Goal: Task Accomplishment & Management: Complete application form

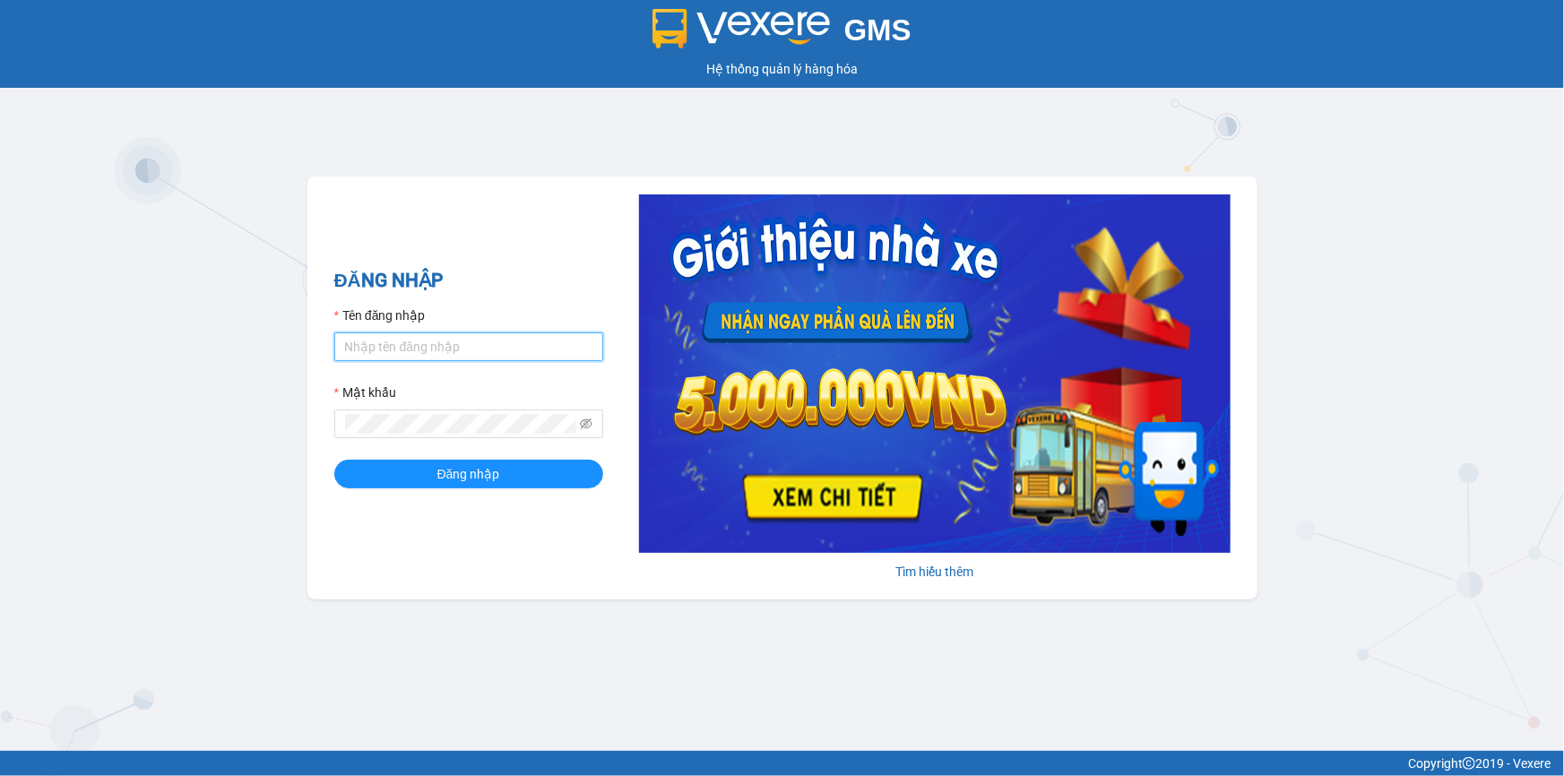
click at [432, 349] on input "Tên đăng nhập" at bounding box center [468, 346] width 269 height 29
type input "loc.tienoanh"
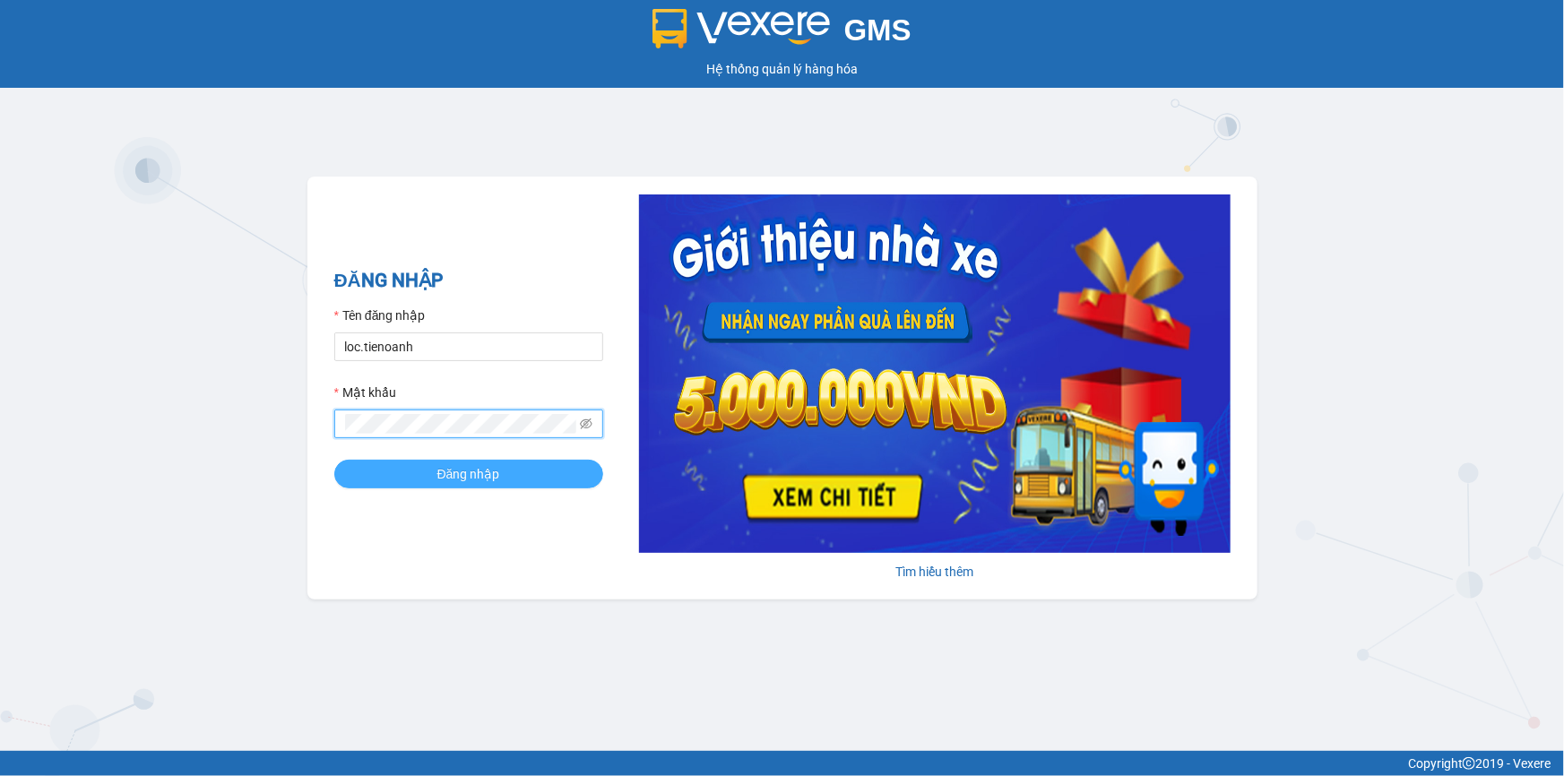
click at [415, 462] on button "Đăng nhập" at bounding box center [468, 474] width 269 height 29
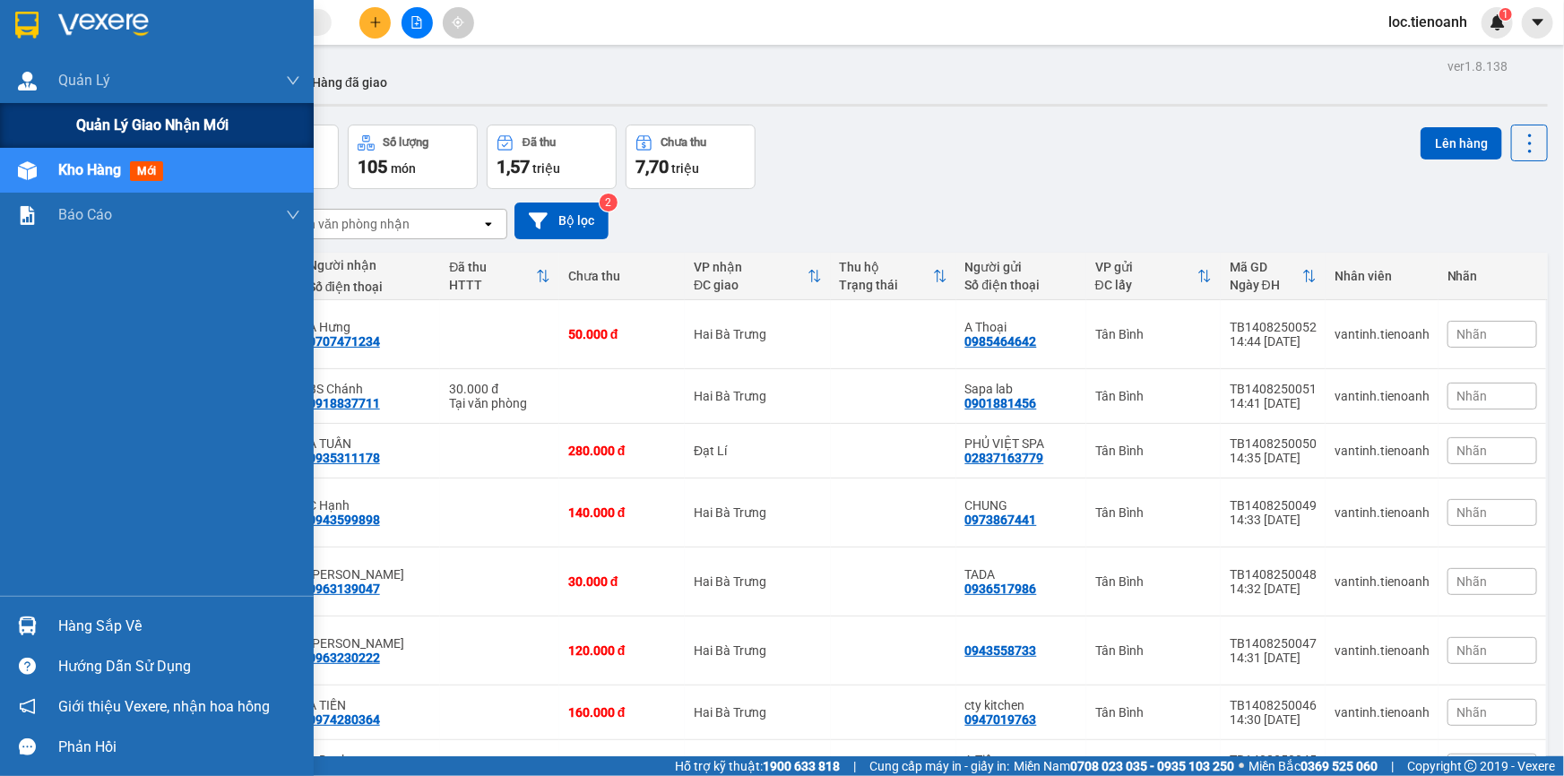
click at [107, 128] on span "Quản lý giao nhận mới" at bounding box center [152, 125] width 152 height 22
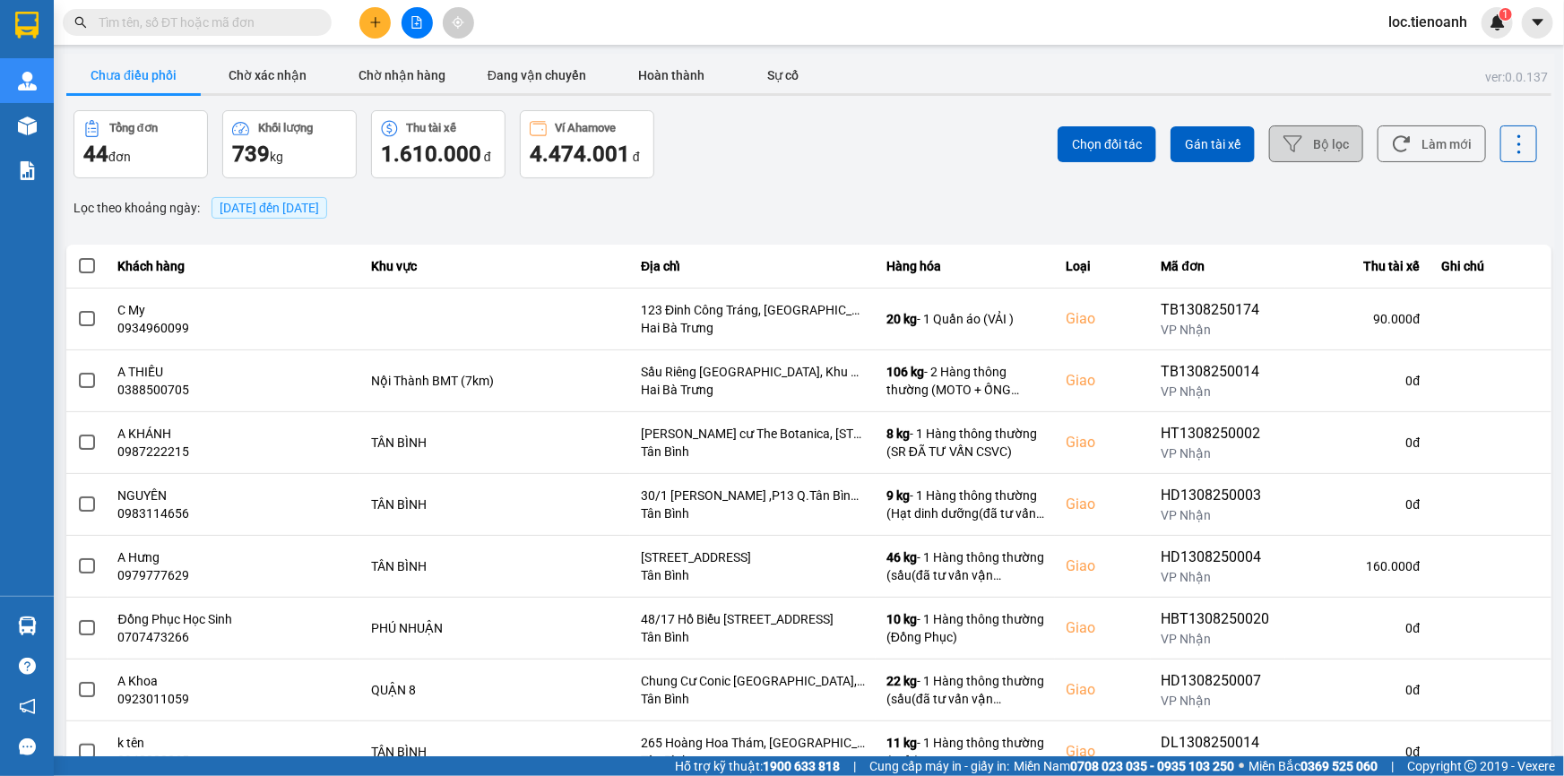
click at [1302, 147] on button "Bộ lọc" at bounding box center [1316, 143] width 94 height 37
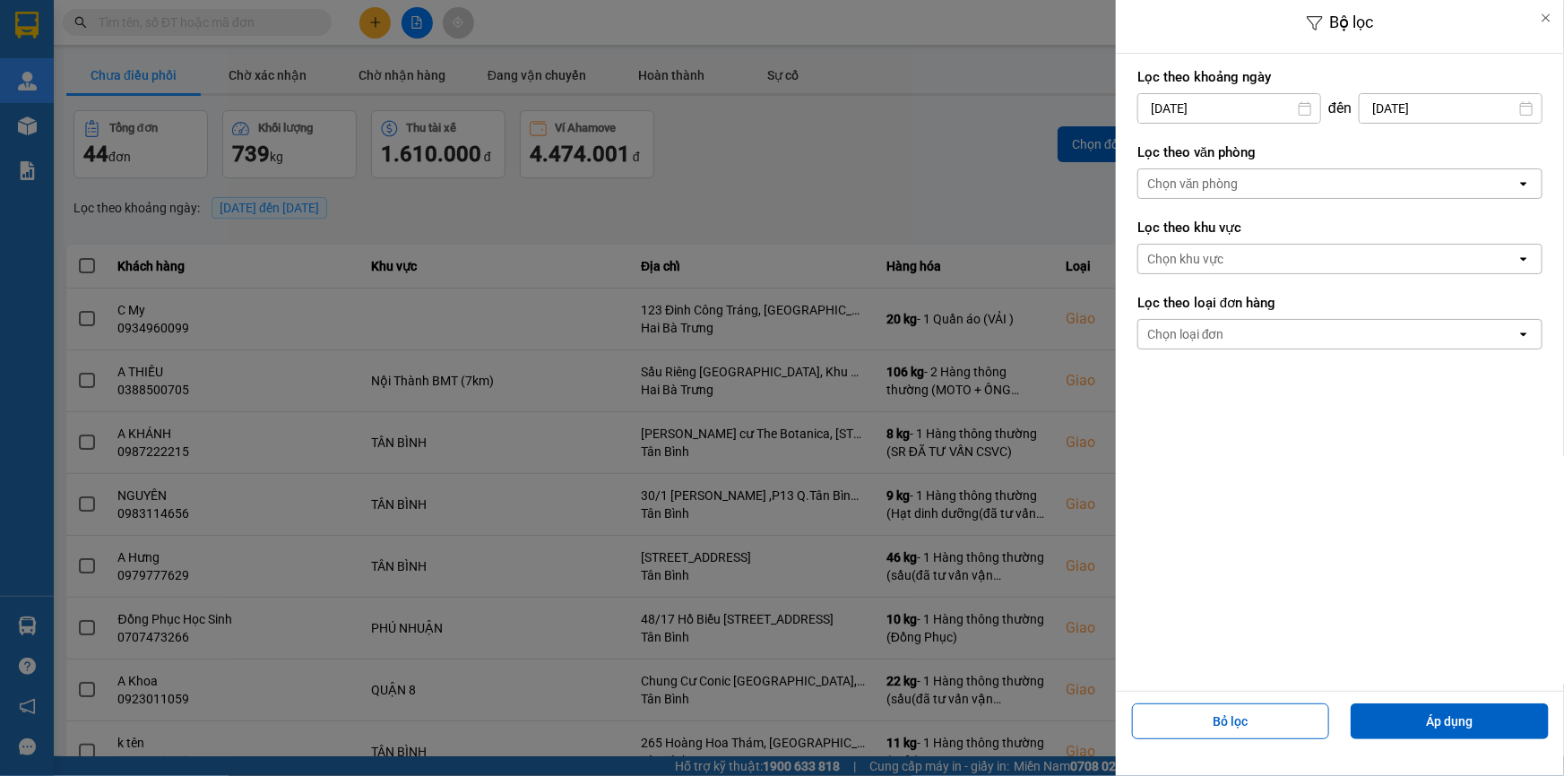
click at [1220, 176] on div "Chọn văn phòng" at bounding box center [1192, 184] width 91 height 18
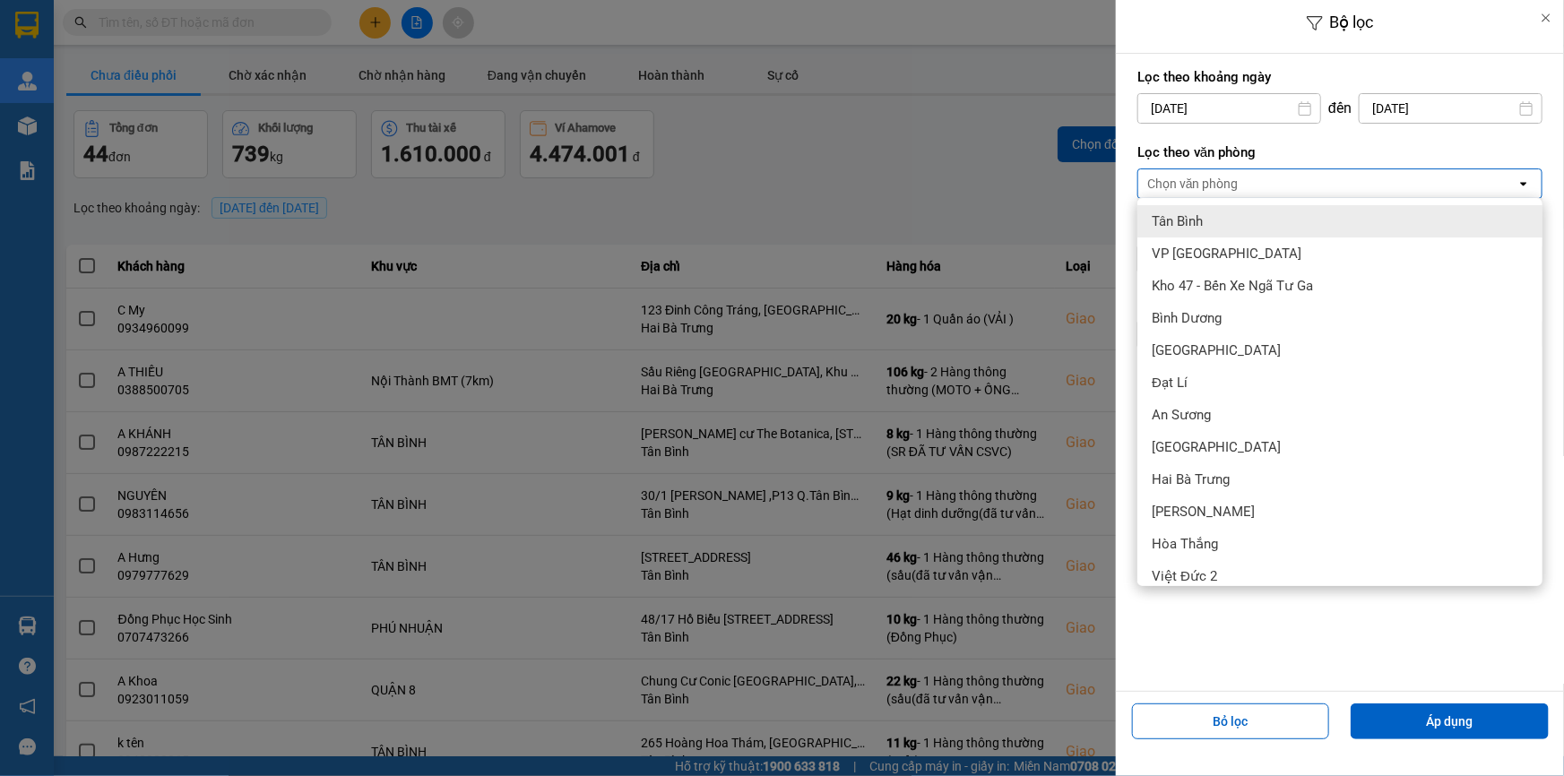
click at [1220, 228] on div "Tân Bình" at bounding box center [1339, 221] width 405 height 32
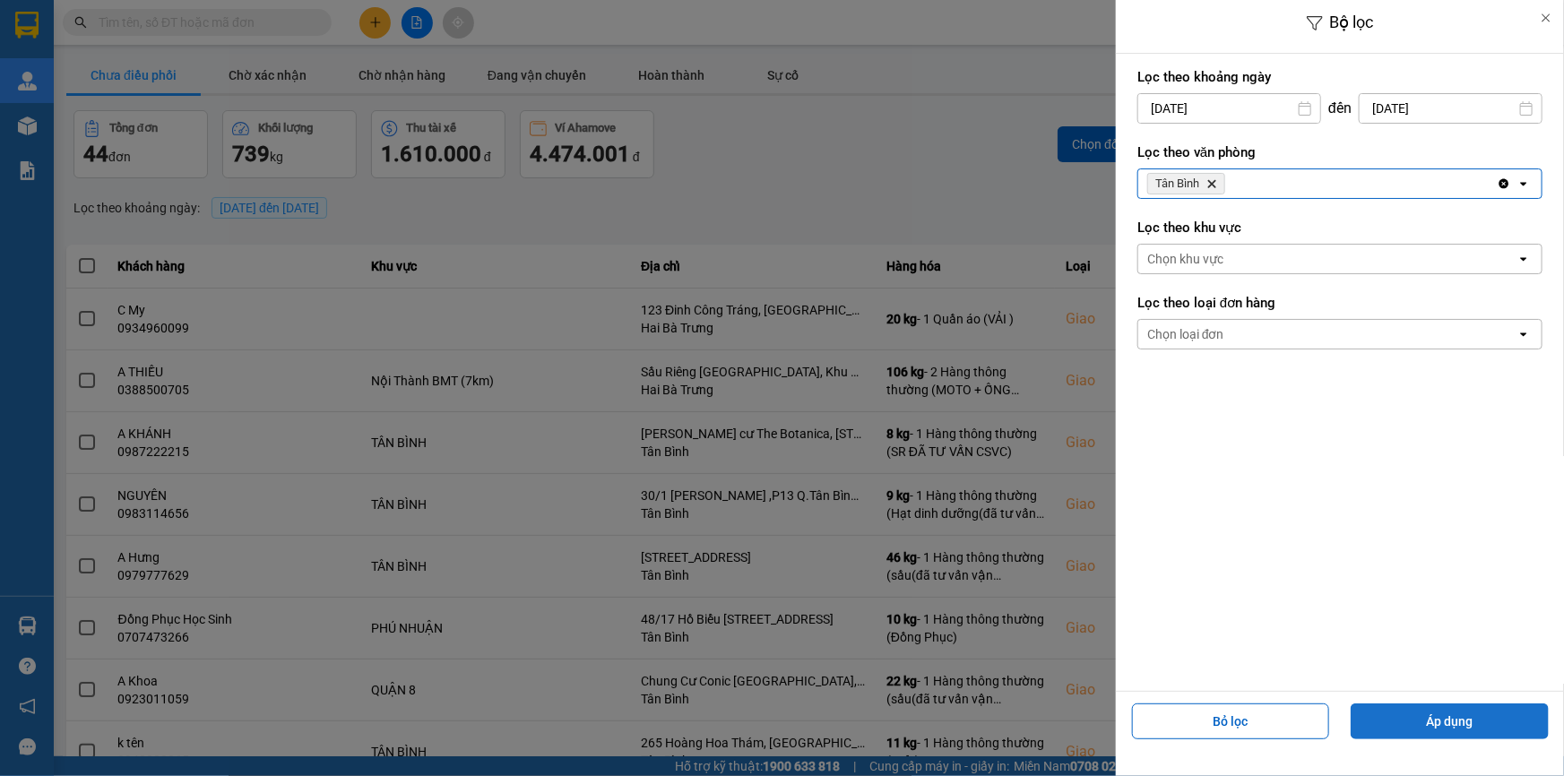
click at [1408, 726] on button "Áp dụng" at bounding box center [1449, 721] width 198 height 36
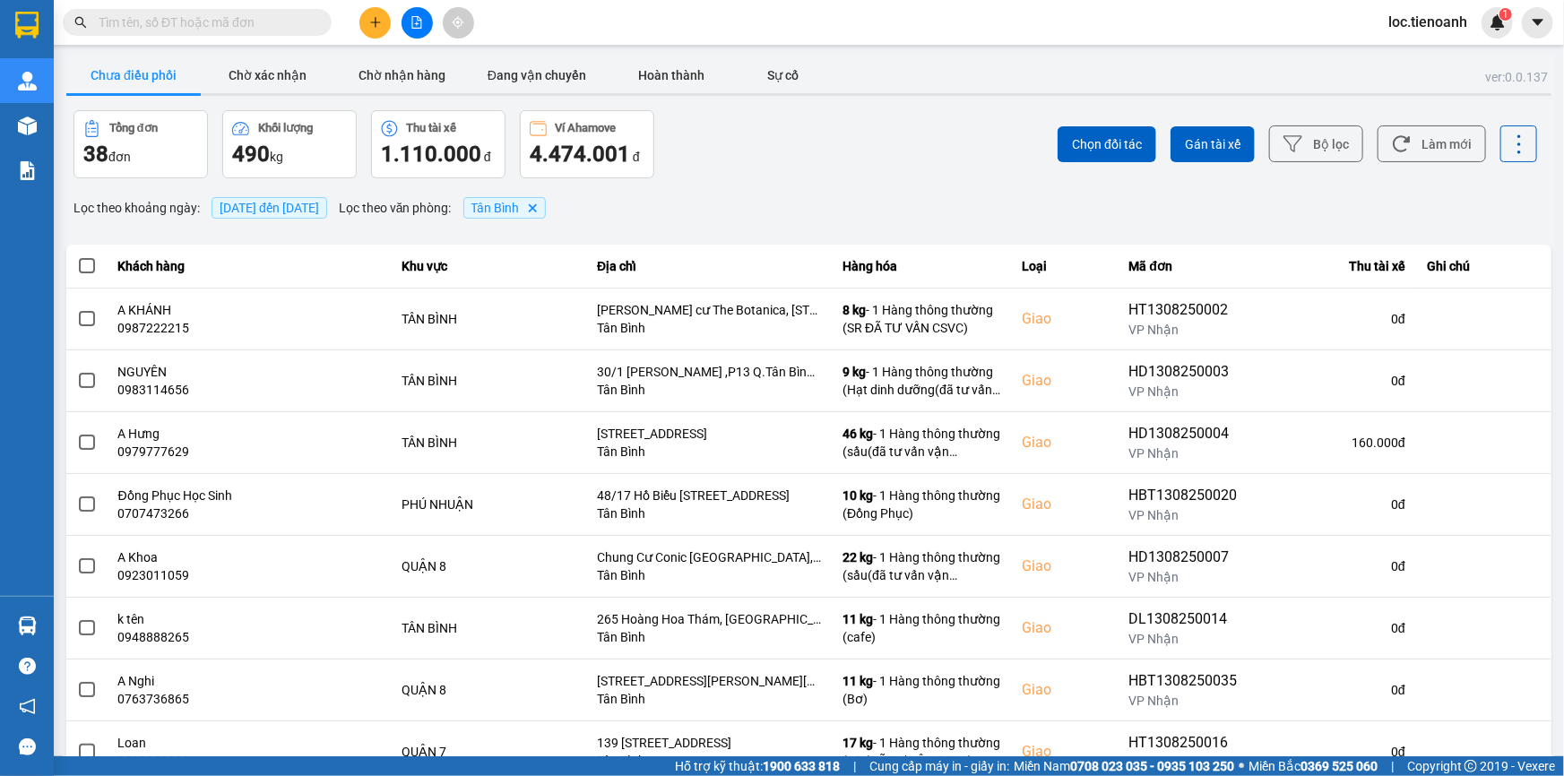
scroll to position [190, 0]
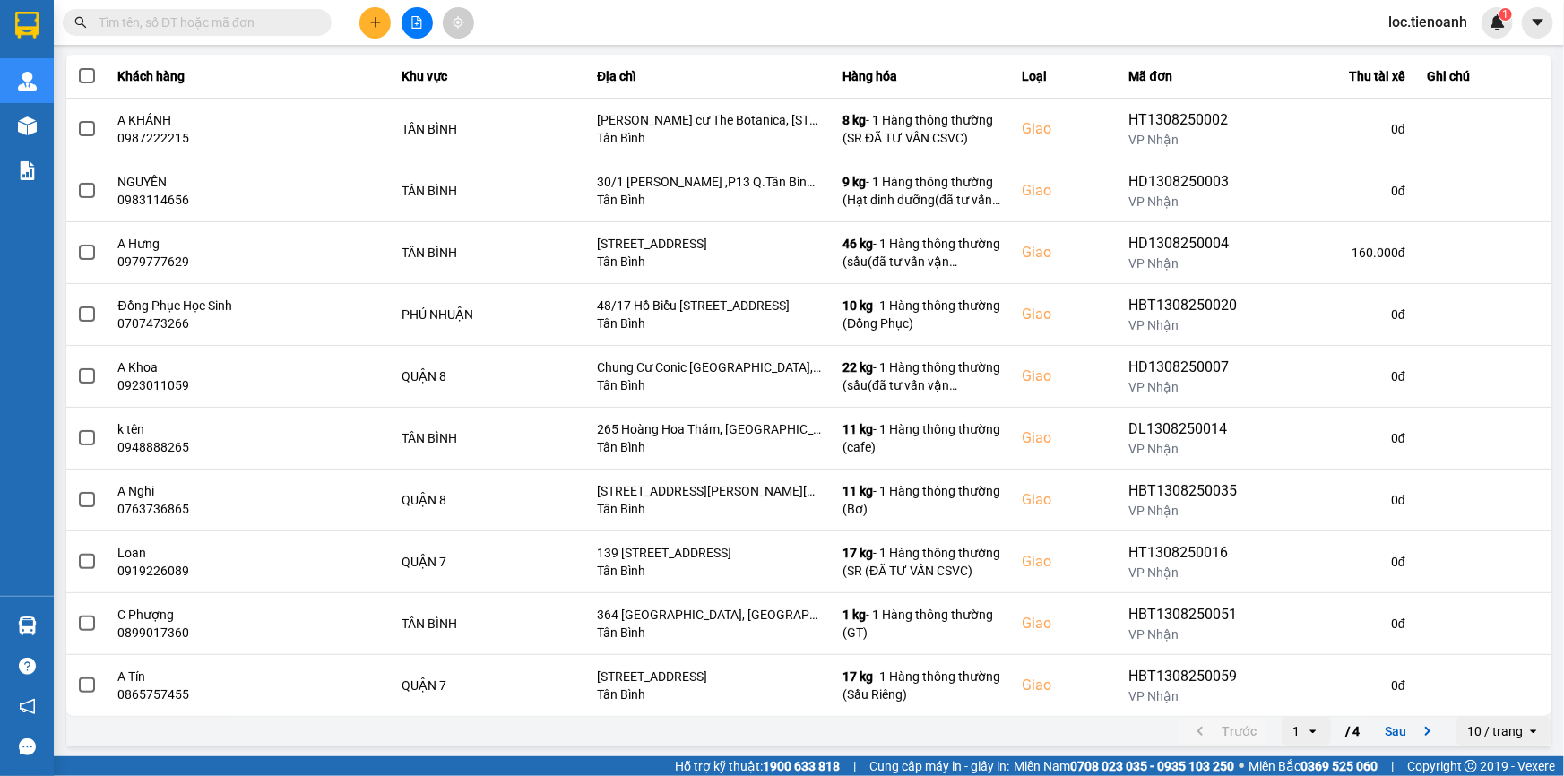
click at [1487, 729] on div "10 / trang" at bounding box center [1495, 731] width 56 height 18
click at [1481, 685] on div "100 / trang" at bounding box center [1491, 693] width 65 height 18
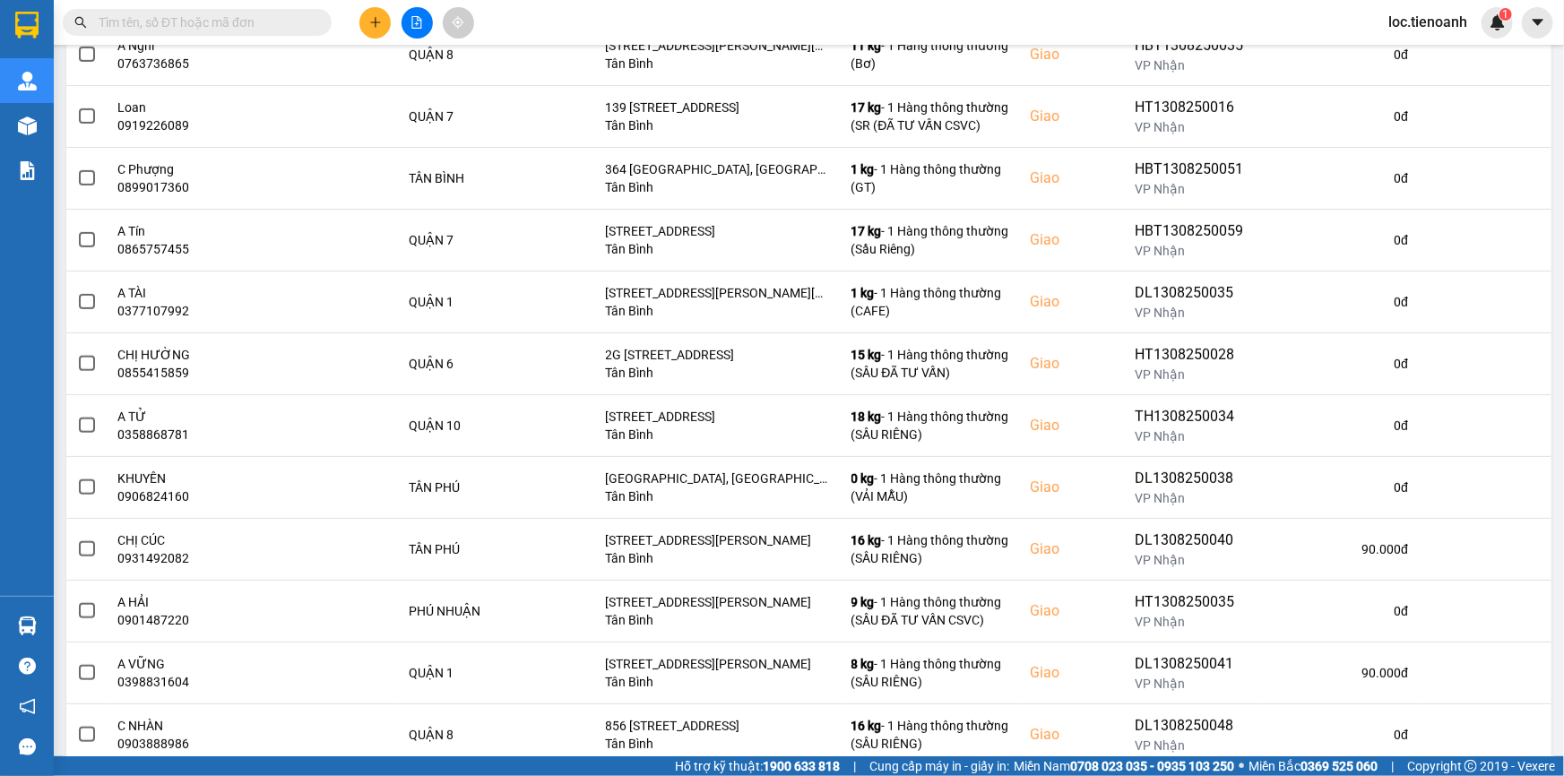
scroll to position [0, 0]
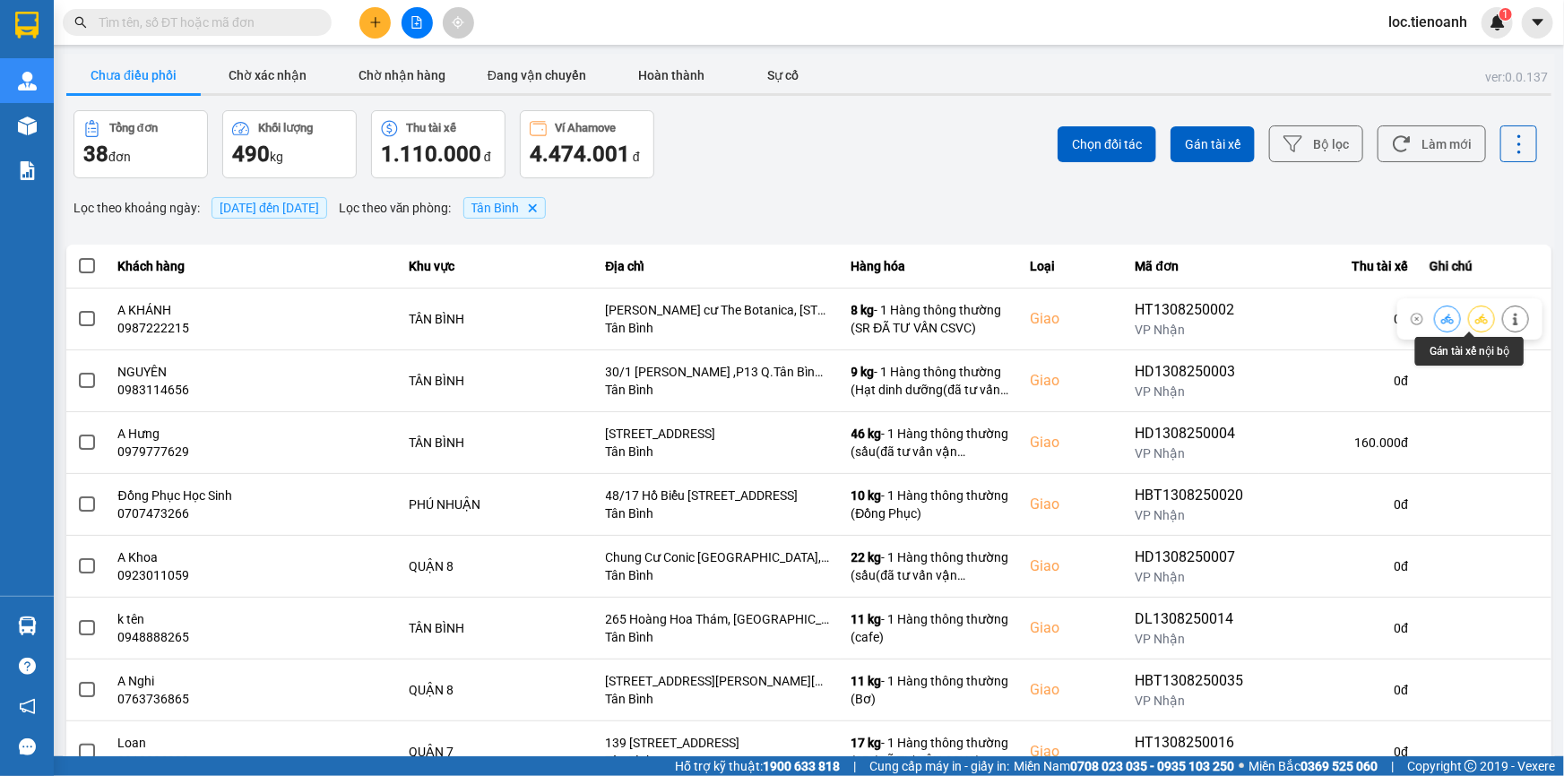
click at [1503, 311] on button at bounding box center [1515, 318] width 25 height 31
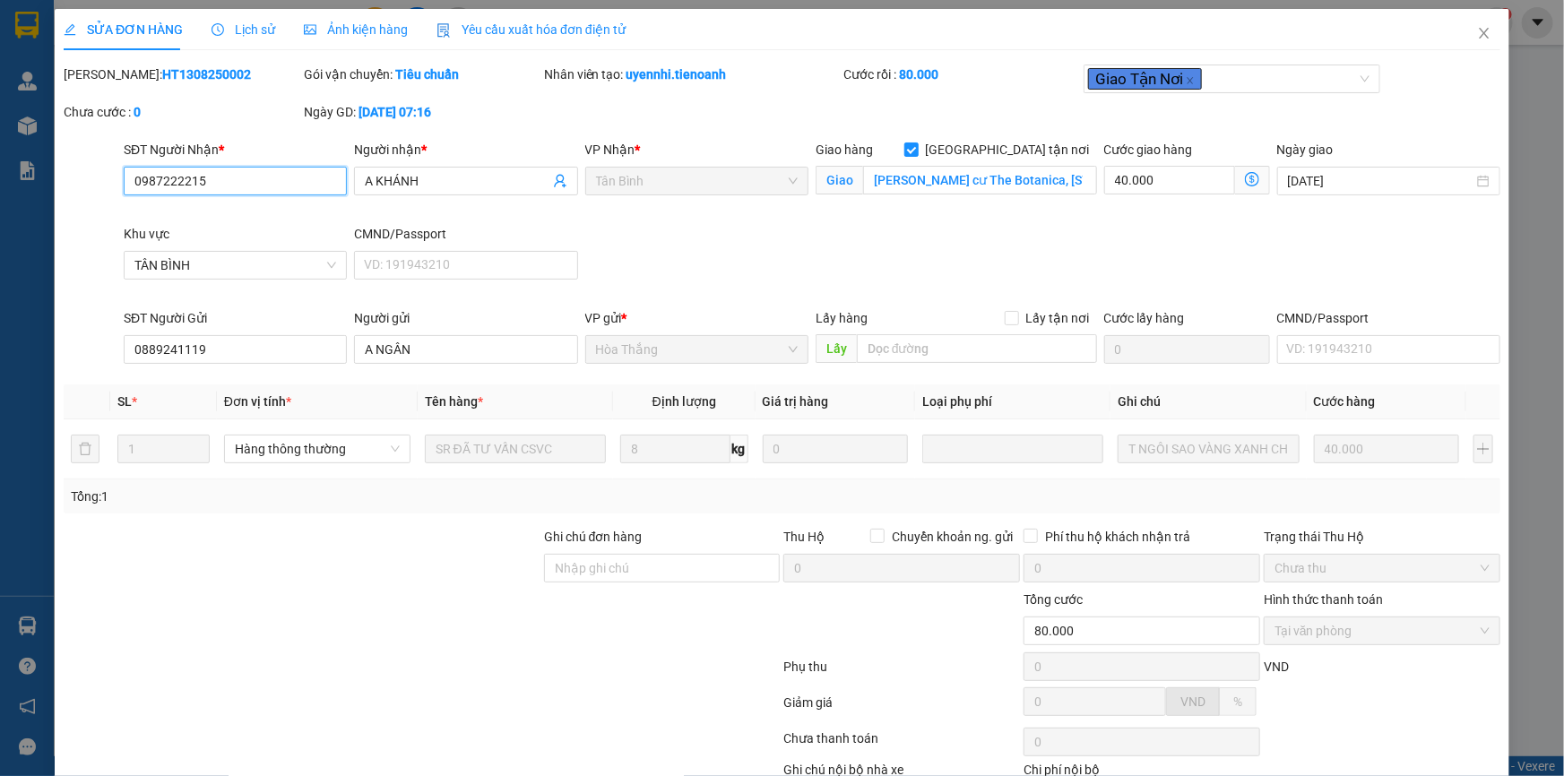
type input "0987222215"
type input "A KHÁNH"
checkbox input "true"
type input "Chung cư The Botanica, 104 Phổ Quang, Phường 2, Tân Bình, Hồ Chí Minh"
type input "0889241119"
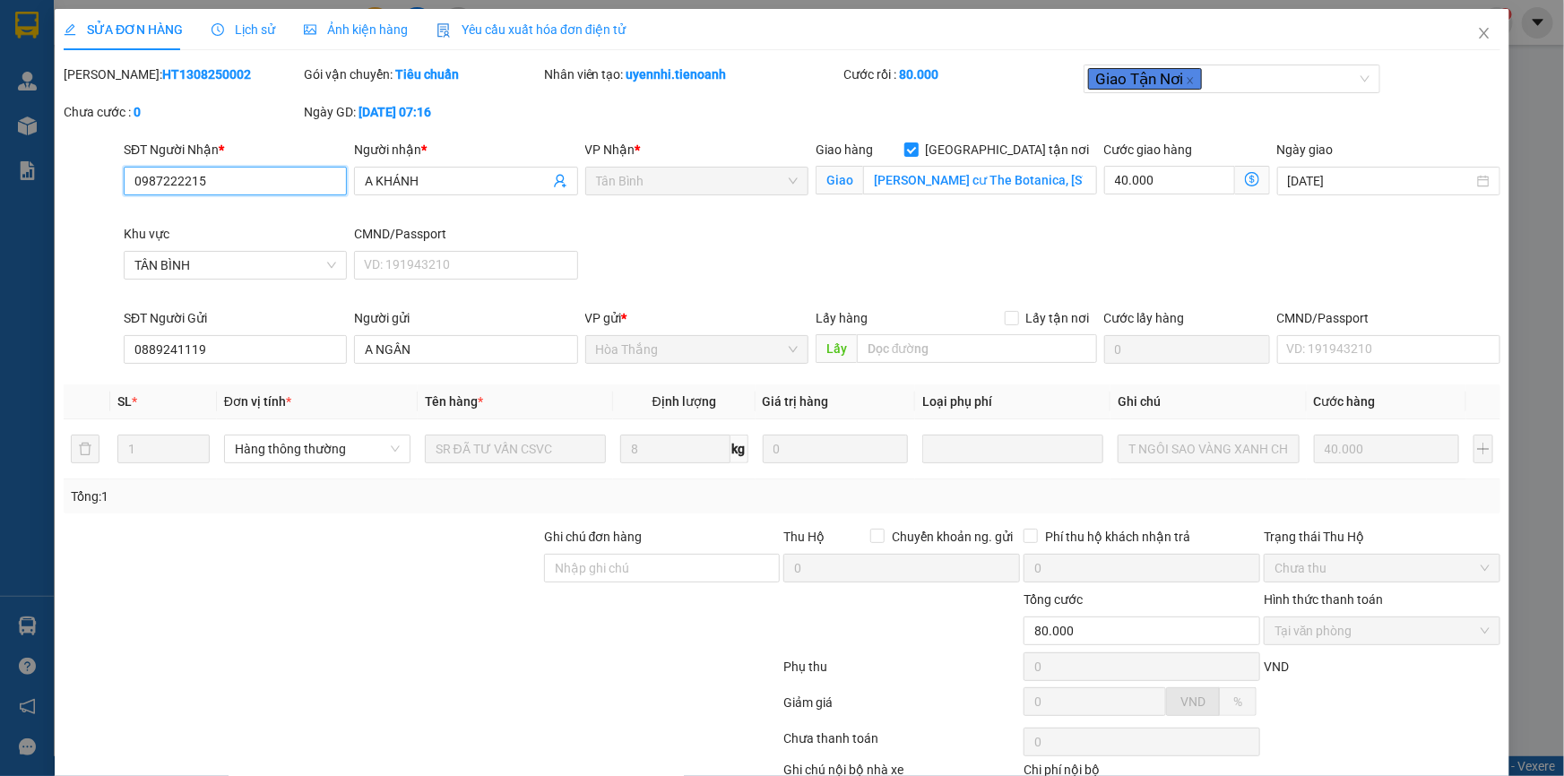
type input "A NGÂN"
type input "80.000"
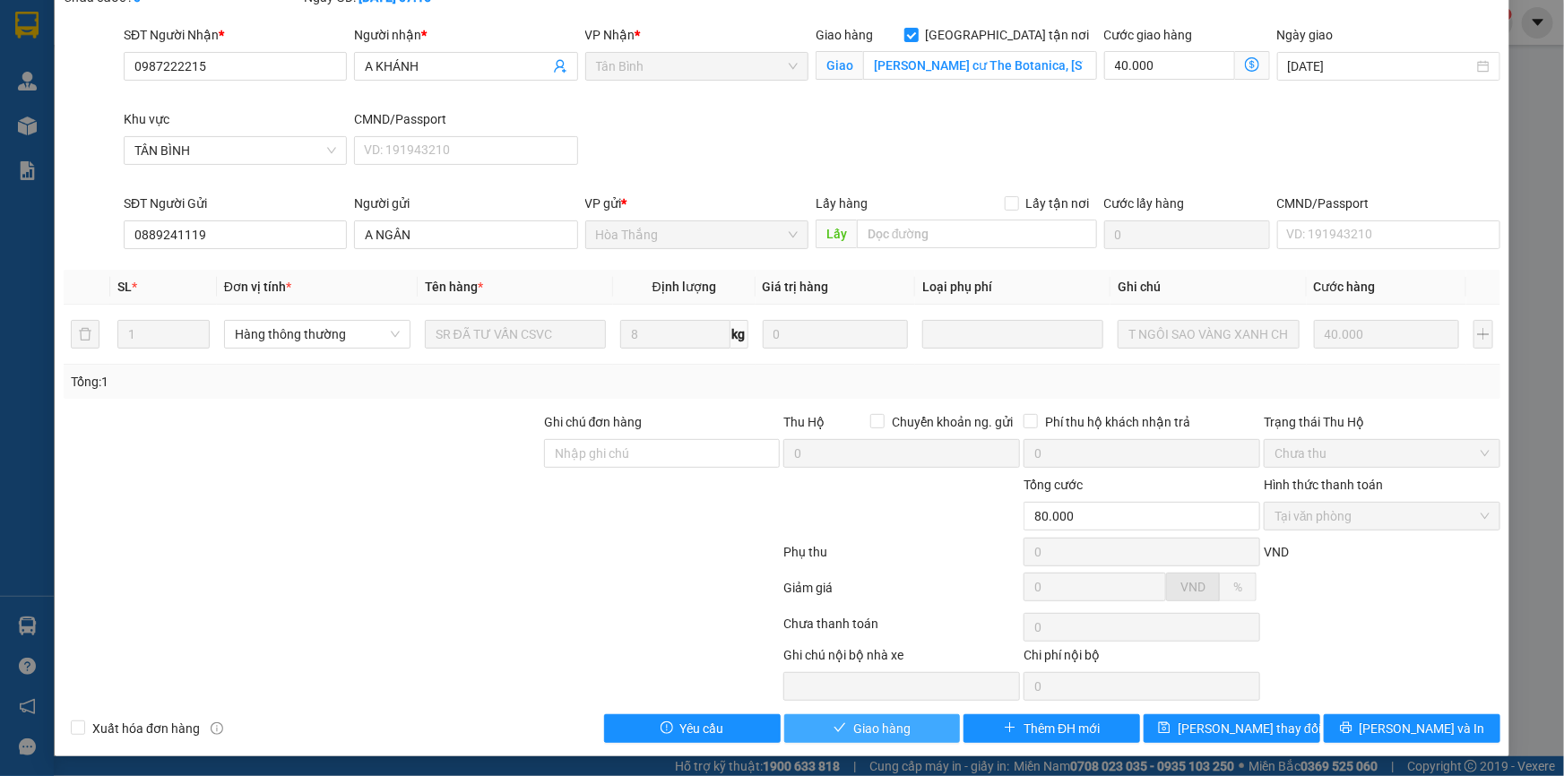
click at [904, 735] on button "Giao hàng" at bounding box center [872, 728] width 177 height 29
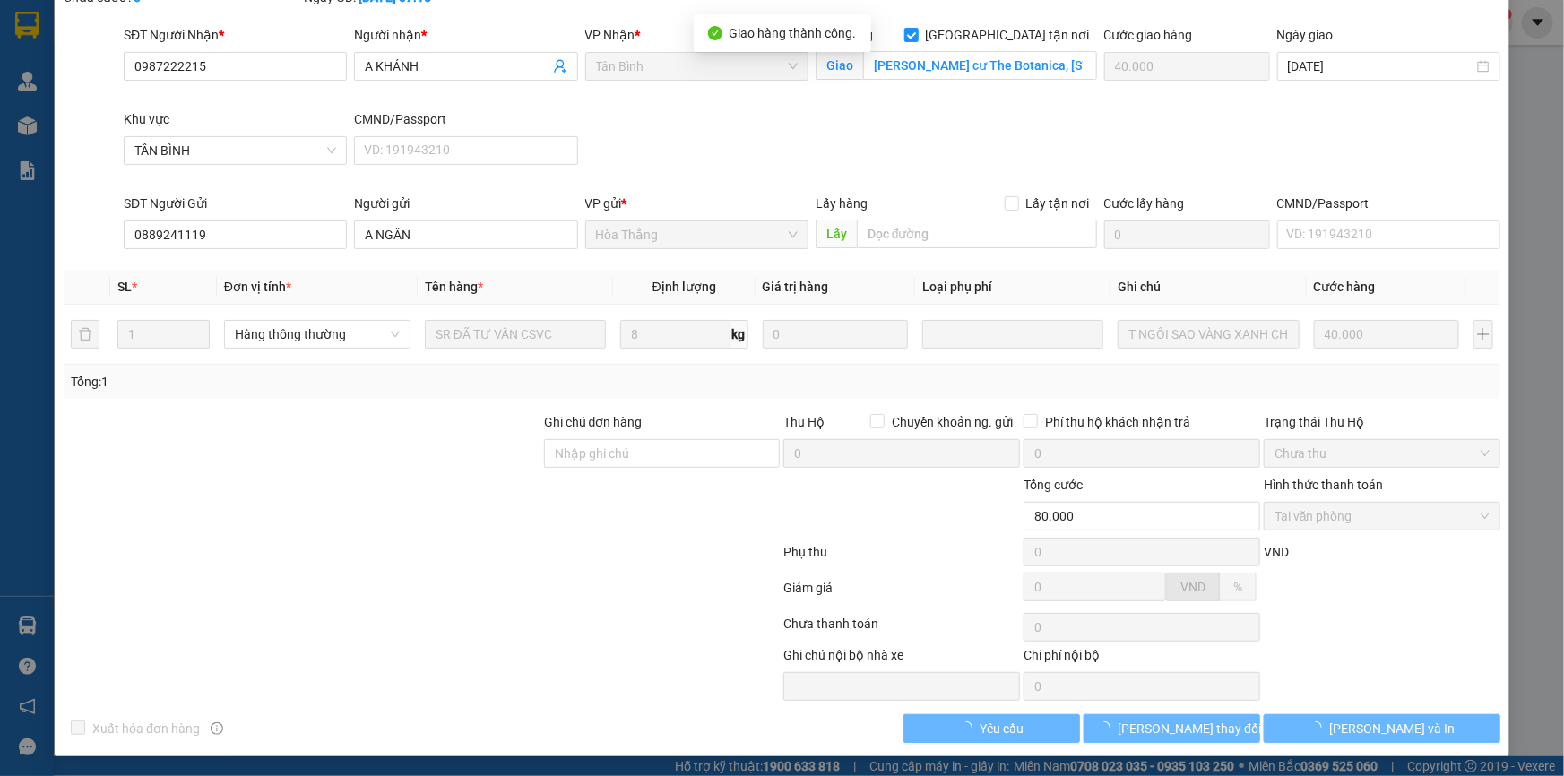
scroll to position [0, 0]
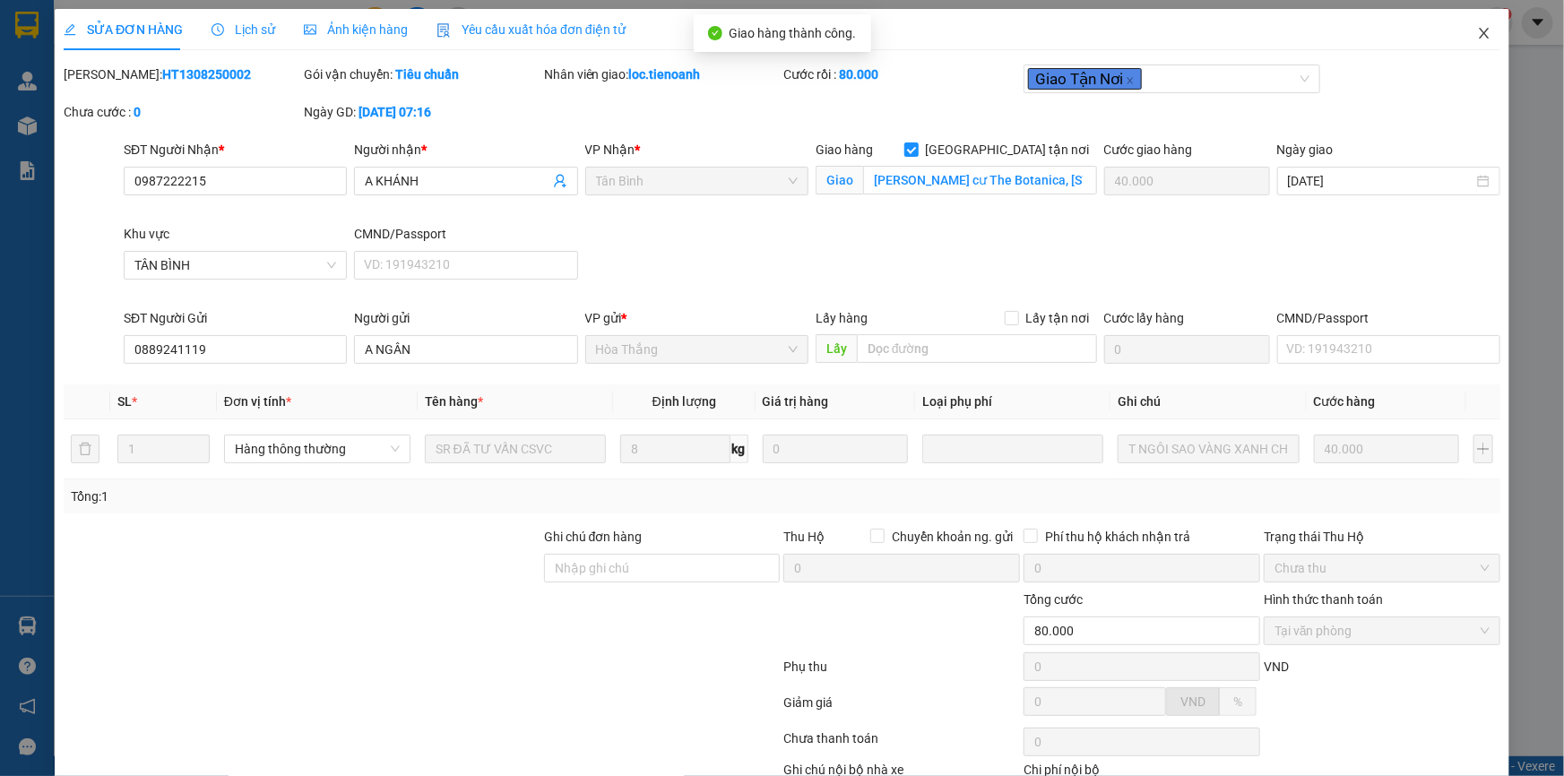
click at [1477, 32] on icon "close" at bounding box center [1484, 33] width 14 height 14
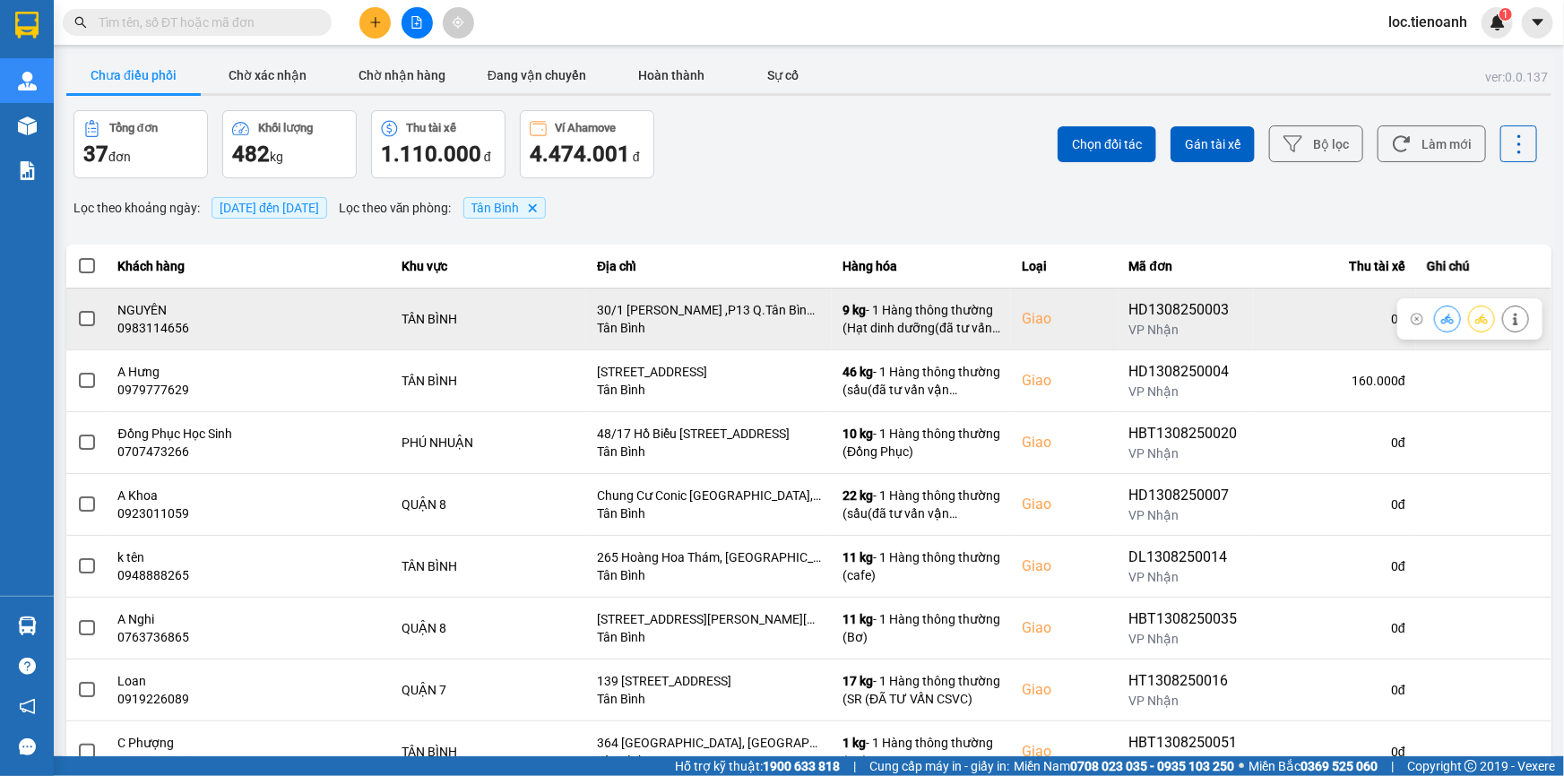
click at [1513, 321] on icon at bounding box center [1515, 319] width 4 height 13
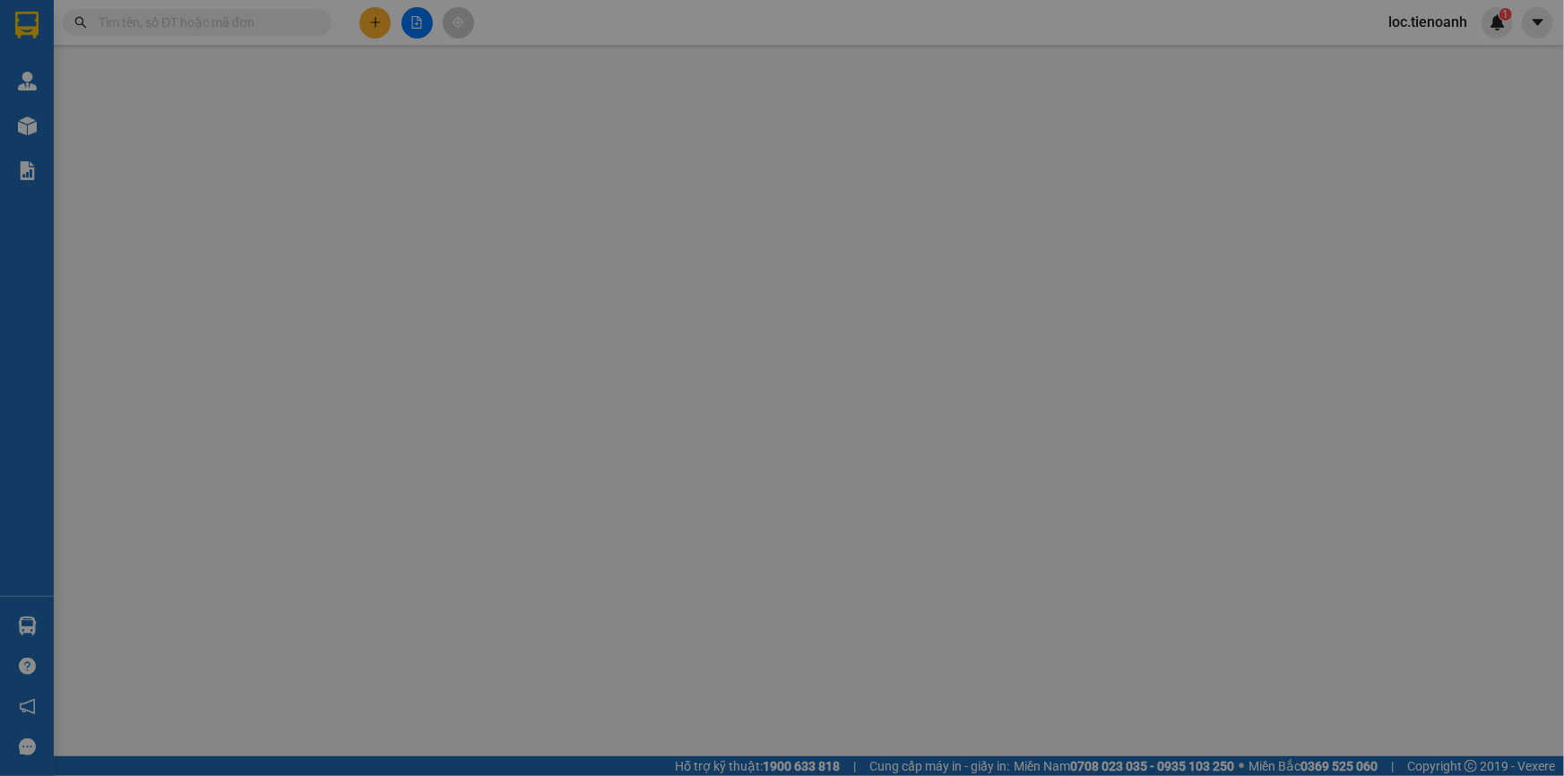
type input "0983114656"
type input "NGUYÊN"
checkbox input "true"
type input "30/1 Nguyễn Hiến Lê ,P13 Q.Tân Bình,HCM"
type input "0362925160"
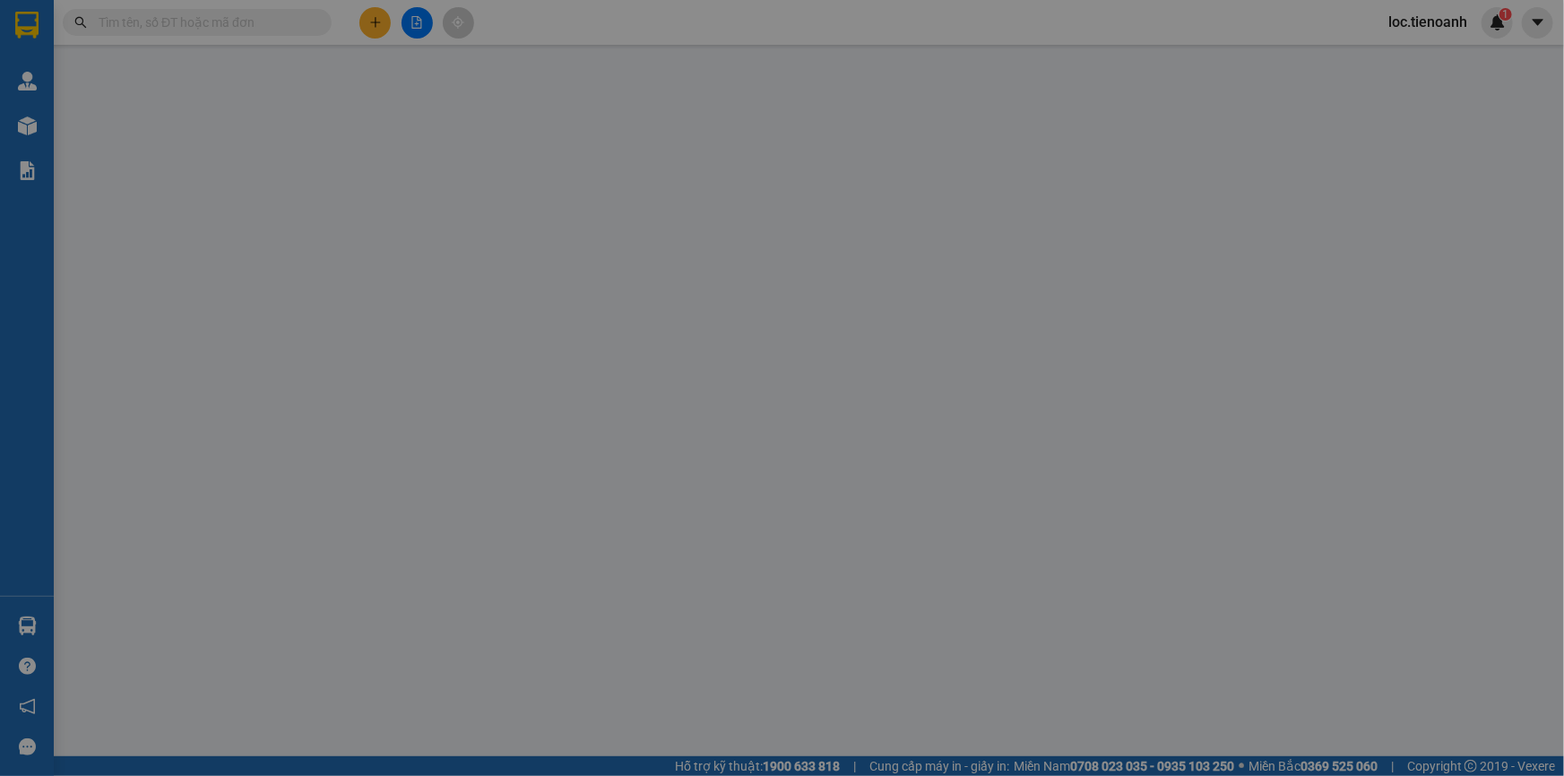
type input "Vân"
type input "70.000"
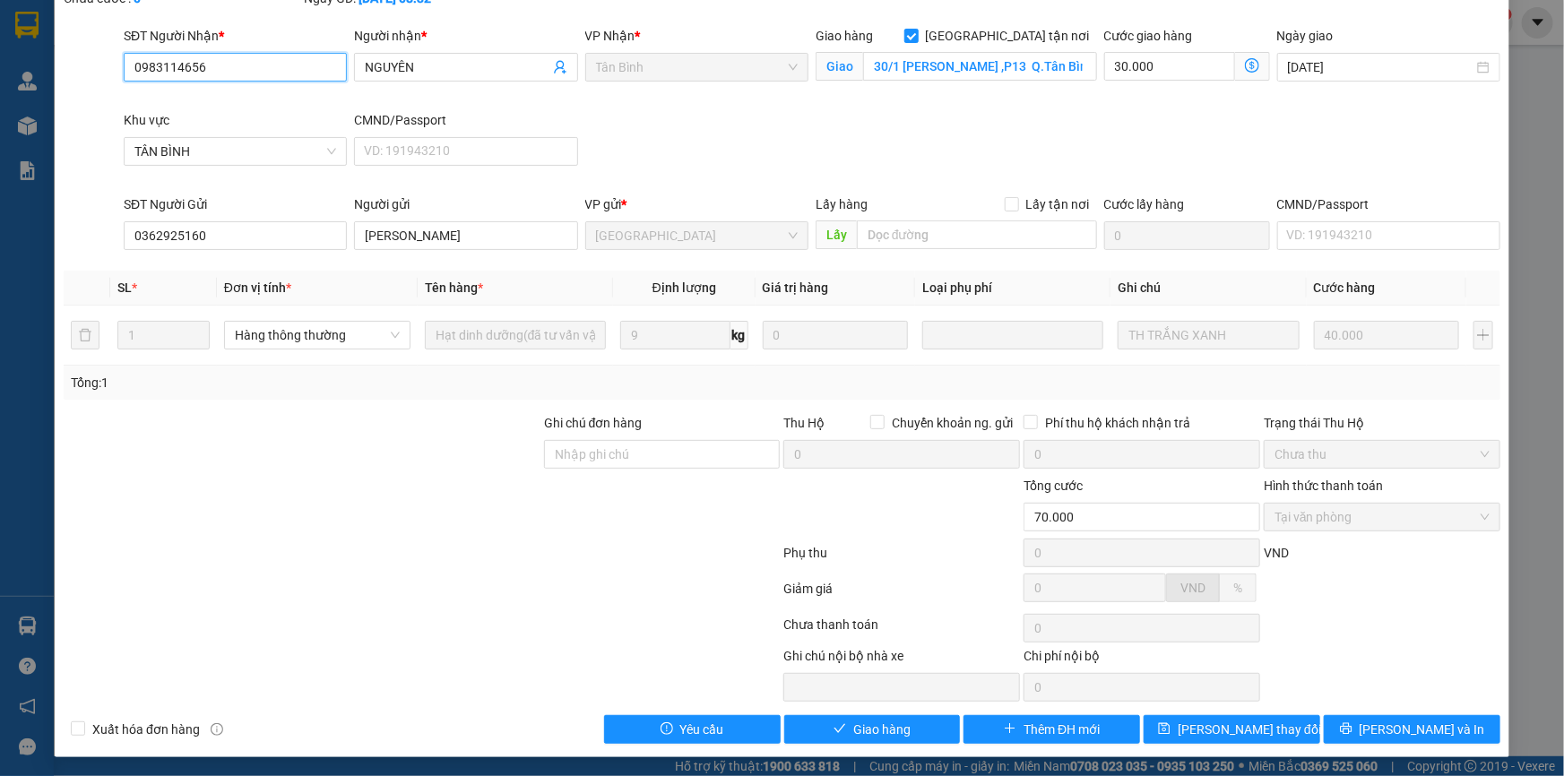
scroll to position [115, 0]
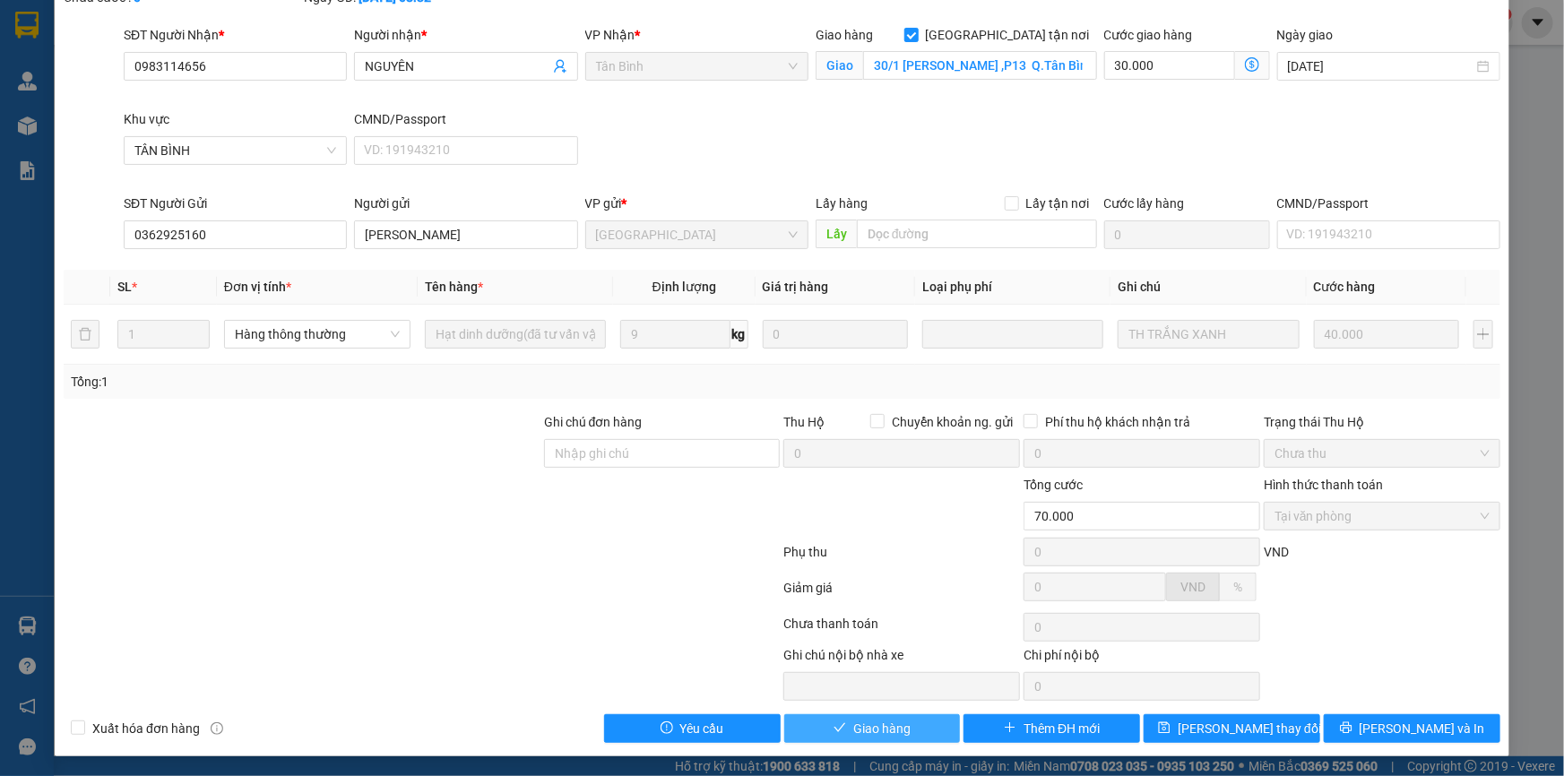
click at [871, 725] on span "Giao hàng" at bounding box center [881, 729] width 57 height 20
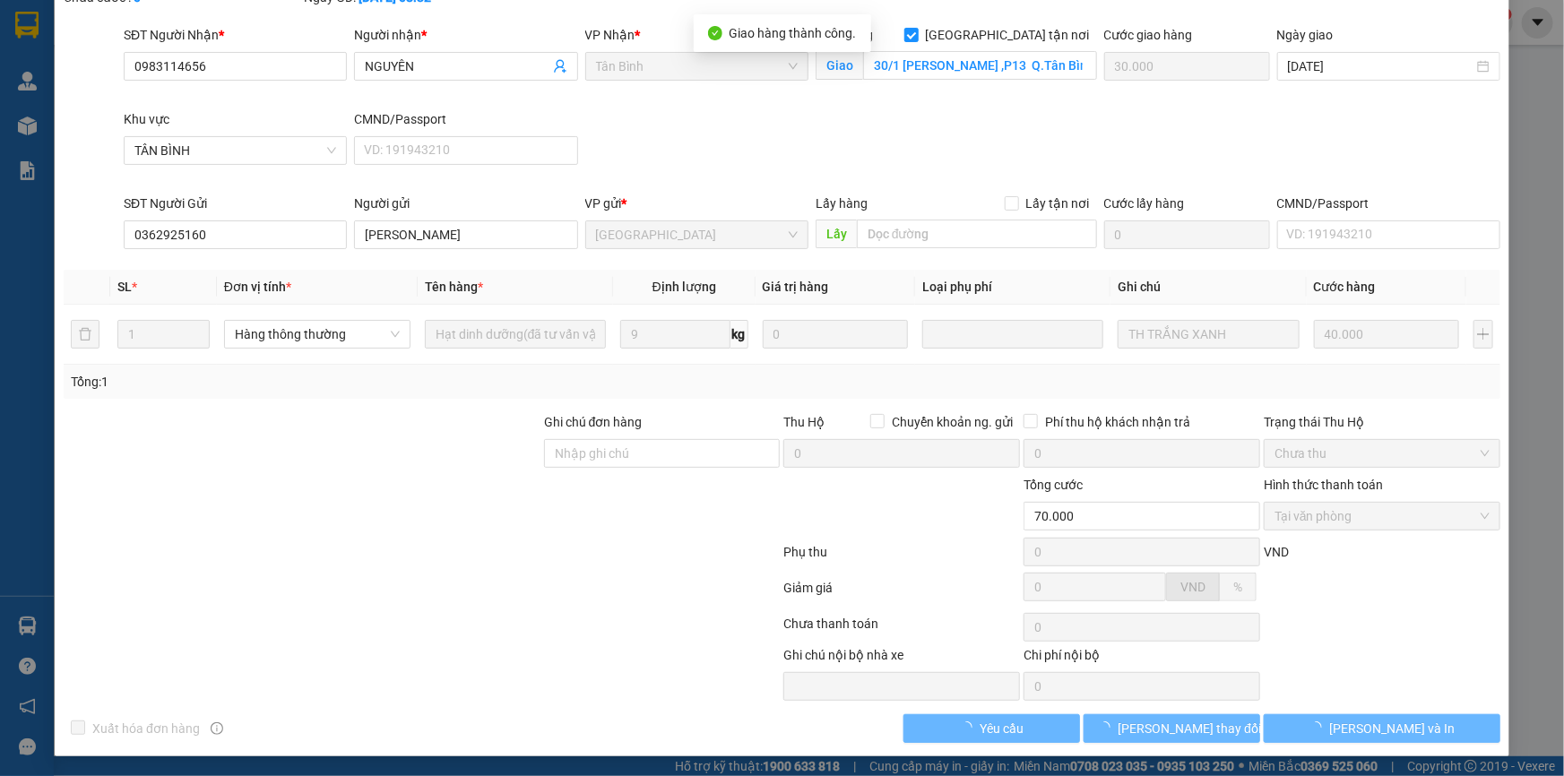
scroll to position [0, 0]
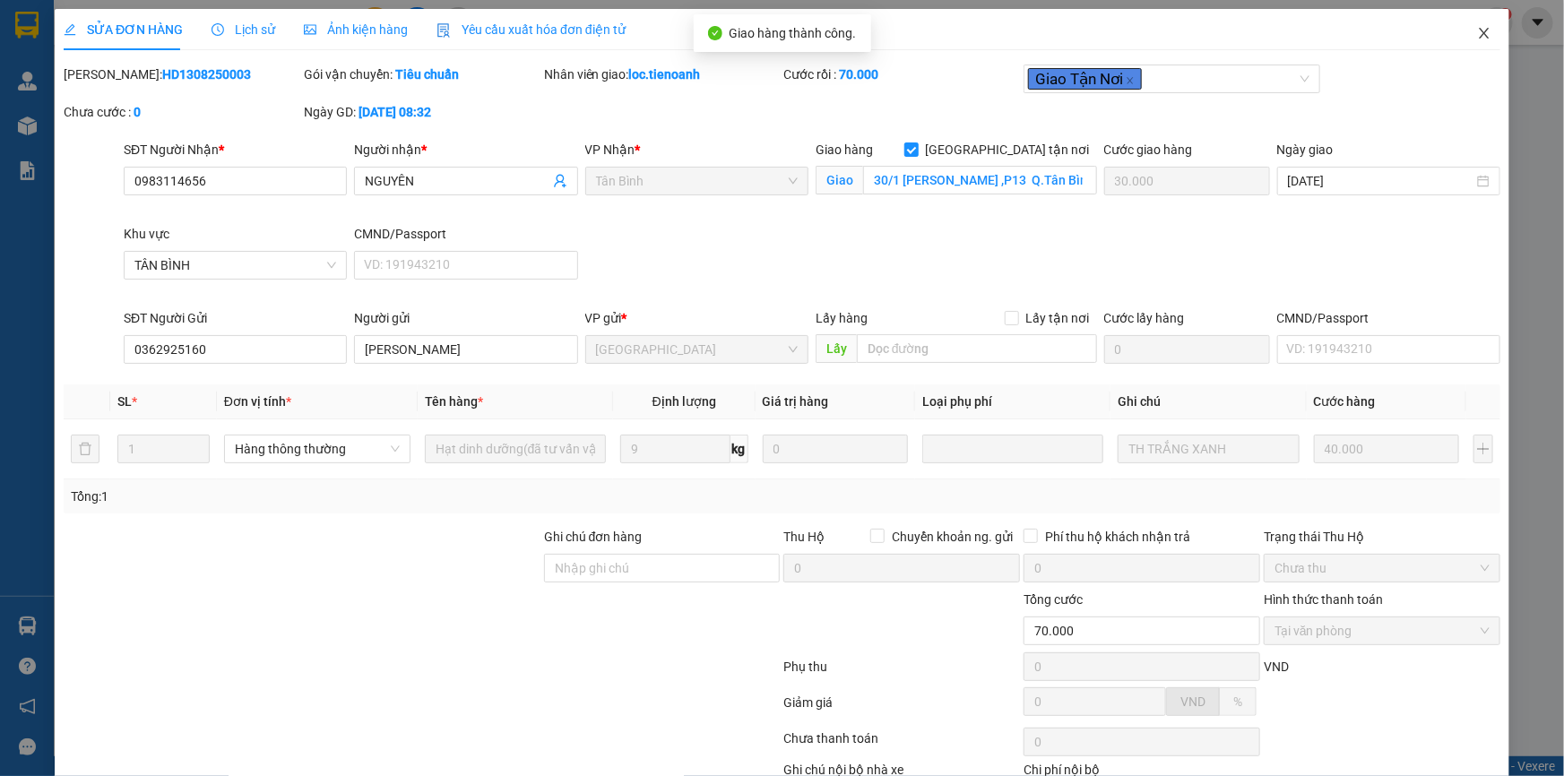
click at [1477, 33] on icon "close" at bounding box center [1484, 33] width 14 height 14
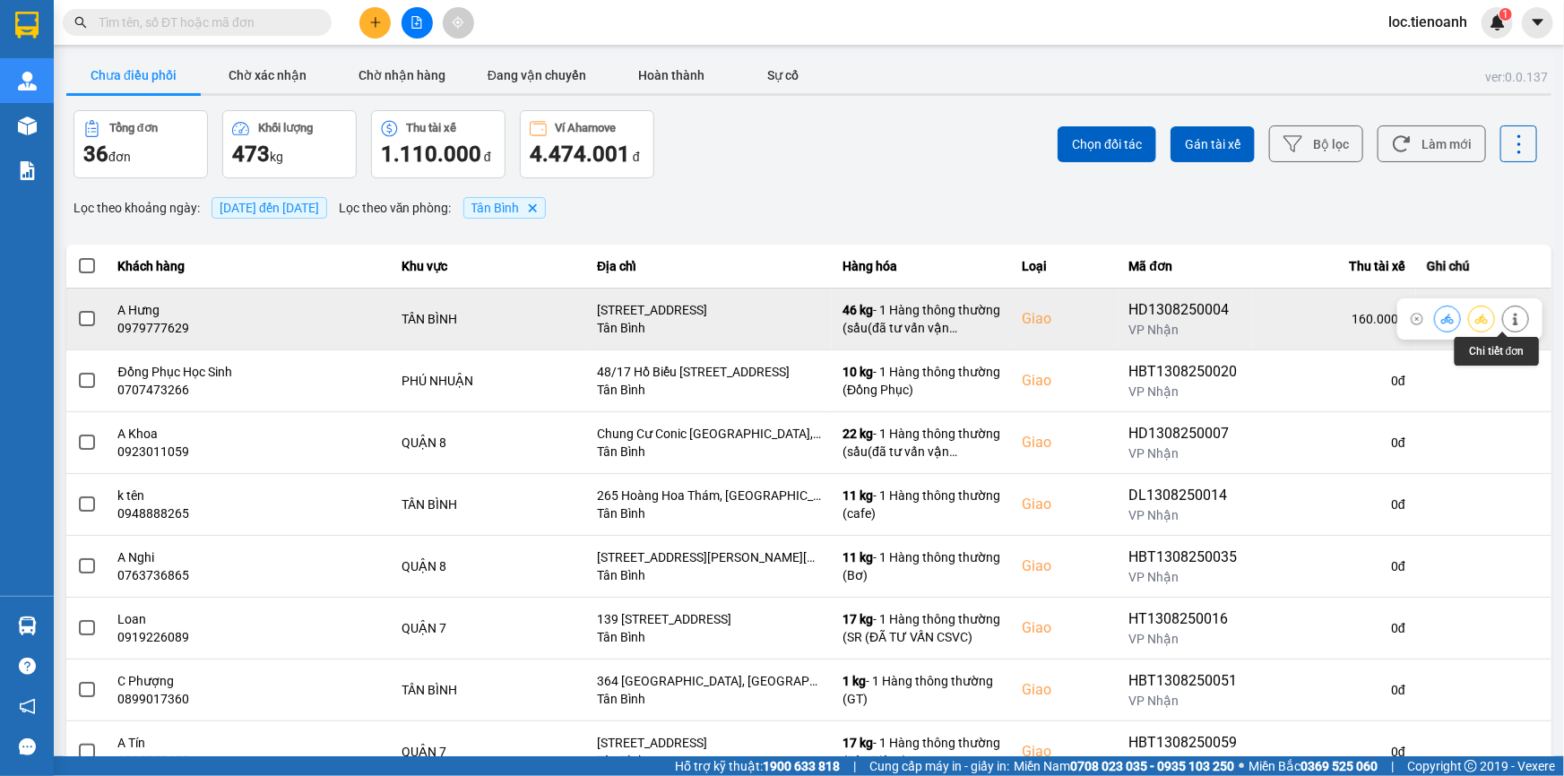
click at [1512, 315] on button at bounding box center [1515, 318] width 25 height 31
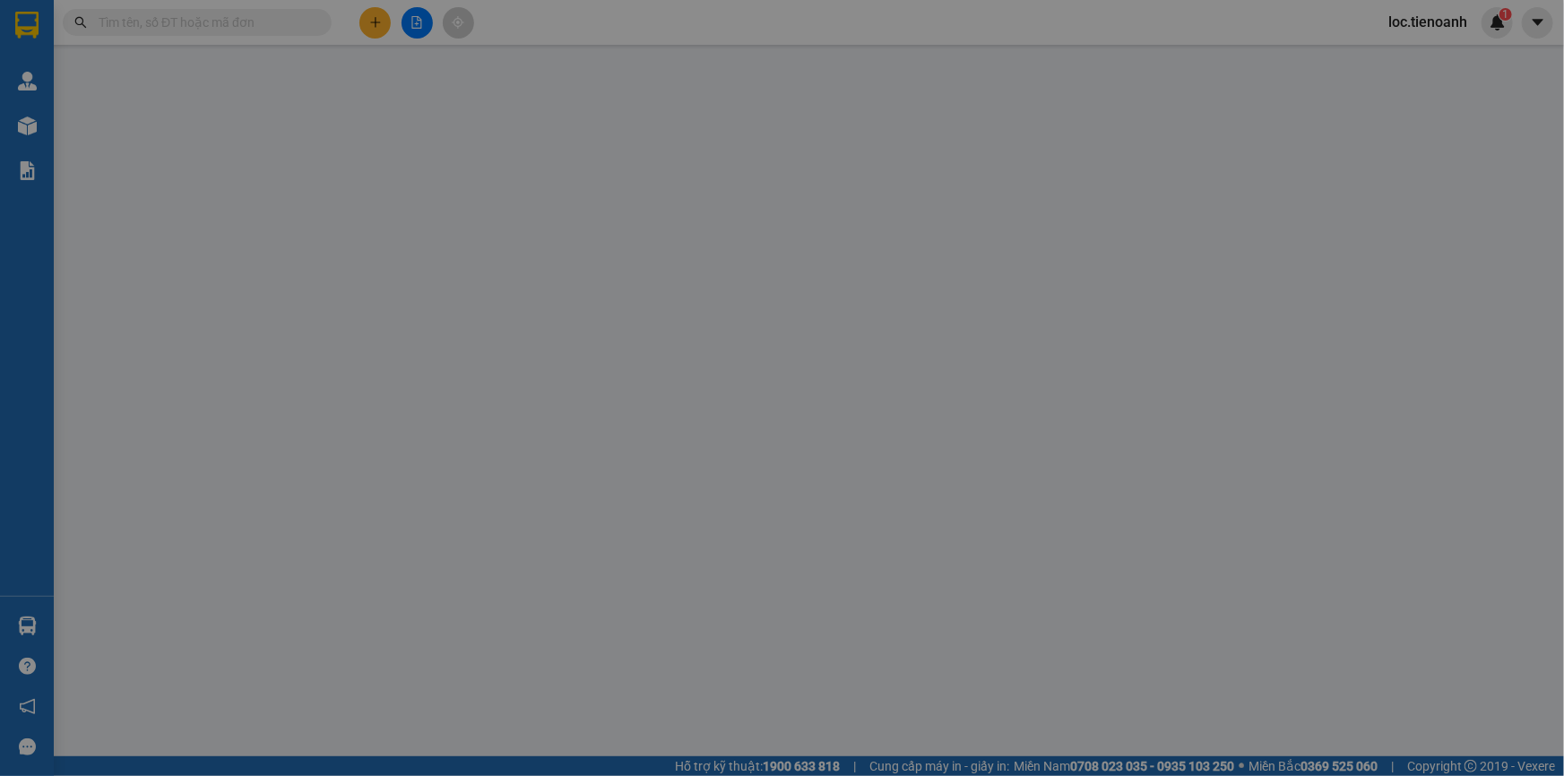
type input "0979777629"
type input "A Hưng"
checkbox input "true"
type input "42/35 Văn Chung, phường 13, Tân Bình, Hồ Chí Minh"
type input "0773547357"
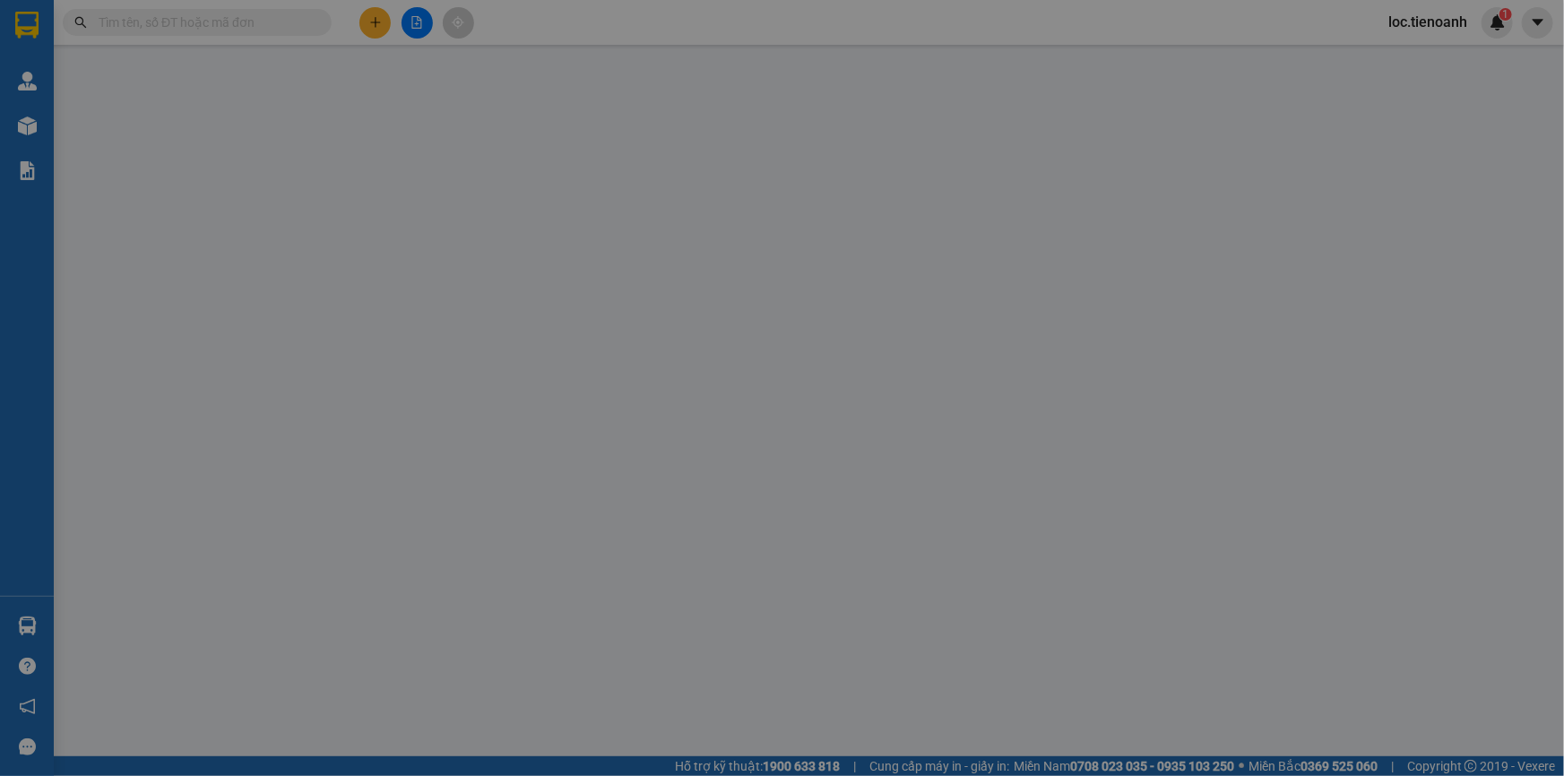
type input "A Duy"
type input "160.000"
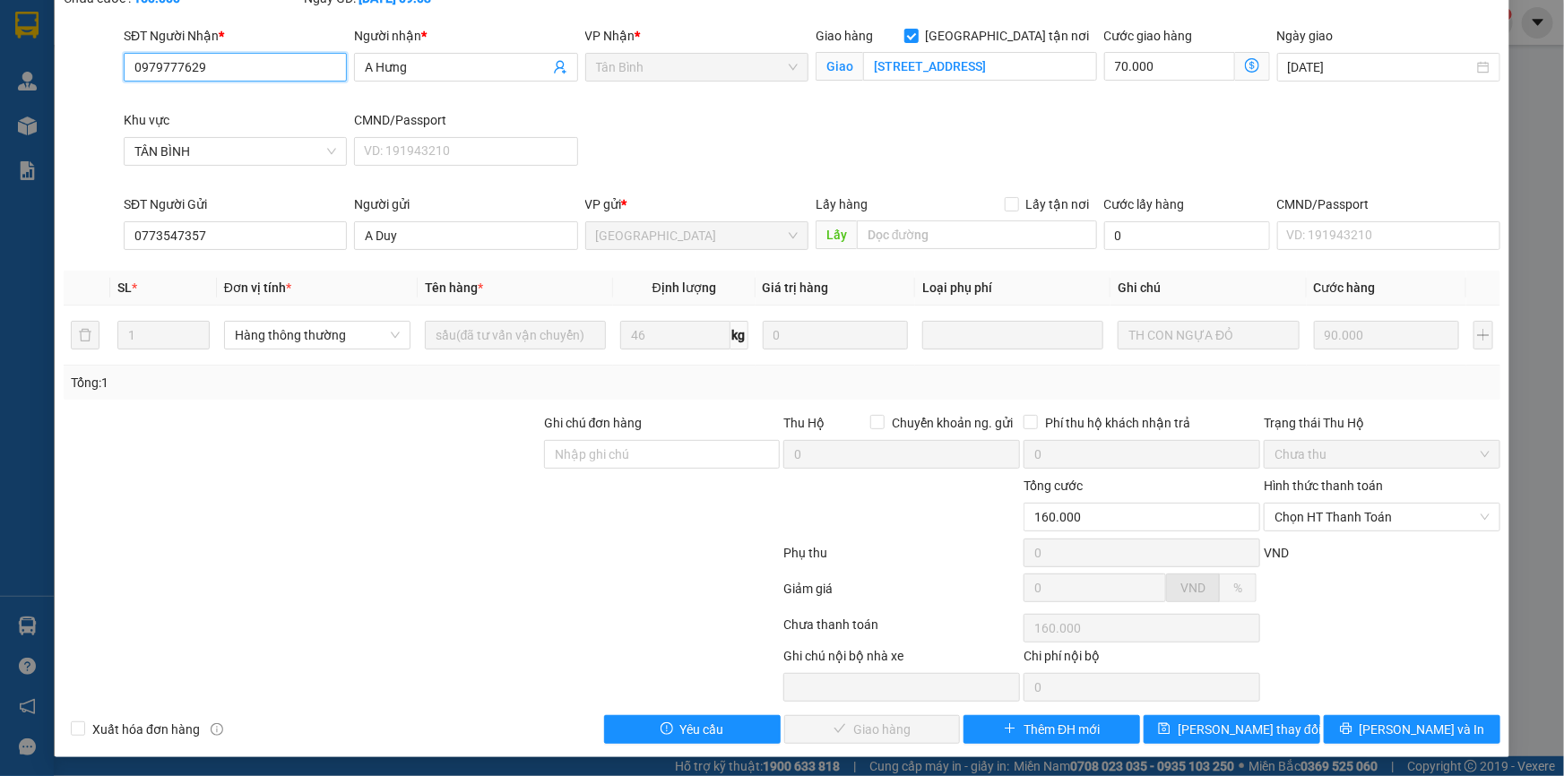
scroll to position [115, 0]
click at [1336, 512] on span "Chọn HT Thanh Toán" at bounding box center [1381, 516] width 215 height 27
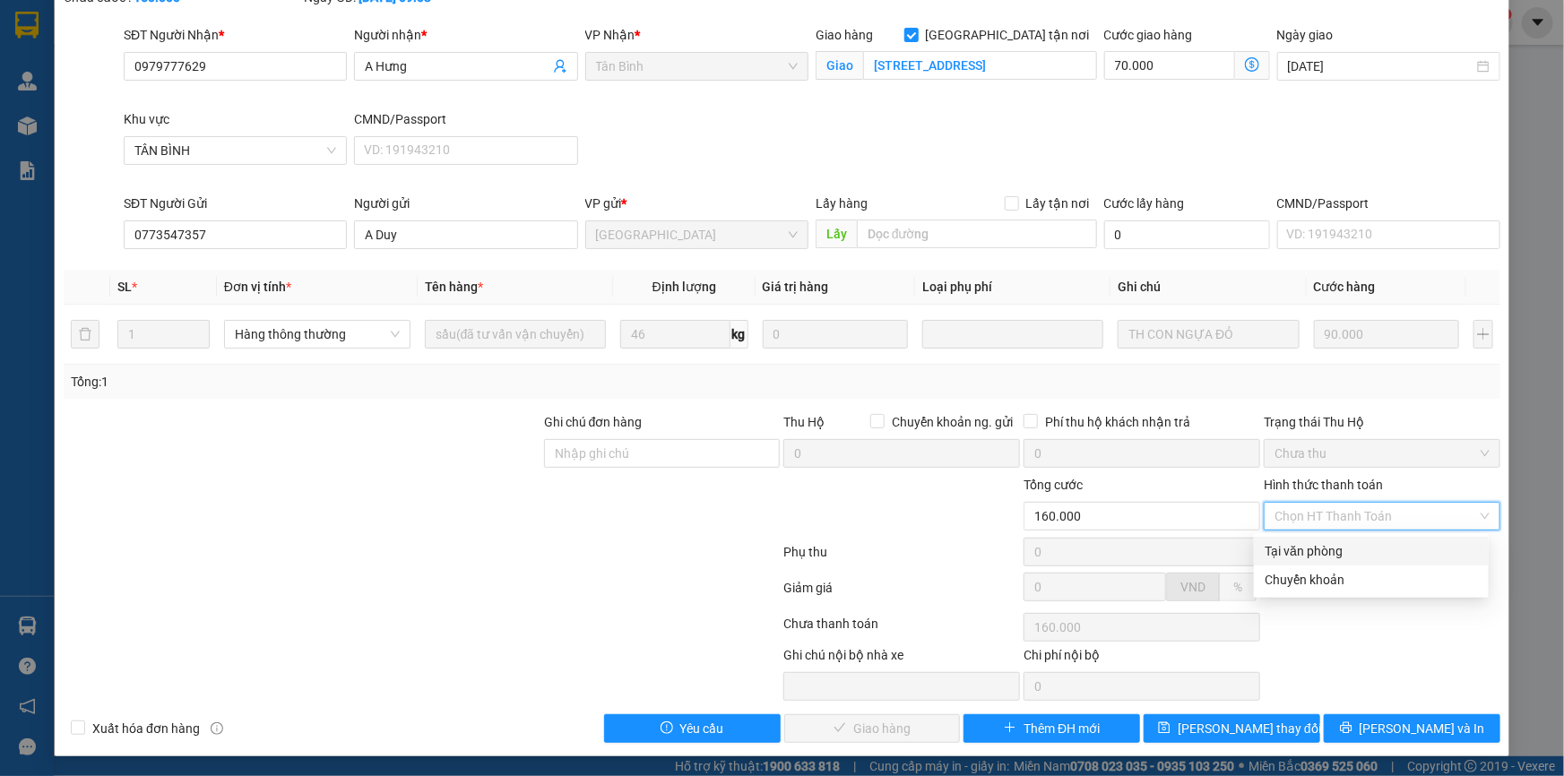
click at [1327, 543] on div "Tại văn phòng" at bounding box center [1370, 551] width 213 height 20
type input "0"
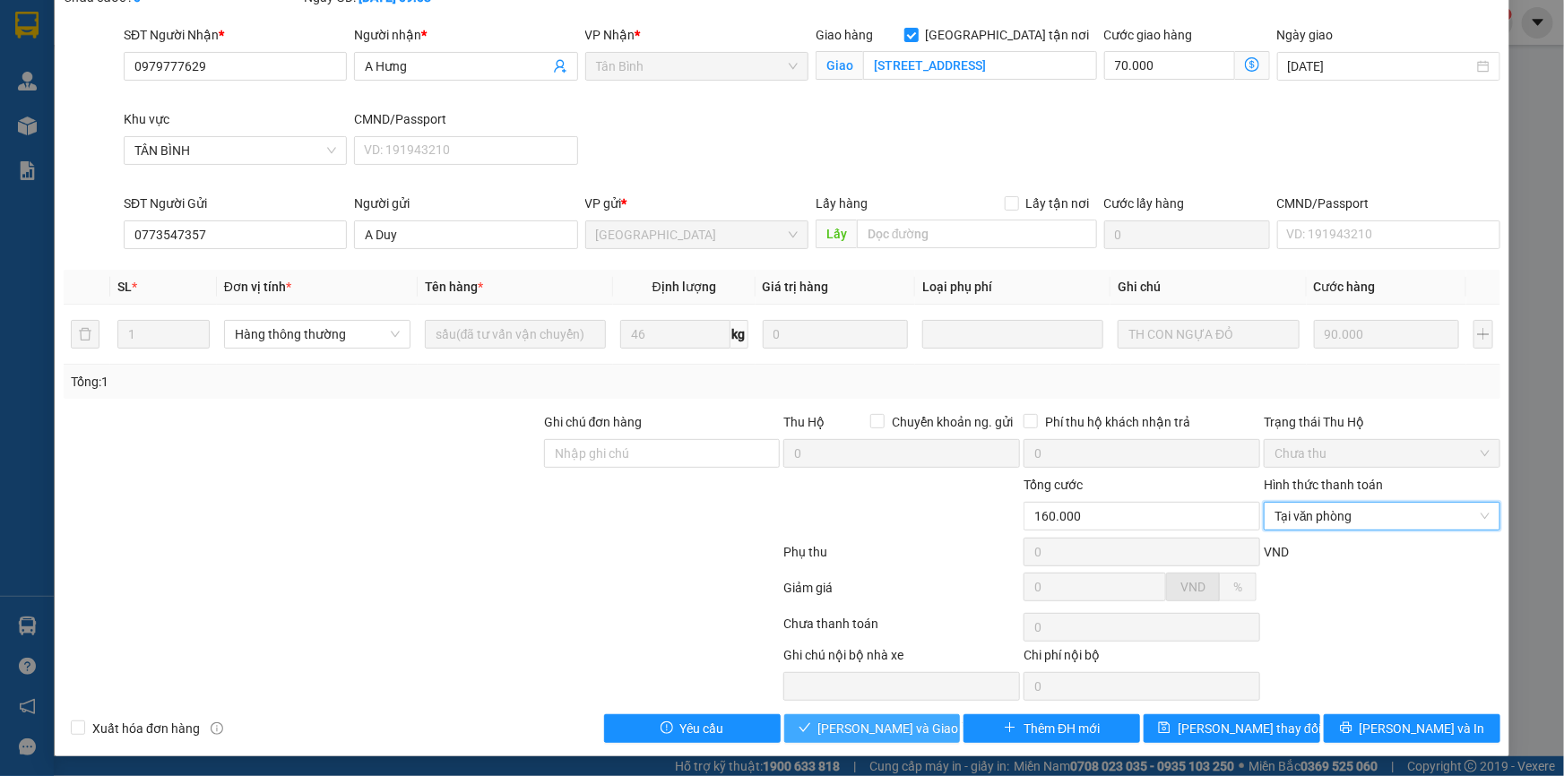
click at [885, 719] on span "Lưu và Giao hàng" at bounding box center [904, 729] width 172 height 20
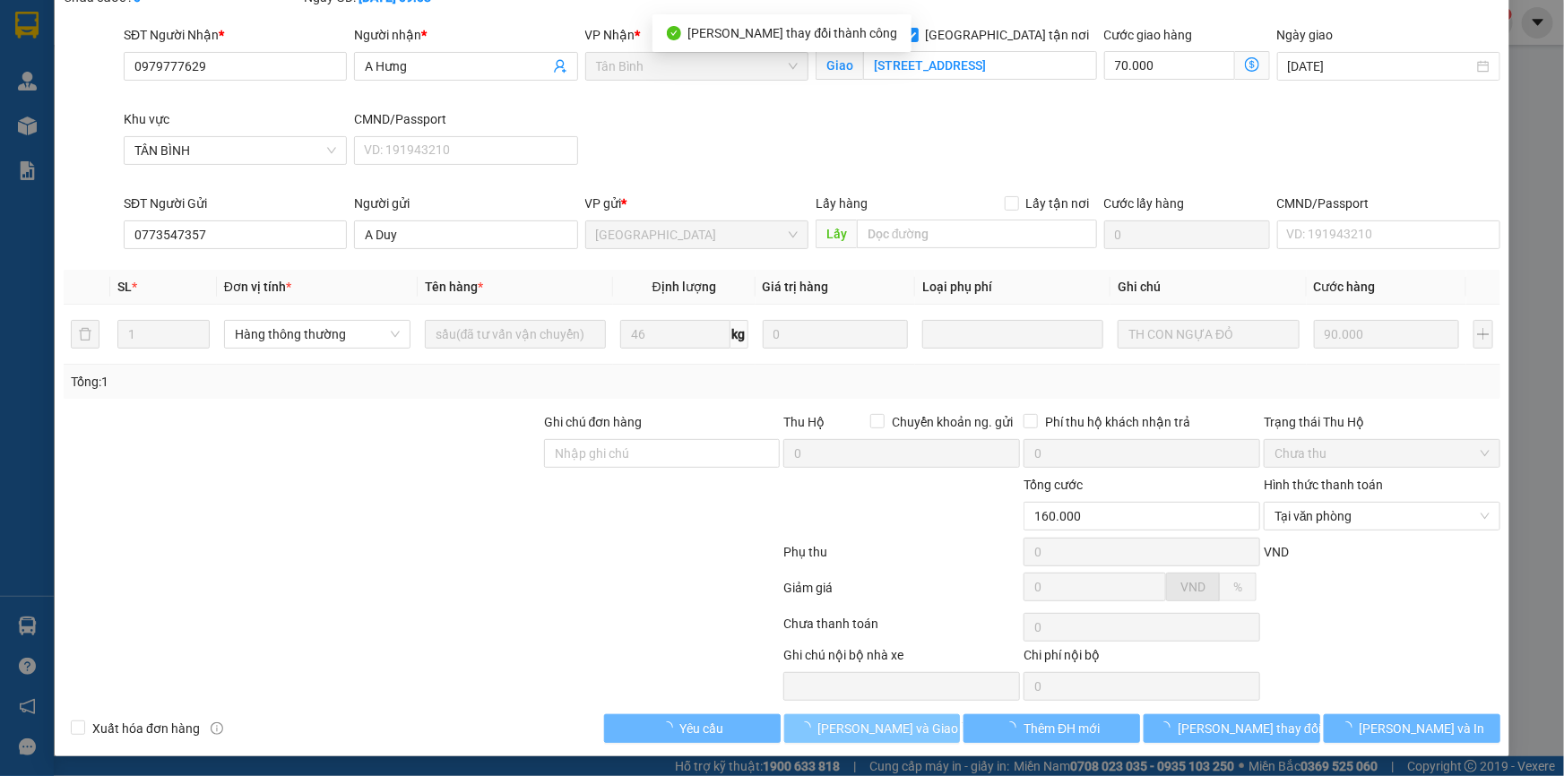
scroll to position [0, 0]
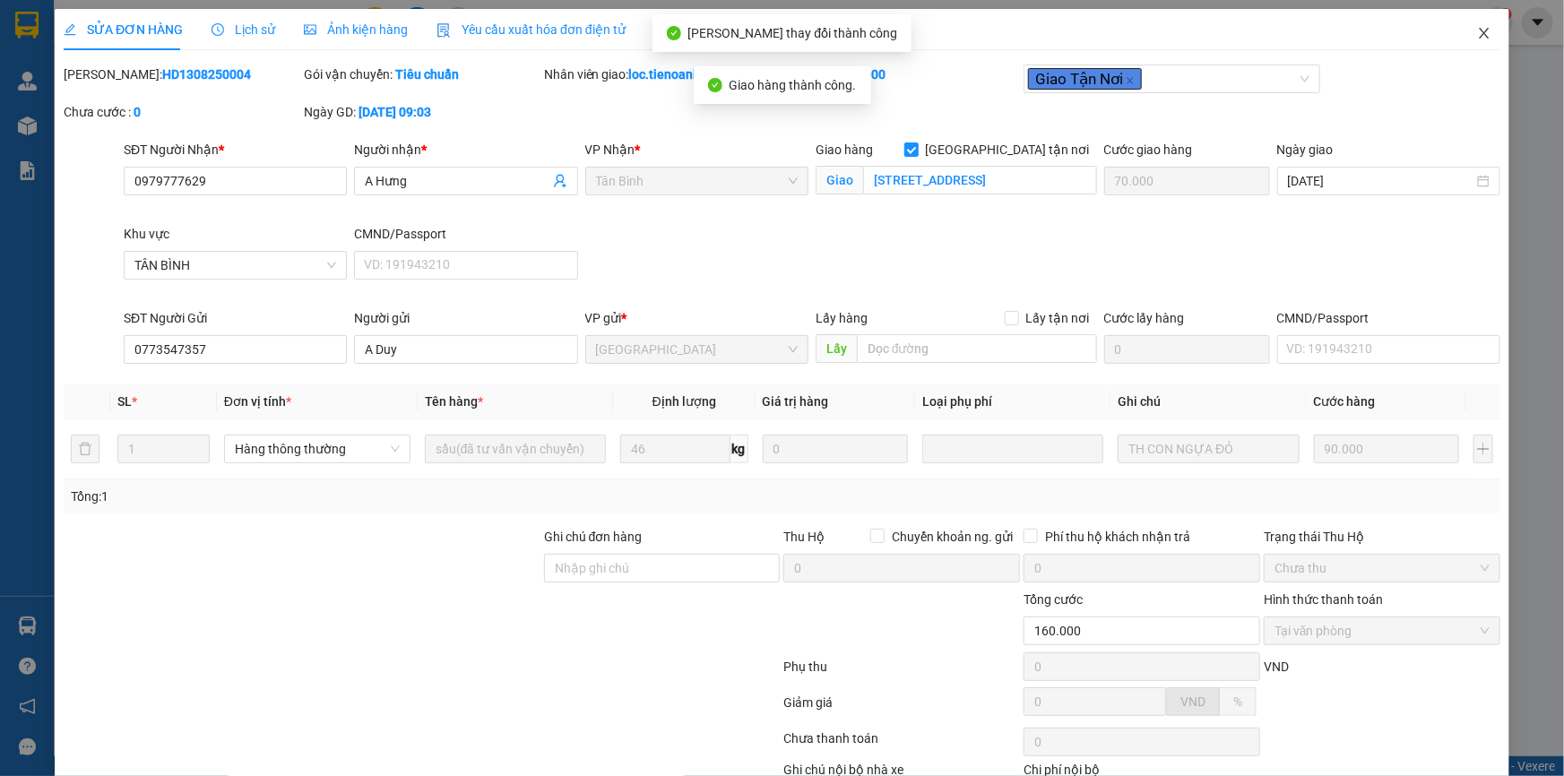
click at [1477, 39] on icon "close" at bounding box center [1484, 33] width 14 height 14
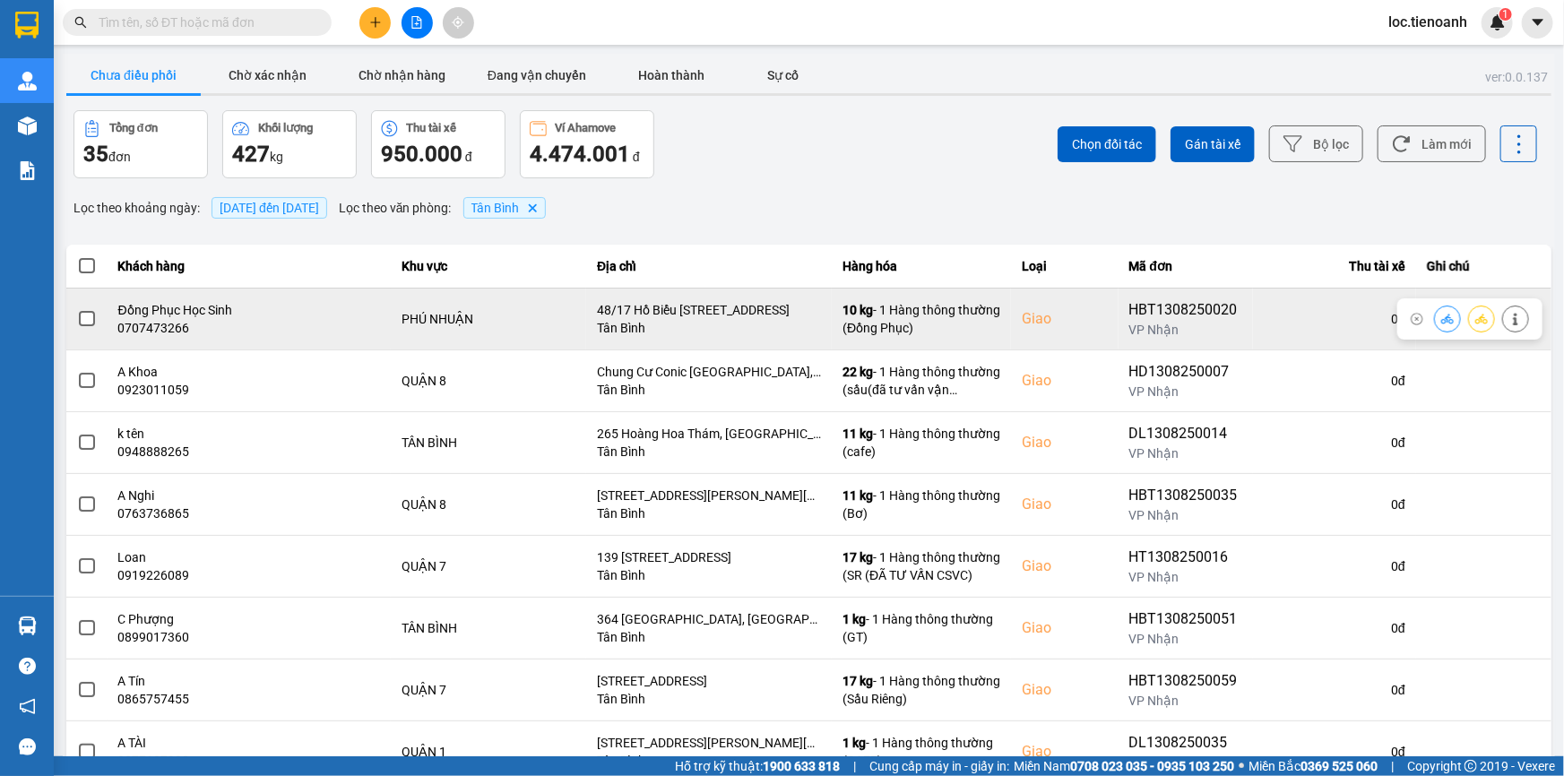
click at [1509, 323] on icon at bounding box center [1515, 319] width 13 height 13
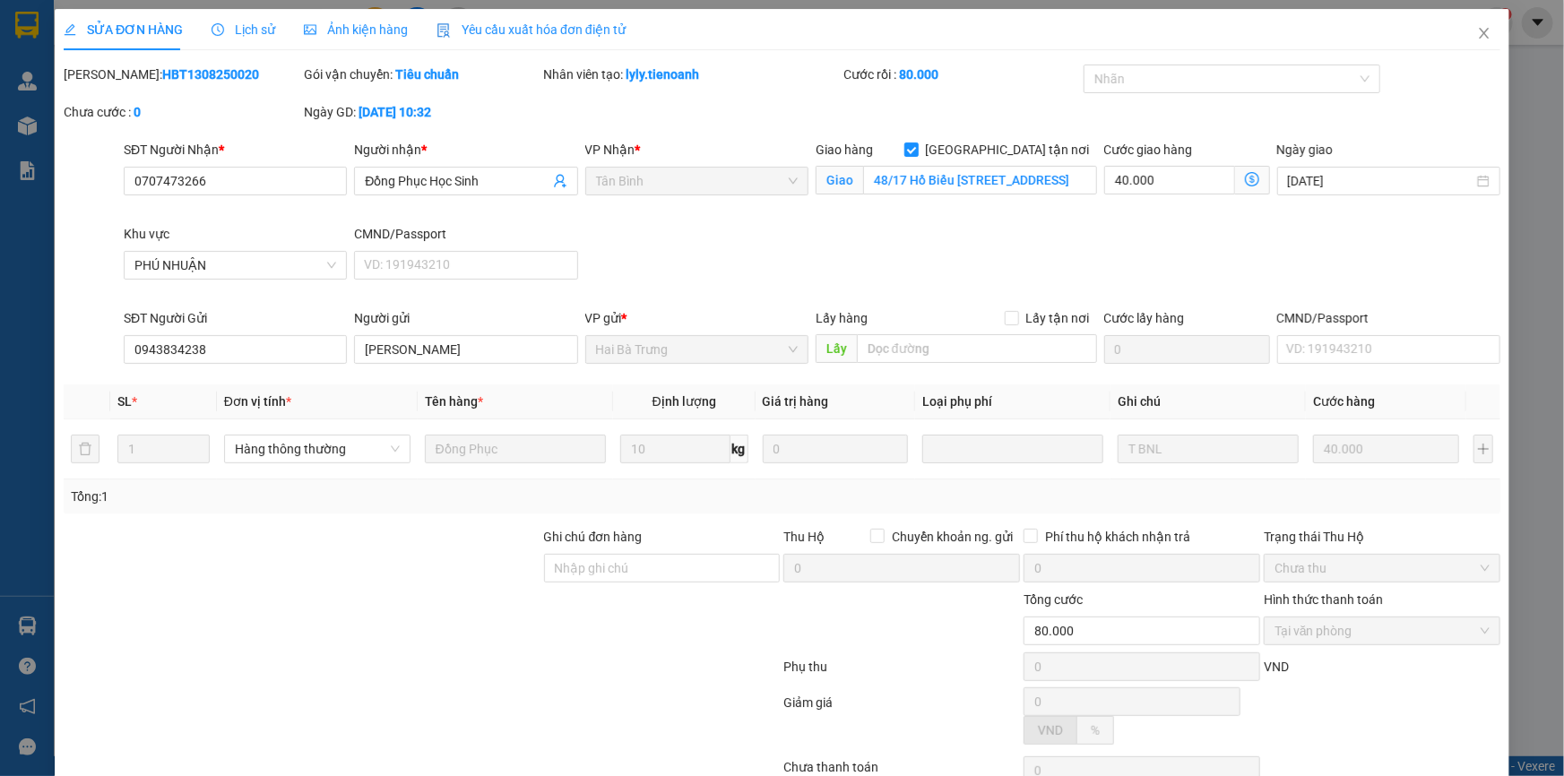
type input "0707473266"
type input "Đồng Phục Học Sinh"
checkbox input "true"
type input "48/17 Hồ Biểu Chánh, phường 11, Phú Nhuận, Hồ Chí Minh"
type input "0943834238"
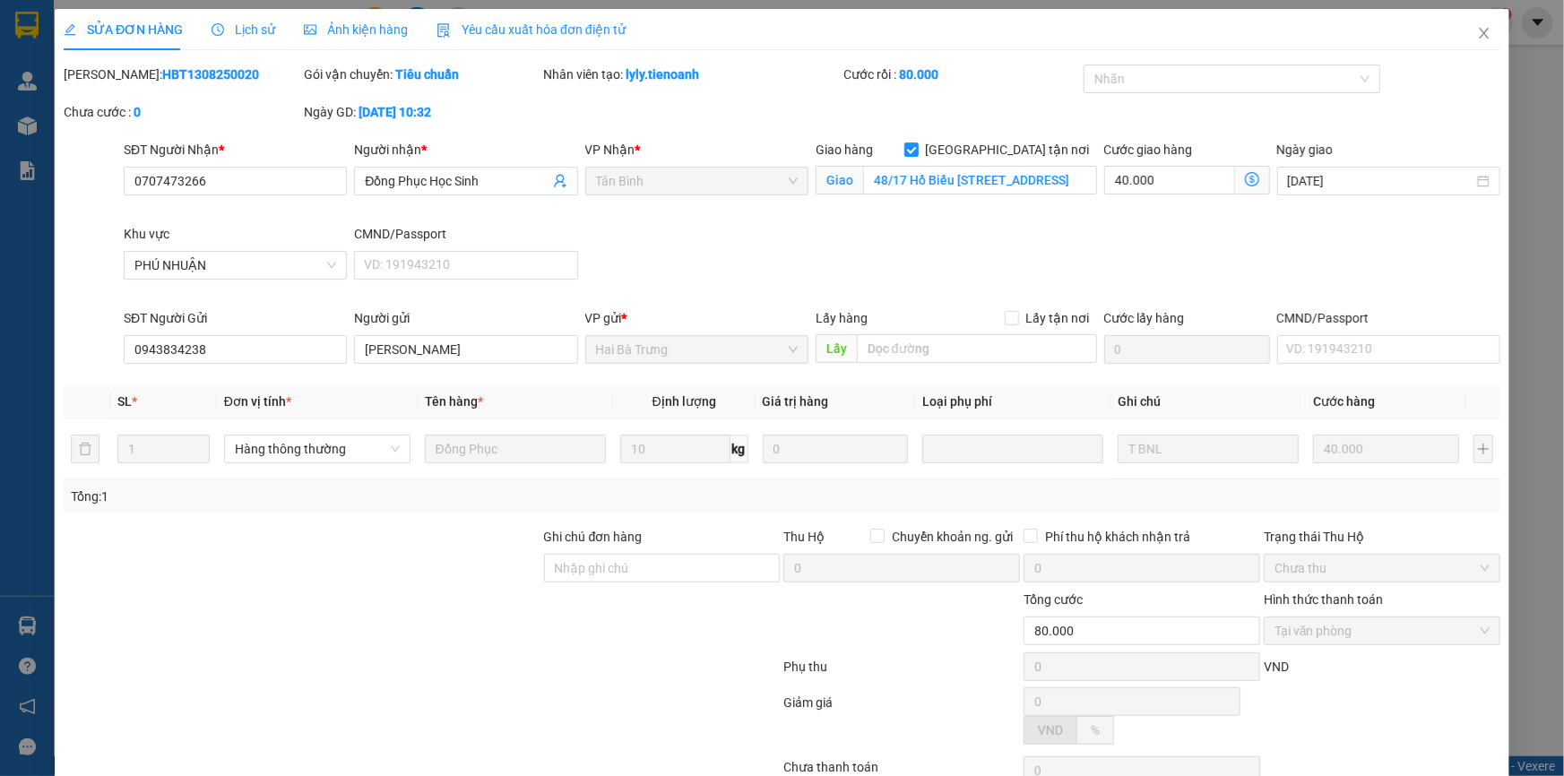
type input "C Hà"
type input "80.000"
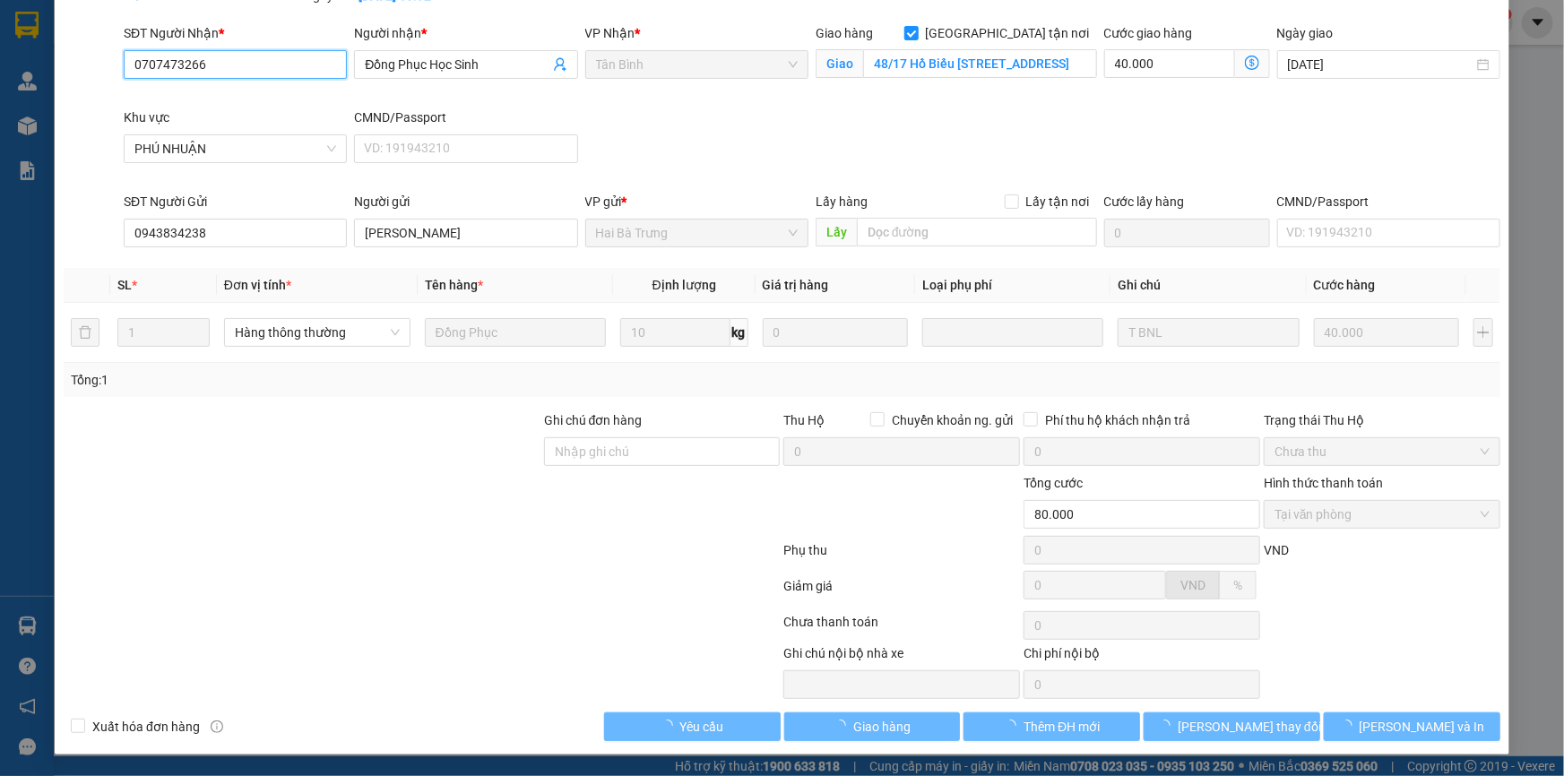
scroll to position [115, 0]
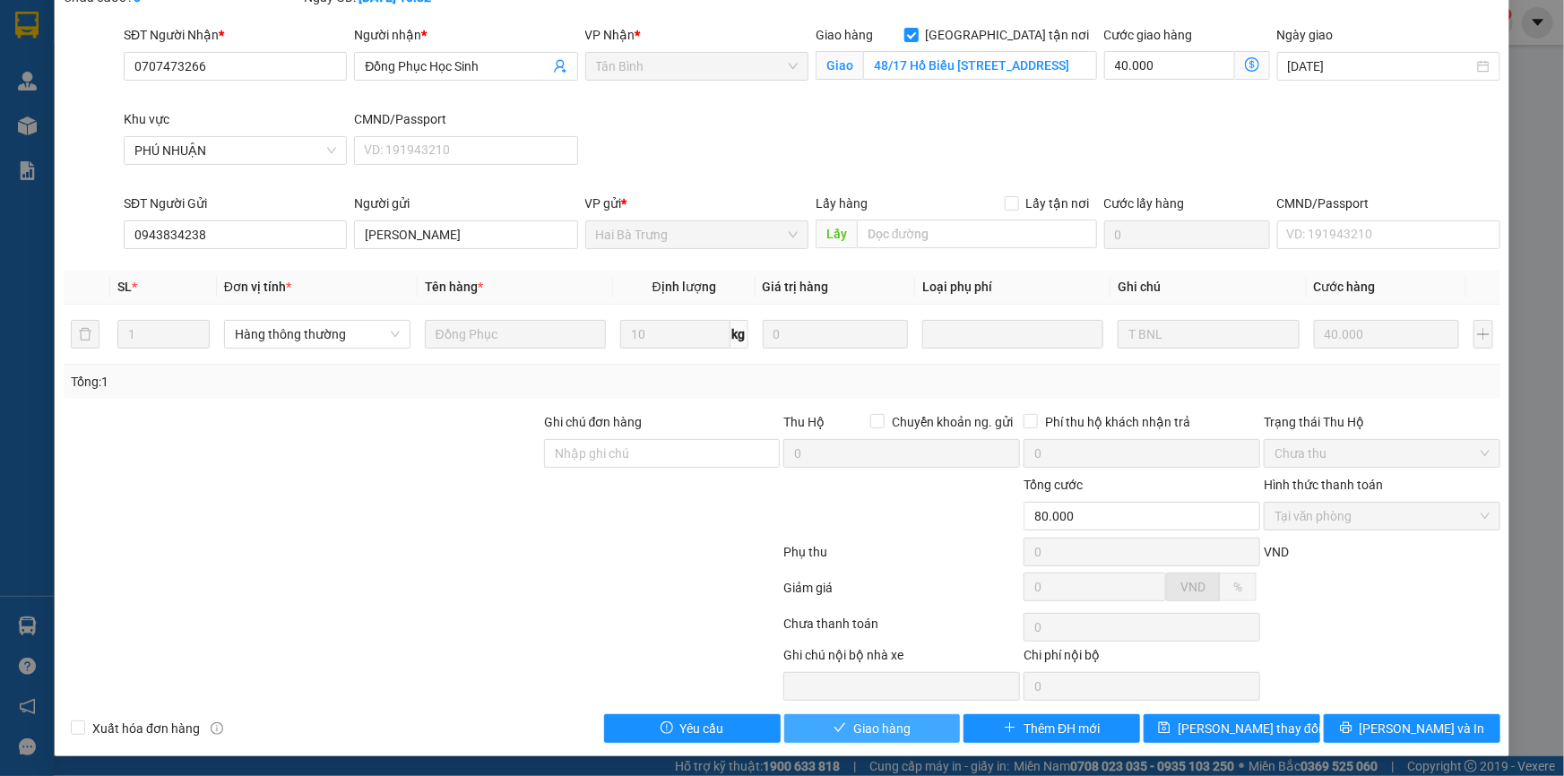
click at [868, 725] on span "Giao hàng" at bounding box center [881, 729] width 57 height 20
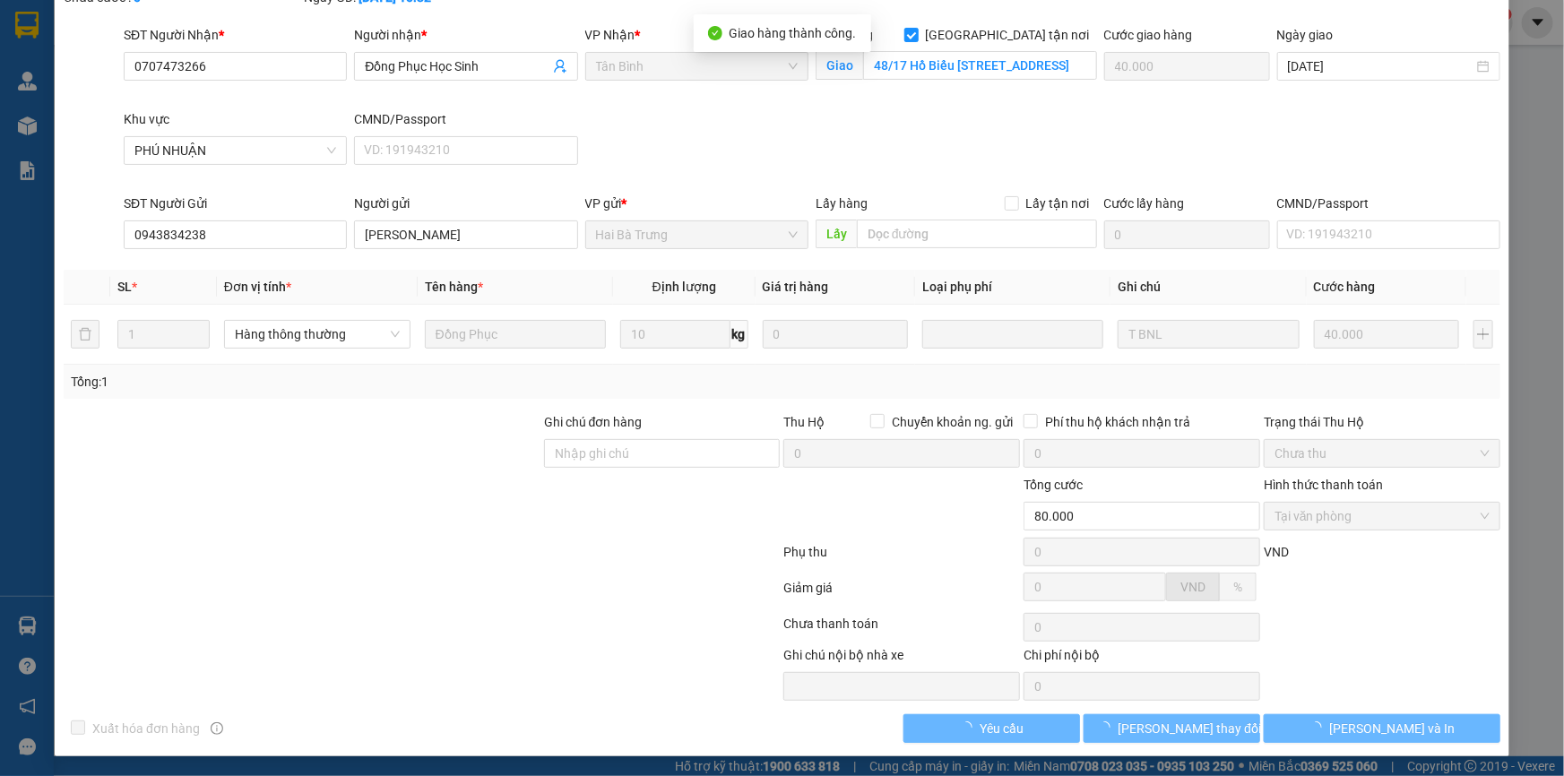
scroll to position [0, 0]
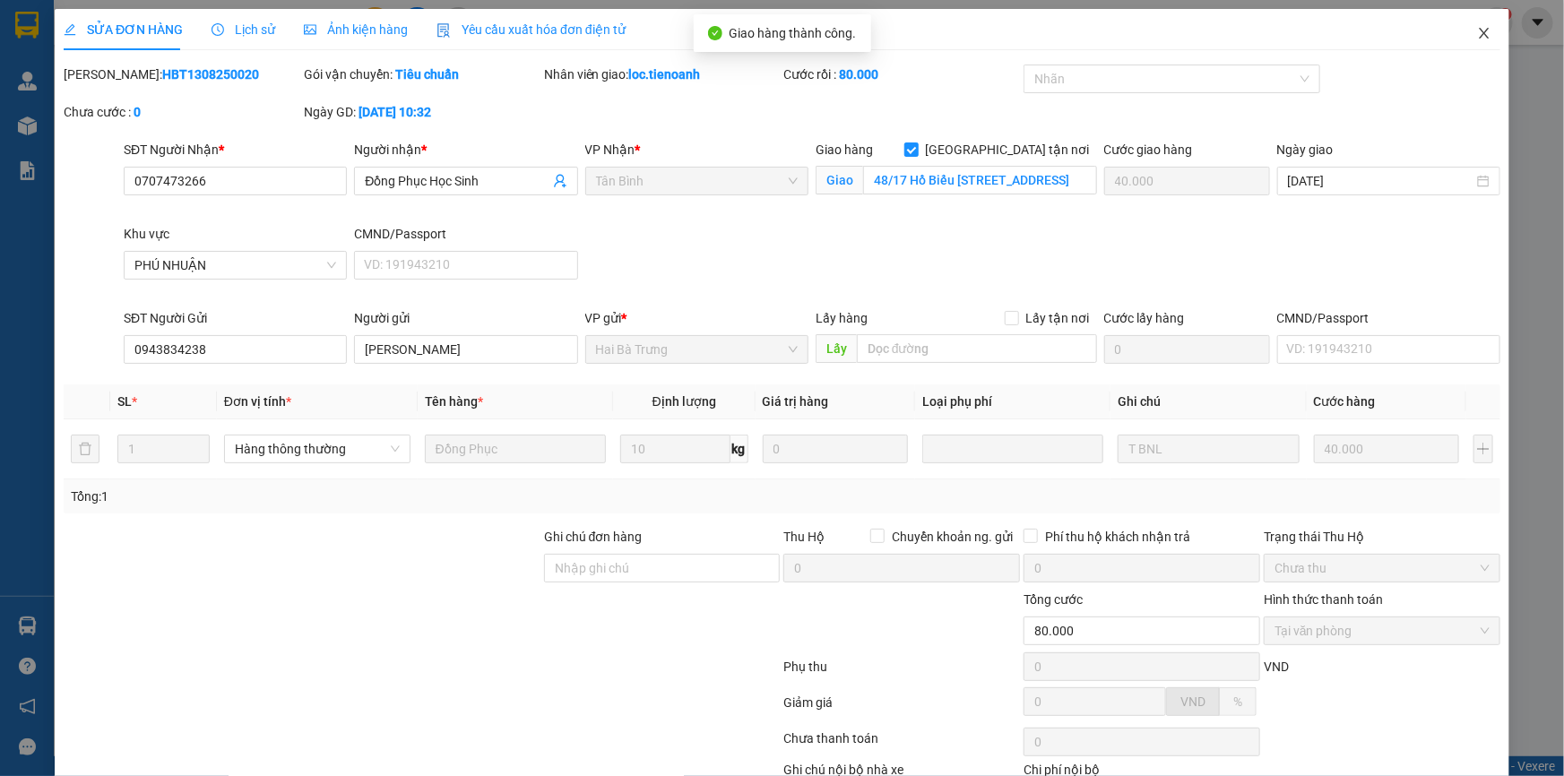
click at [1477, 35] on icon "close" at bounding box center [1484, 33] width 14 height 14
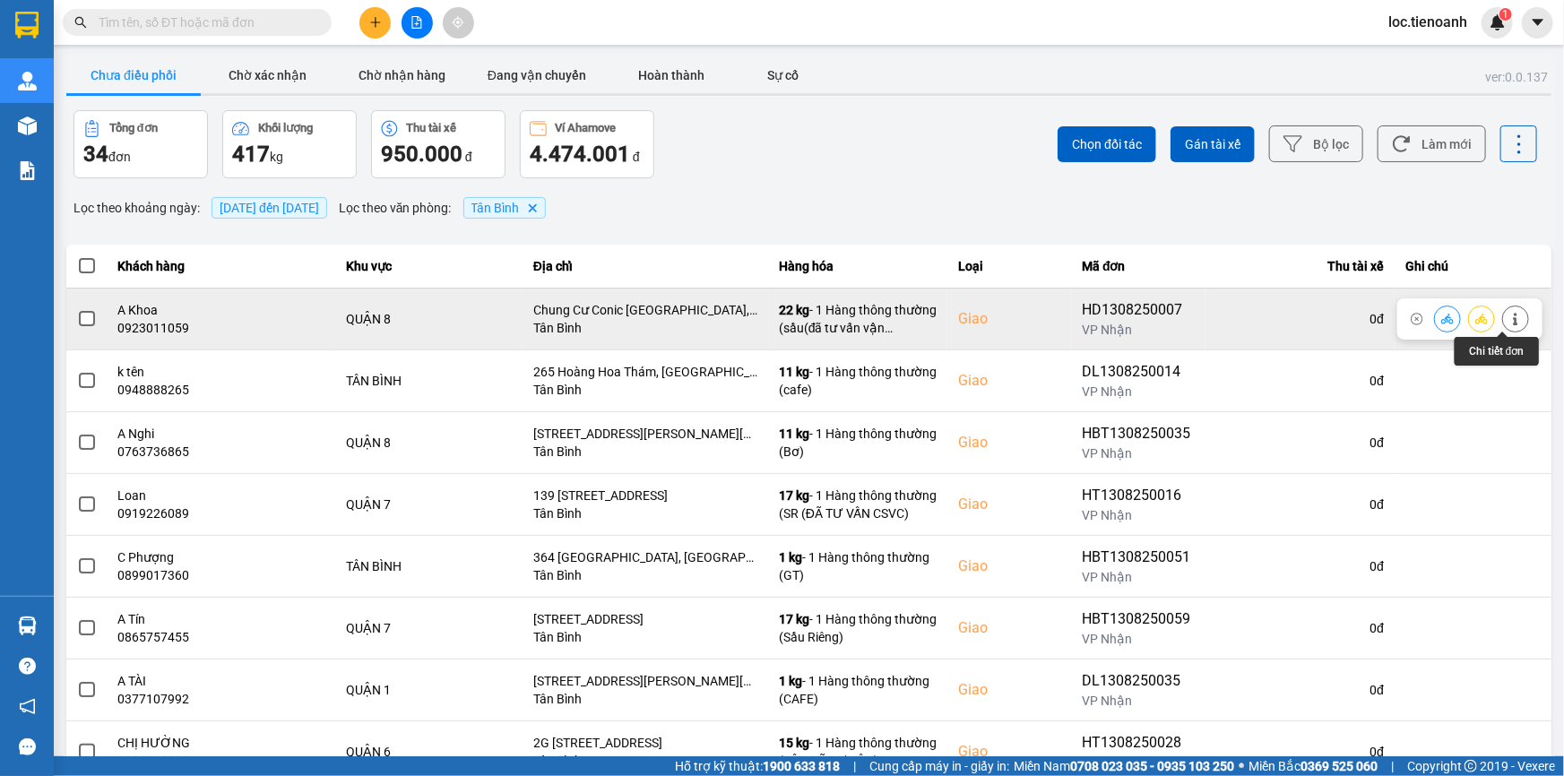
click at [1503, 322] on button at bounding box center [1515, 318] width 25 height 31
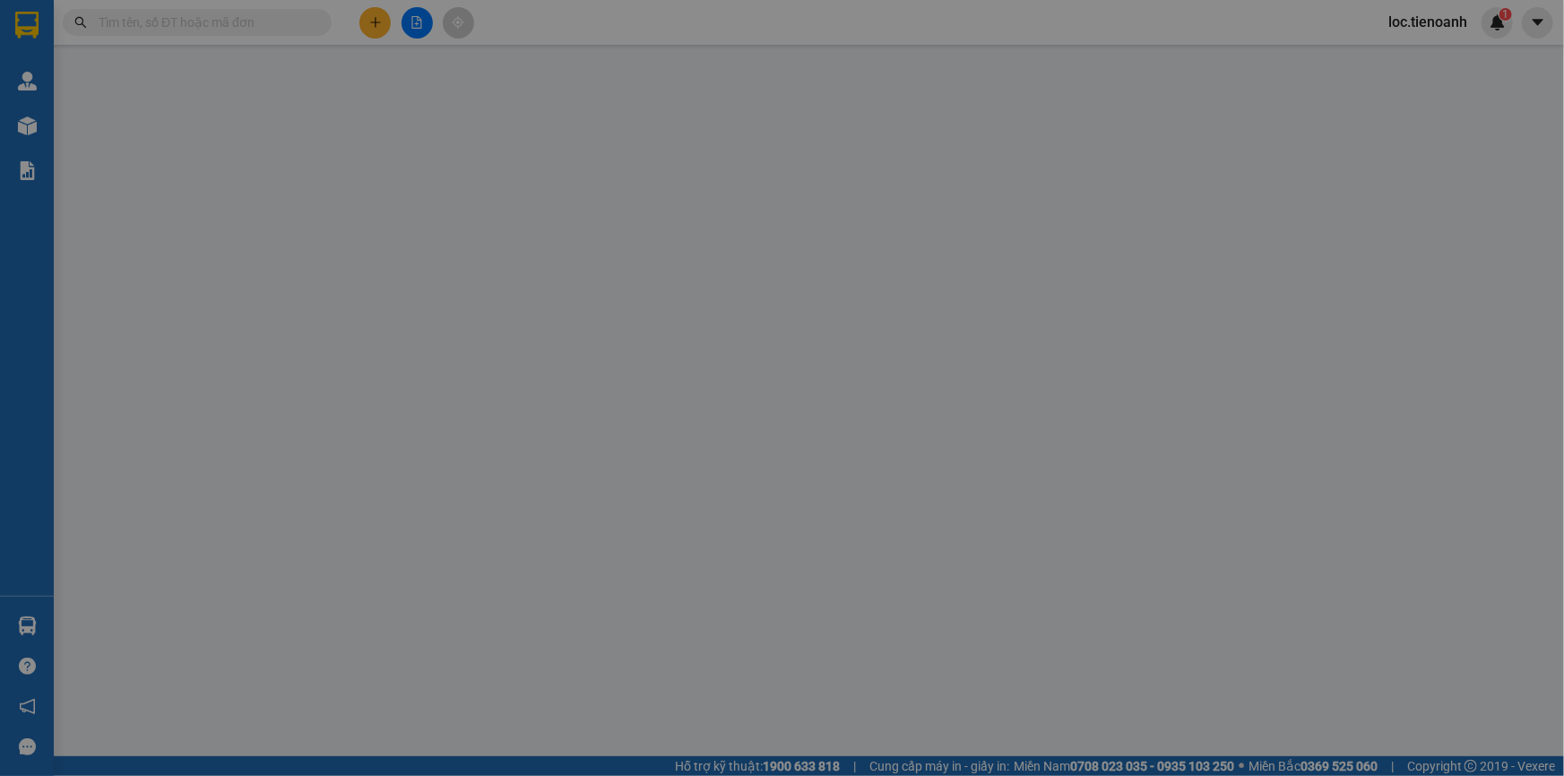
type input "0923011059"
type input "A Khoa"
checkbox input "true"
type input "Chung Cư Conic Riverside, Đường Số 1, KDC Conic, Phường 7, Quận 8, Hồ Chí Minh"
type input "0339554573"
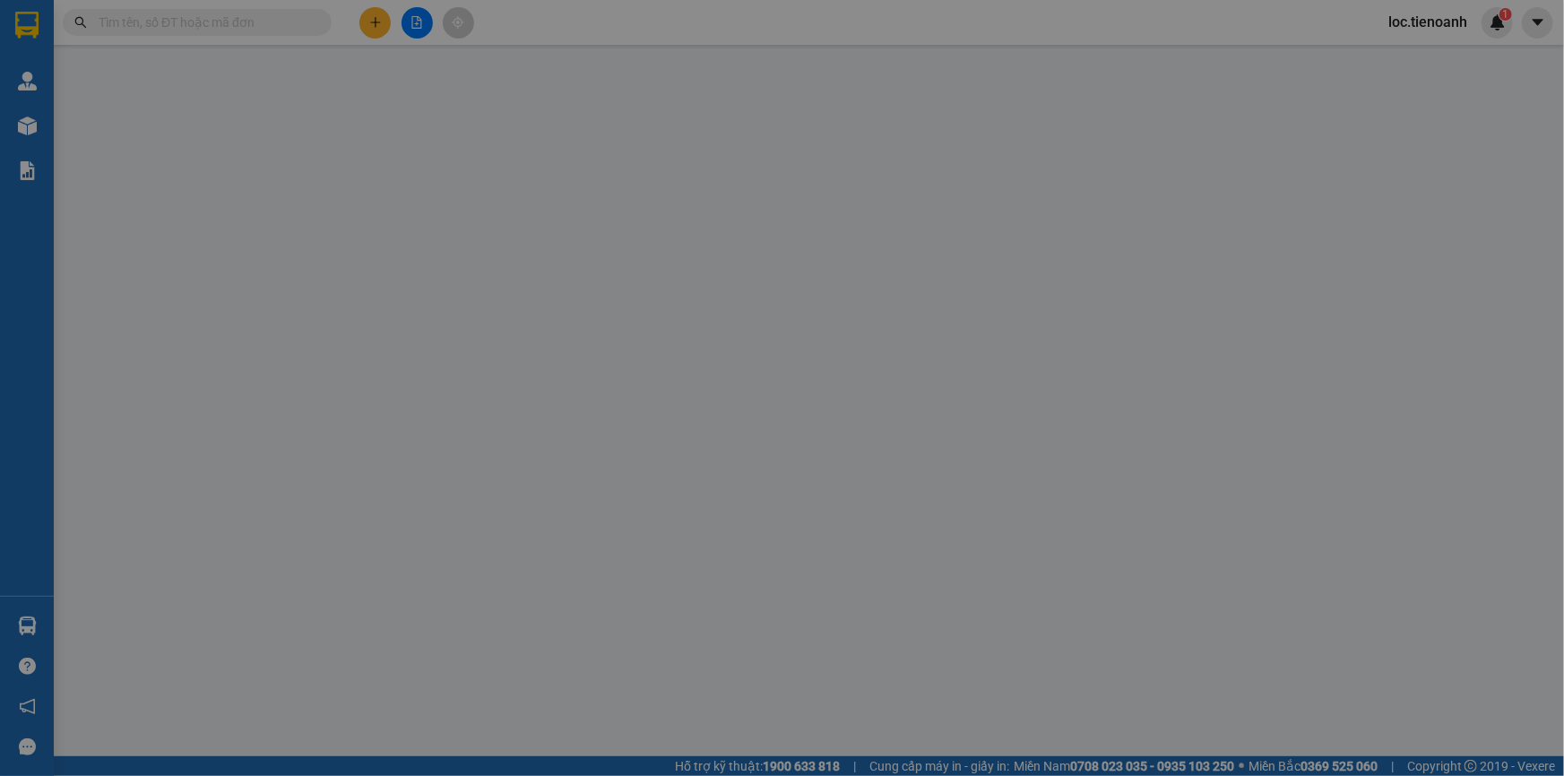
type input "Linh"
type input "240420896"
type input "130.000"
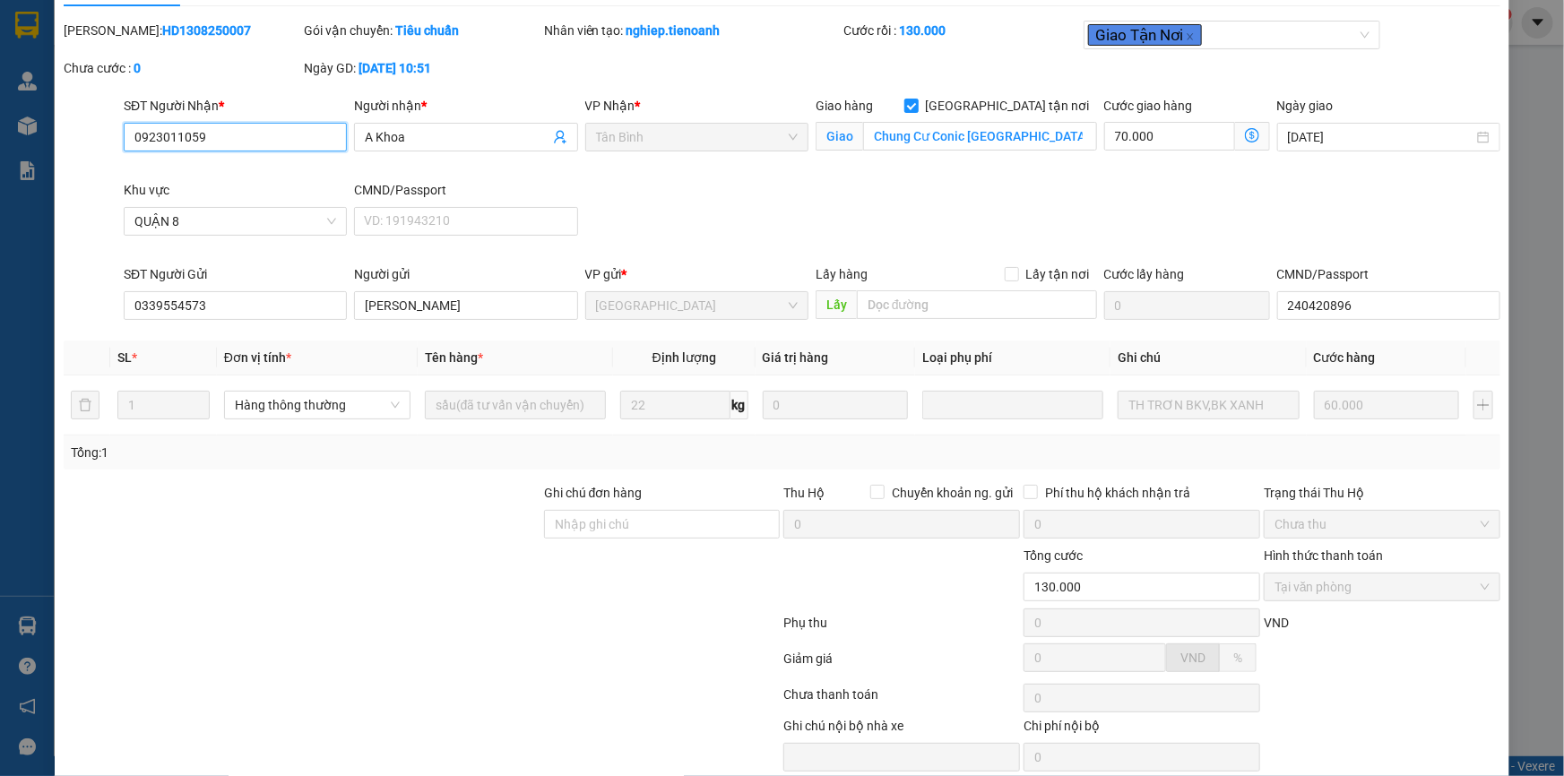
scroll to position [115, 0]
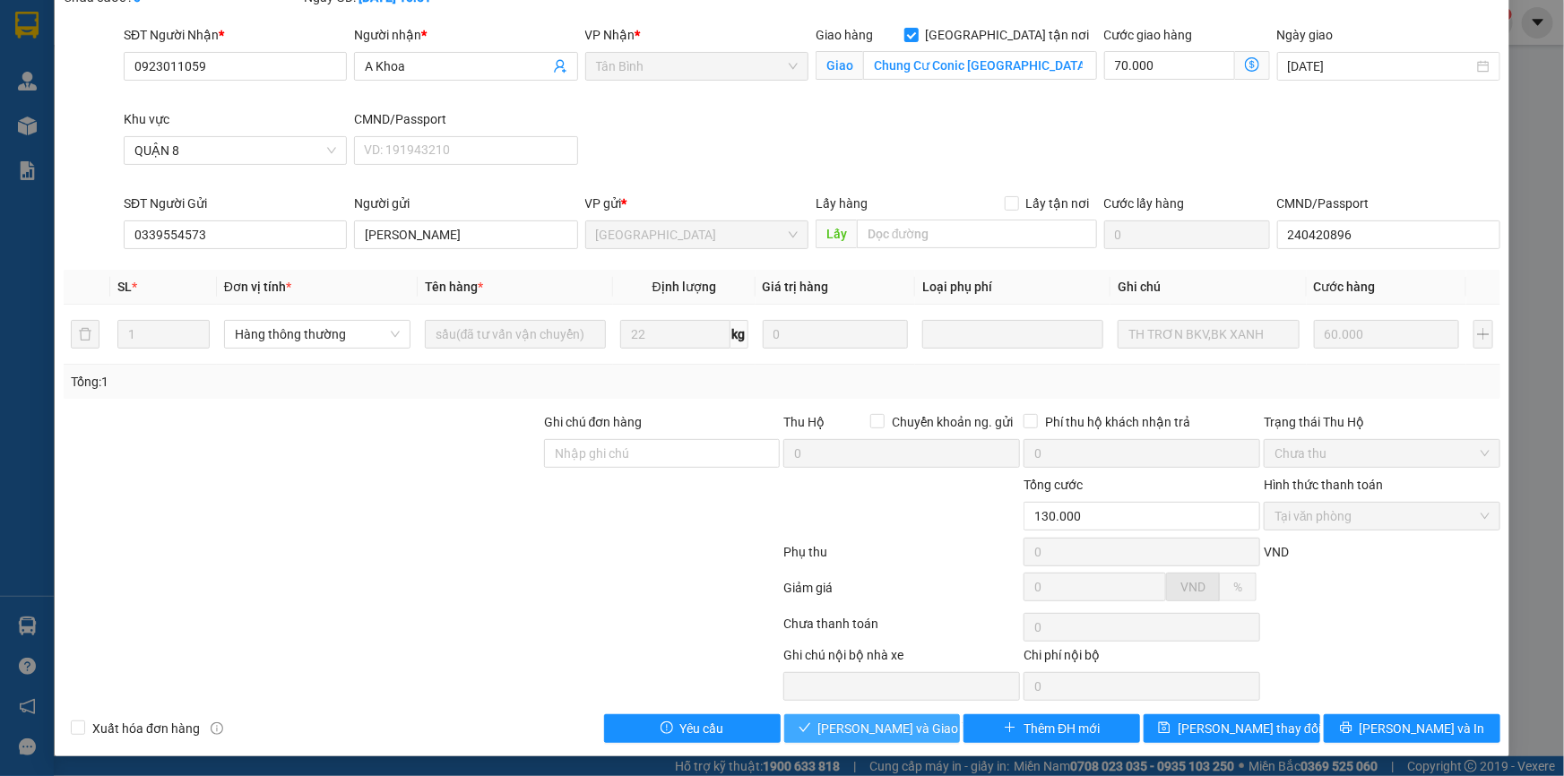
click at [877, 720] on span "Lưu và Giao hàng" at bounding box center [904, 729] width 172 height 20
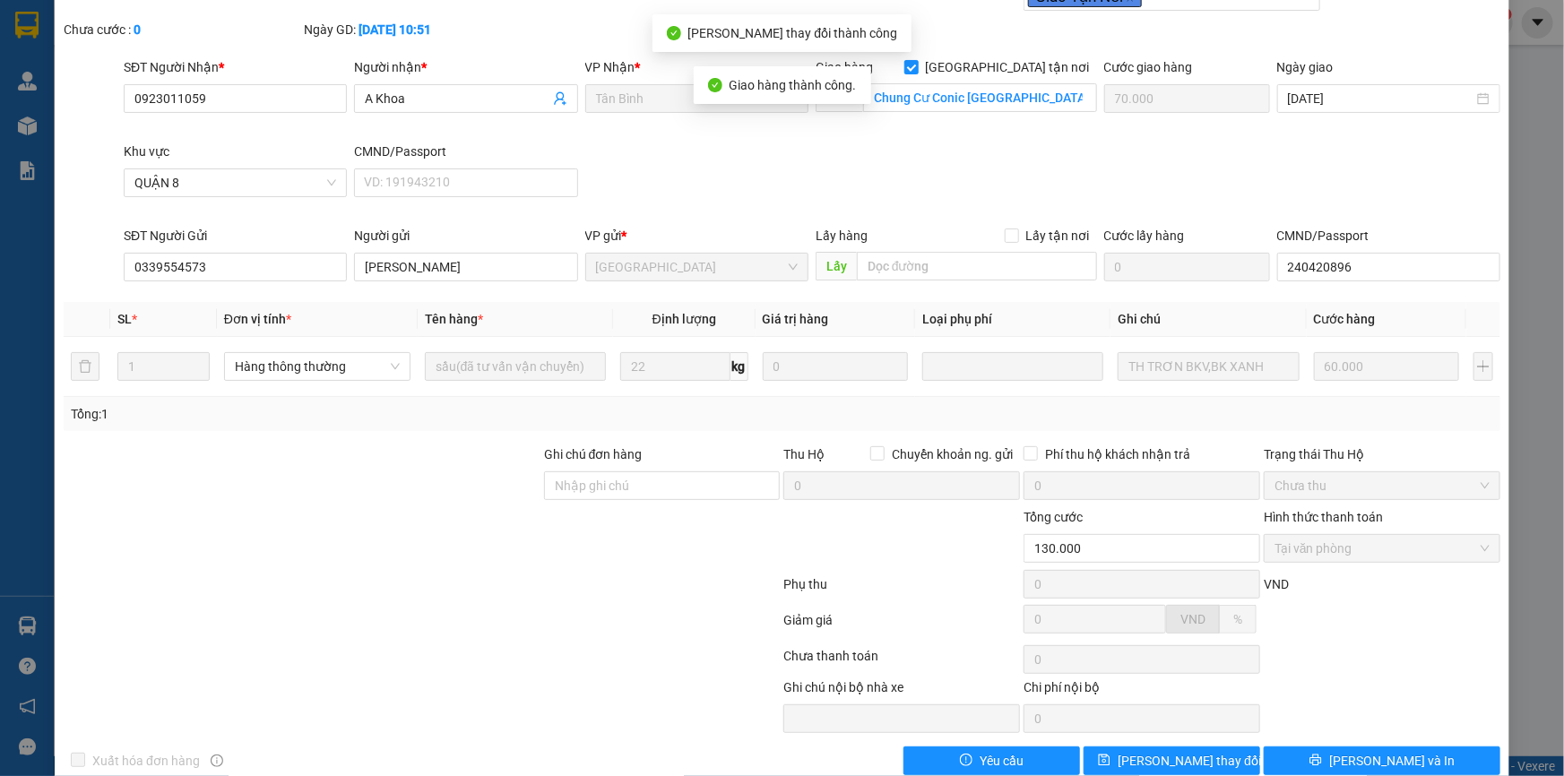
scroll to position [0, 0]
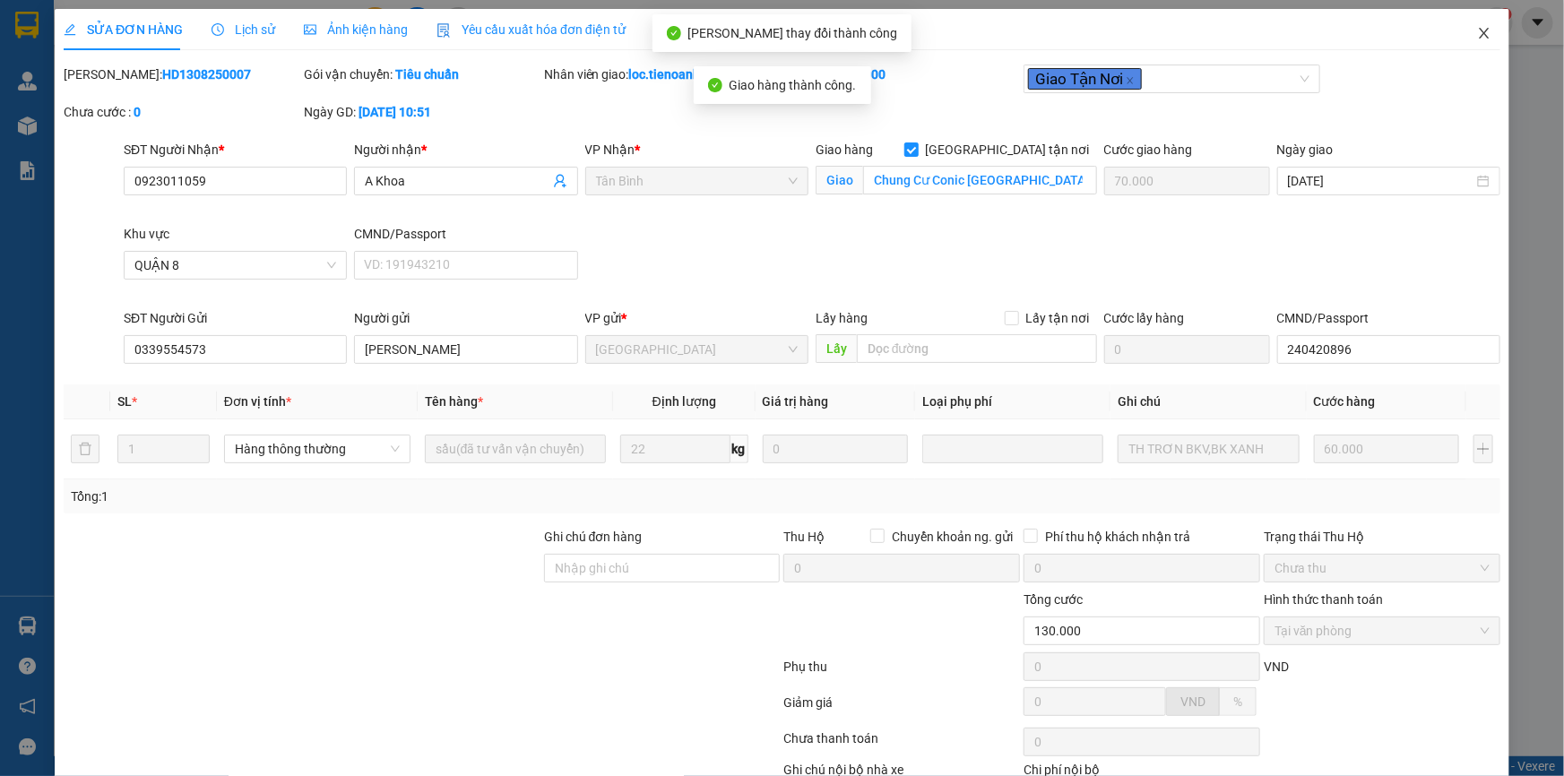
click at [1477, 33] on icon "close" at bounding box center [1484, 33] width 14 height 14
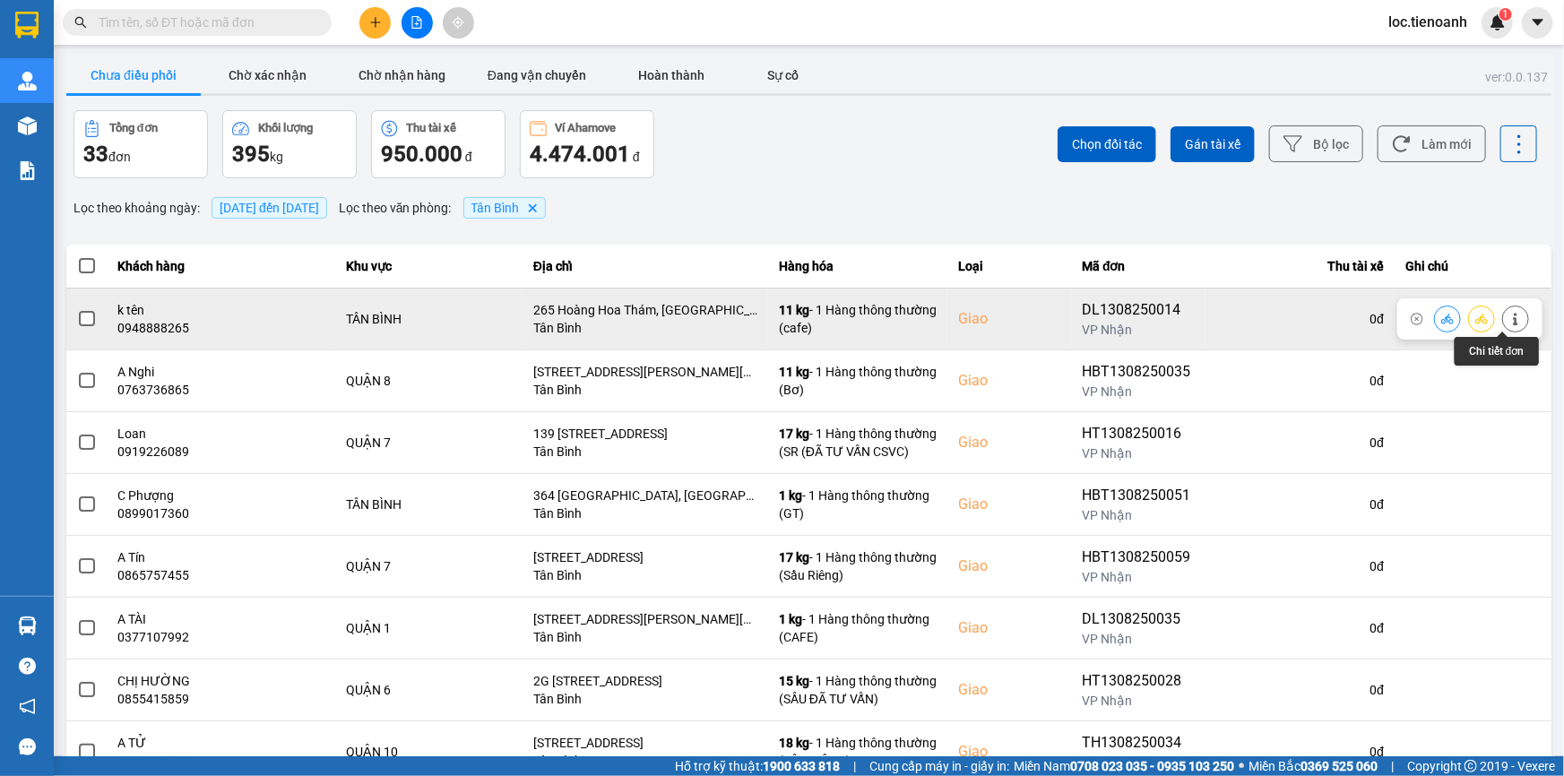
click at [1509, 315] on icon at bounding box center [1515, 319] width 13 height 13
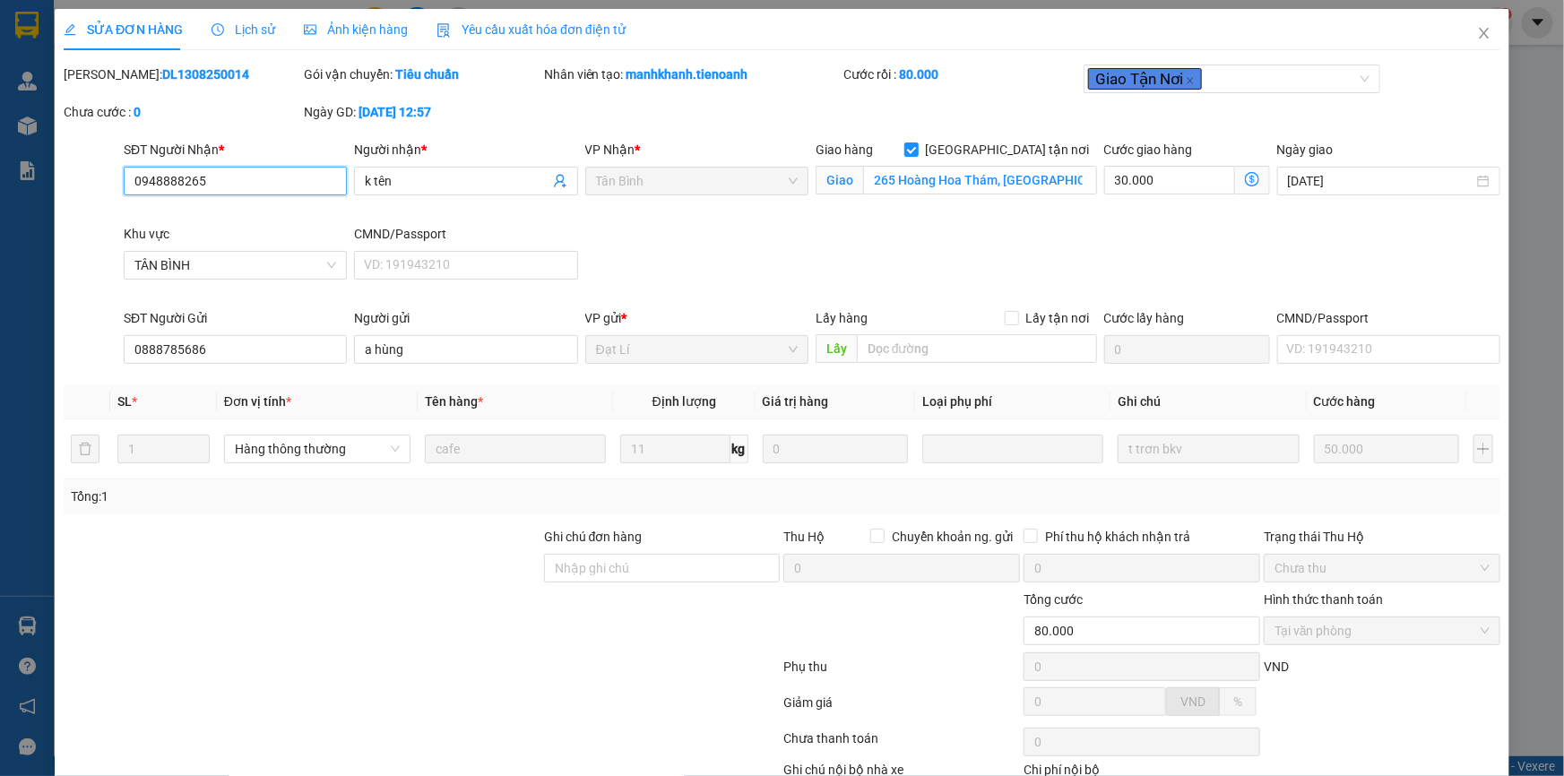
type input "0948888265"
type input "k tên"
checkbox input "true"
type input "265 Hoàng Hoa Thám, Phường 13, Tân Bình, Hồ Chí Minh"
type input "0888785686"
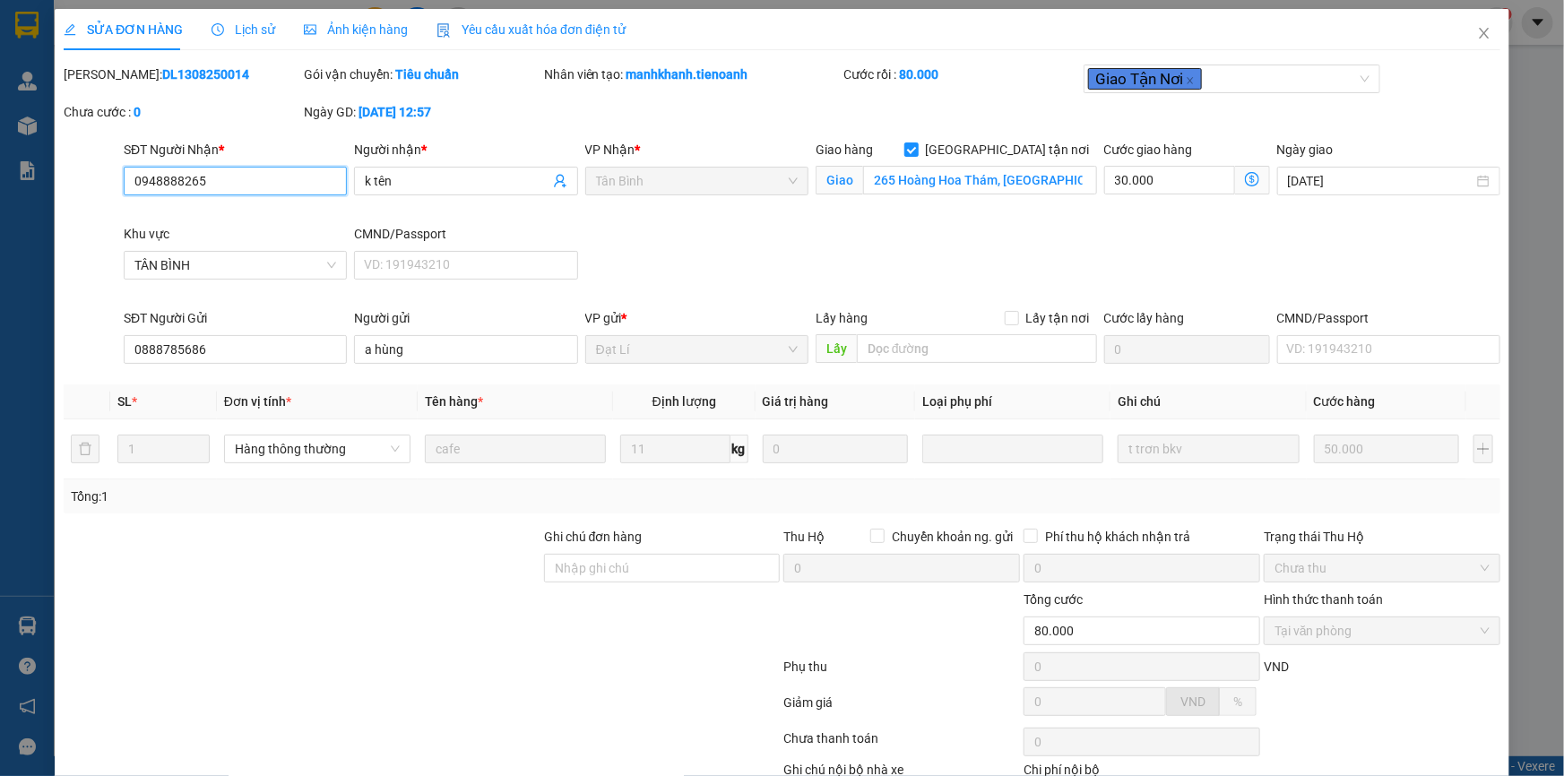
type input "a hùng"
type input "80.000"
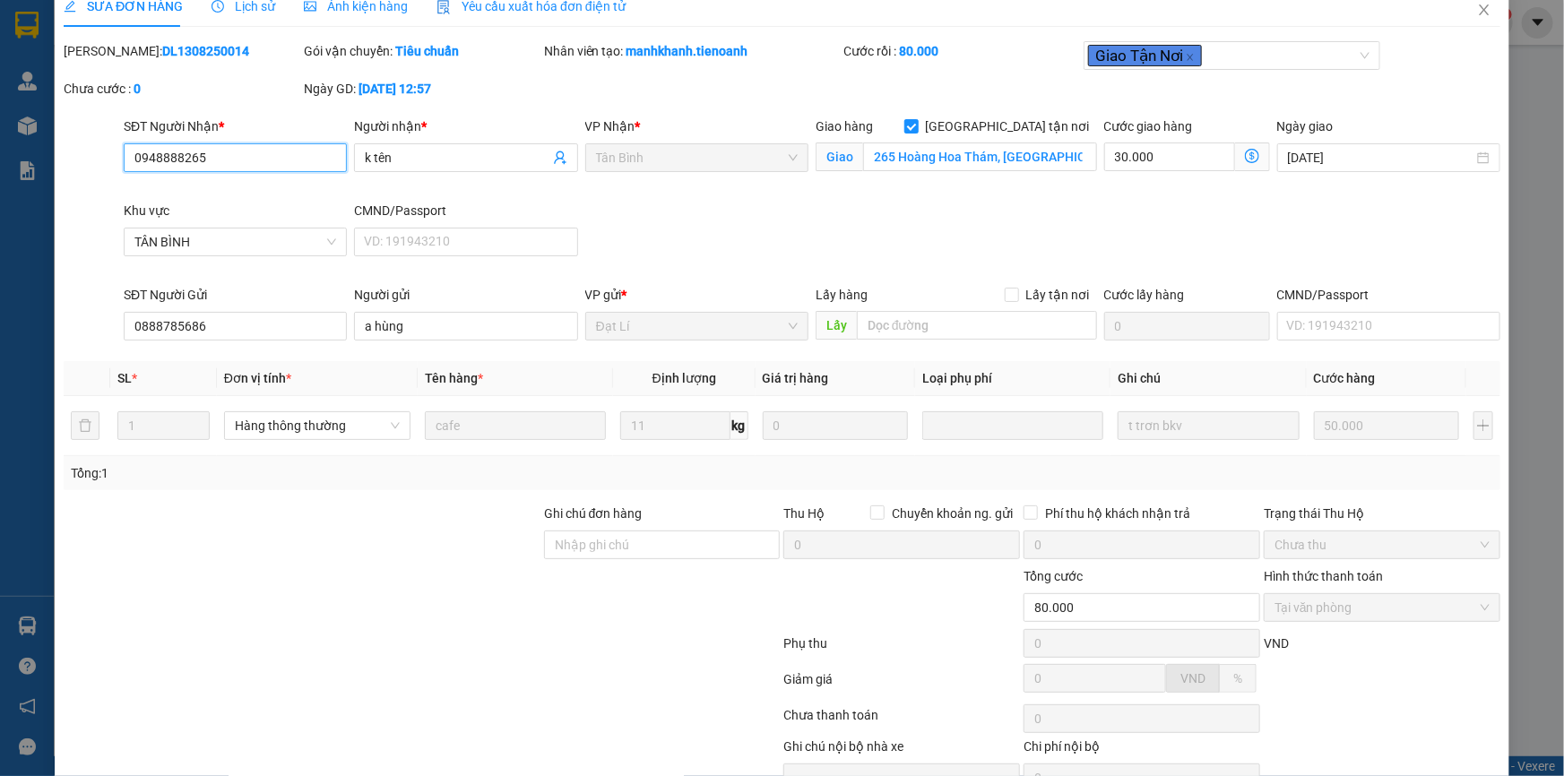
scroll to position [115, 0]
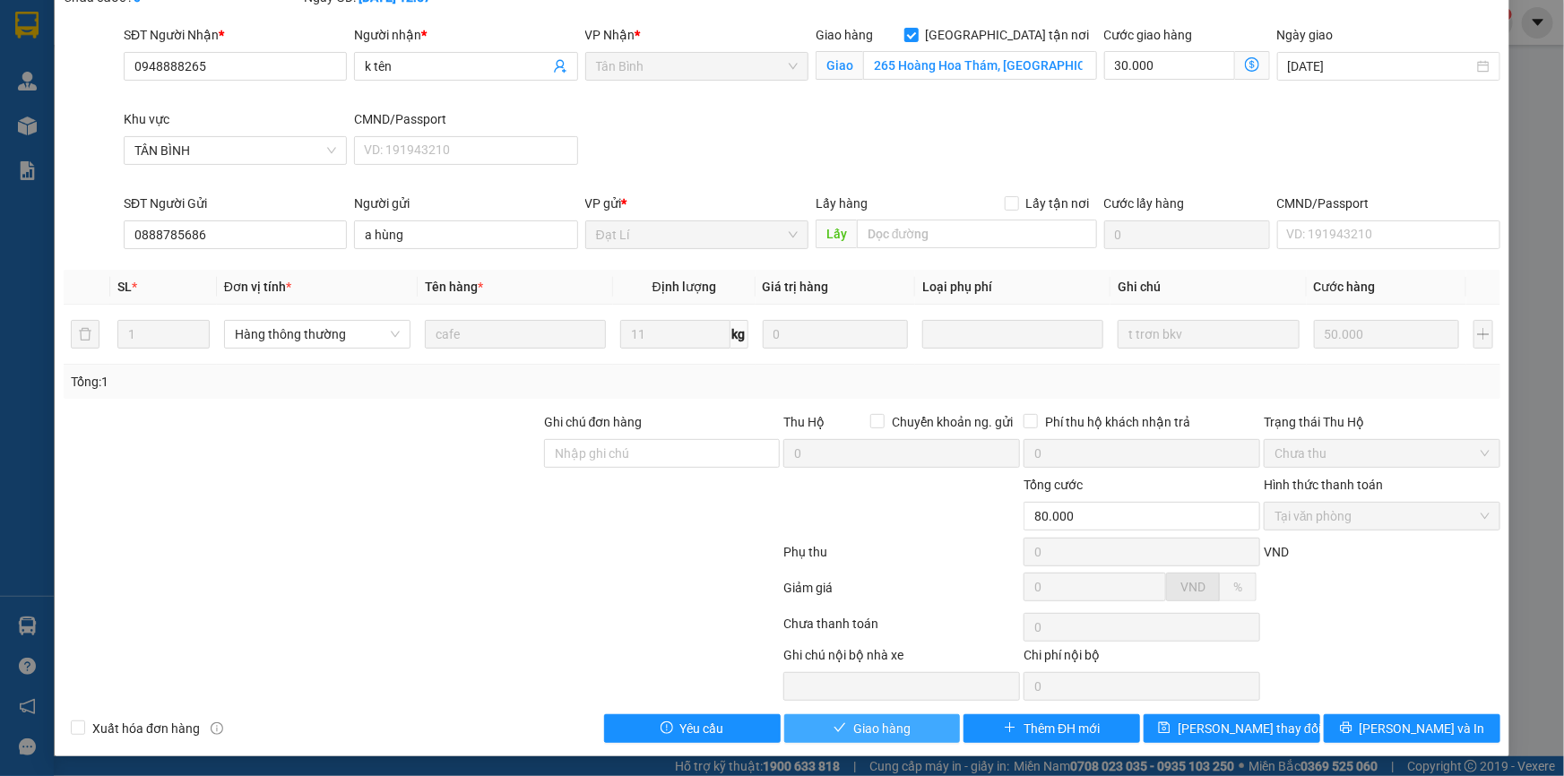
click at [906, 719] on button "Giao hàng" at bounding box center [872, 728] width 177 height 29
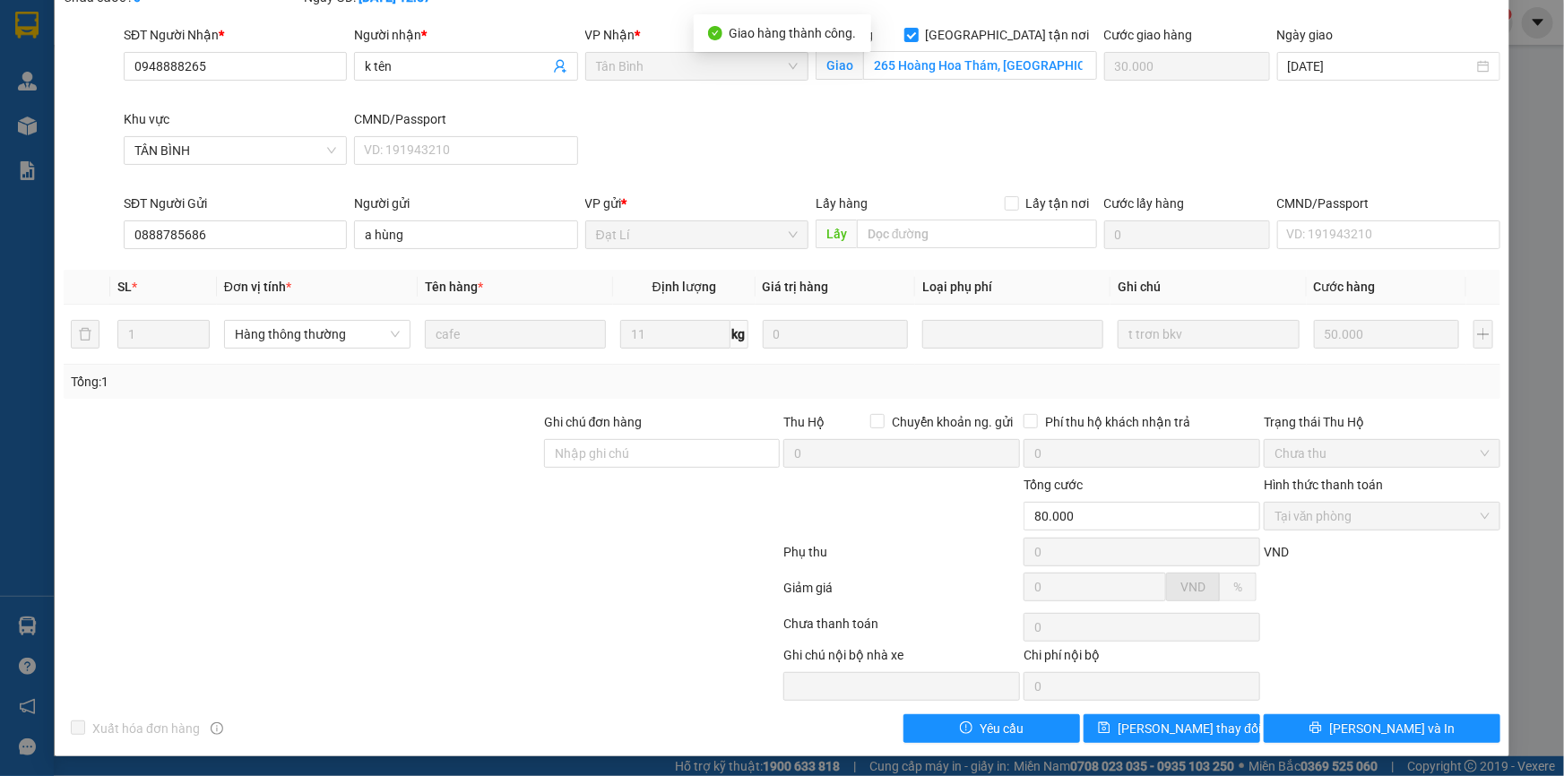
scroll to position [0, 0]
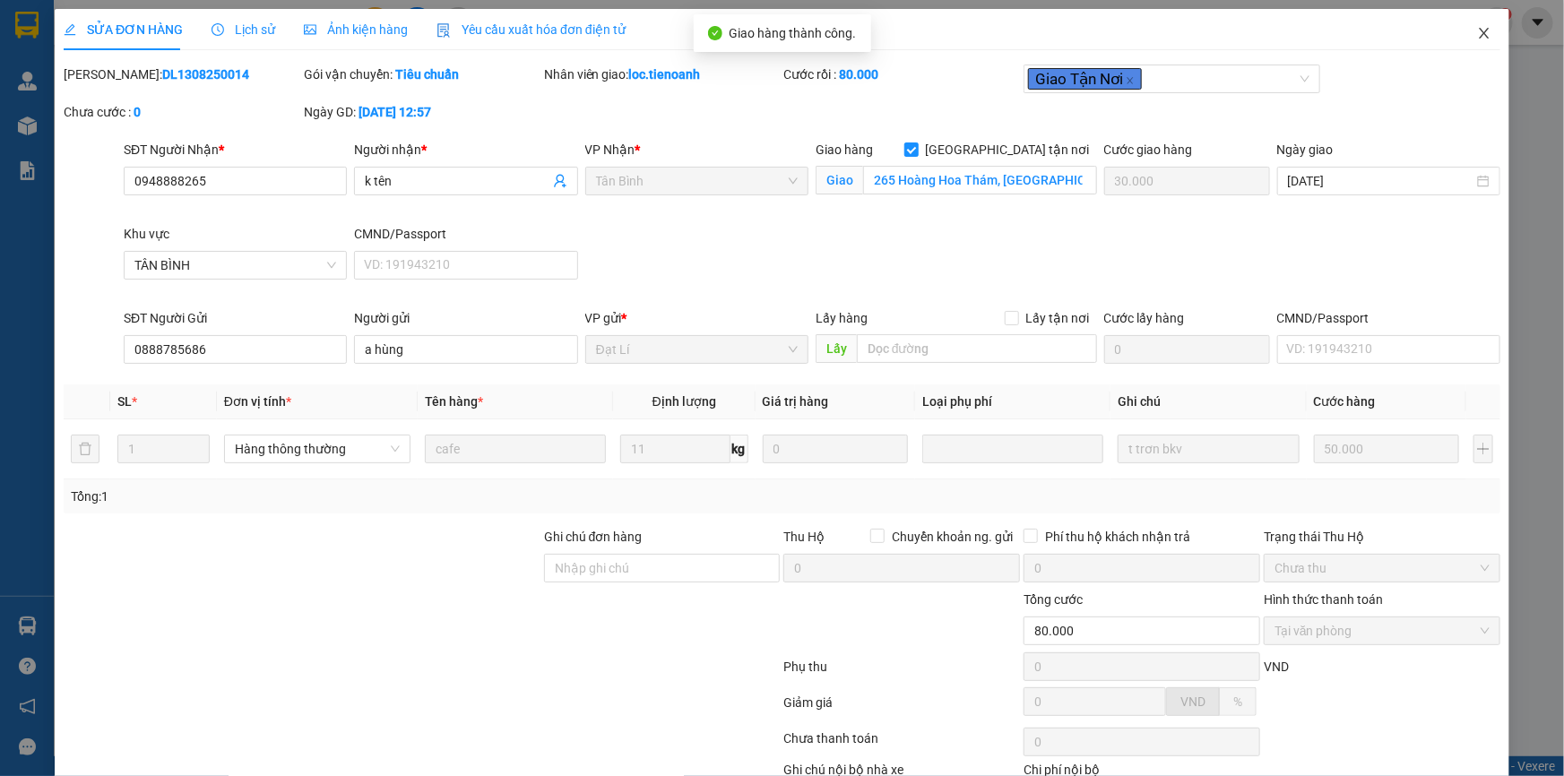
click at [1477, 29] on icon "close" at bounding box center [1484, 33] width 14 height 14
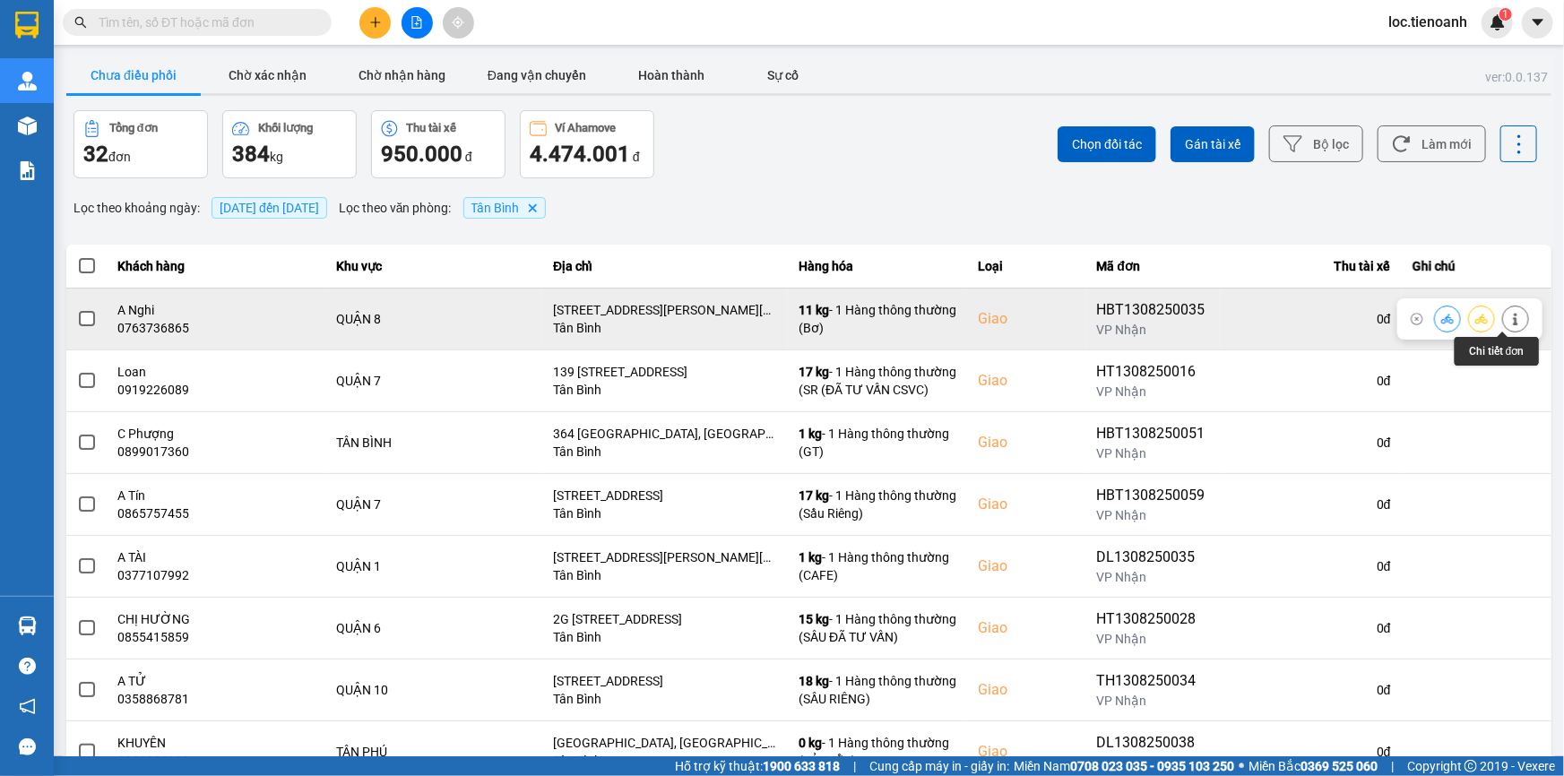
click at [1509, 315] on icon at bounding box center [1515, 319] width 13 height 13
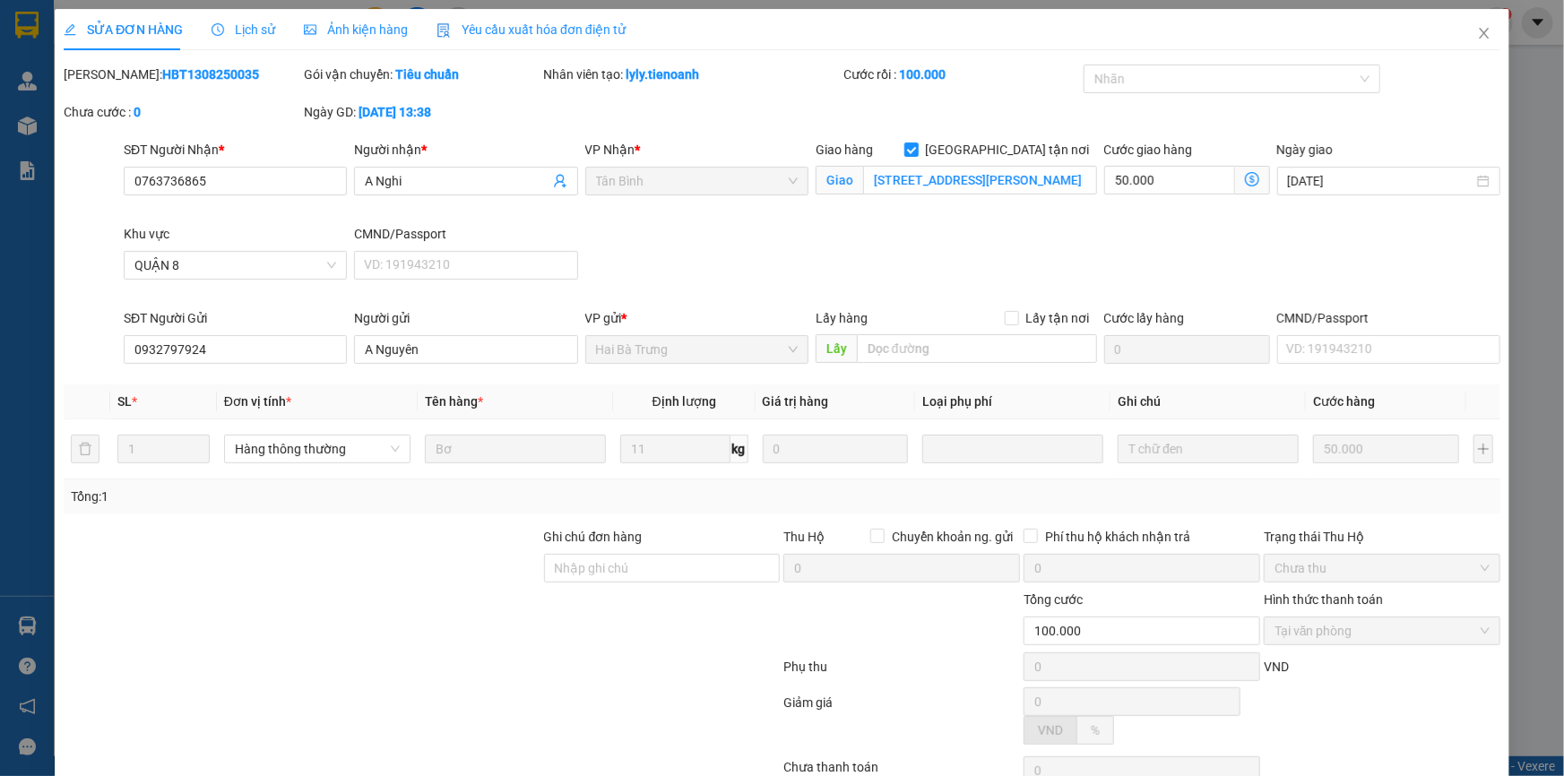
type input "0763736865"
type input "A Nghi"
checkbox input "true"
type input "2116 Phạm Thế Hiển, Phường 6, Quận 8, Hồ Chí Minh"
type input "0932797924"
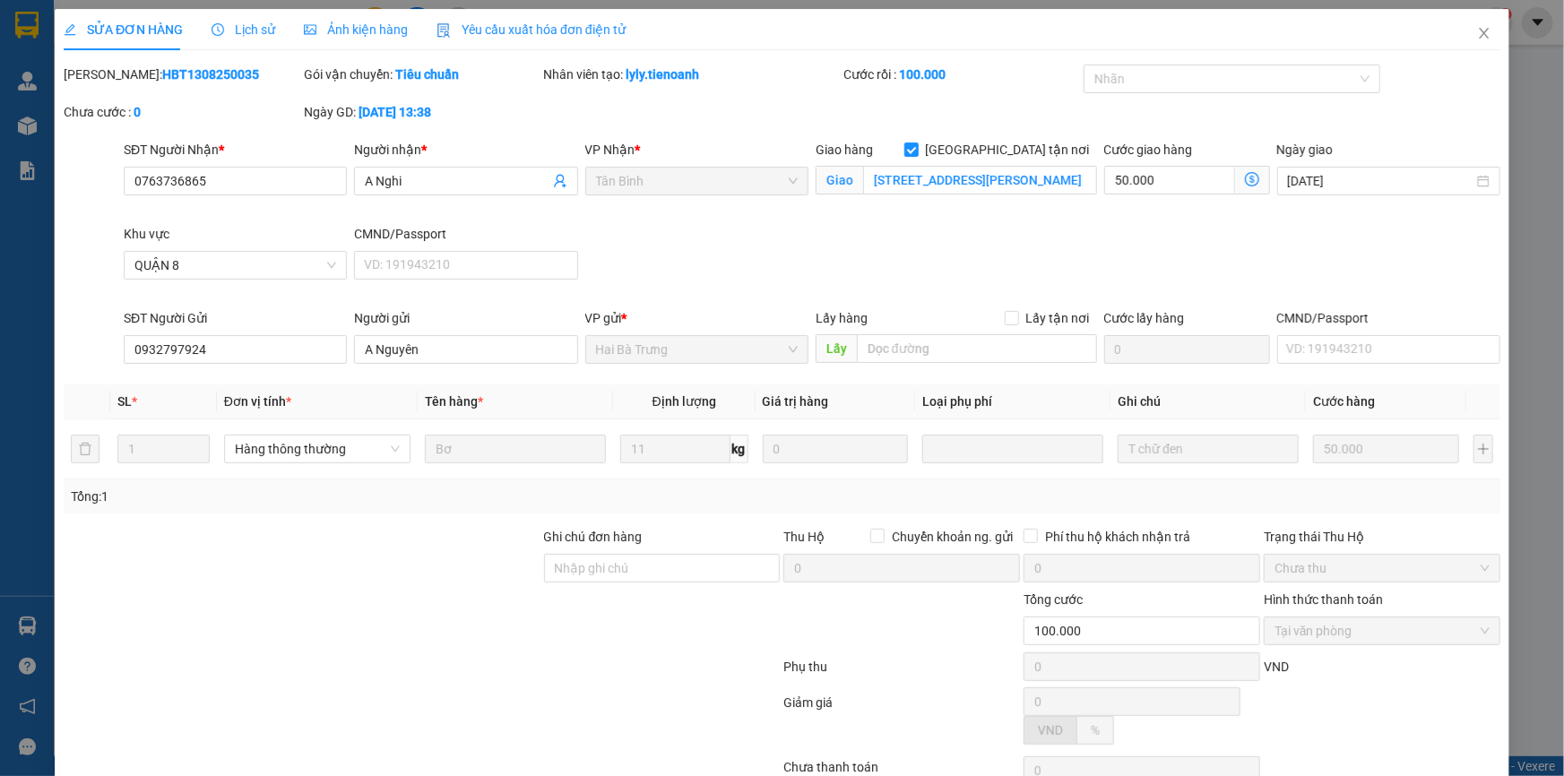
type input "A Nguyên"
type input "100.000"
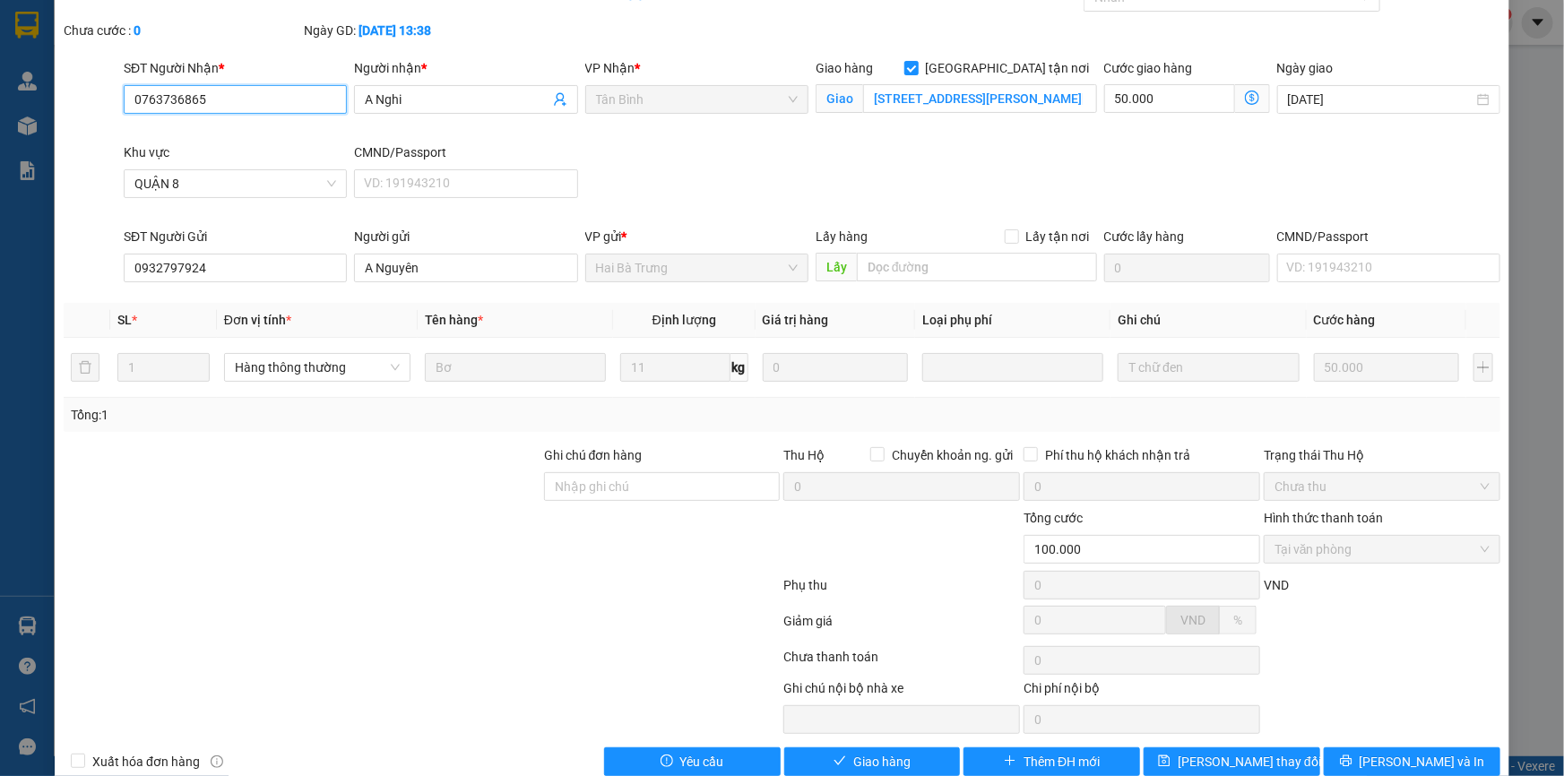
scroll to position [115, 0]
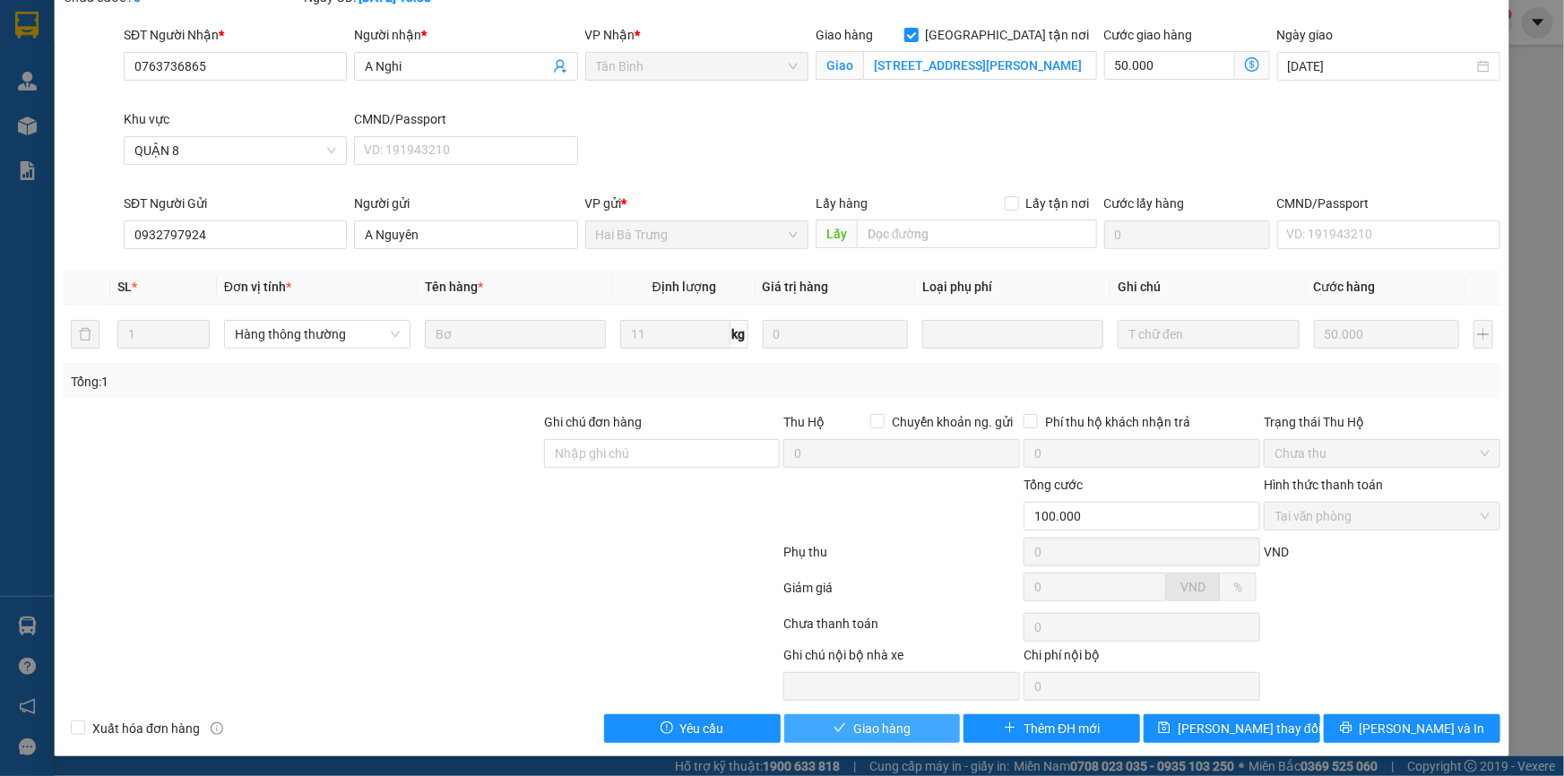
click at [866, 735] on span "Giao hàng" at bounding box center [881, 729] width 57 height 20
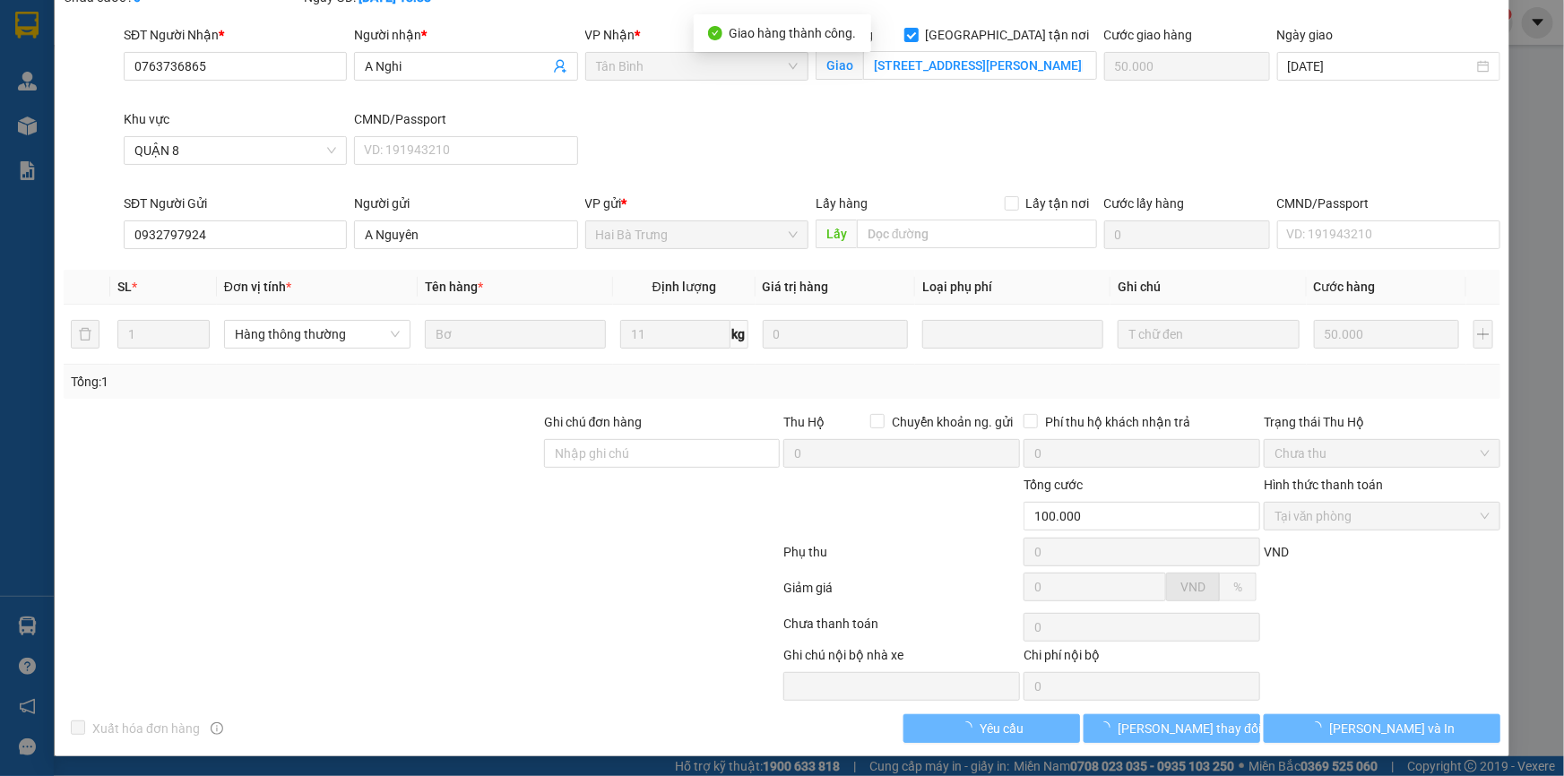
scroll to position [0, 0]
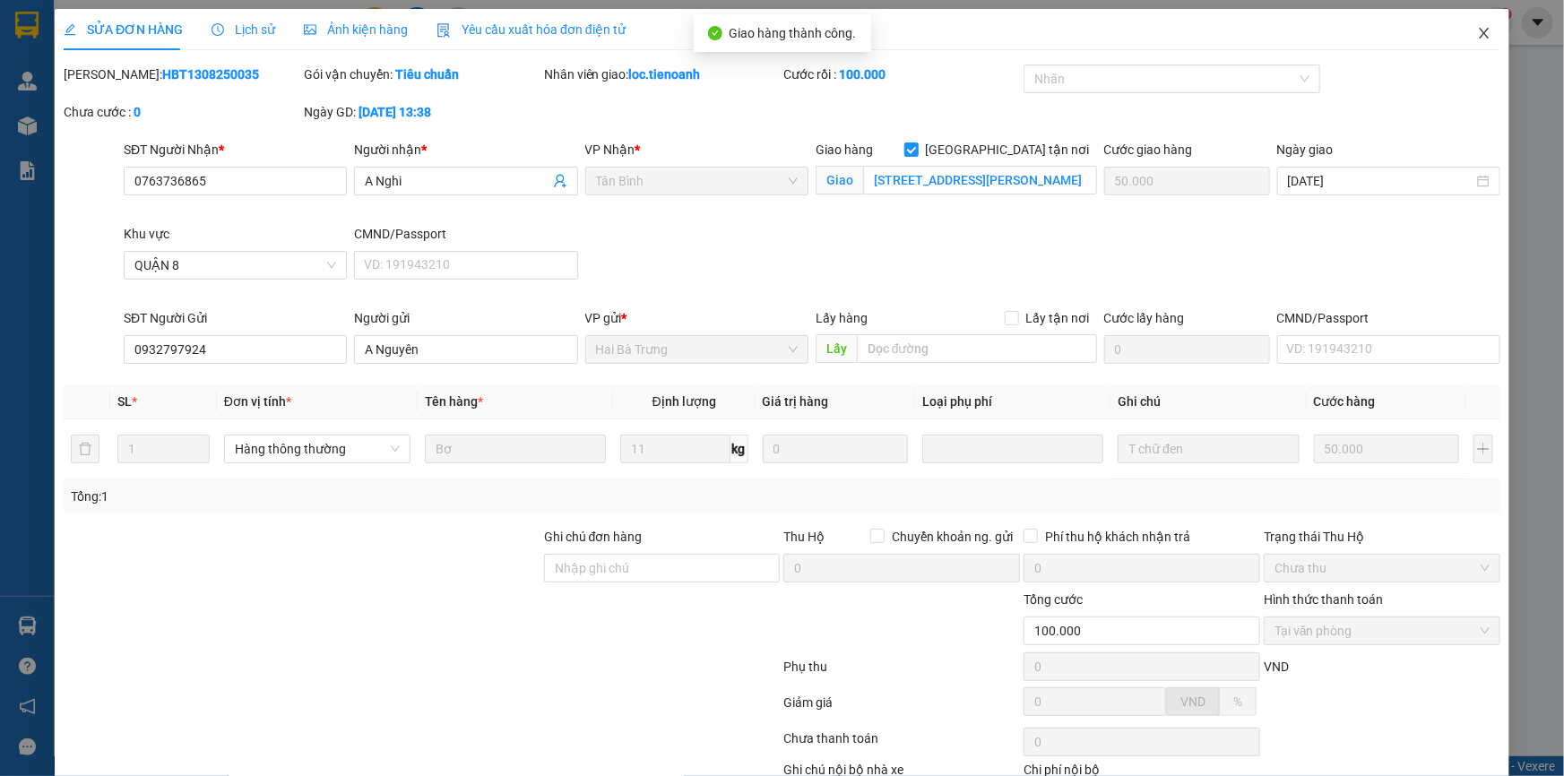
click at [1463, 27] on span "Close" at bounding box center [1484, 34] width 50 height 50
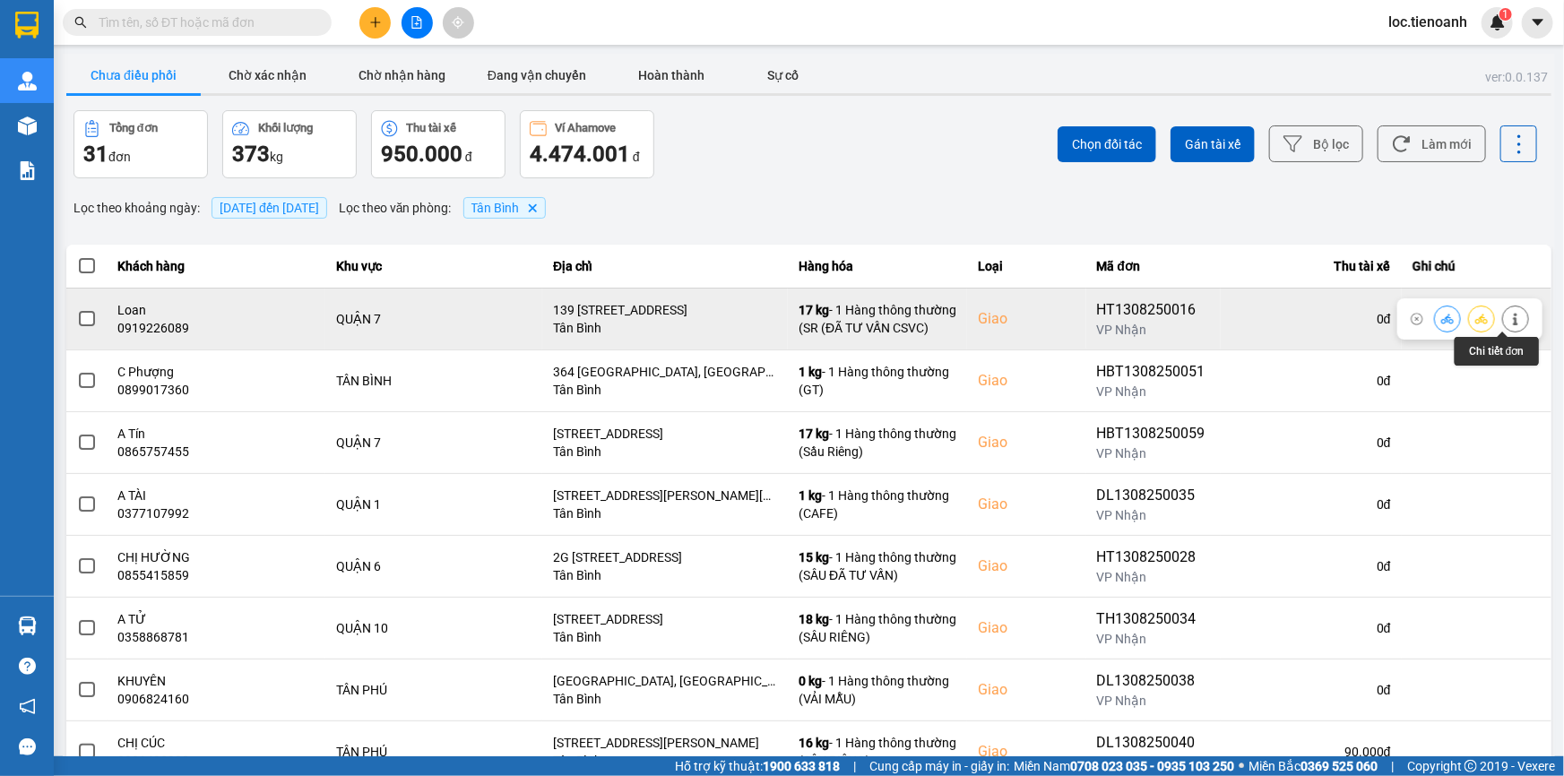
click at [1509, 314] on icon at bounding box center [1515, 319] width 13 height 13
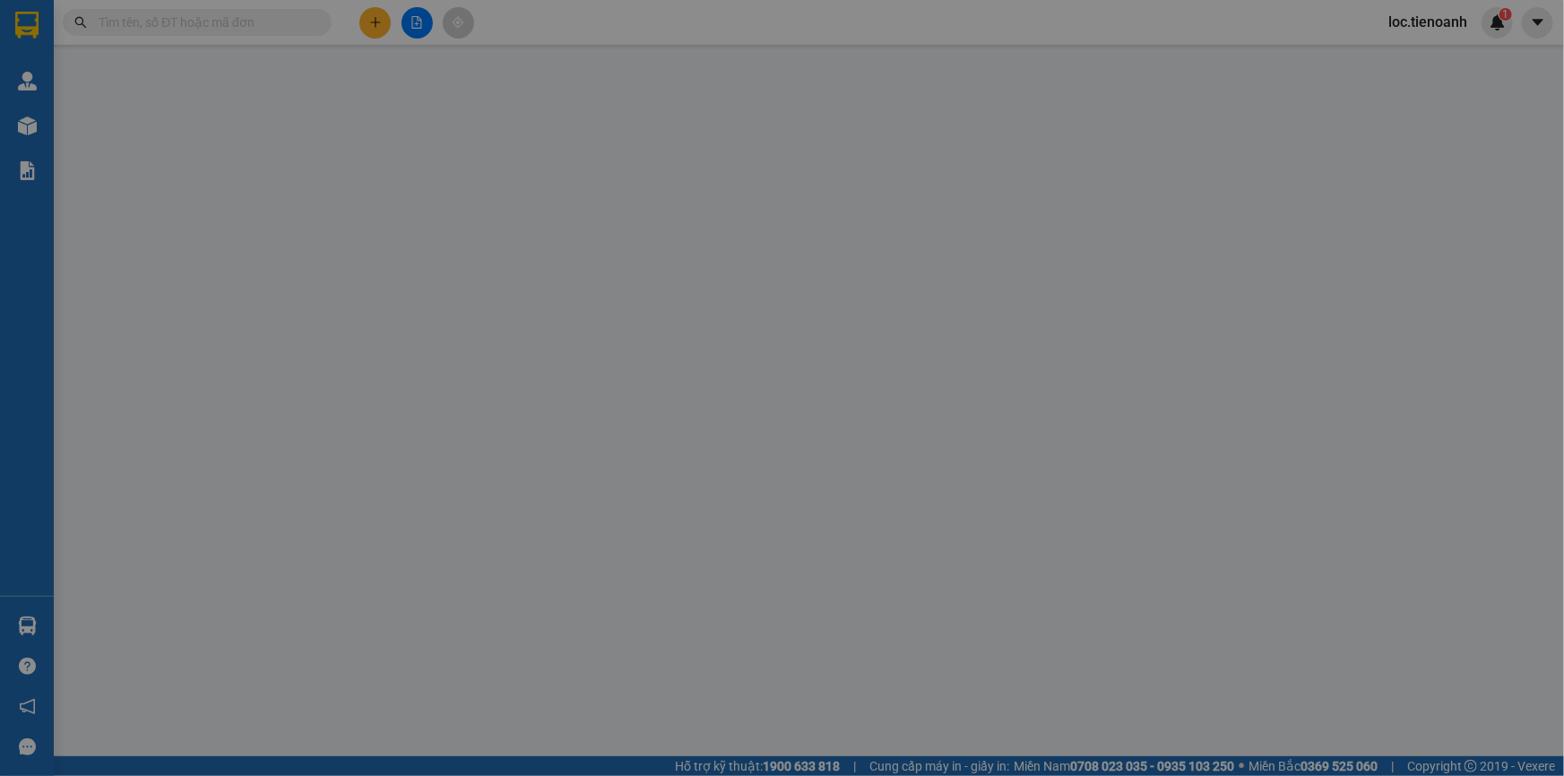
type input "0919226089"
type input "Loan"
checkbox input "true"
type input "139 Đường Số 79, Tân Quy, Quận 7, Hồ Chí Minh"
type input "0825054055"
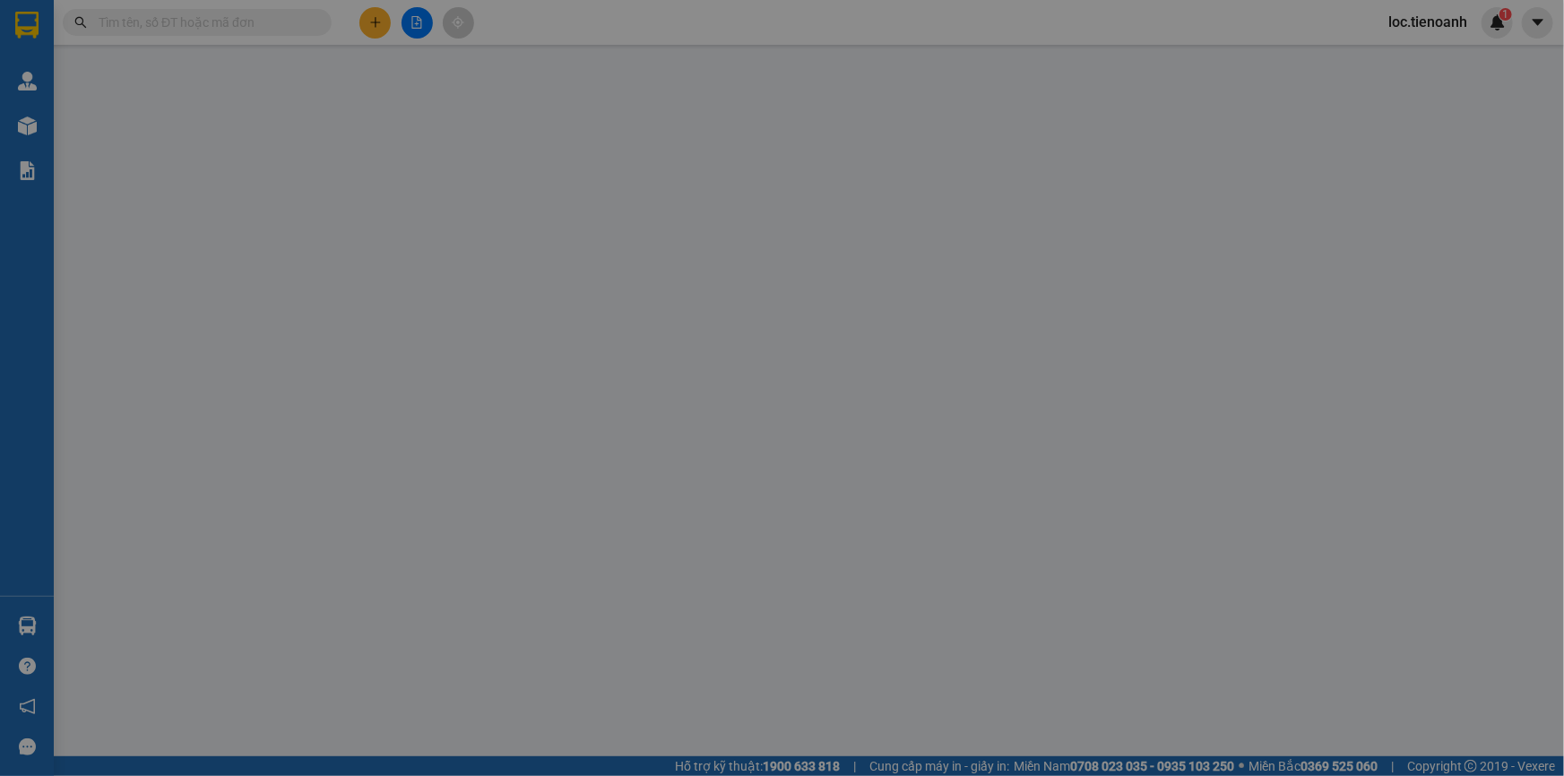
type input "CÔ THƯƠNG"
type input "130.000"
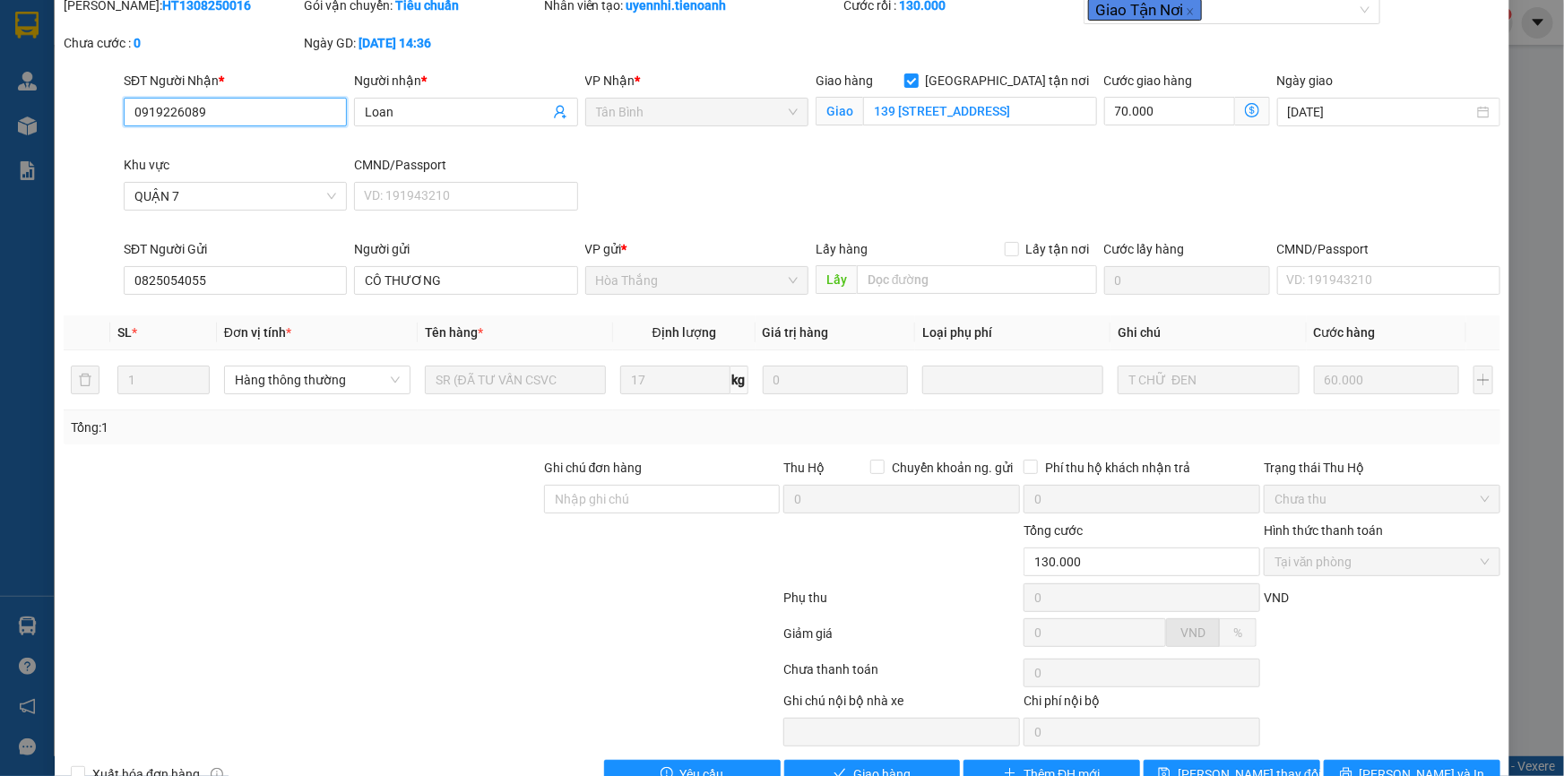
scroll to position [115, 0]
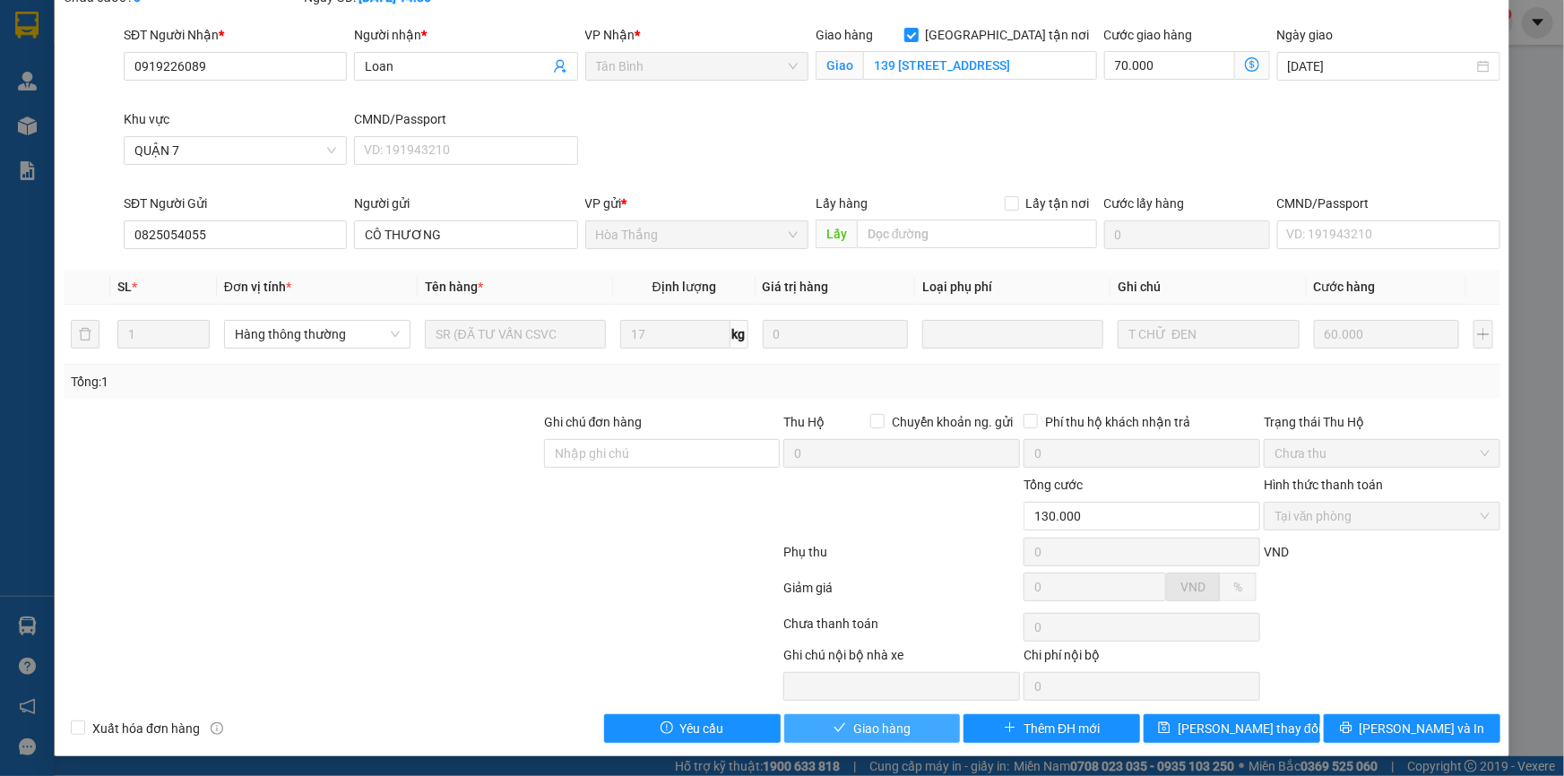
click at [916, 726] on button "Giao hàng" at bounding box center [872, 728] width 177 height 29
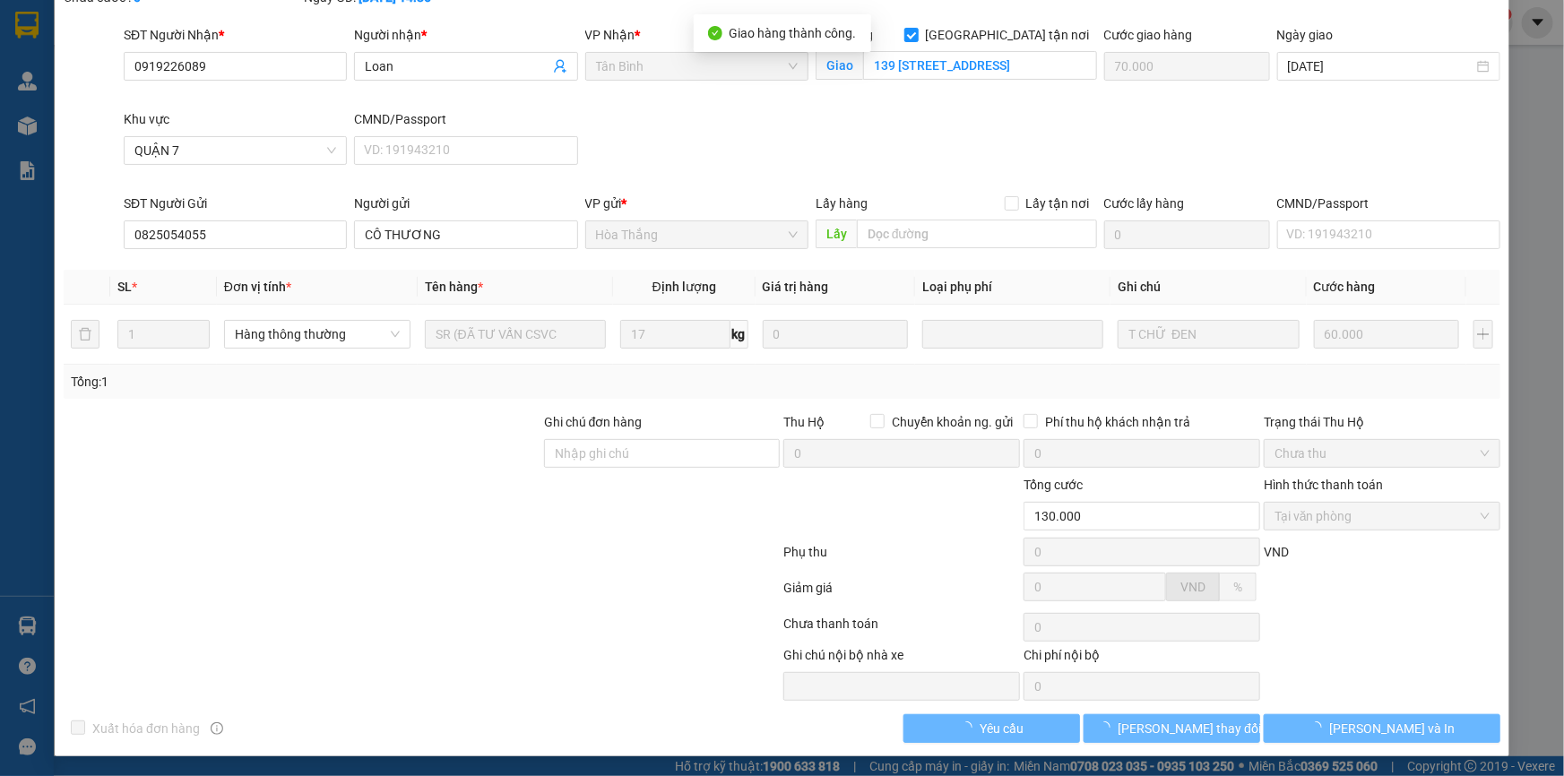
scroll to position [0, 0]
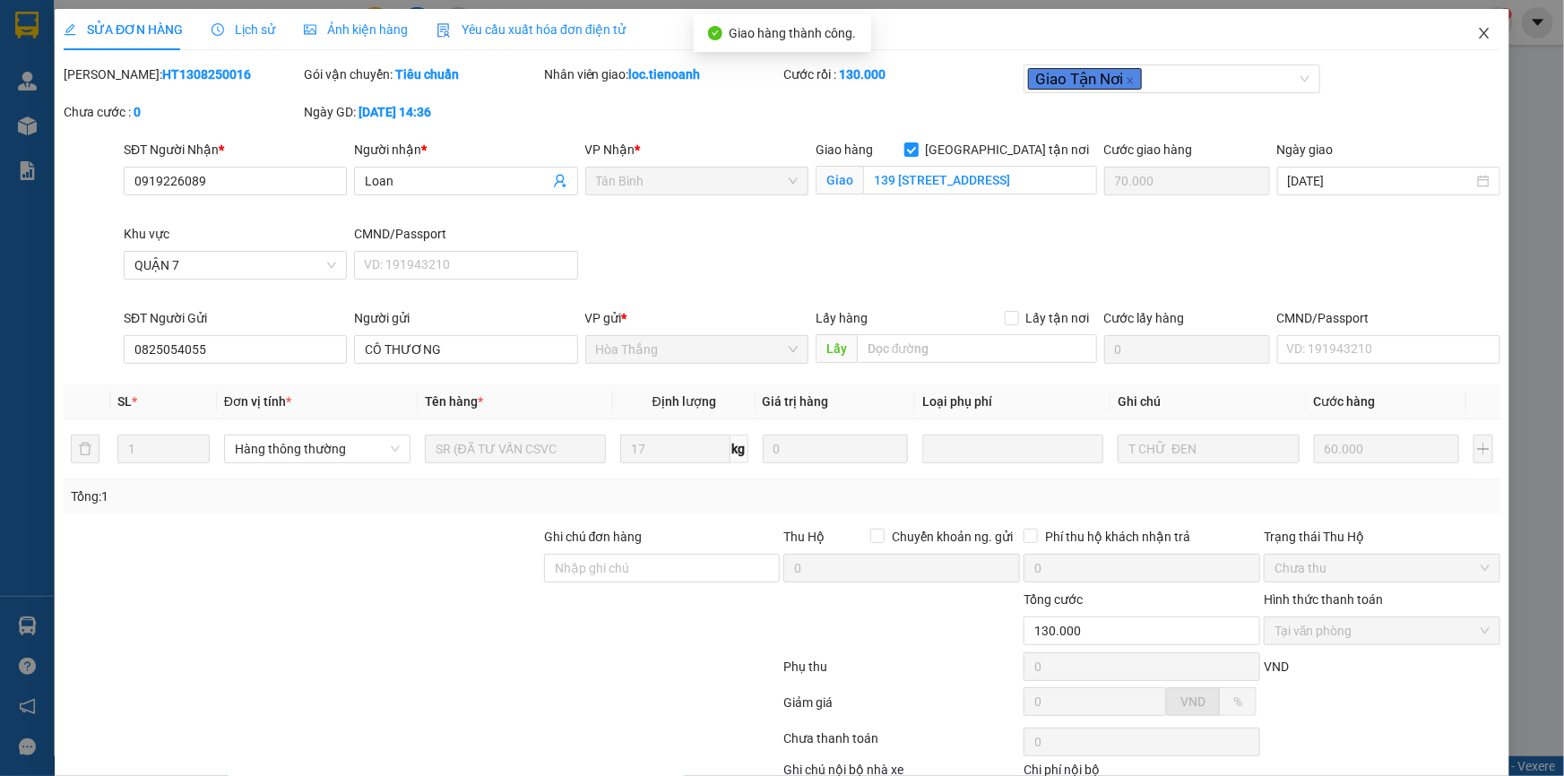
click at [1478, 30] on icon "close" at bounding box center [1483, 33] width 10 height 11
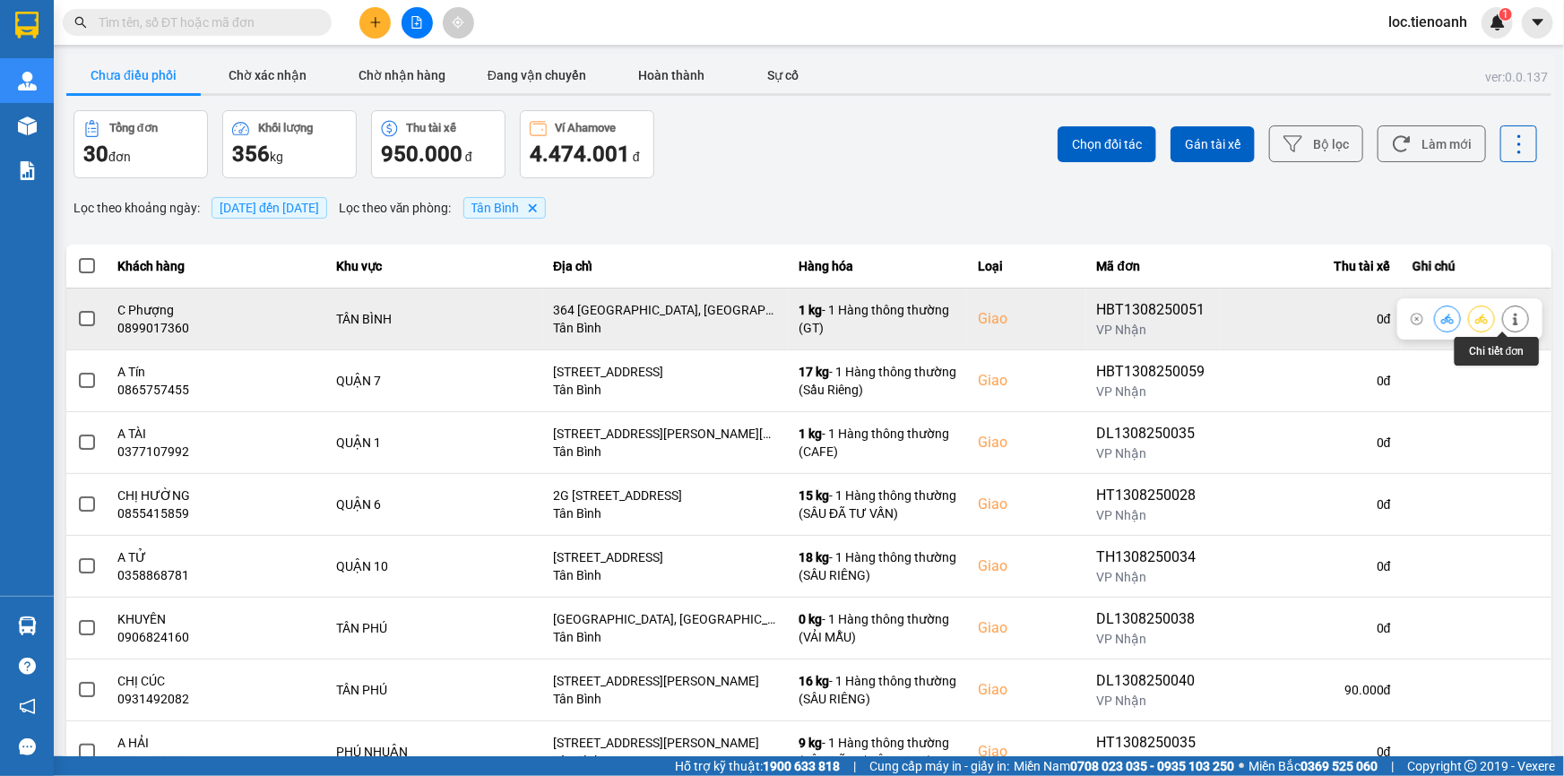
click at [1509, 313] on icon at bounding box center [1515, 319] width 13 height 13
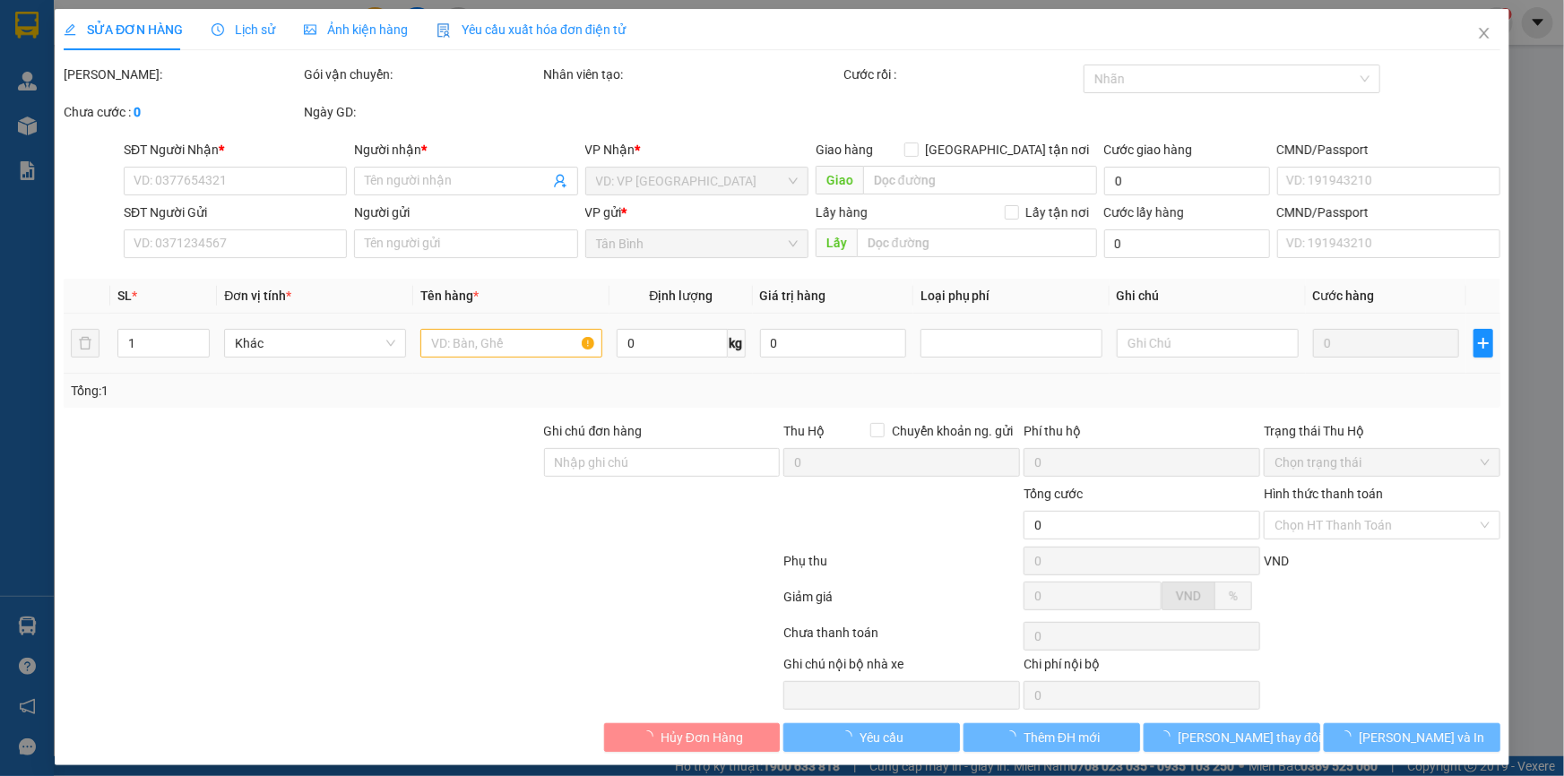
type input "0899017360"
type input "C Phượng"
checkbox input "true"
type input "364 Cộng Hòa, Phường 13, Tân Bình, Hồ Chí Minh"
type input "174583559"
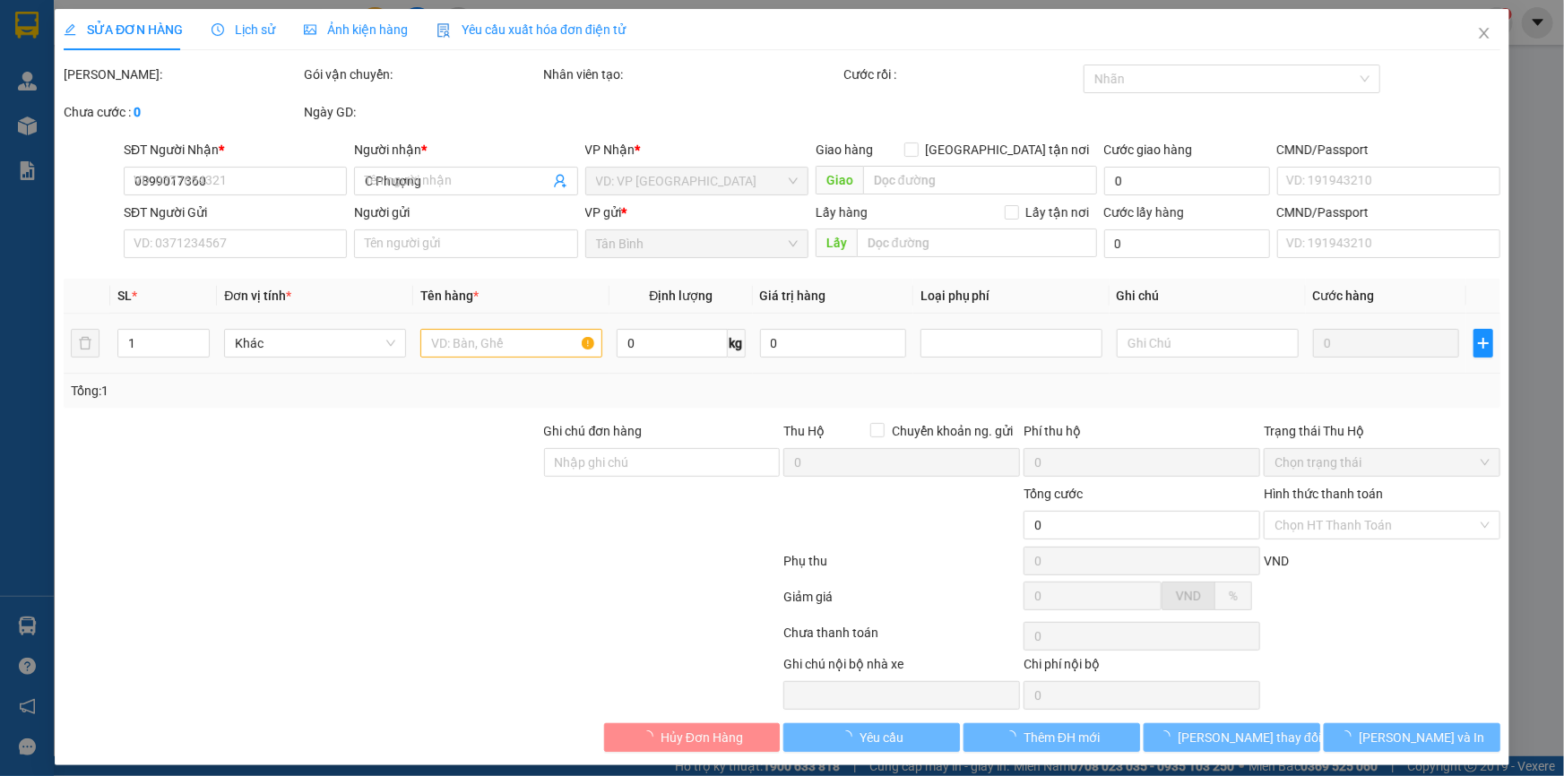
type input "0942712124"
type input "A Kiệt"
type input "082082012591"
type input "60.000"
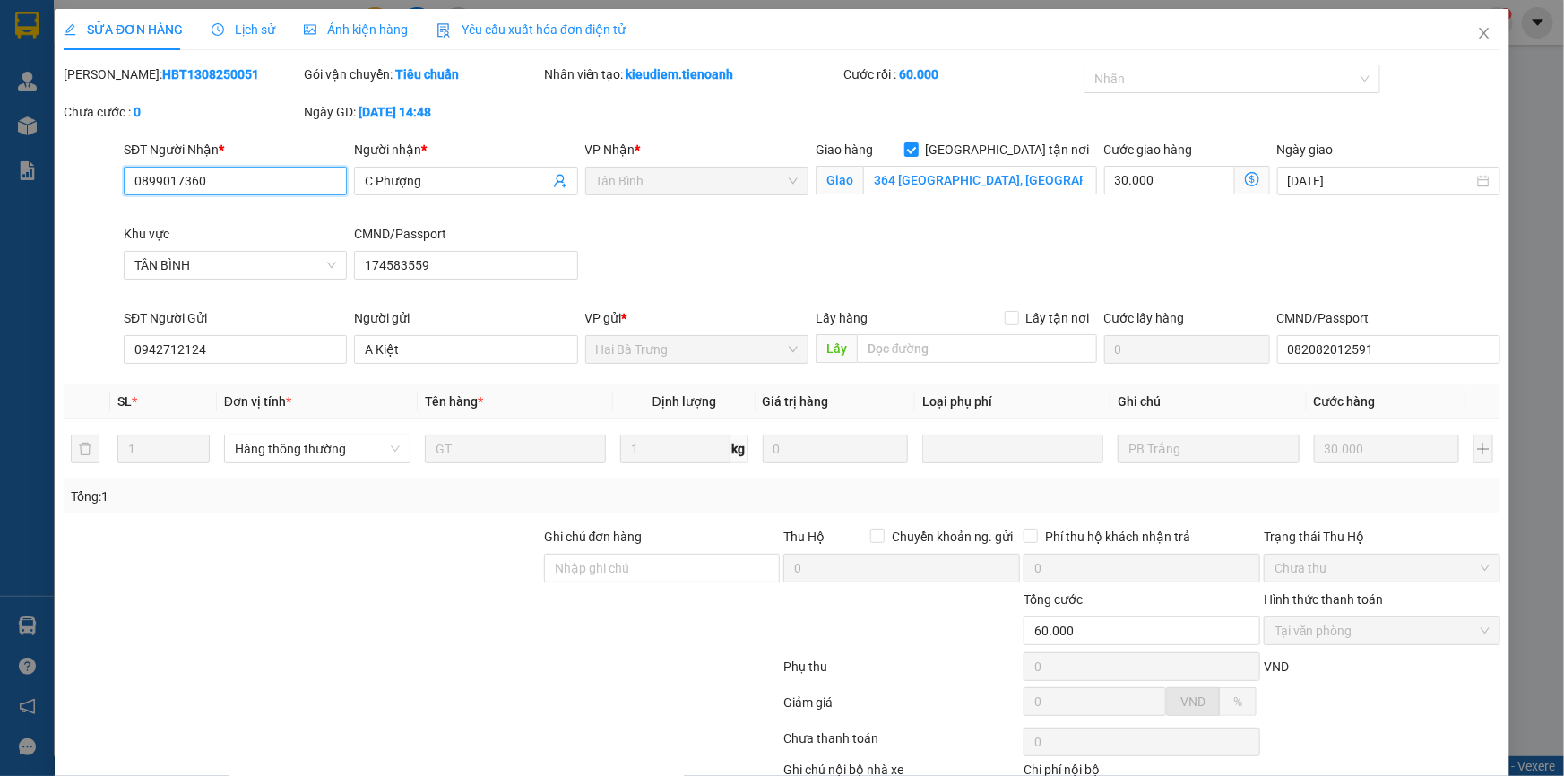
scroll to position [115, 0]
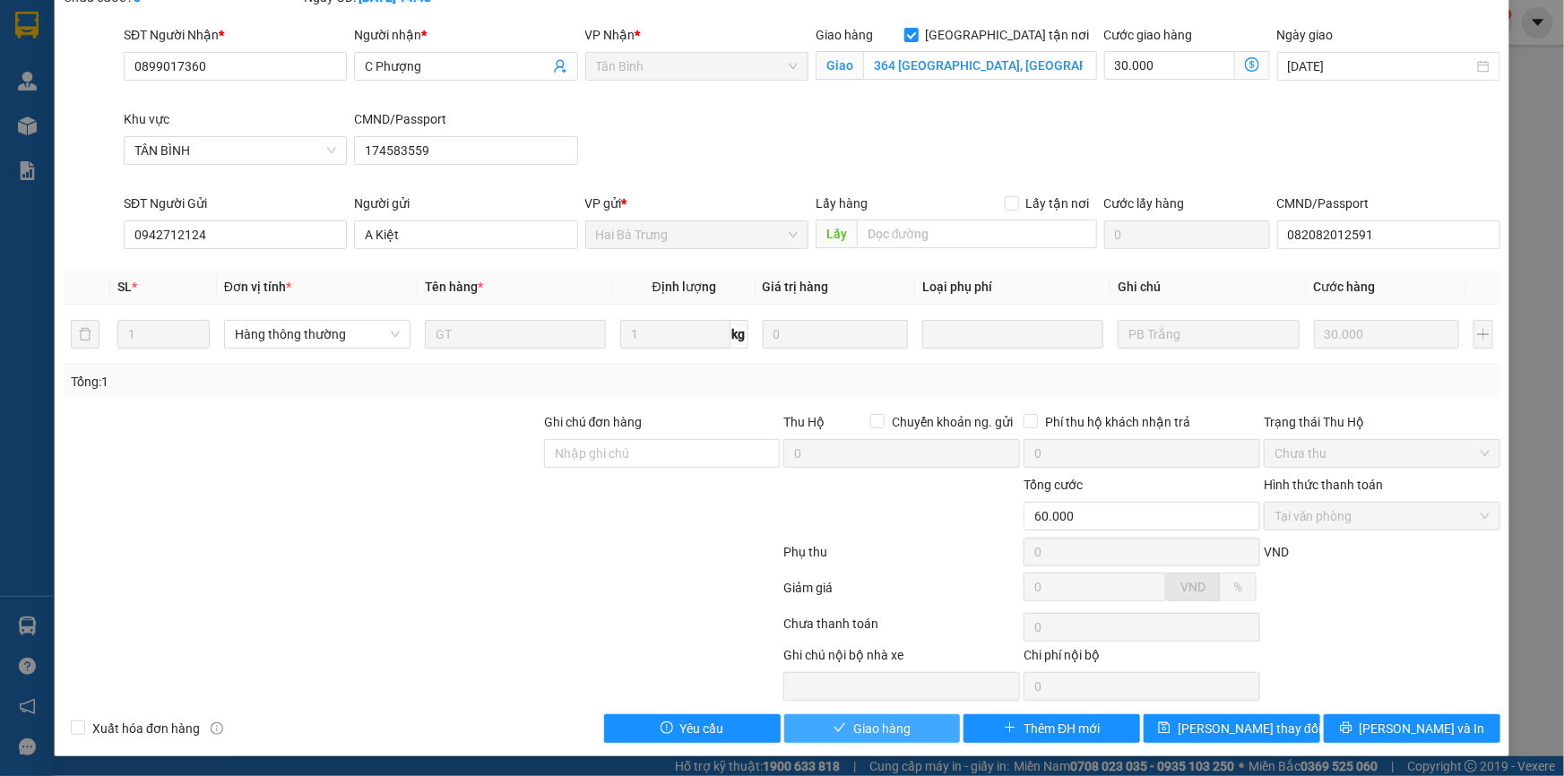
click at [904, 720] on button "Giao hàng" at bounding box center [872, 728] width 177 height 29
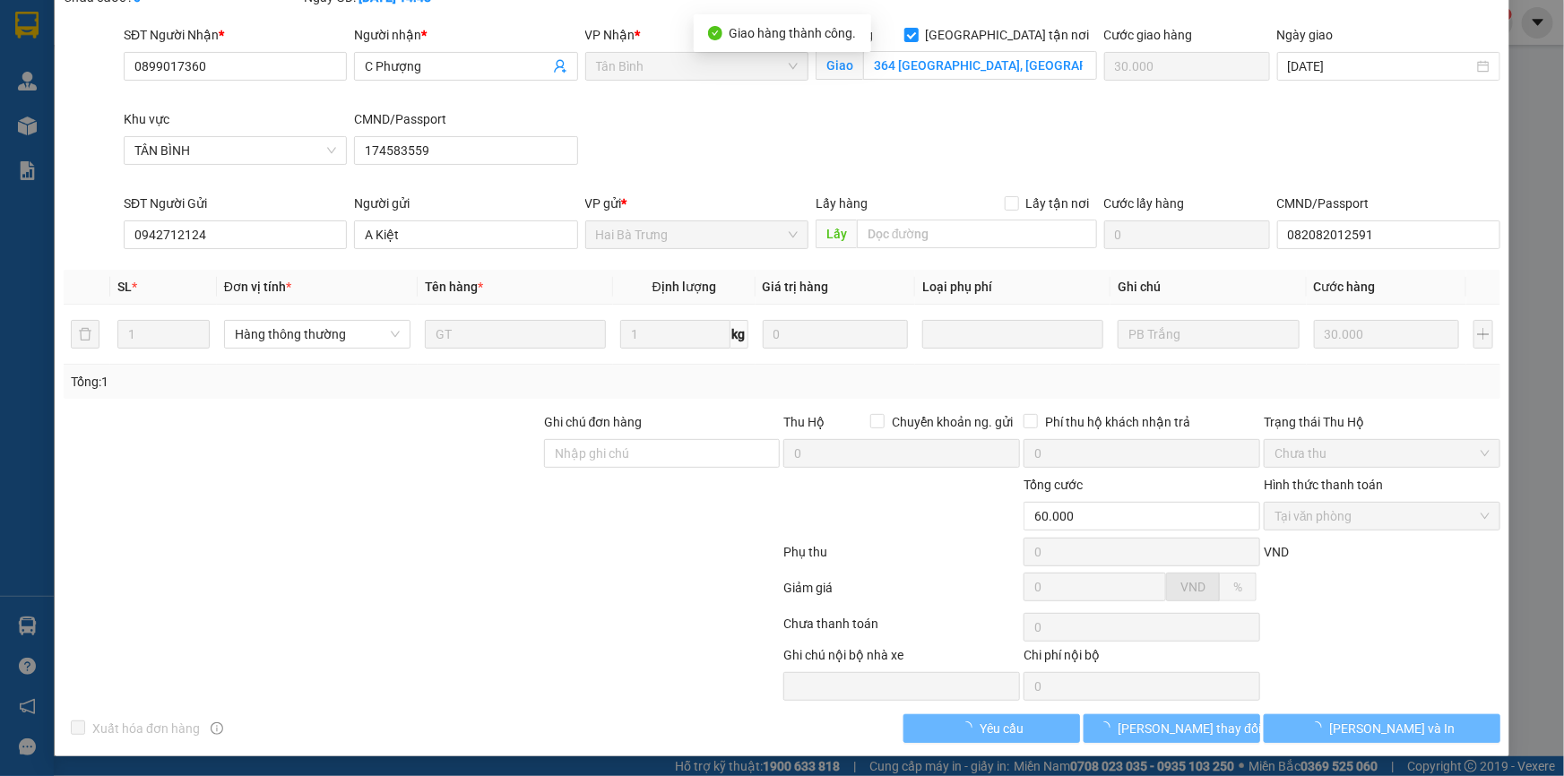
scroll to position [0, 0]
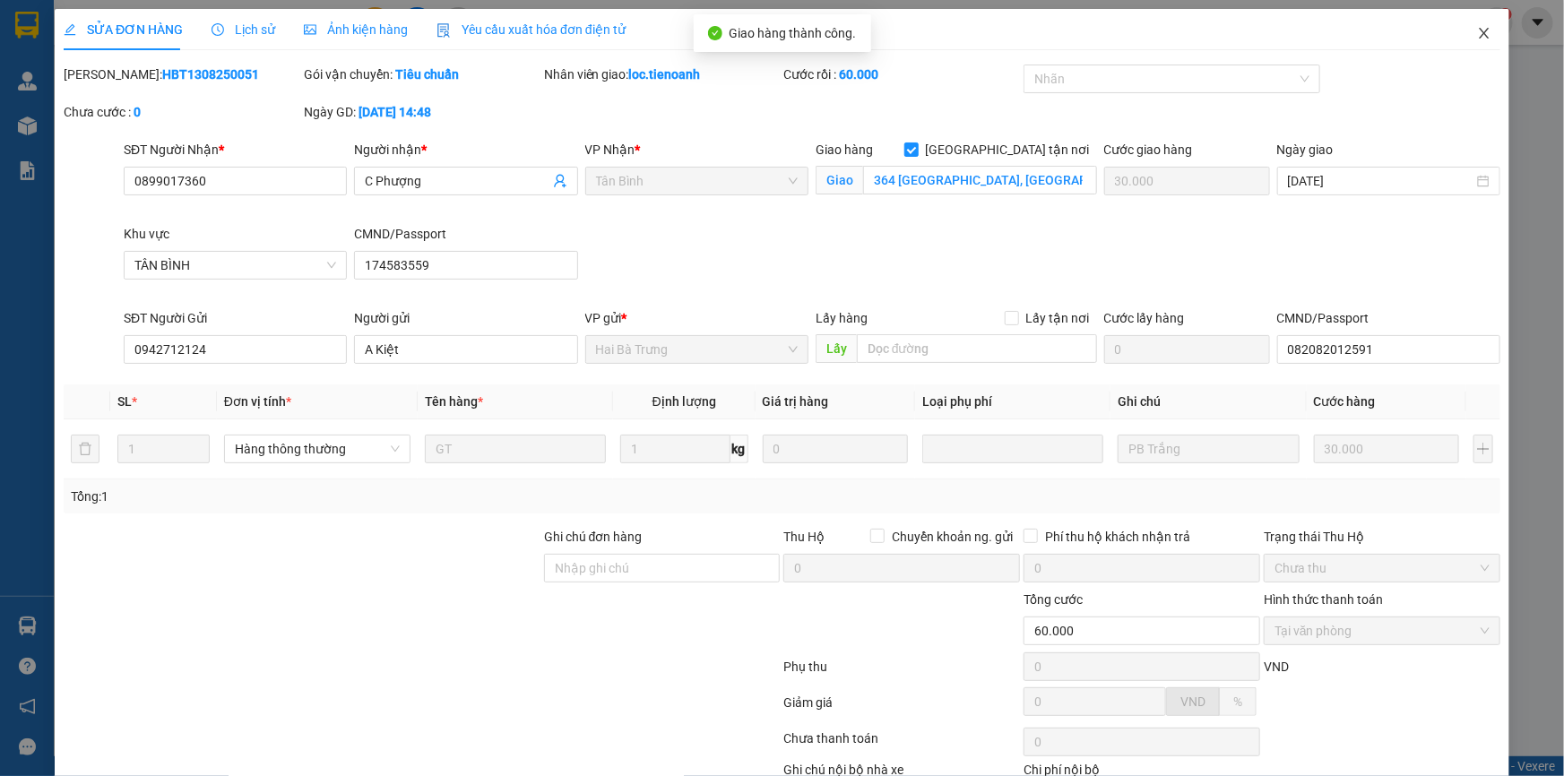
click at [1478, 36] on icon "close" at bounding box center [1484, 33] width 14 height 14
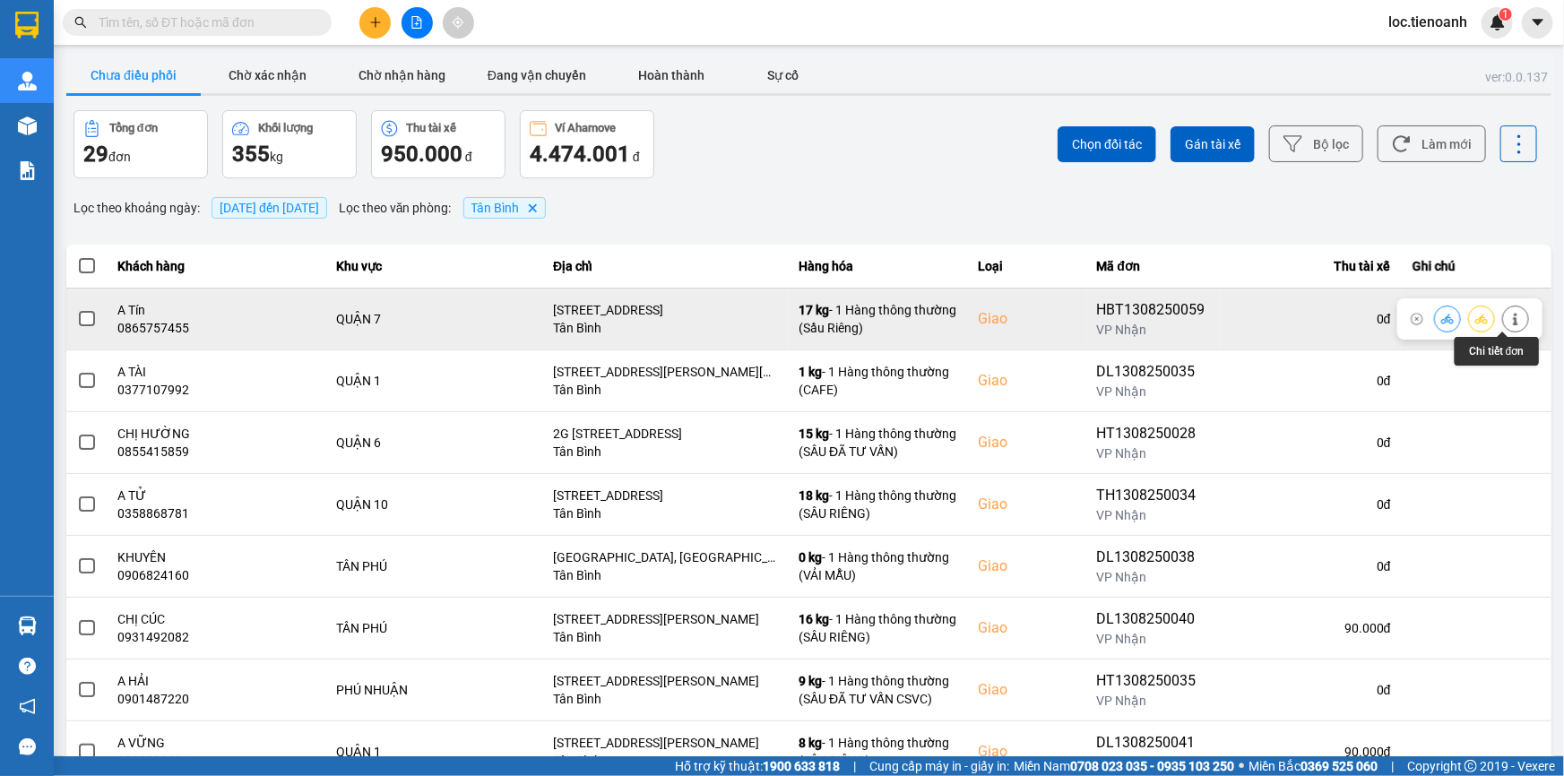
click at [1509, 314] on icon at bounding box center [1515, 319] width 13 height 13
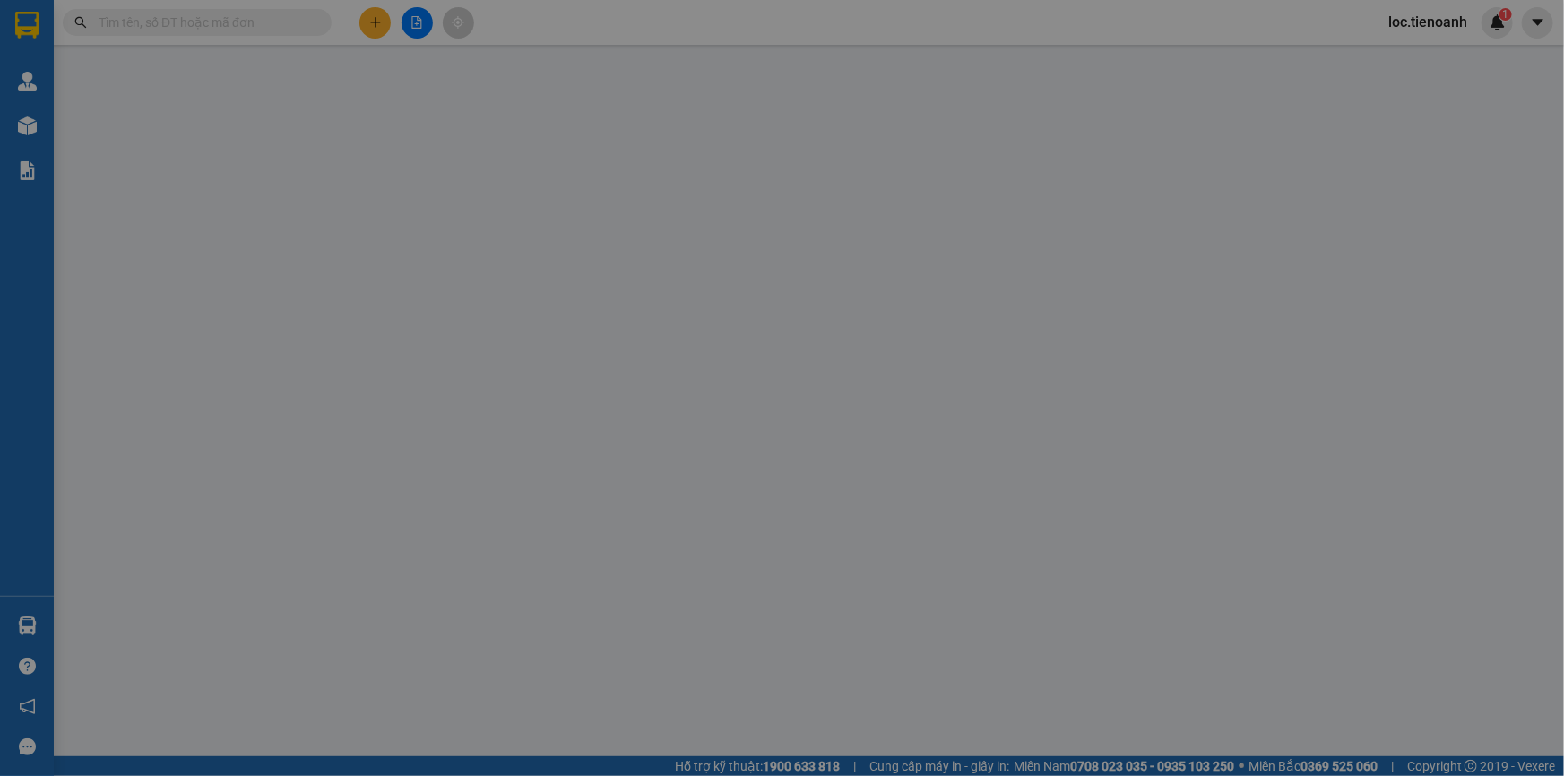
type input "0865757455"
type input "A Tín"
checkbox input "true"
type input "69/2 Đông Hồ, Phường 4, Quận 7"
type input "0933187369"
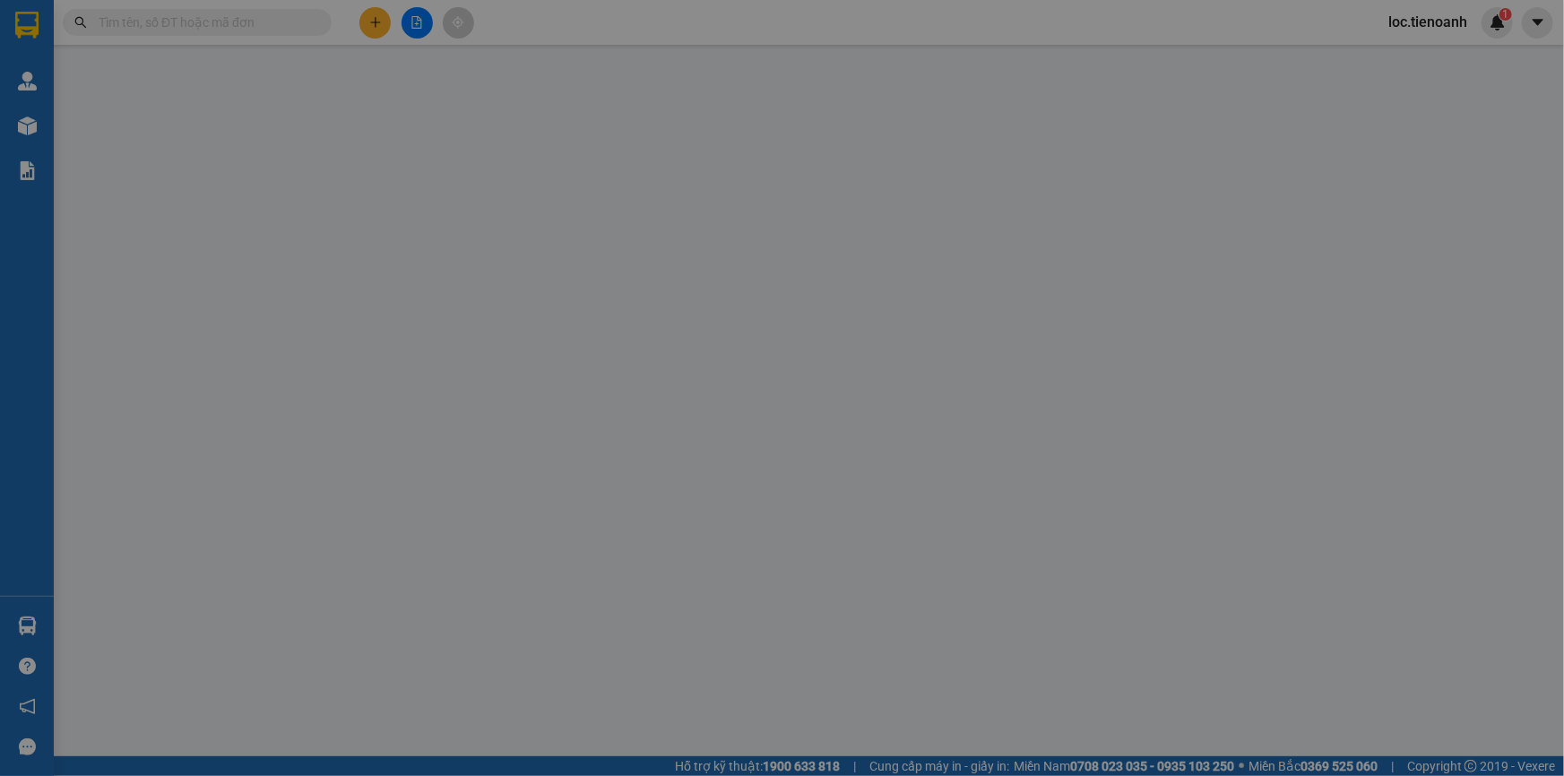
type input "A Hòa"
type input "150.000"
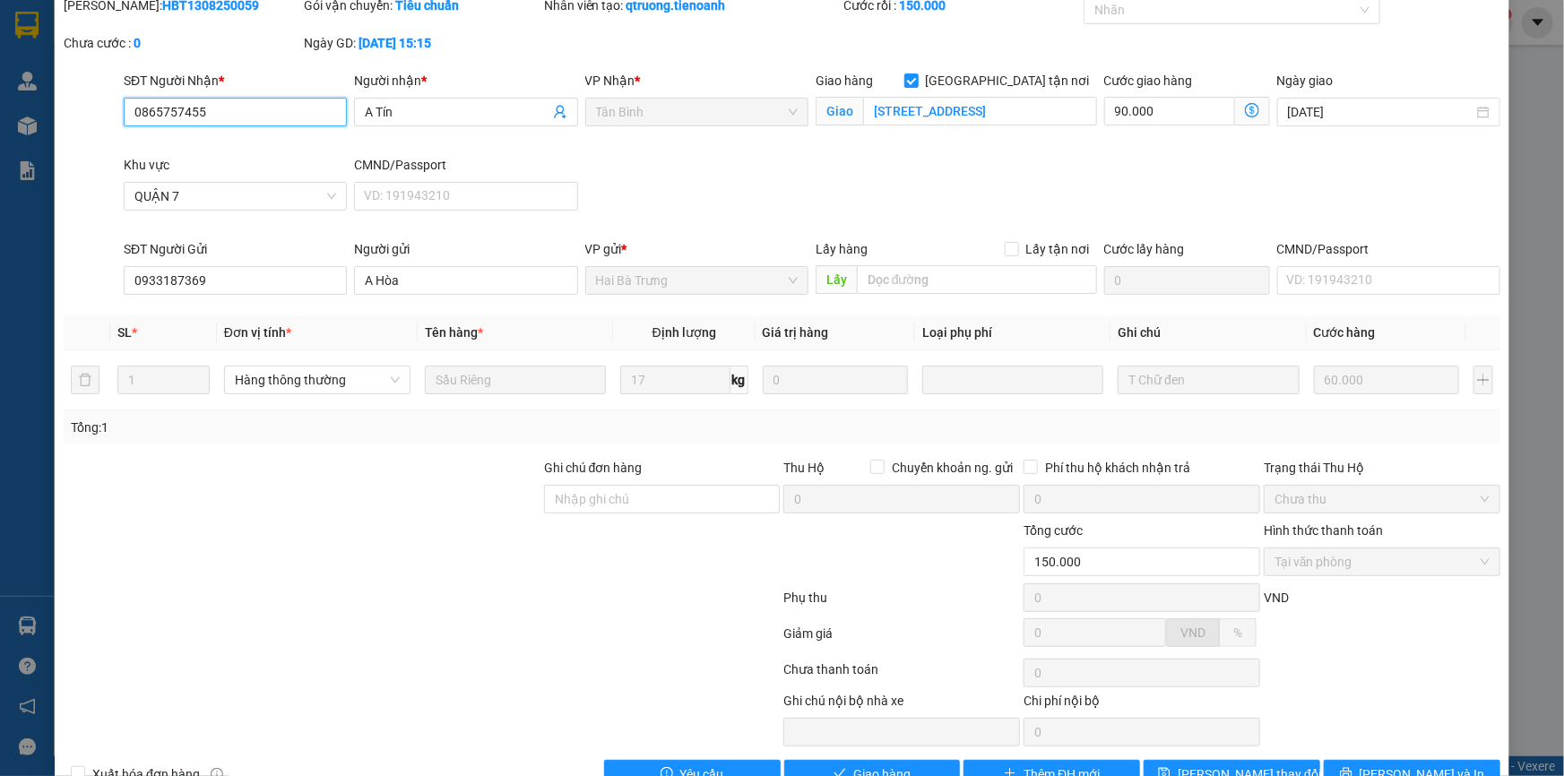
scroll to position [115, 0]
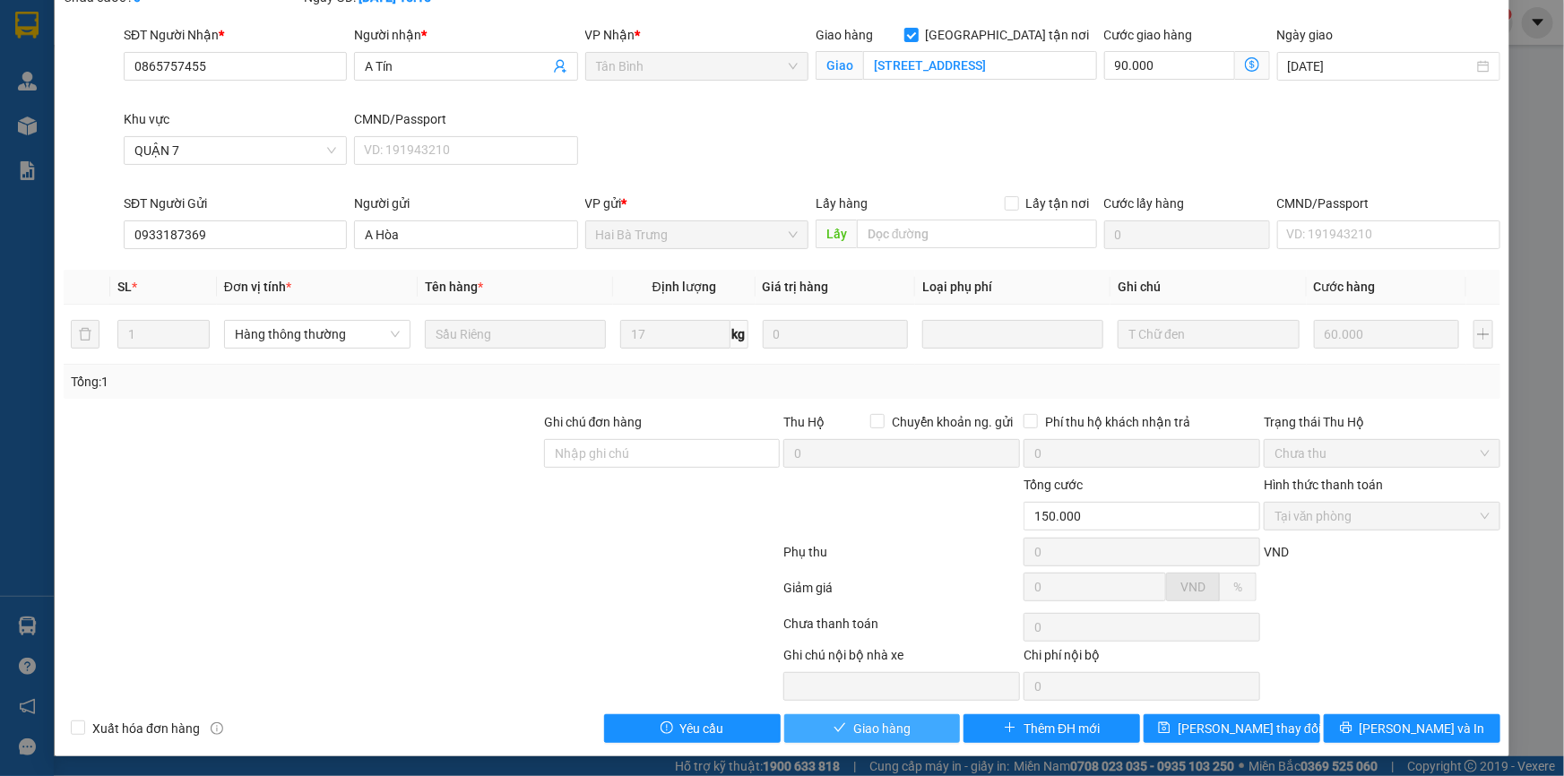
drag, startPoint x: 891, startPoint y: 727, endPoint x: 951, endPoint y: 674, distance: 80.0
click at [897, 726] on span "Giao hàng" at bounding box center [881, 729] width 57 height 20
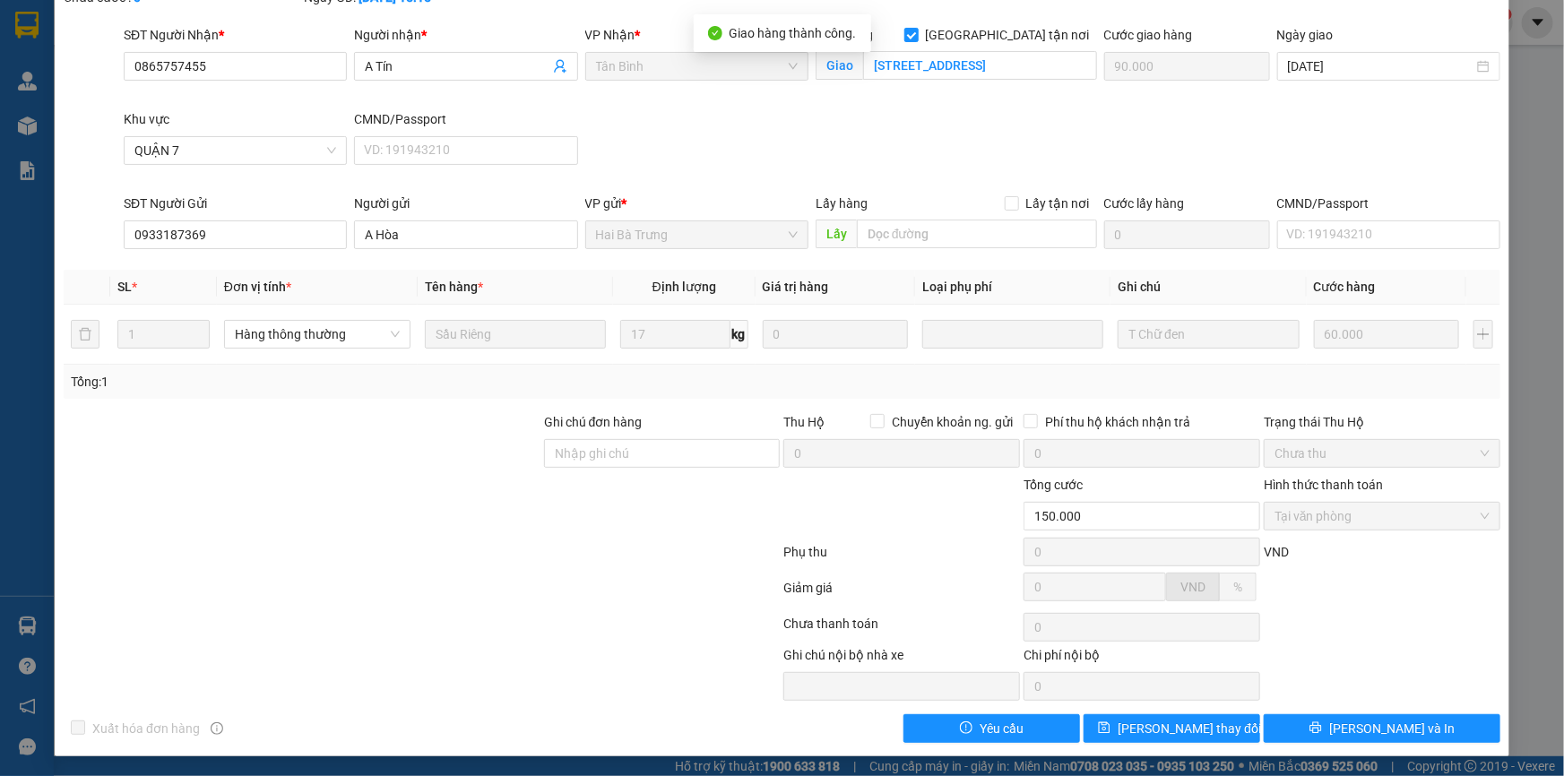
scroll to position [0, 0]
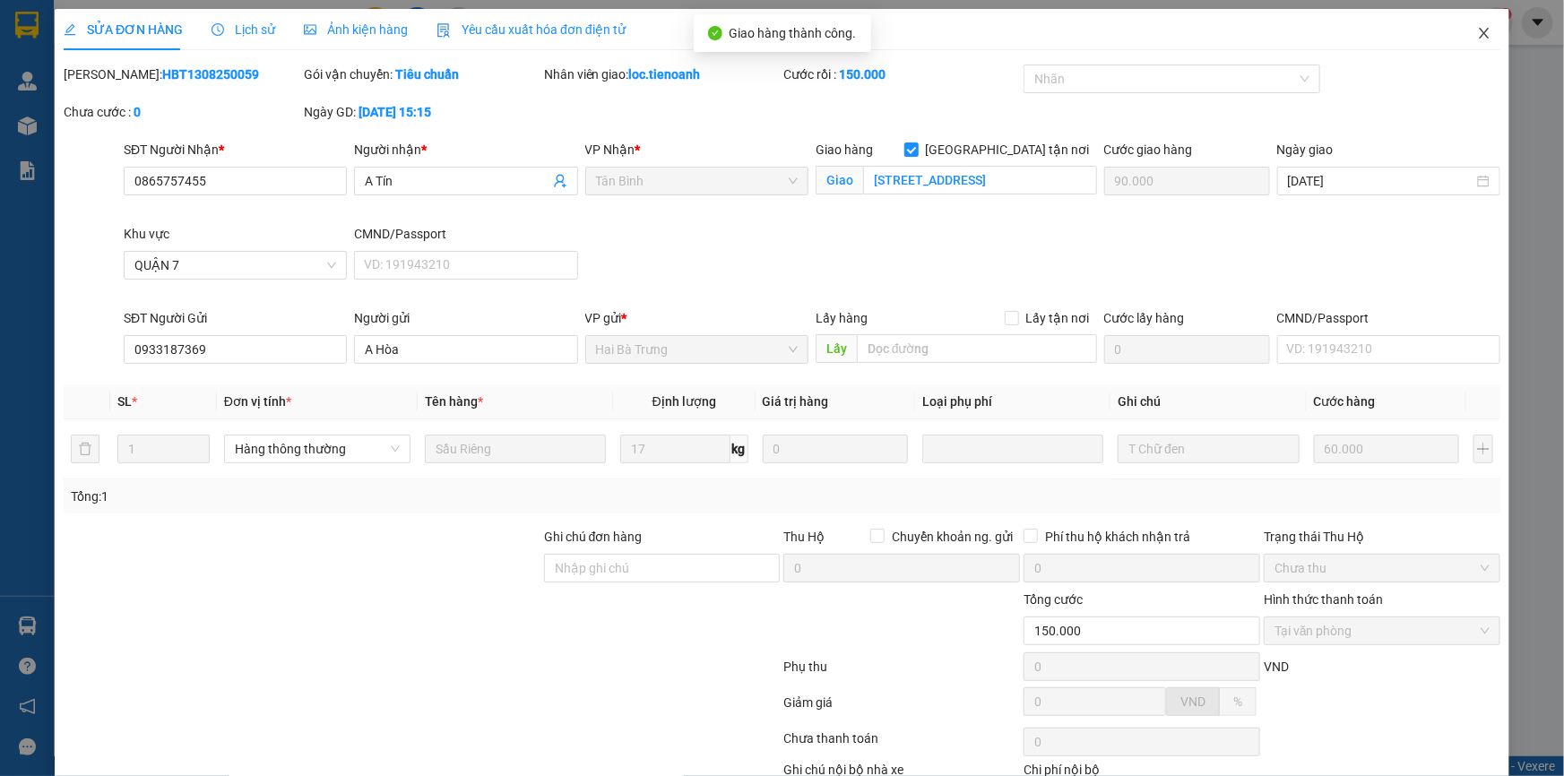
click at [1475, 45] on span "Close" at bounding box center [1484, 34] width 50 height 50
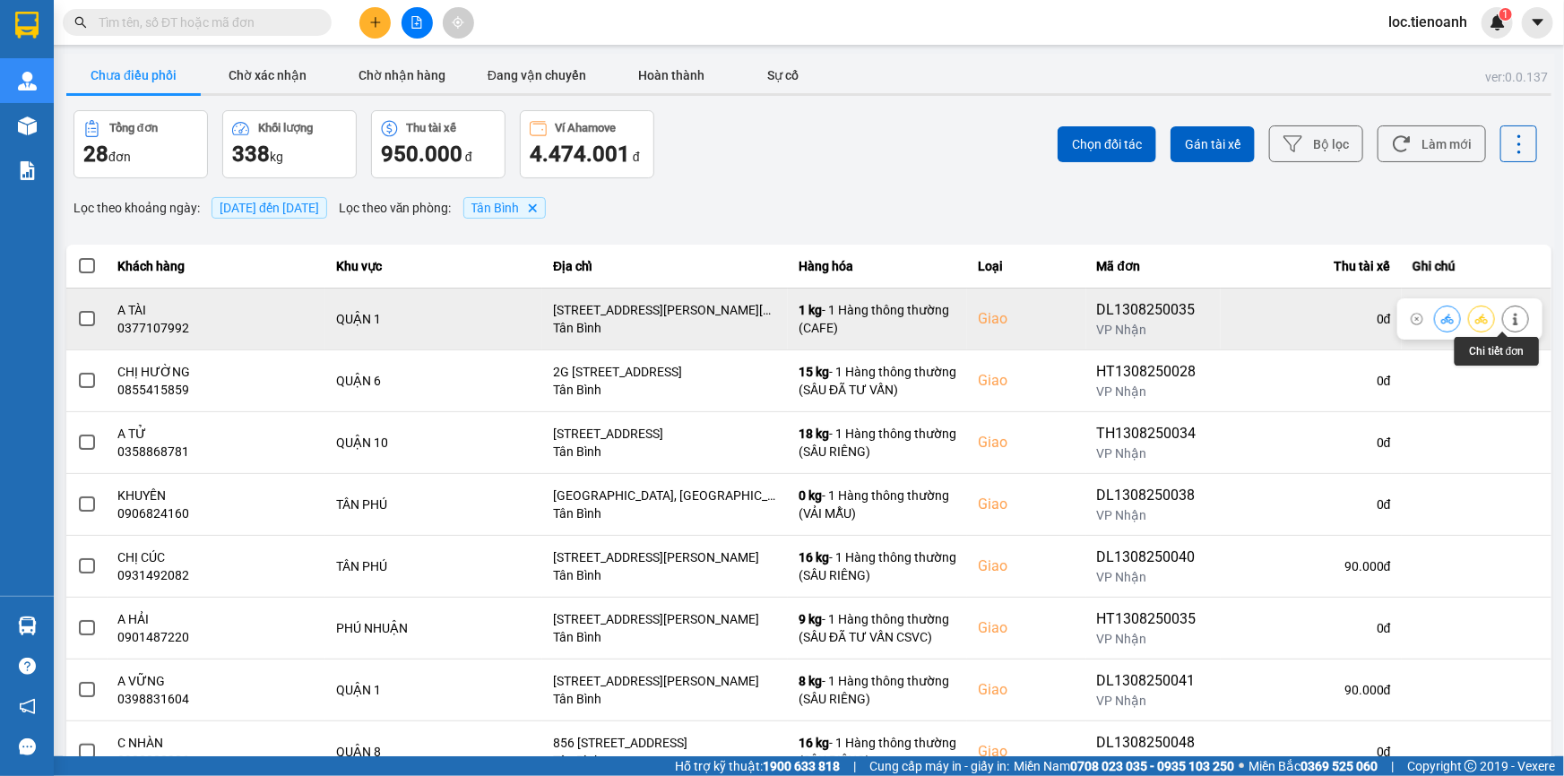
click at [1513, 323] on icon at bounding box center [1515, 319] width 4 height 13
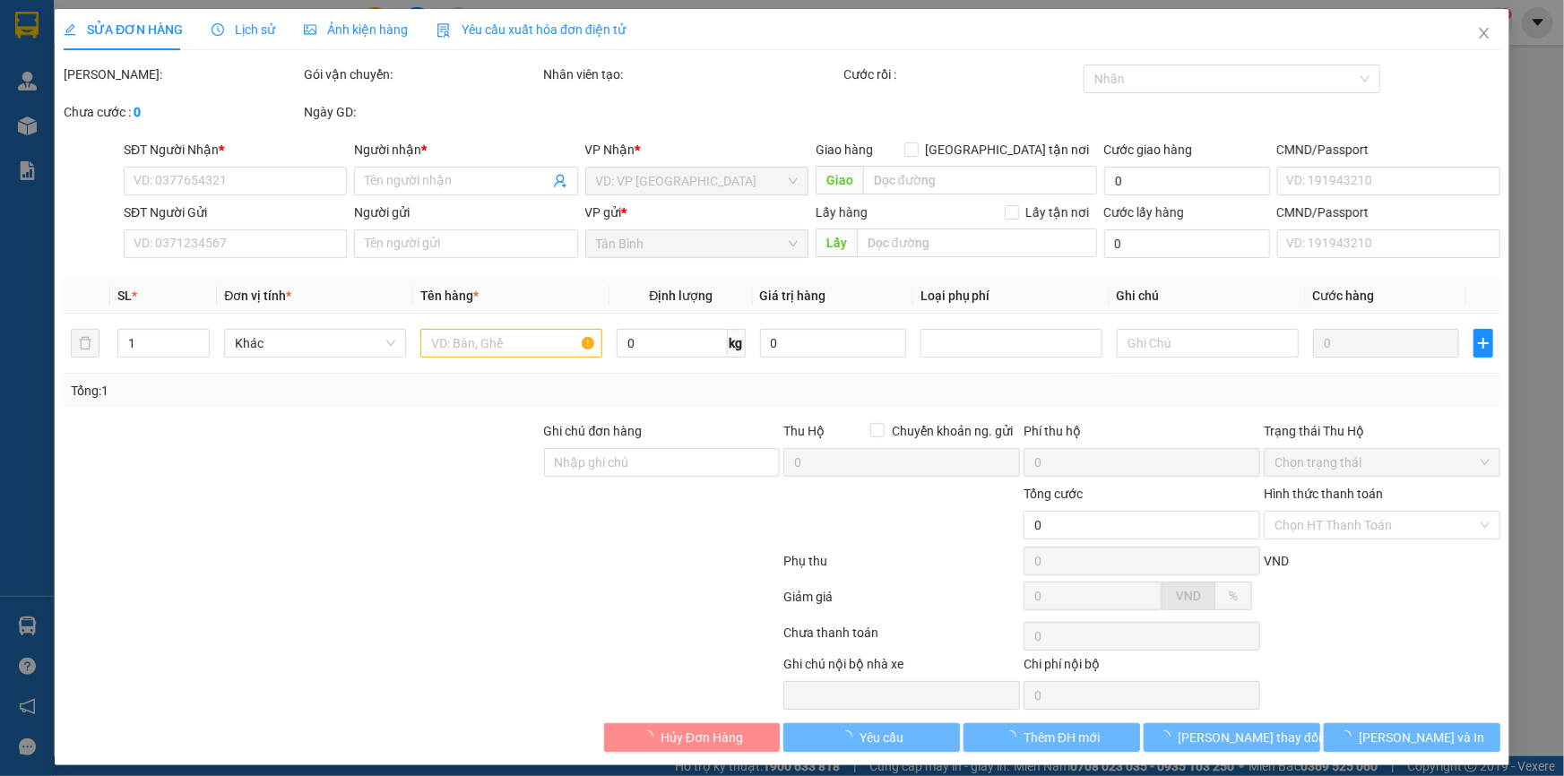
type input "0377107992"
type input "A TÀI"
checkbox input "true"
type input "373/11 Phạm Ngũ Lão, Phạm Ngũ Lão, Quận 1, Hồ Chí Minh"
type input "0369732623"
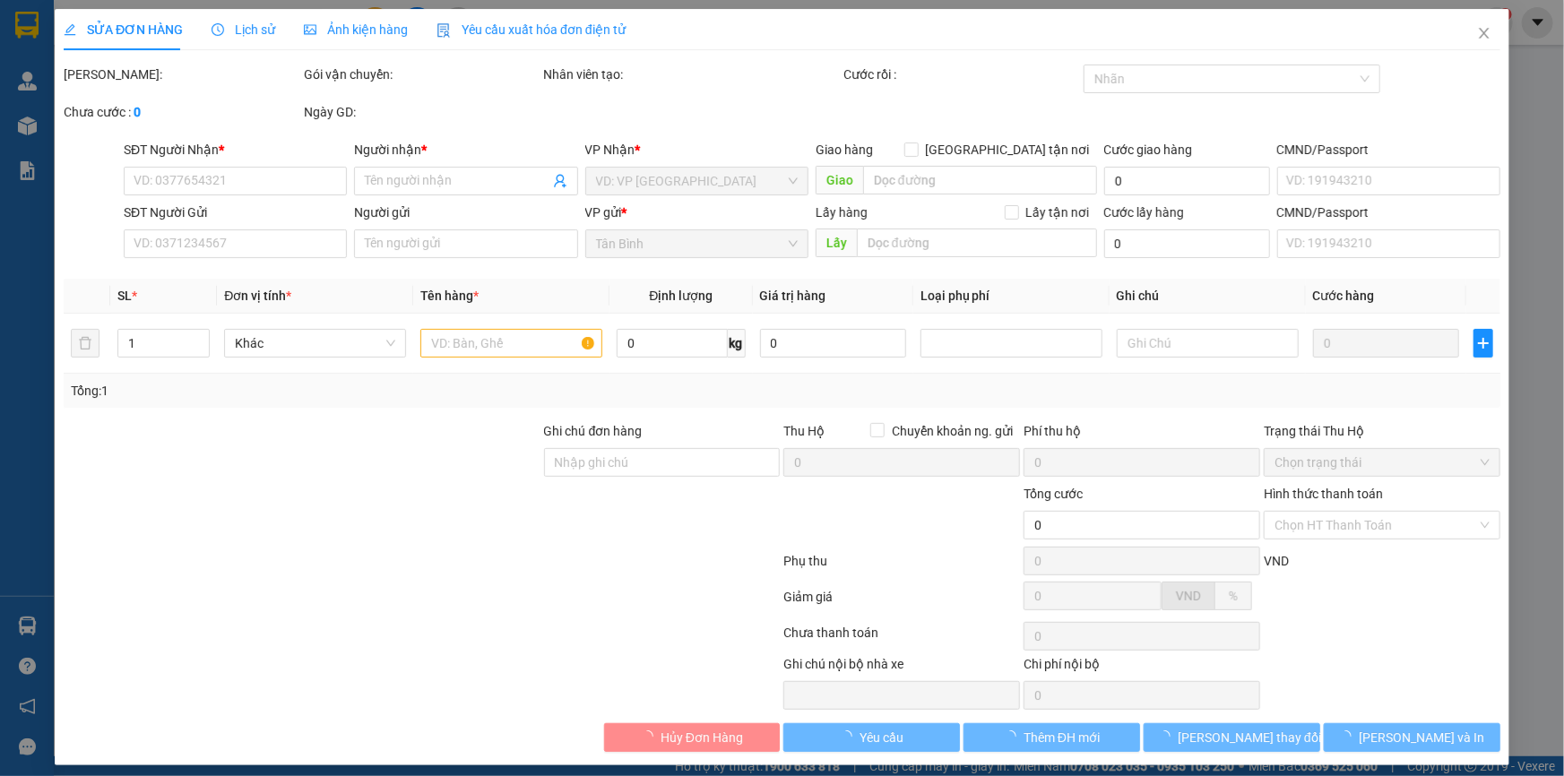
type input "CHÚ TRÀ"
type input "241472204"
type input "80.000"
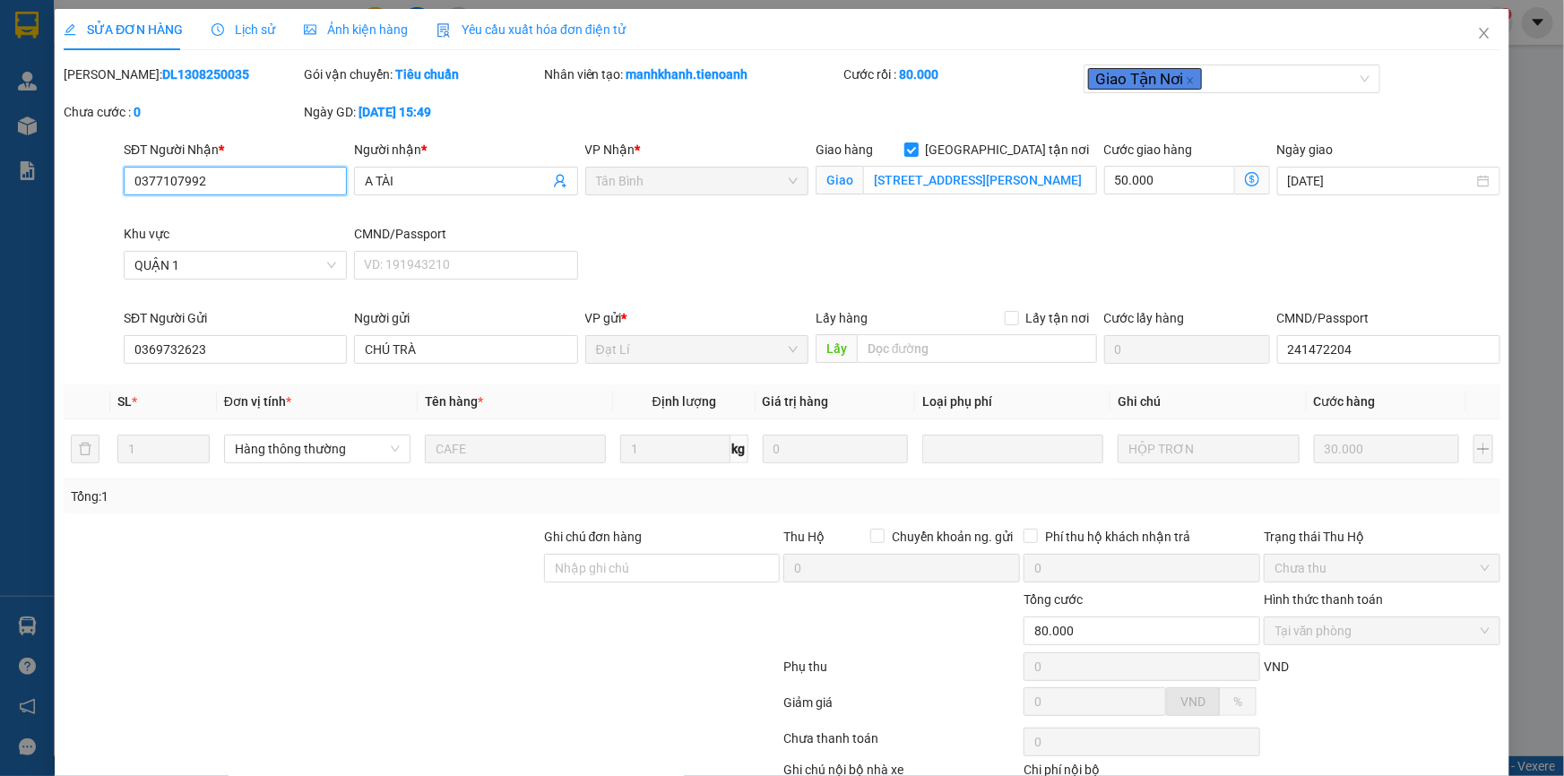
scroll to position [115, 0]
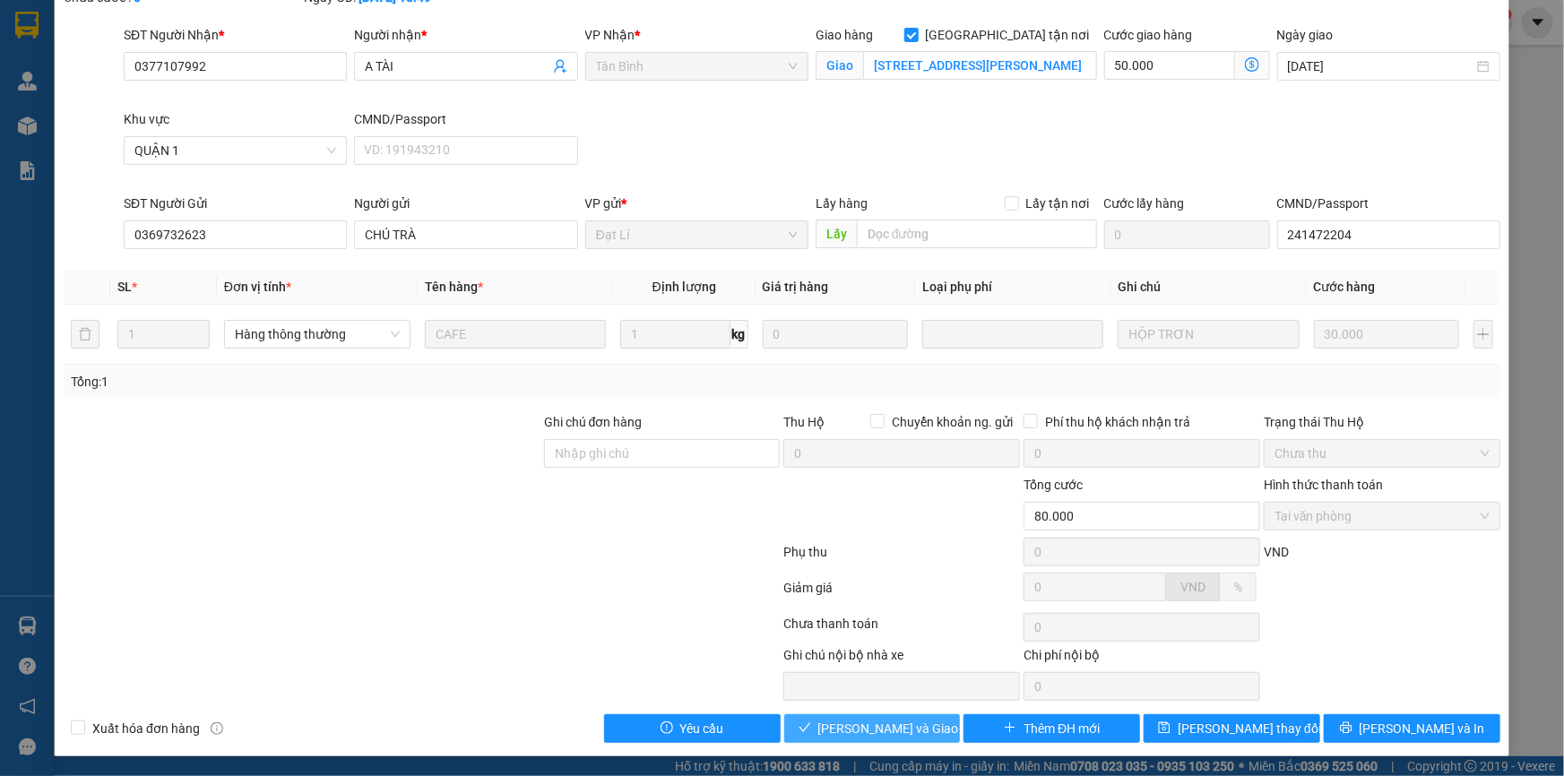
drag, startPoint x: 884, startPoint y: 730, endPoint x: 1039, endPoint y: 594, distance: 206.4
click at [894, 723] on span "Lưu và Giao hàng" at bounding box center [904, 729] width 172 height 20
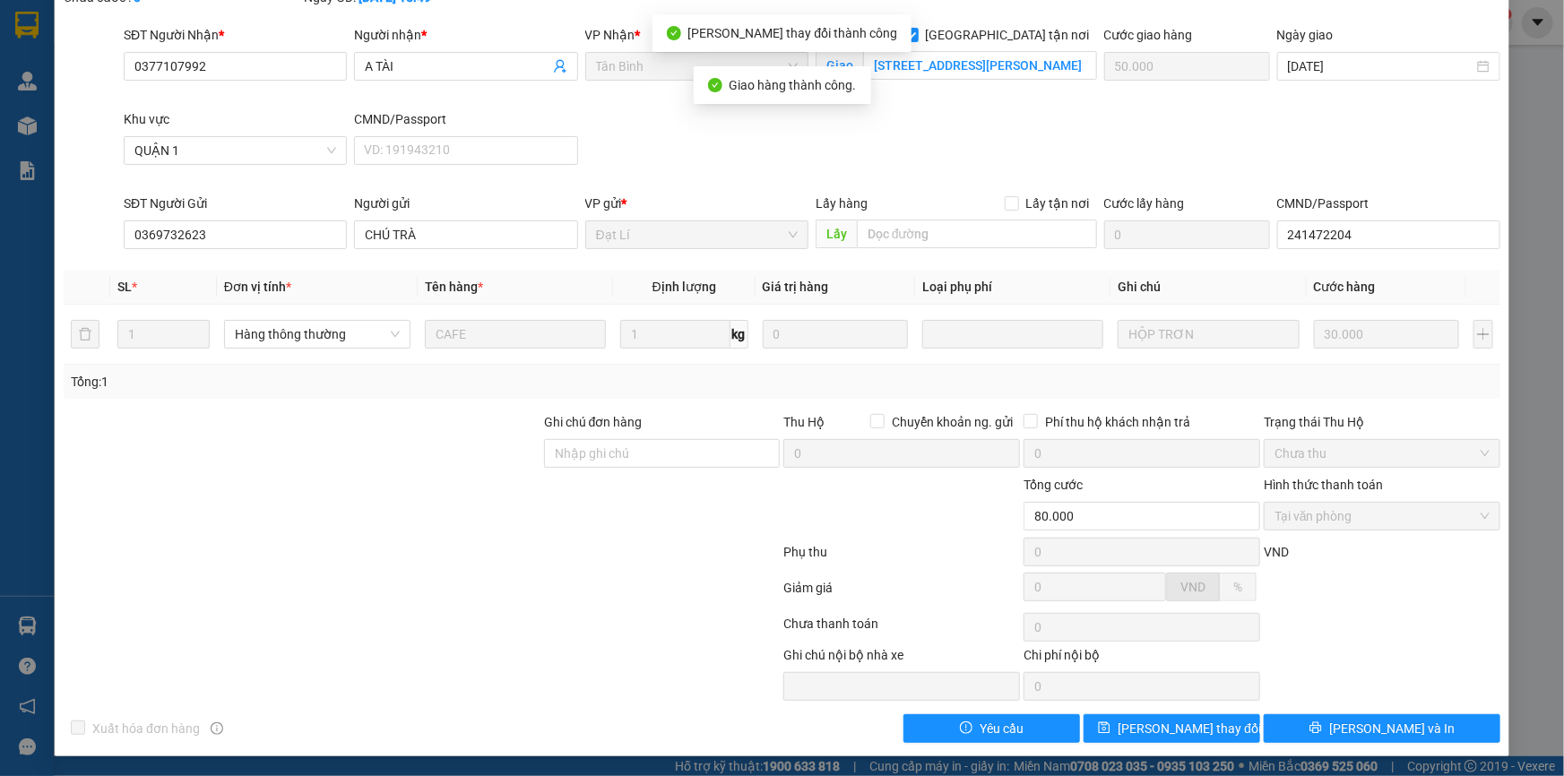
scroll to position [0, 0]
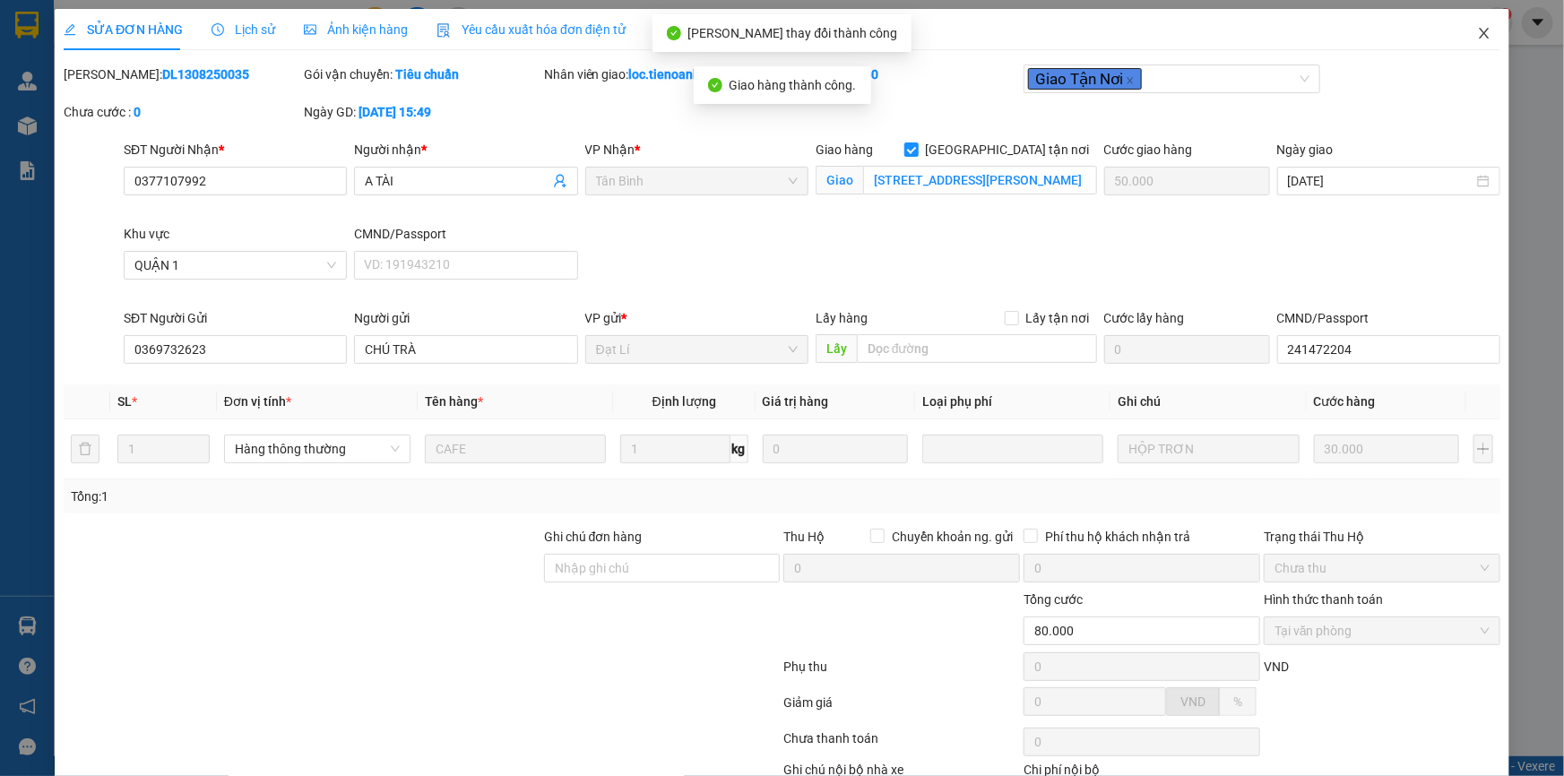
click at [1474, 26] on span "Close" at bounding box center [1484, 34] width 50 height 50
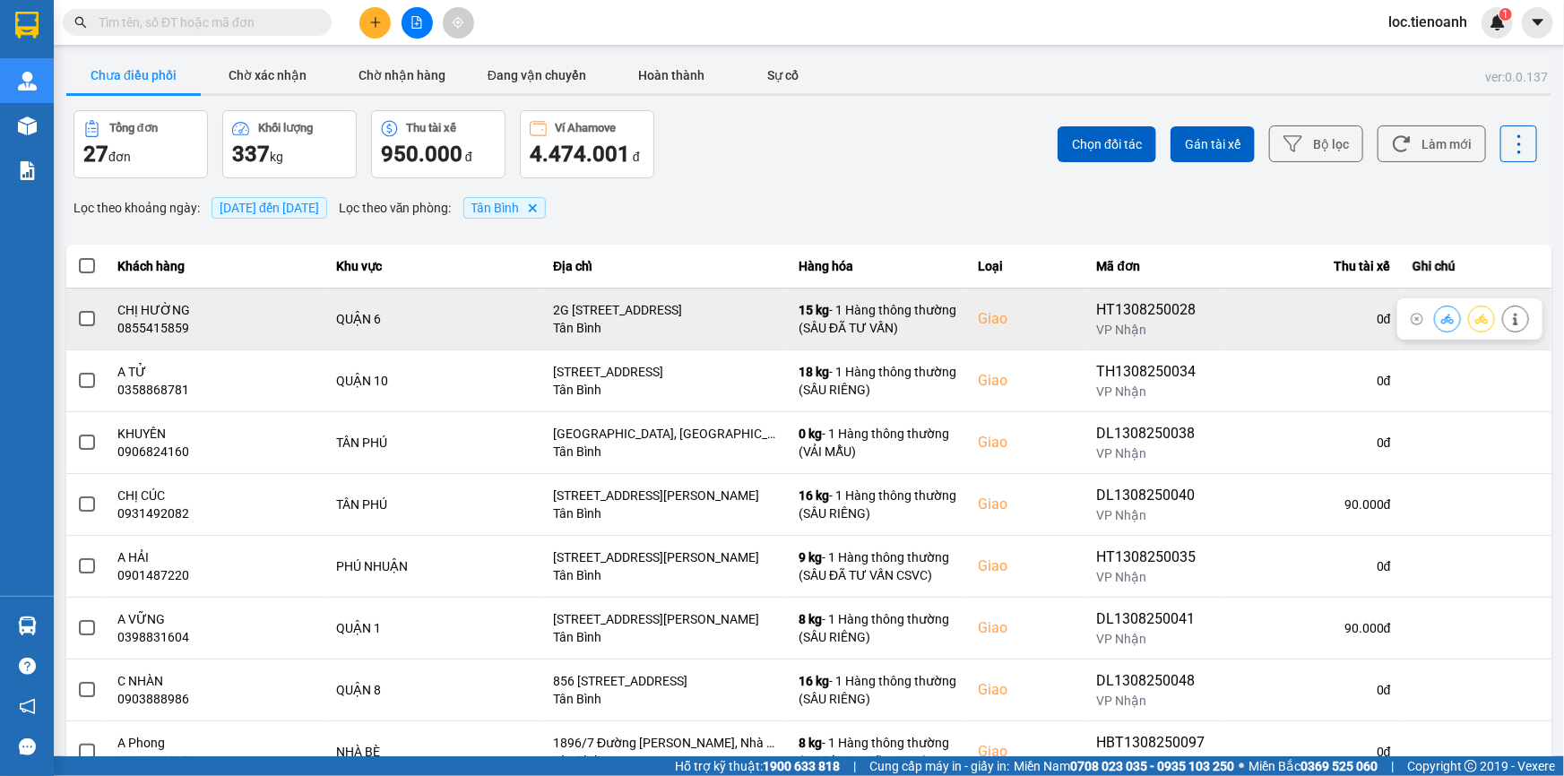
click at [1509, 318] on icon at bounding box center [1515, 319] width 13 height 13
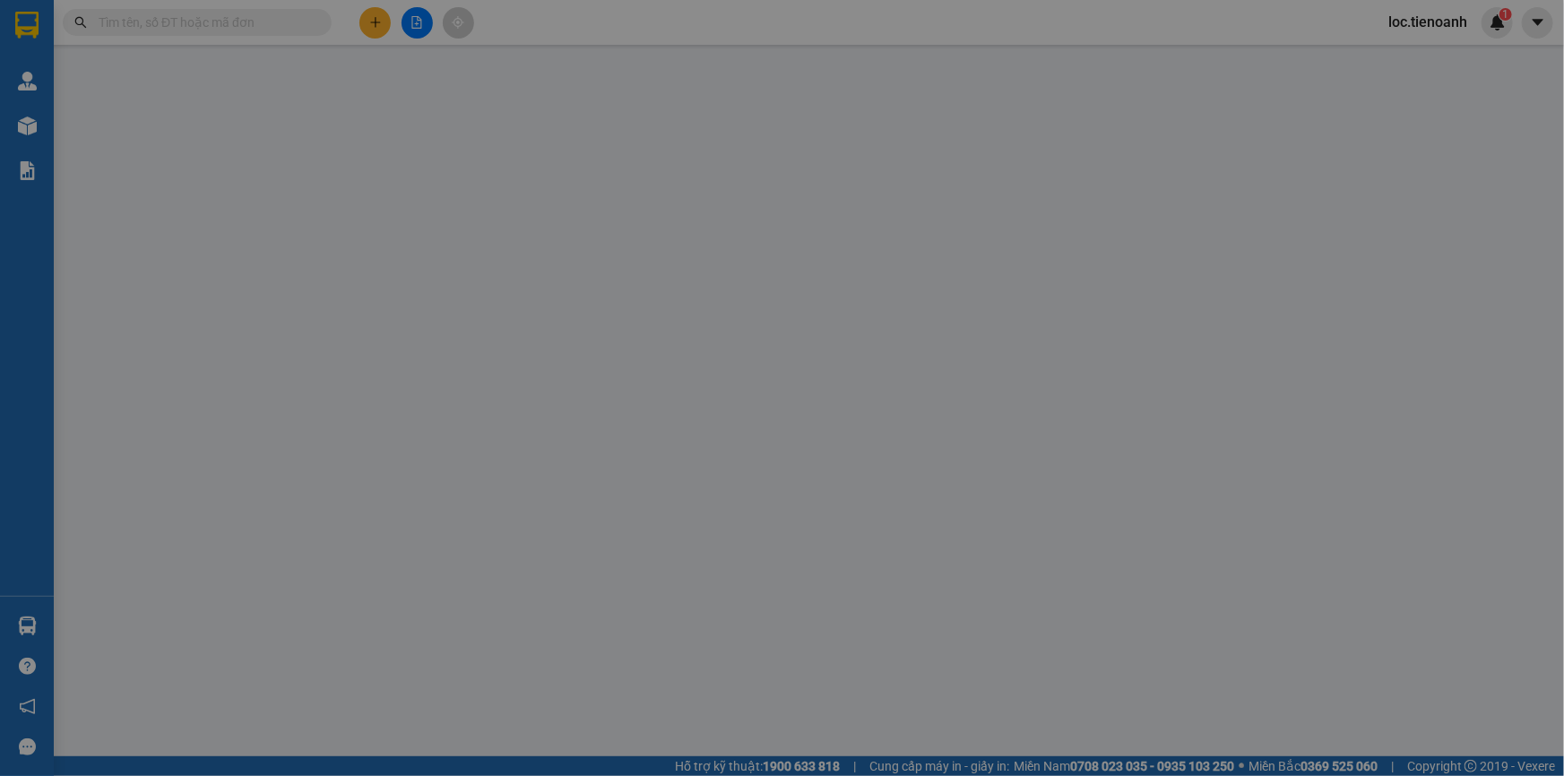
type input "0855415859"
type input "CHỊ HƯỜNG"
checkbox input "true"
type input "2G Đường Số 34, Phường 10, Quận 6, Hồ Chí Minh"
type input "0945770635"
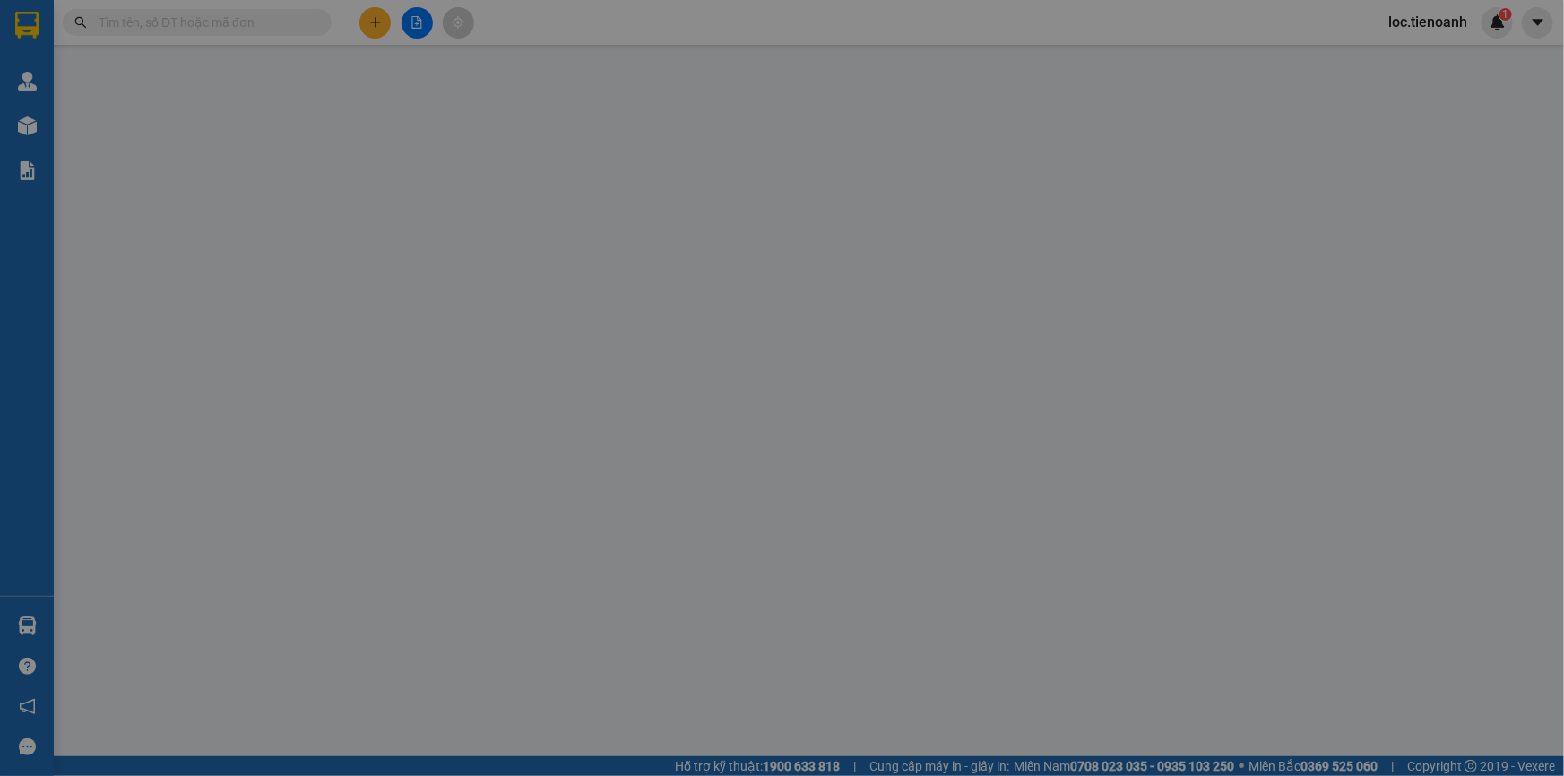
type input "Hà Kim"
type input "100.000"
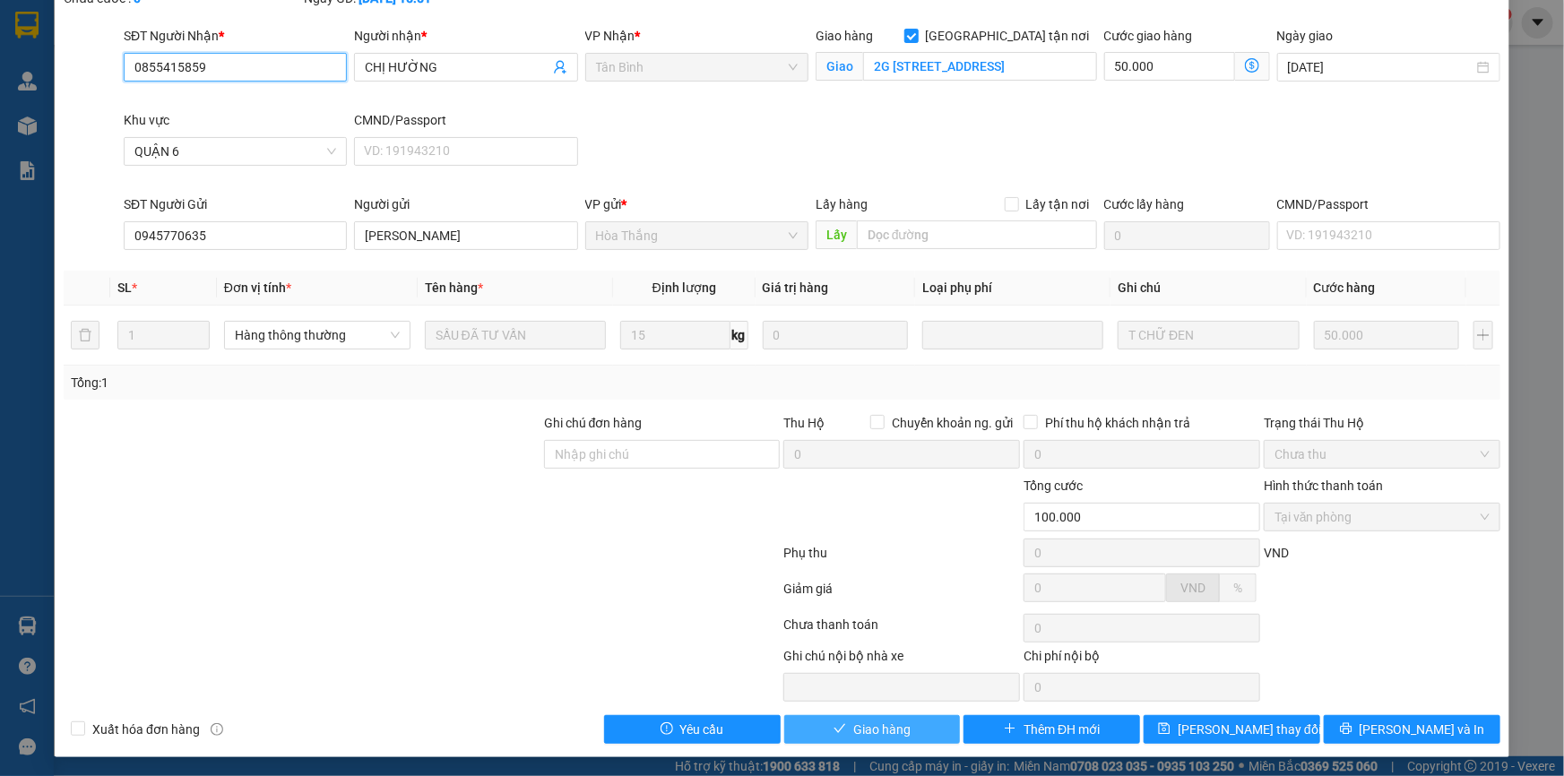
scroll to position [115, 0]
click at [866, 724] on span "Giao hàng" at bounding box center [881, 729] width 57 height 20
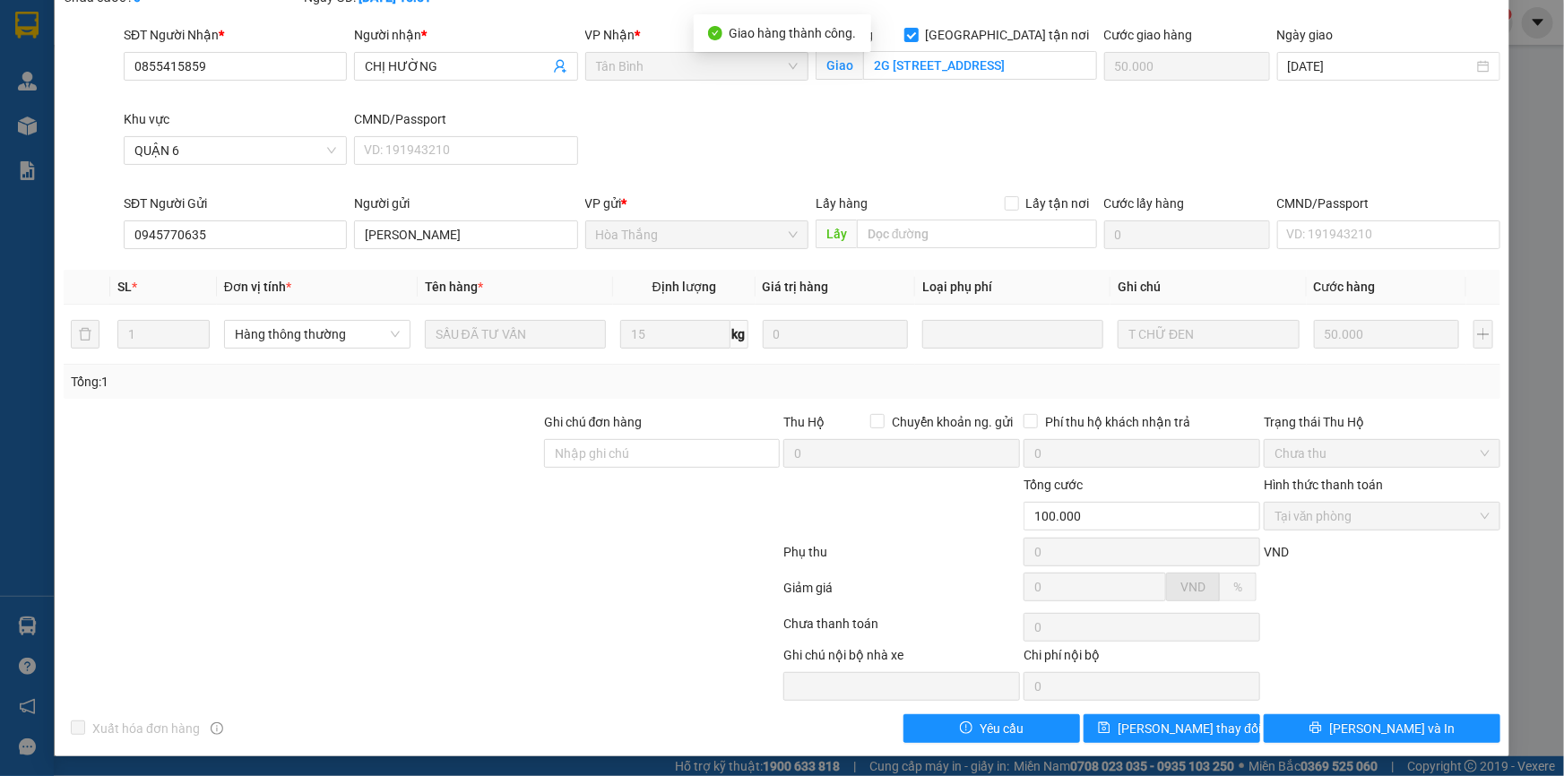
scroll to position [0, 0]
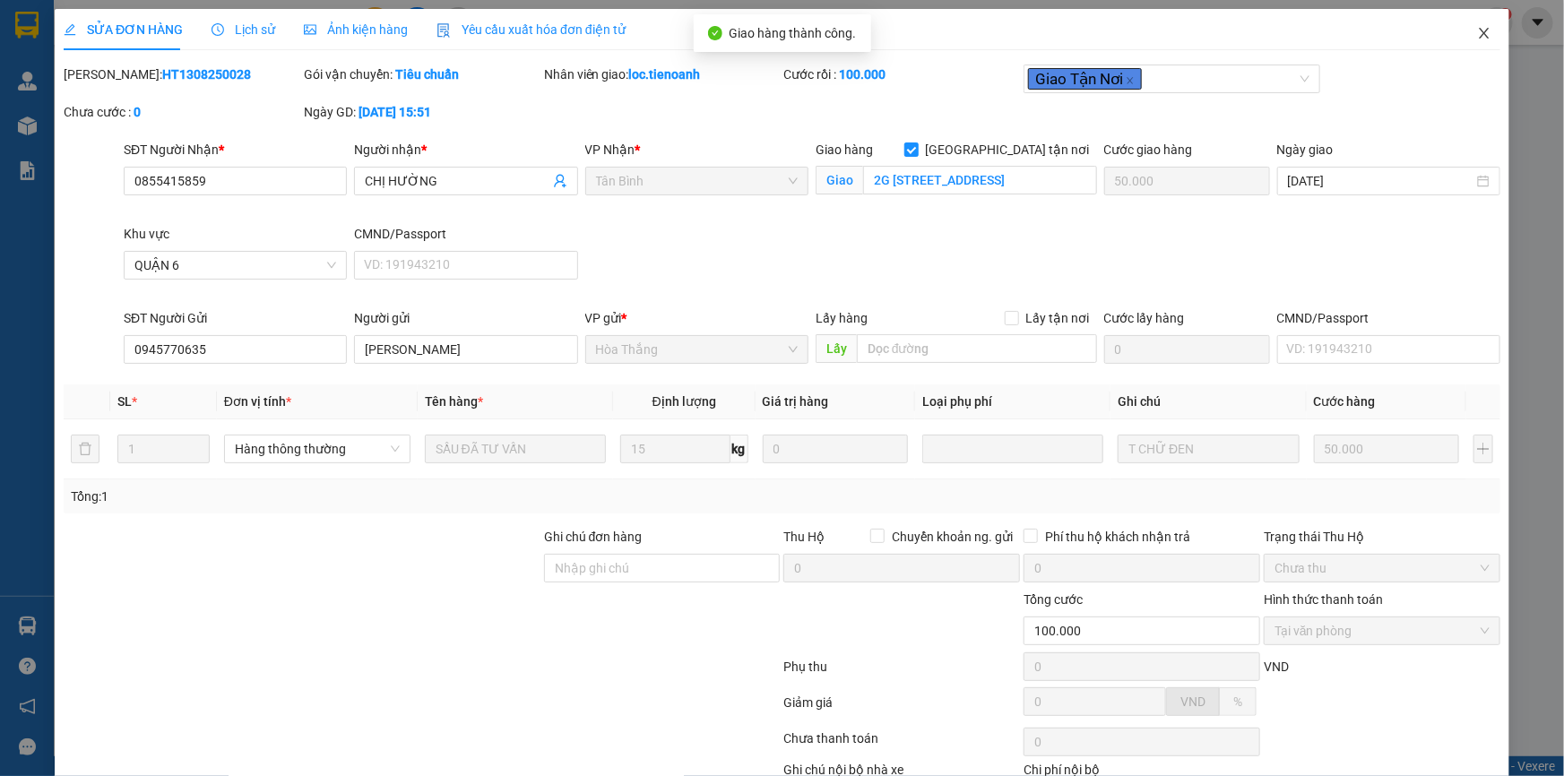
click at [1478, 34] on icon "close" at bounding box center [1484, 33] width 14 height 14
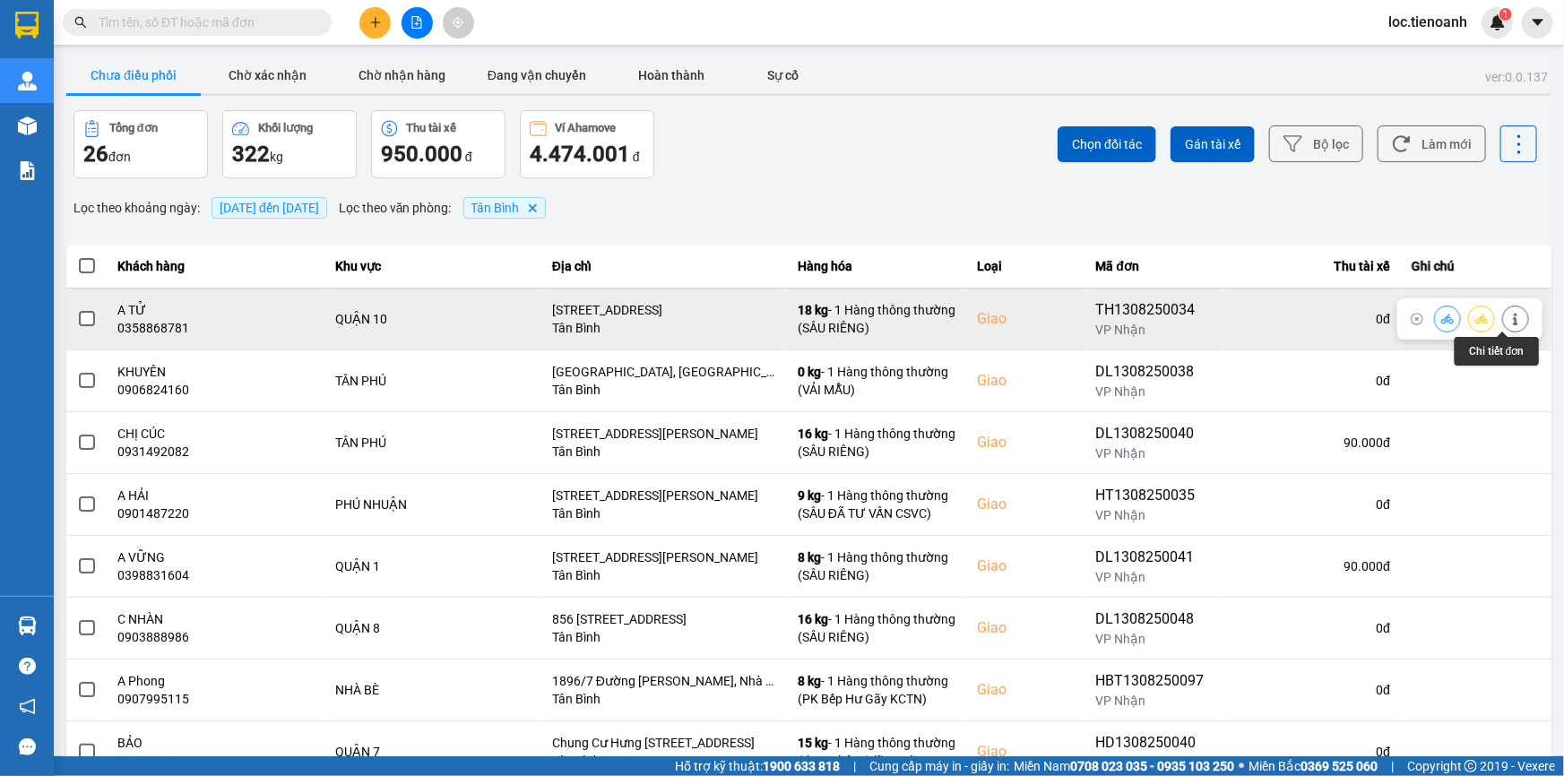
click at [1509, 323] on icon at bounding box center [1515, 319] width 13 height 13
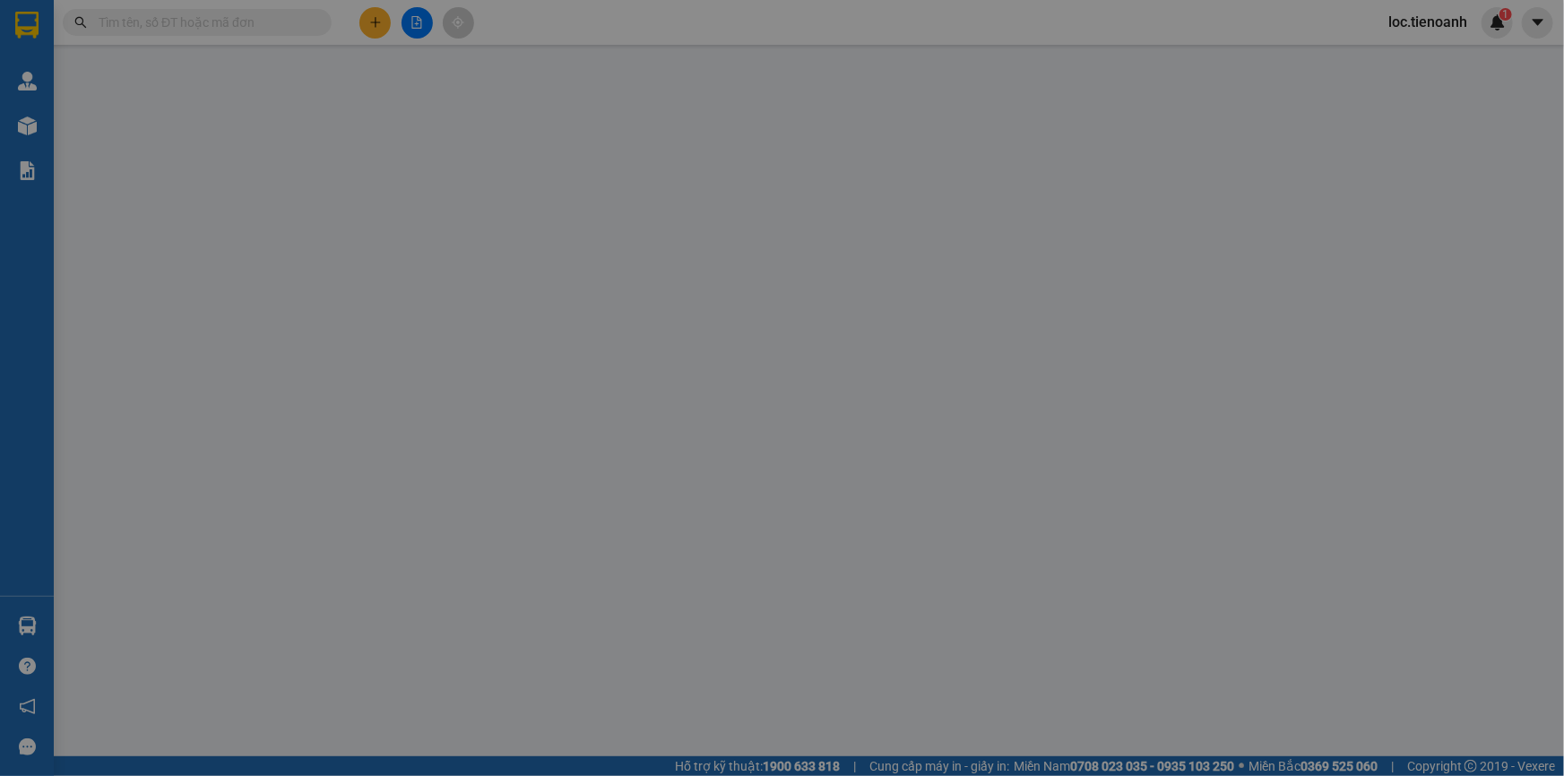
type input "0358868781"
type input "A TỬ"
checkbox input "true"
type input "134/72 Thành Thái, Phường 12, Quận 10, Hồ Chí Minh"
type input "0356689706"
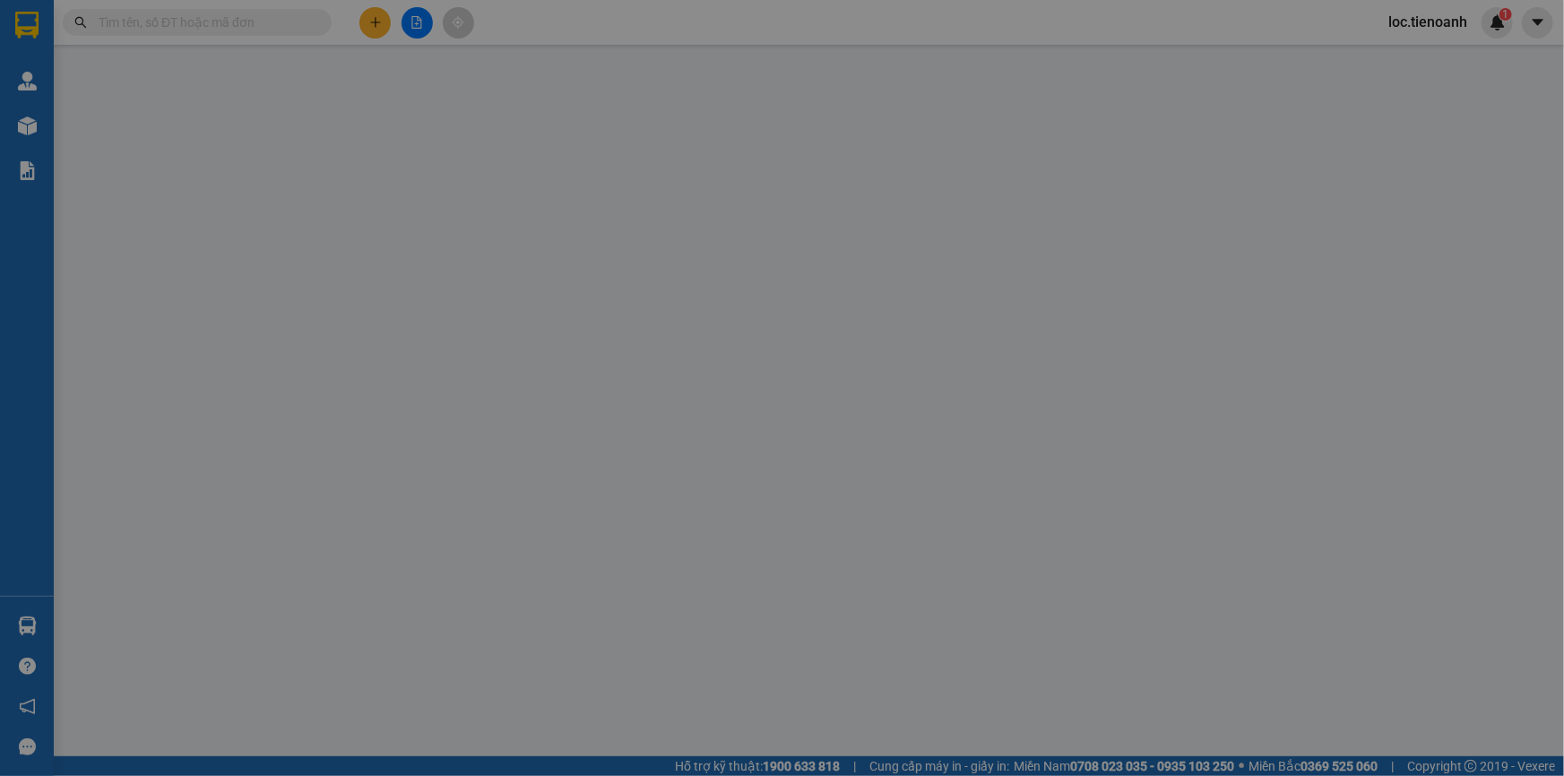
type input "MẸ KIỀU"
type input "90.000"
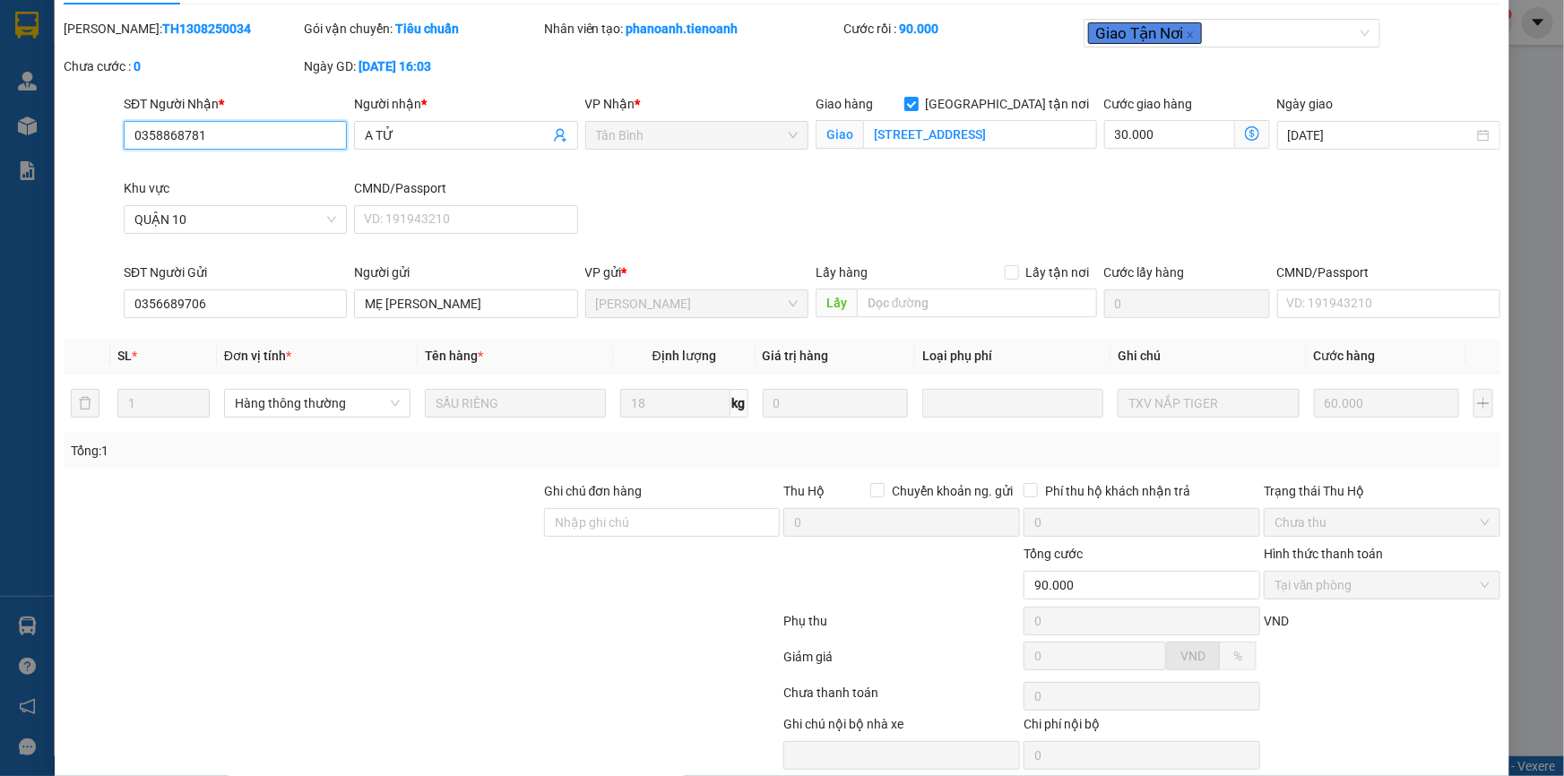
scroll to position [115, 0]
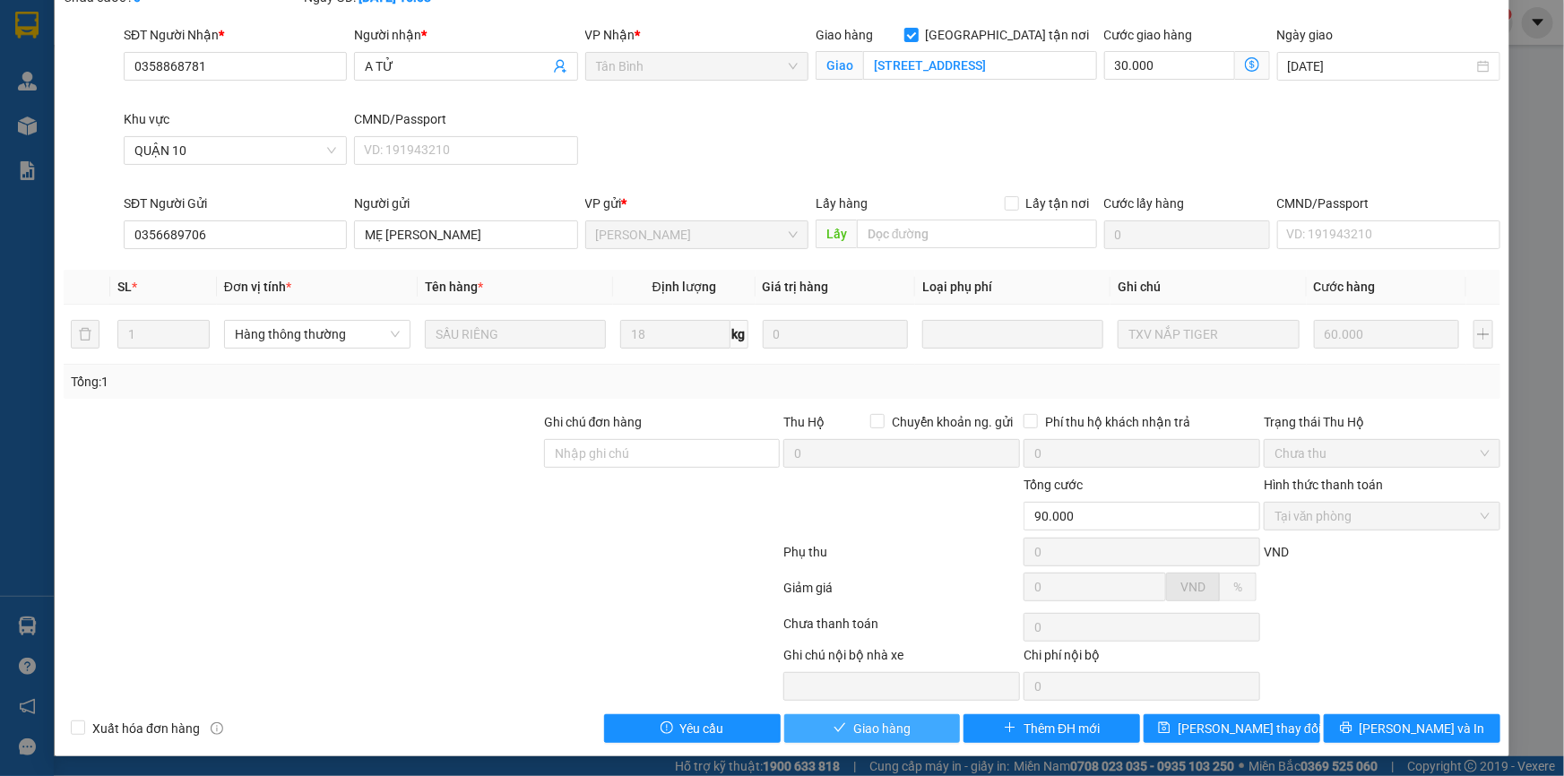
click at [878, 722] on span "Giao hàng" at bounding box center [881, 729] width 57 height 20
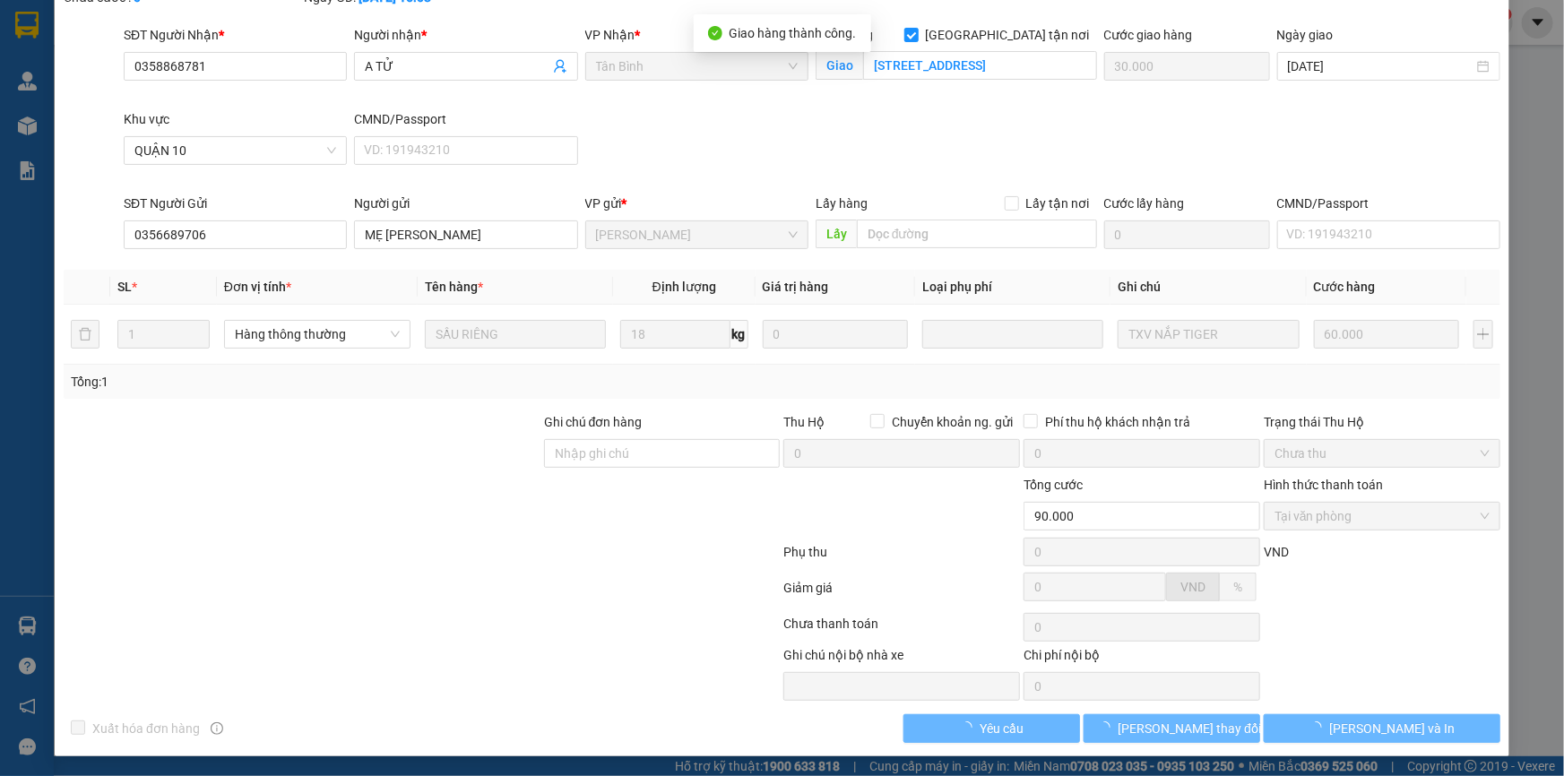
scroll to position [0, 0]
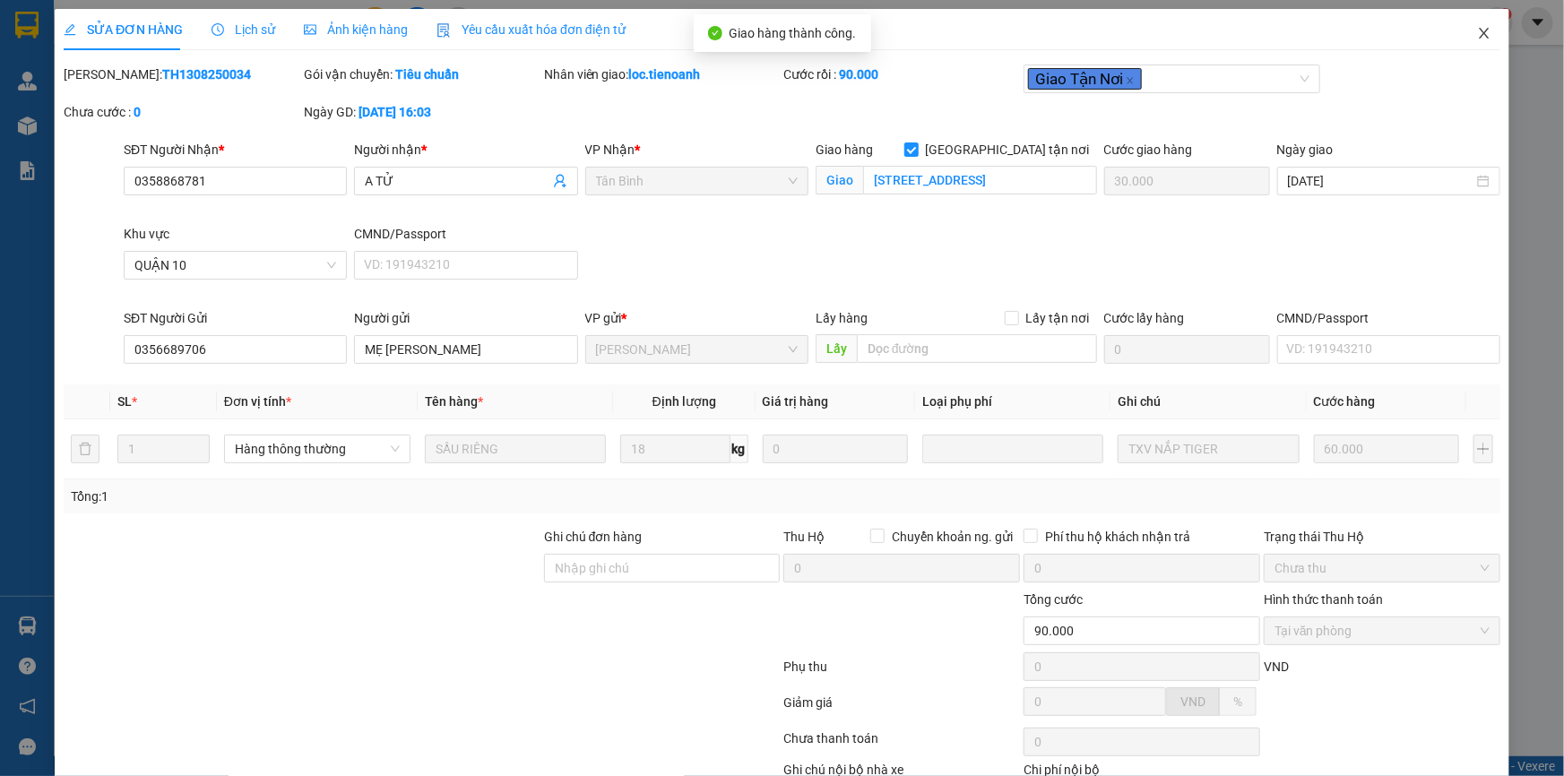
click at [1477, 31] on icon "close" at bounding box center [1484, 33] width 14 height 14
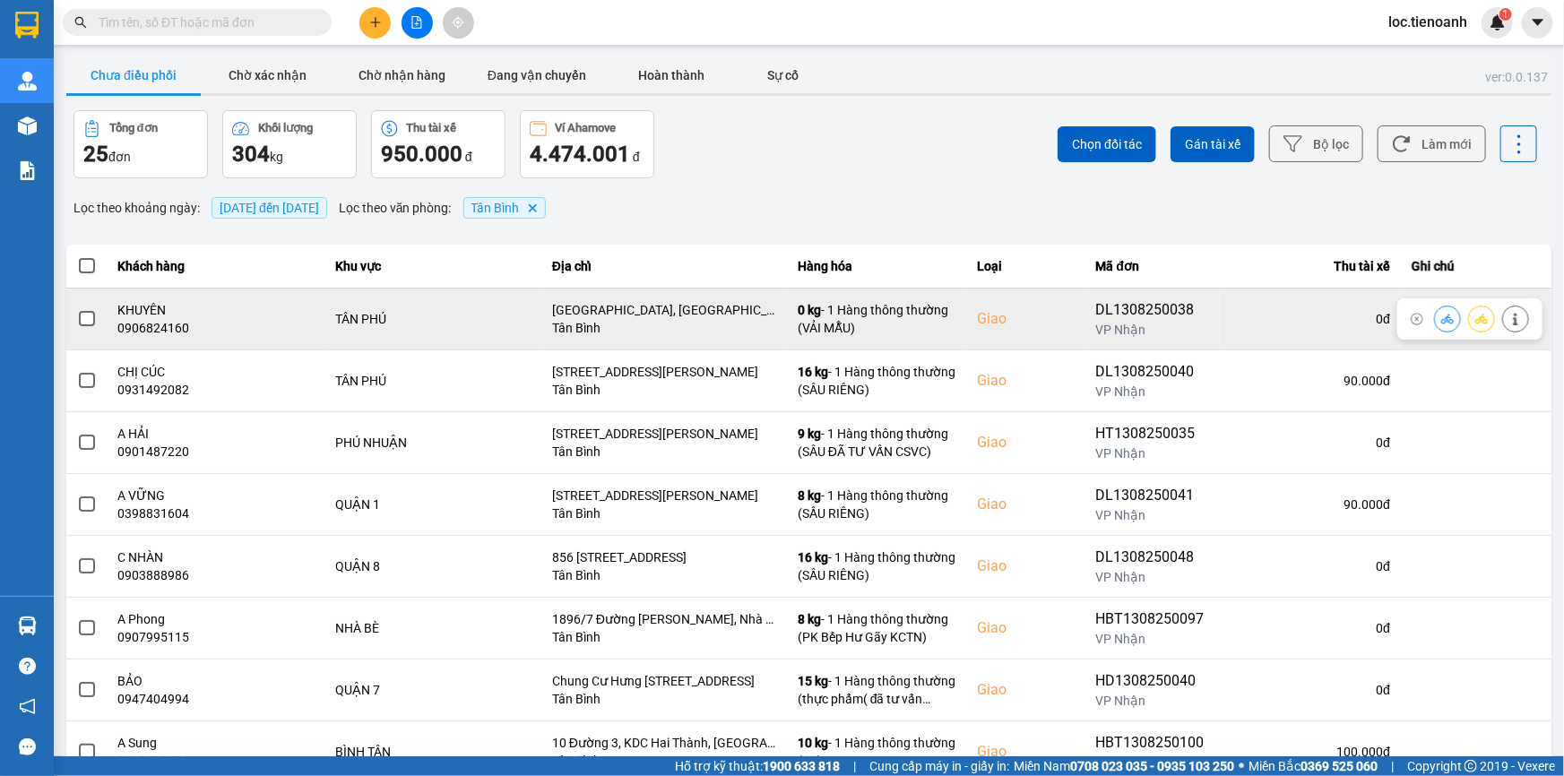
click at [1504, 308] on button at bounding box center [1515, 318] width 25 height 31
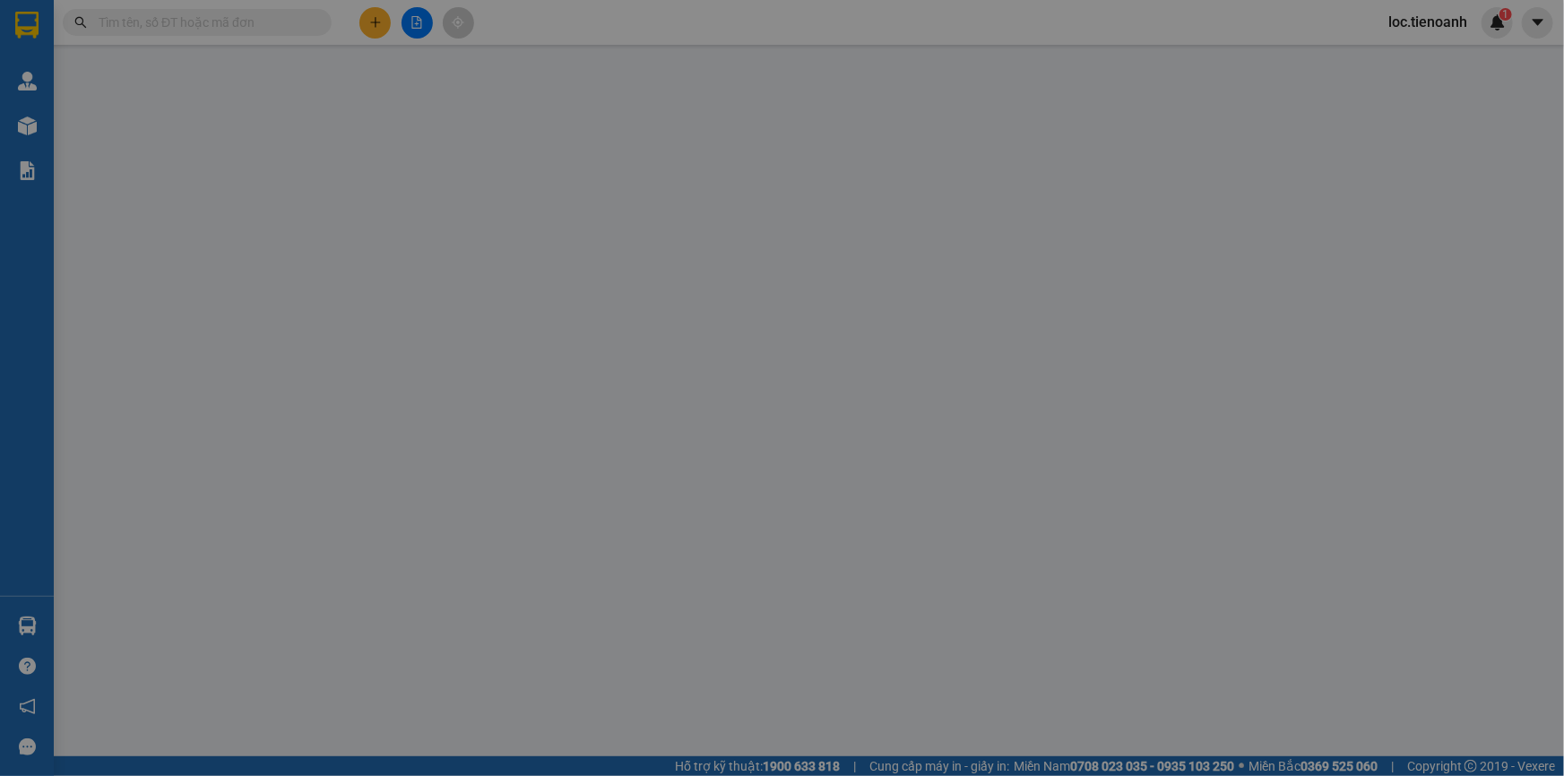
type input "0906824160"
type input "KHUYÊN"
checkbox input "true"
type input "62 Tân Thành, Tân Thành, Tân Phú, Hồ Chí Minh"
type input "0349573787"
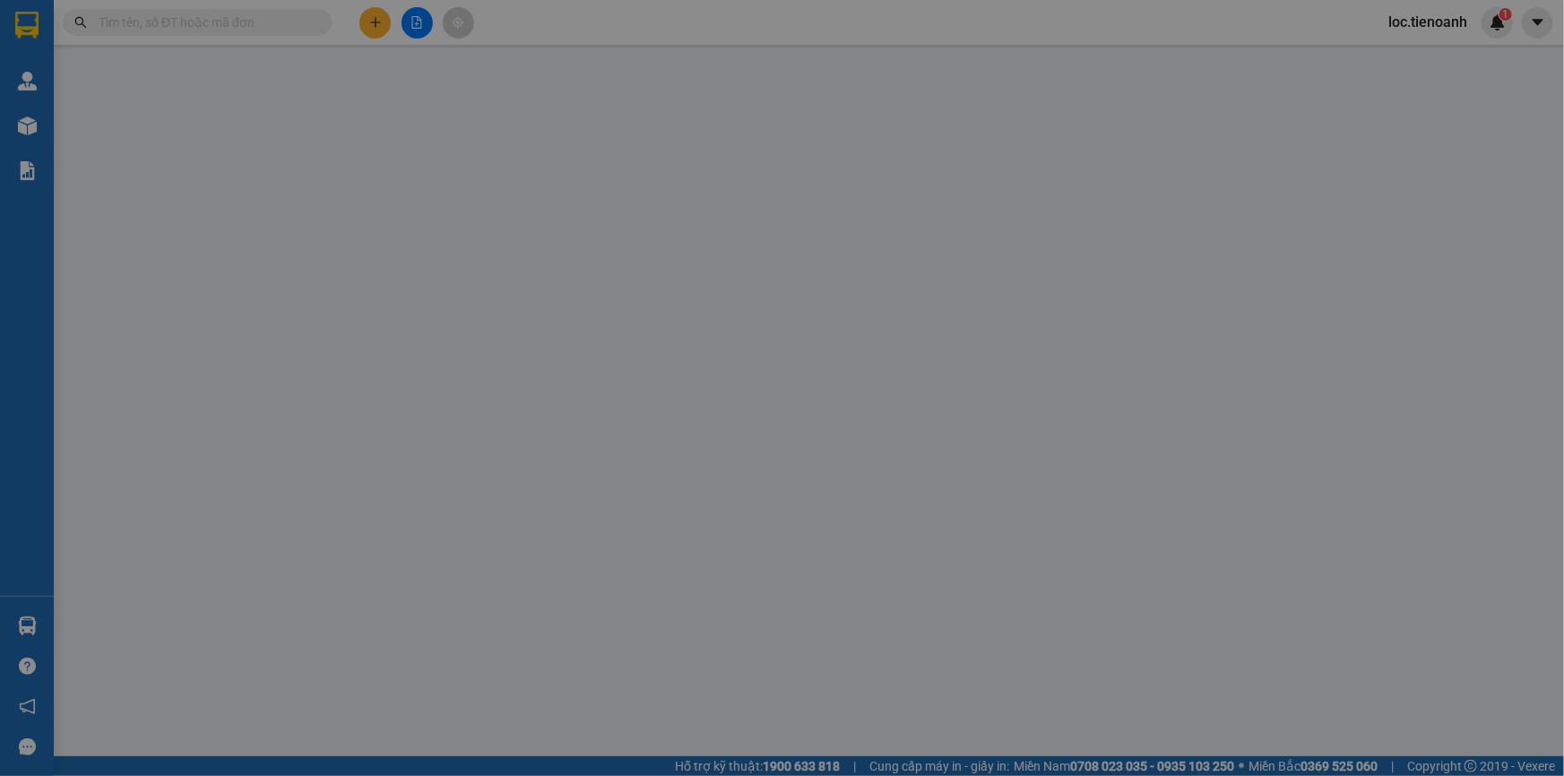
type input "Cty May"
type input "60.000"
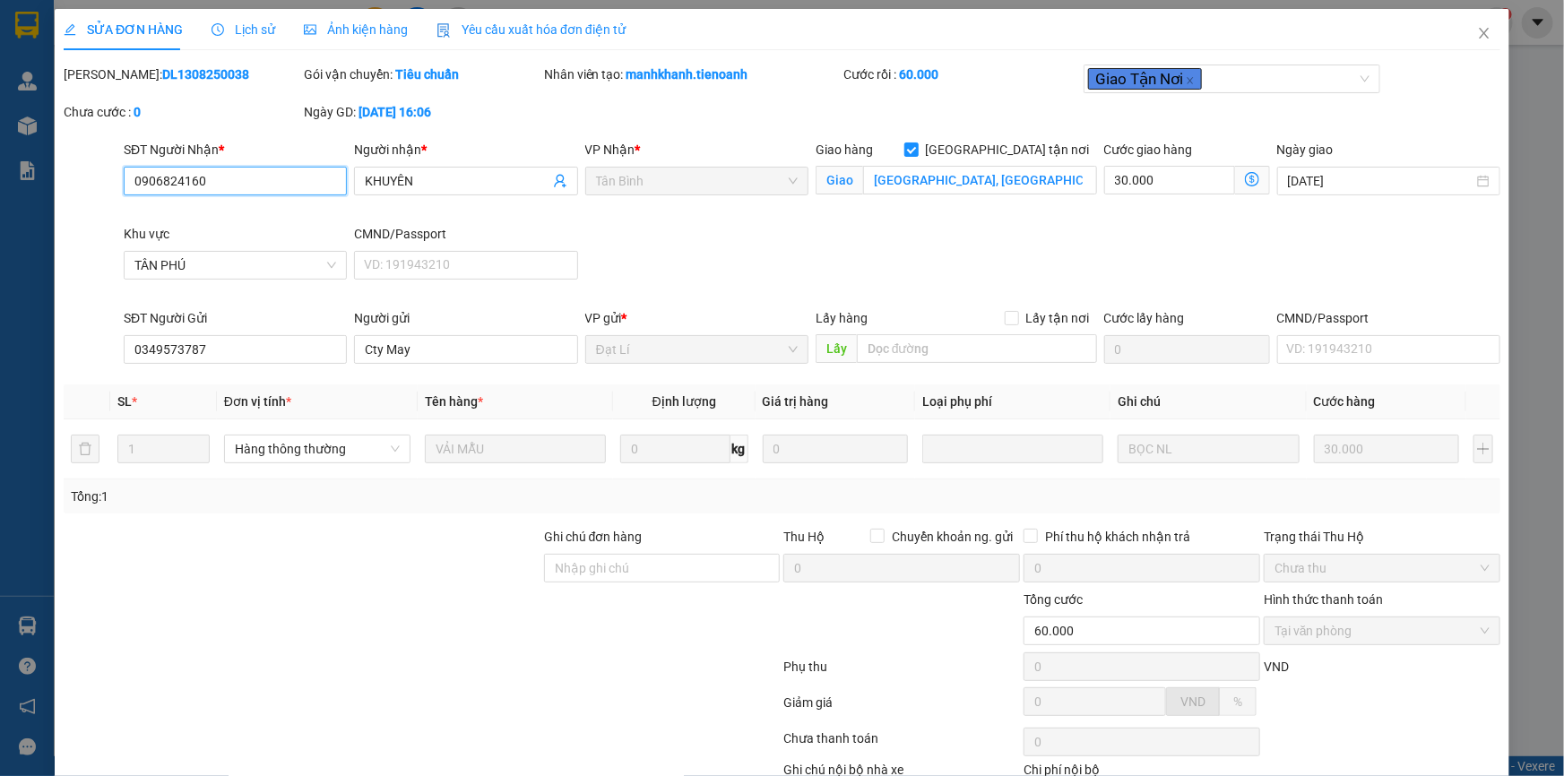
scroll to position [115, 0]
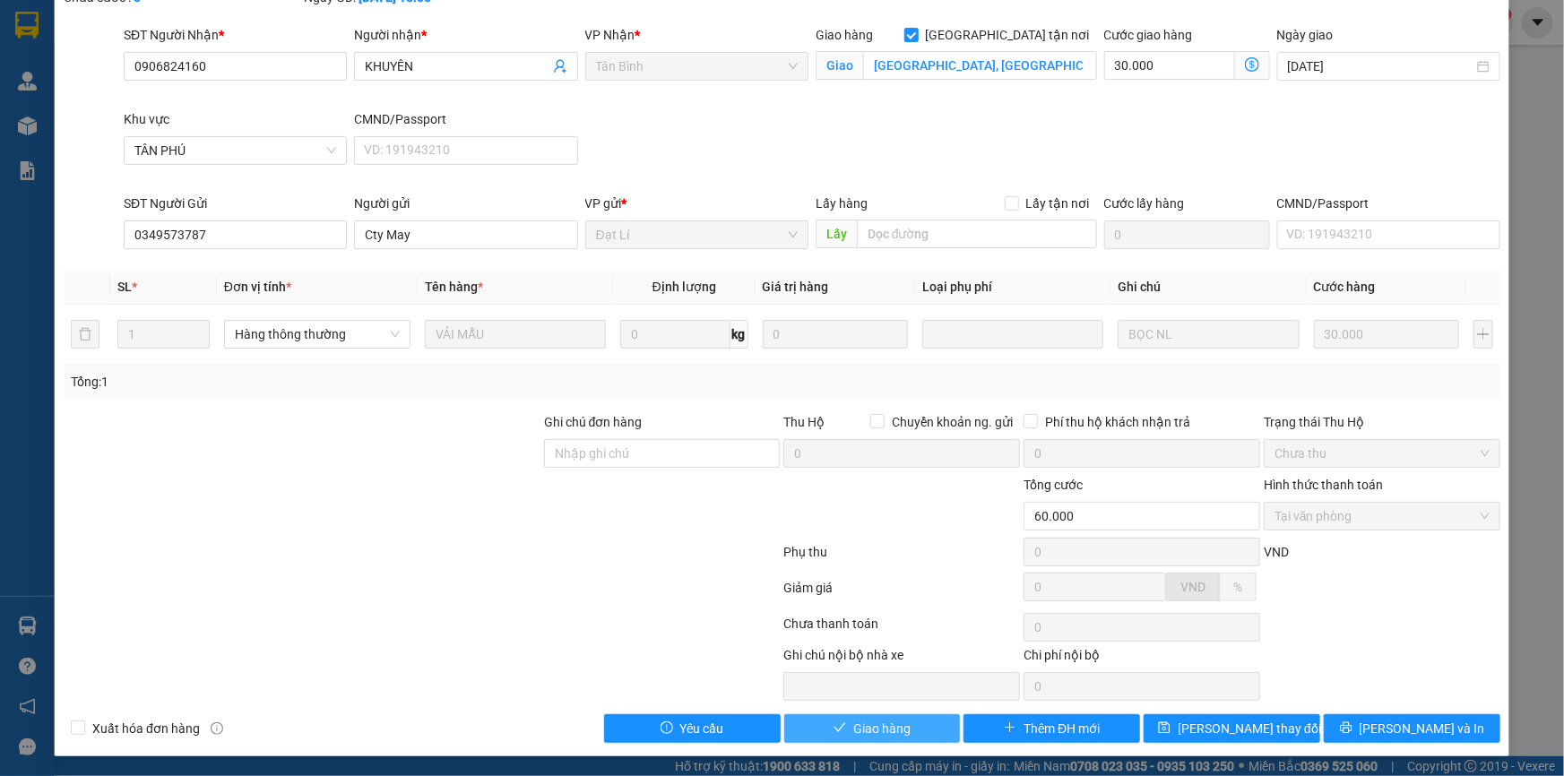
click at [891, 719] on span "Giao hàng" at bounding box center [881, 729] width 57 height 20
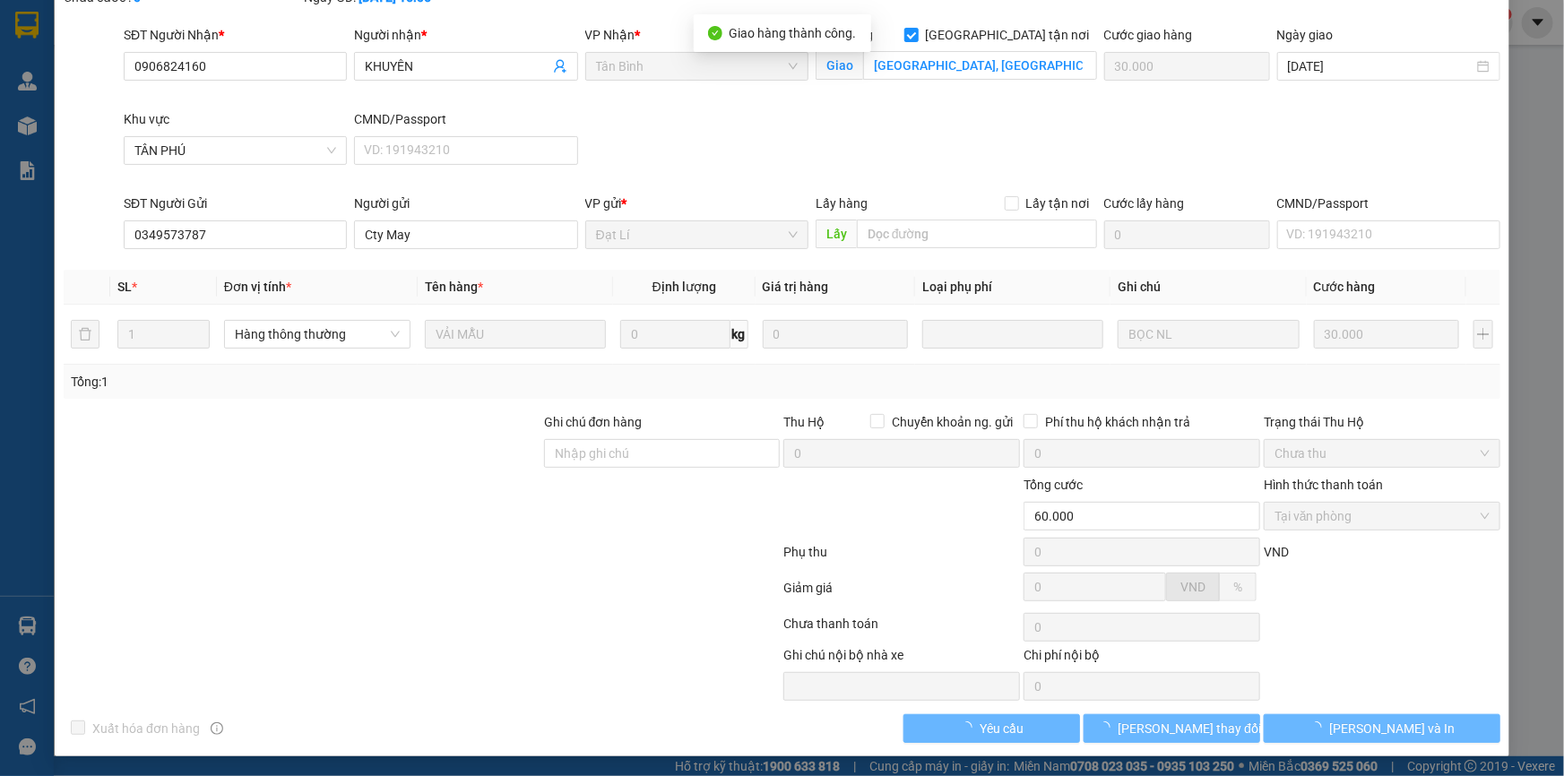
scroll to position [0, 0]
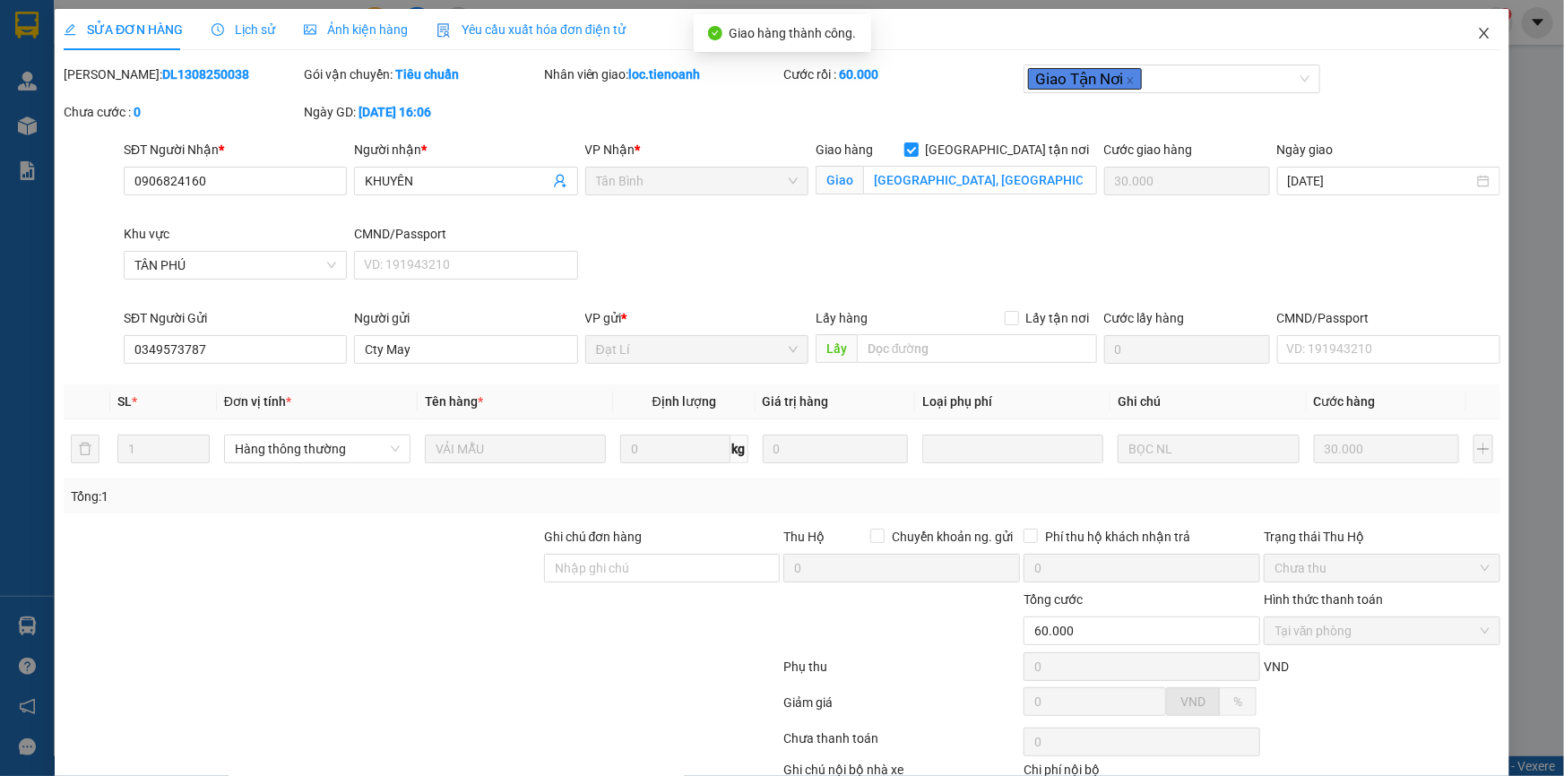
click at [1477, 38] on icon "close" at bounding box center [1484, 33] width 14 height 14
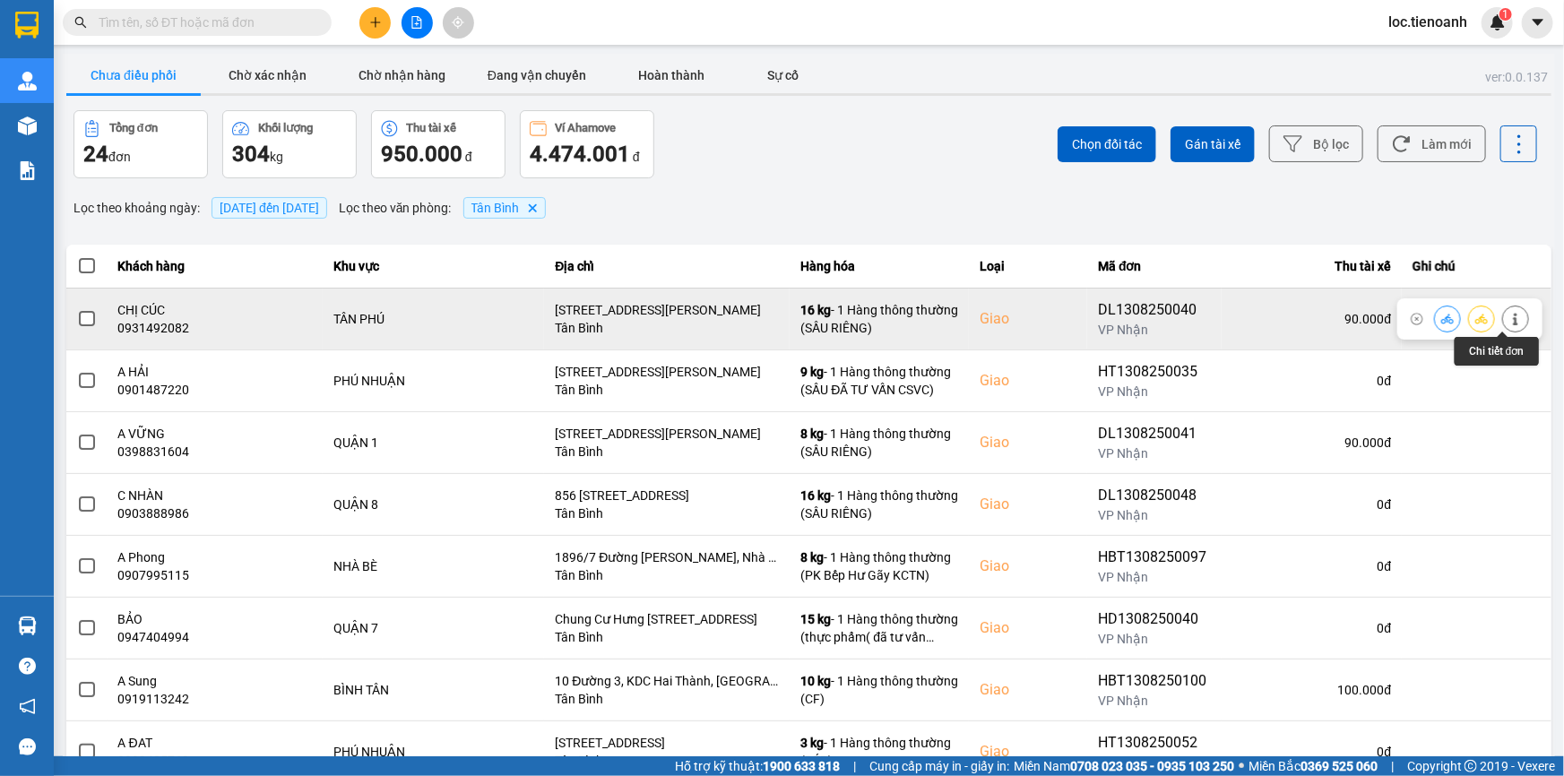
click at [1503, 312] on button at bounding box center [1515, 318] width 25 height 31
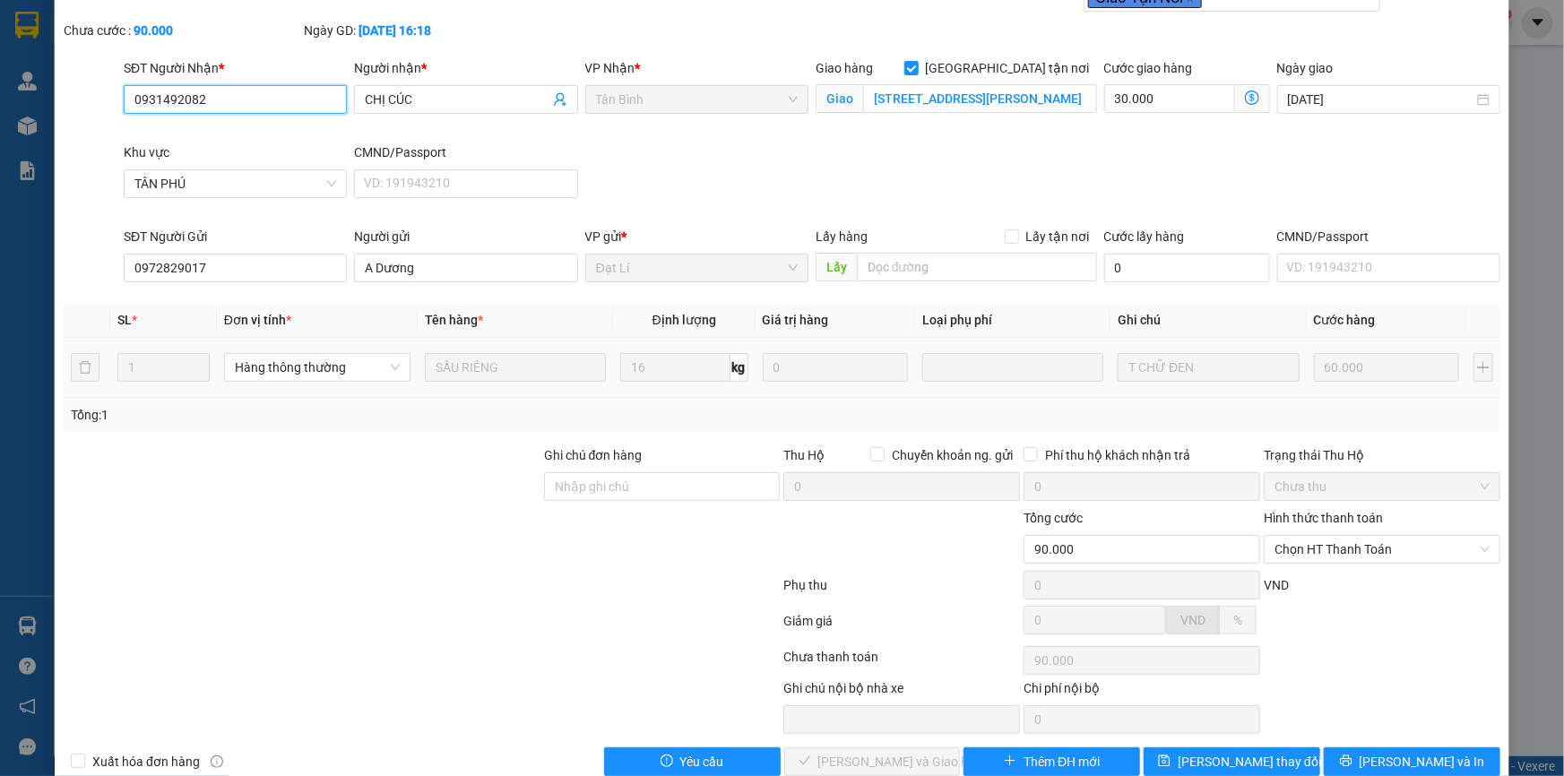
scroll to position [115, 0]
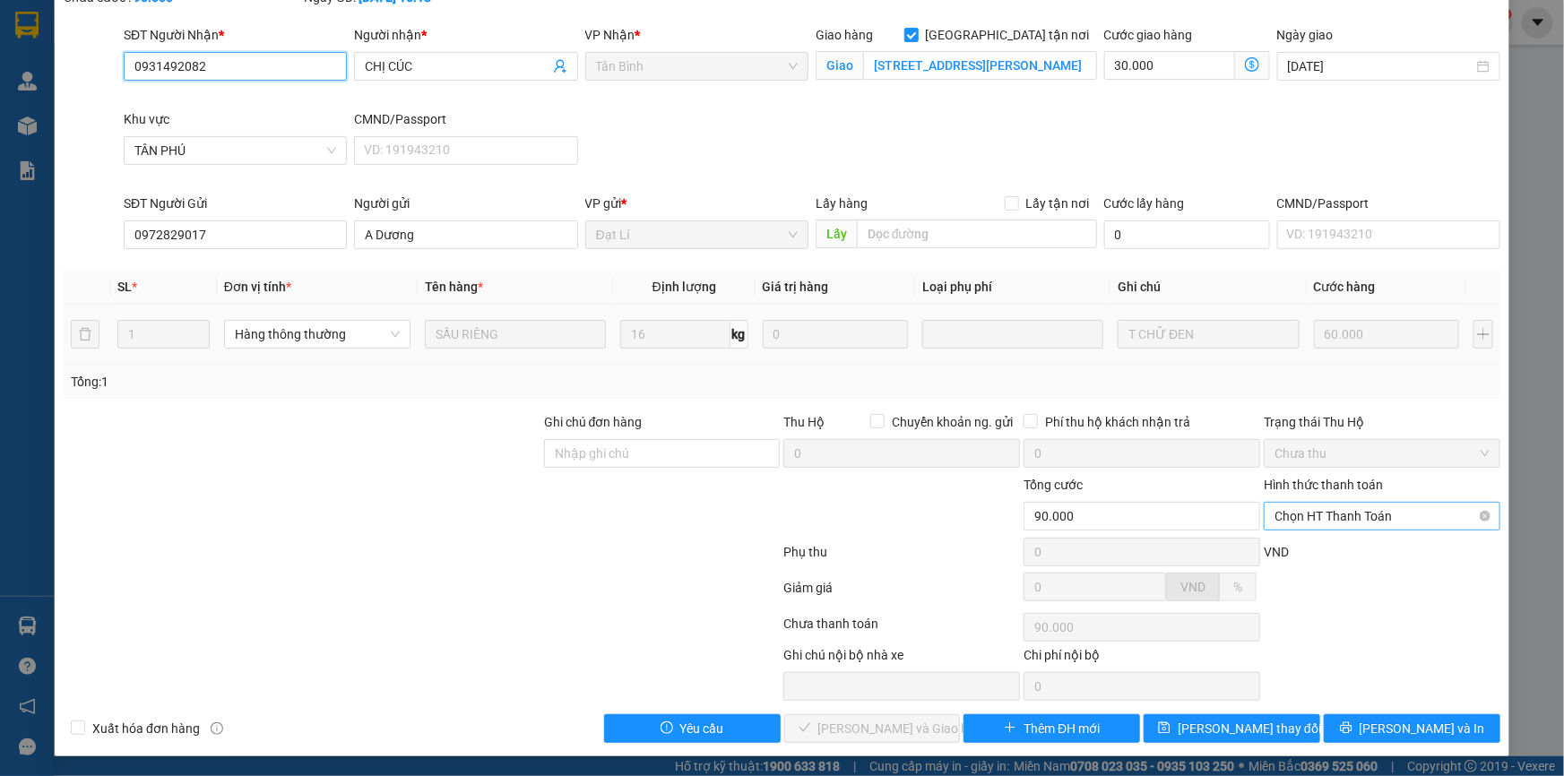
click at [1341, 509] on span "Chọn HT Thanh Toán" at bounding box center [1381, 516] width 215 height 27
click at [1306, 555] on div "Tại văn phòng" at bounding box center [1370, 551] width 213 height 20
type input "0"
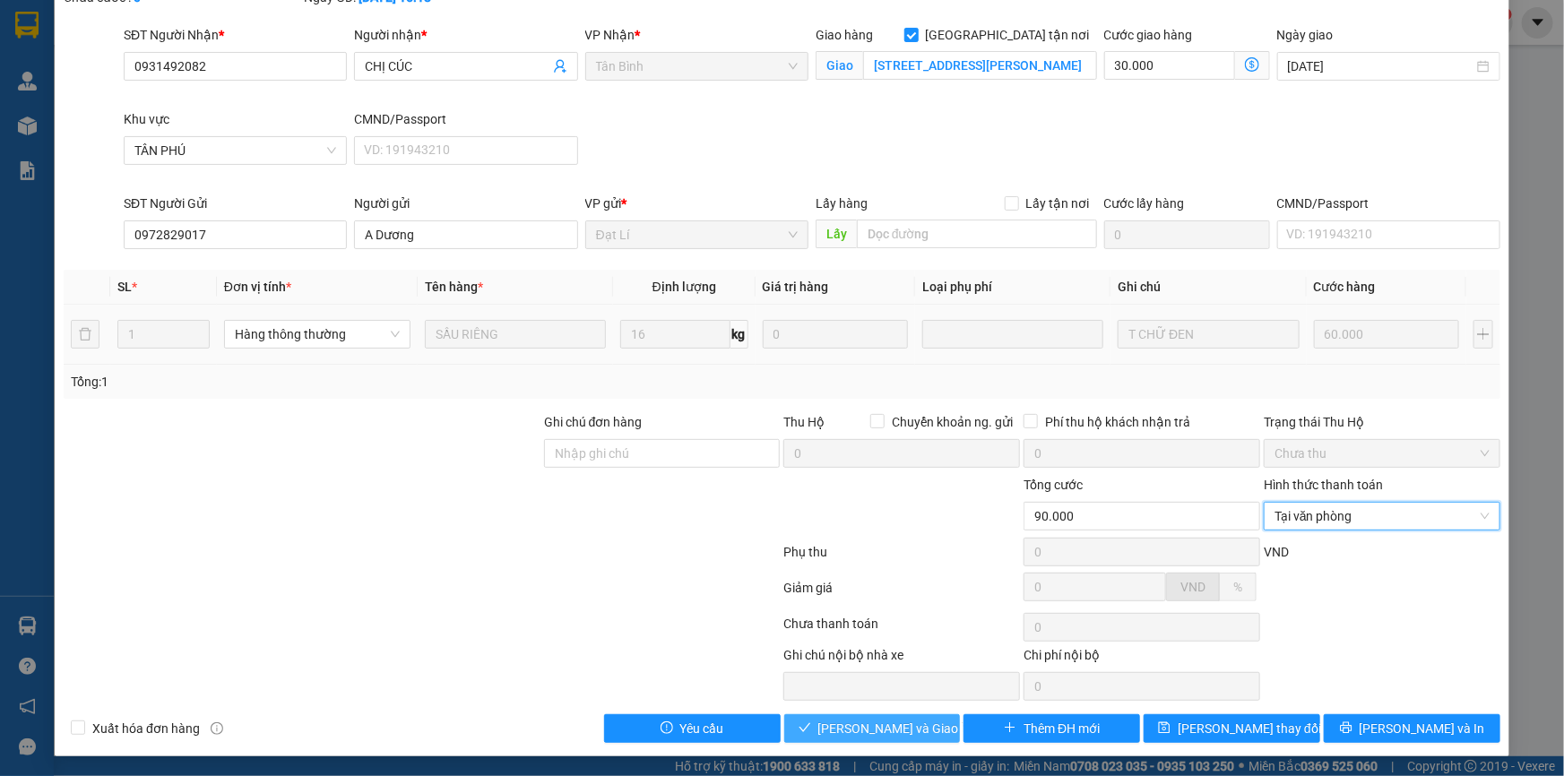
click at [922, 720] on span "Lưu và Giao hàng" at bounding box center [904, 729] width 172 height 20
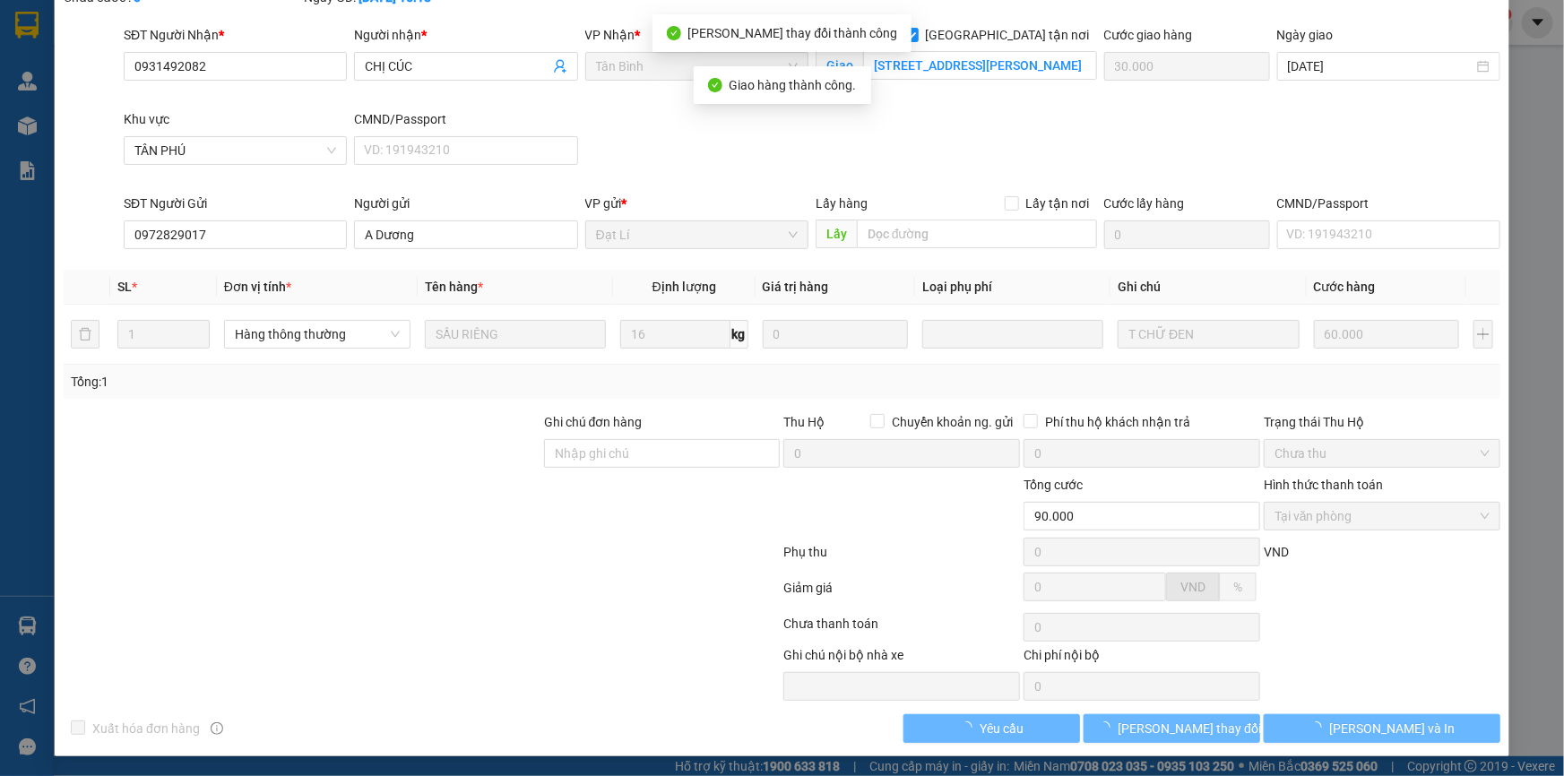
scroll to position [0, 0]
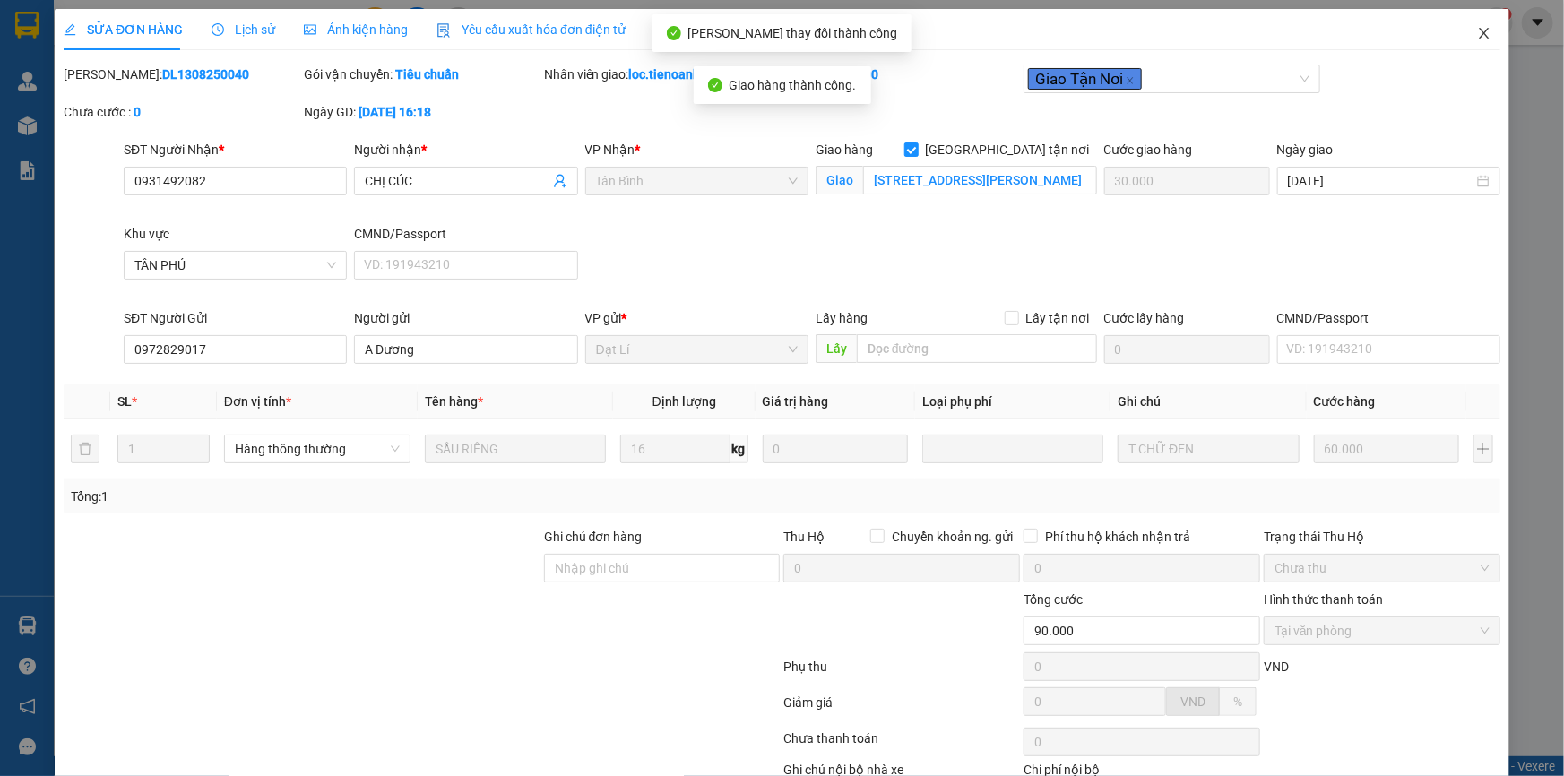
click at [1477, 30] on icon "close" at bounding box center [1484, 33] width 14 height 14
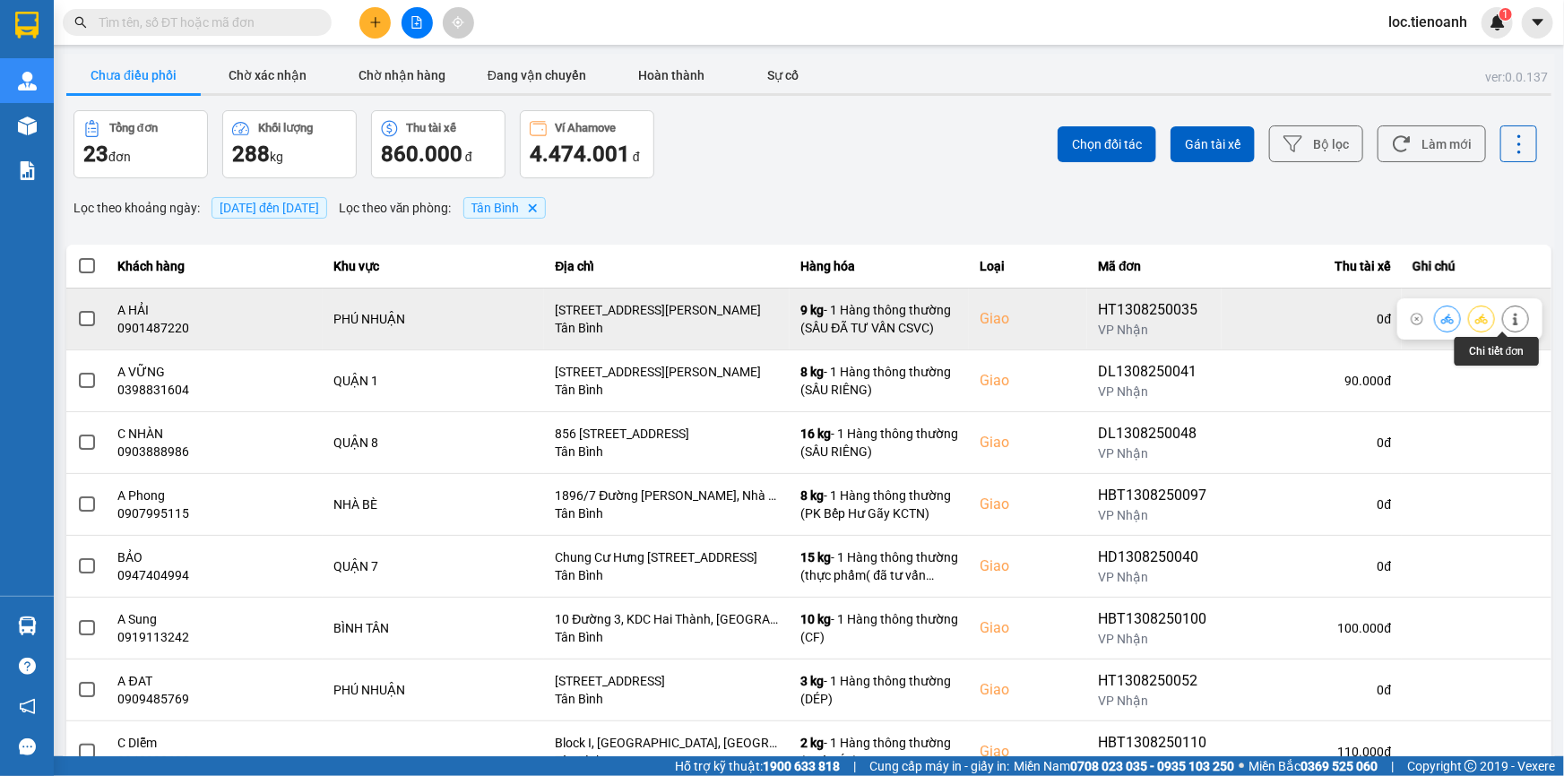
click at [1509, 321] on icon at bounding box center [1515, 319] width 13 height 13
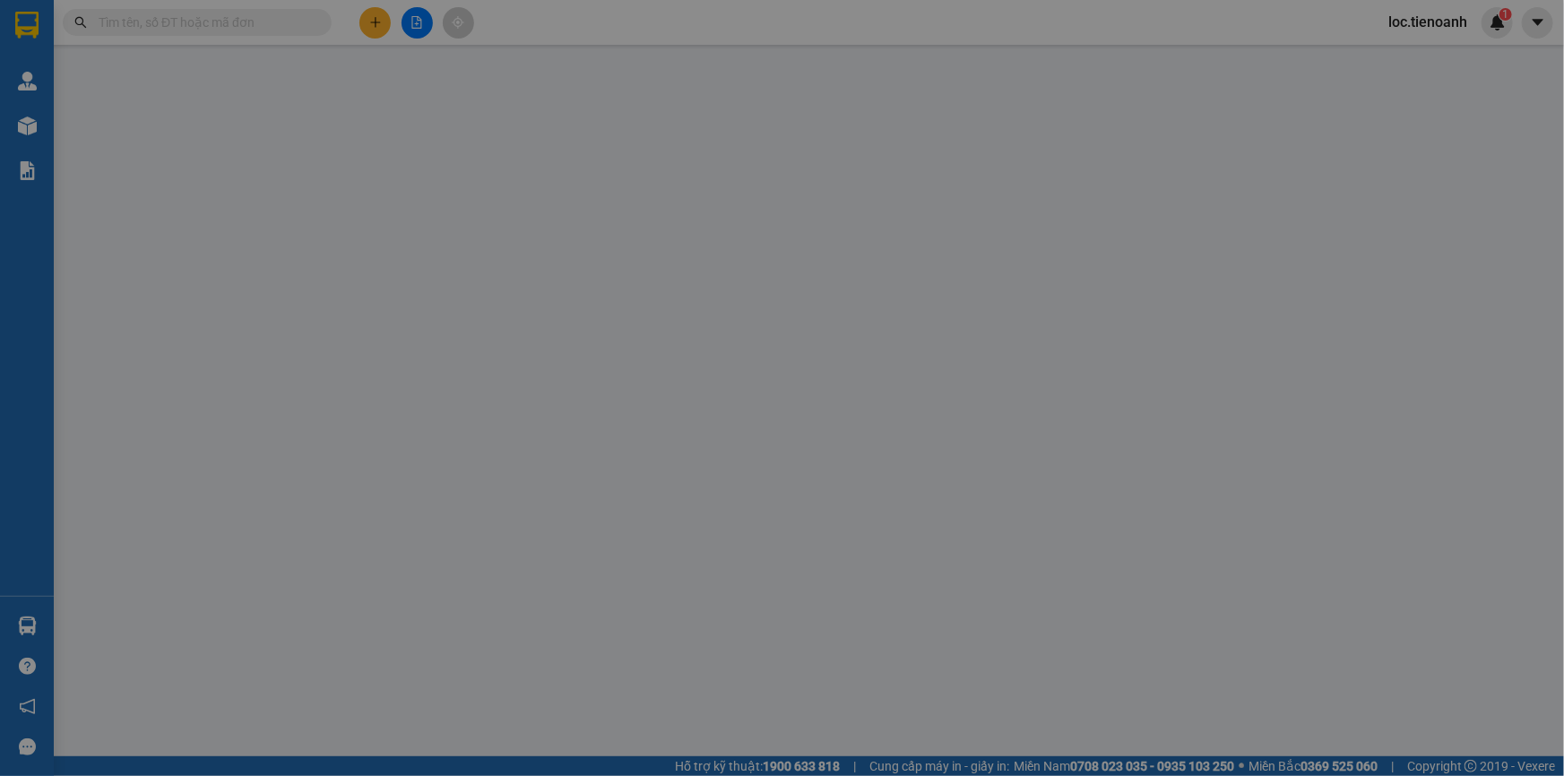
type input "0901487220"
type input "A HẢI"
checkbox input "true"
type input "55/18 Lê Văn Sỹ, Phường 13, Quận Phú Nhuận, Thành phố Hồ Chí Minh"
type input "0349008542"
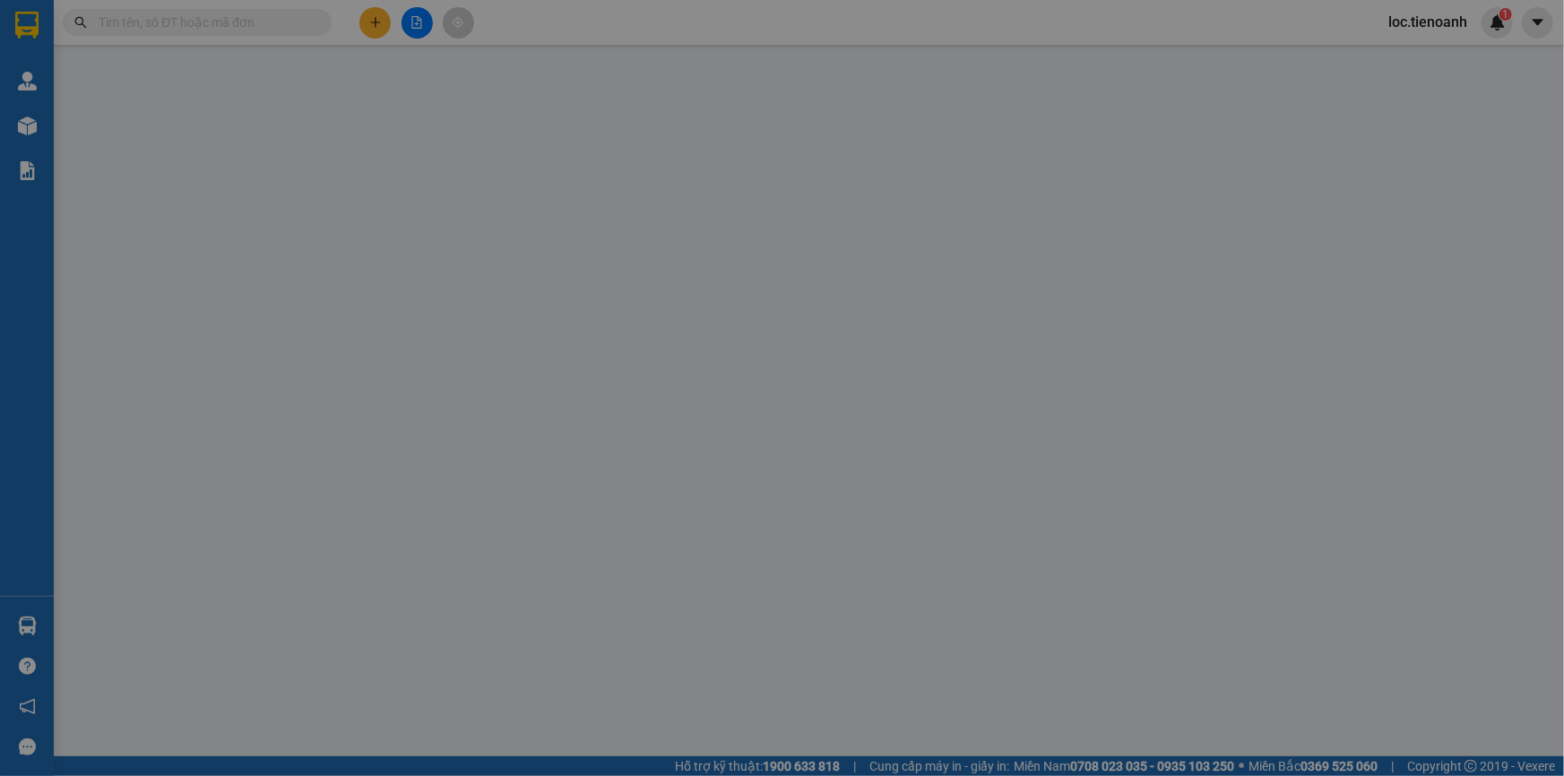
type input "CÔ NHẸN"
type input "80.000"
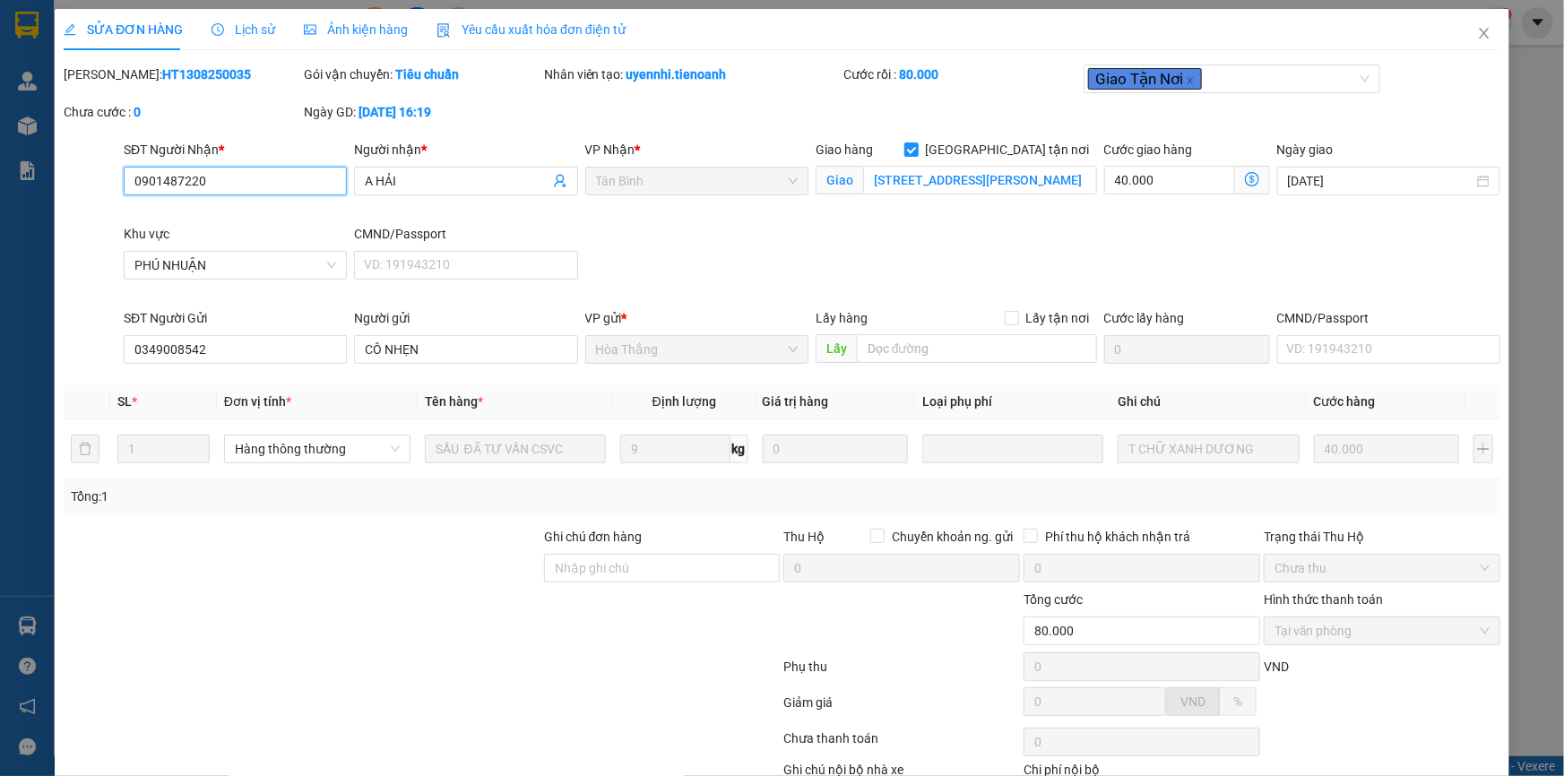
scroll to position [115, 0]
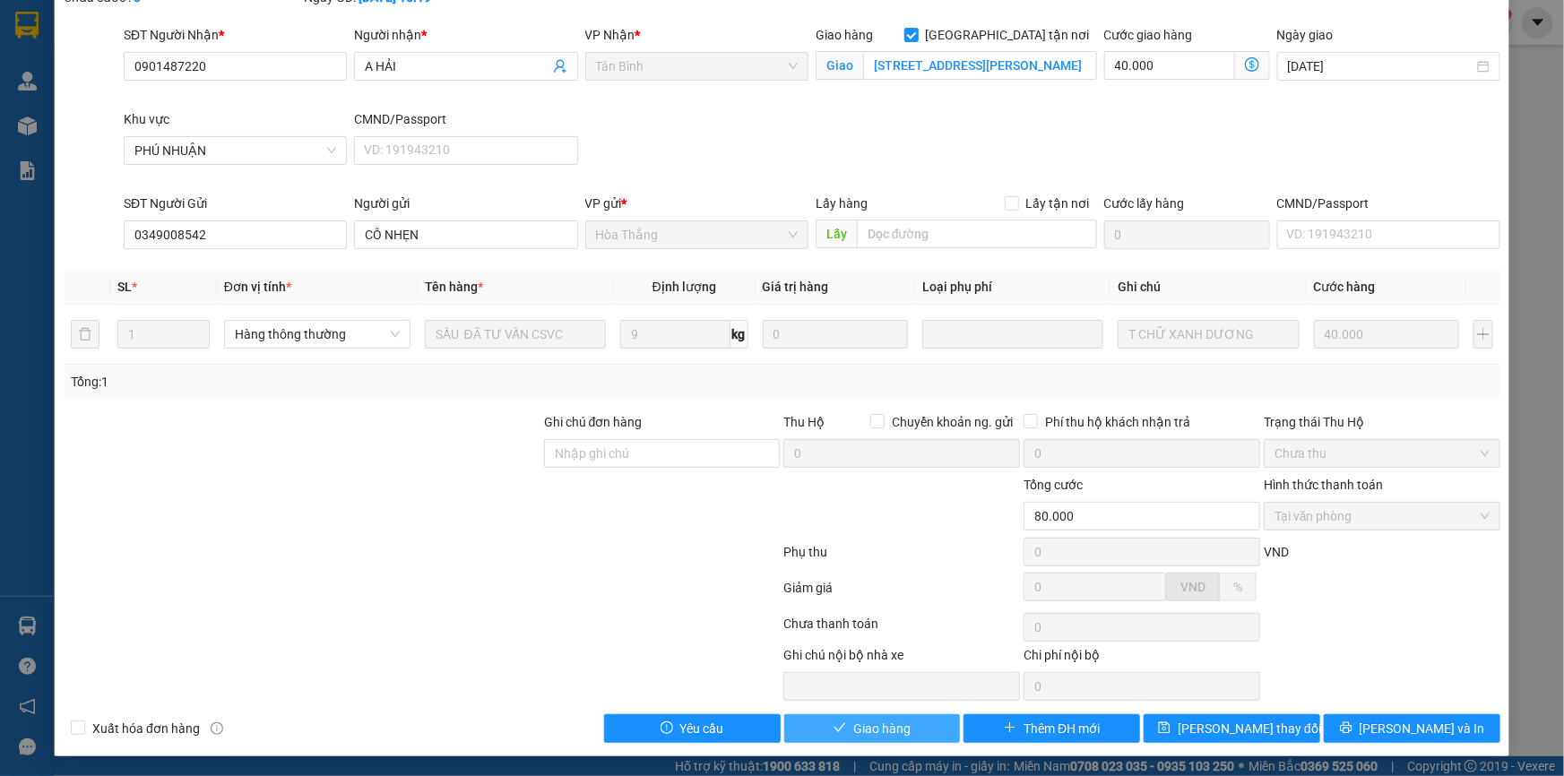
click at [899, 716] on button "Giao hàng" at bounding box center [872, 728] width 177 height 29
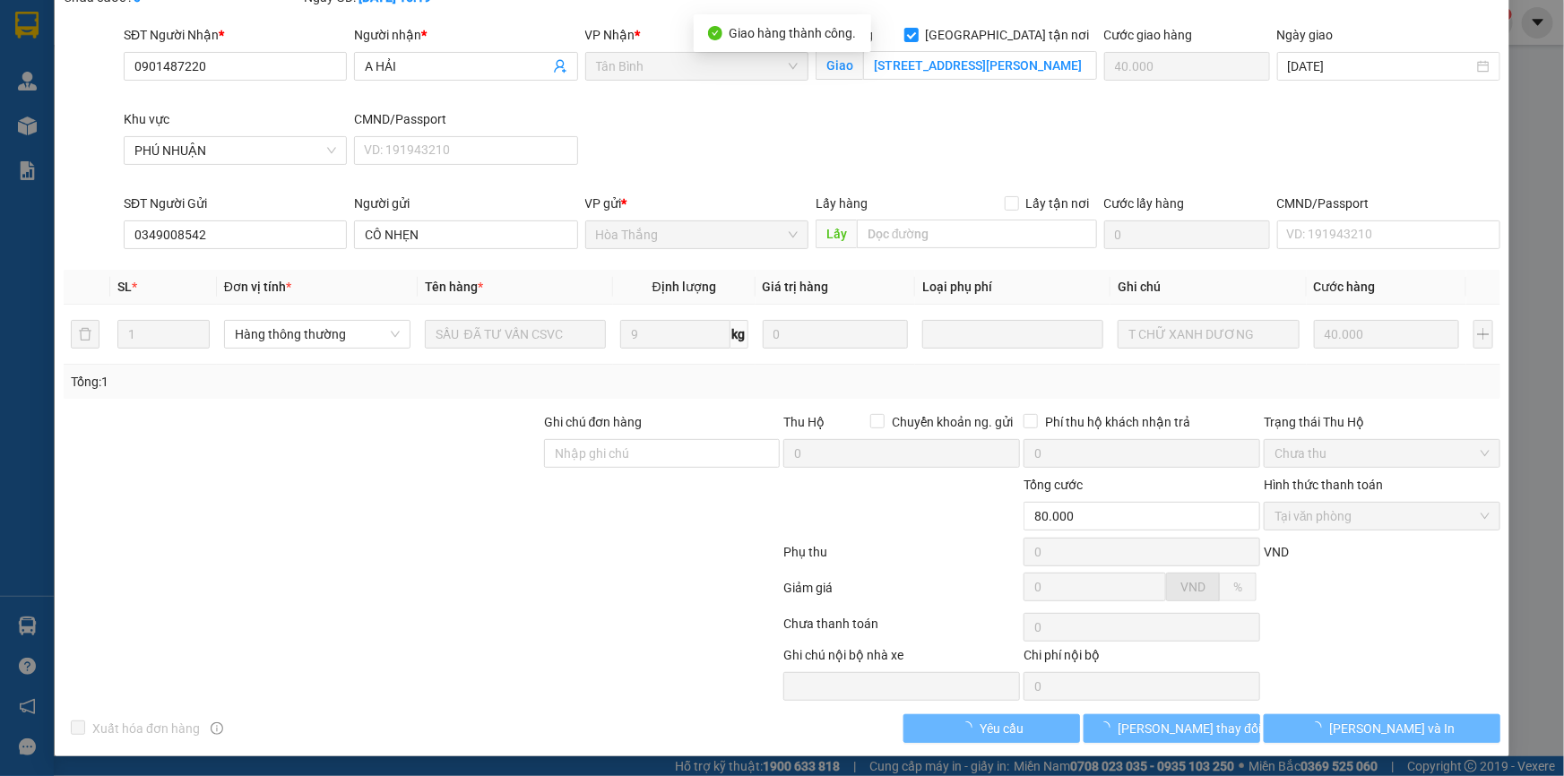
scroll to position [0, 0]
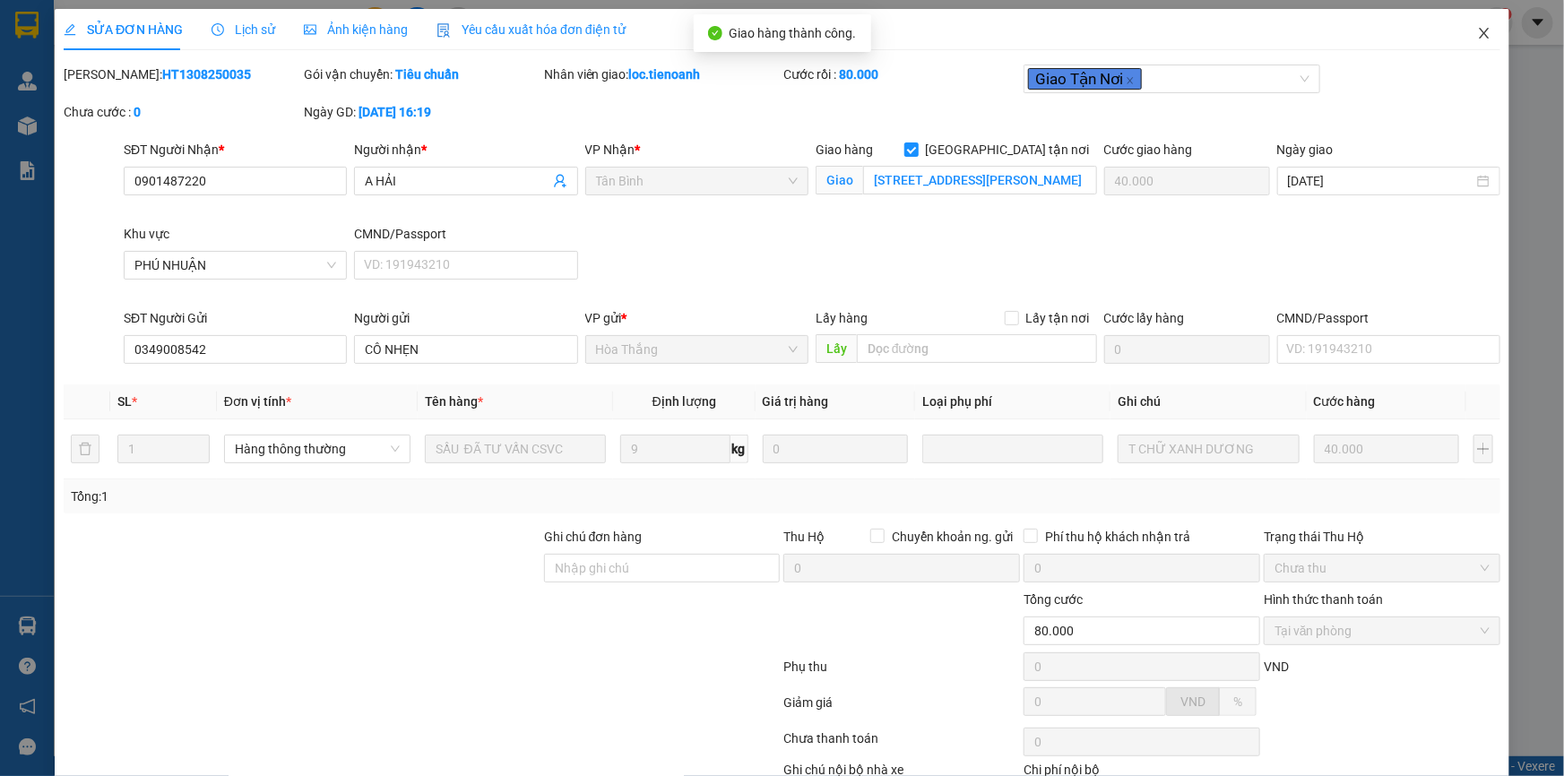
click at [1478, 32] on icon "close" at bounding box center [1483, 33] width 10 height 11
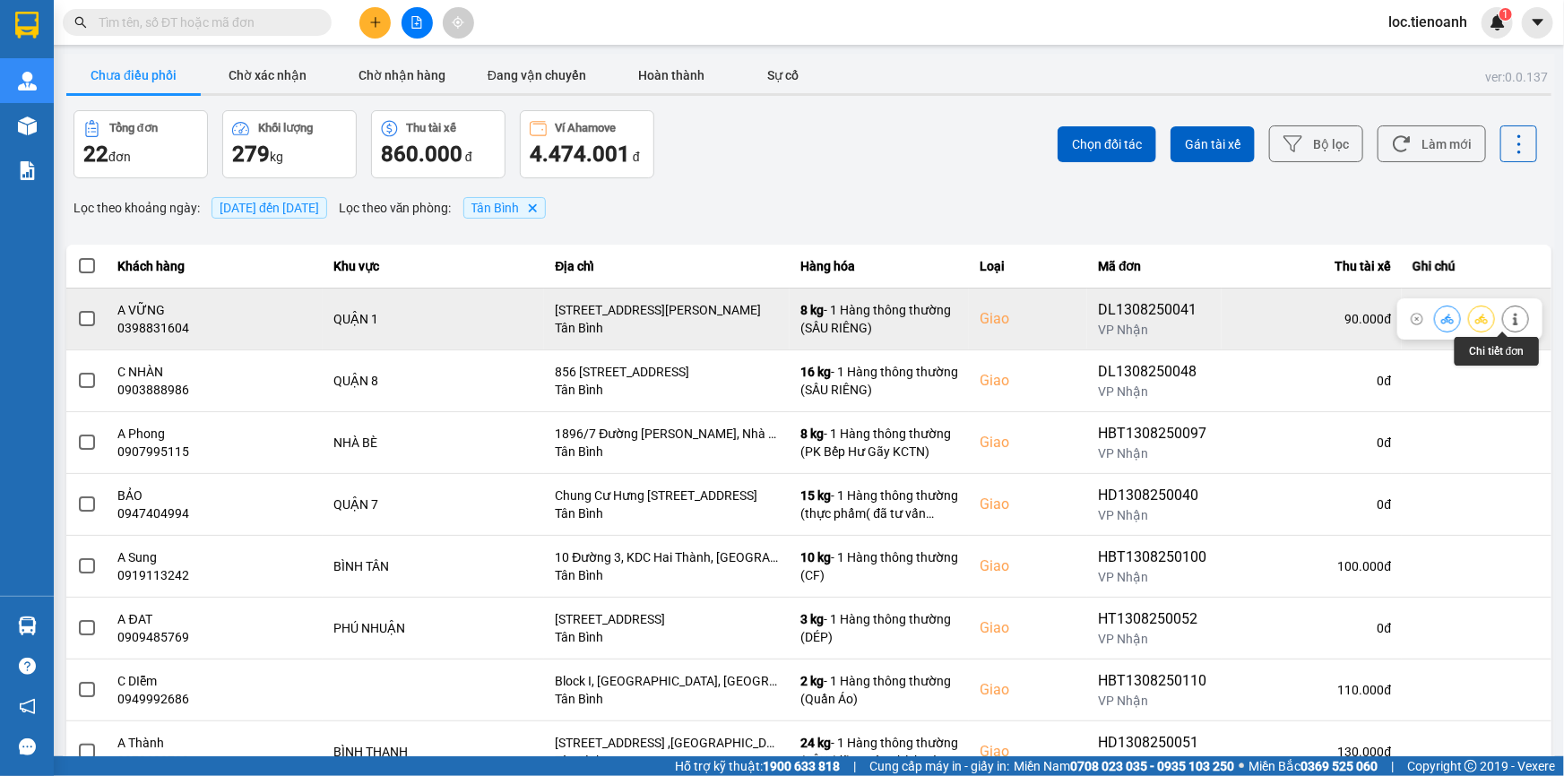
click at [1509, 316] on icon at bounding box center [1515, 319] width 13 height 13
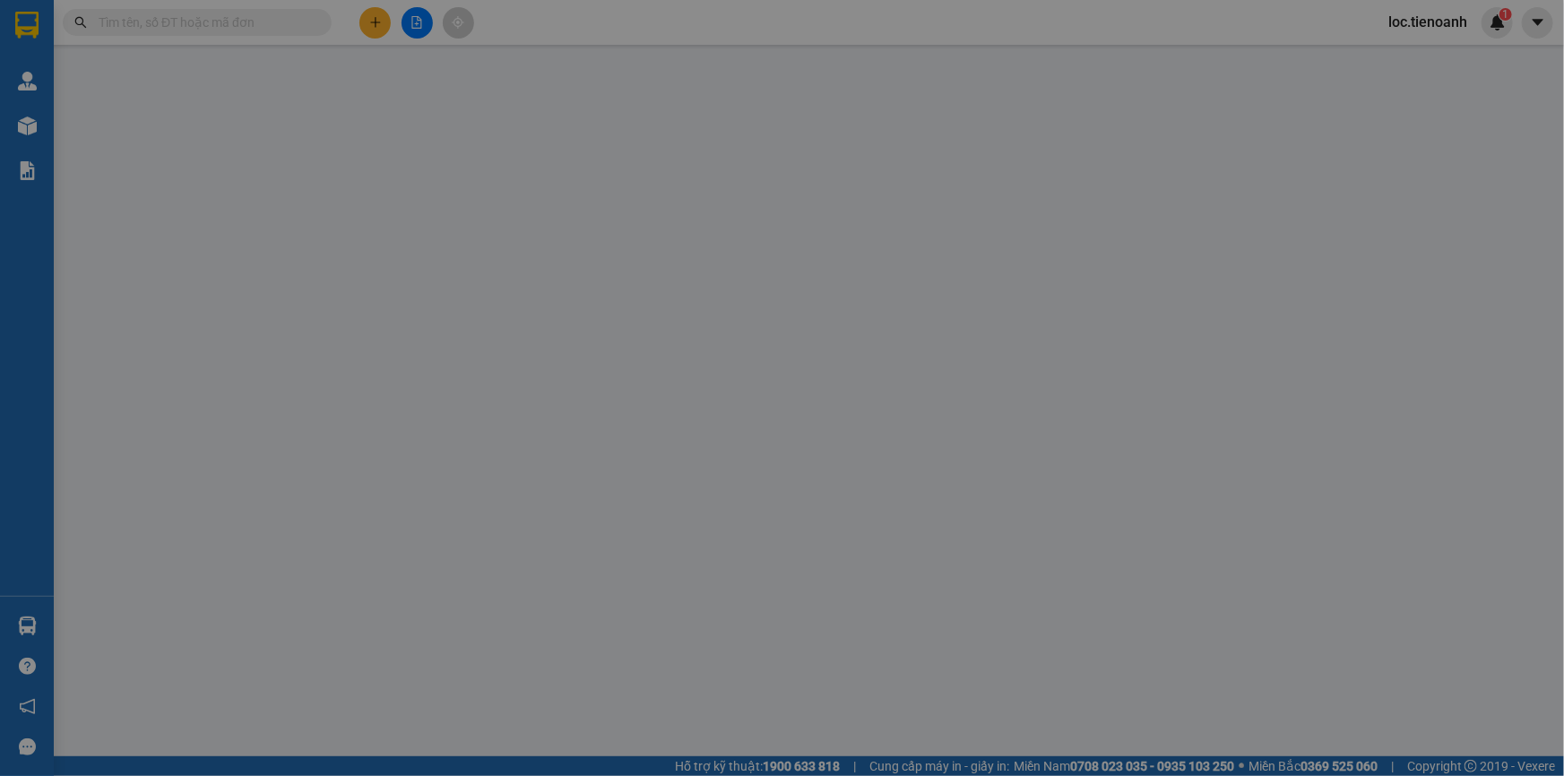
type input "0398831604"
type input "A VỮNG"
checkbox input "true"
type input "51 Nguyễn Thị Minh Khai, Bến Nghé, Quận 1, Hồ Chí Minh"
type input "0972829017"
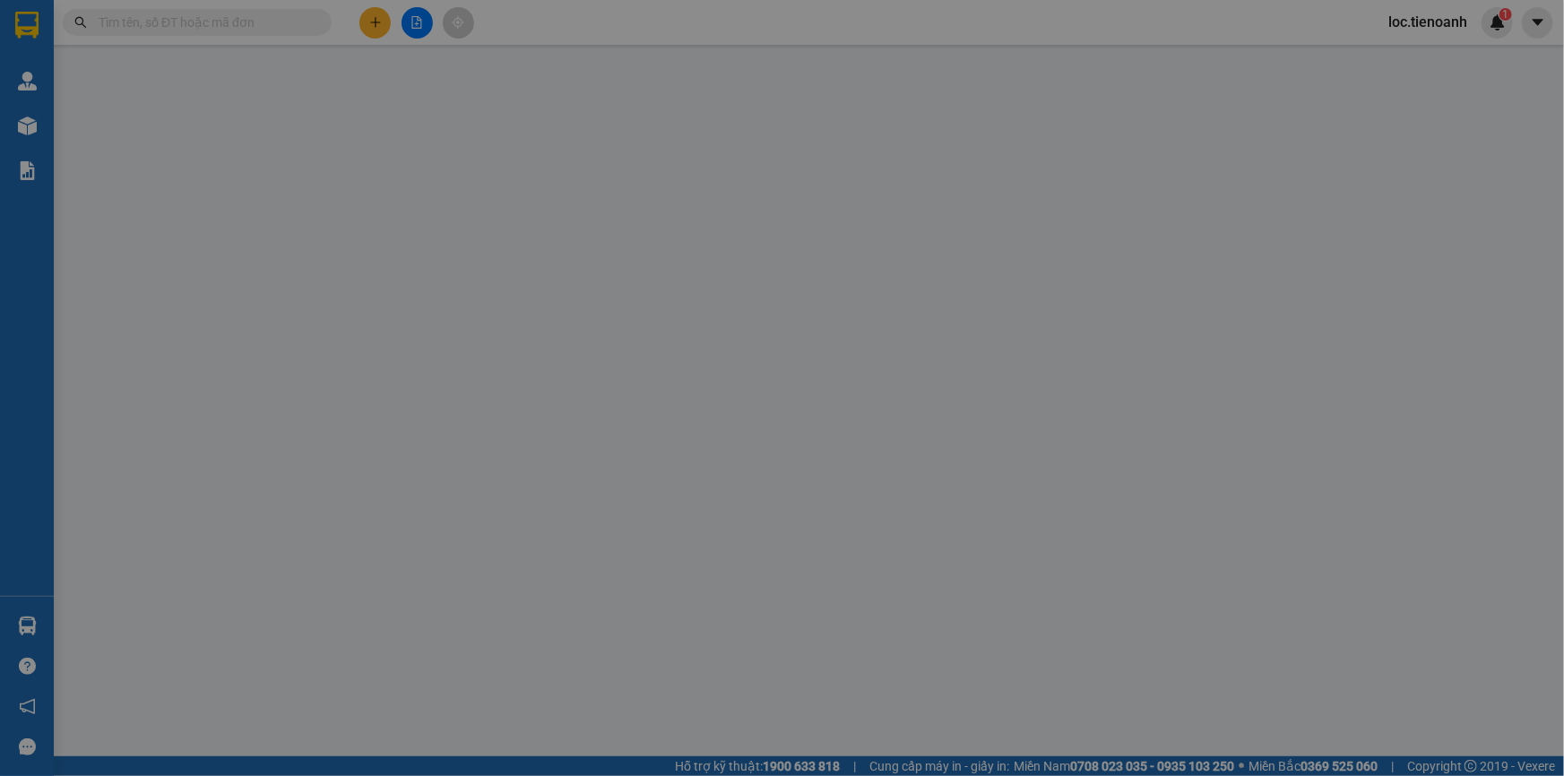
type input "A Dương"
type input "90.000"
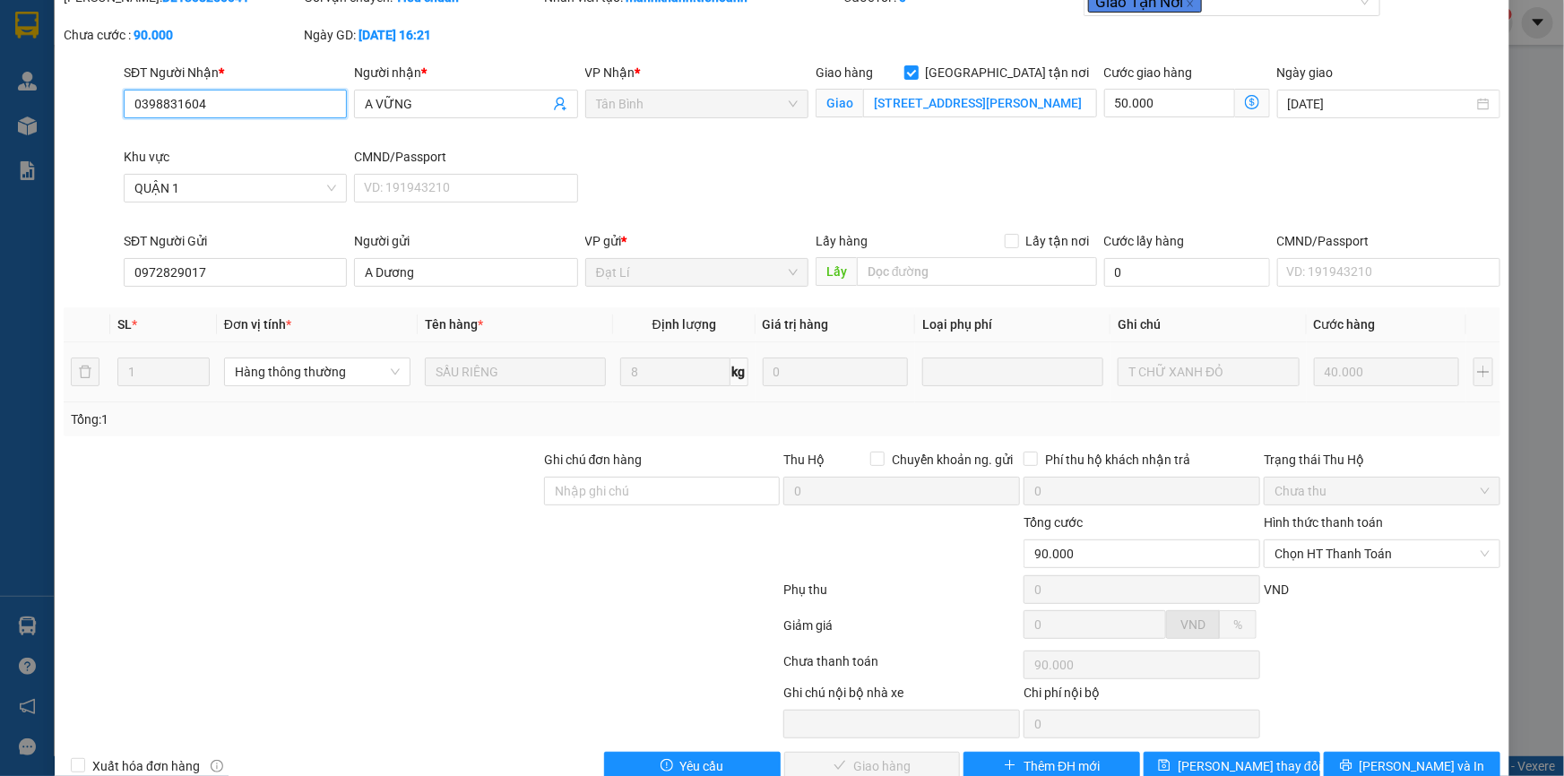
scroll to position [115, 0]
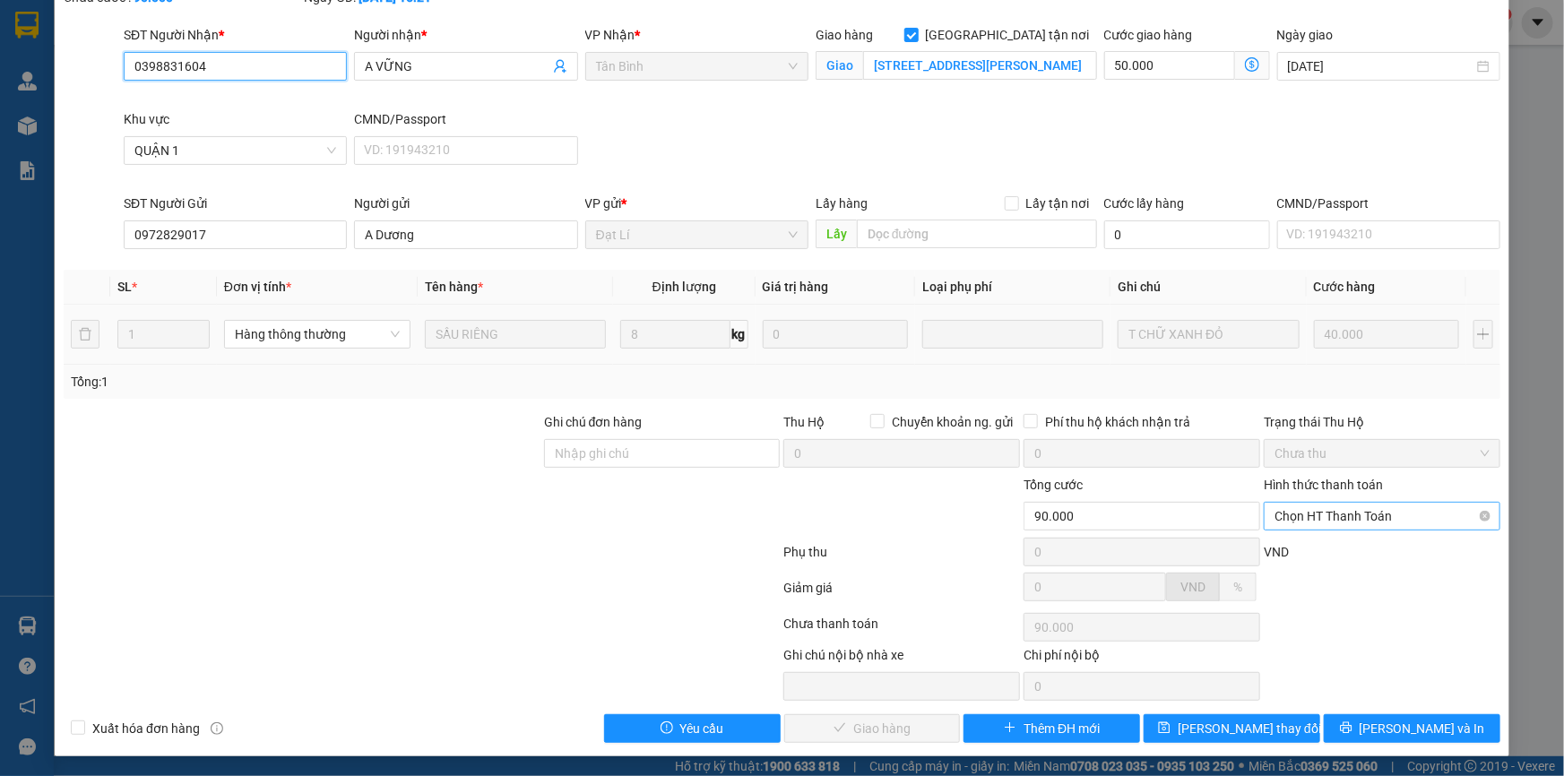
click at [1313, 510] on span "Chọn HT Thanh Toán" at bounding box center [1381, 516] width 215 height 27
click at [1301, 543] on div "Tại văn phòng" at bounding box center [1370, 551] width 213 height 20
type input "0"
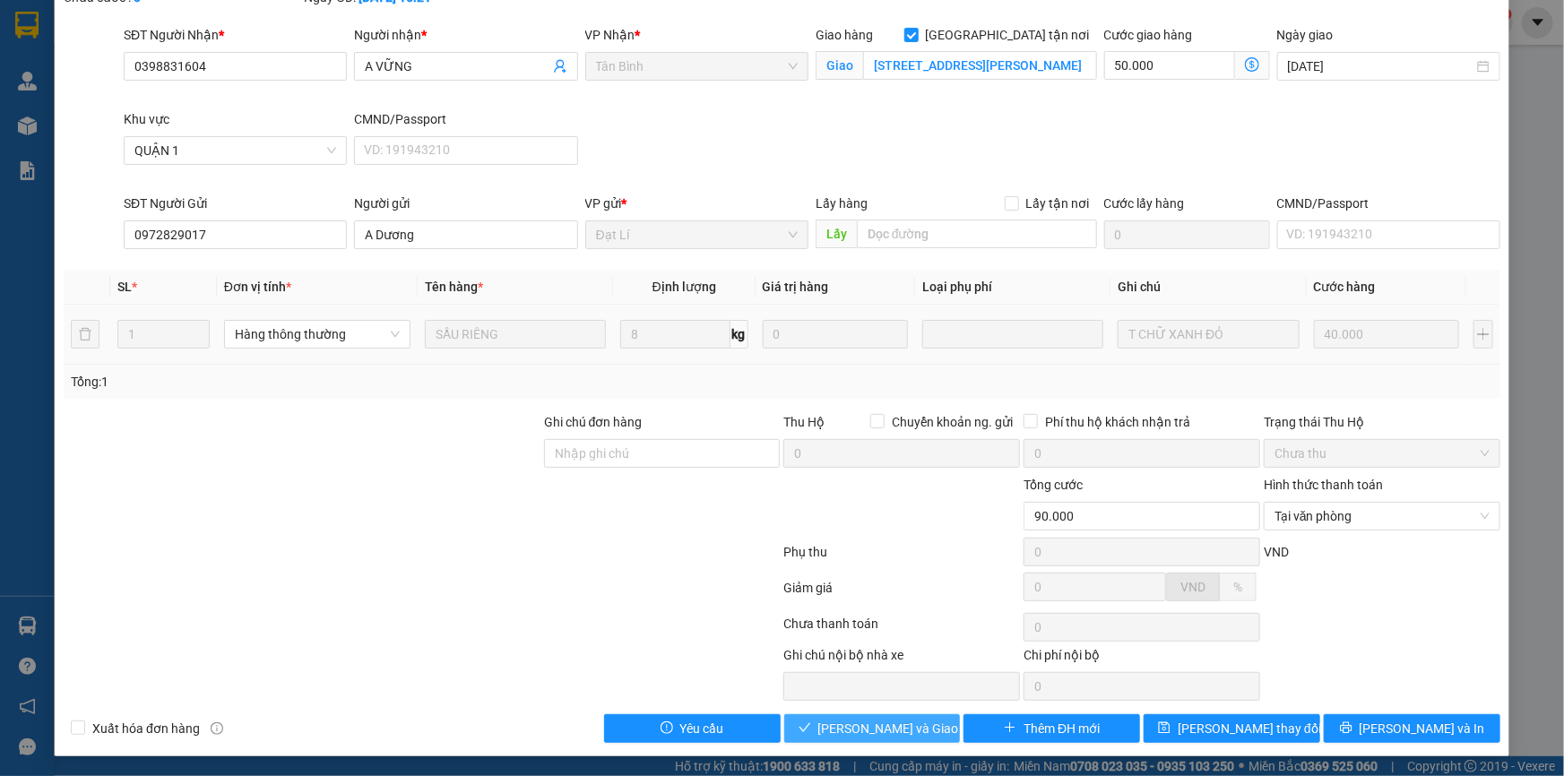
click at [873, 727] on span "Lưu và Giao hàng" at bounding box center [904, 729] width 172 height 20
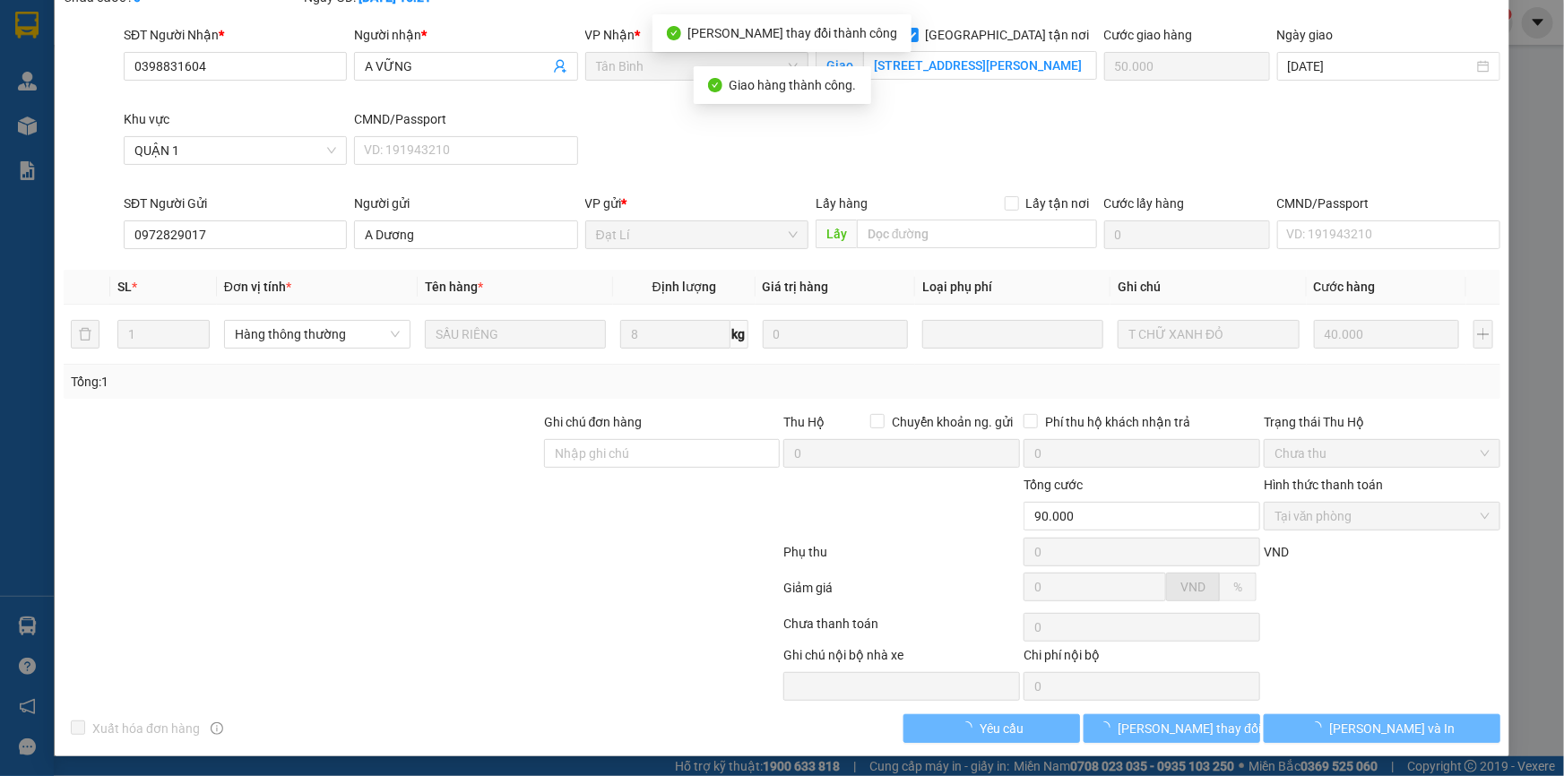
scroll to position [0, 0]
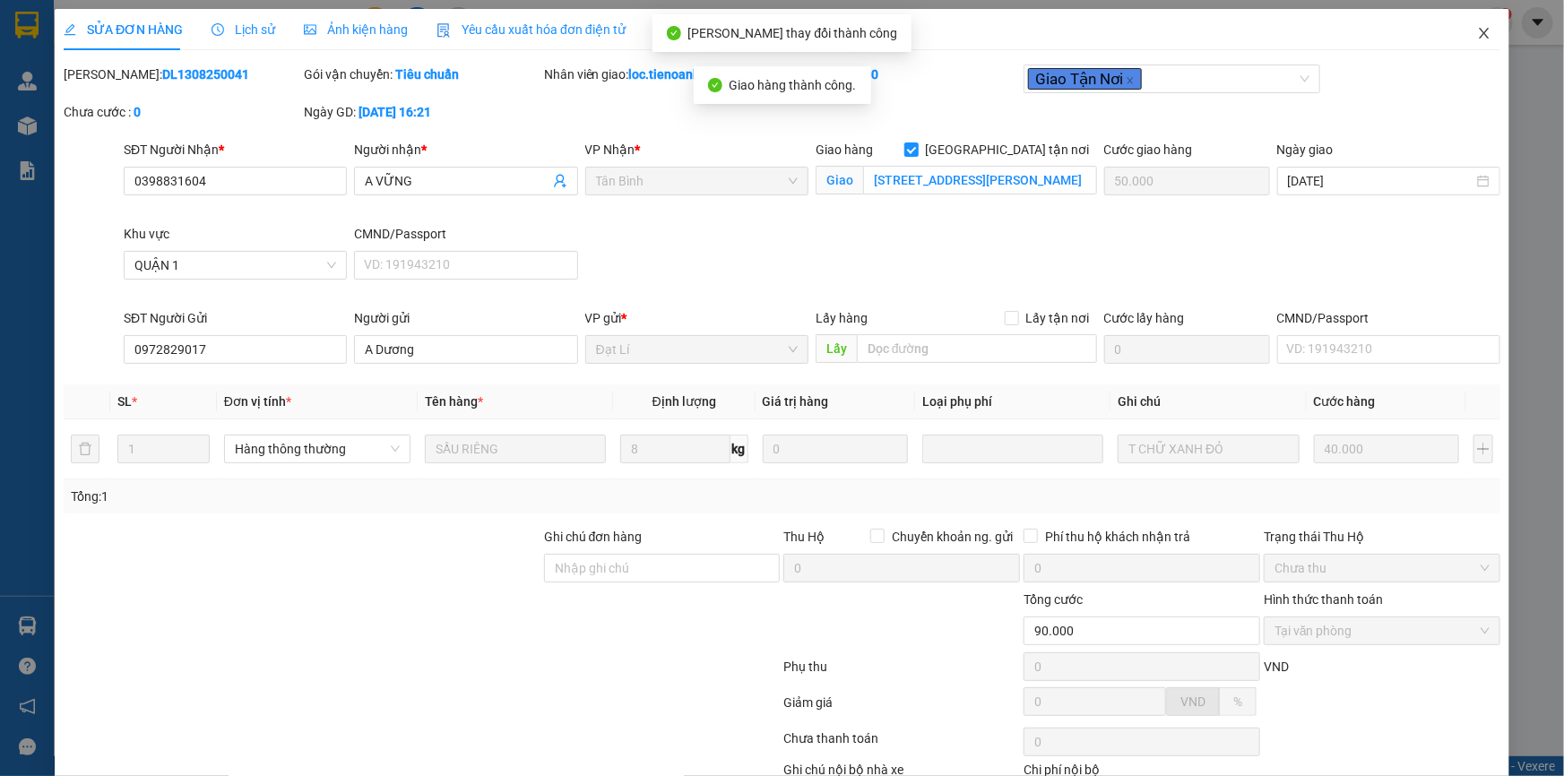
click at [1477, 39] on icon "close" at bounding box center [1484, 33] width 14 height 14
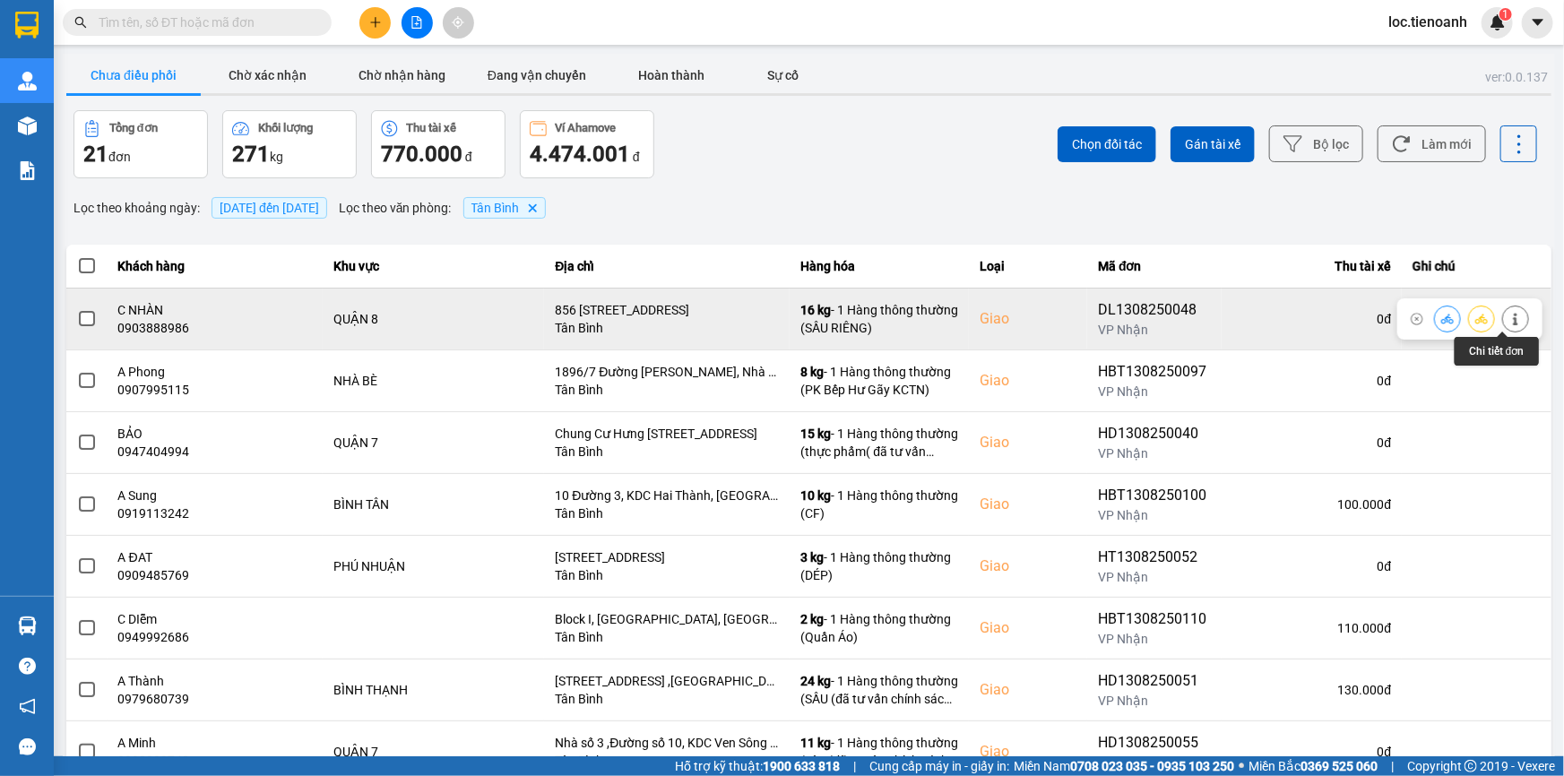
click at [1509, 317] on icon at bounding box center [1515, 319] width 13 height 13
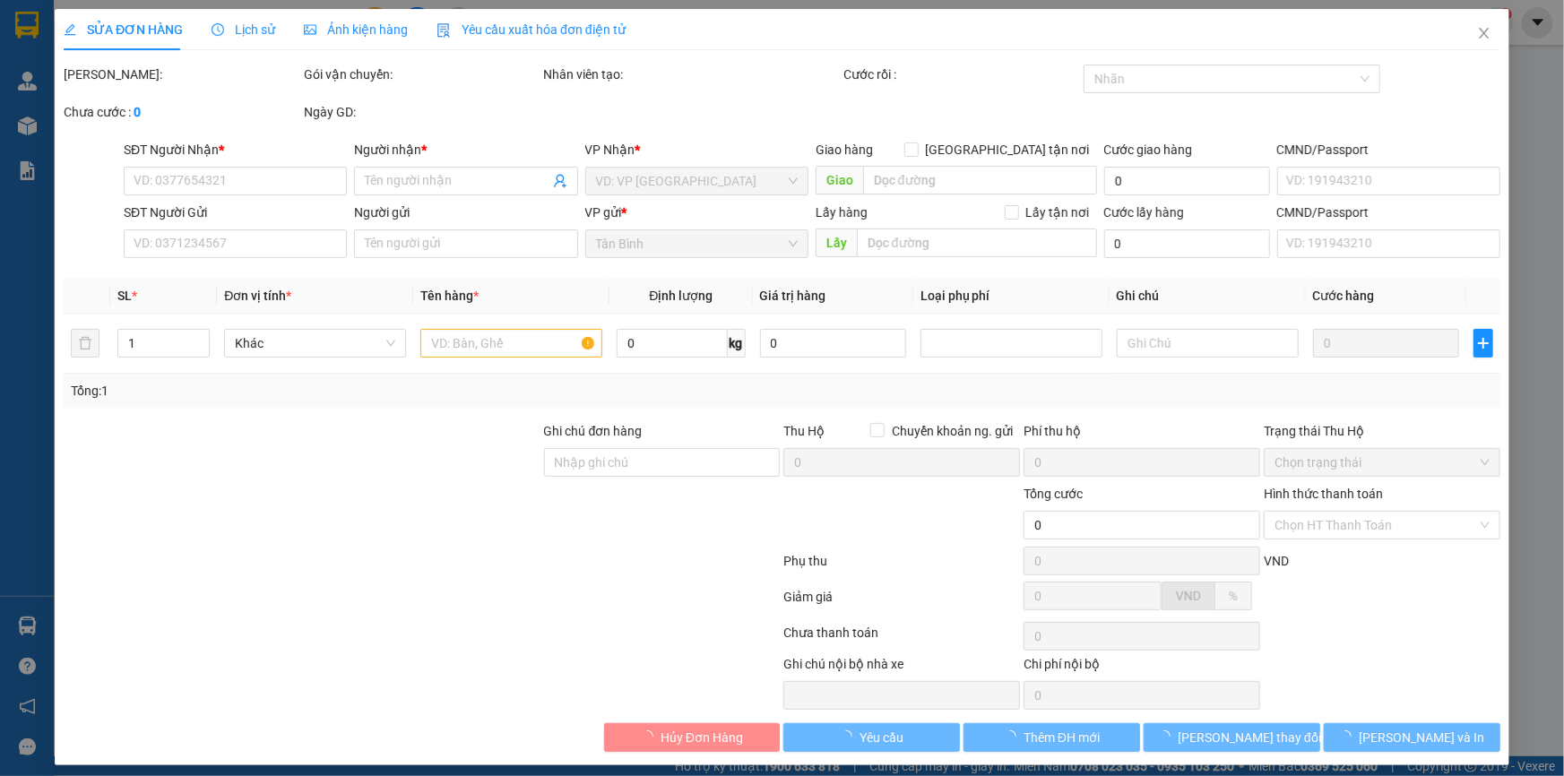
type input "0903888986"
type input "C NHÀN"
checkbox input "true"
type input "856 Đường Tạ Quang Bửu, phường 5, Quận 8, Thành phố Hồ Chí Minh, Việt Nam"
type input "0905830505"
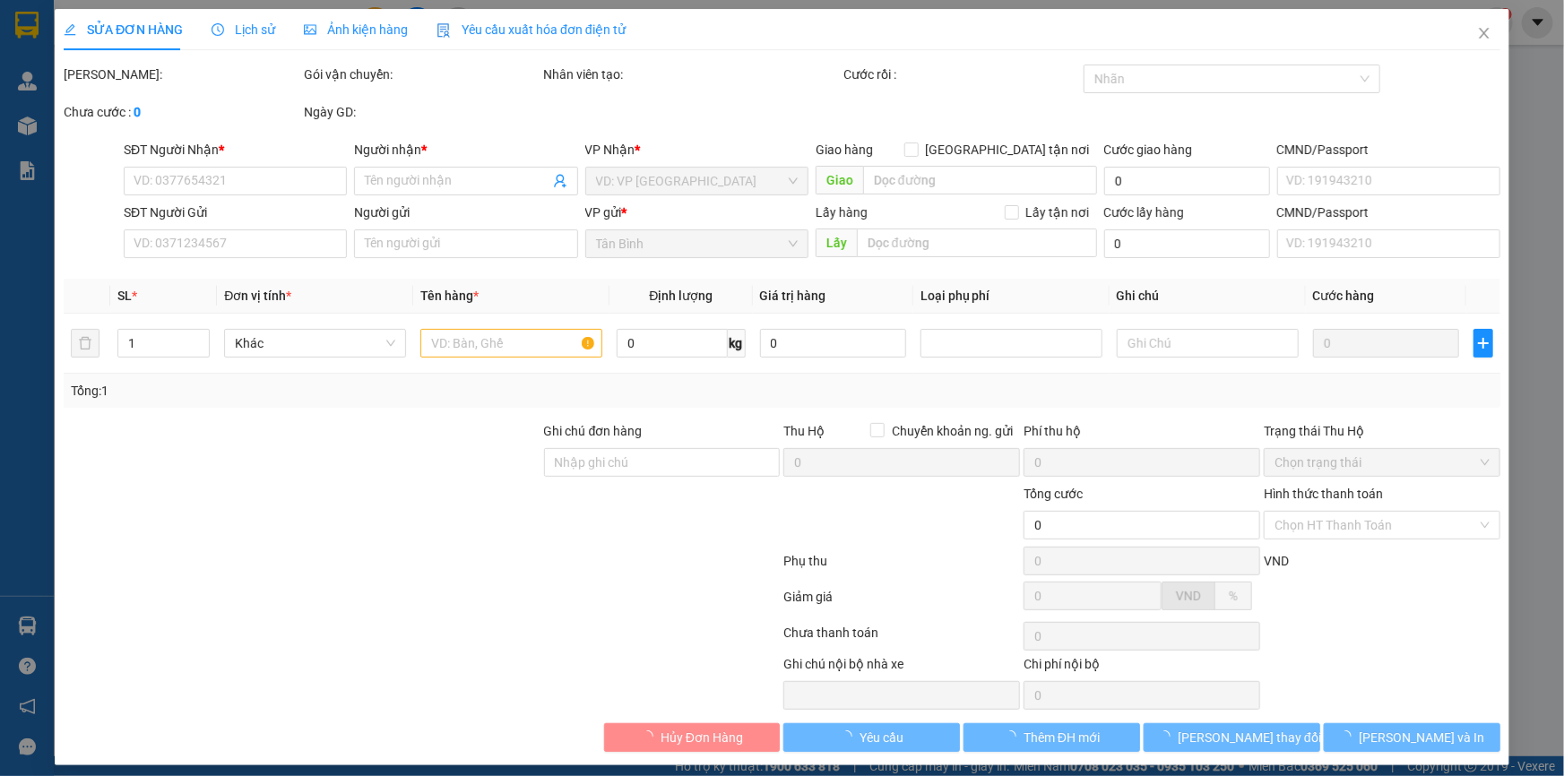
type input "A HƯNG"
type input "066067004848"
type input "130.000"
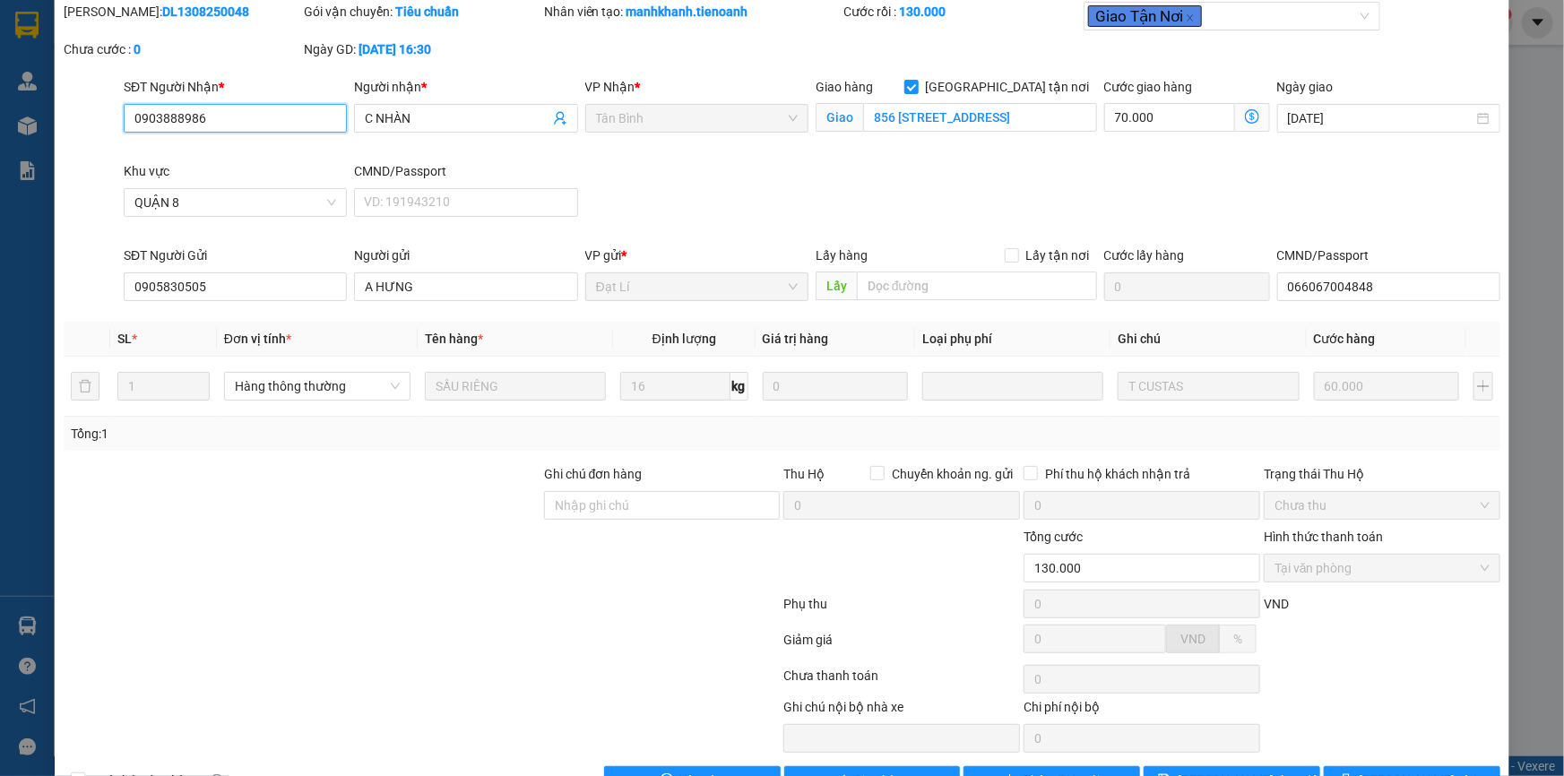
scroll to position [115, 0]
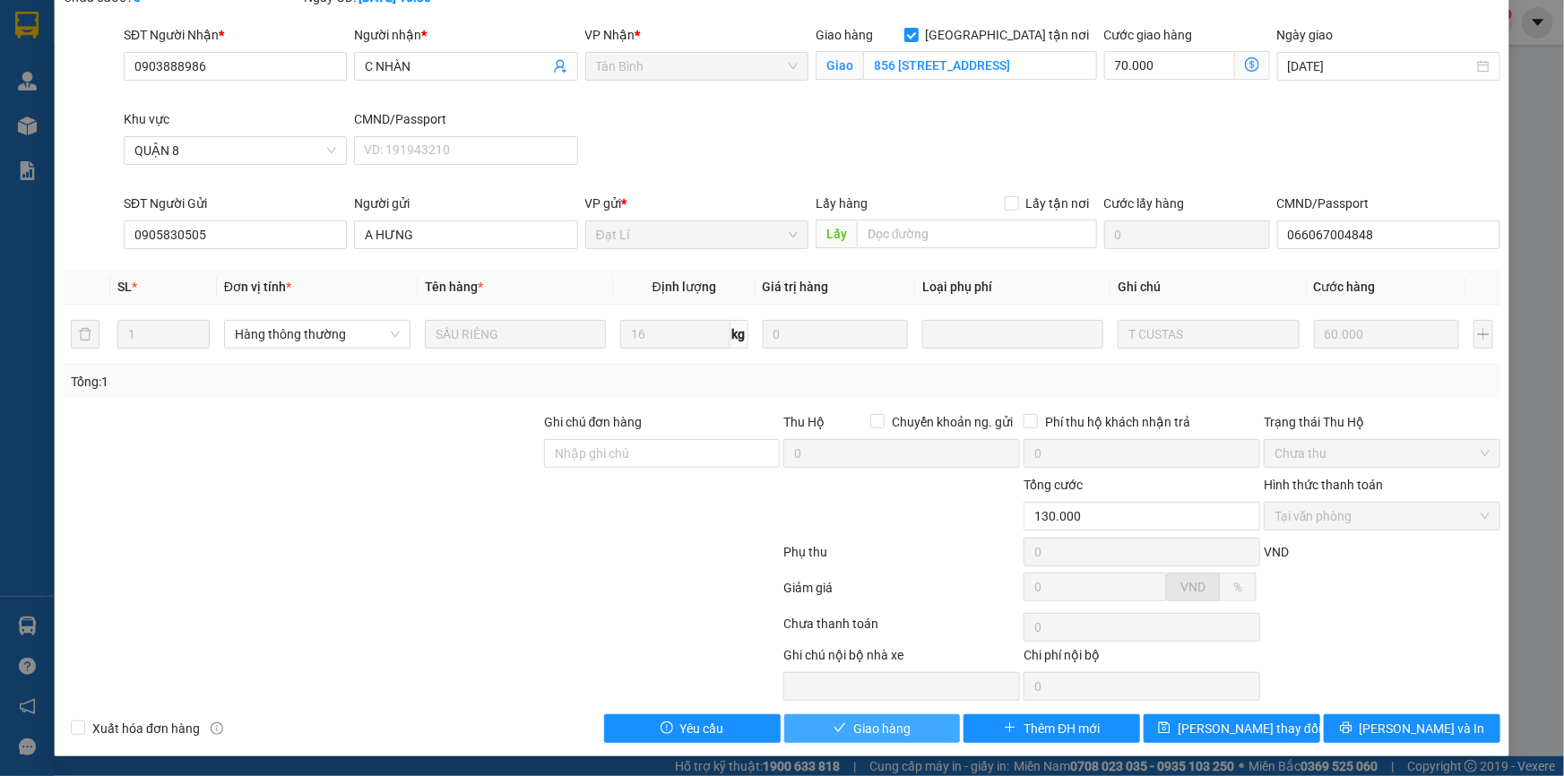
click at [866, 729] on span "Giao hàng" at bounding box center [881, 729] width 57 height 20
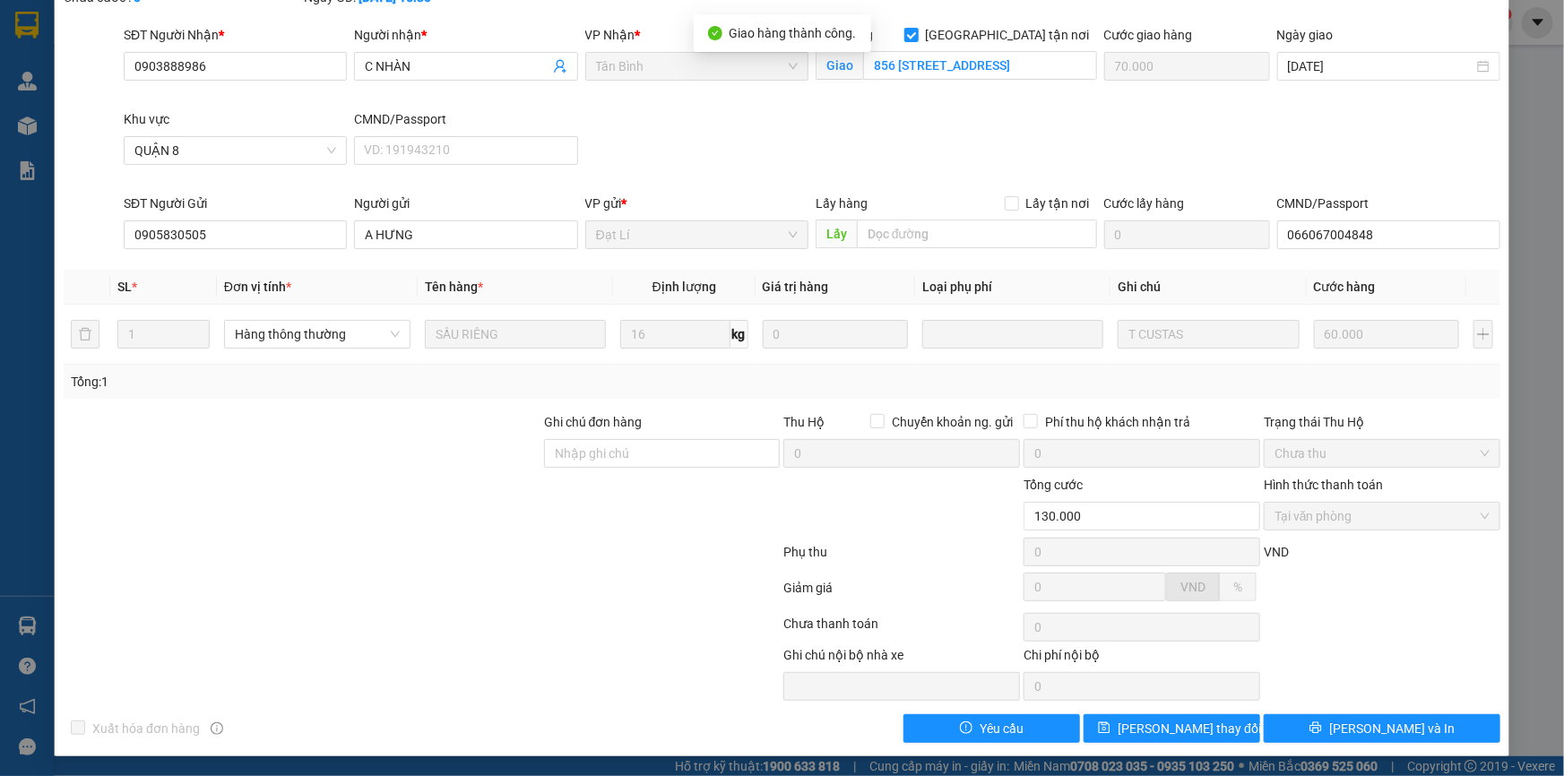
scroll to position [0, 0]
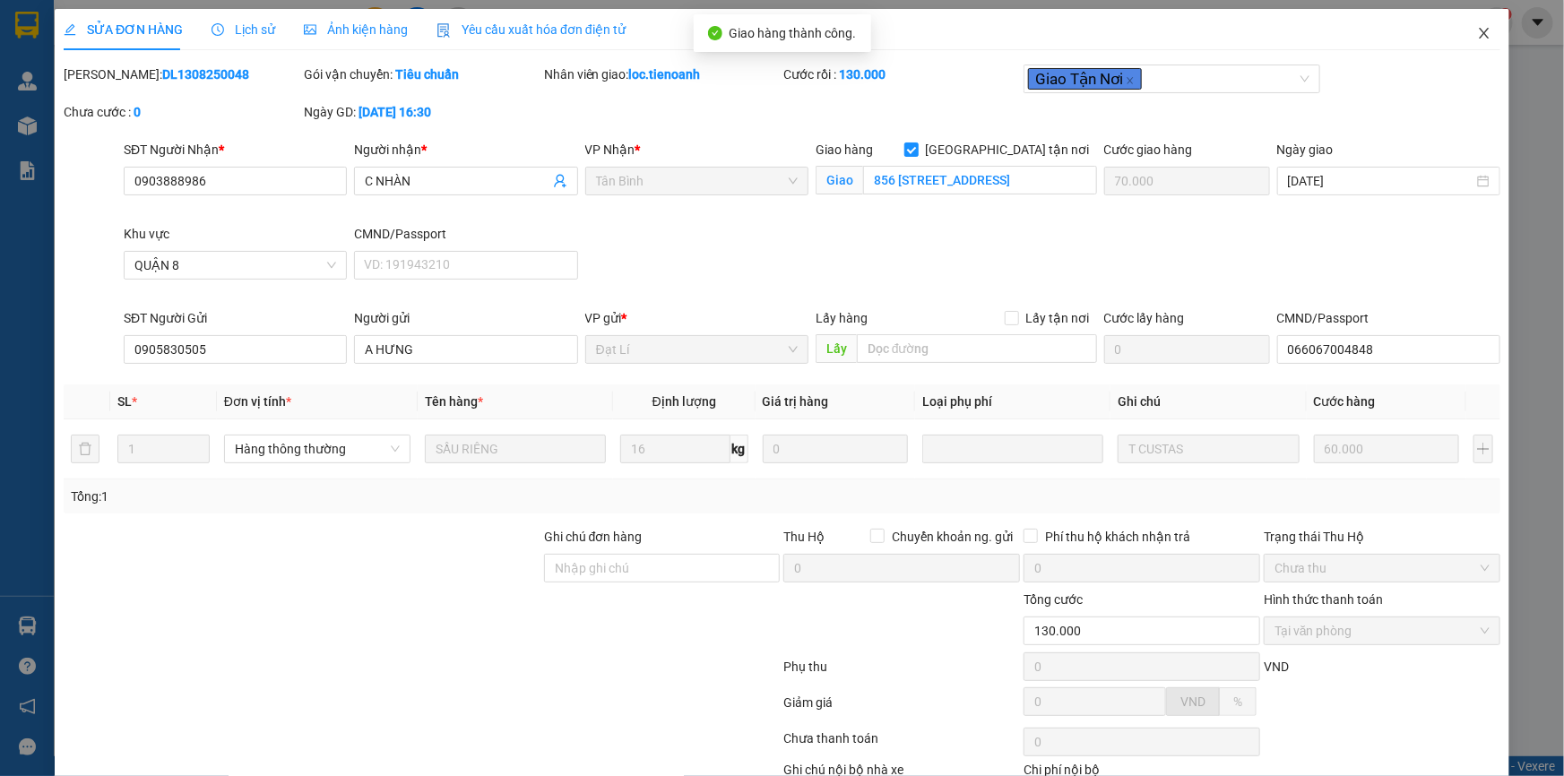
click at [1478, 32] on icon "close" at bounding box center [1483, 33] width 10 height 11
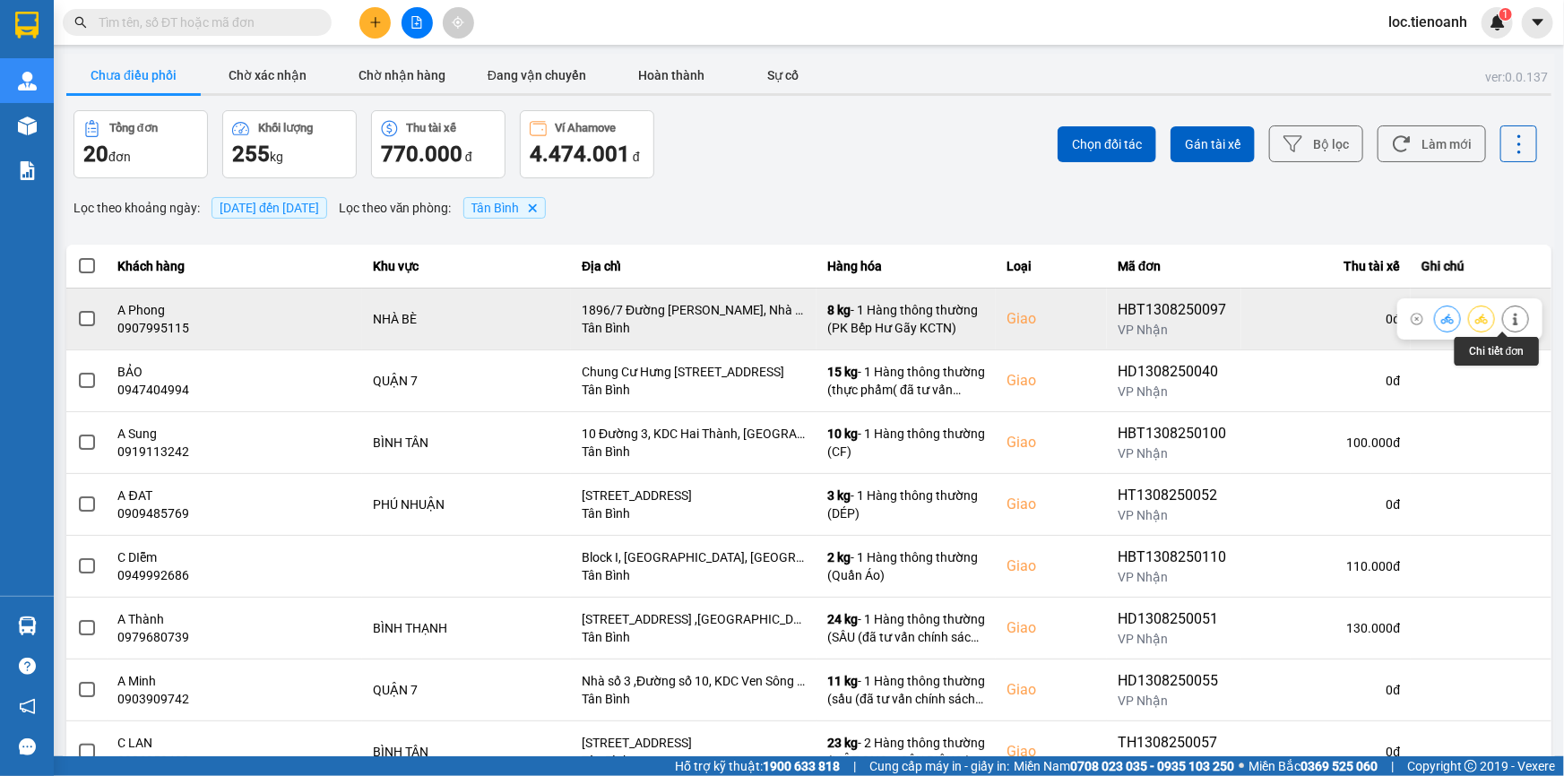
click at [1509, 317] on icon at bounding box center [1515, 319] width 13 height 13
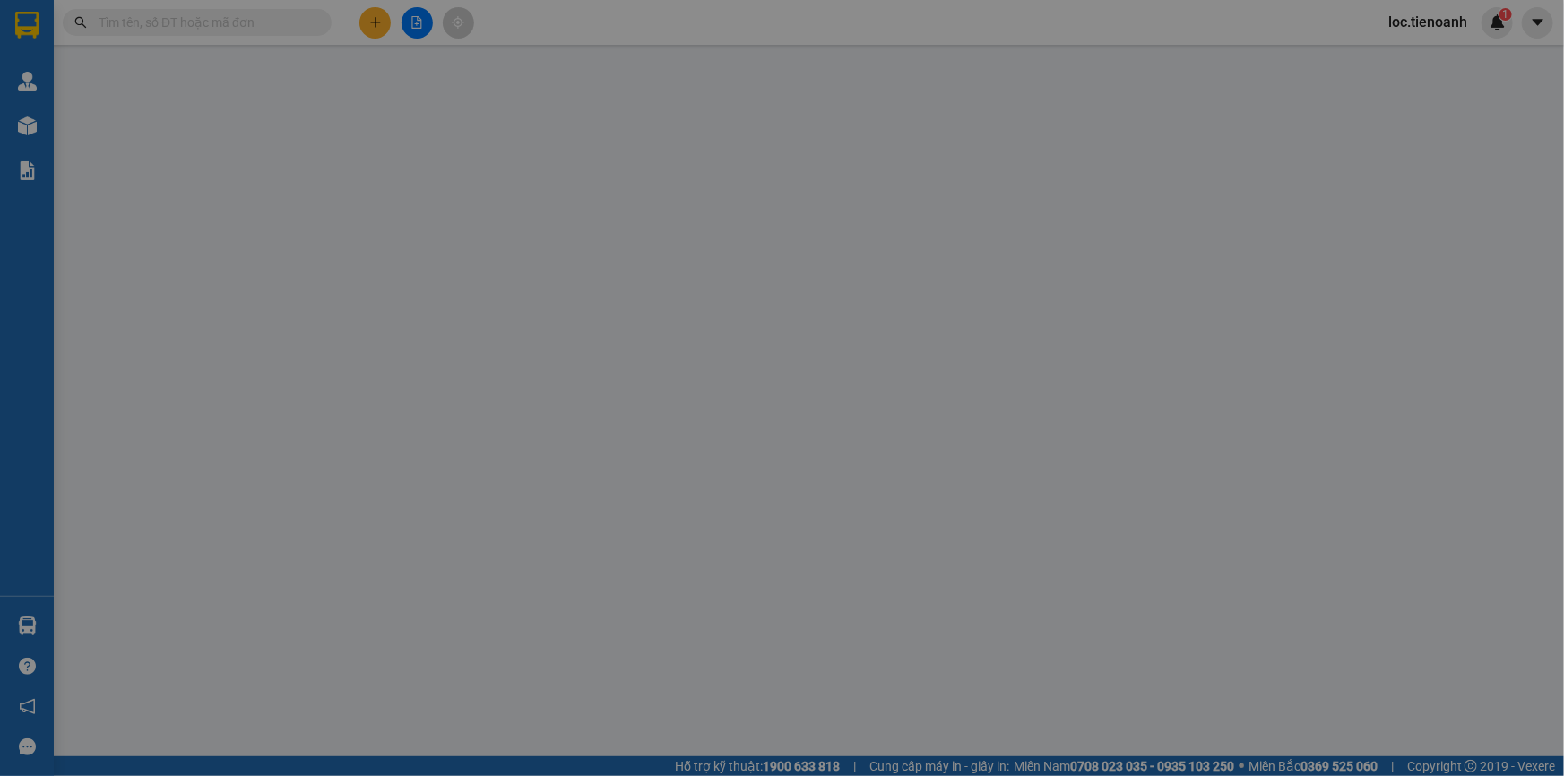
type input "0907995115"
type input "A Phong"
checkbox input "true"
type input "1896/7 Đường Lê Văn Lương, Nhà Bè, Hồ Chí Minh"
type input "0902422578"
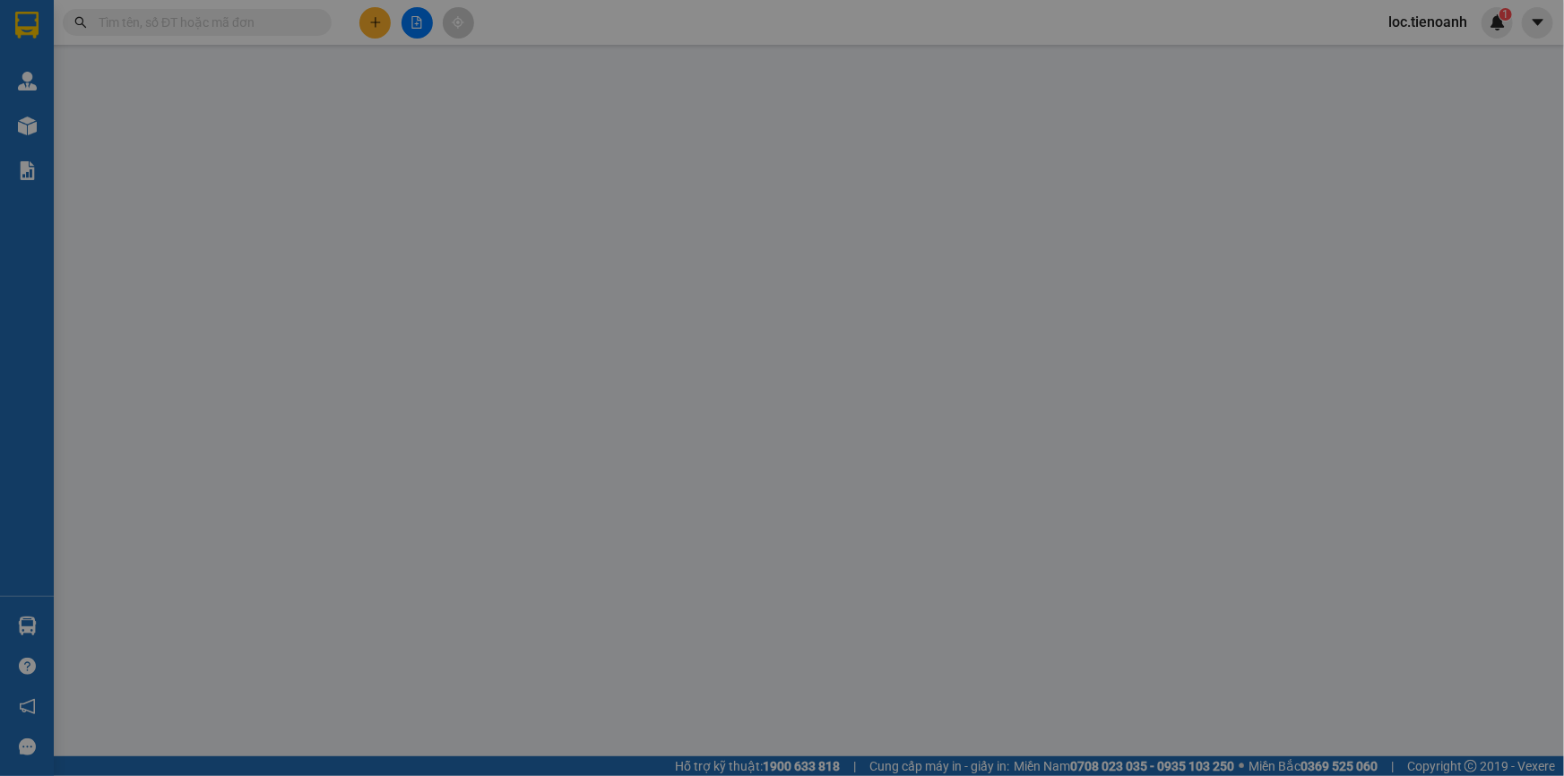
type input "A LÂM"
type input "245244770"
type input "160.000"
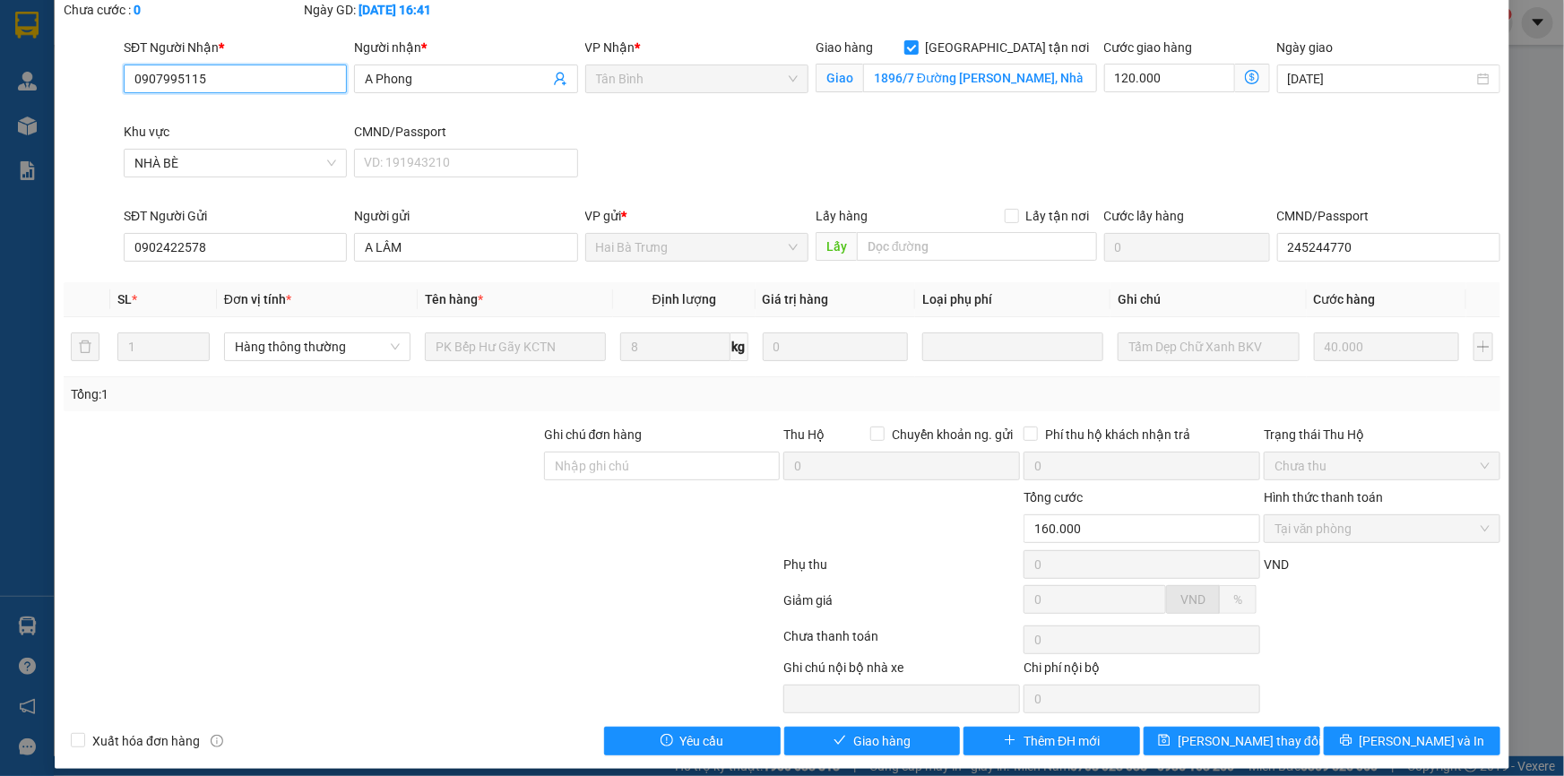
scroll to position [115, 0]
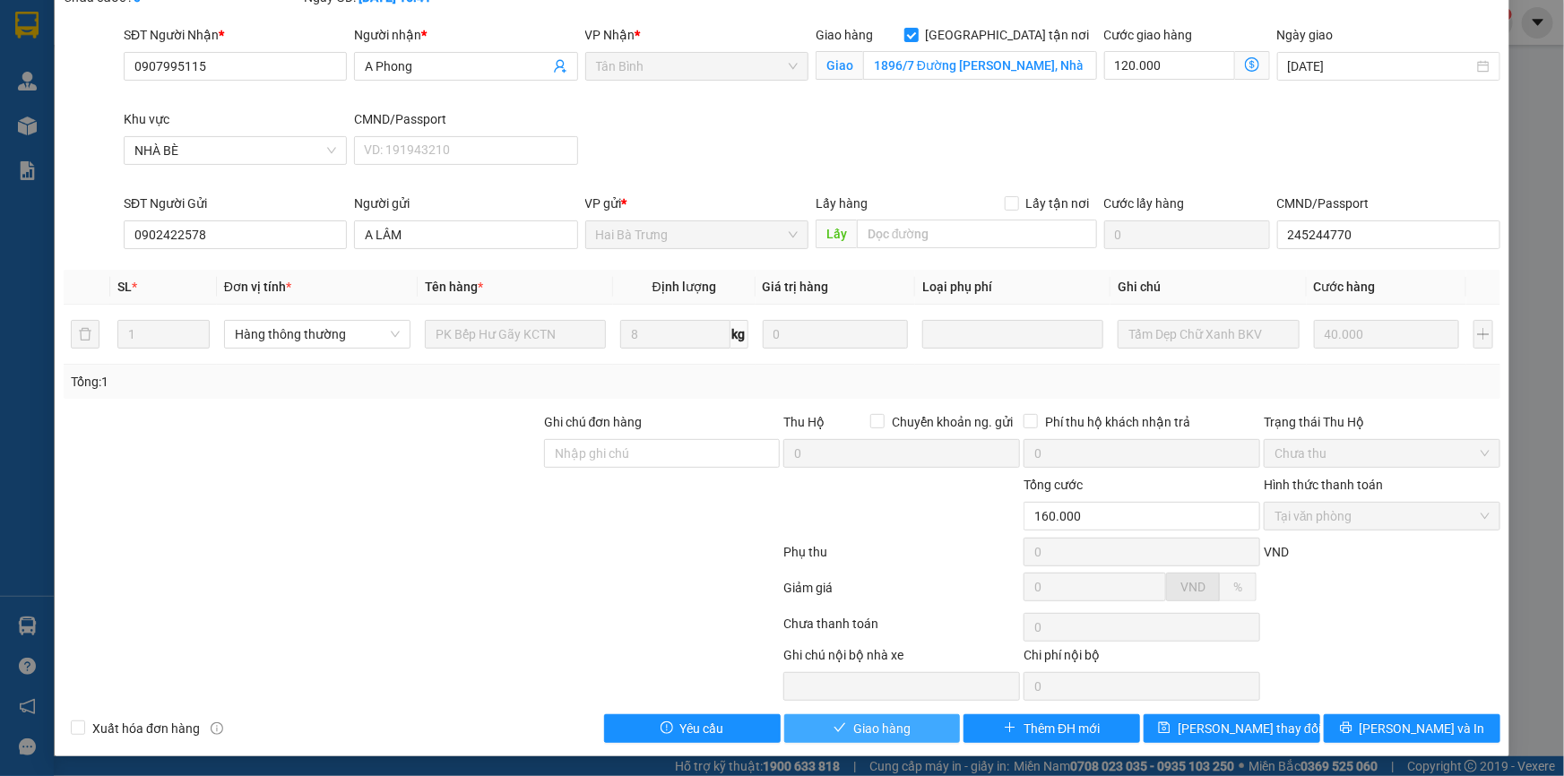
drag, startPoint x: 866, startPoint y: 730, endPoint x: 919, endPoint y: 655, distance: 92.0
click at [875, 720] on span "Giao hàng" at bounding box center [881, 729] width 57 height 20
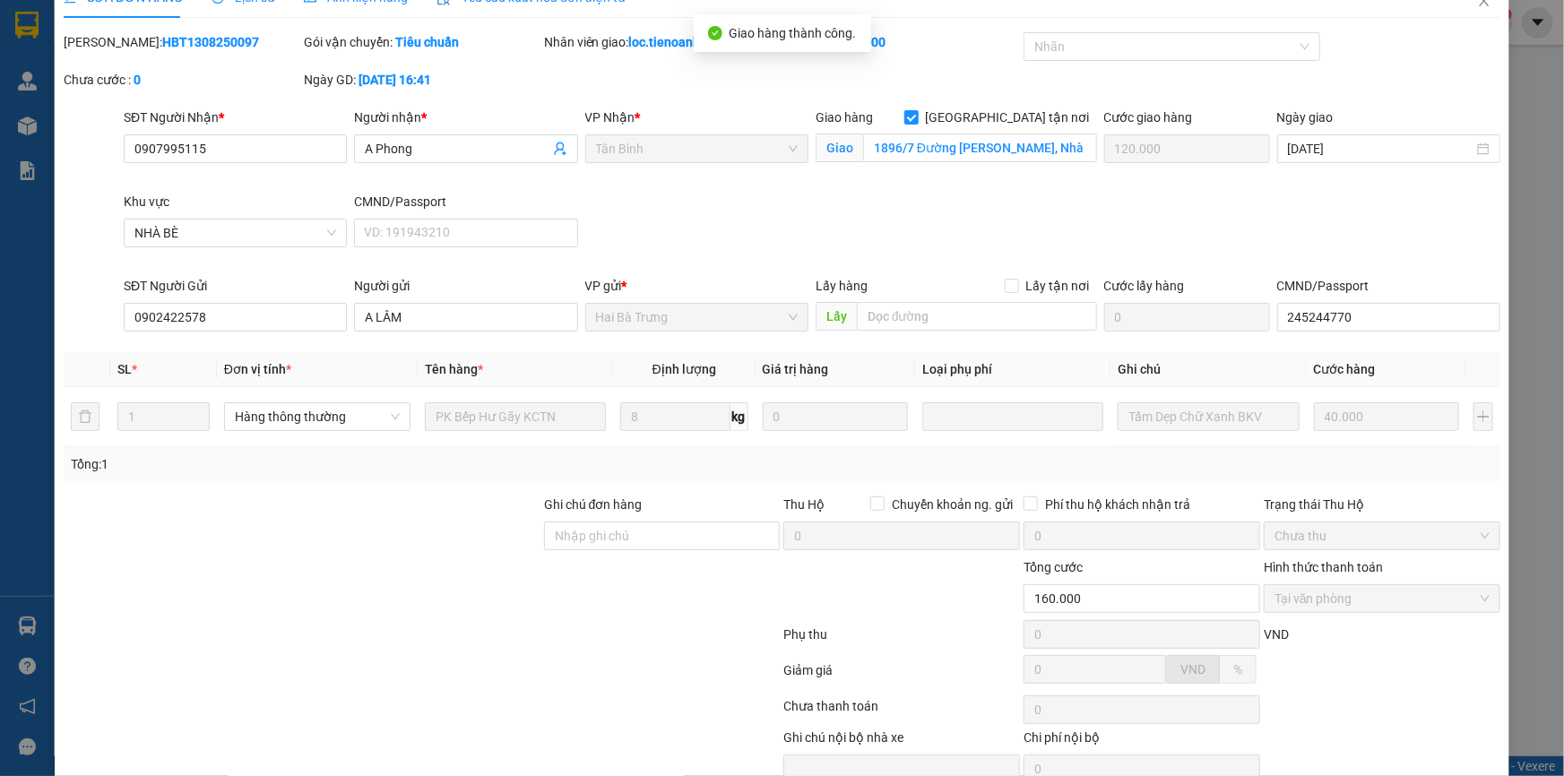
scroll to position [0, 0]
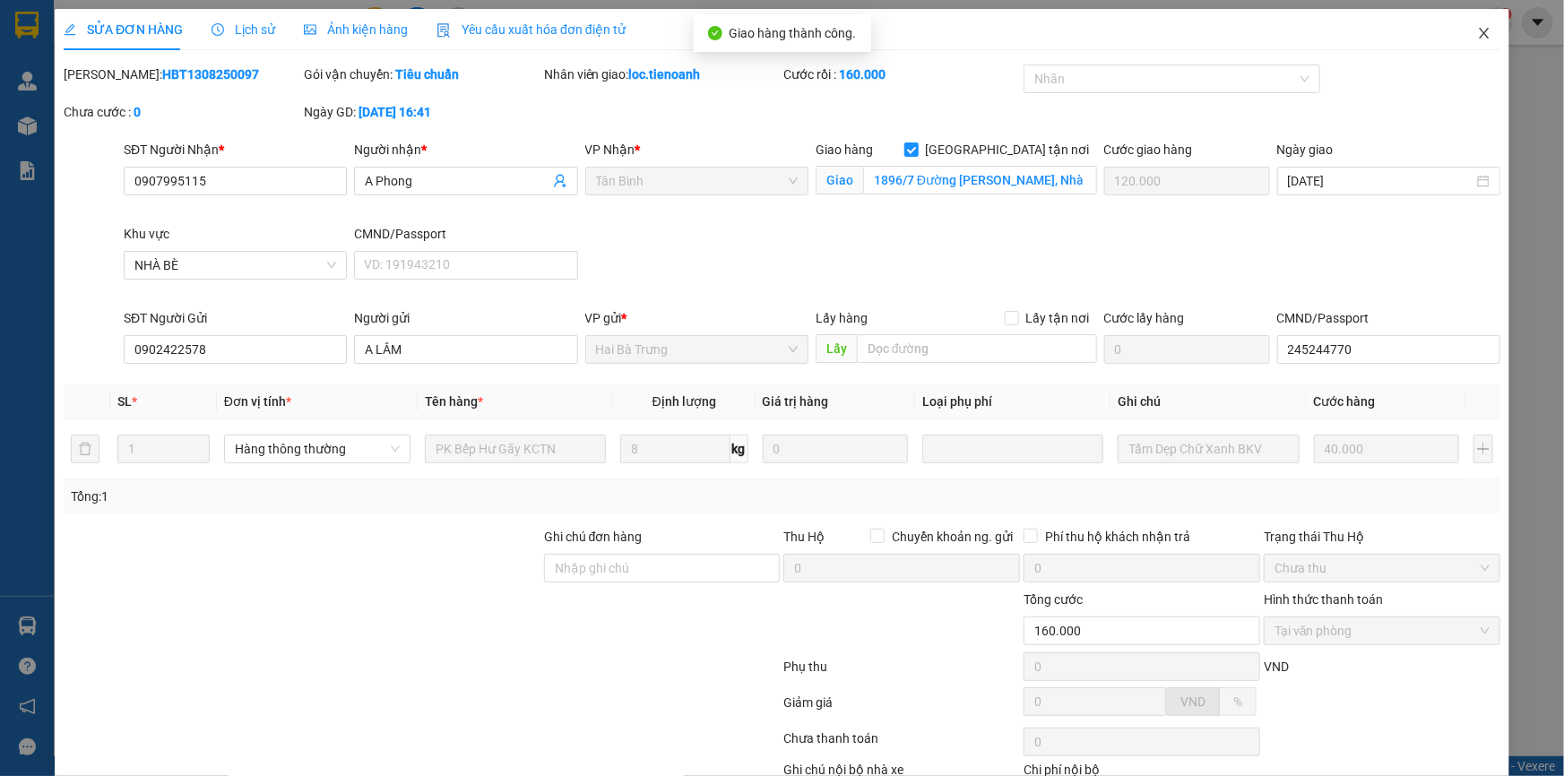
click at [1477, 31] on icon "close" at bounding box center [1484, 33] width 14 height 14
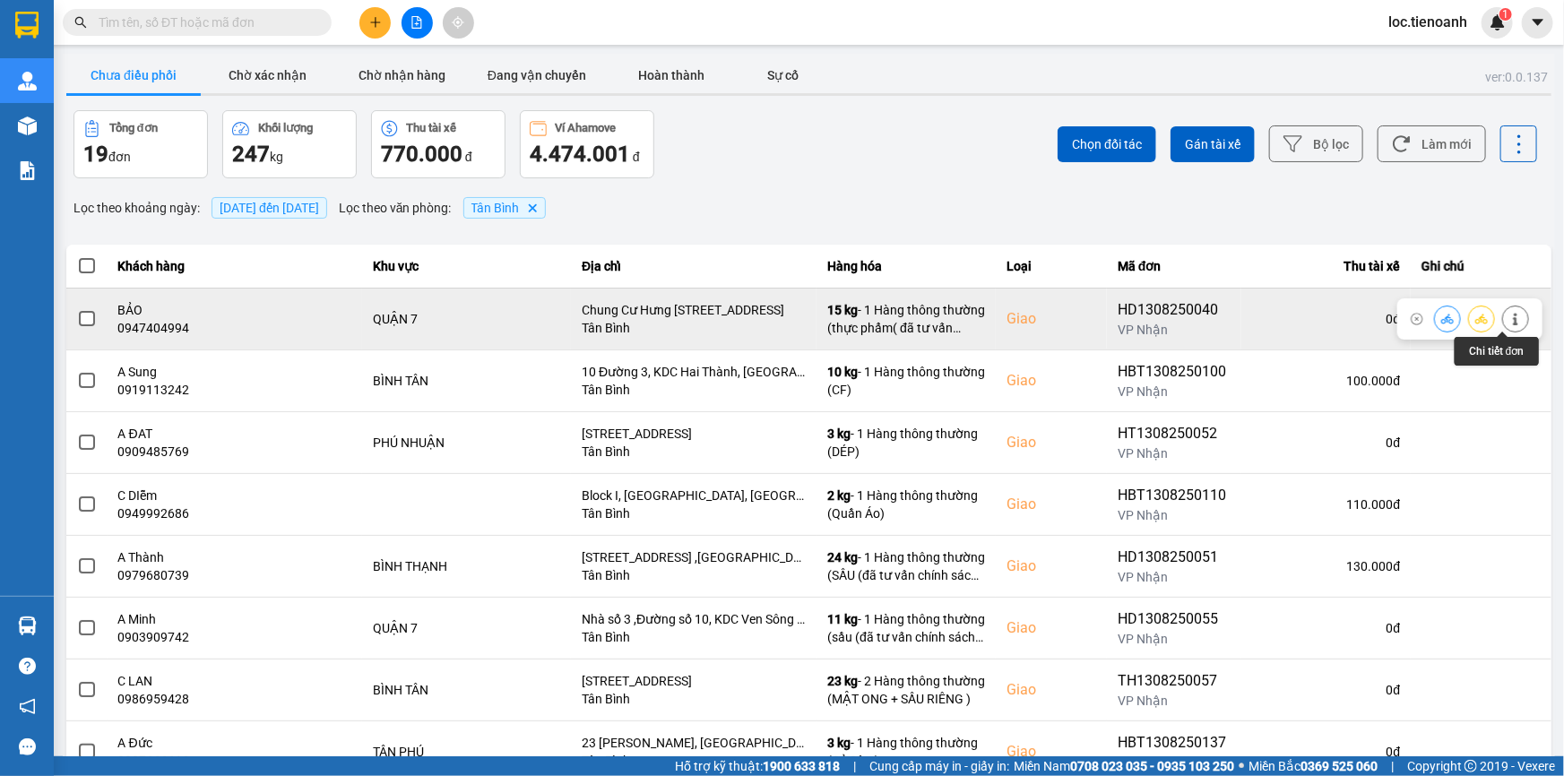
click at [1514, 321] on button at bounding box center [1515, 318] width 25 height 31
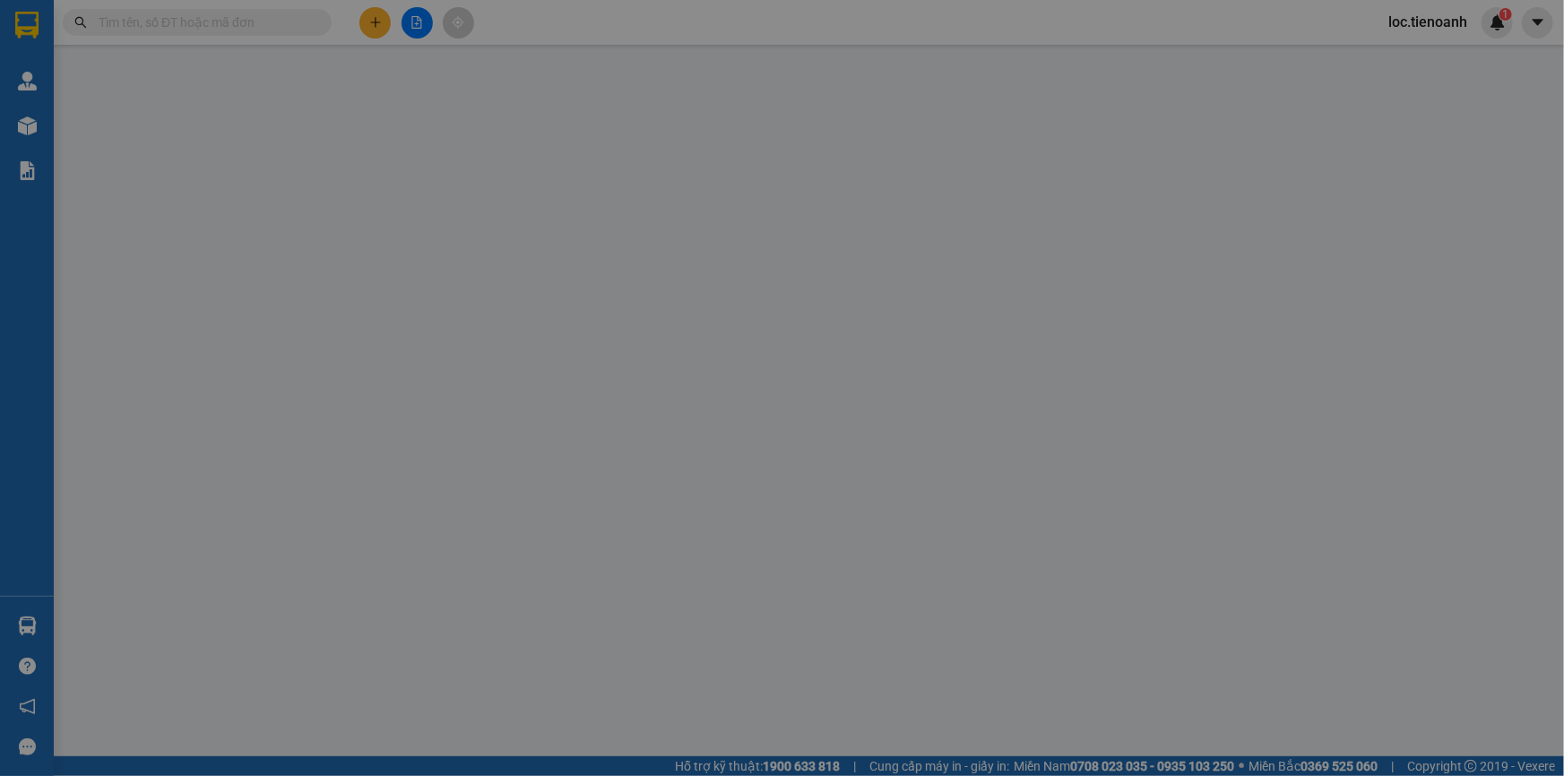
type input "0947404994"
type input "BẢO"
checkbox input "true"
type input "Chung Cư Hưng Vượng 2, P Tân Phong, Q7 ,HCM"
type input "0906716972"
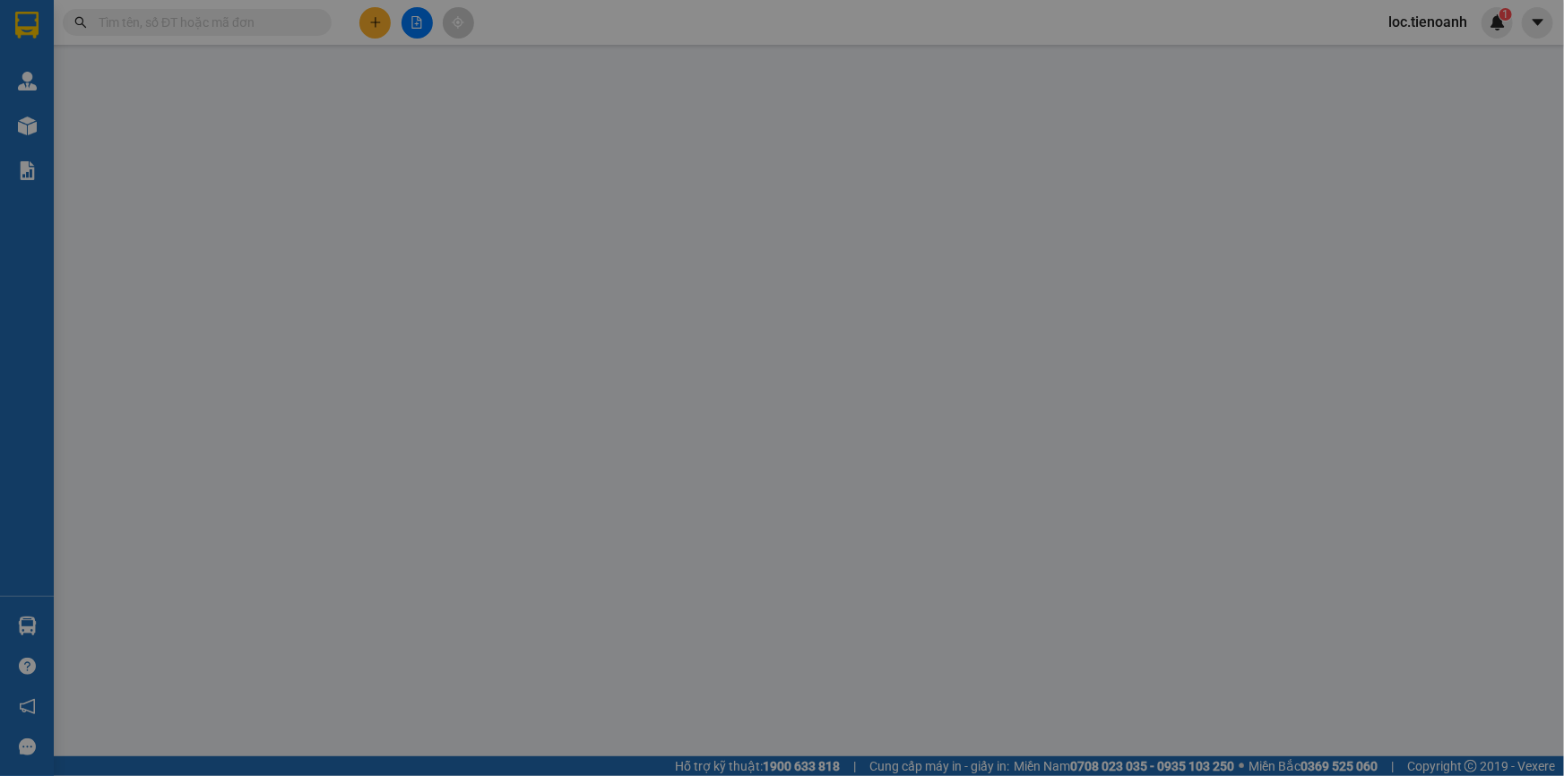
type input "C LỤA"
type input "130.000"
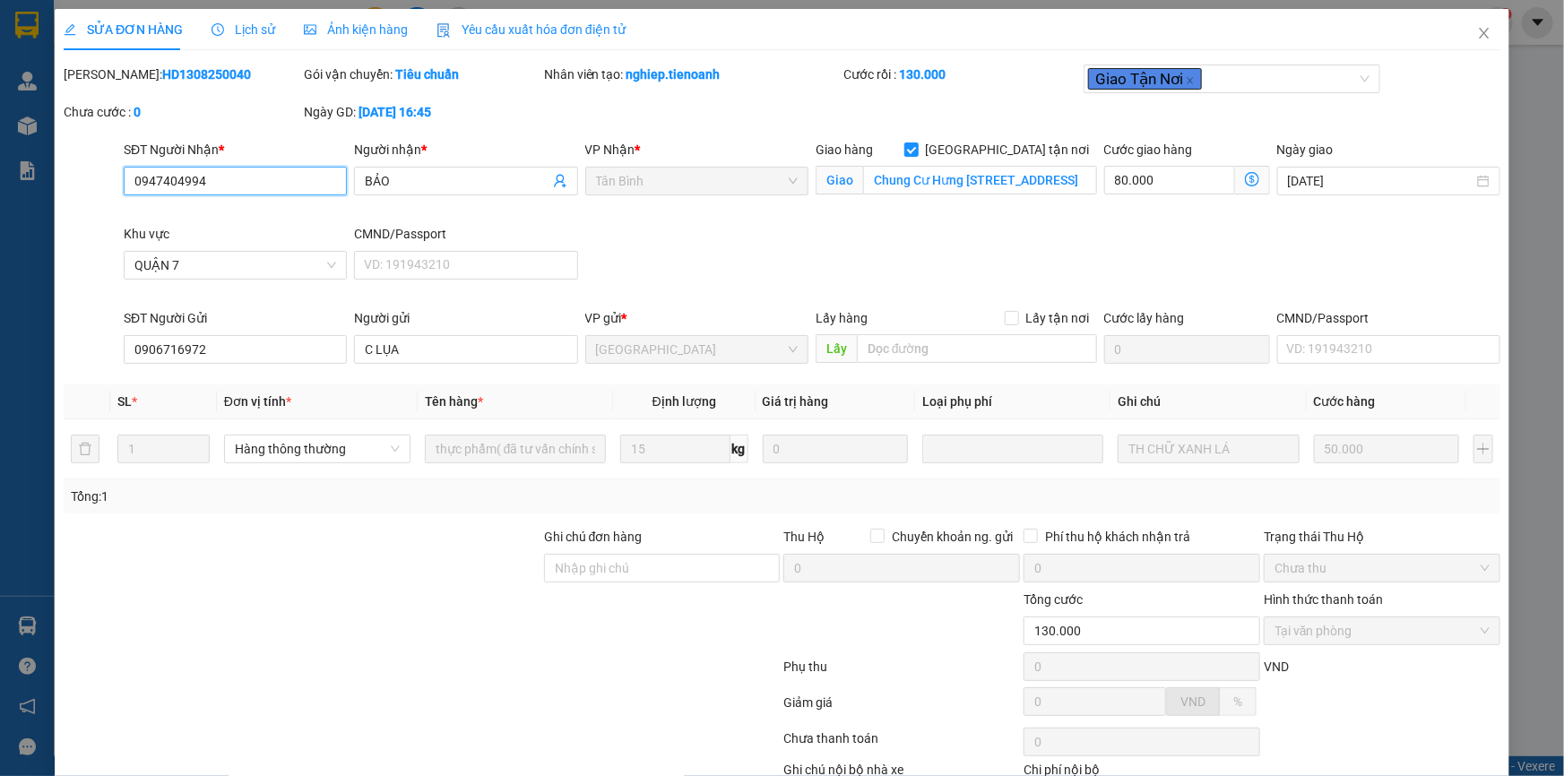
scroll to position [115, 0]
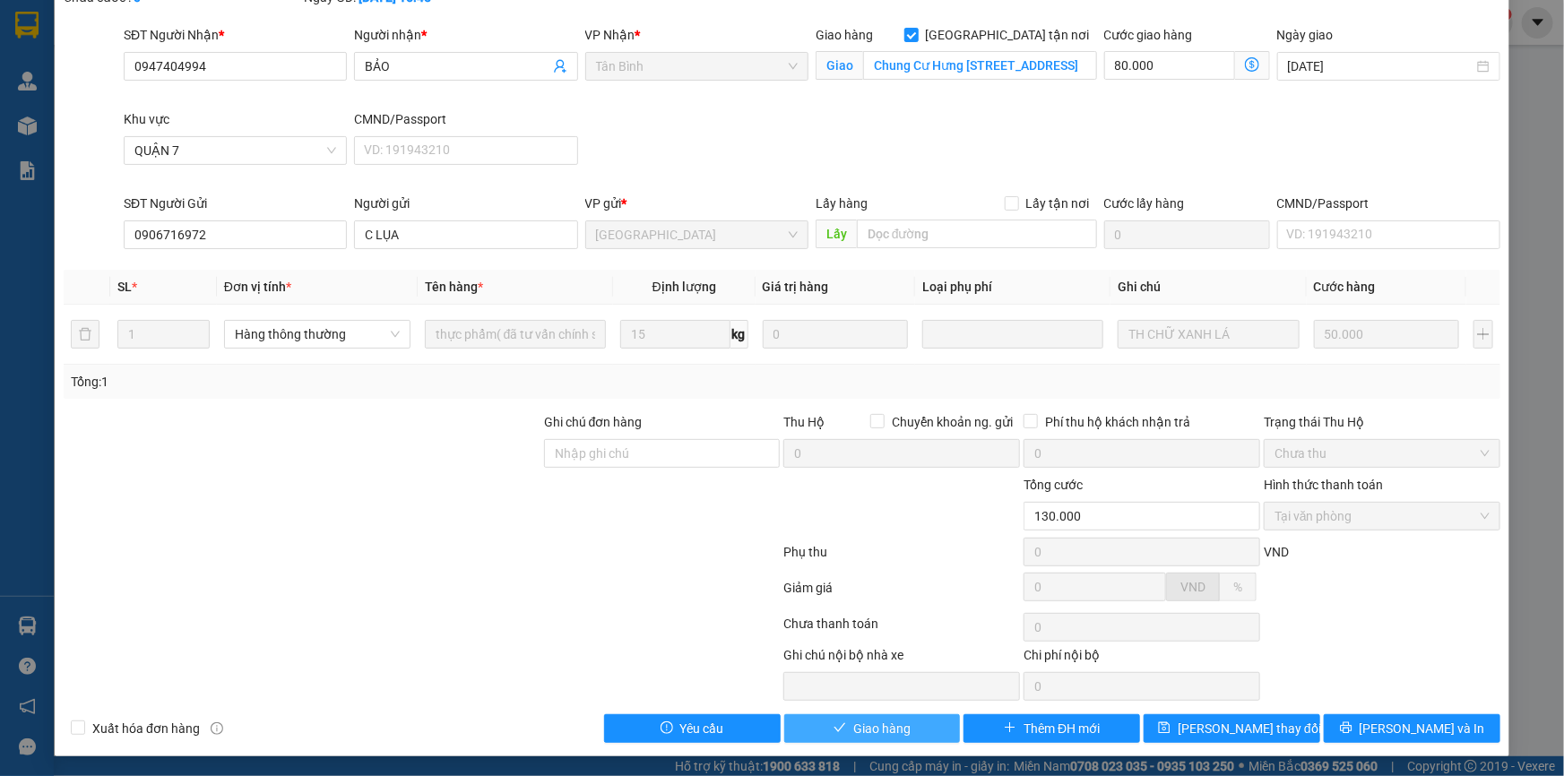
drag, startPoint x: 868, startPoint y: 718, endPoint x: 989, endPoint y: 654, distance: 136.7
click at [904, 704] on div "Total Paid Fee 130.000 Total UnPaid Fee 0 Cash Collection Total Fee Mã ĐH: HD13…" at bounding box center [782, 346] width 1436 height 793
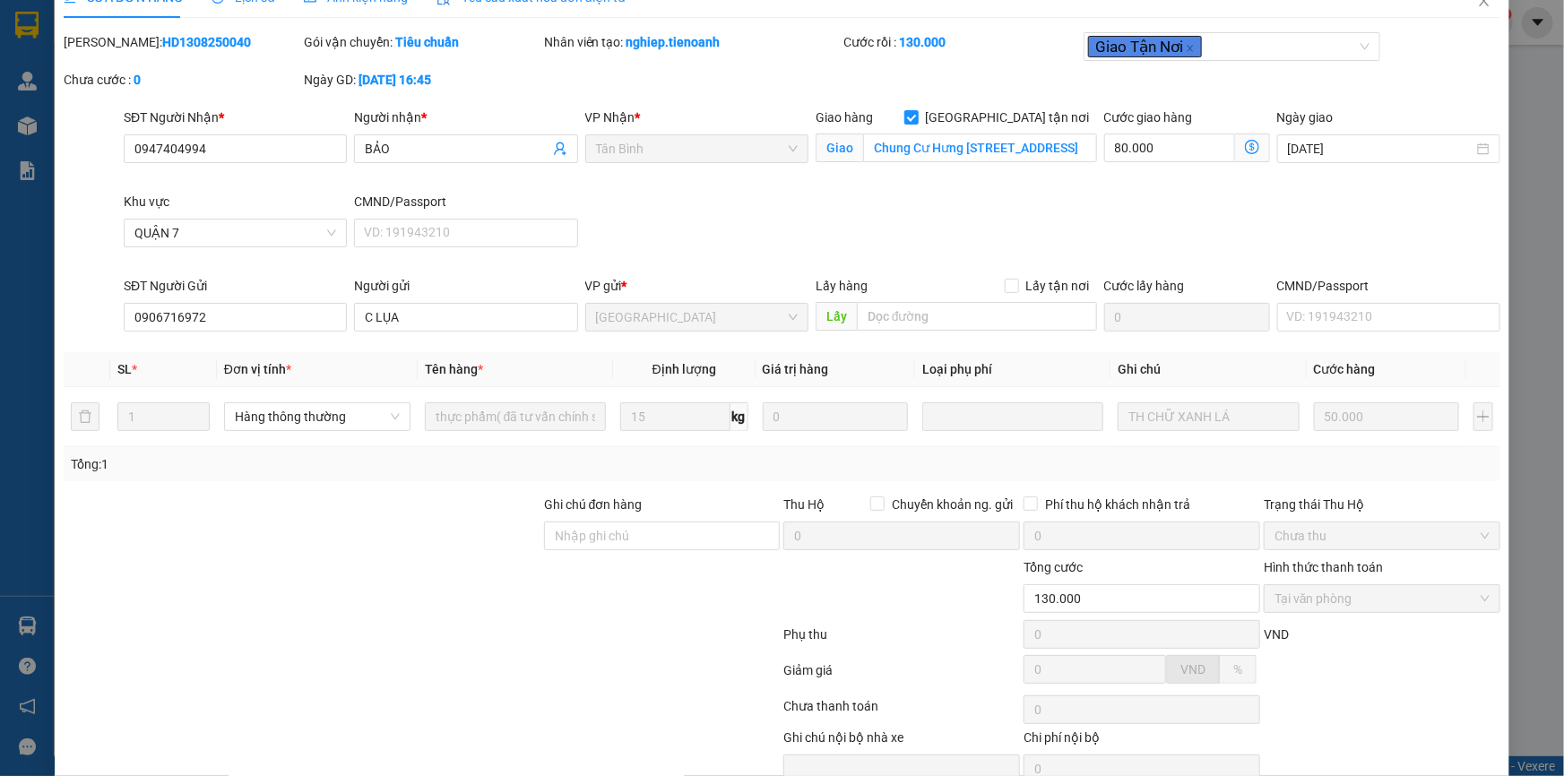
scroll to position [0, 0]
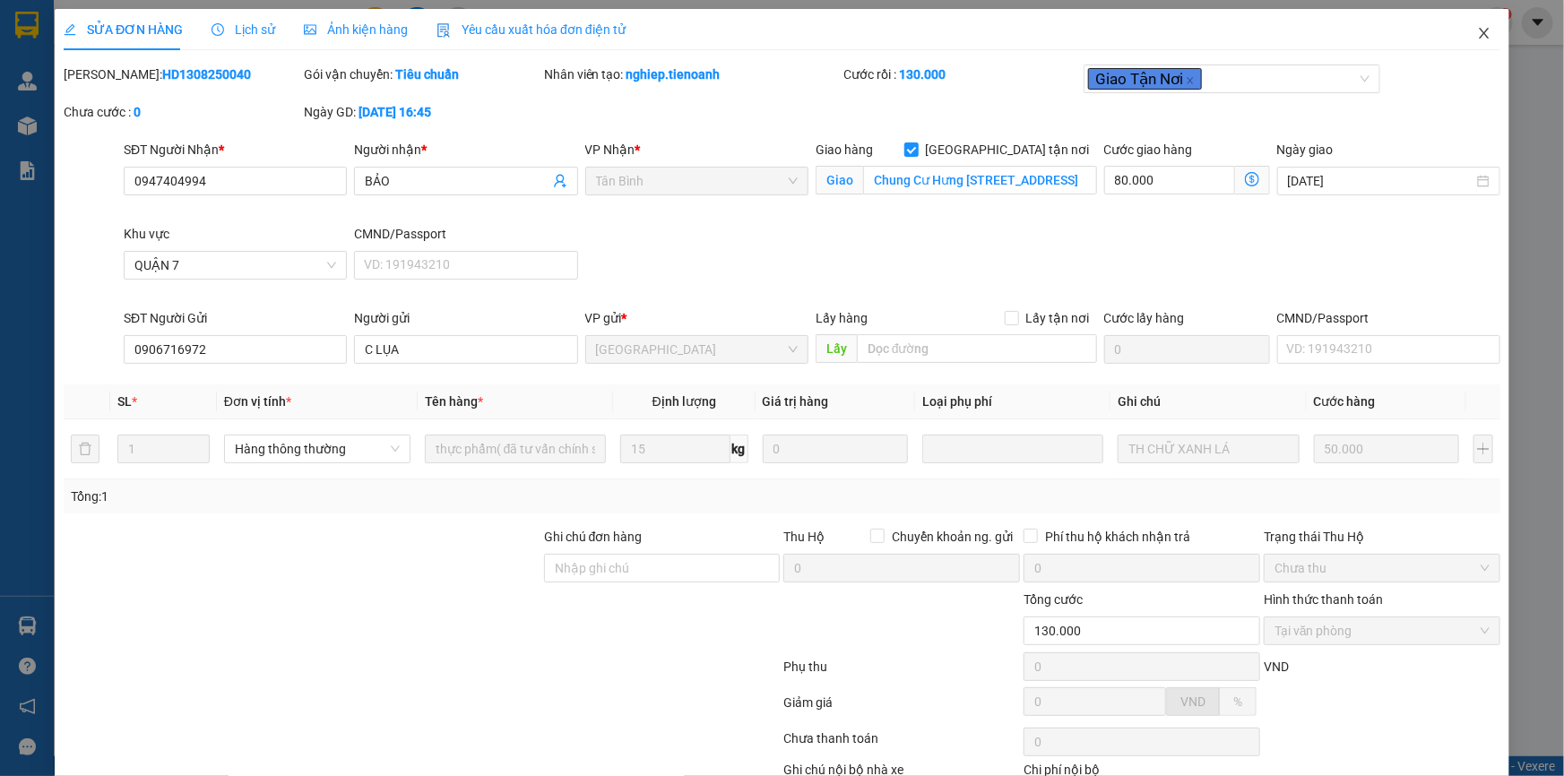
click at [1477, 30] on icon "close" at bounding box center [1484, 33] width 14 height 14
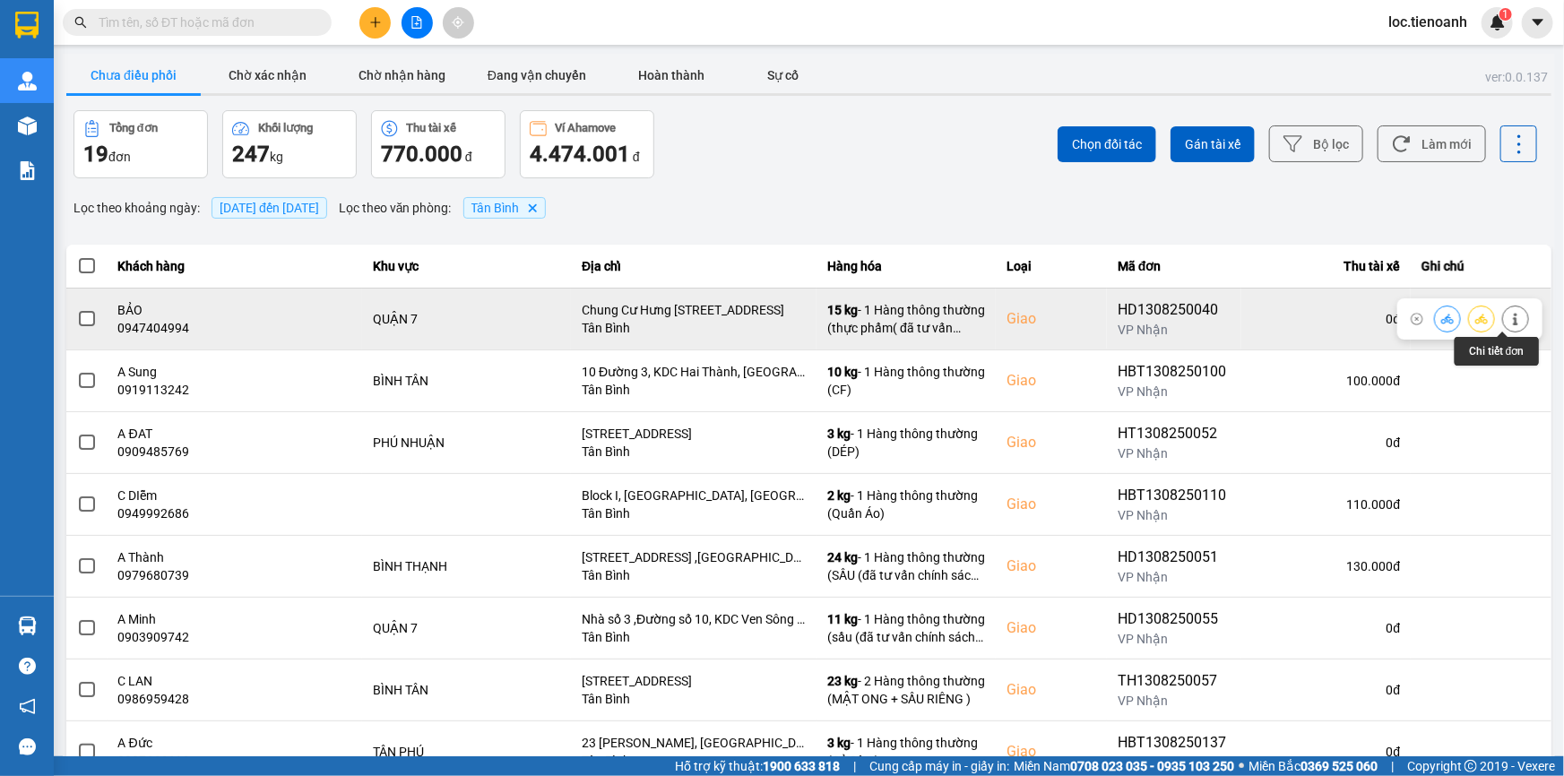
click at [1510, 315] on button at bounding box center [1515, 318] width 25 height 31
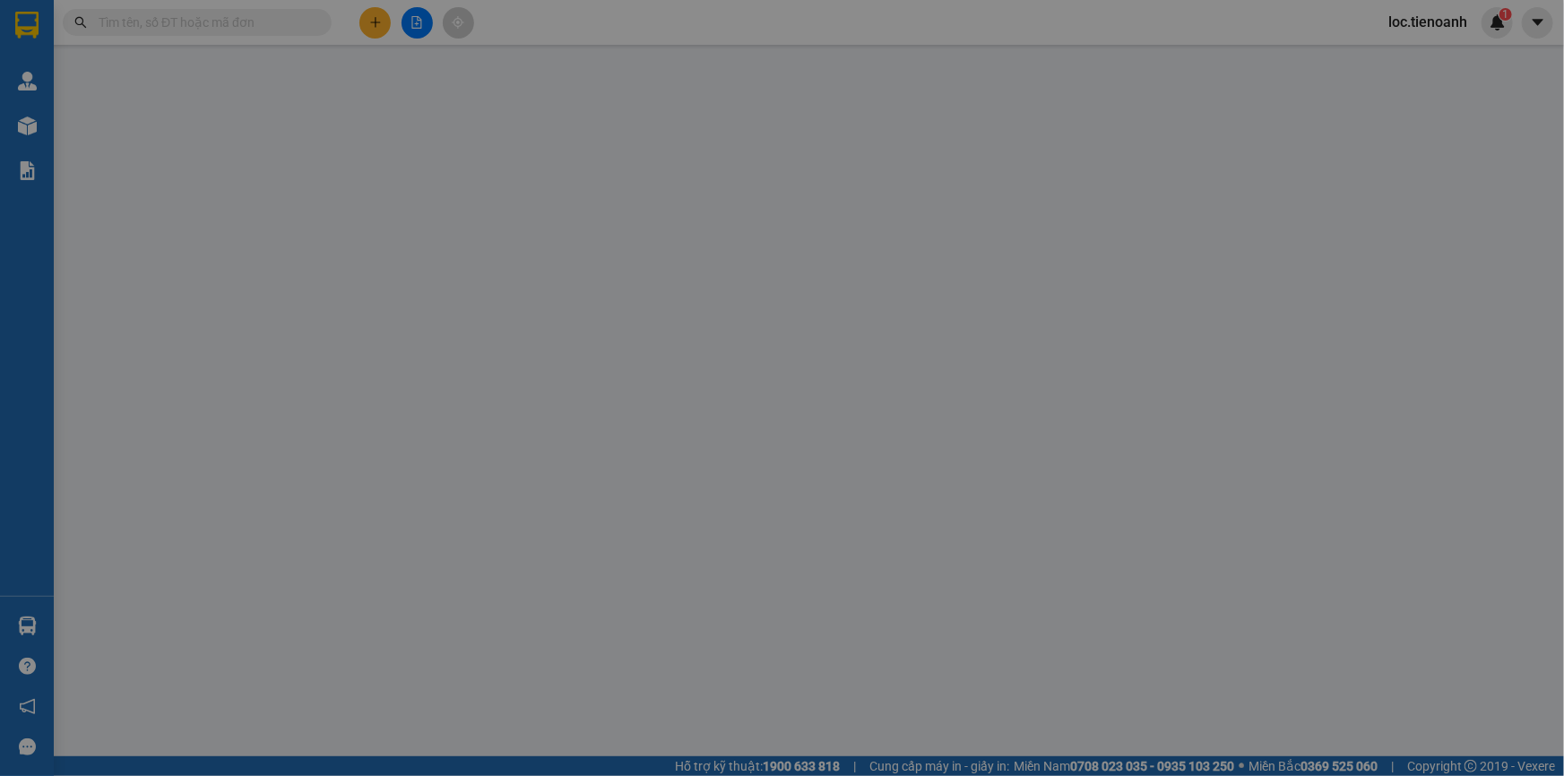
type input "0947404994"
type input "BẢO"
checkbox input "true"
type input "Chung Cư Hưng Vượng 2, P Tân Phong, Q7 ,HCM"
type input "0906716972"
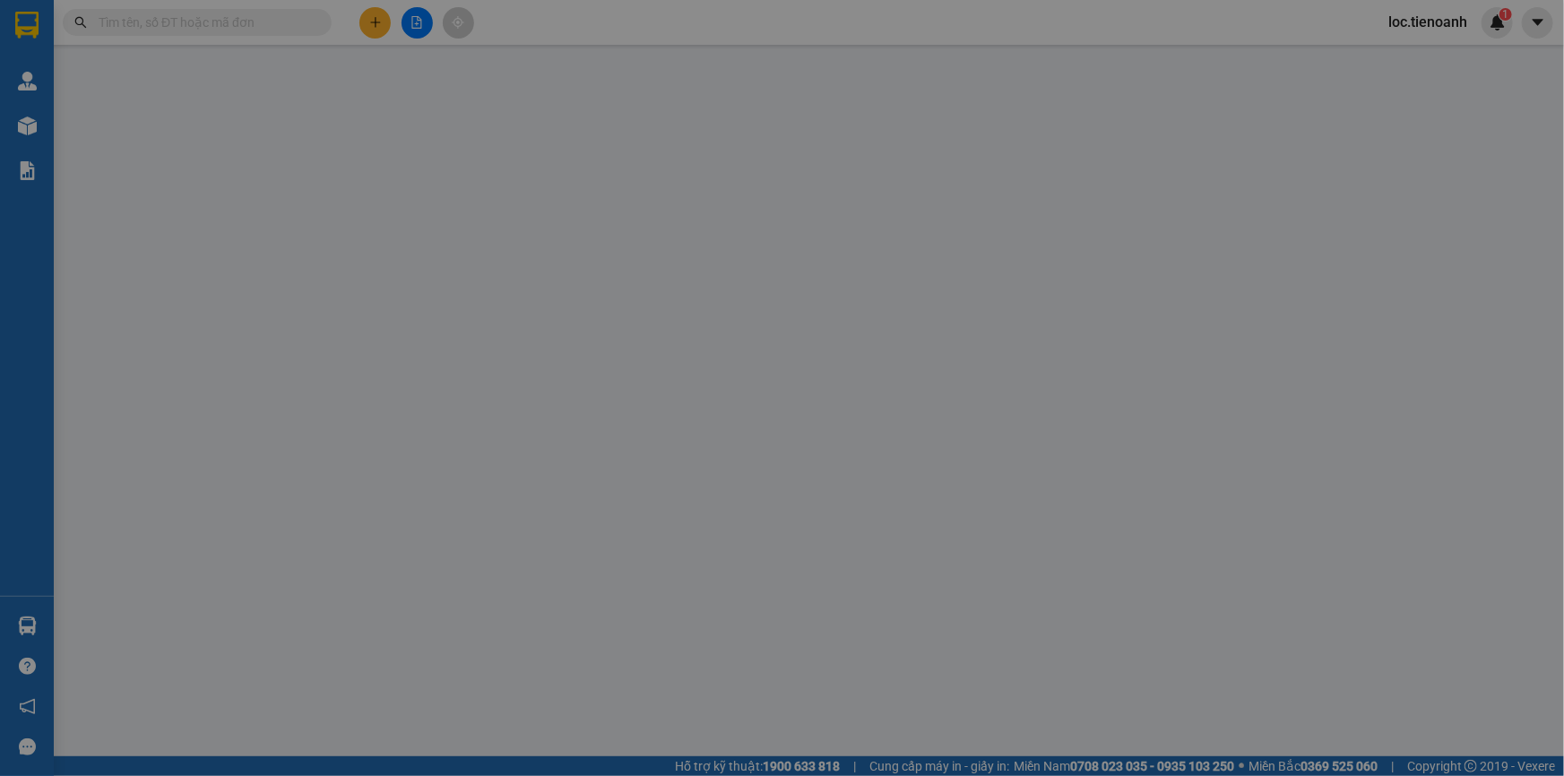
type input "C LỤA"
type input "130.000"
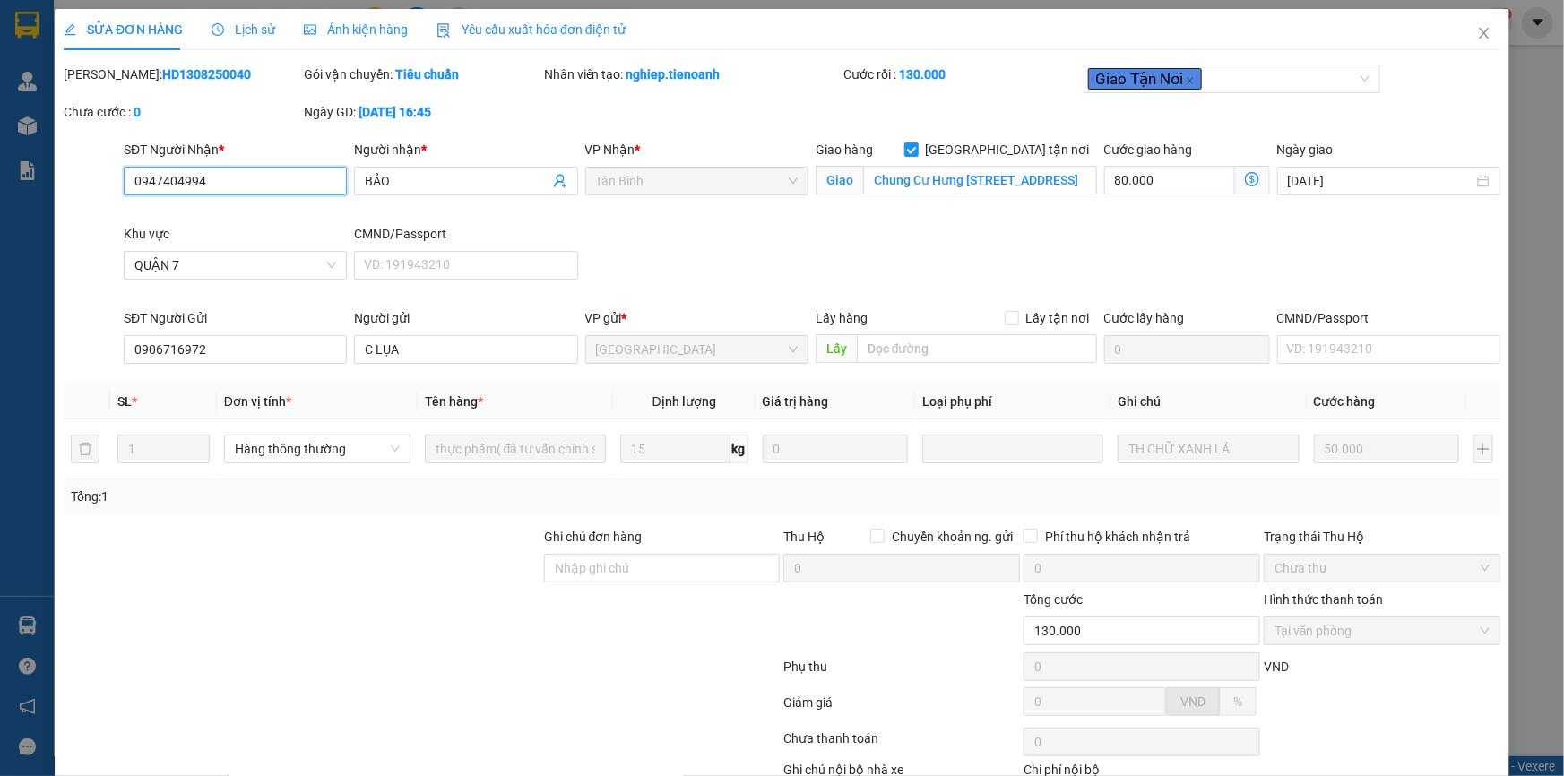
scroll to position [115, 0]
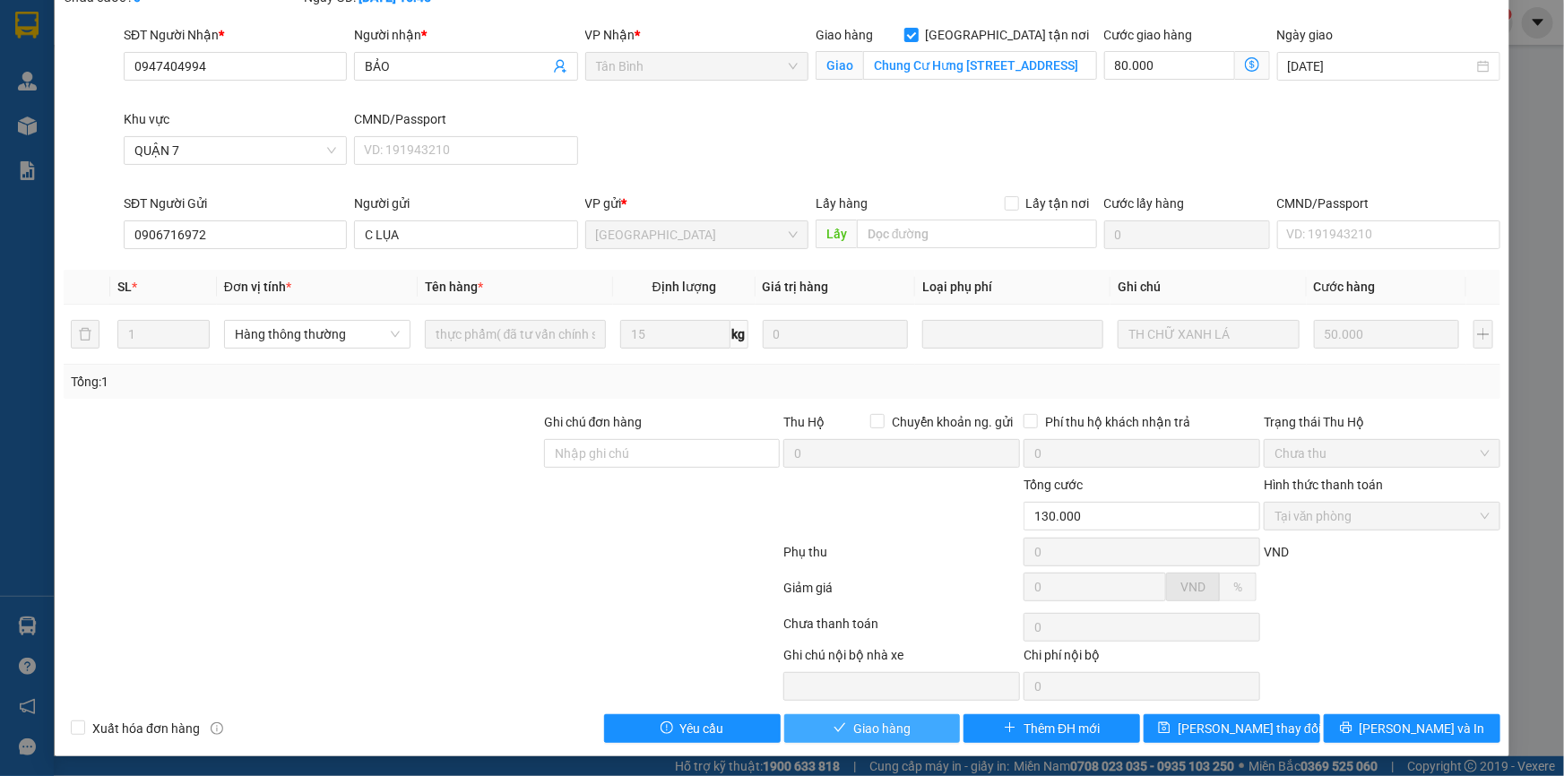
click at [888, 719] on span "Giao hàng" at bounding box center [881, 729] width 57 height 20
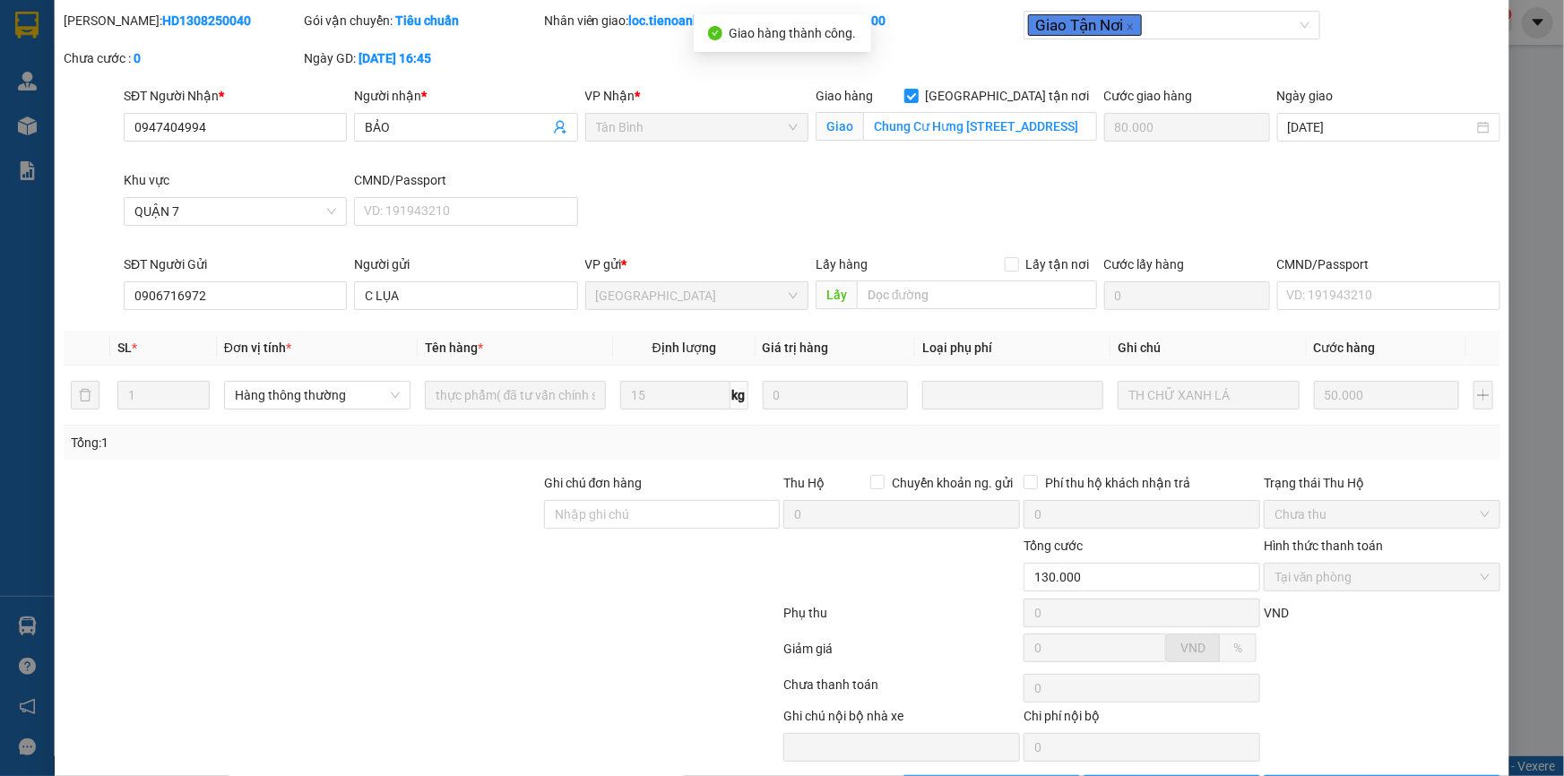
scroll to position [0, 0]
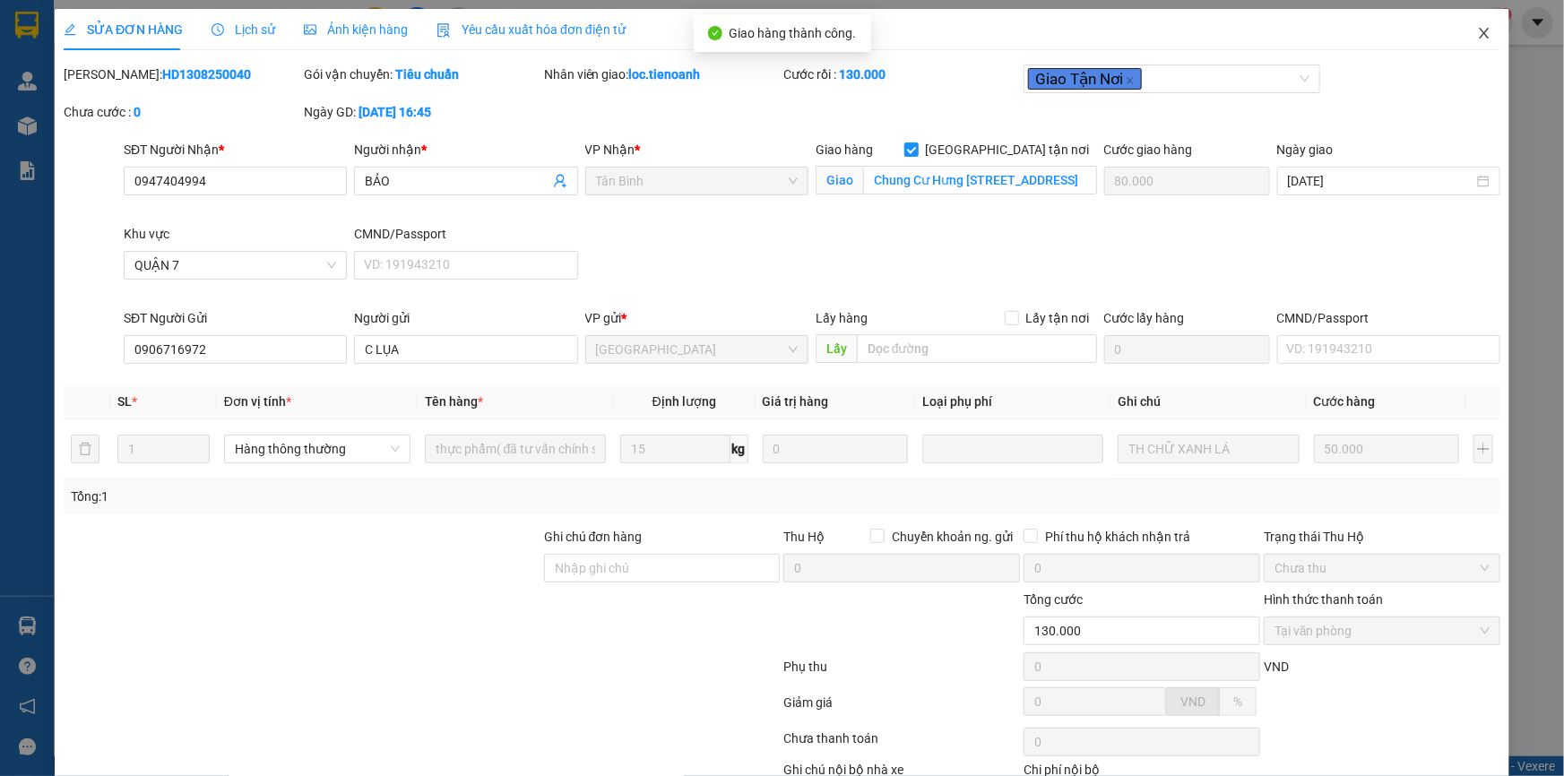
click at [1477, 28] on icon "close" at bounding box center [1484, 33] width 14 height 14
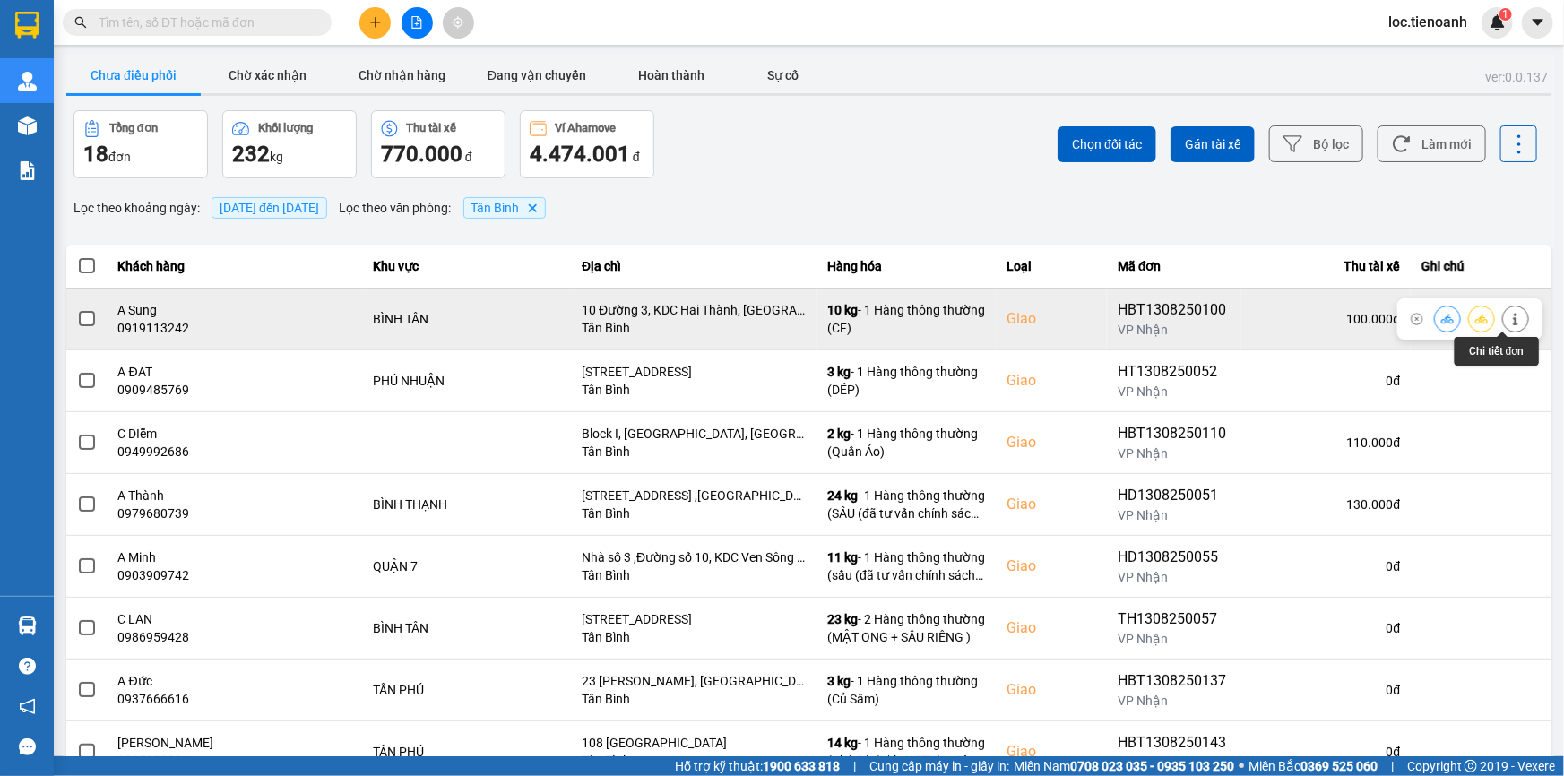
click at [1509, 318] on icon at bounding box center [1515, 319] width 13 height 13
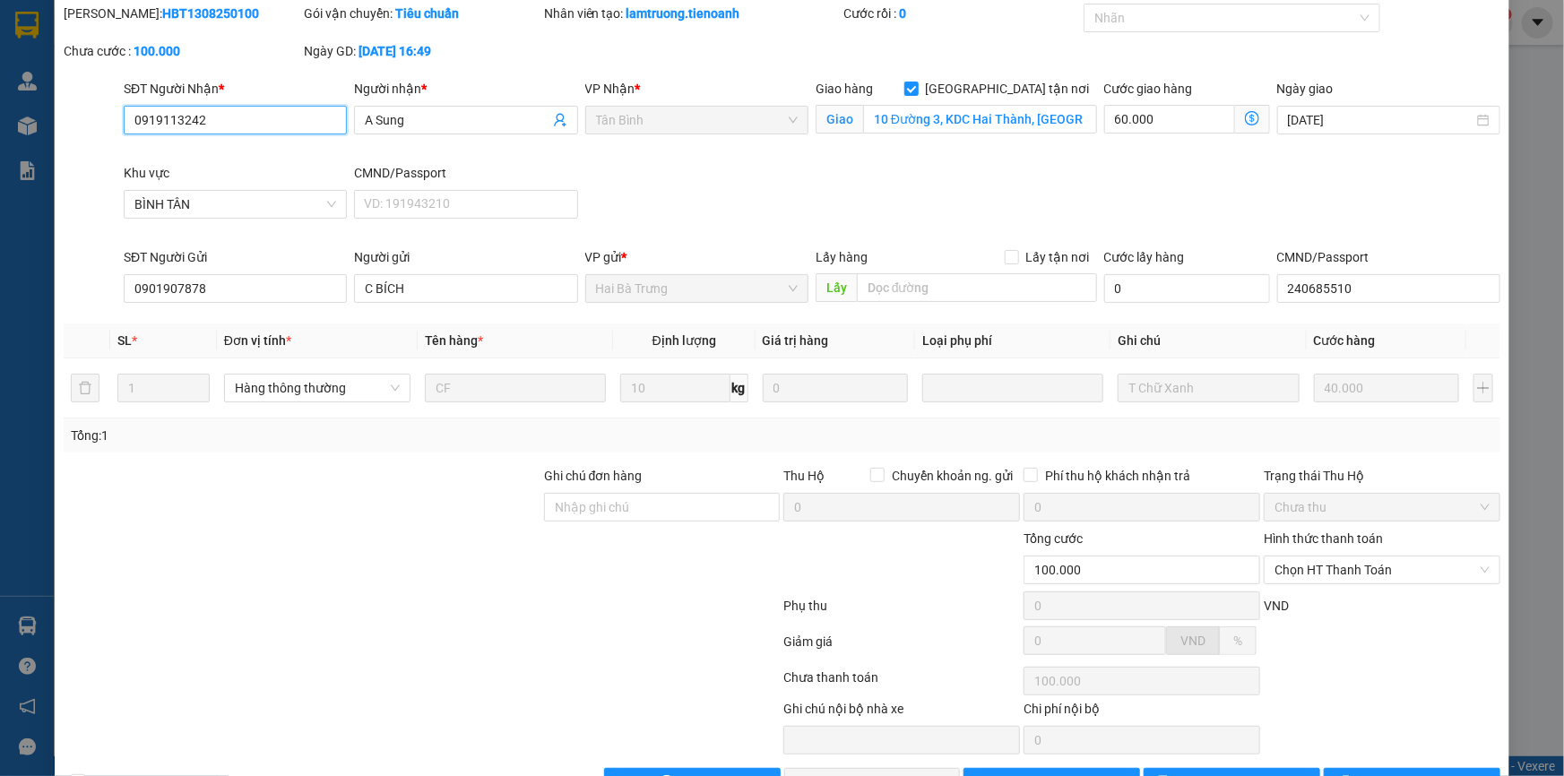
scroll to position [115, 0]
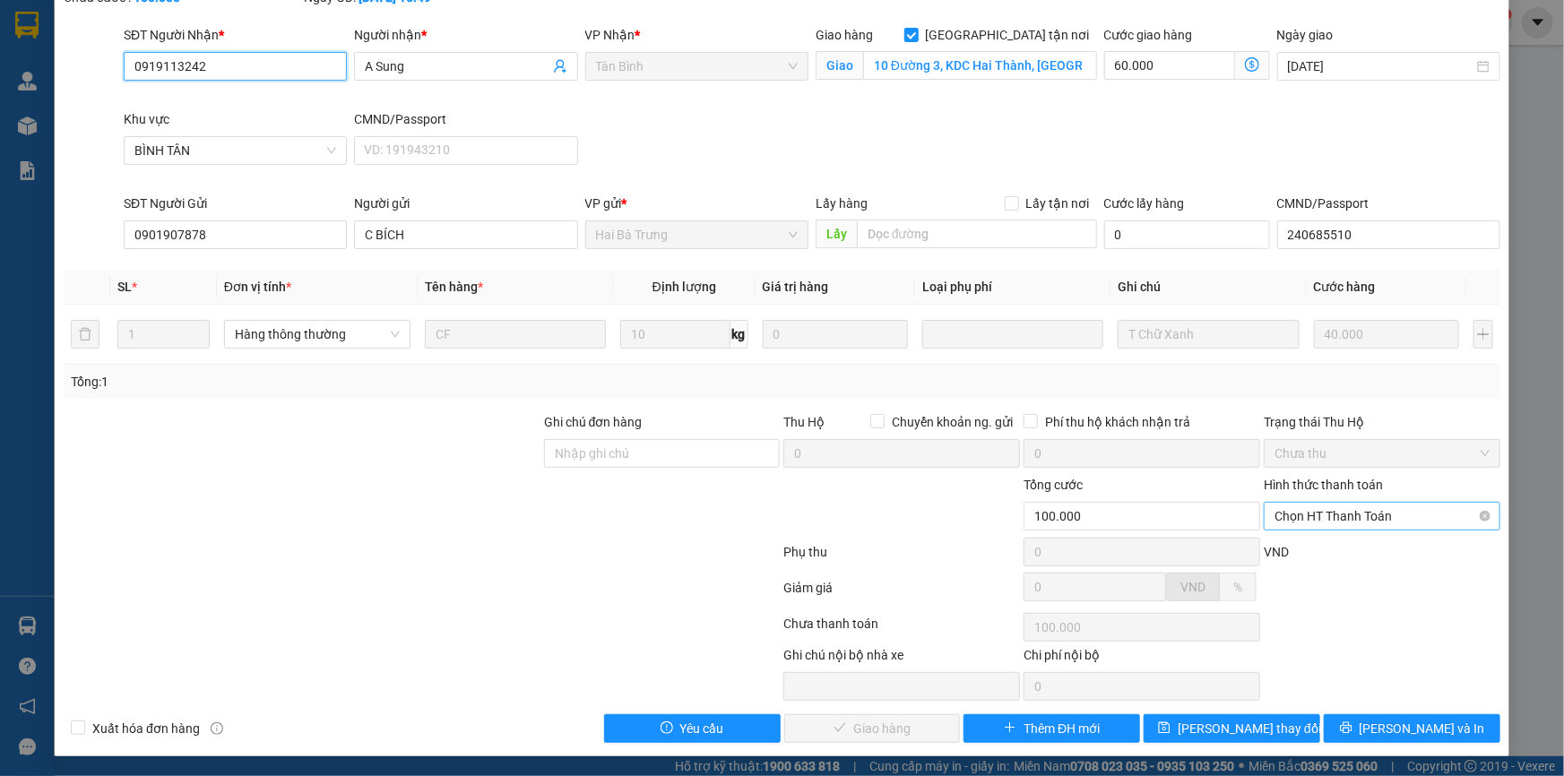
click at [1346, 512] on span "Chọn HT Thanh Toán" at bounding box center [1381, 516] width 215 height 27
click at [1332, 551] on div "Tại văn phòng" at bounding box center [1370, 551] width 213 height 20
type input "0"
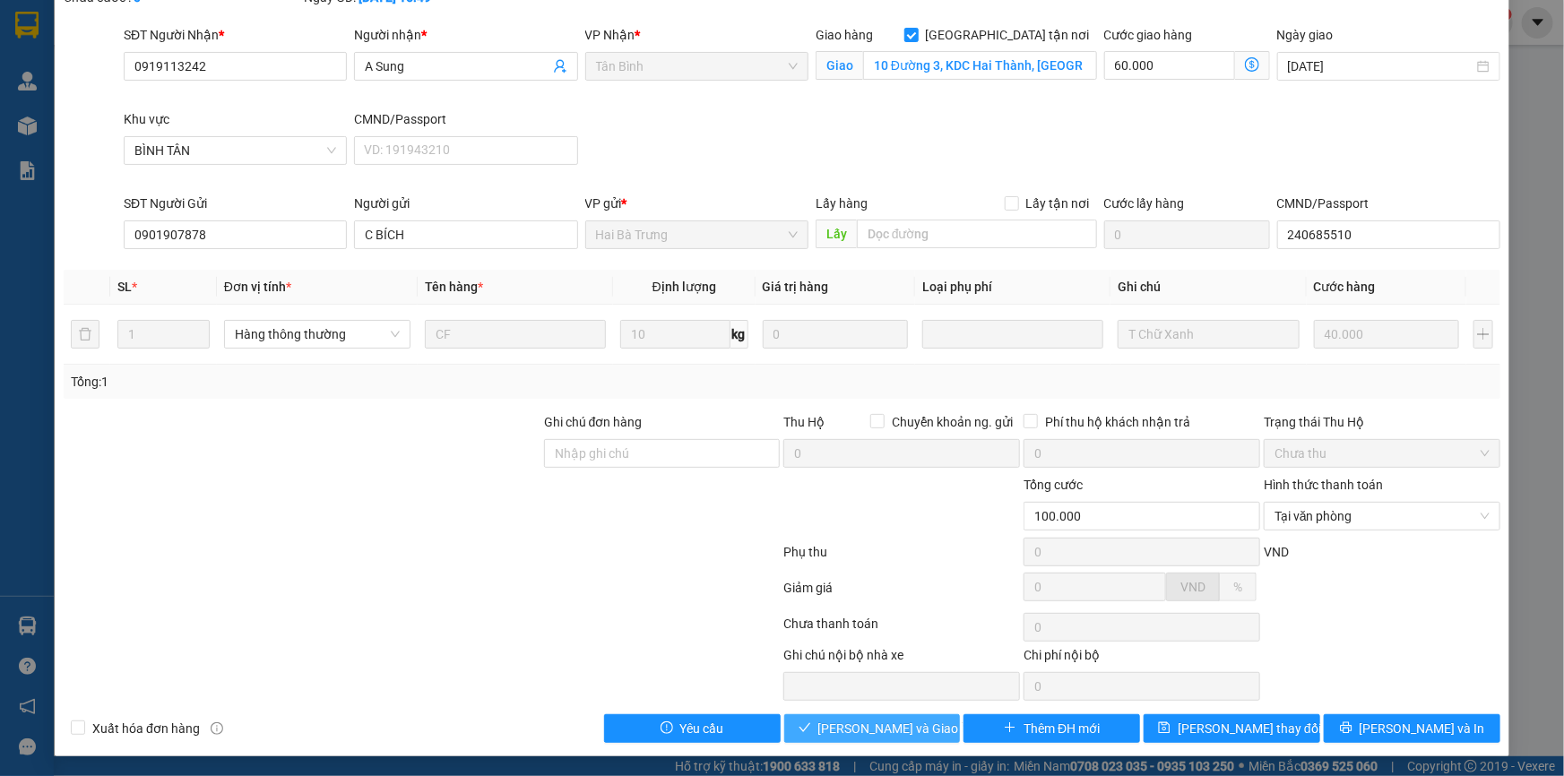
click at [858, 729] on span "Lưu và Giao hàng" at bounding box center [904, 729] width 172 height 20
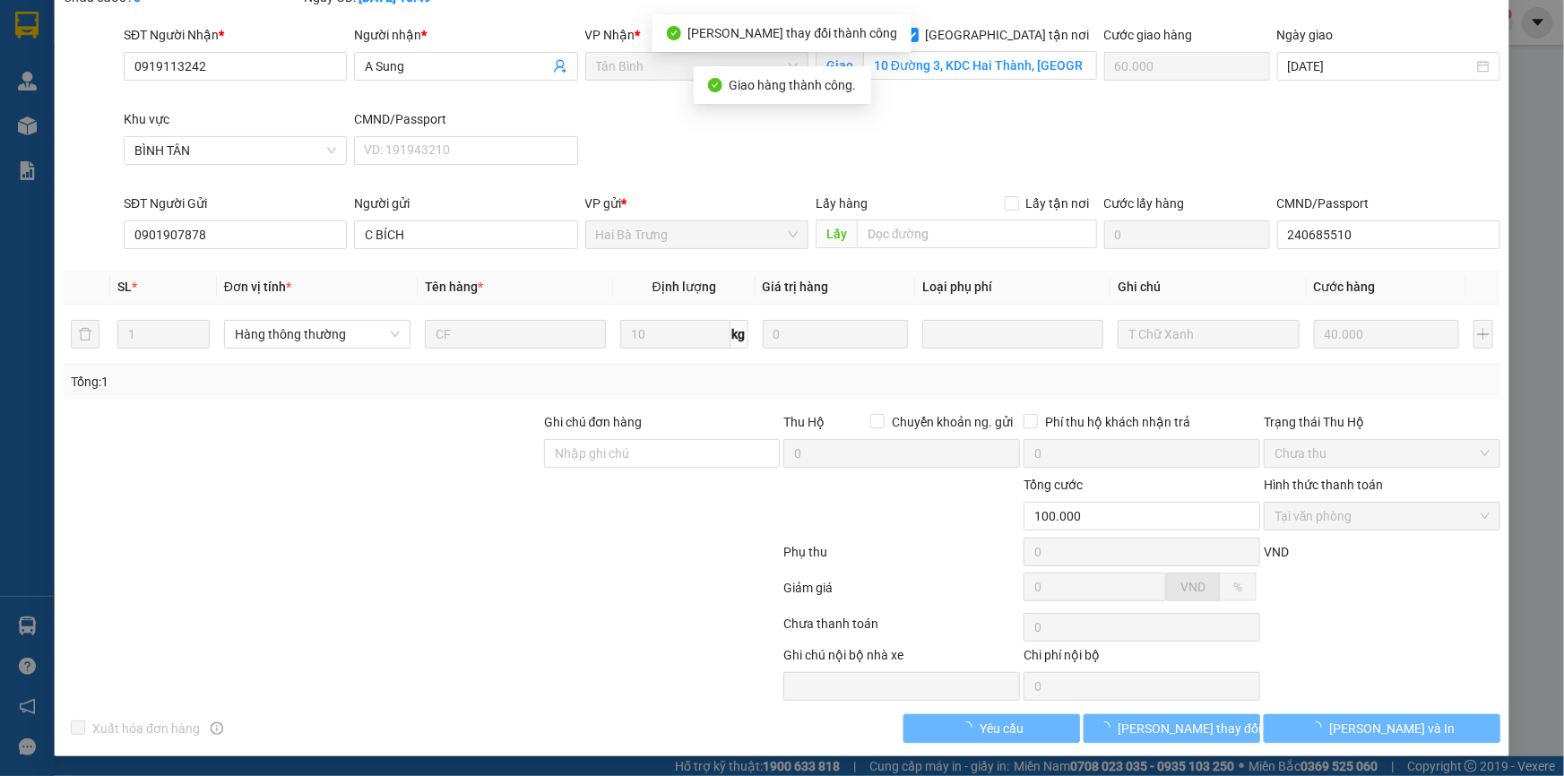
scroll to position [0, 0]
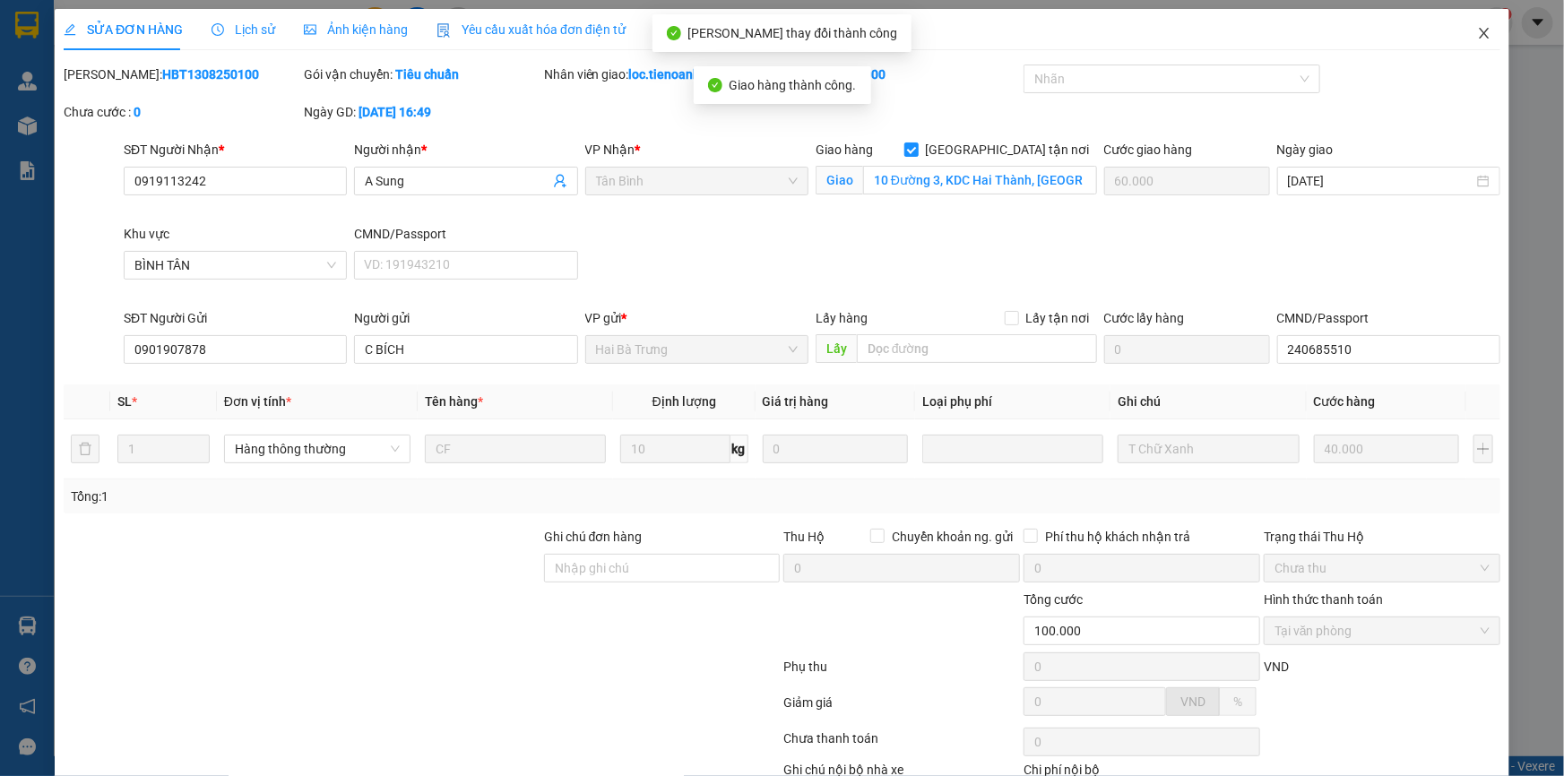
click at [1477, 28] on icon "close" at bounding box center [1484, 33] width 14 height 14
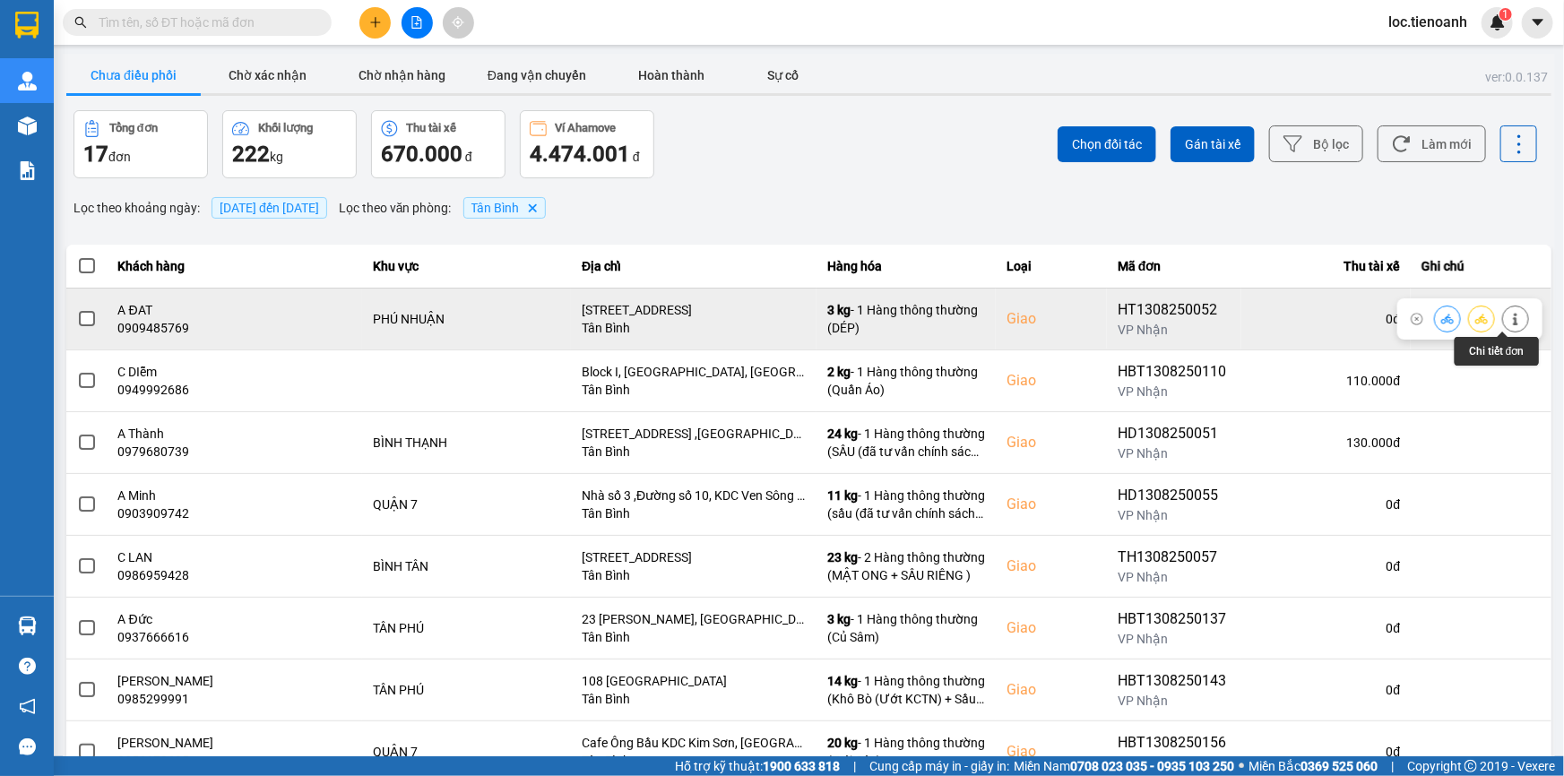
click at [1509, 312] on button at bounding box center [1515, 318] width 25 height 31
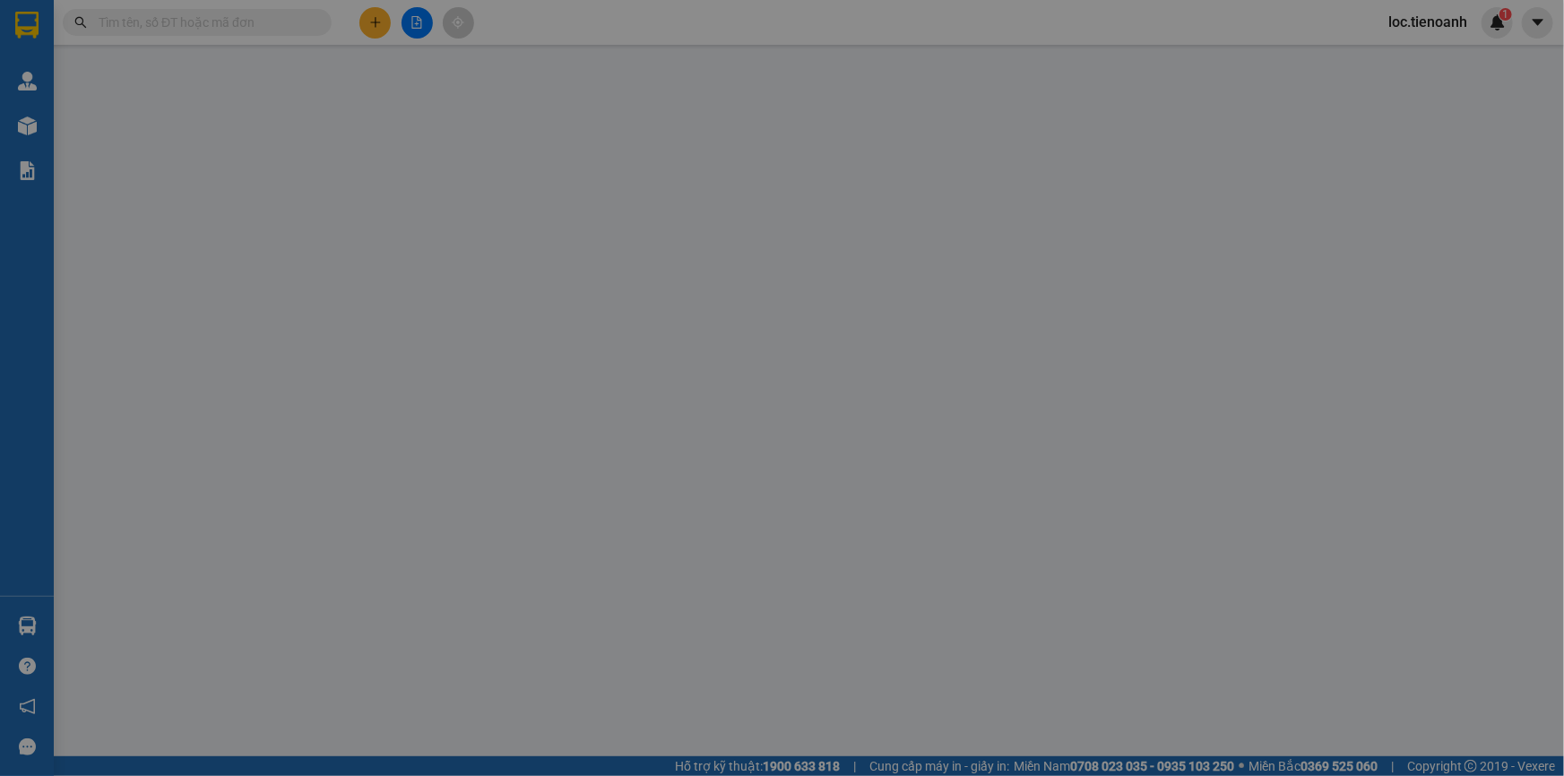
type input "0909485769"
type input "A ĐAT"
checkbox input "true"
type input "159/4 Đào Duy Anh, Phường 9, Quận Phú Nhuận, Thành phố Hồ Chí Minh"
type input "0784000860"
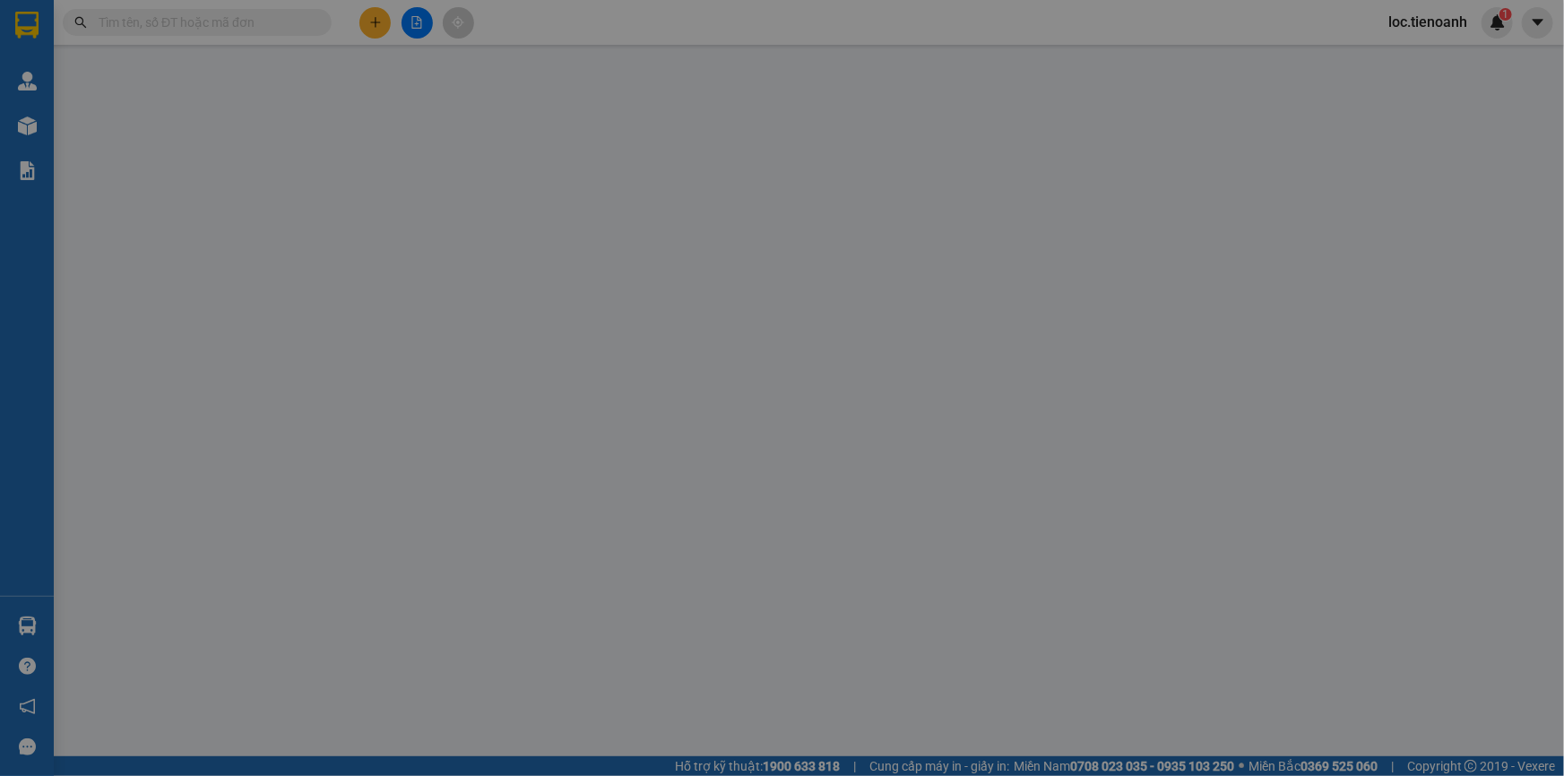
type input "CÔ PHƯỢNG"
type input "70.000"
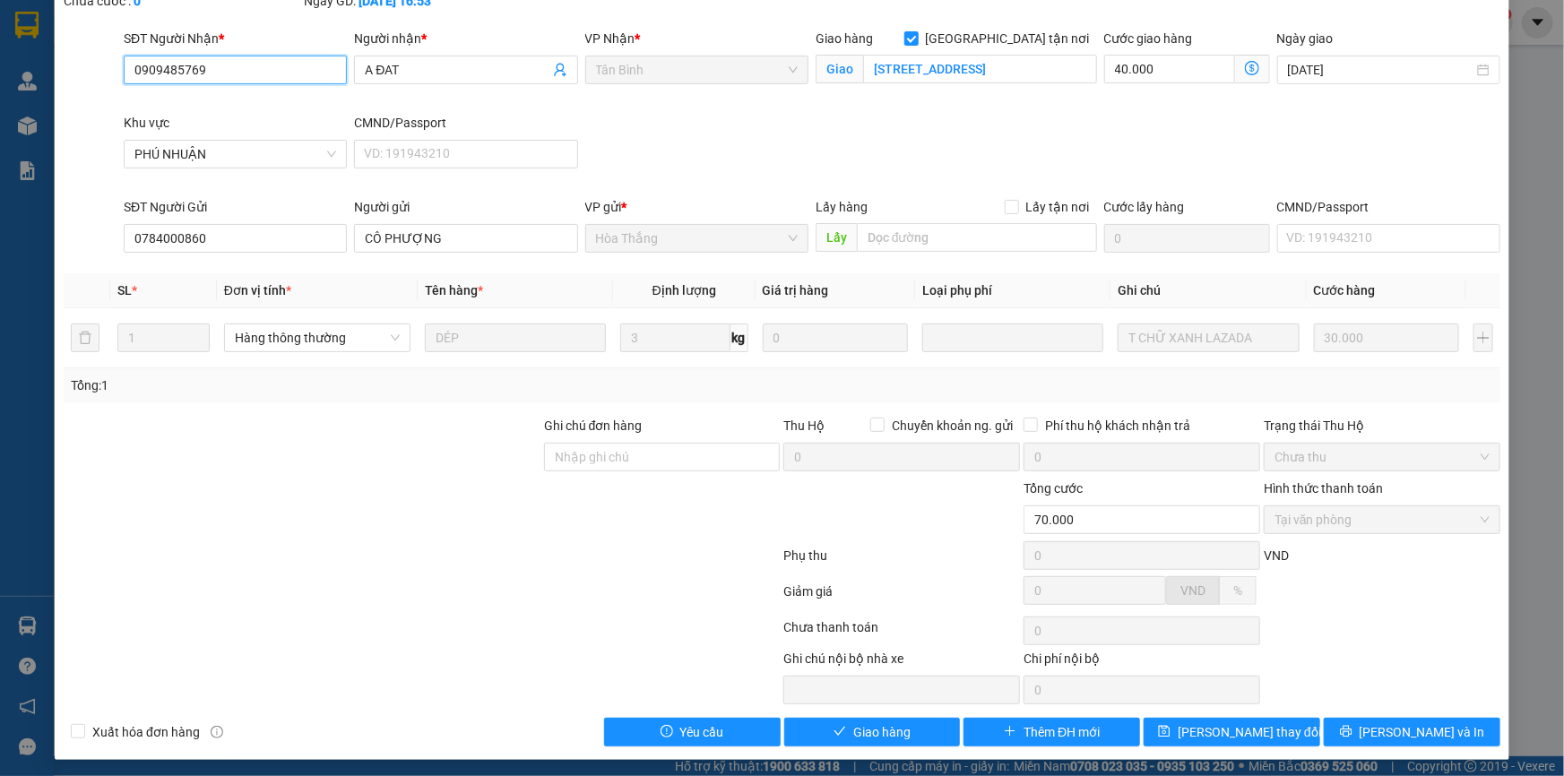
scroll to position [115, 0]
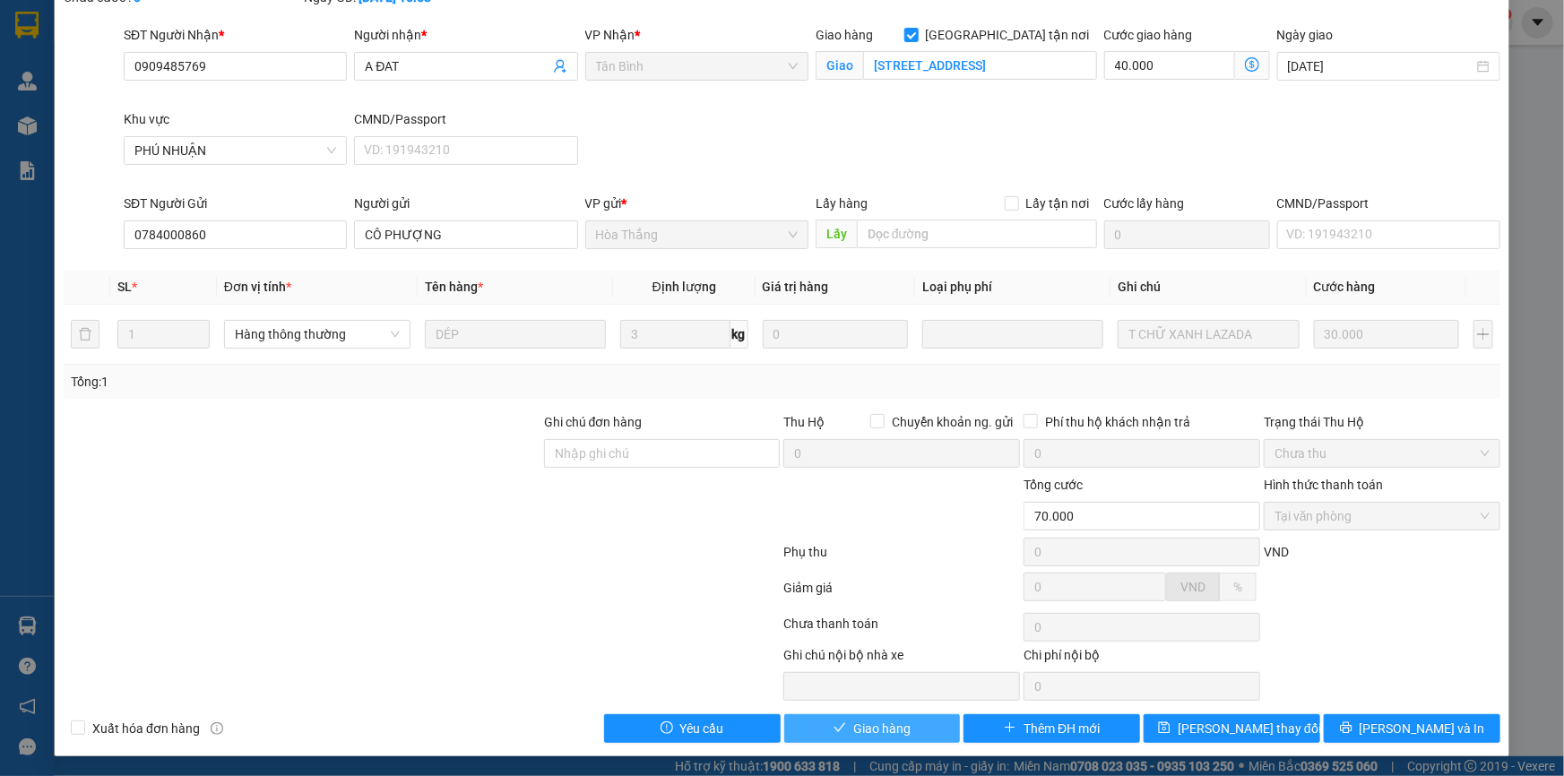
click at [884, 730] on span "Giao hàng" at bounding box center [881, 729] width 57 height 20
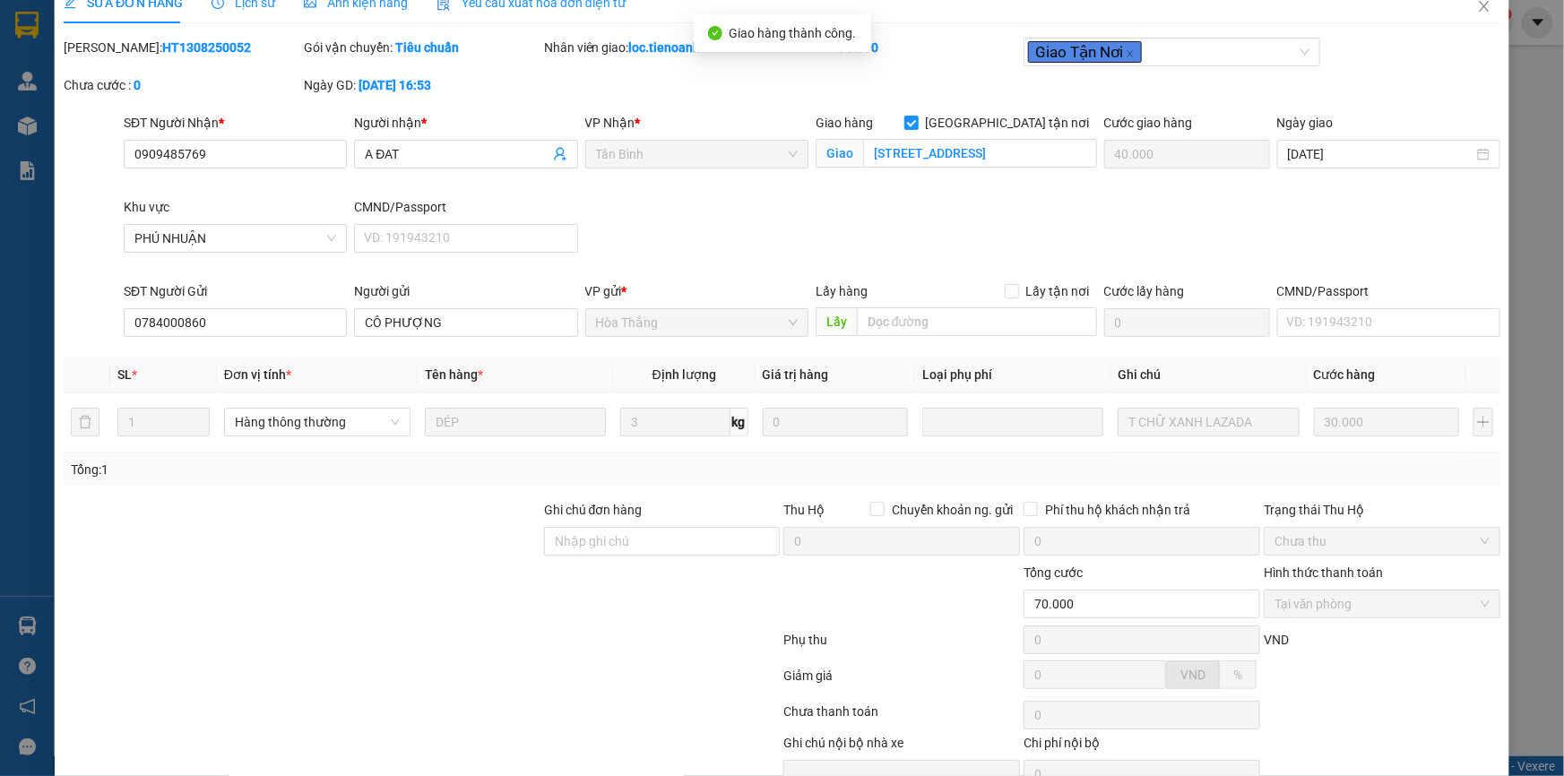
scroll to position [0, 0]
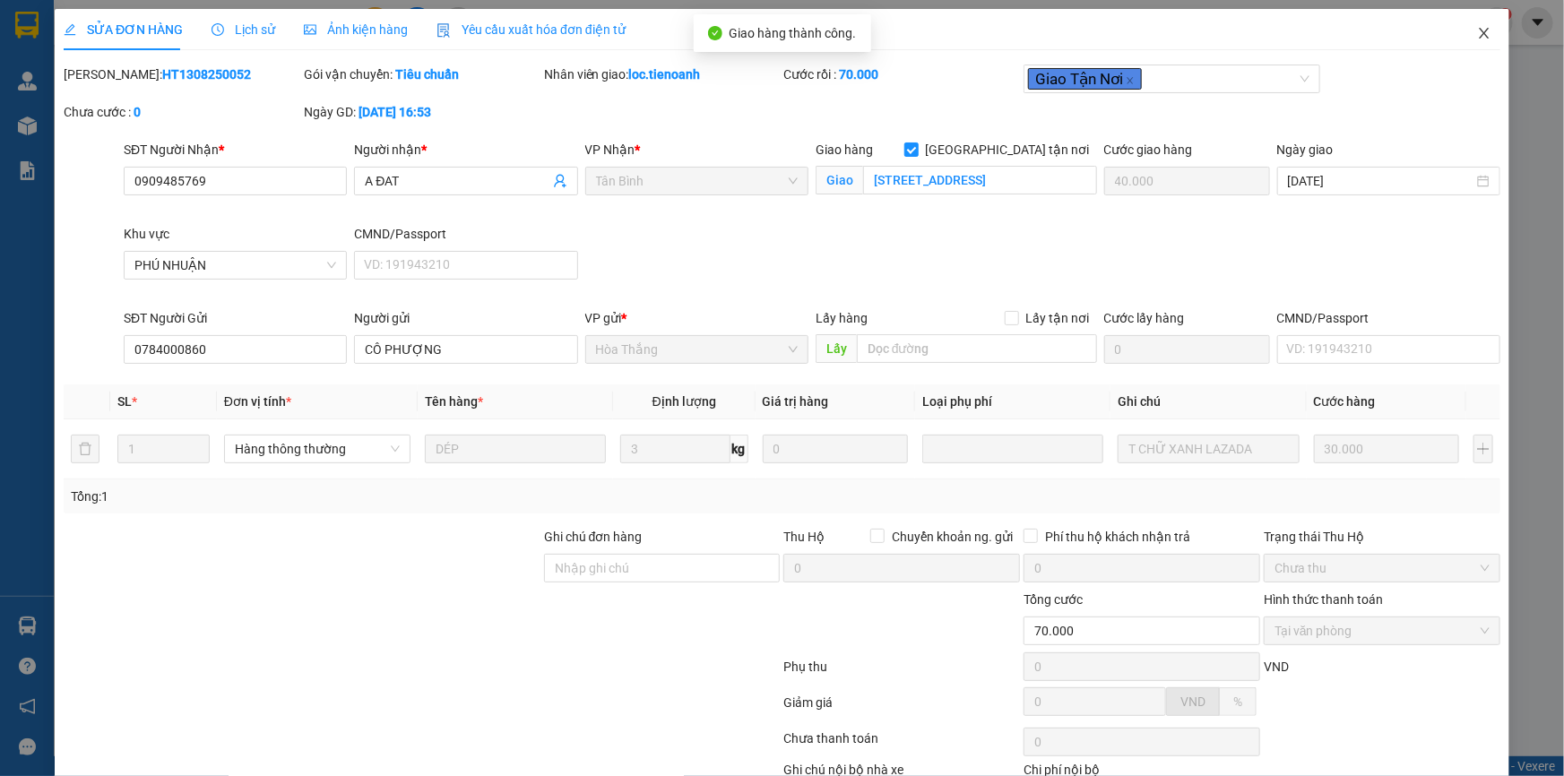
click at [1477, 34] on icon "close" at bounding box center [1484, 33] width 14 height 14
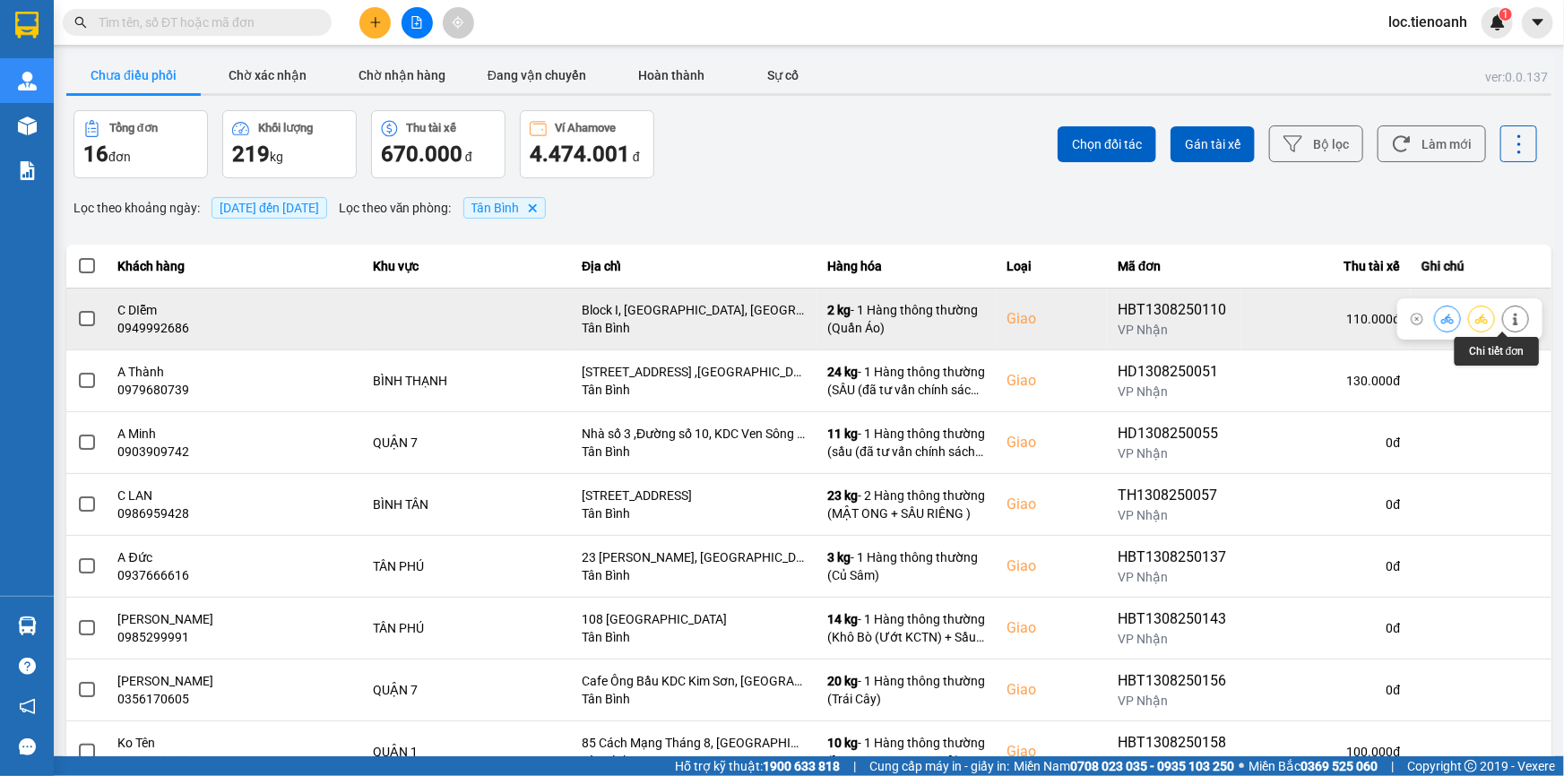
click at [1507, 312] on button at bounding box center [1515, 318] width 25 height 31
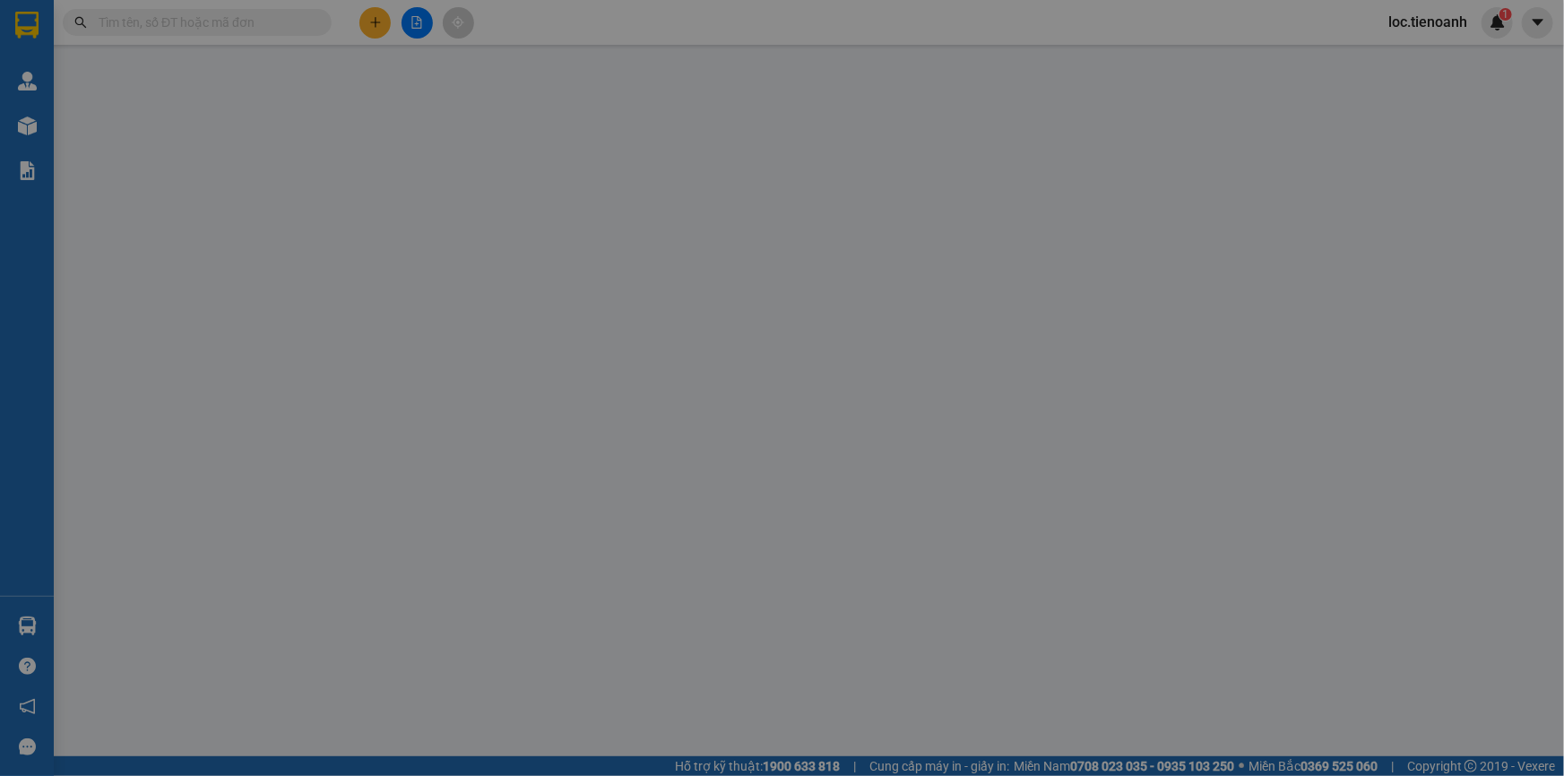
type input "0949992686"
type input "C DIễm"
checkbox input "true"
type input "Block I, Eco Green Sài Gòn, Eco Green Sài Gòn, 39B Đ. Nguyễn Văn Linh, Tân Thuậ…"
type input "0898384314"
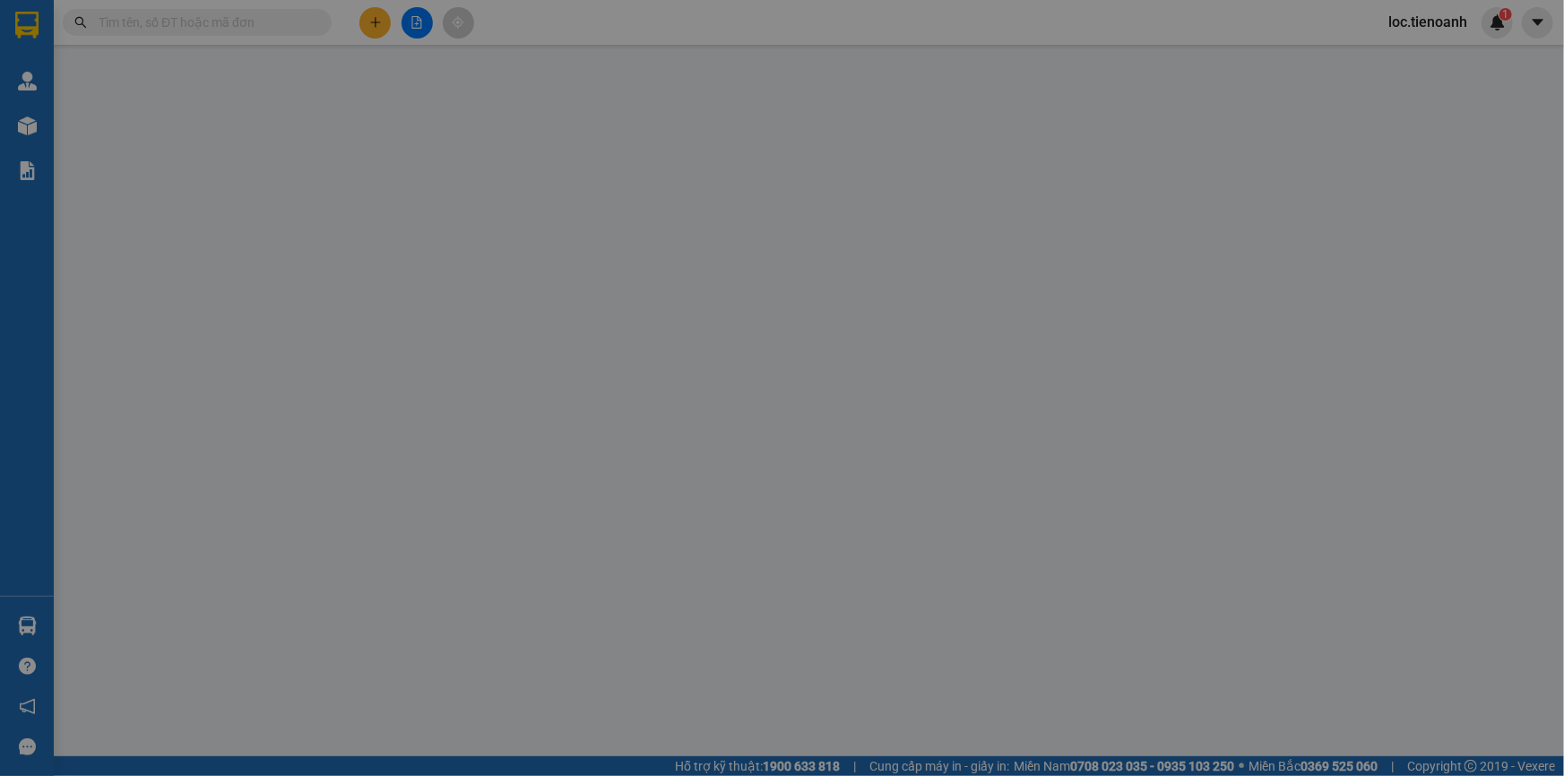
type input "C My"
type input "110.000"
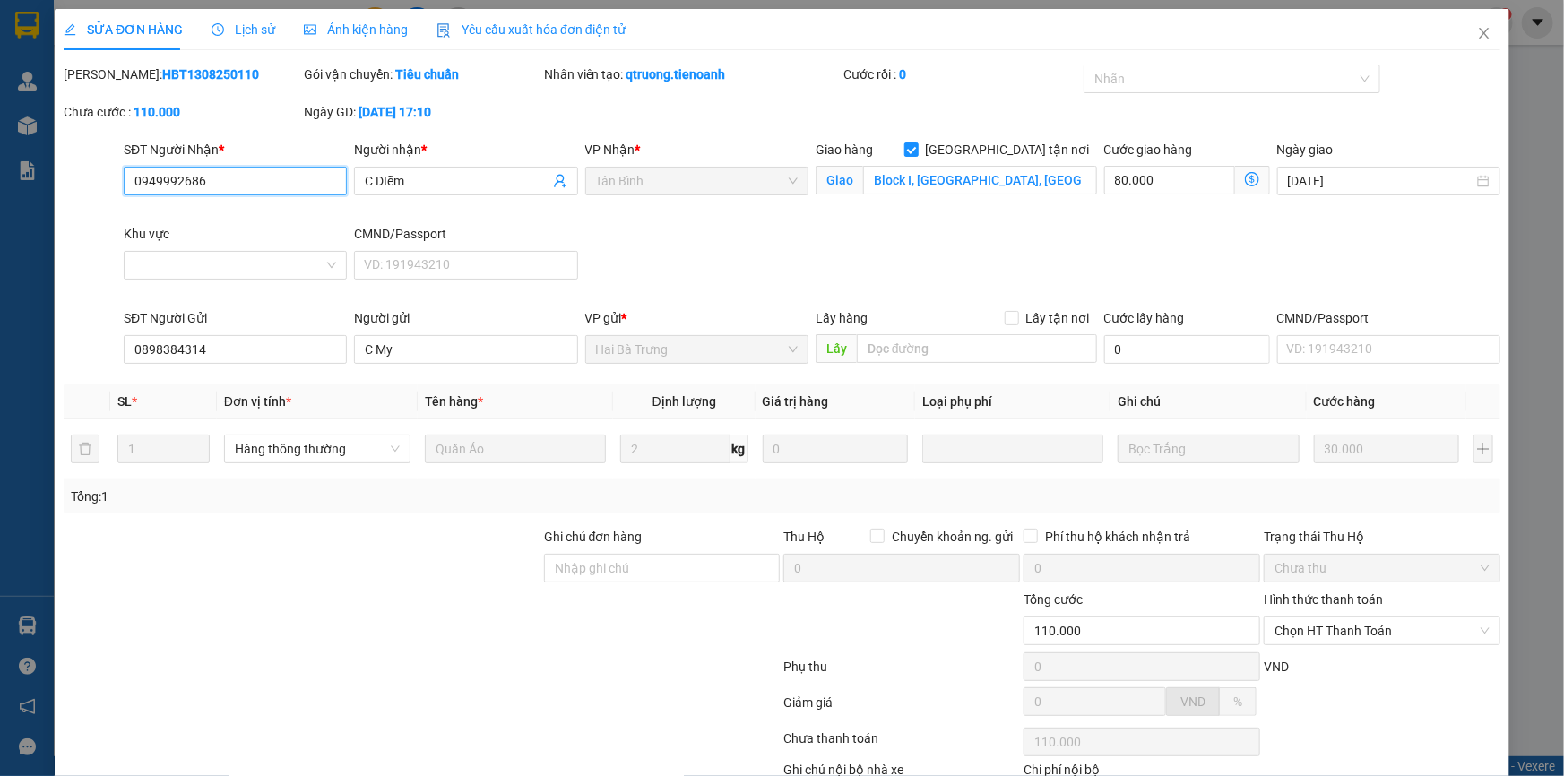
scroll to position [115, 0]
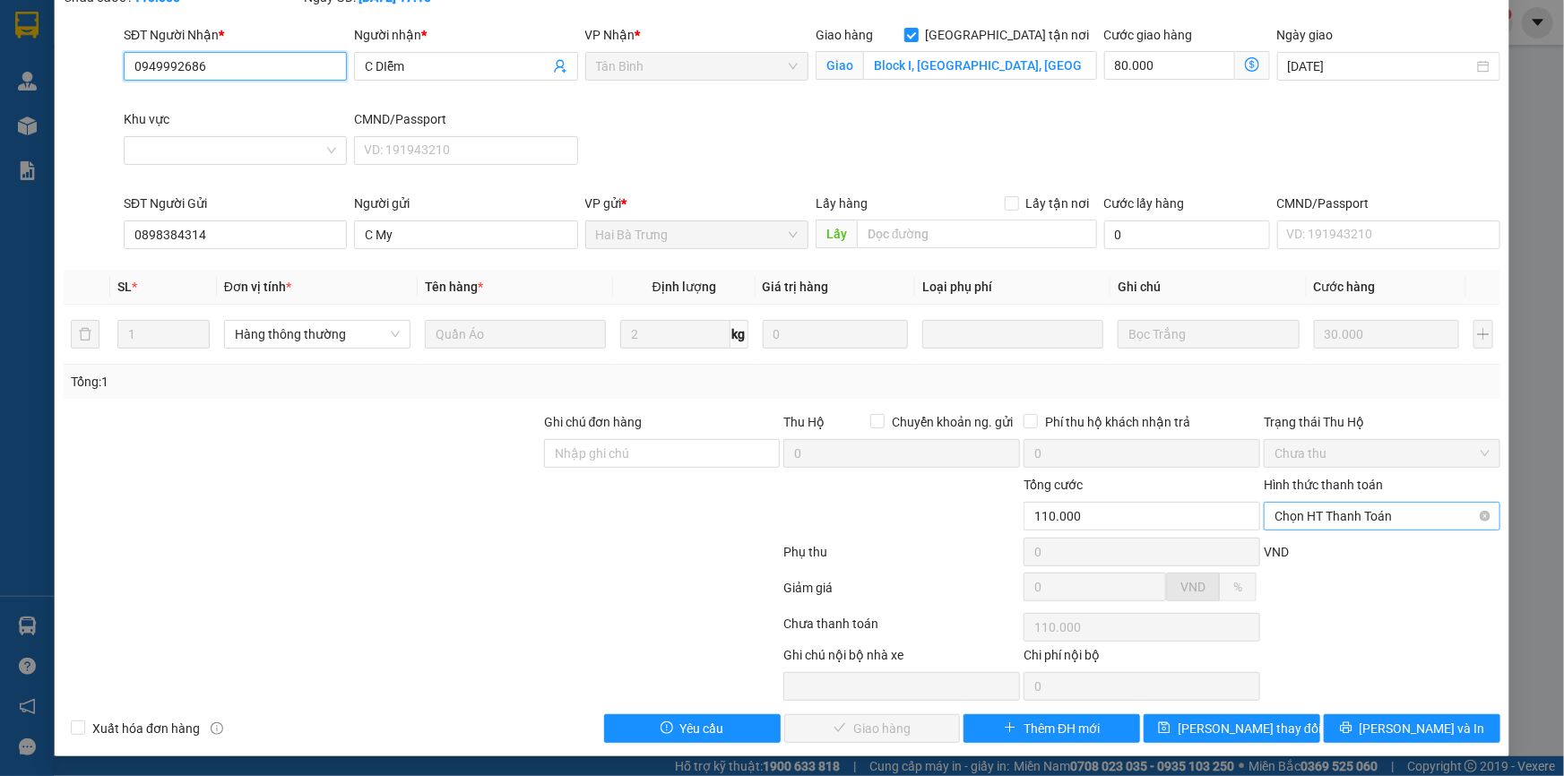
click at [1296, 512] on span "Chọn HT Thanh Toán" at bounding box center [1381, 516] width 215 height 27
click at [1297, 545] on div "Tại văn phòng" at bounding box center [1370, 551] width 213 height 20
type input "0"
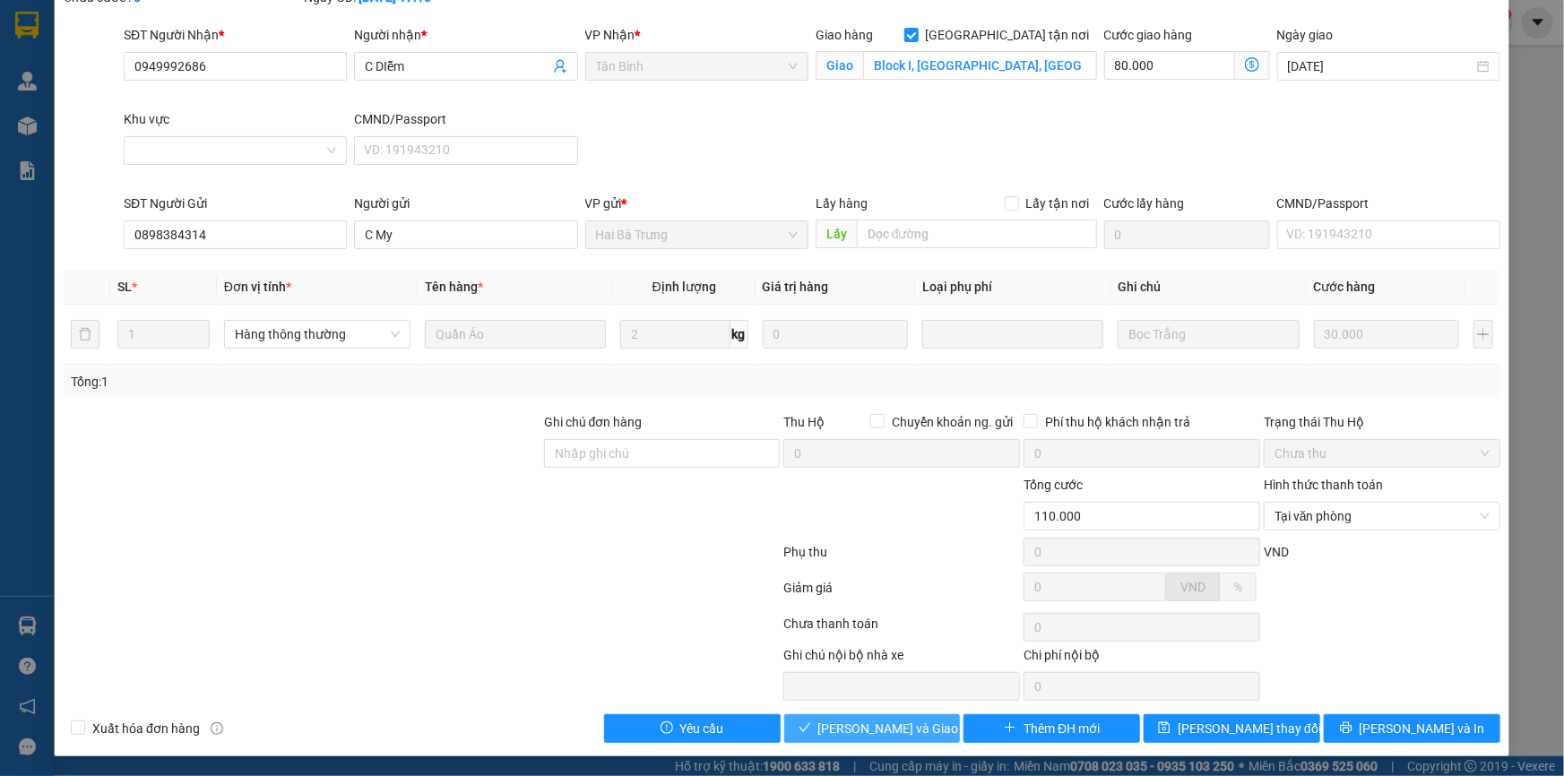
click at [924, 718] on button "Lưu và Giao hàng" at bounding box center [872, 728] width 177 height 29
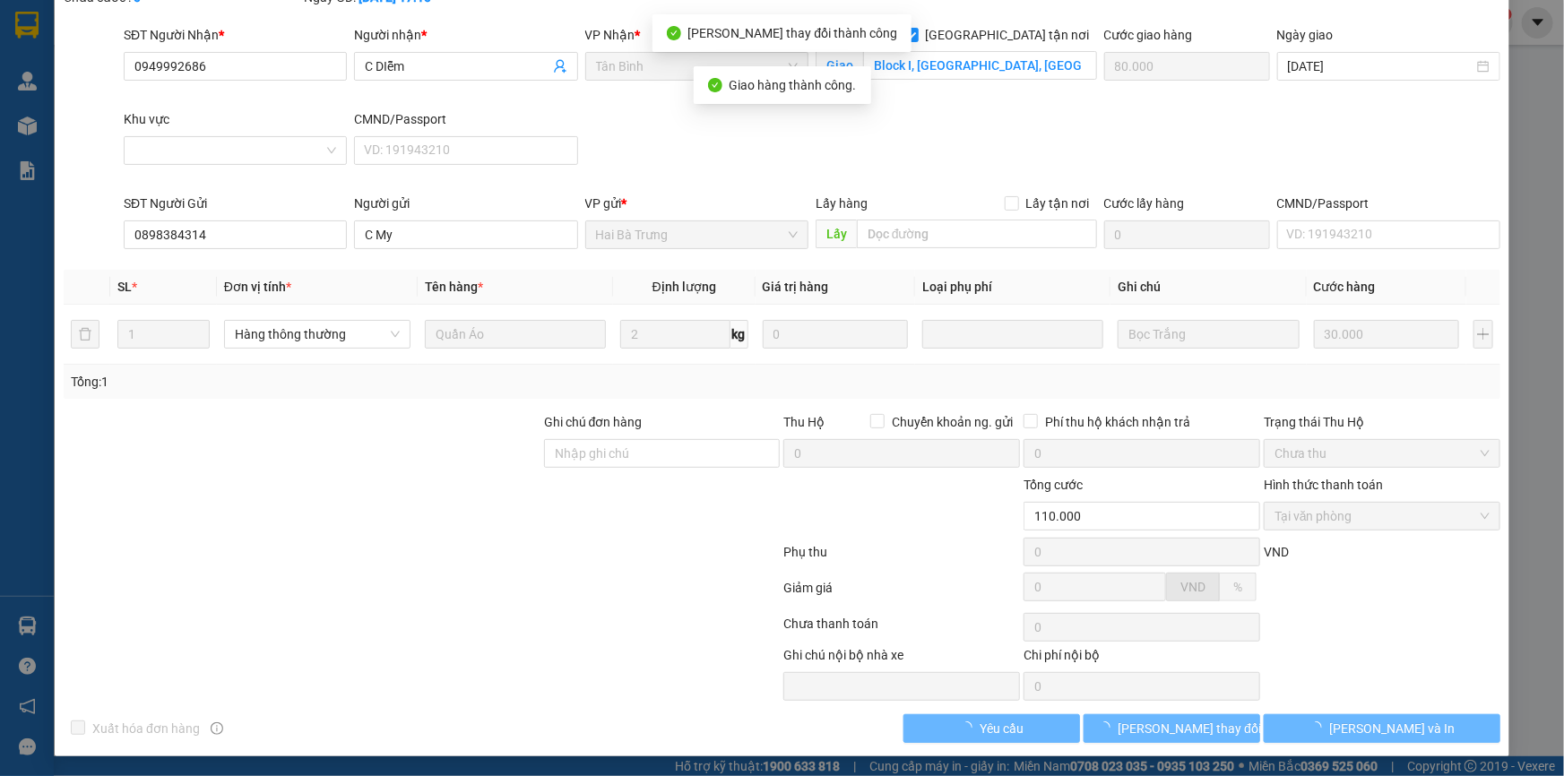
scroll to position [0, 0]
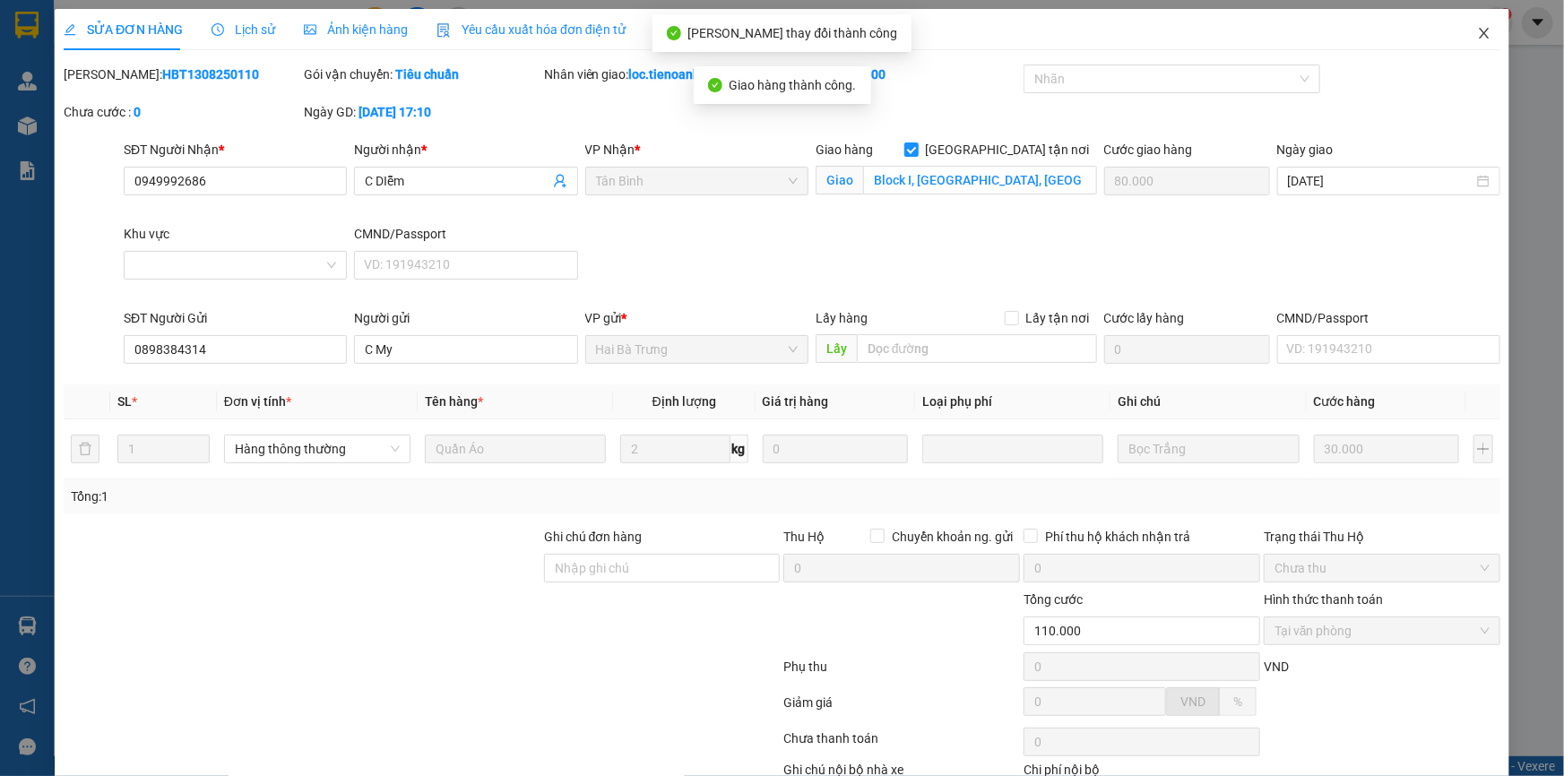
click at [1478, 36] on icon "close" at bounding box center [1483, 33] width 10 height 11
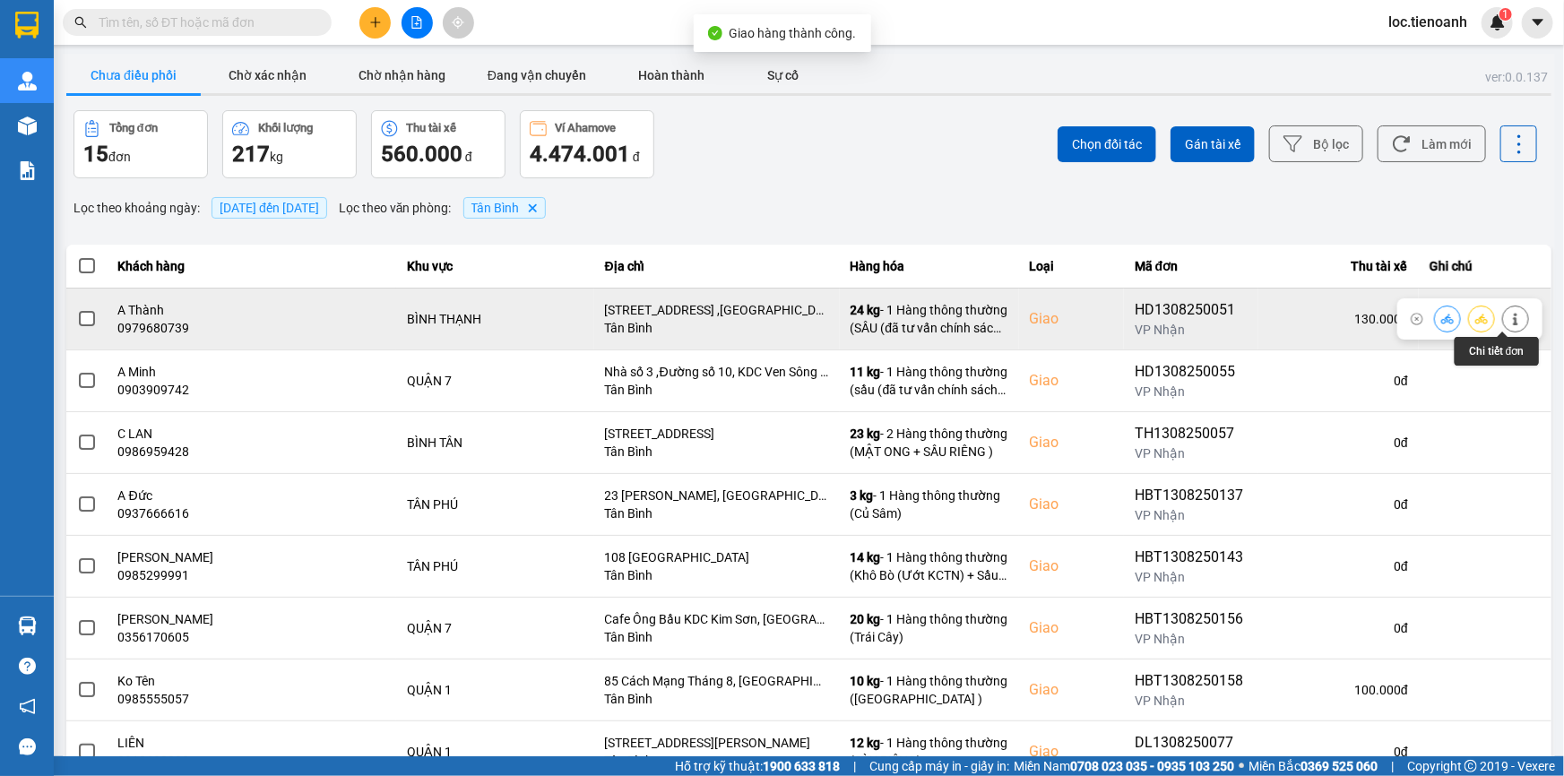
click at [1513, 315] on icon at bounding box center [1515, 319] width 4 height 13
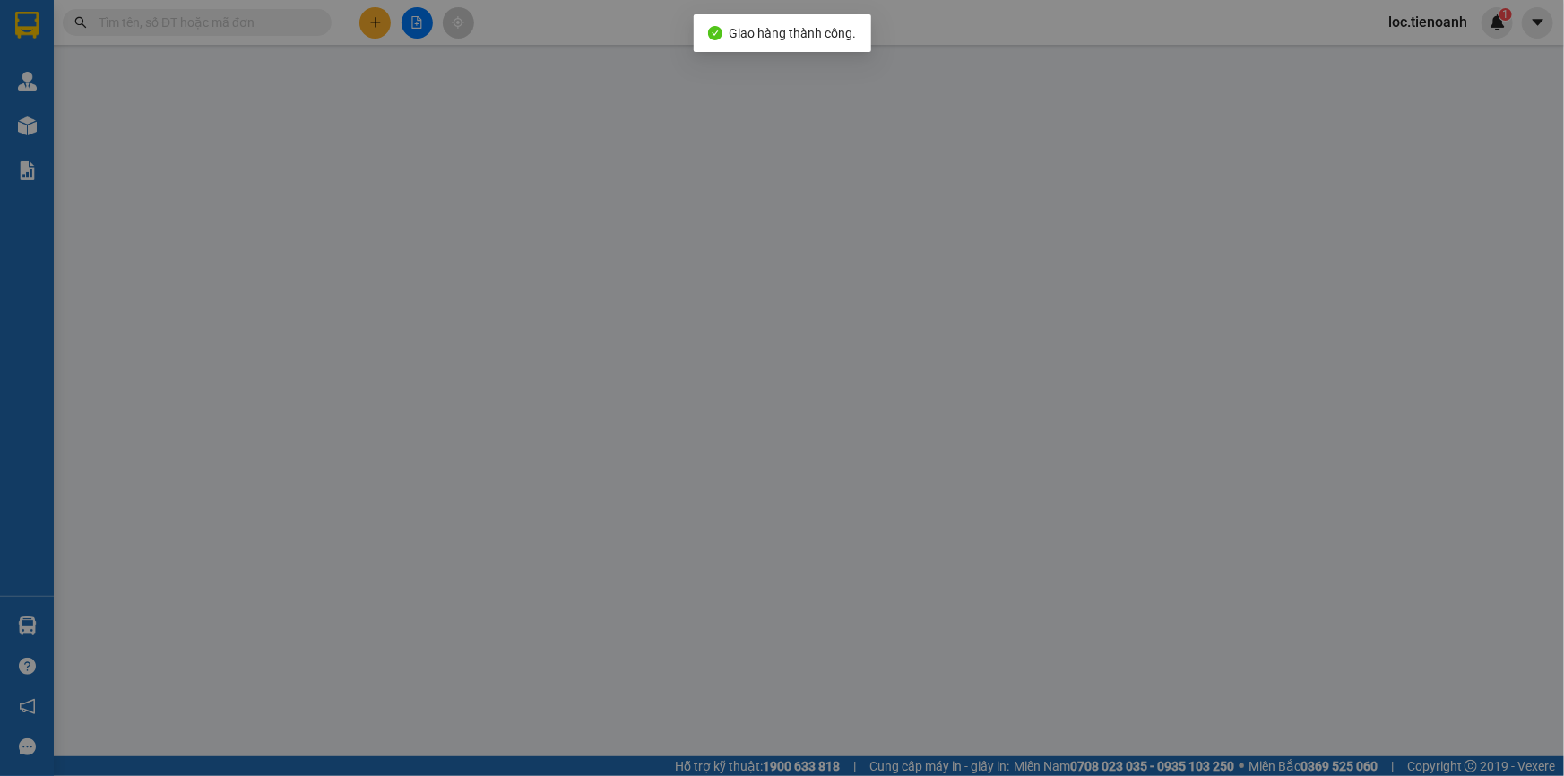
type input "0979680739"
type input "A Thành"
checkbox input "true"
type input "Park 6A,Vinhome Center Park ,Nguyễn Hữu Cảnh,P22,Bình Thạnh ,Thành Phố Hồ Chí M…"
type input "0911533533"
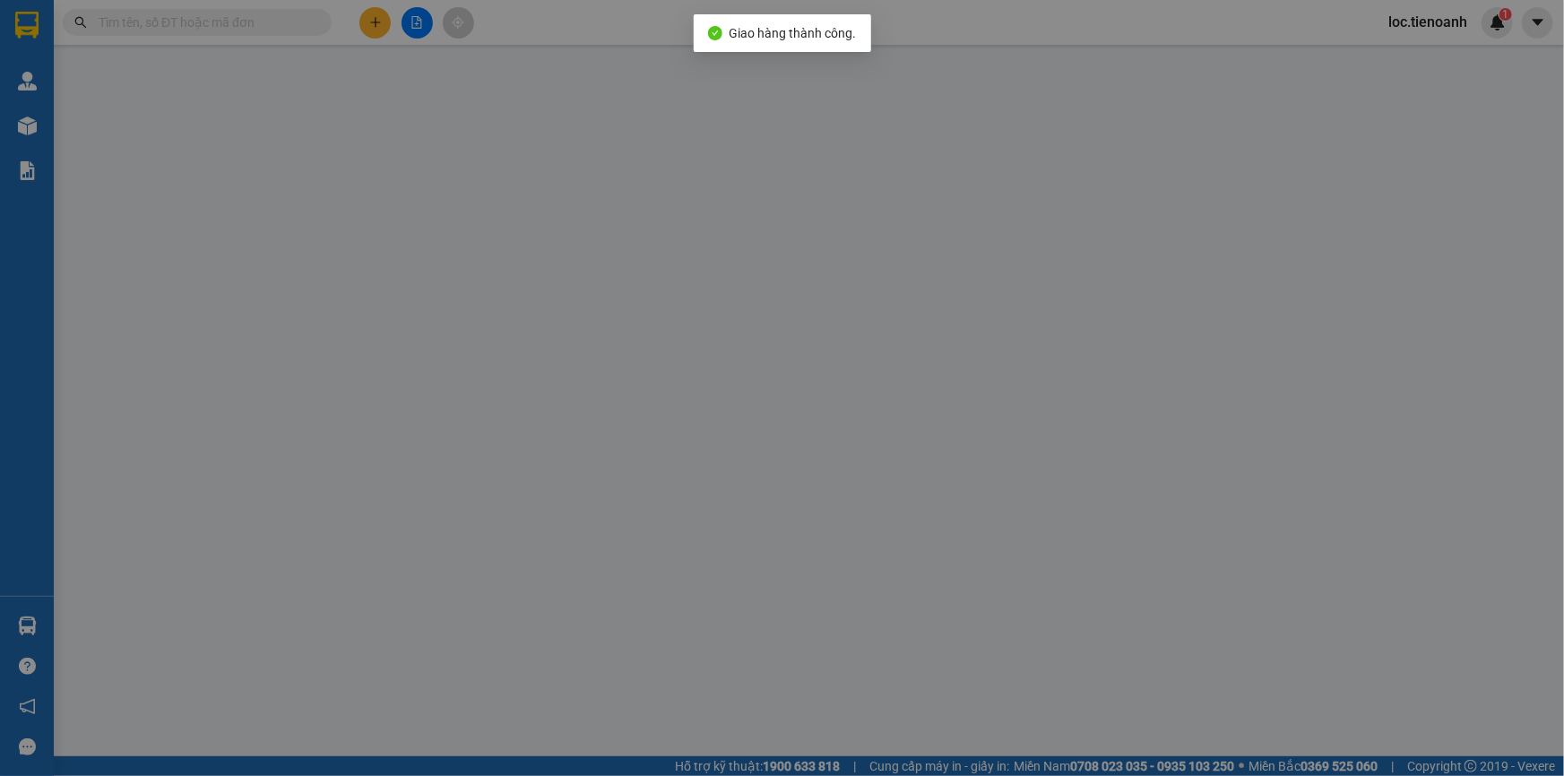
type input "Nguyên"
type input "130.000"
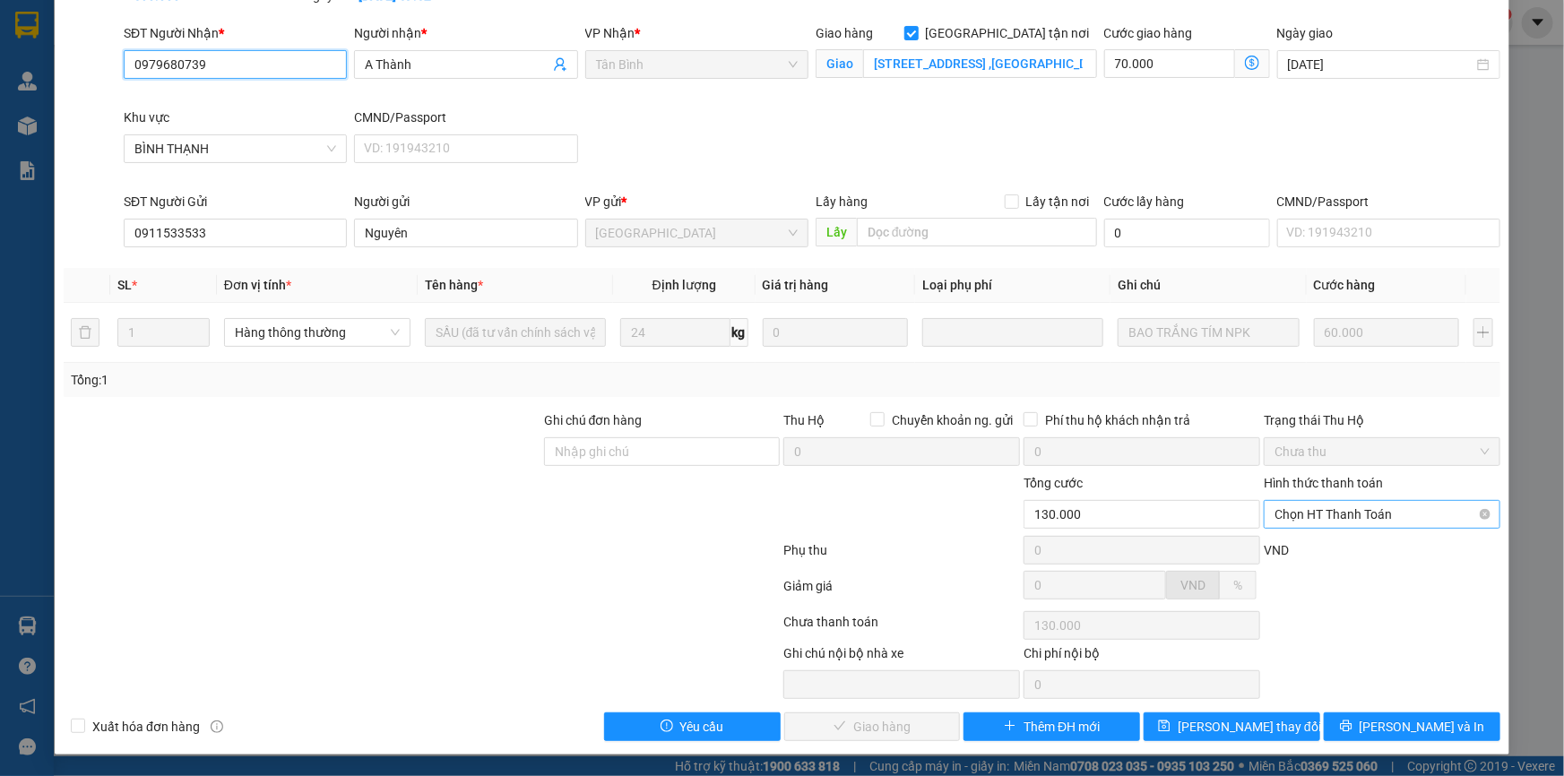
scroll to position [115, 0]
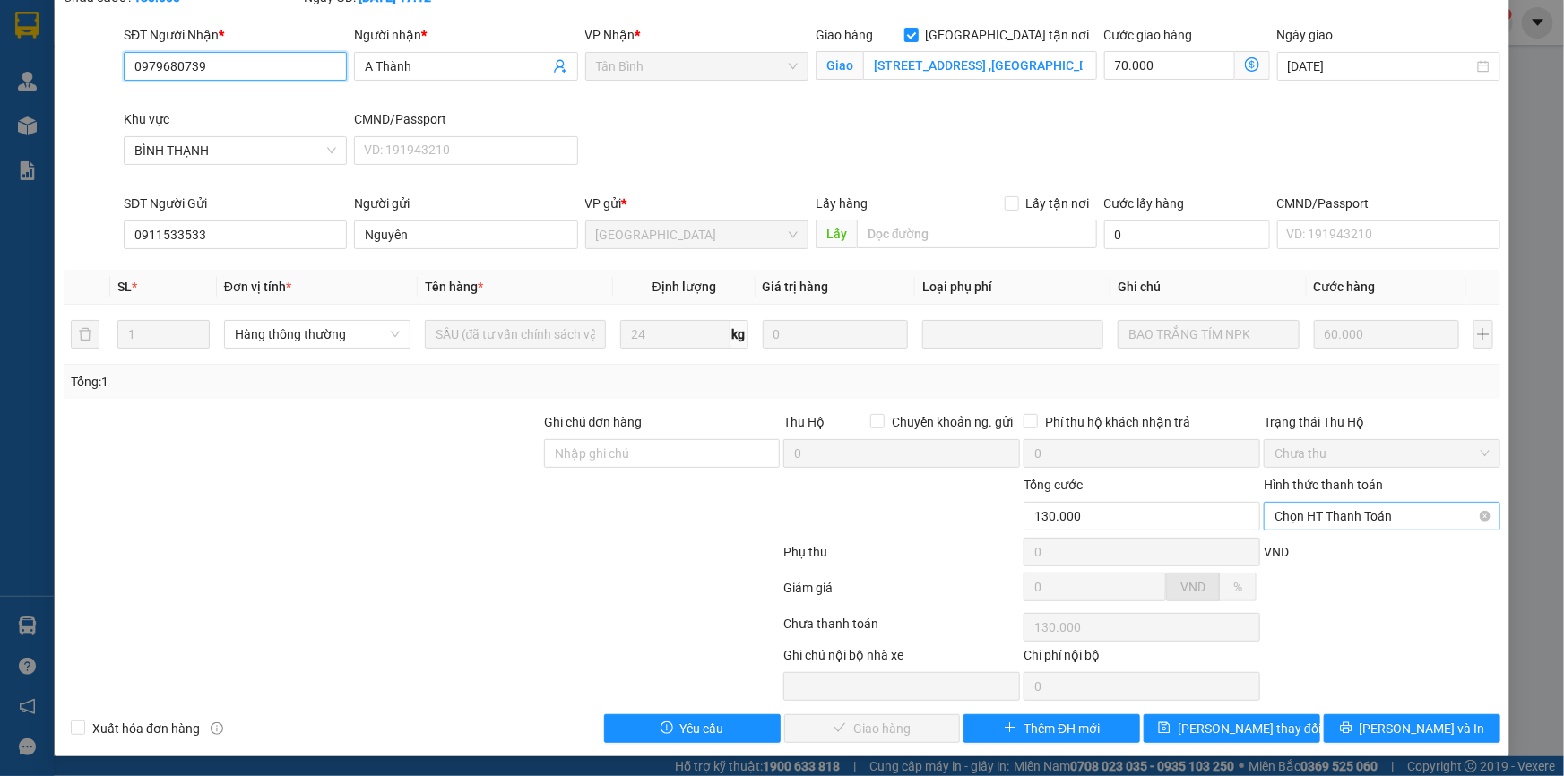
click at [1318, 513] on span "Chọn HT Thanh Toán" at bounding box center [1381, 516] width 215 height 27
click at [1317, 547] on div "Tại văn phòng" at bounding box center [1370, 551] width 213 height 20
type input "0"
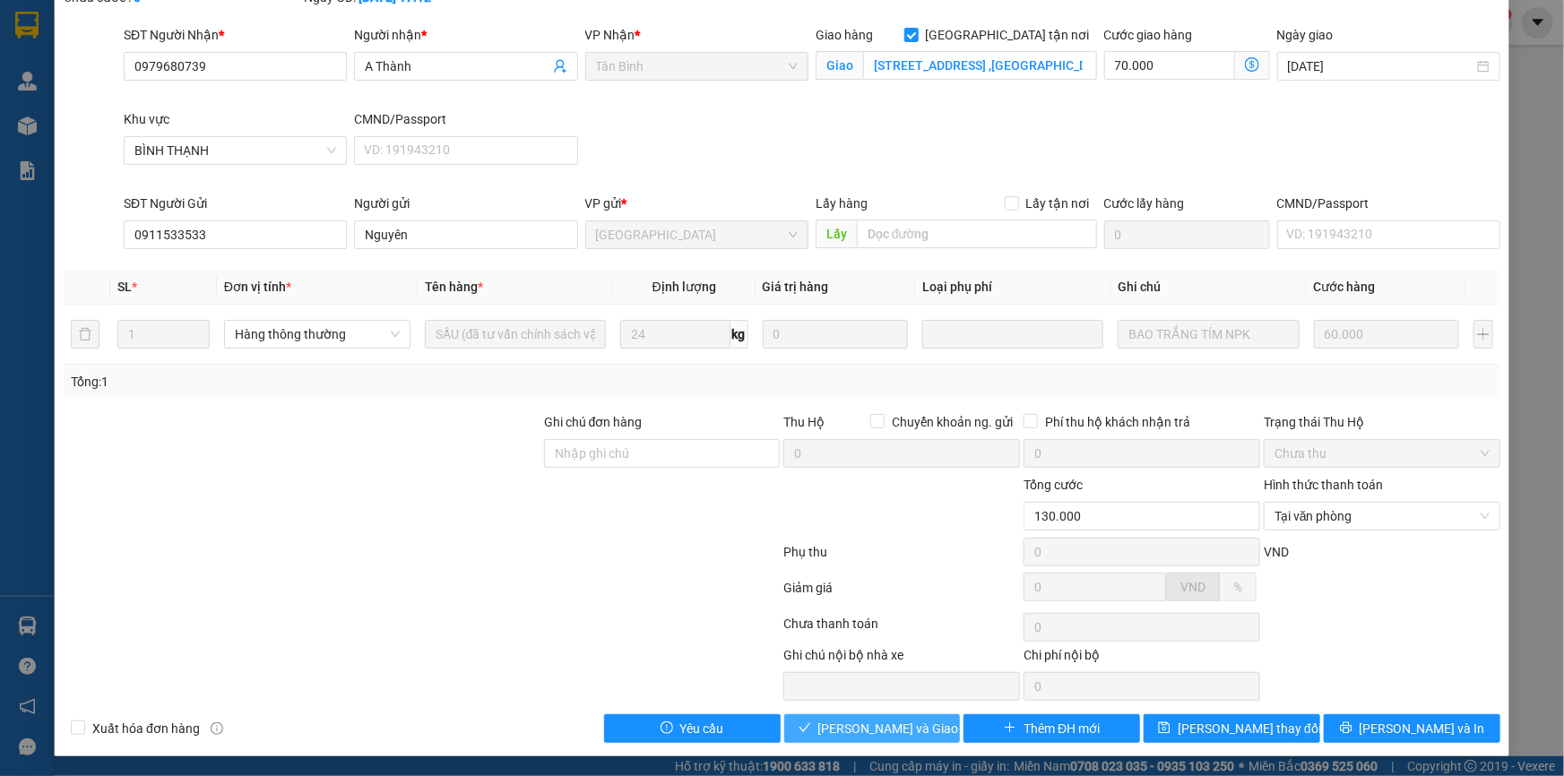
click at [875, 724] on span "Lưu và Giao hàng" at bounding box center [904, 729] width 172 height 20
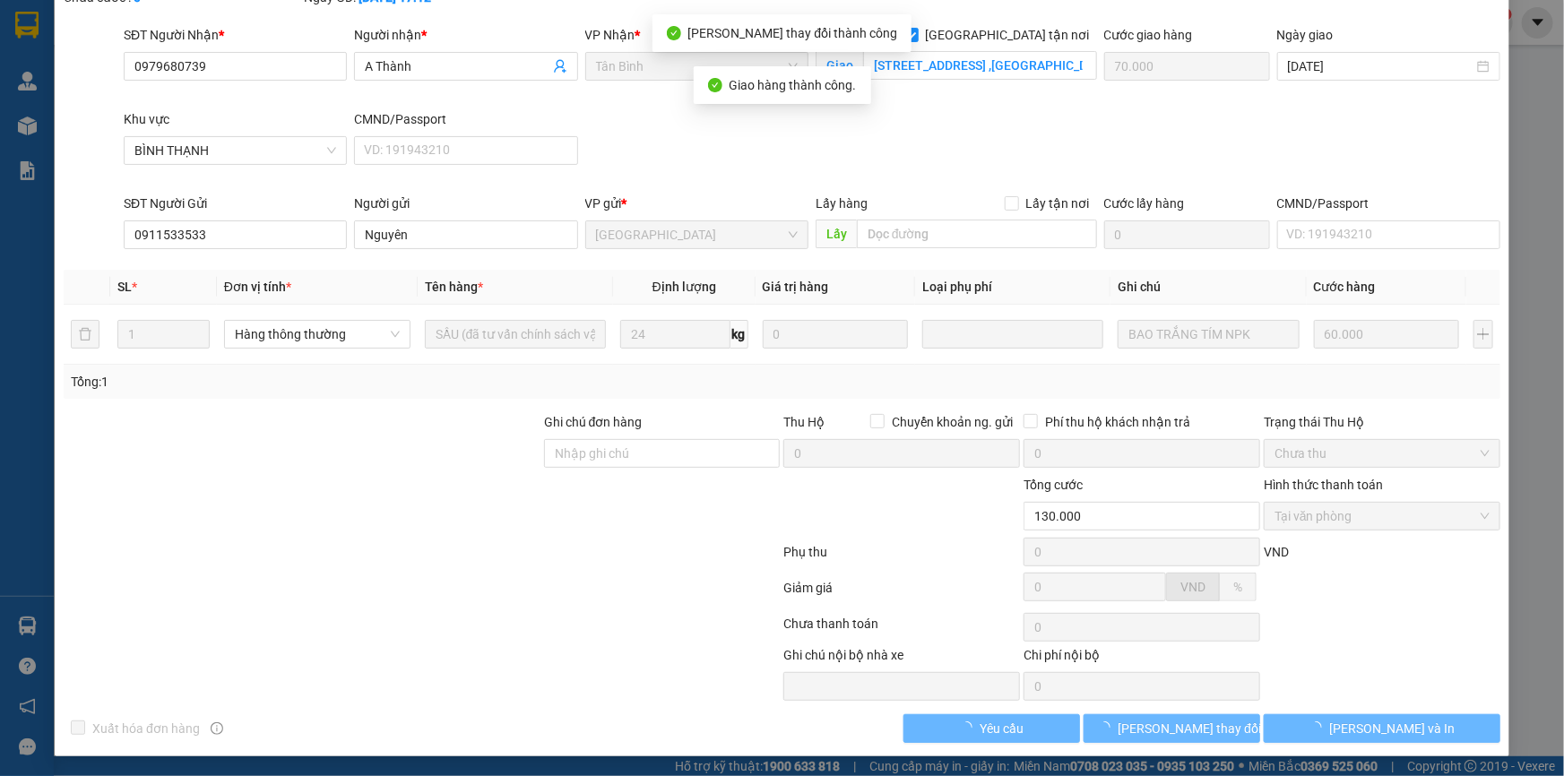
scroll to position [0, 0]
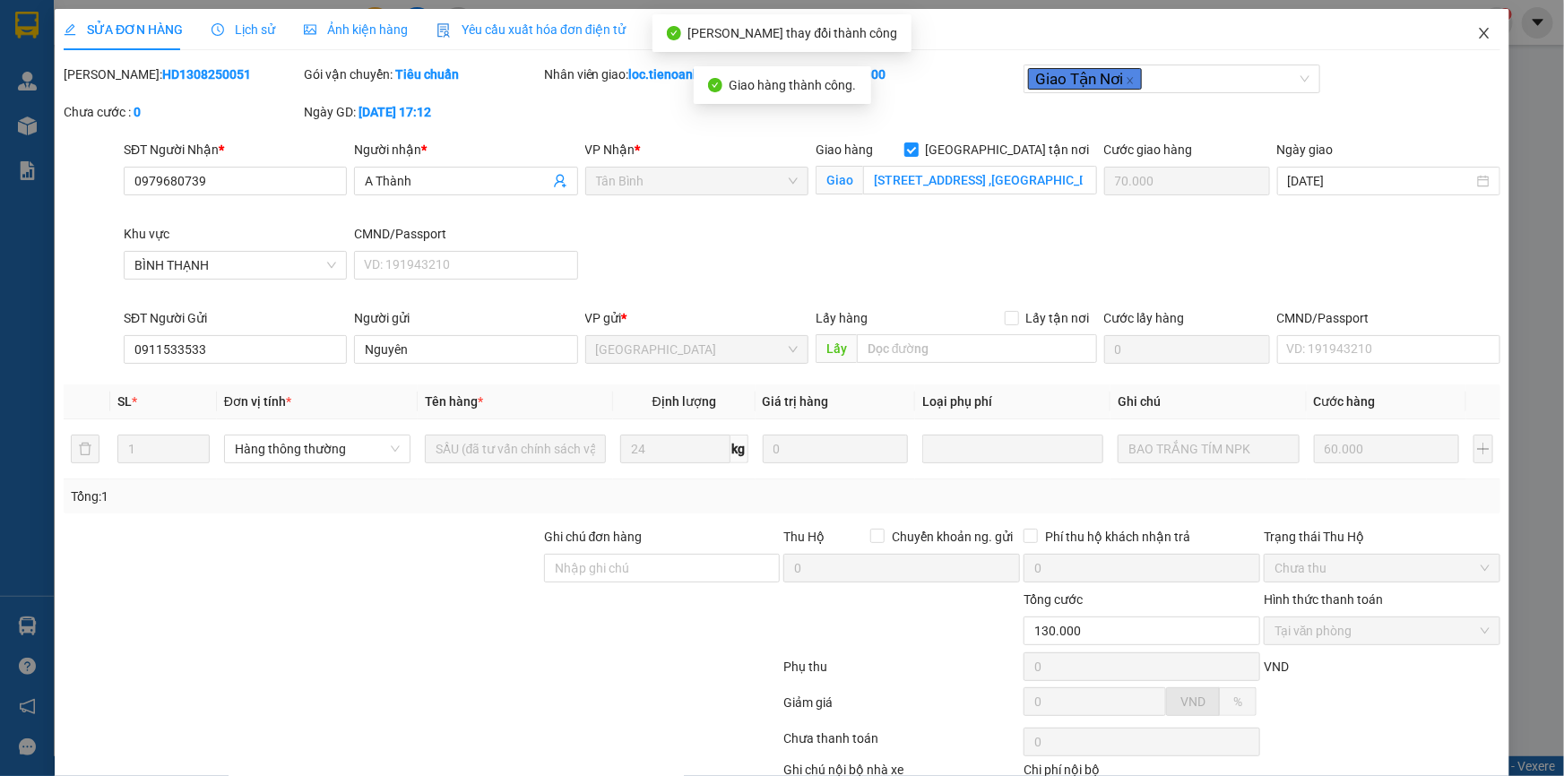
click at [1477, 28] on icon "close" at bounding box center [1484, 33] width 14 height 14
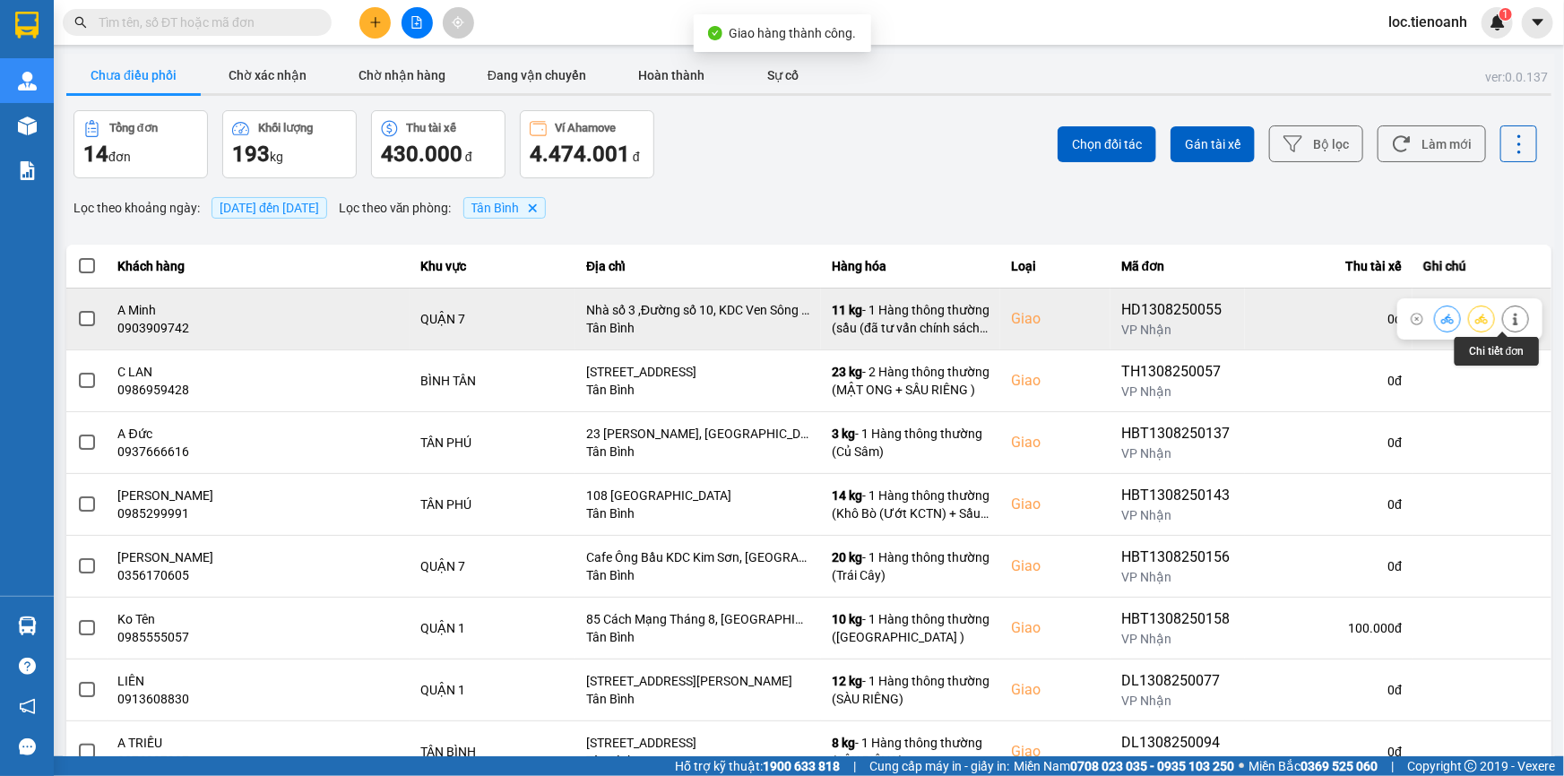
click at [1503, 311] on button at bounding box center [1515, 318] width 25 height 31
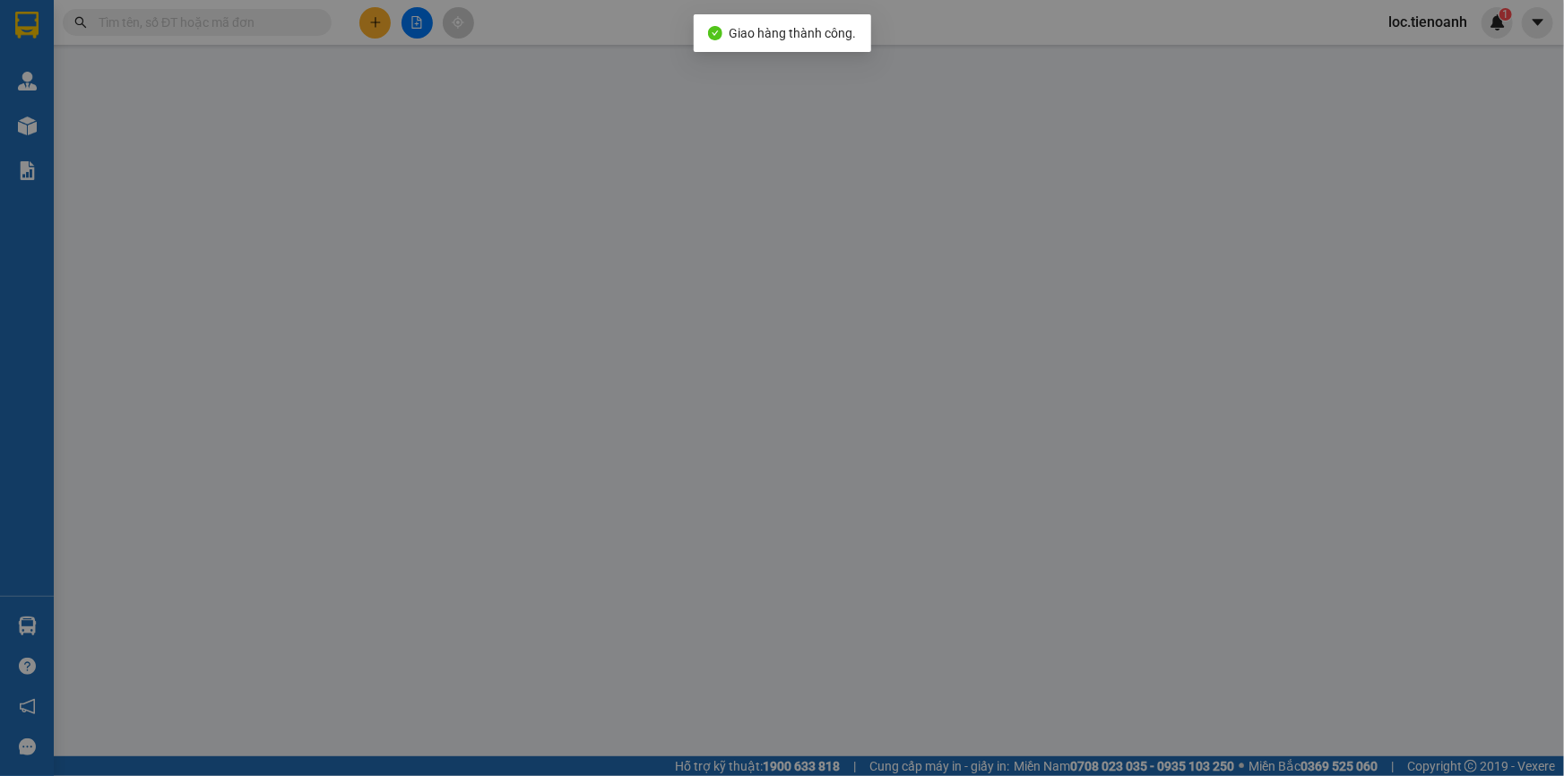
type input "0903909742"
type input "A Minh"
checkbox input "true"
type input "Nhà số 3 ,Đường số 10, KDC Ven Sông ,P Tân Phong,Quận 7,HCM"
type input "0933079949"
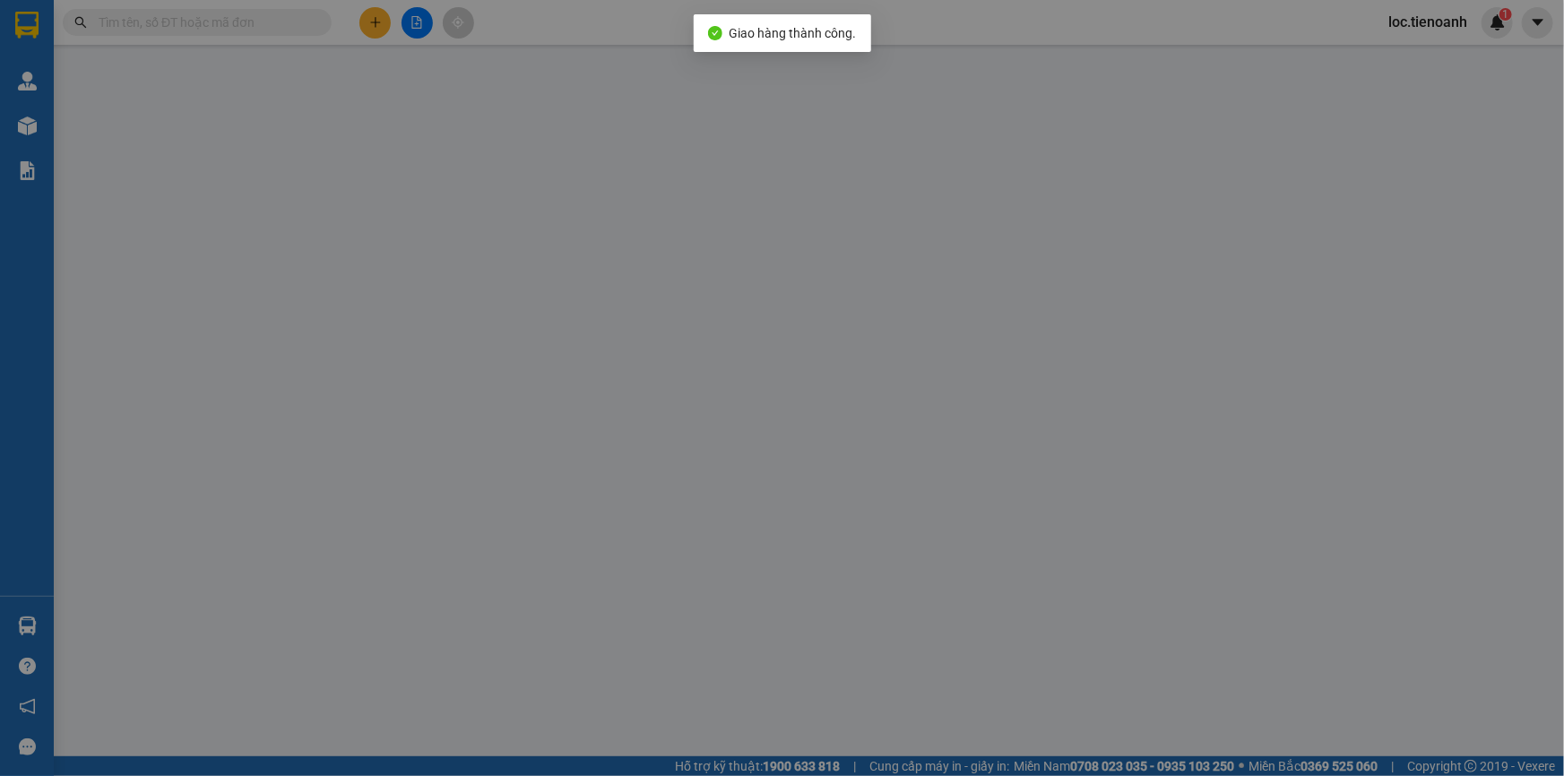
type input "Duy"
type input "120.000"
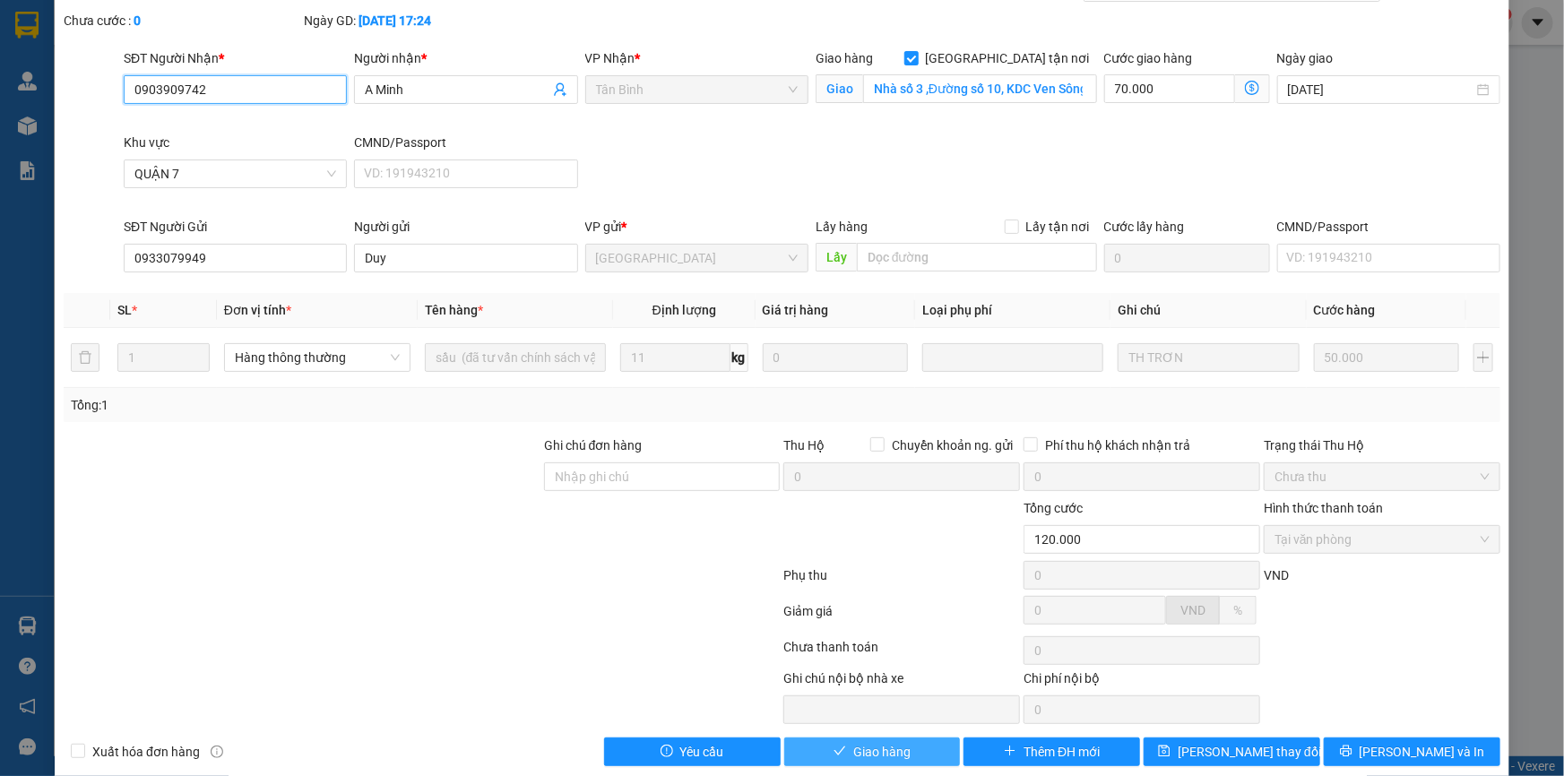
scroll to position [115, 0]
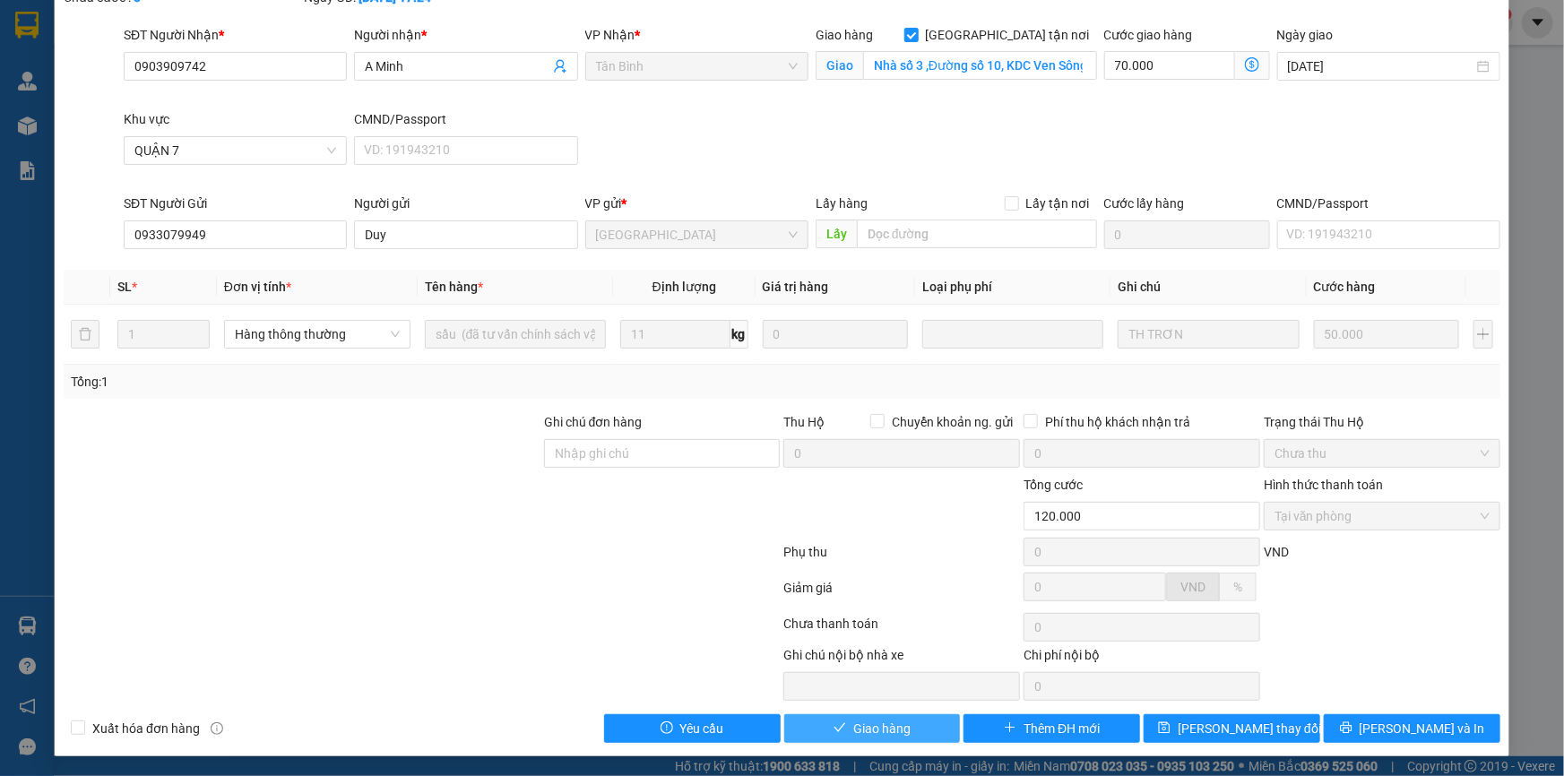
drag, startPoint x: 882, startPoint y: 732, endPoint x: 893, endPoint y: 729, distance: 12.0
click at [883, 732] on span "Giao hàng" at bounding box center [881, 729] width 57 height 20
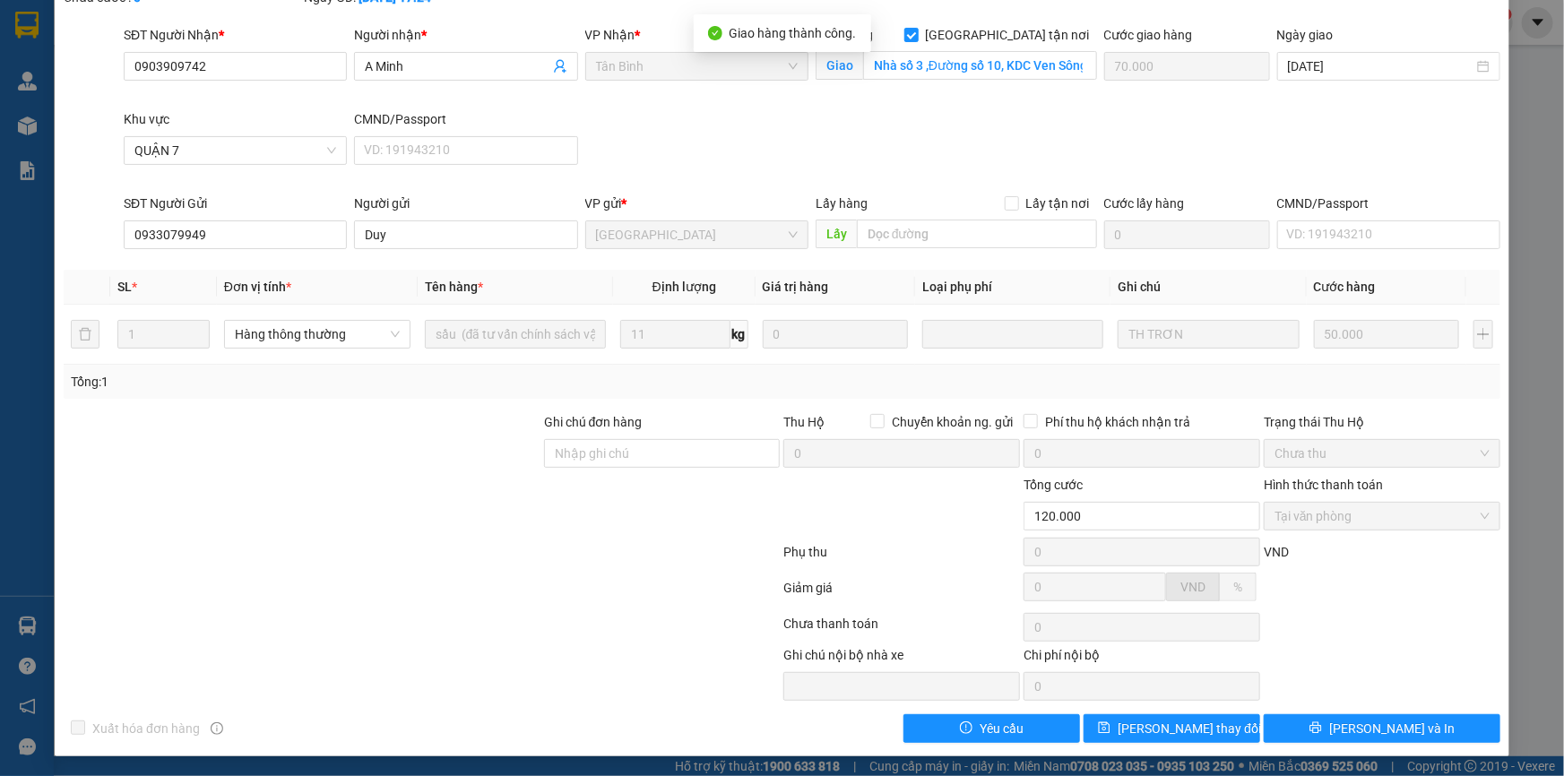
scroll to position [0, 0]
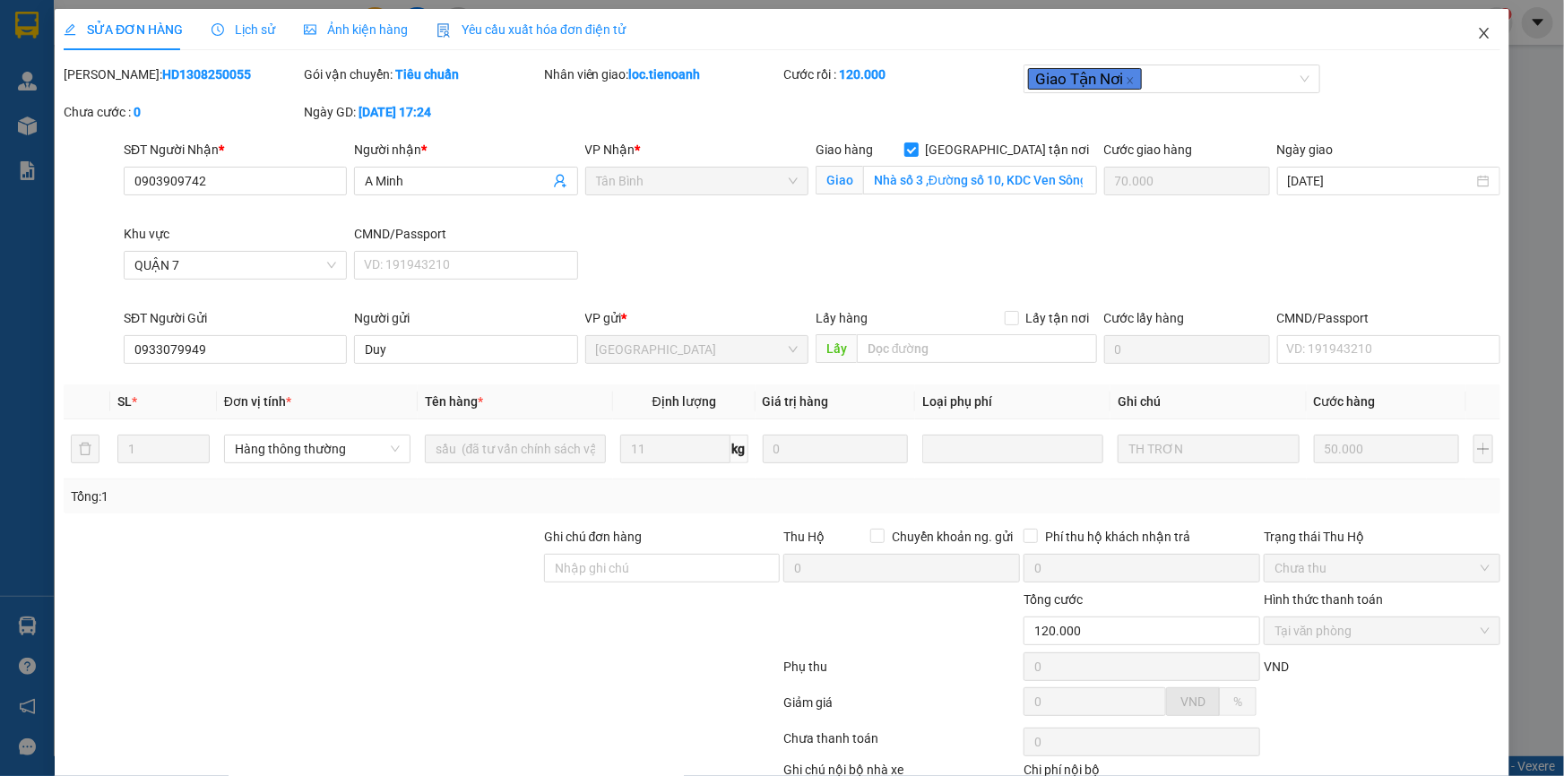
click at [1477, 30] on icon "close" at bounding box center [1484, 33] width 14 height 14
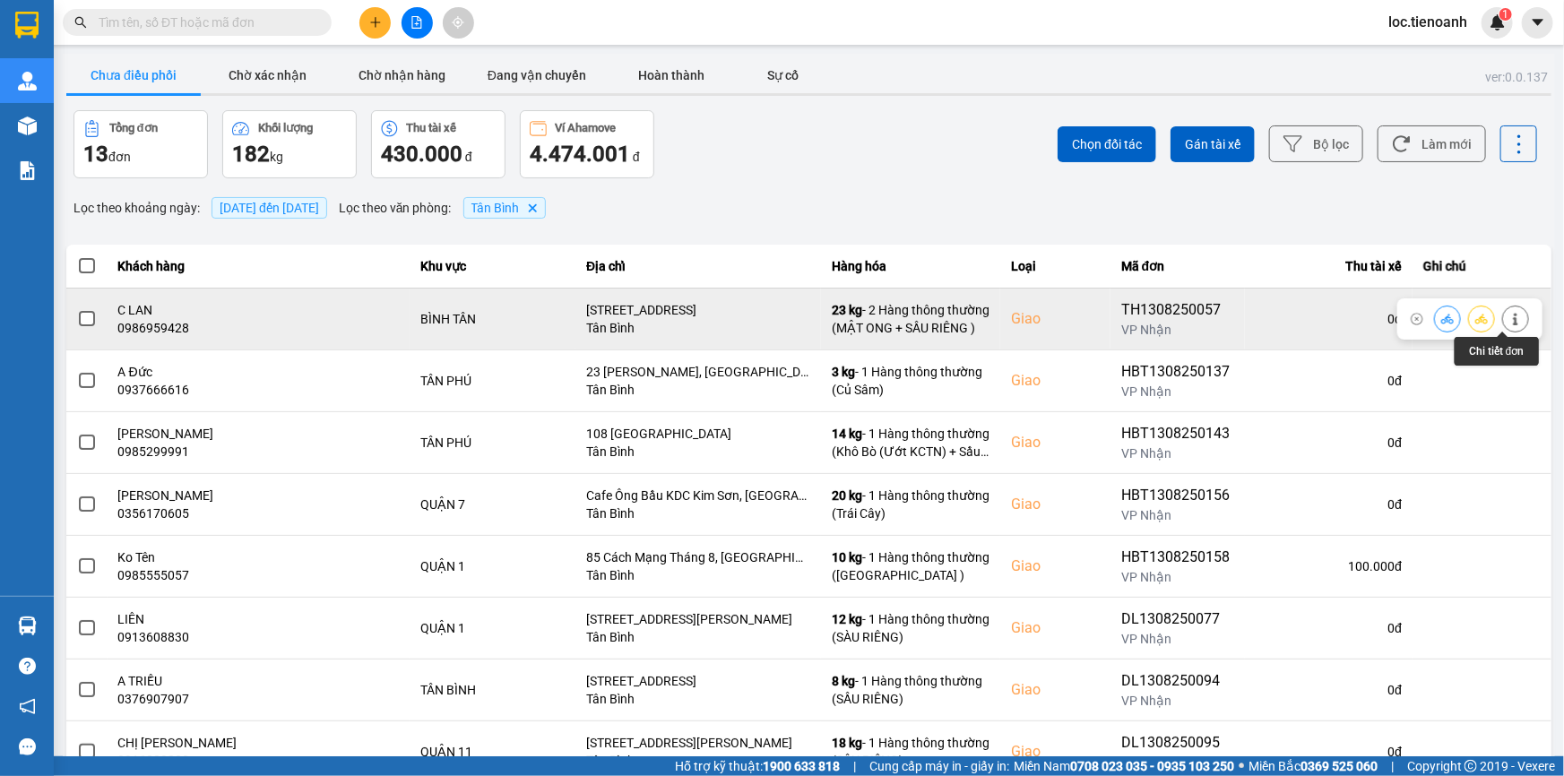
click at [1509, 317] on icon at bounding box center [1515, 319] width 13 height 13
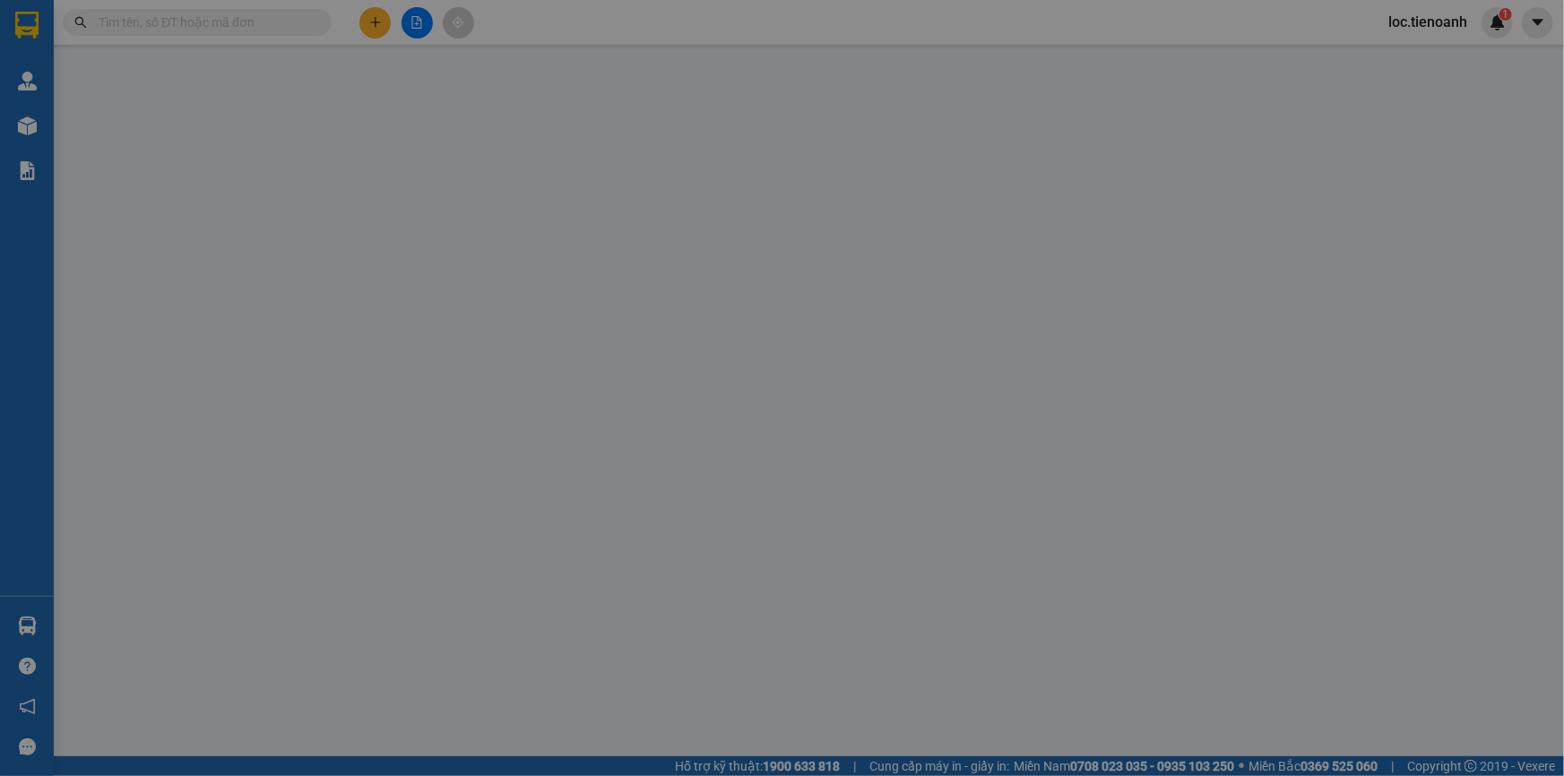
type input "0986959428"
type input "C LAN"
checkbox input "true"
type input "4/9 Đường số 5, phường Bình Hưng Hòa, Quận Bình Tân, Thành phố Hồ Chí Minh"
type input "0989364789"
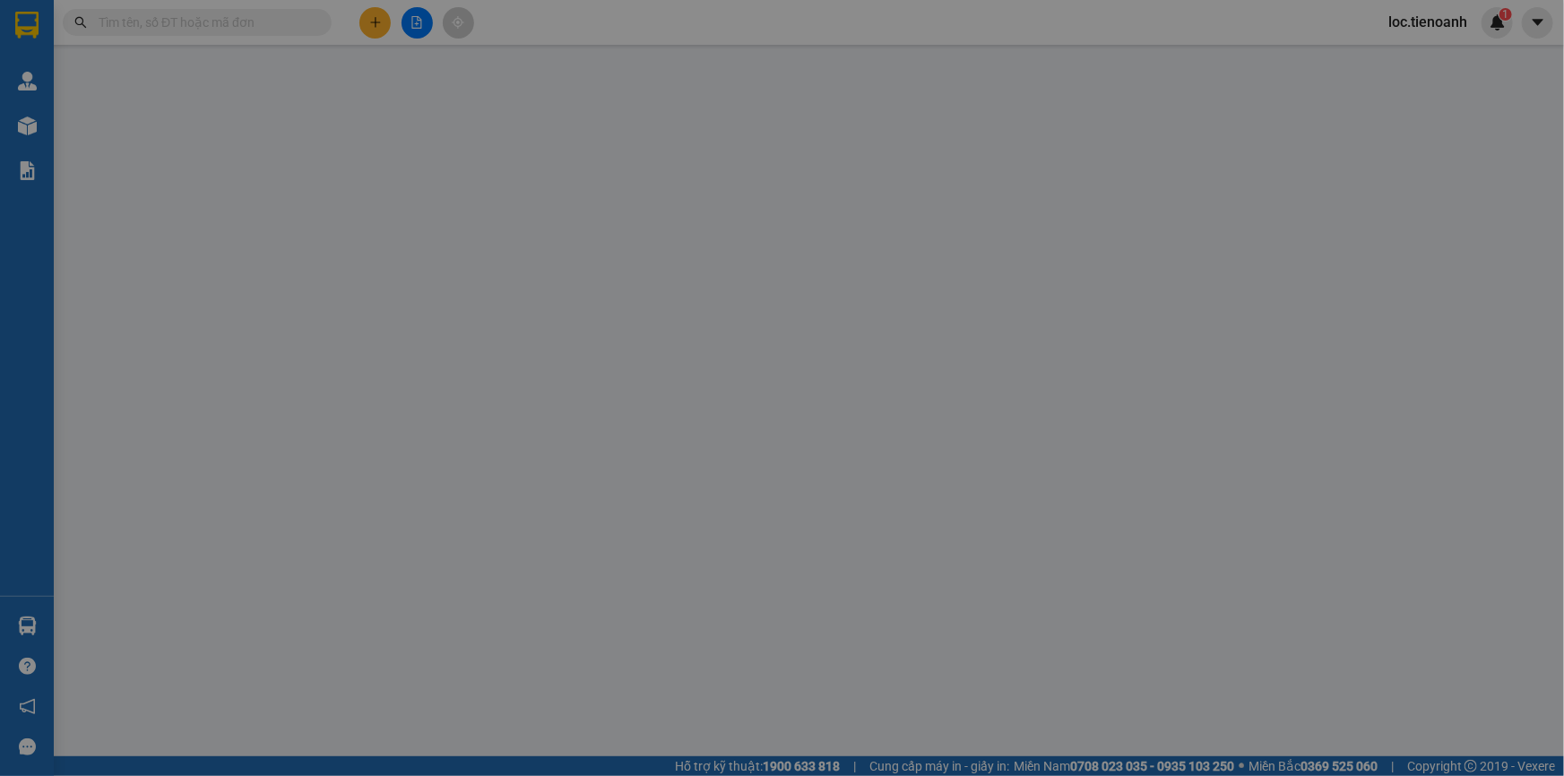
type input "THẾ"
type input "220.000"
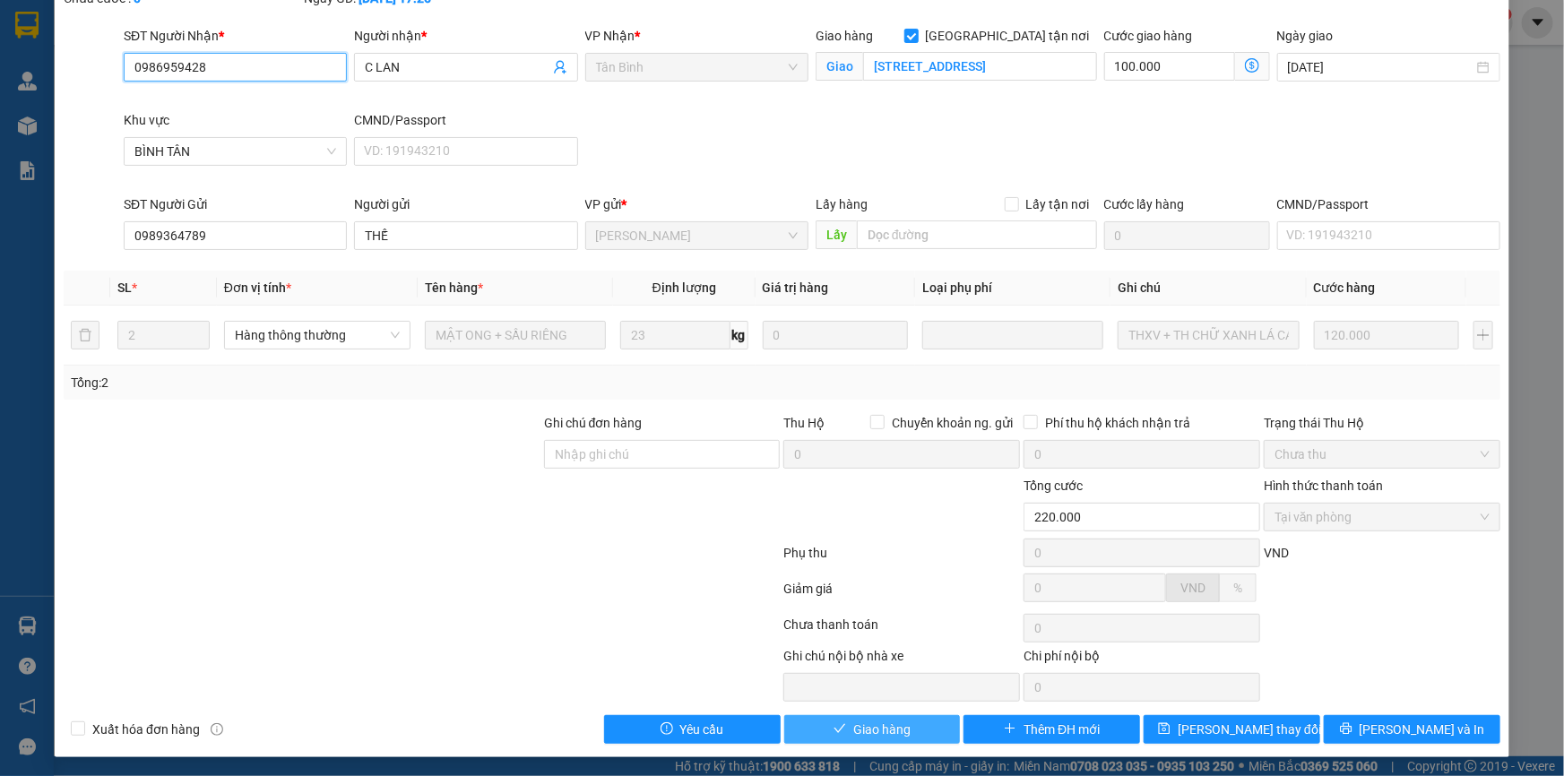
scroll to position [115, 0]
click at [895, 728] on span "Giao hàng" at bounding box center [881, 729] width 57 height 20
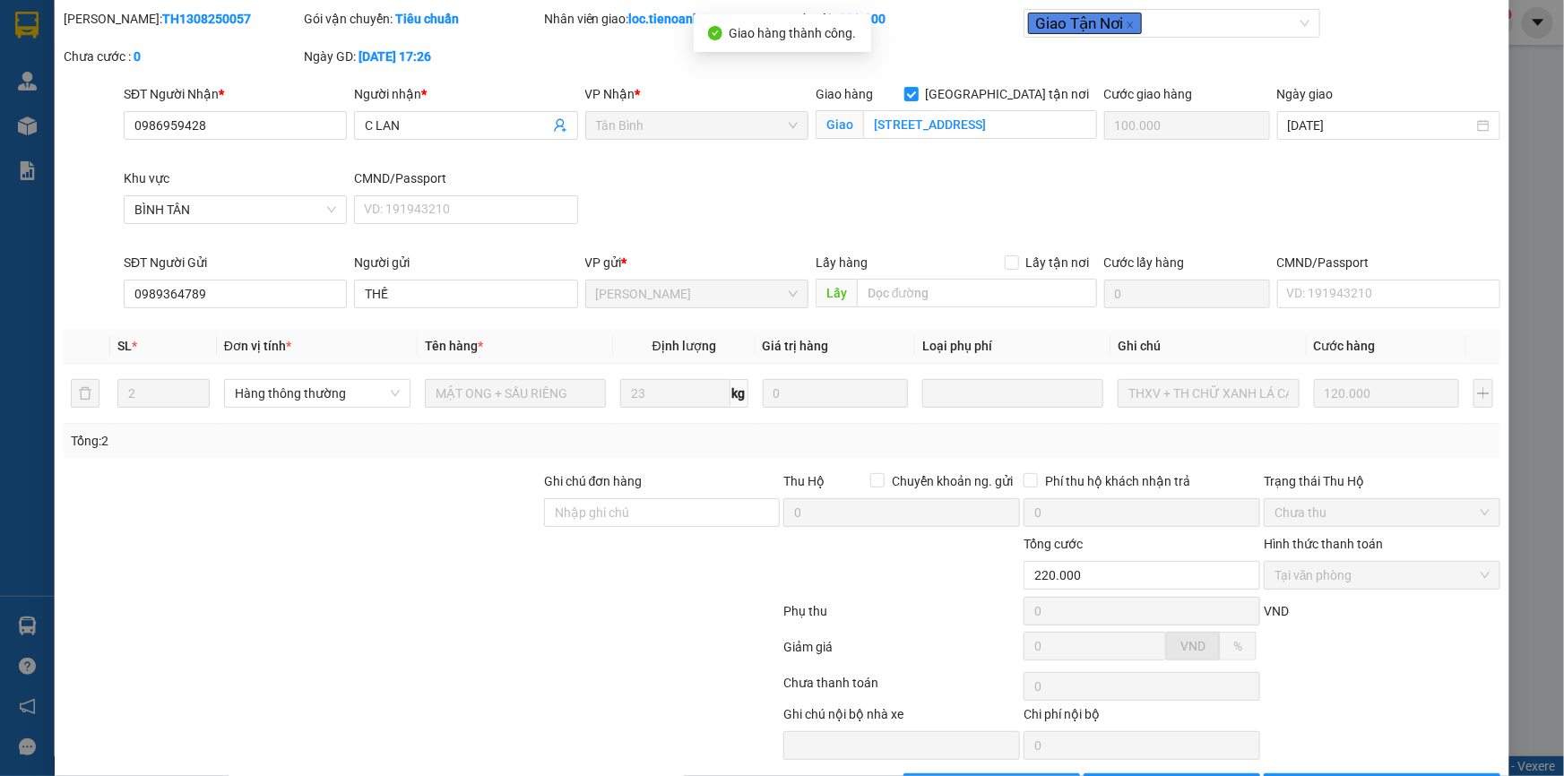
scroll to position [0, 0]
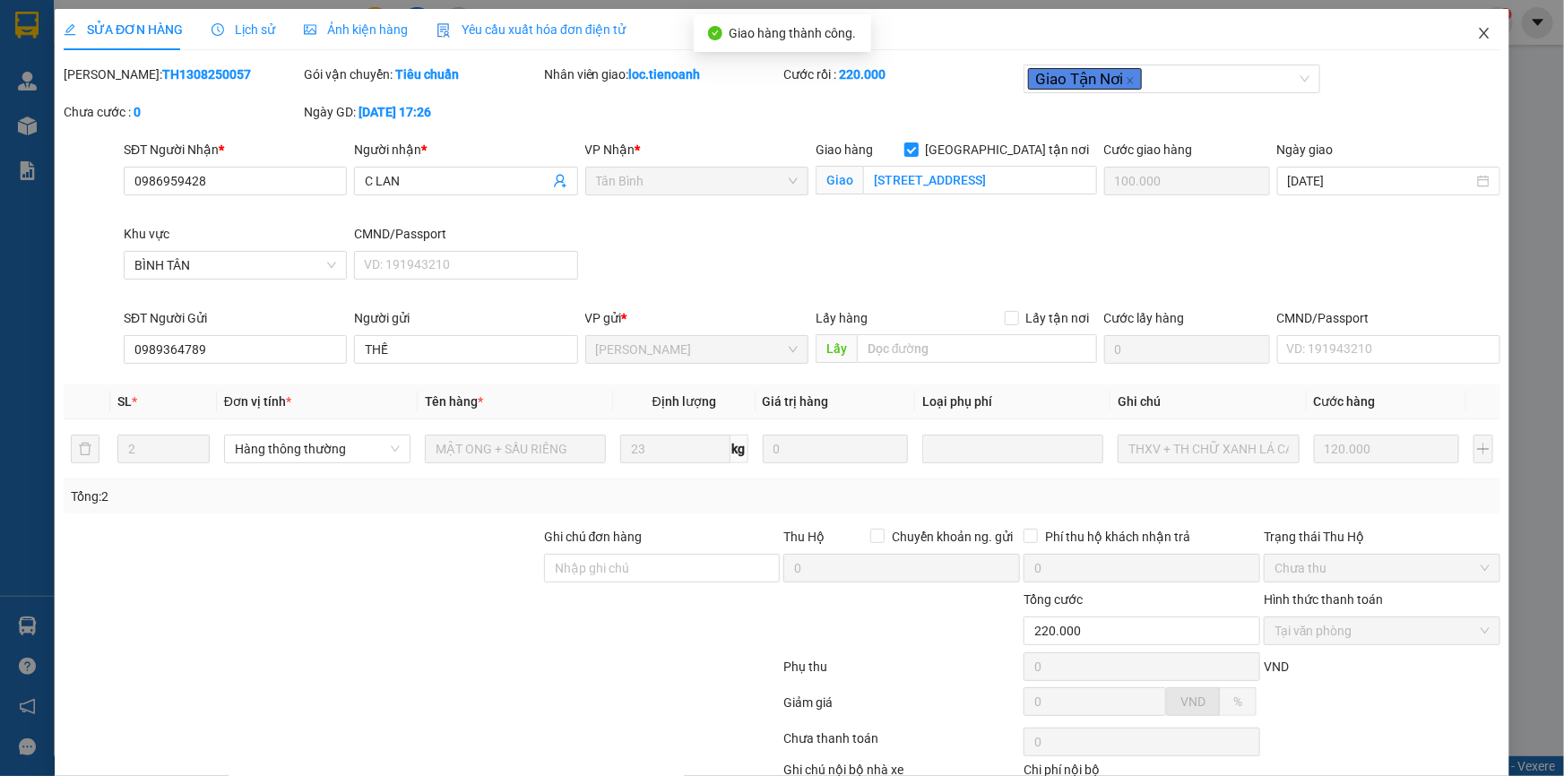
click at [1478, 29] on icon "close" at bounding box center [1483, 33] width 10 height 11
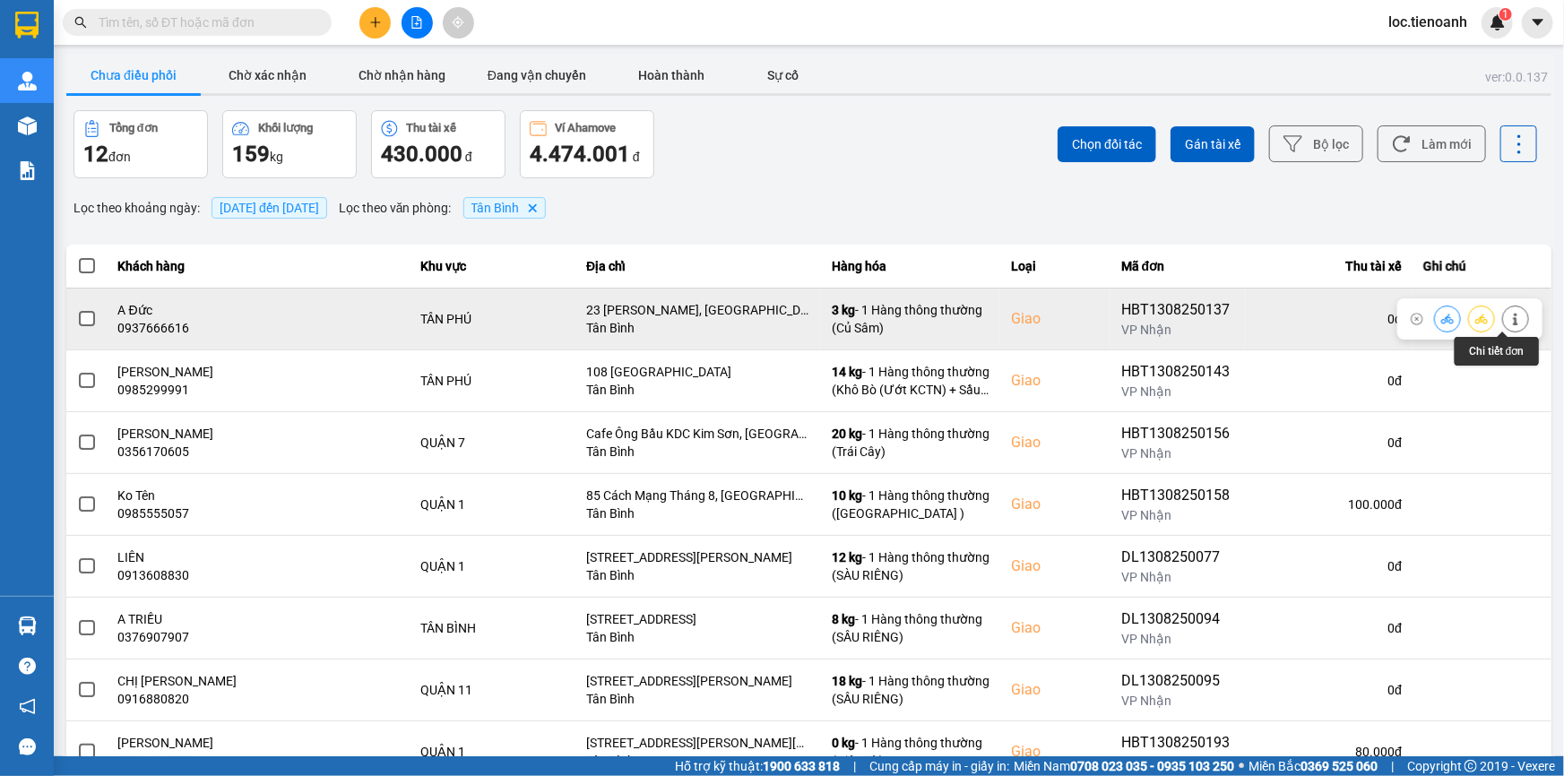
click at [1509, 313] on icon at bounding box center [1515, 319] width 13 height 13
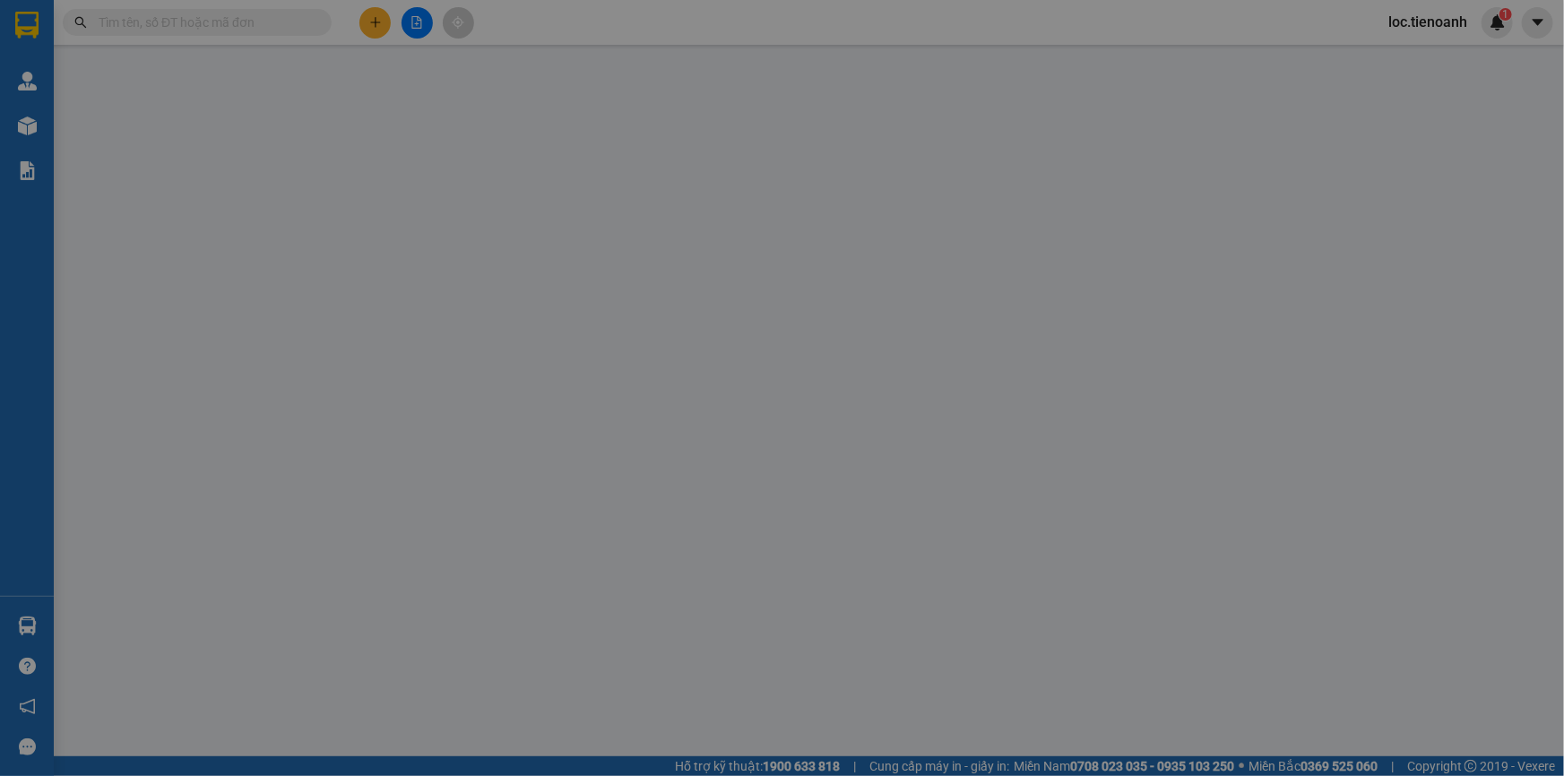
type input "0937666616"
type input "A Đức"
checkbox input "true"
type input "23 Nguyễn Bá Tòng, Tân Thành, Tân Phú, Hồ Chí Minh"
type input "0972261087"
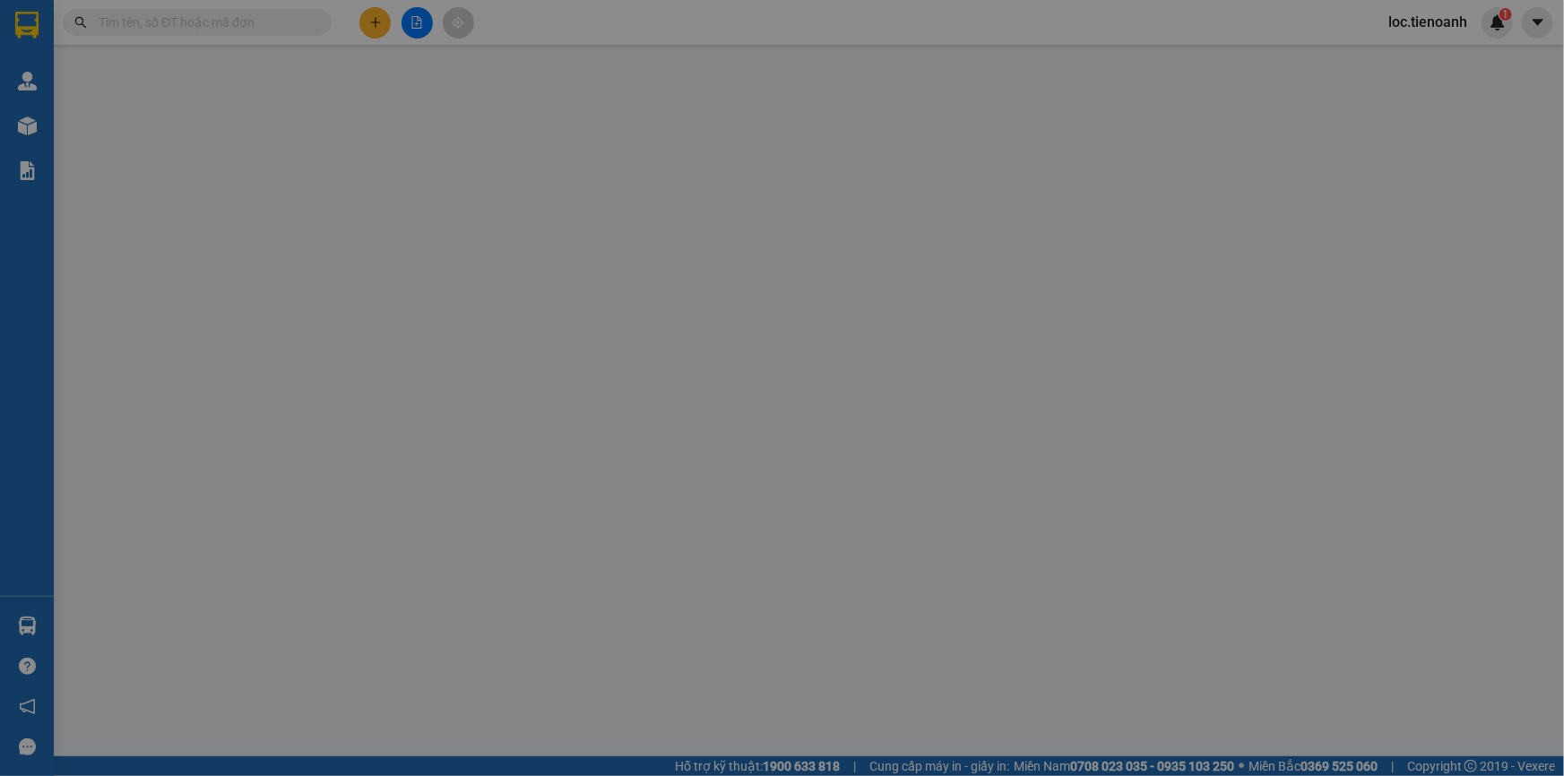
type input "C Hạnh"
type input "60.000"
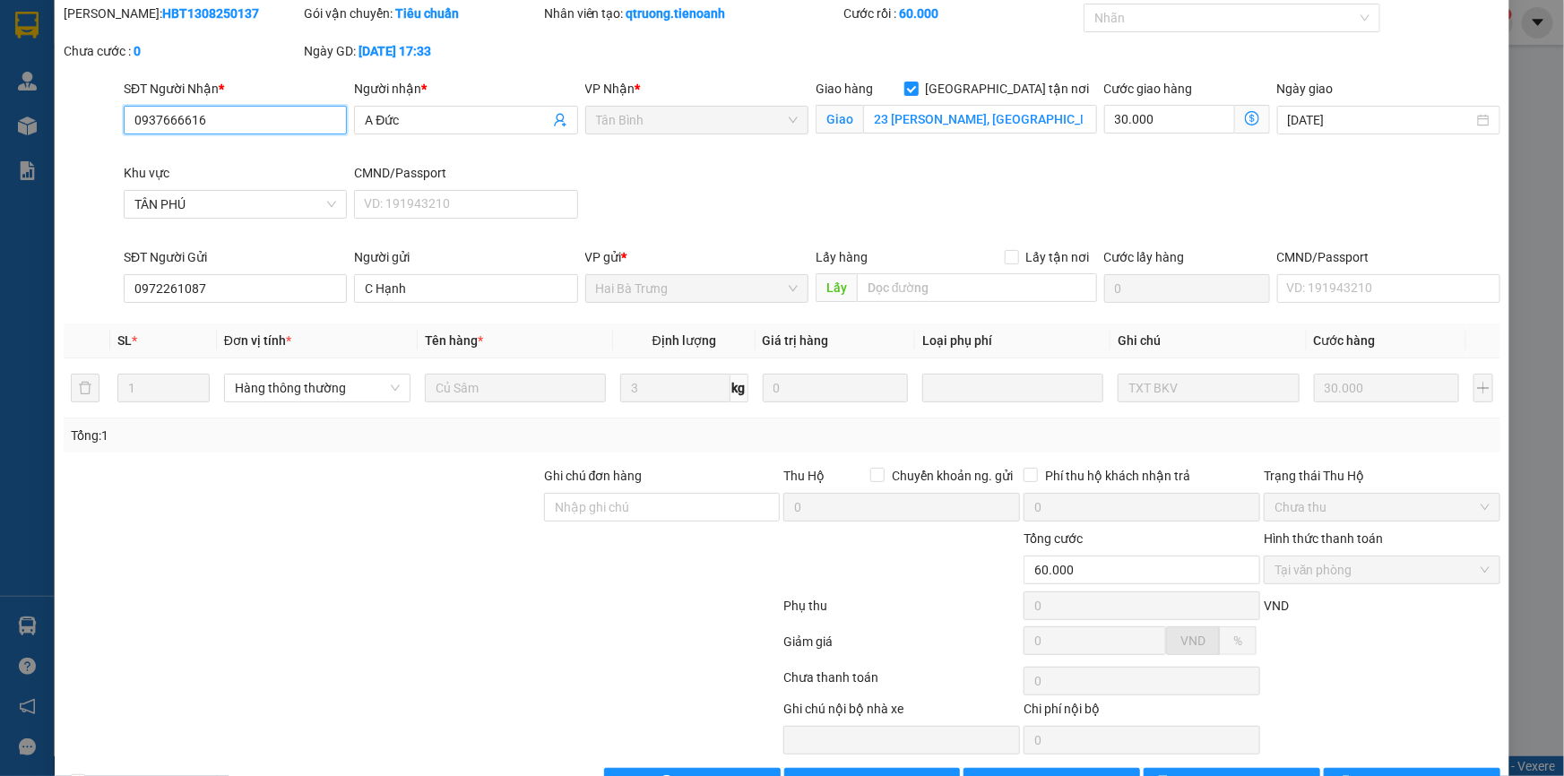
scroll to position [115, 0]
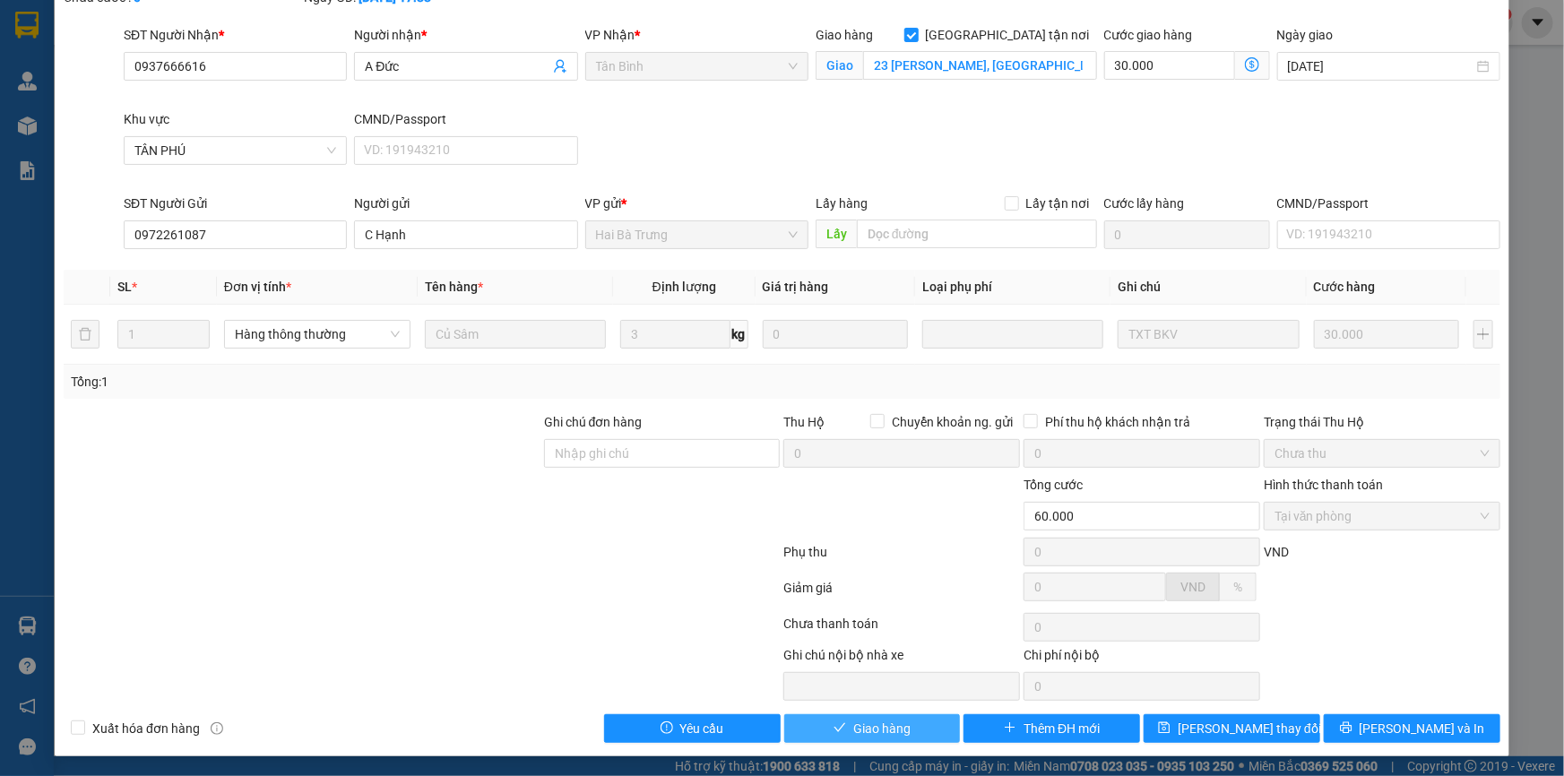
click at [878, 723] on span "Giao hàng" at bounding box center [881, 729] width 57 height 20
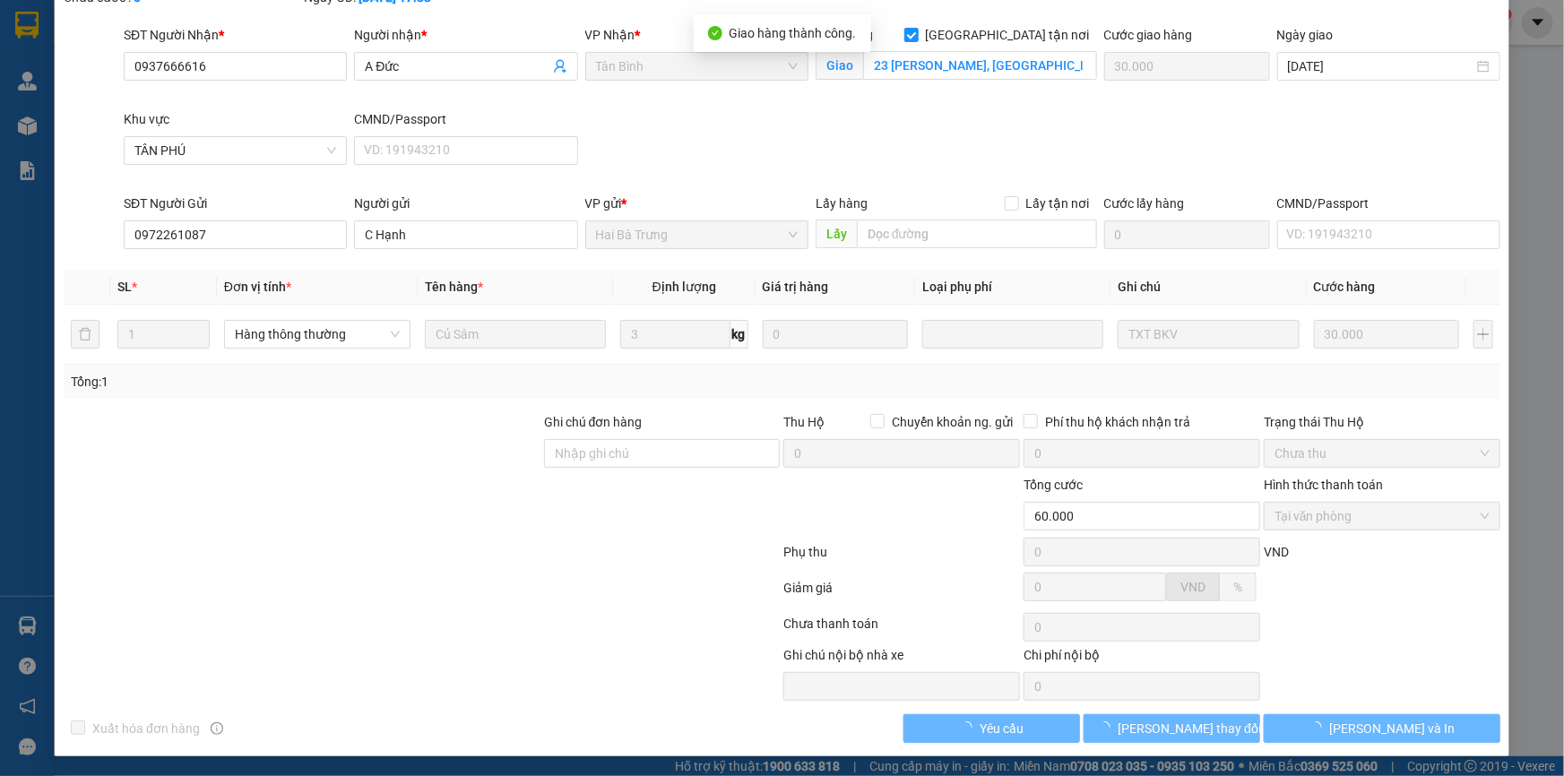
scroll to position [0, 0]
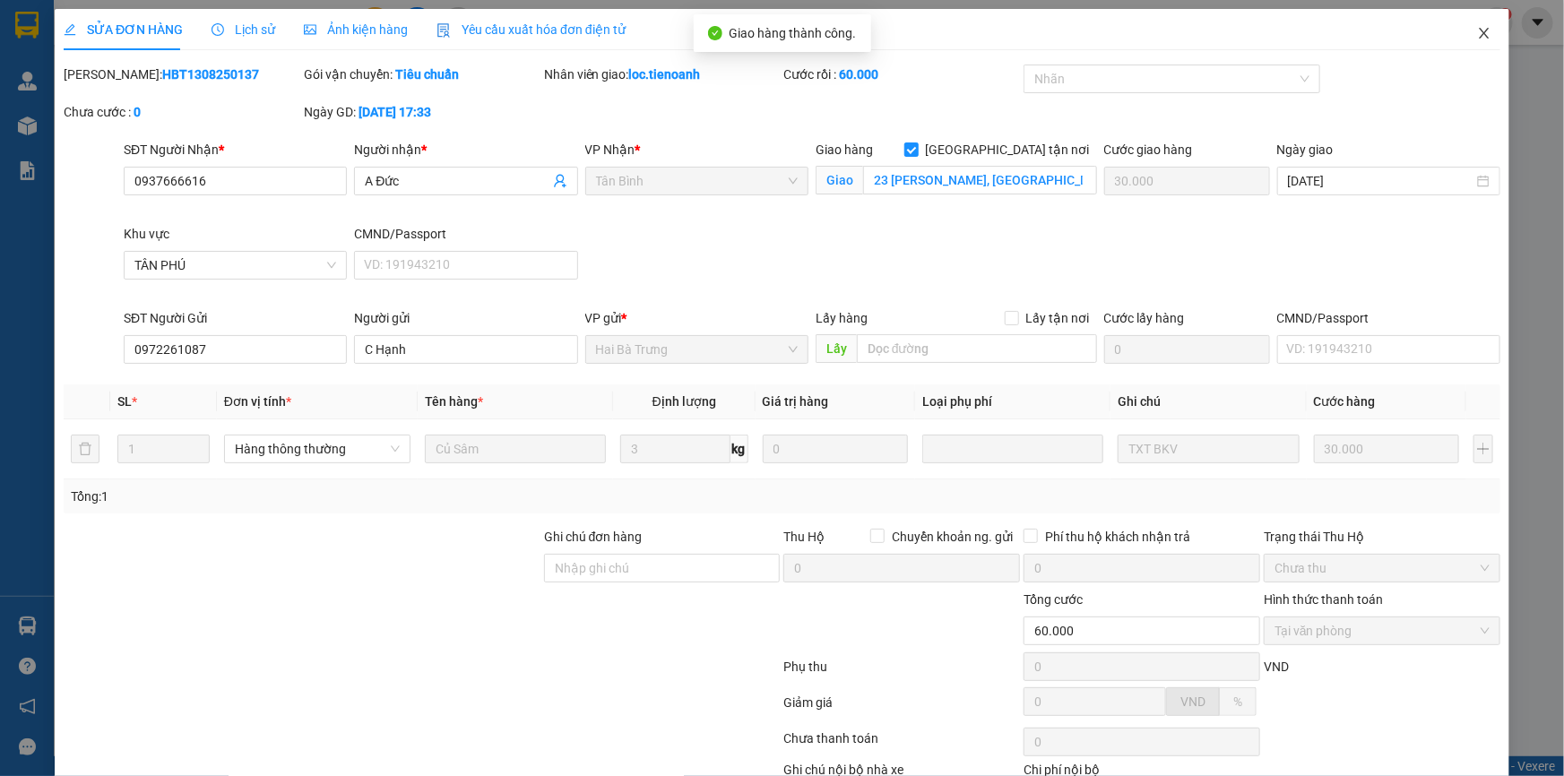
click at [1477, 38] on icon "close" at bounding box center [1484, 33] width 14 height 14
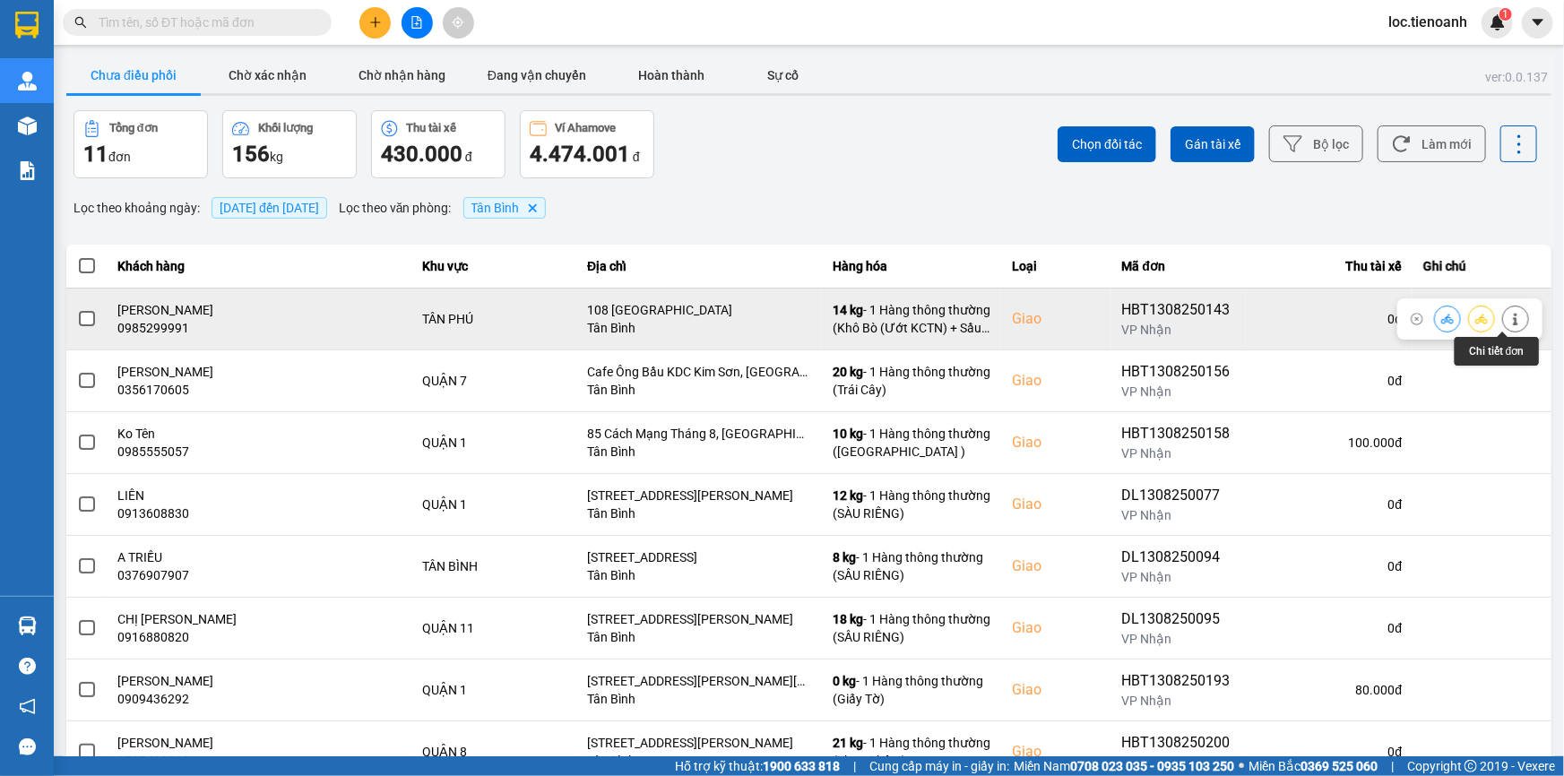
click at [1503, 322] on button at bounding box center [1515, 318] width 25 height 31
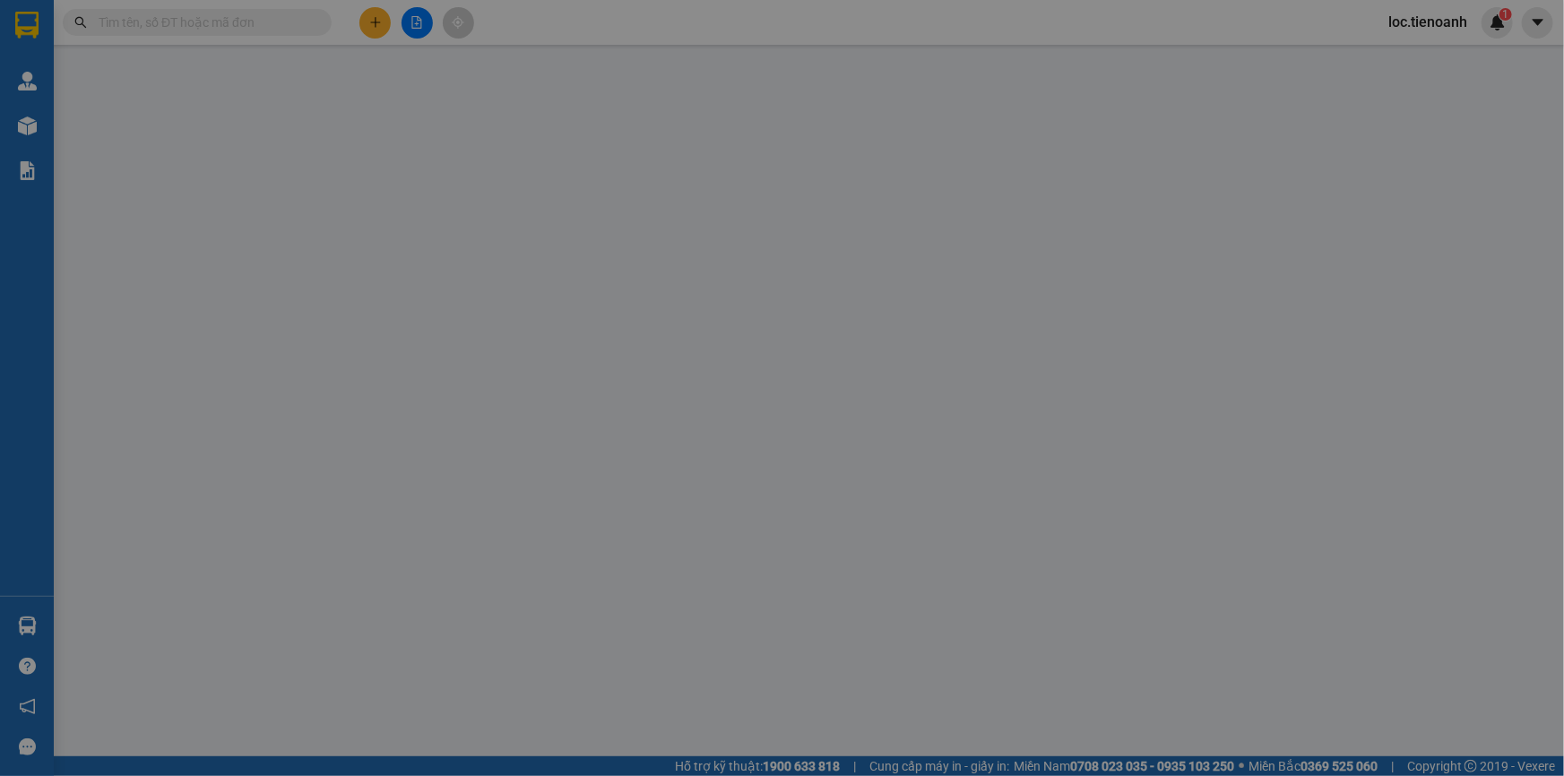
type input "0985299991"
type input "Anh Dũng"
checkbox input "true"
type input "108 Tây Thạnh Tân Phú"
type input "0905061877"
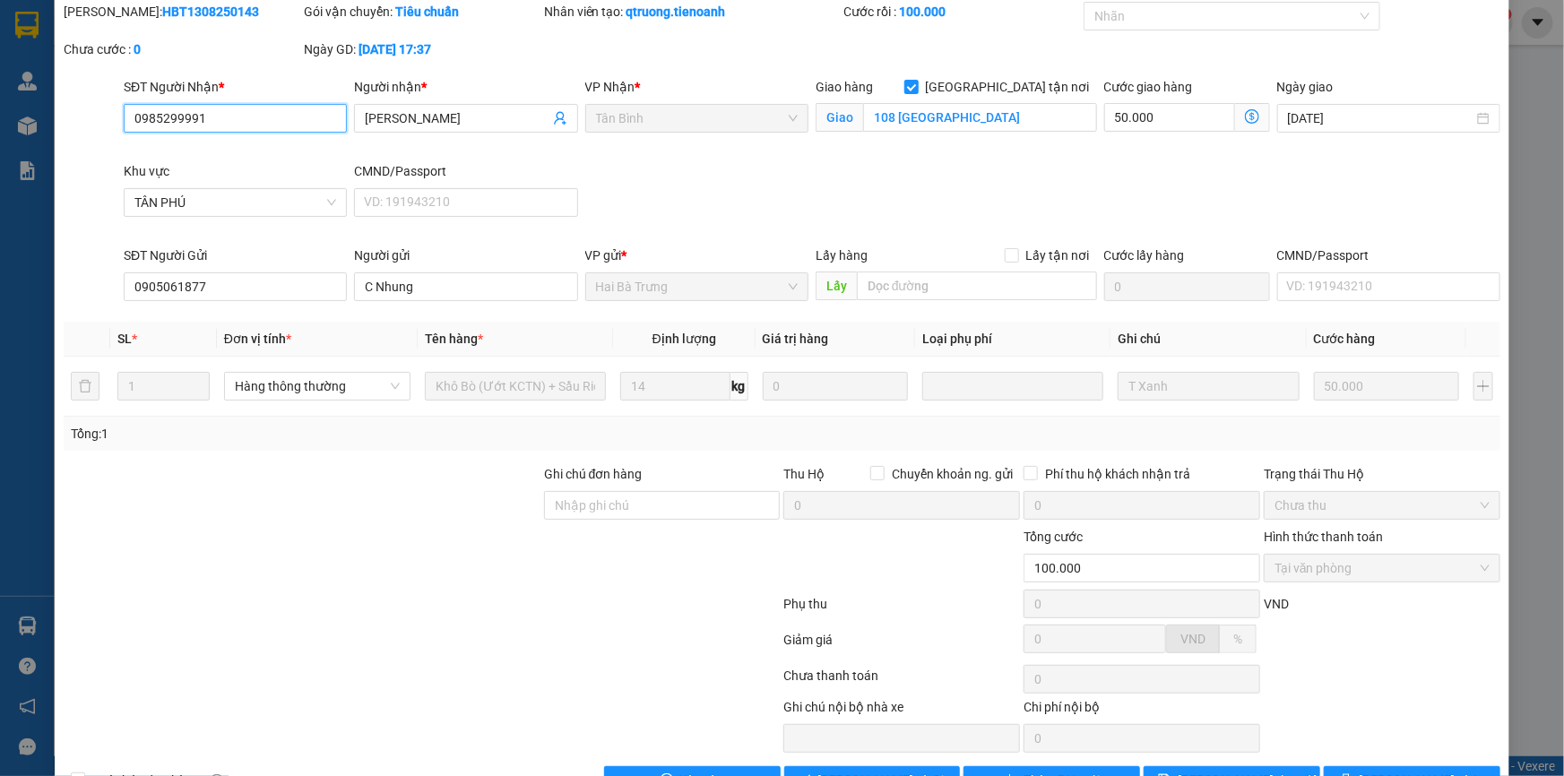
scroll to position [115, 0]
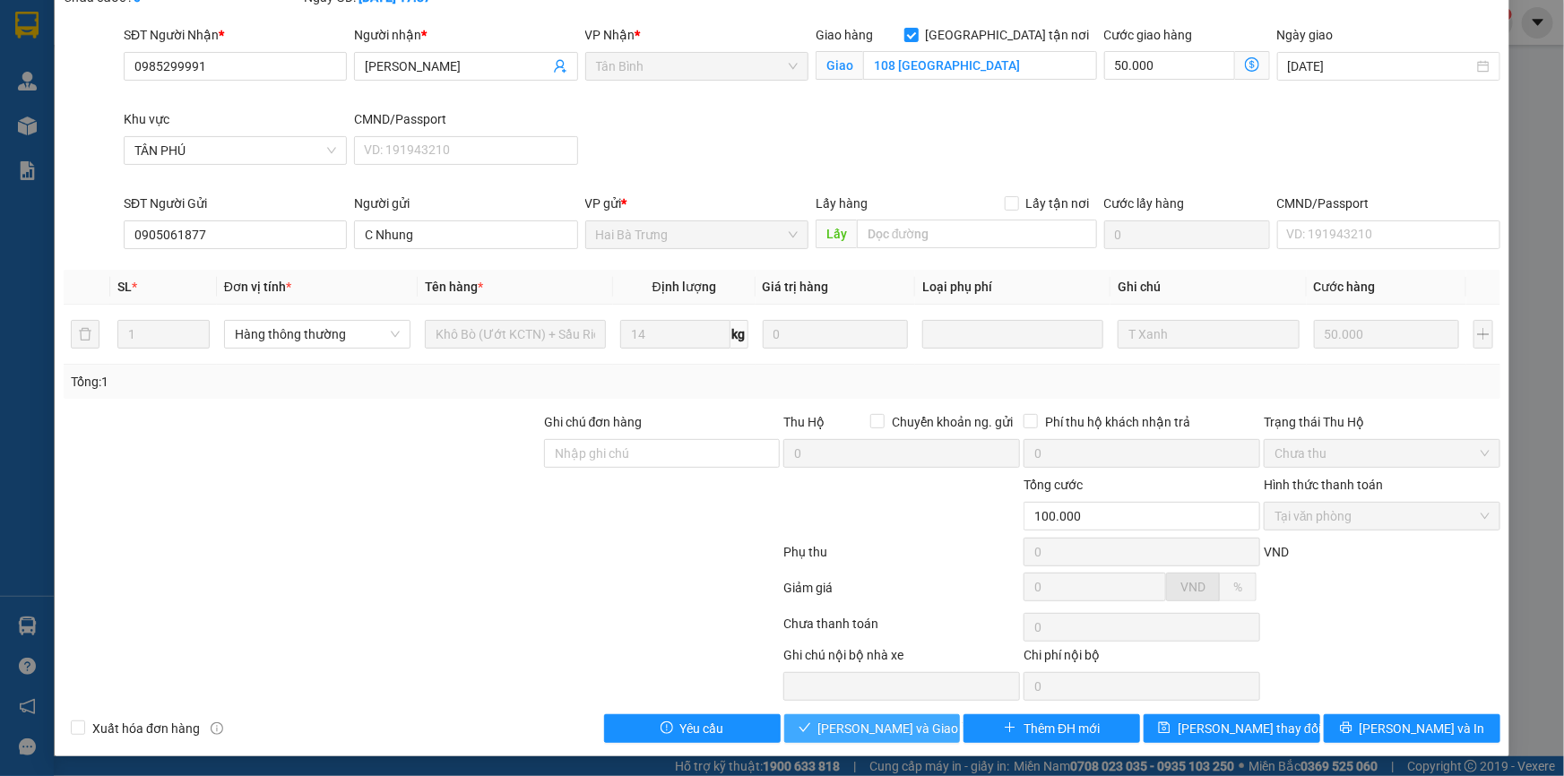
click at [898, 730] on span "Lưu và Giao hàng" at bounding box center [904, 729] width 172 height 20
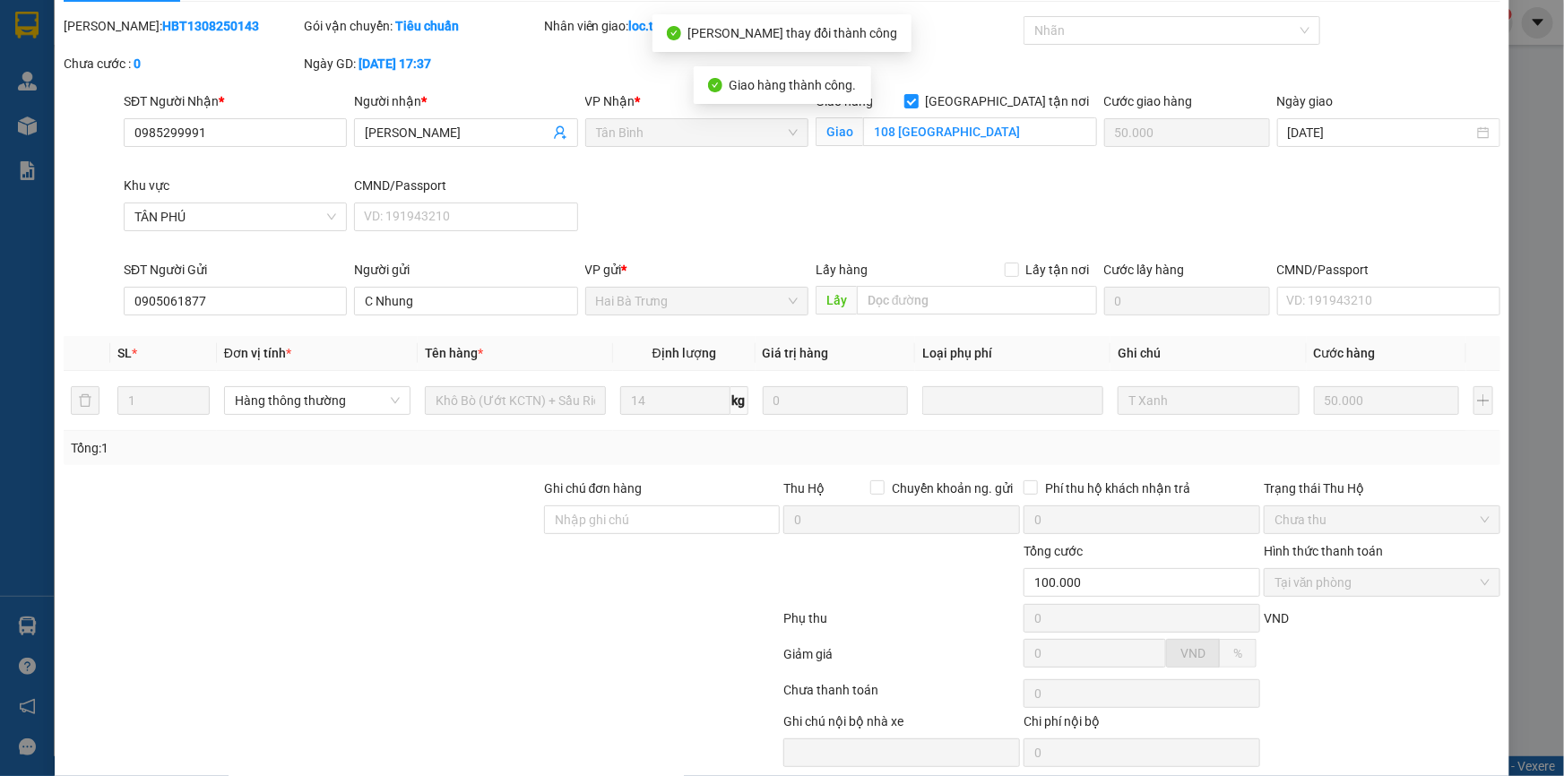
scroll to position [0, 0]
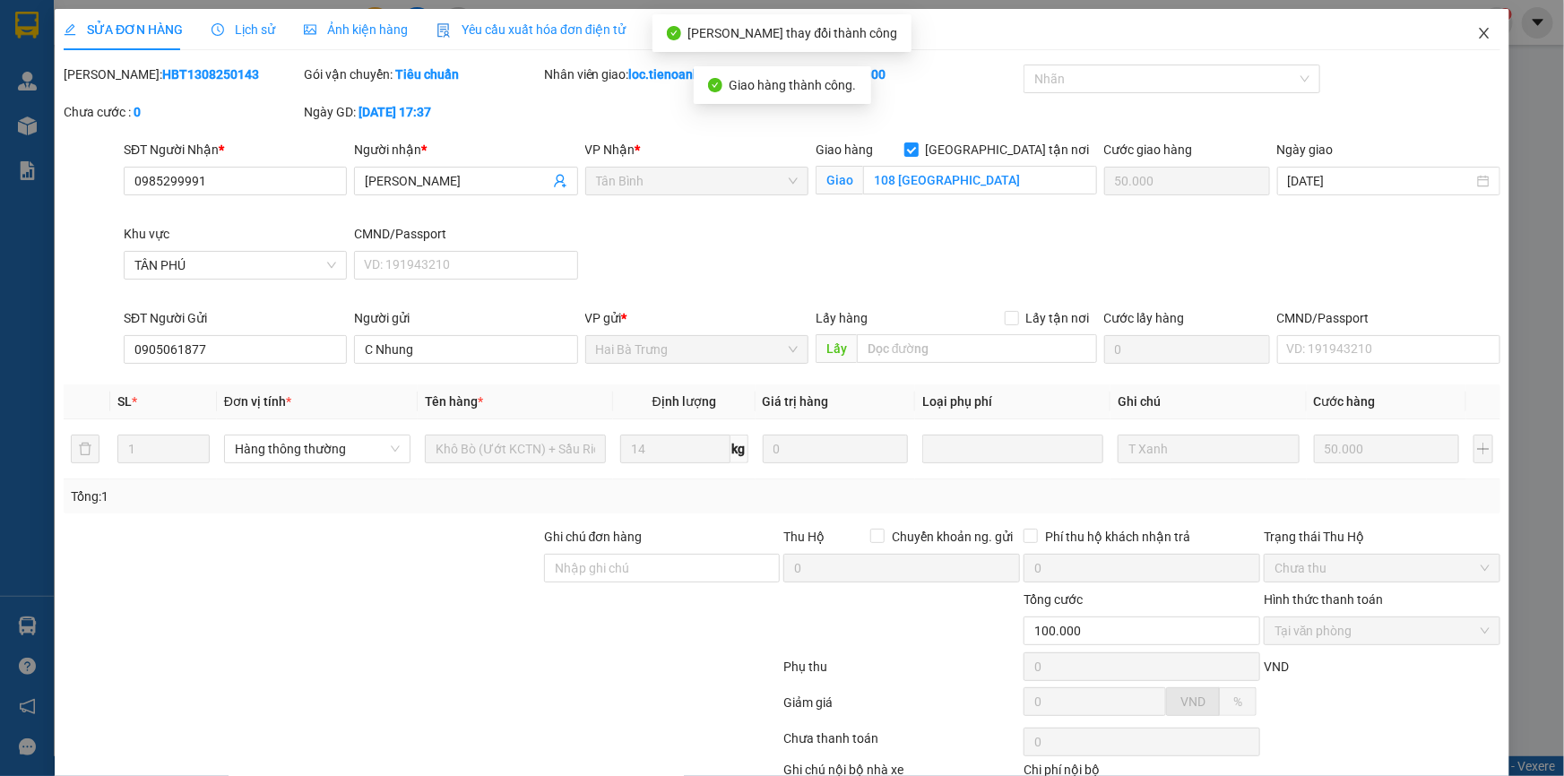
click at [1477, 31] on icon "close" at bounding box center [1484, 33] width 14 height 14
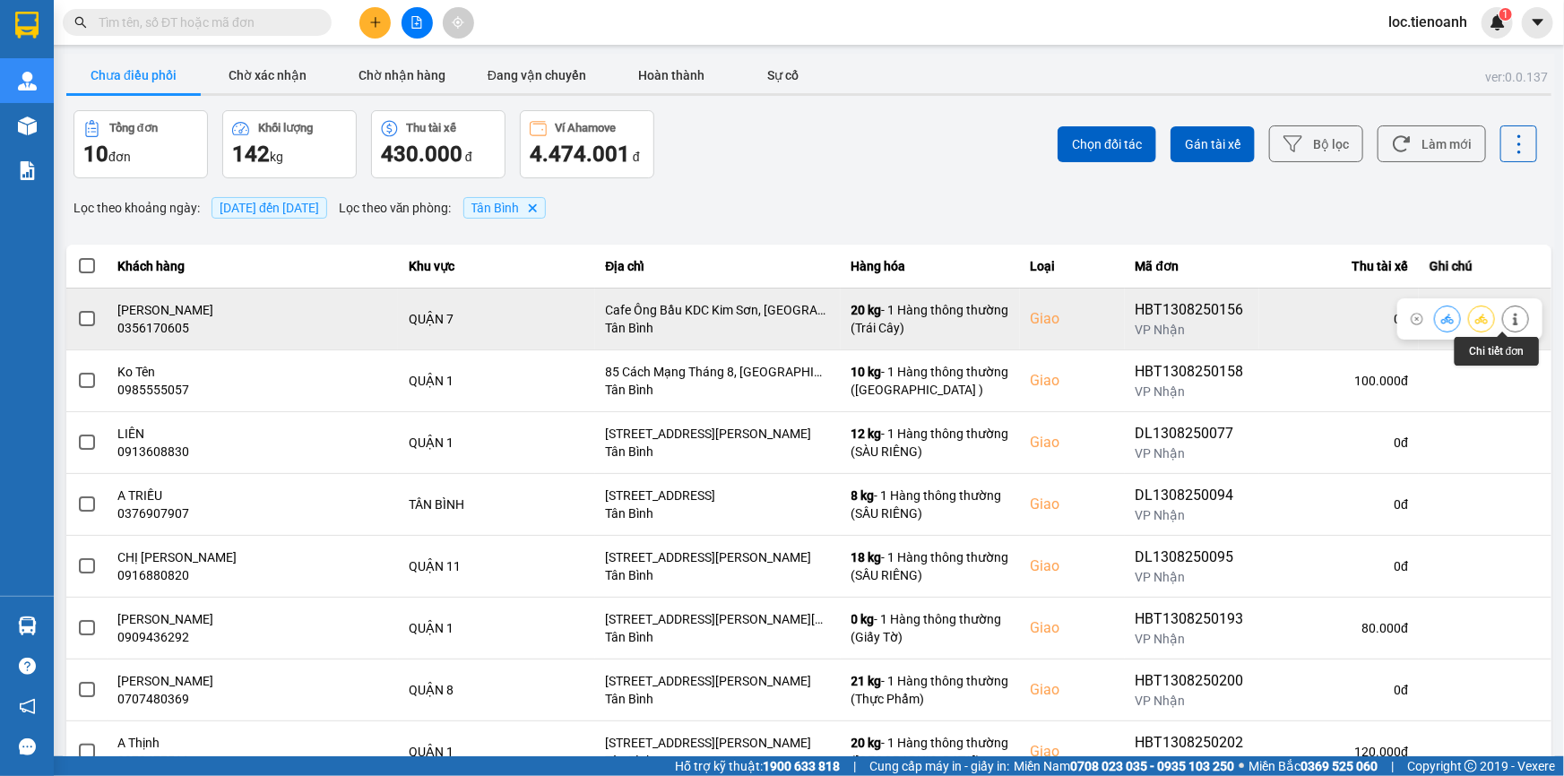
click at [1509, 316] on icon at bounding box center [1515, 319] width 13 height 13
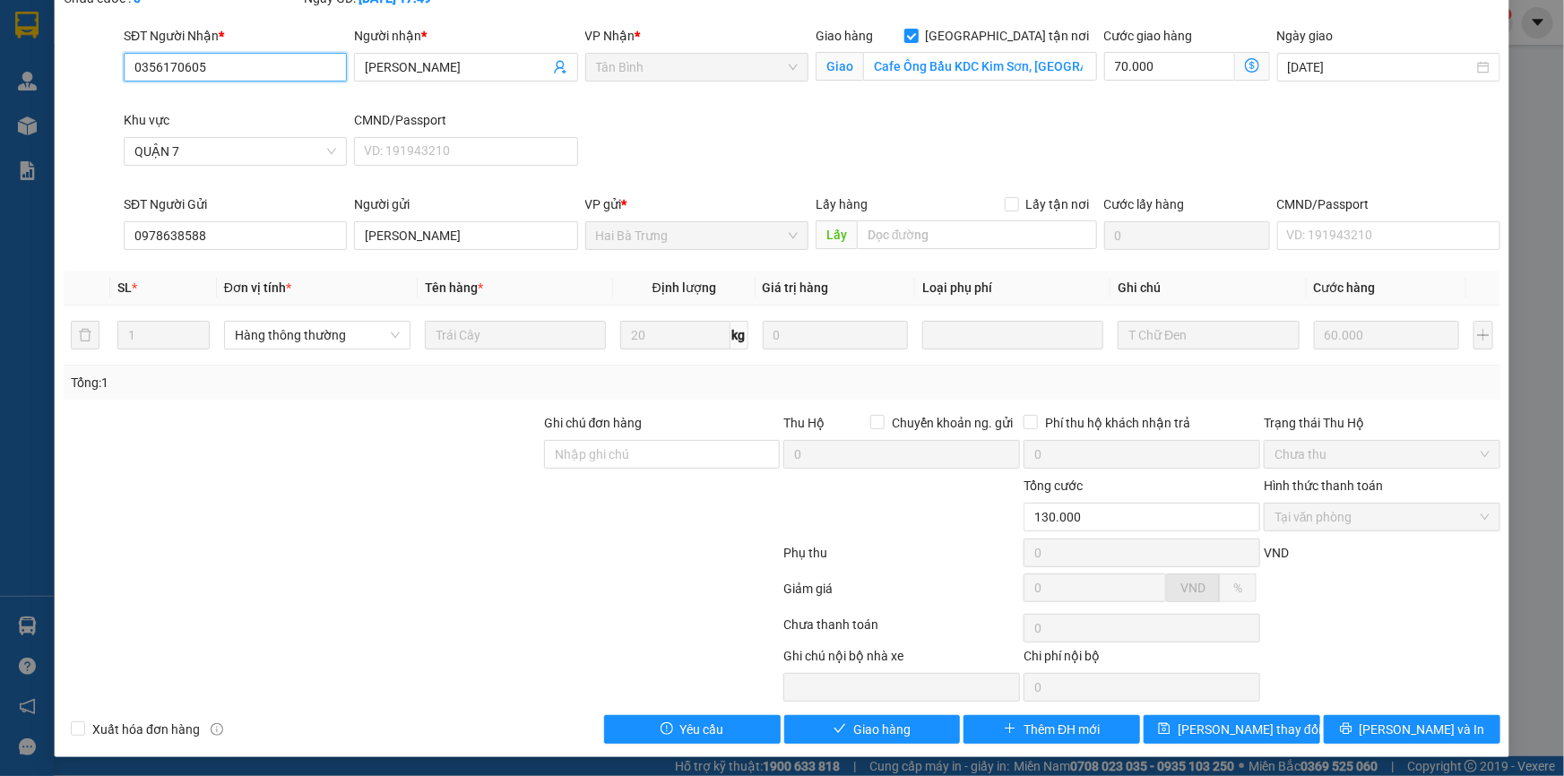
scroll to position [115, 0]
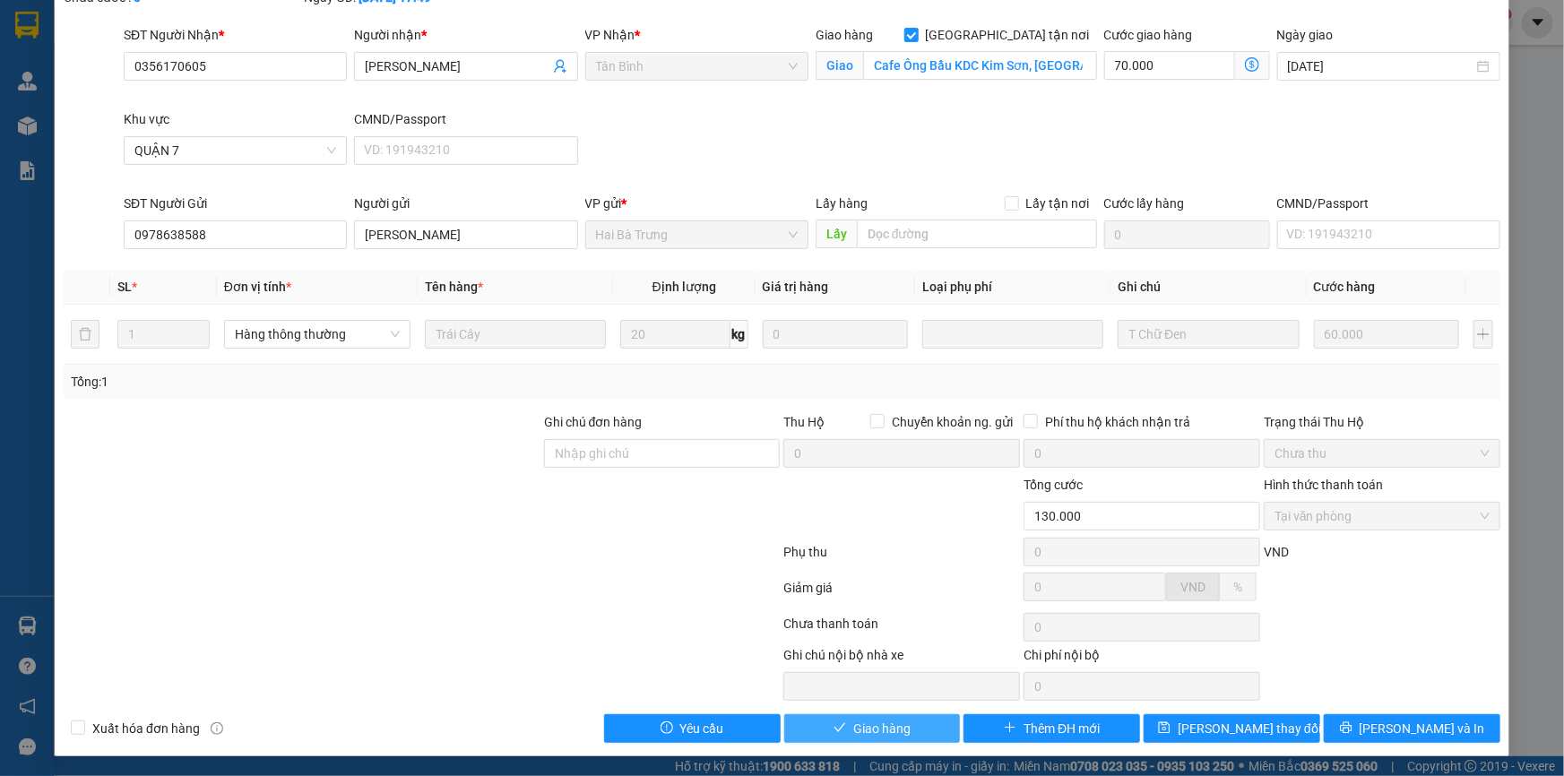
click at [843, 741] on button "Giao hàng" at bounding box center [872, 728] width 177 height 29
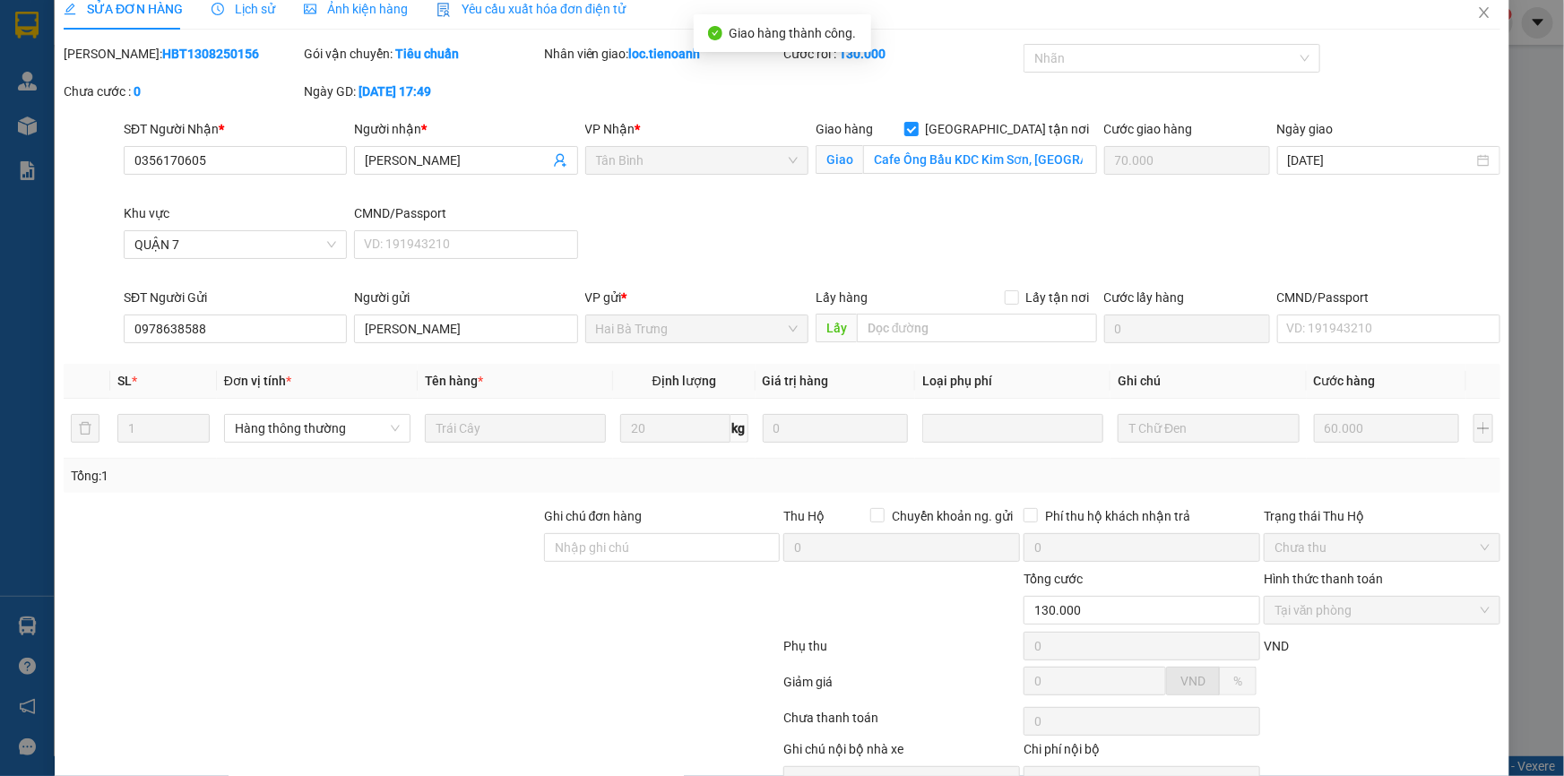
scroll to position [0, 0]
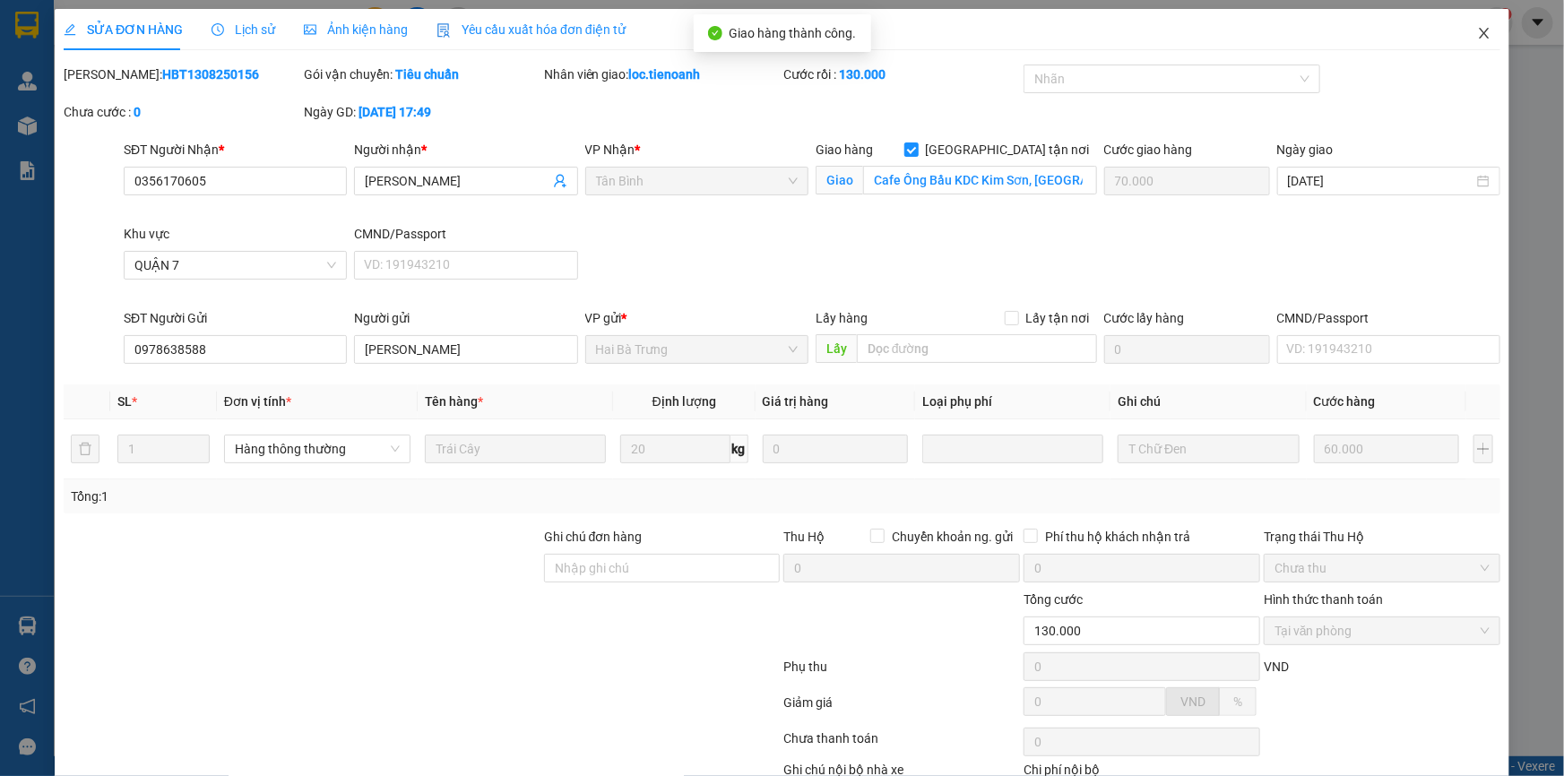
click at [1483, 32] on span "Close" at bounding box center [1484, 34] width 50 height 50
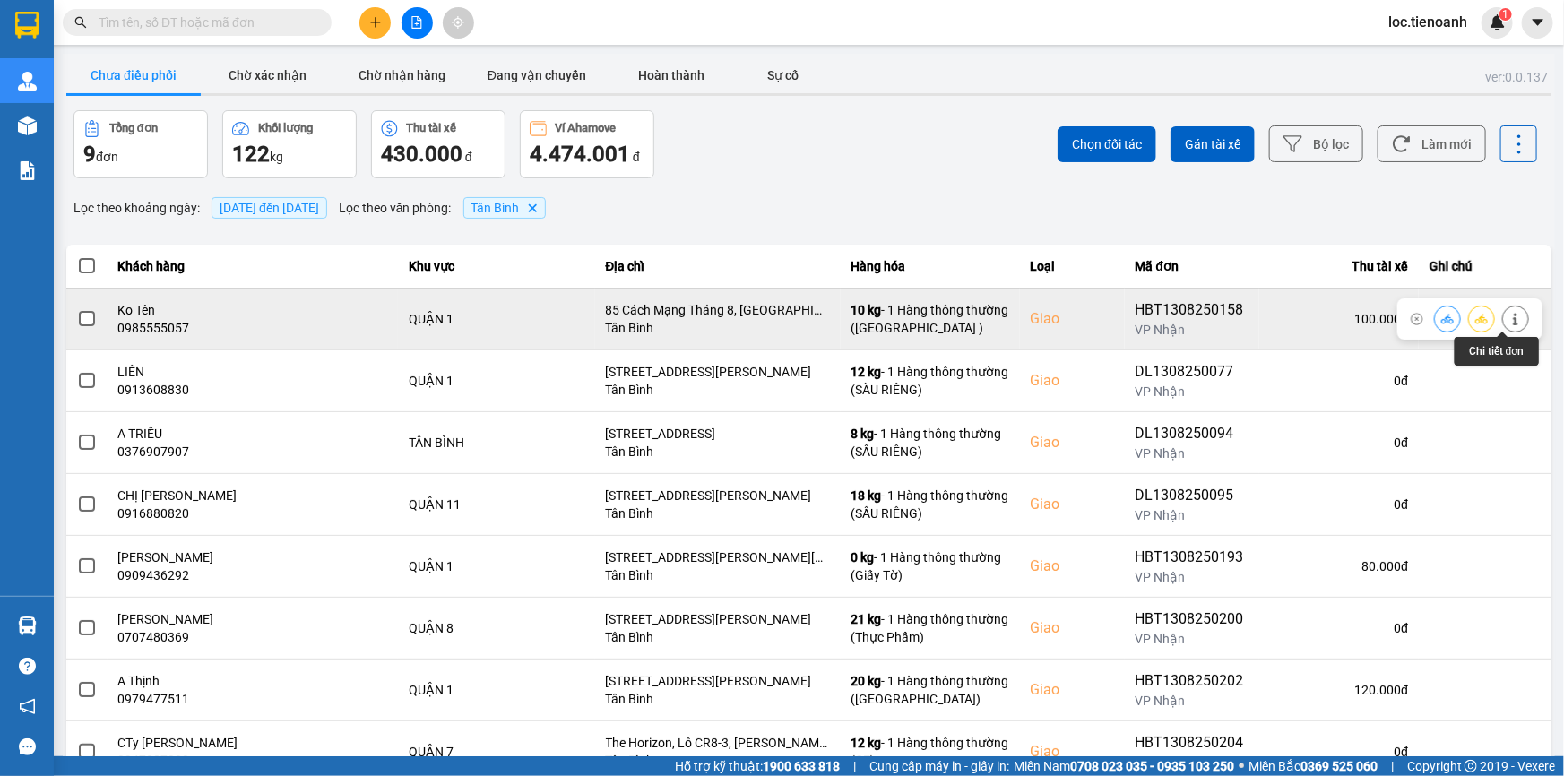
click at [1509, 319] on icon at bounding box center [1515, 319] width 13 height 13
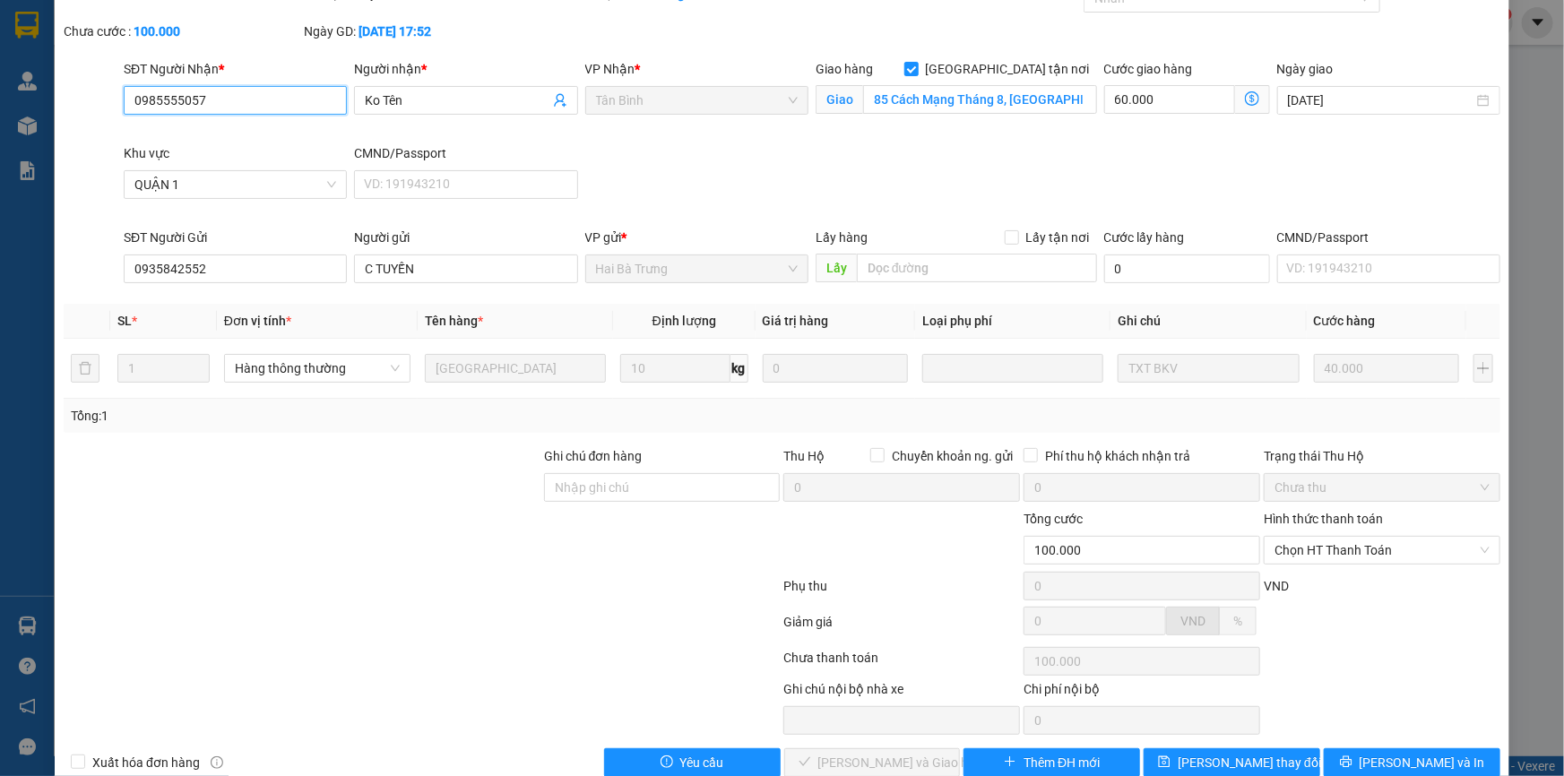
scroll to position [115, 0]
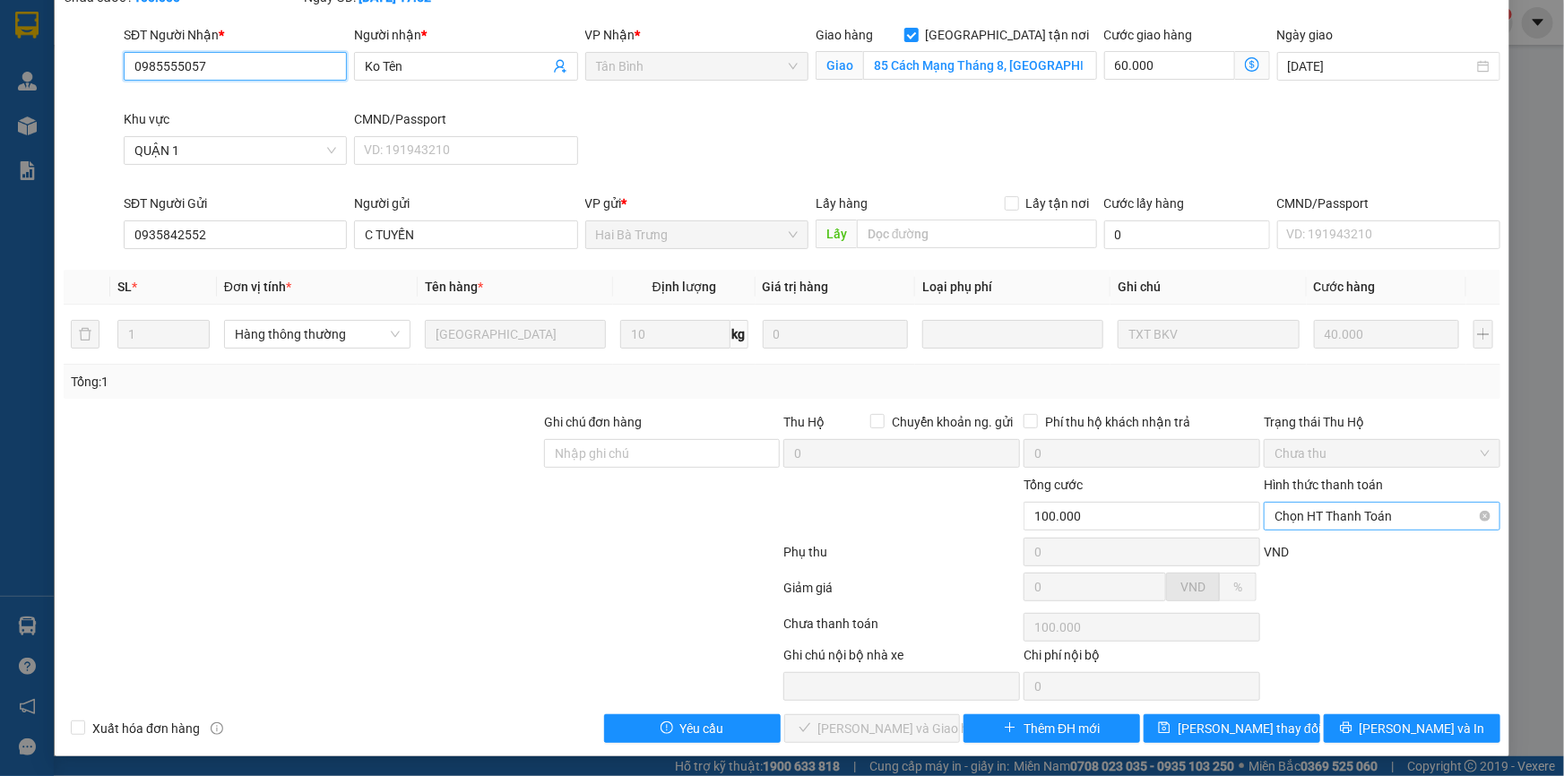
click at [1310, 512] on span "Chọn HT Thanh Toán" at bounding box center [1381, 516] width 215 height 27
click at [1337, 547] on div "Tại văn phòng" at bounding box center [1370, 551] width 213 height 20
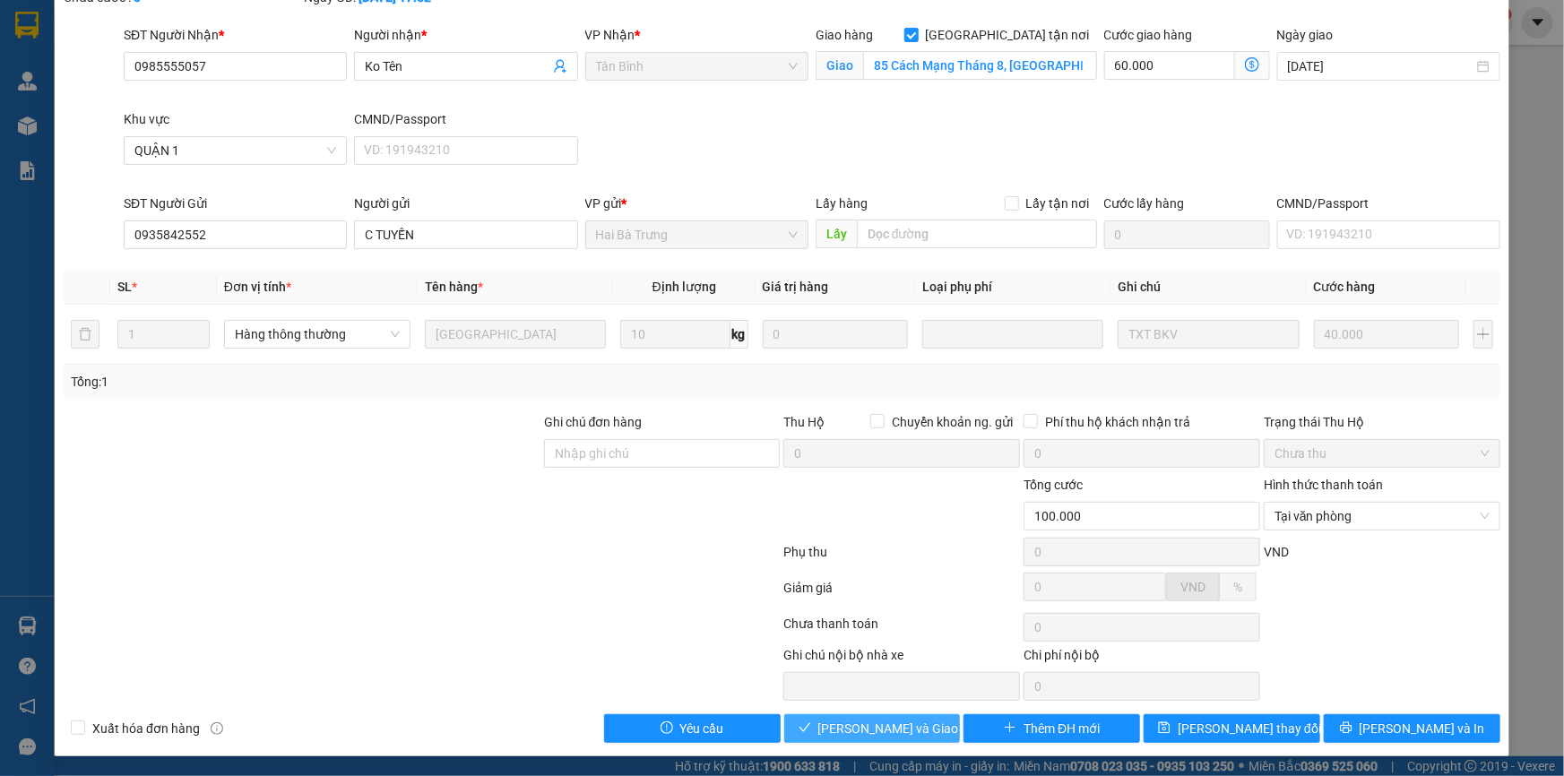
drag, startPoint x: 860, startPoint y: 710, endPoint x: 863, endPoint y: 726, distance: 16.4
click at [863, 726] on div "Total Paid Fee 0 Total UnPaid Fee 100.000 Cash Collection Total Fee Mã ĐH: HBT1…" at bounding box center [782, 346] width 1436 height 793
click at [863, 726] on span "Lưu và Giao hàng" at bounding box center [904, 729] width 172 height 20
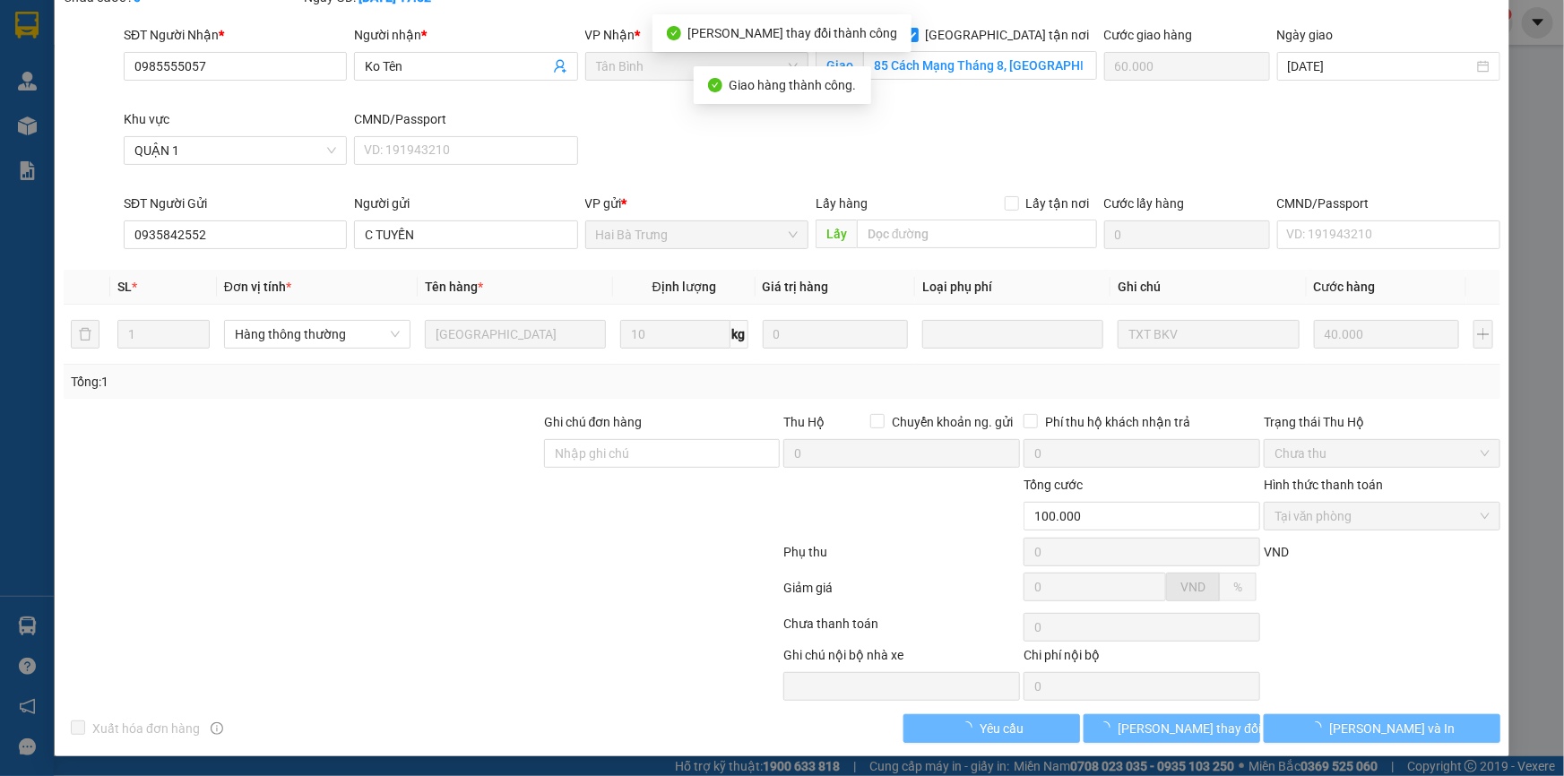
scroll to position [0, 0]
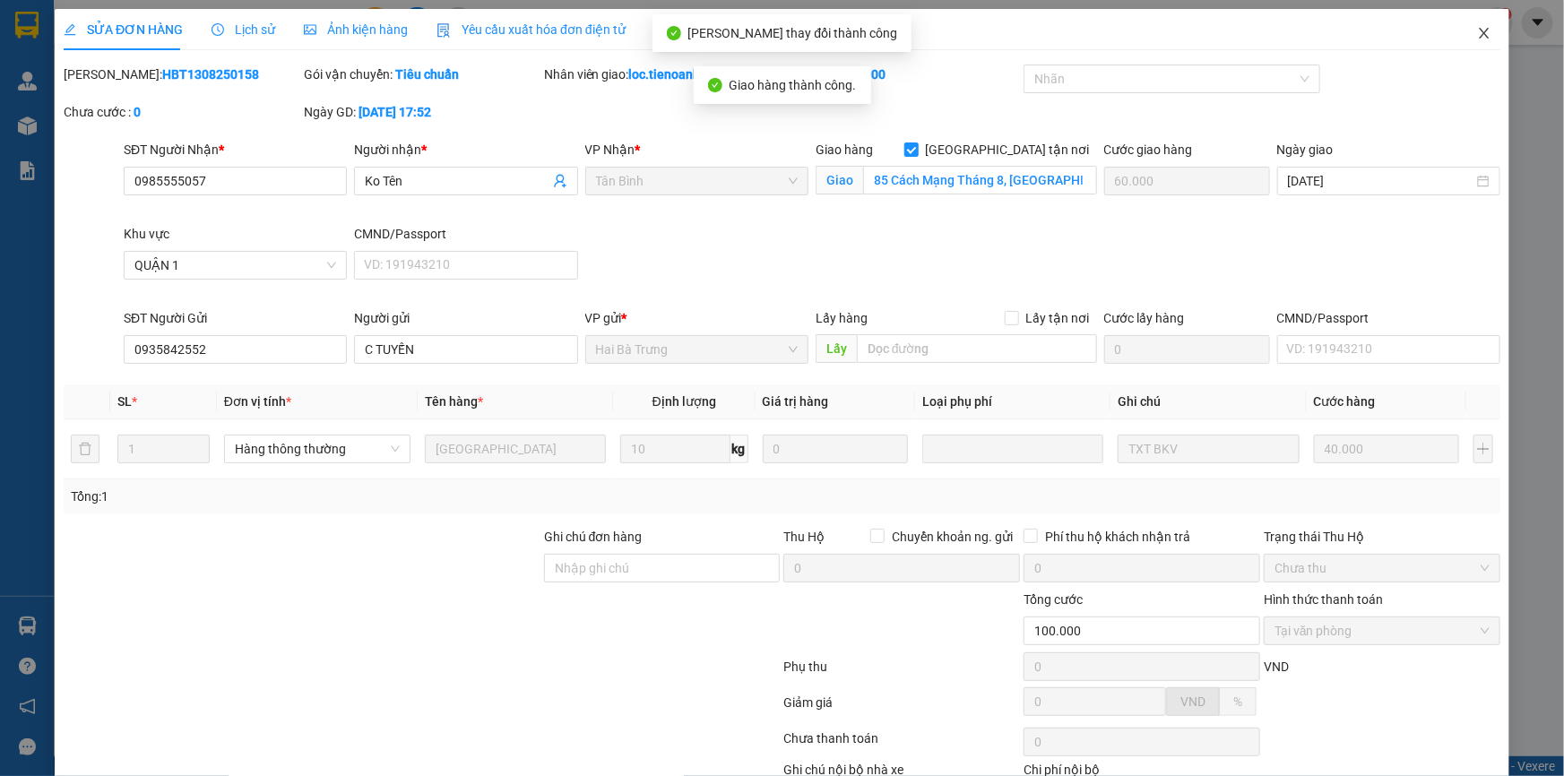
click at [1478, 36] on icon "close" at bounding box center [1484, 33] width 14 height 14
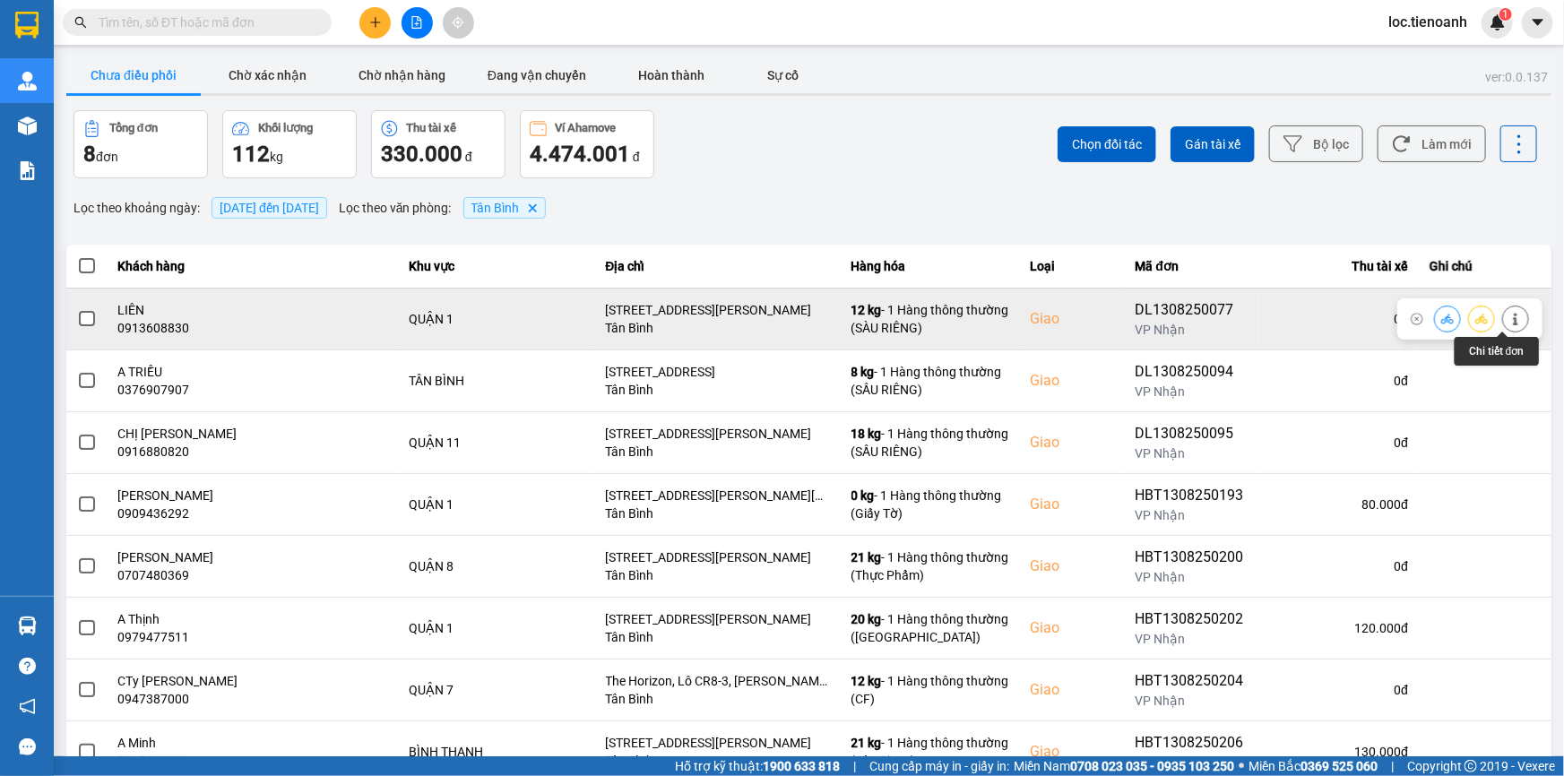
click at [1512, 318] on button at bounding box center [1515, 318] width 25 height 31
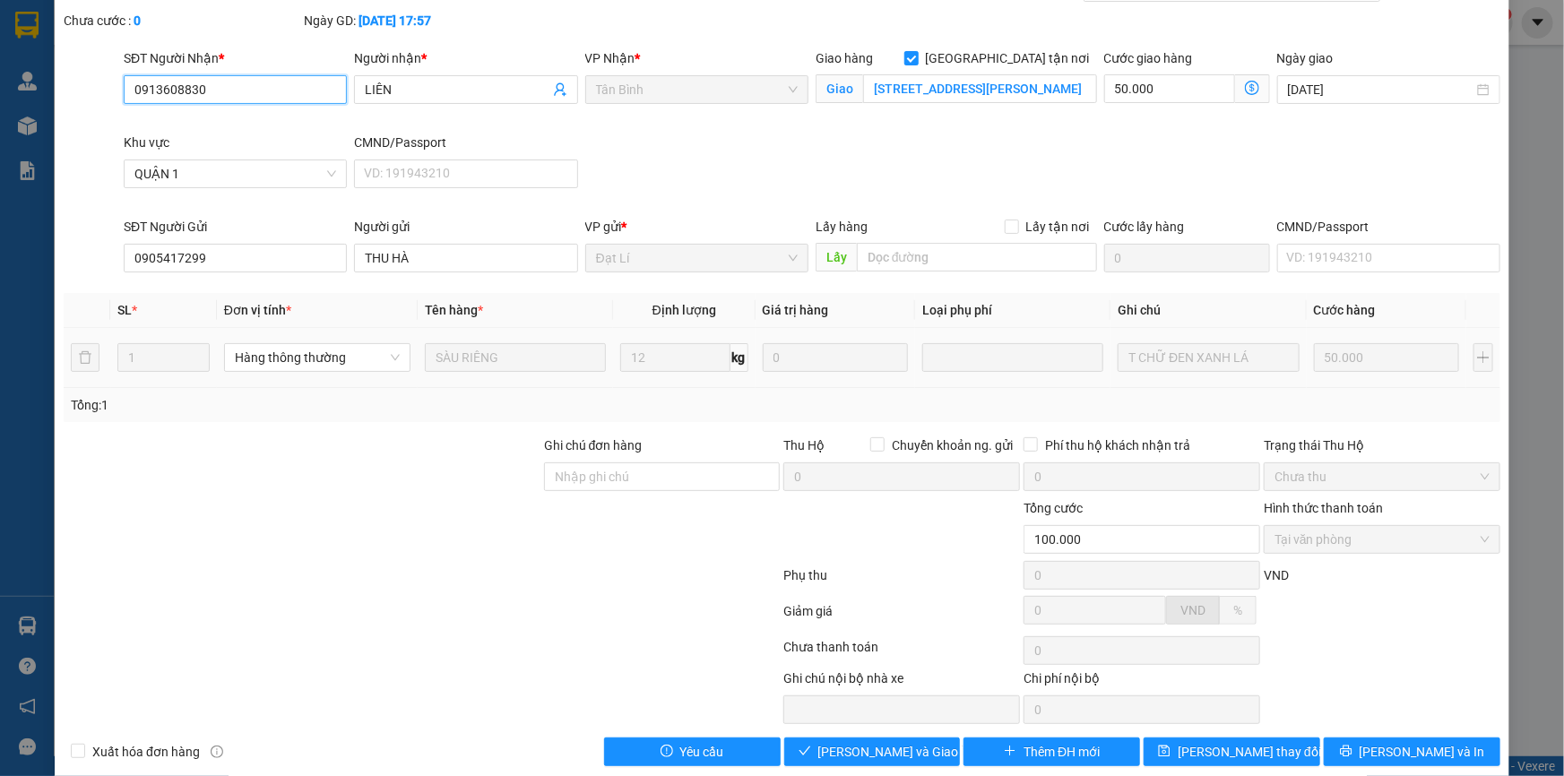
scroll to position [115, 0]
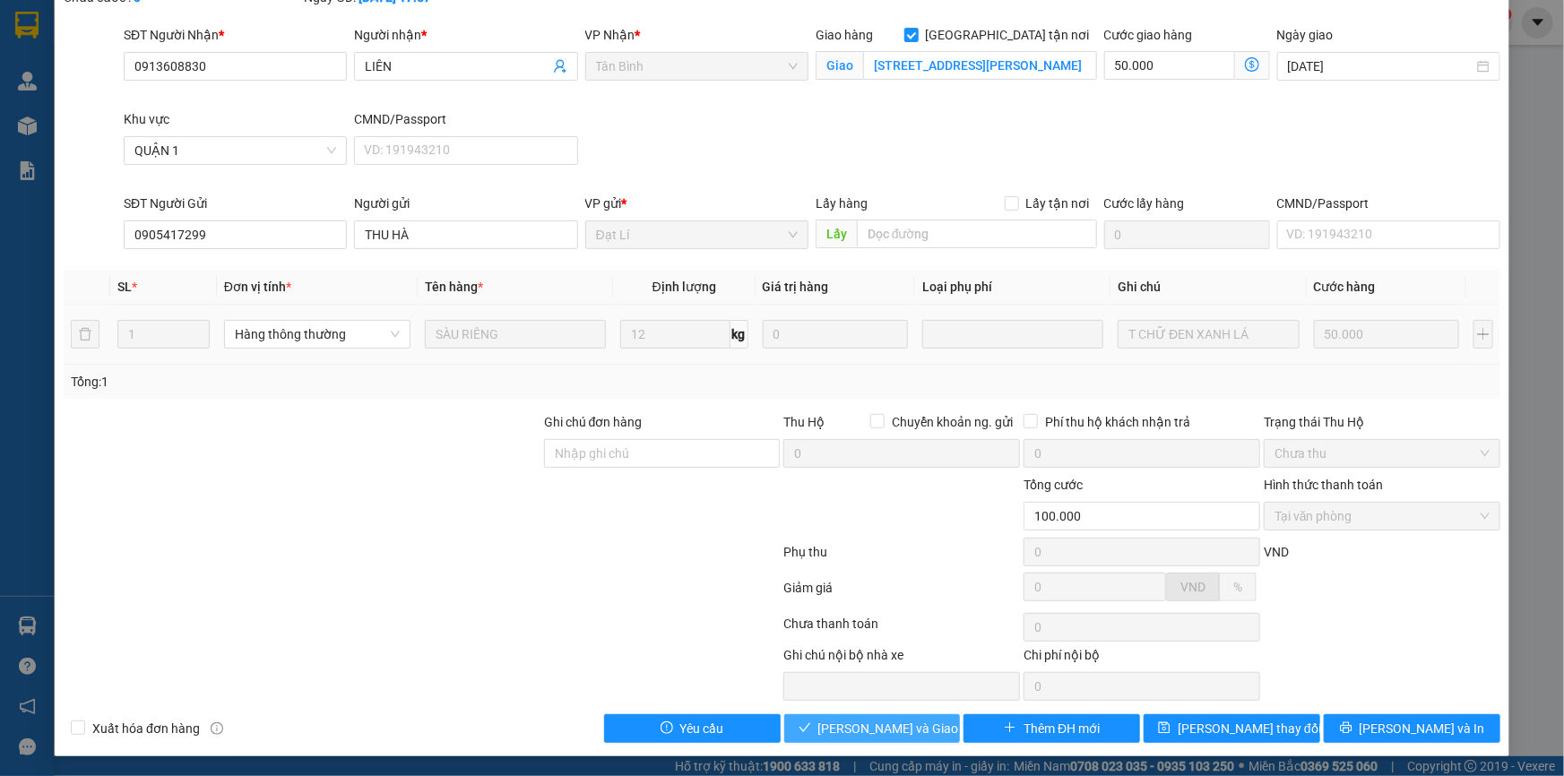
click at [861, 728] on span "Lưu và Giao hàng" at bounding box center [904, 729] width 172 height 20
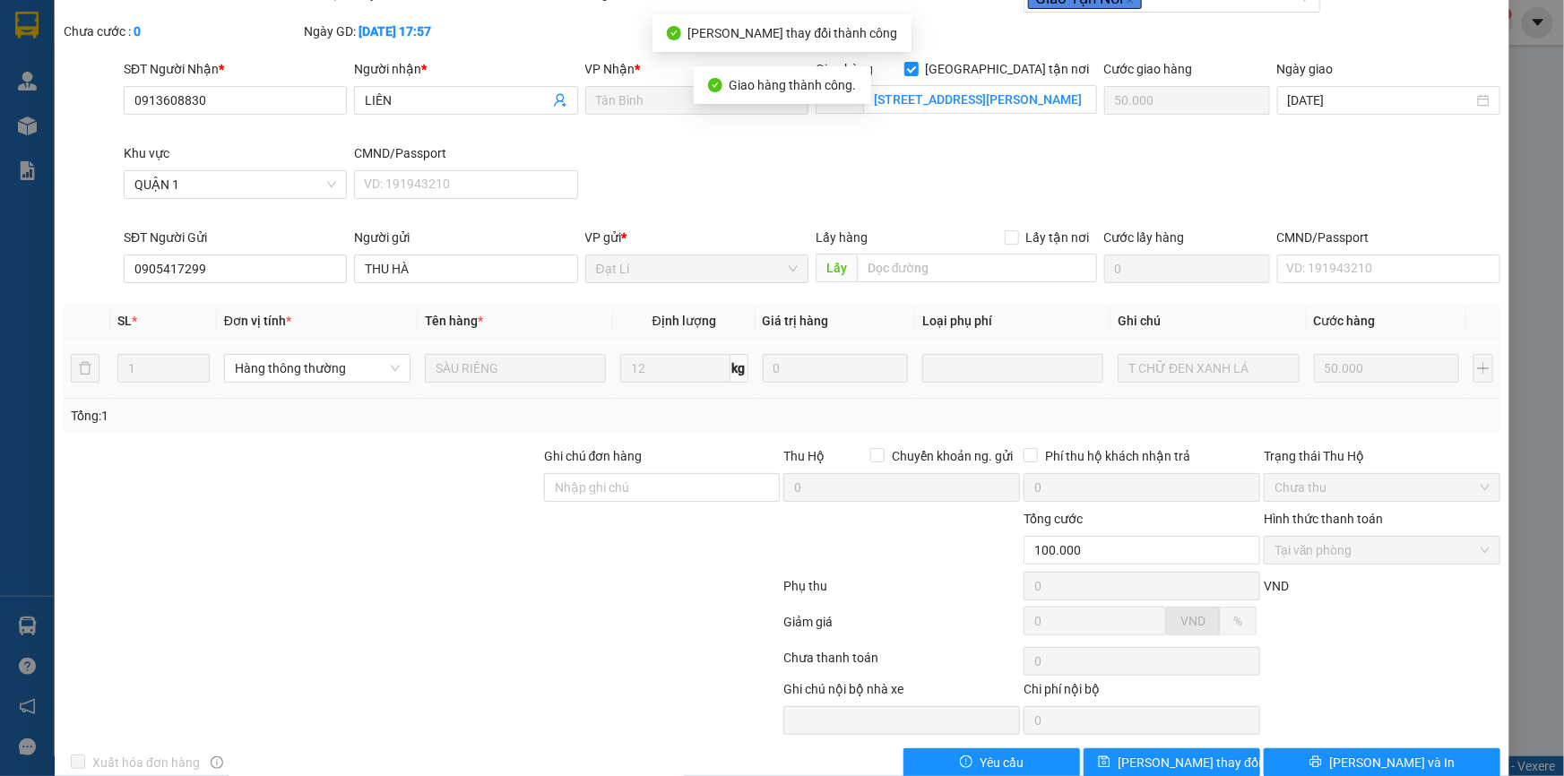
scroll to position [0, 0]
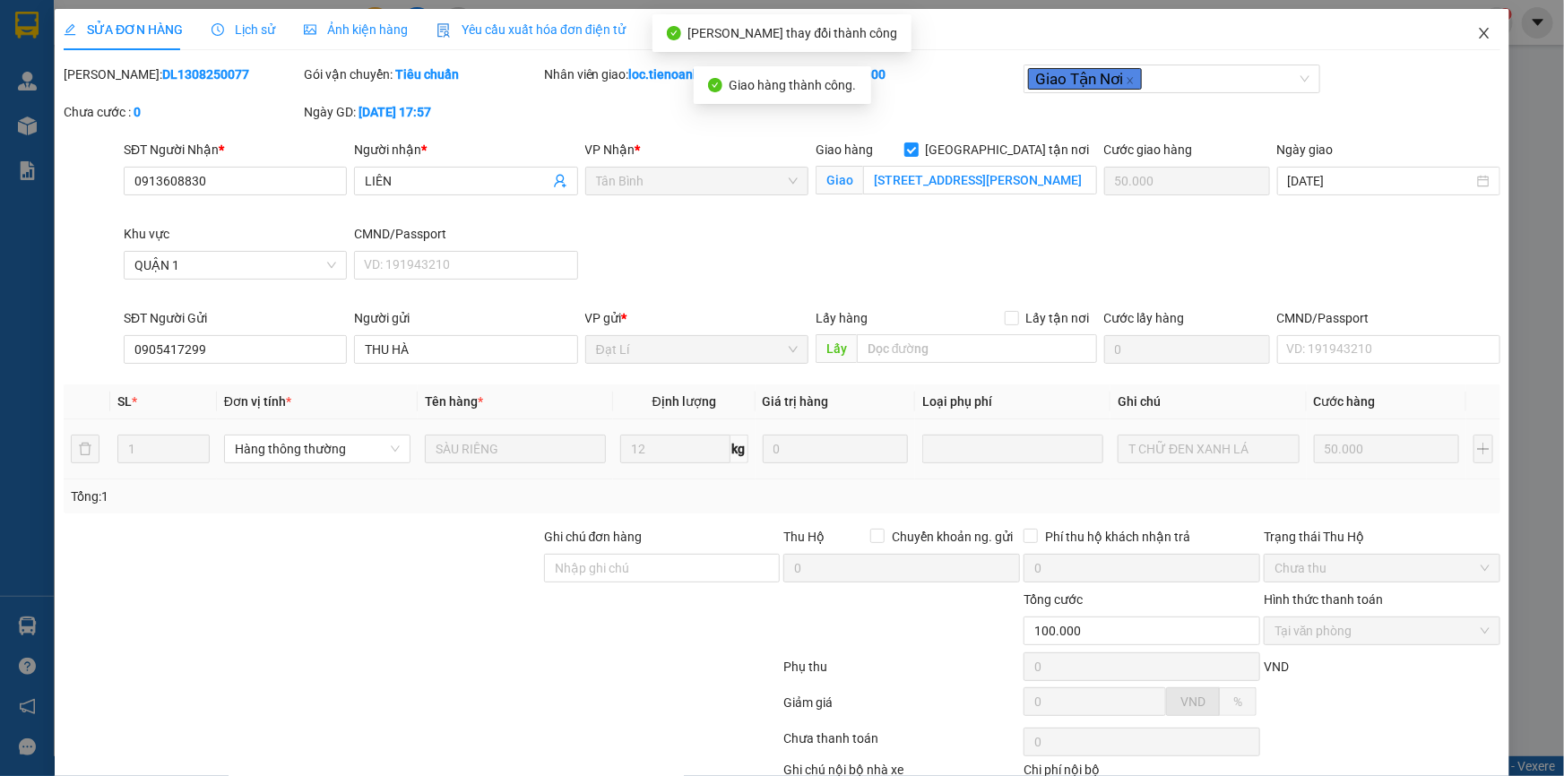
click at [1478, 35] on icon "close" at bounding box center [1483, 33] width 10 height 11
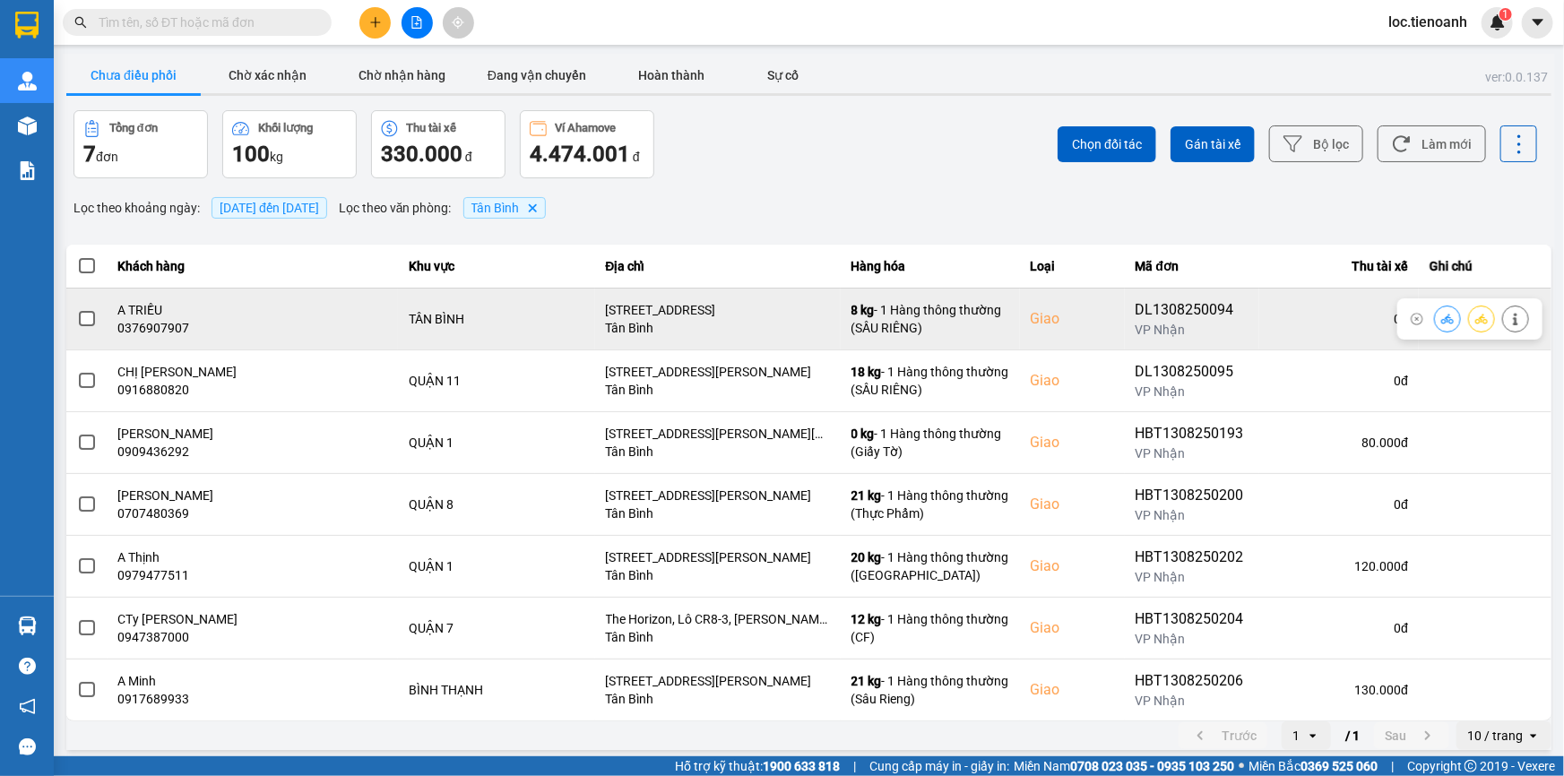
click at [1516, 323] on div at bounding box center [1481, 319] width 95 height 27
click at [1512, 323] on button at bounding box center [1515, 318] width 25 height 31
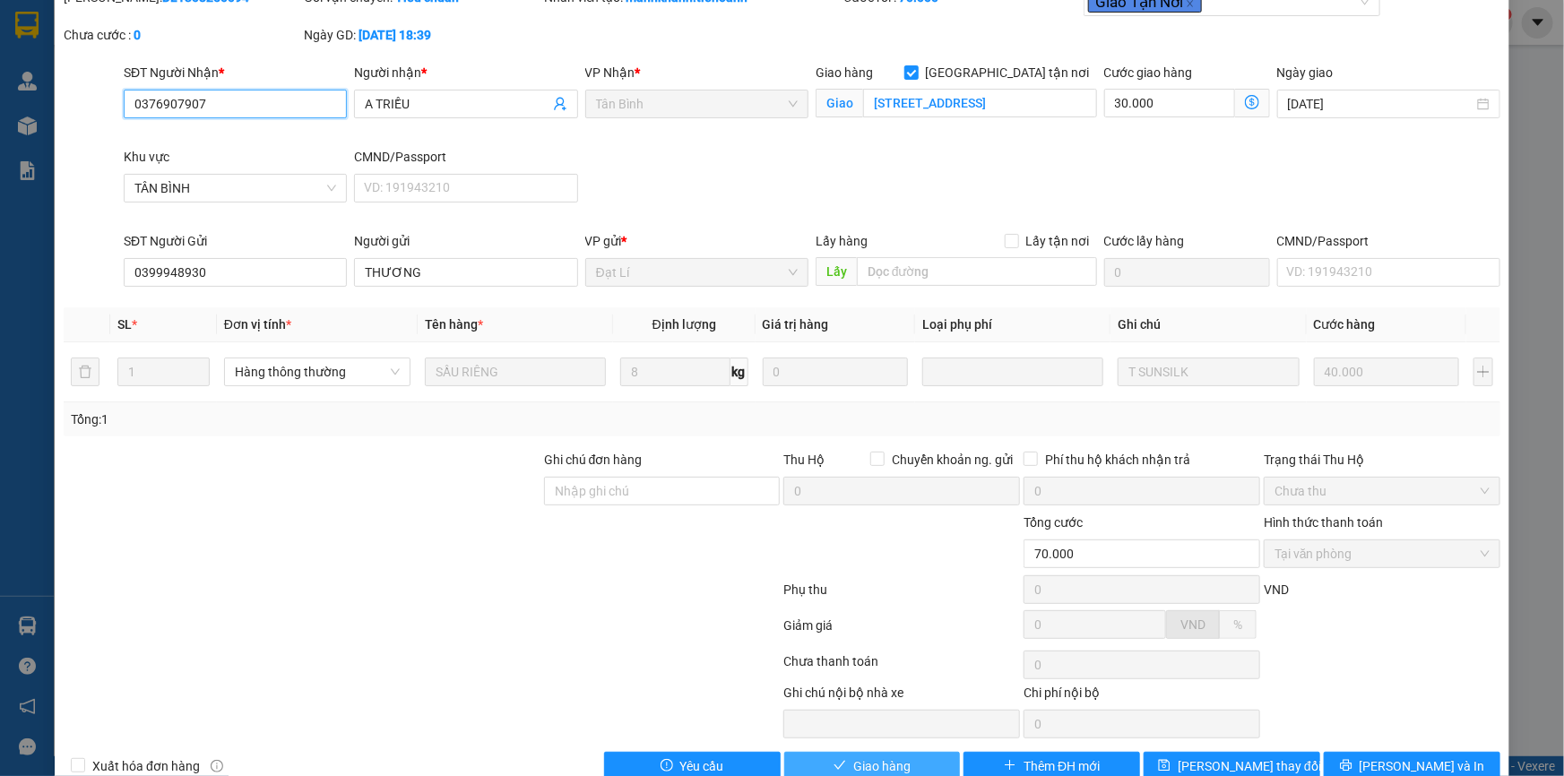
scroll to position [115, 0]
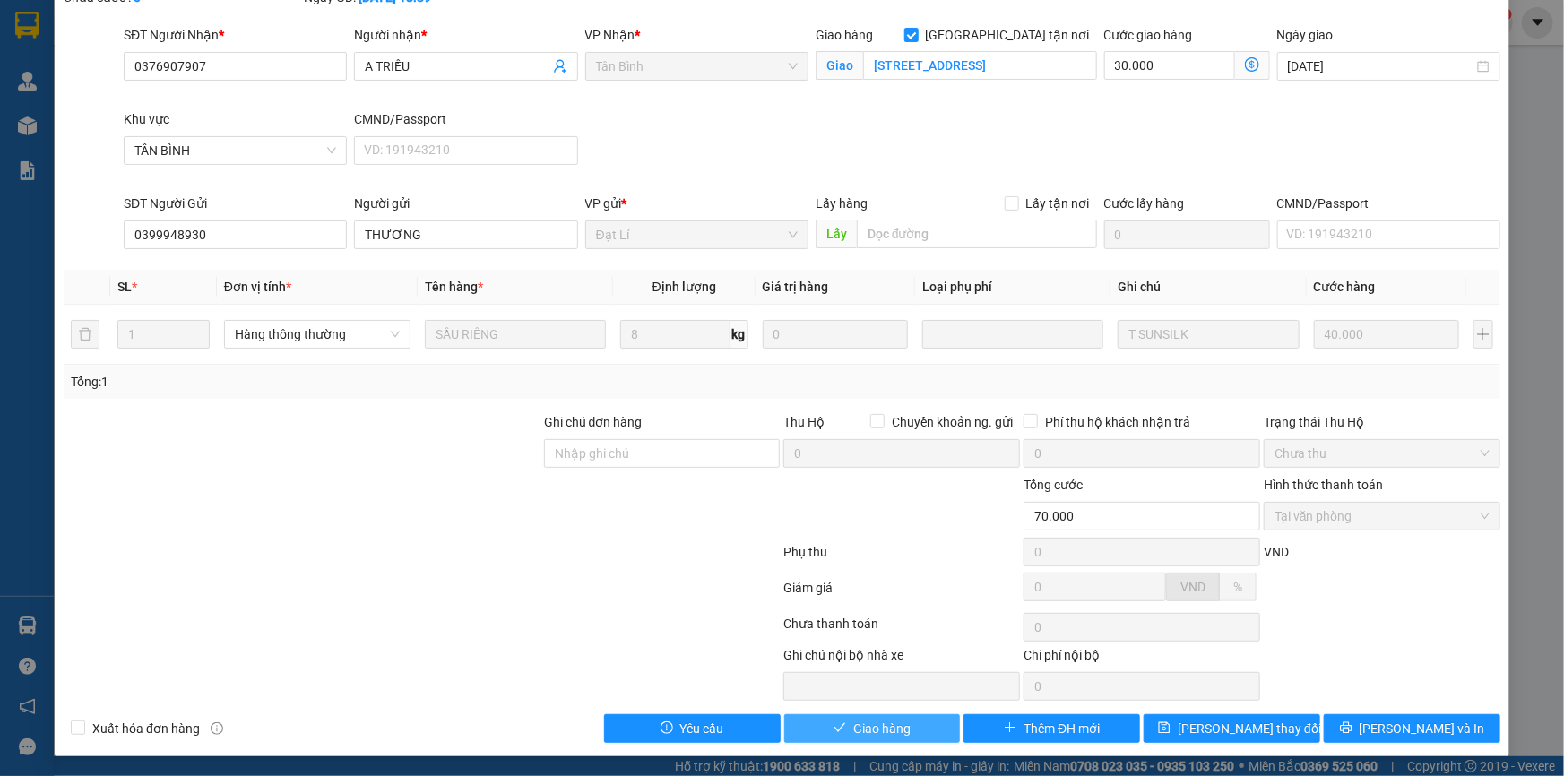
drag, startPoint x: 868, startPoint y: 726, endPoint x: 965, endPoint y: 634, distance: 133.7
click at [869, 726] on span "Giao hàng" at bounding box center [881, 729] width 57 height 20
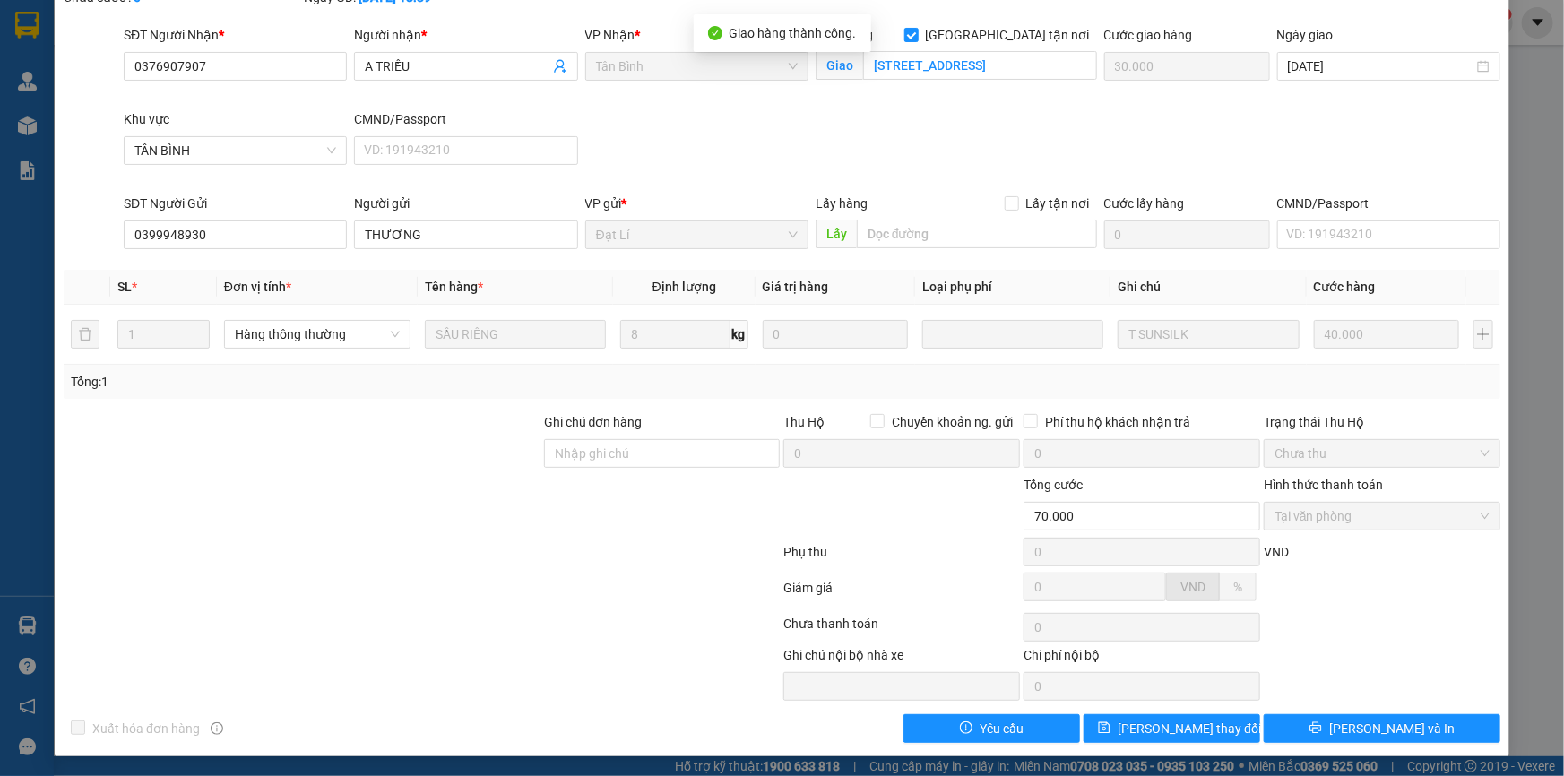
scroll to position [0, 0]
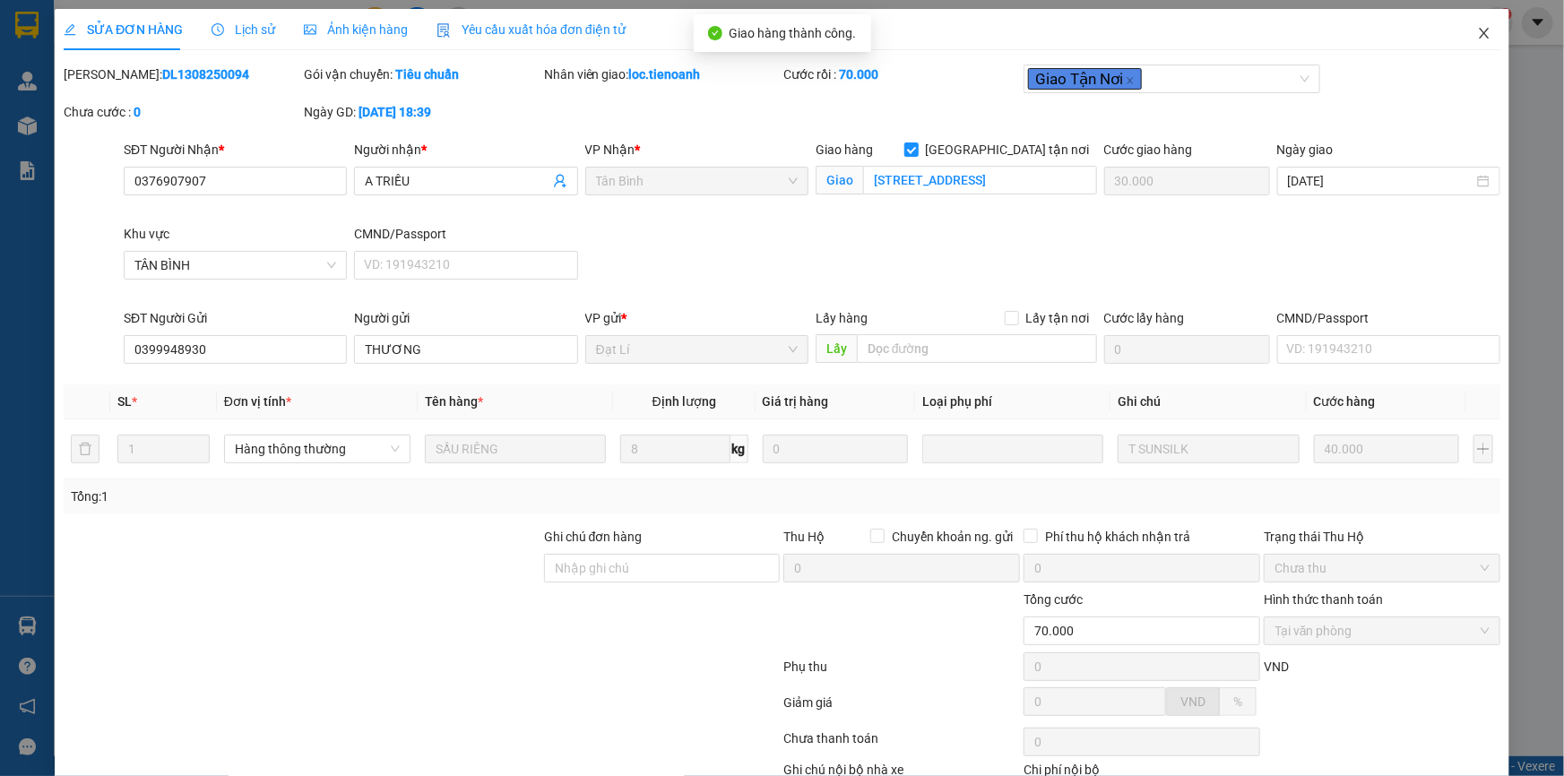
click at [1478, 30] on icon "close" at bounding box center [1483, 33] width 10 height 11
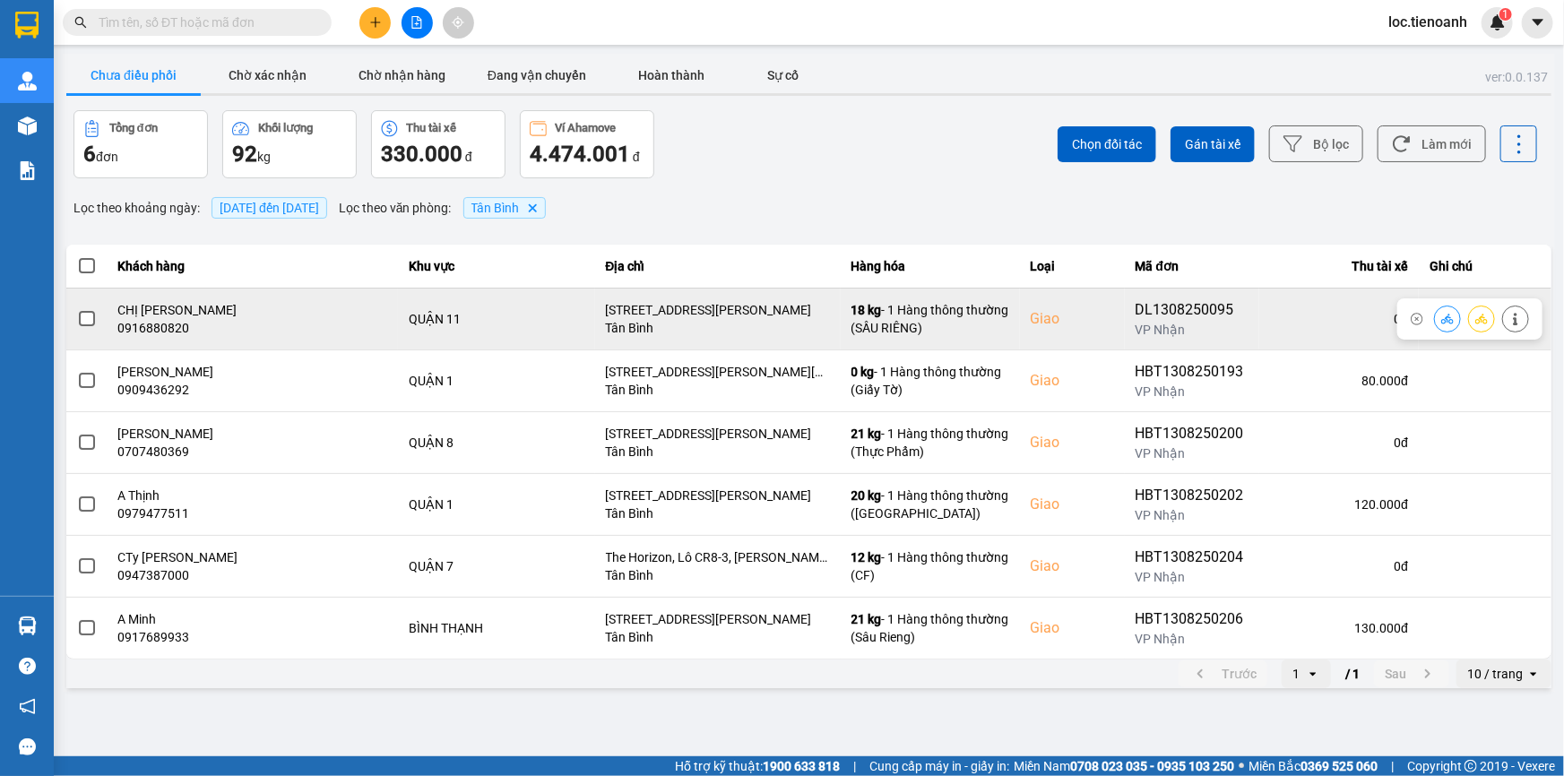
click at [1516, 319] on icon at bounding box center [1515, 319] width 4 height 13
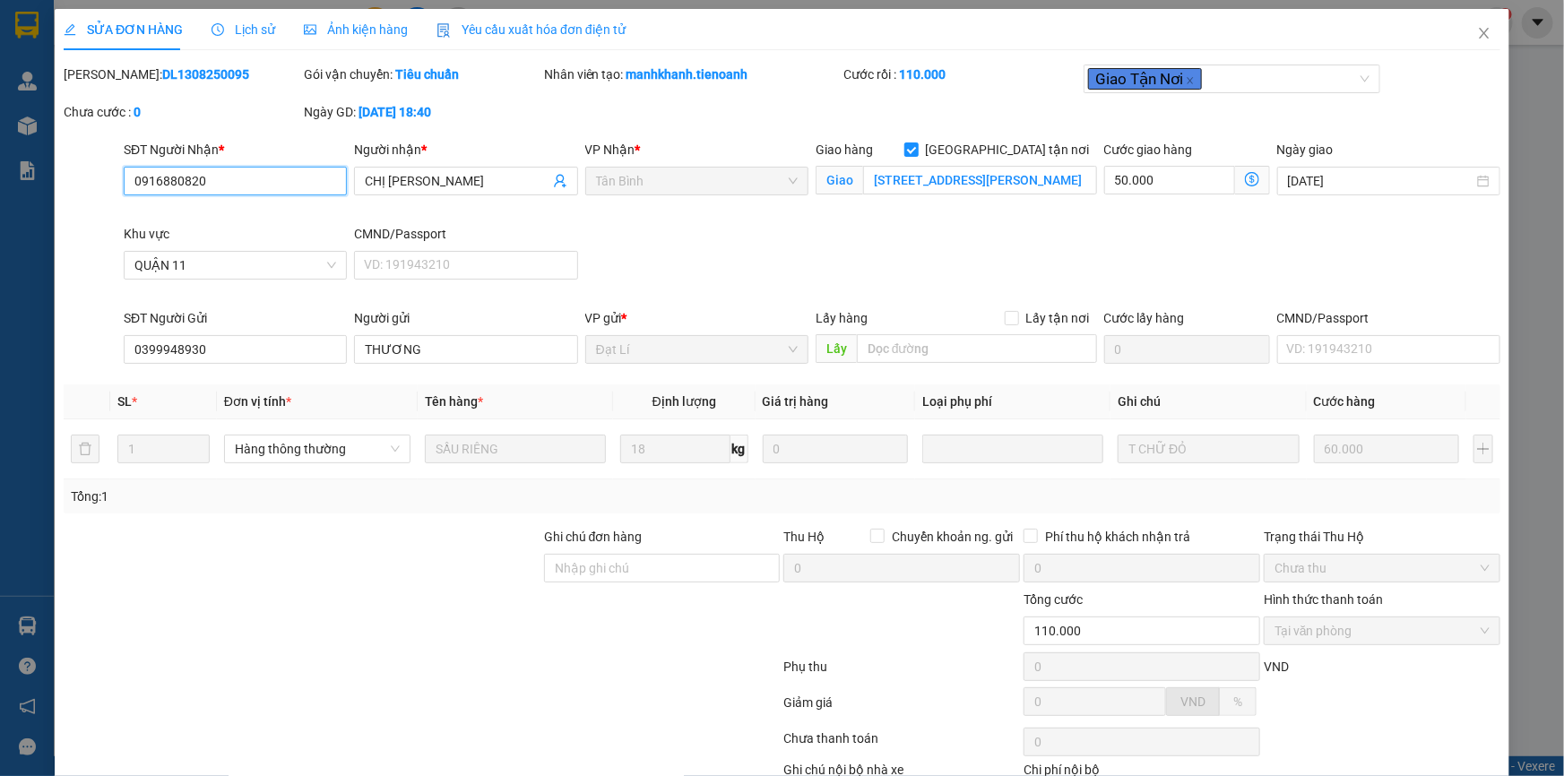
scroll to position [108, 0]
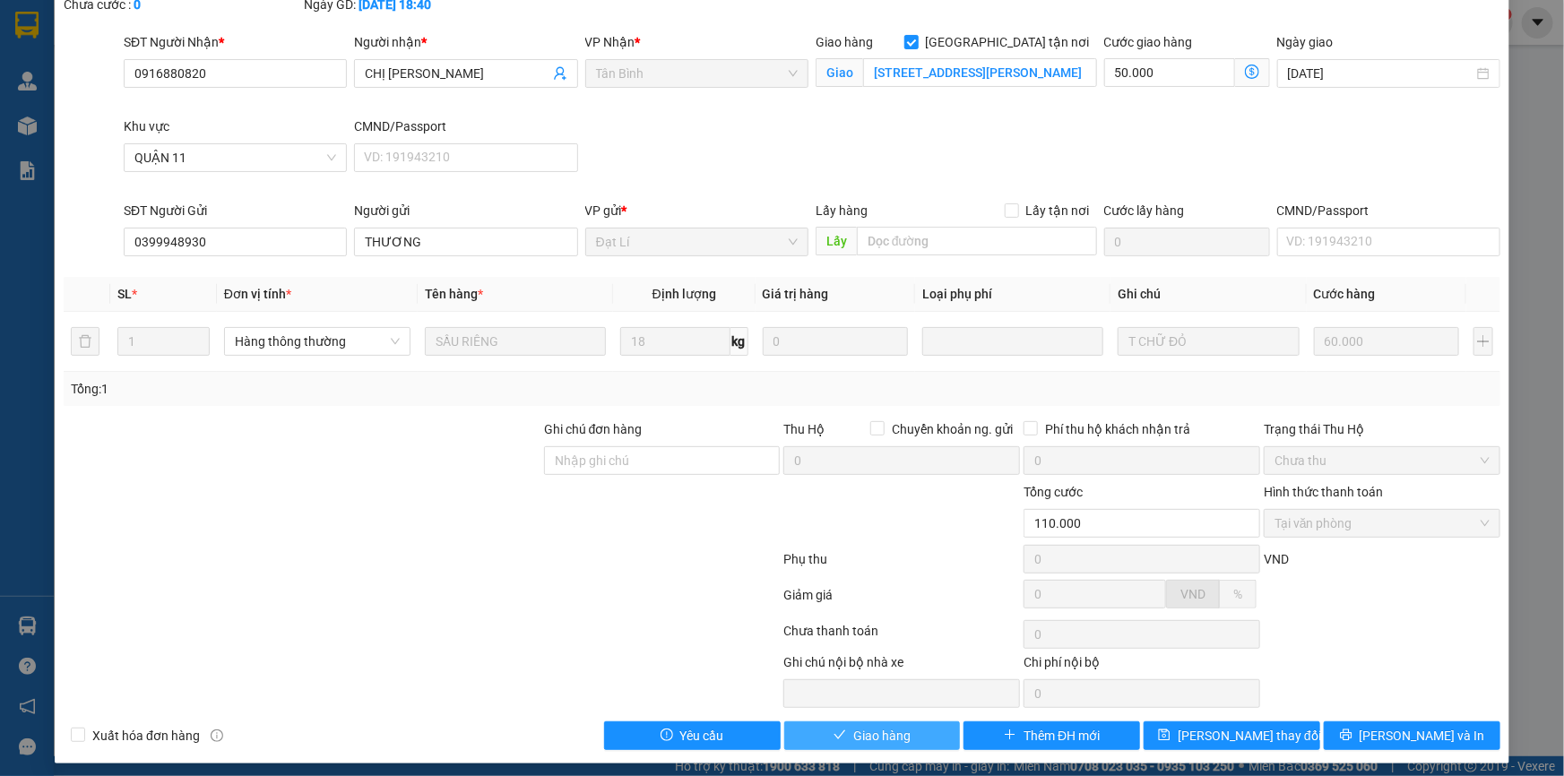
drag, startPoint x: 859, startPoint y: 732, endPoint x: 1011, endPoint y: 588, distance: 209.2
click at [864, 732] on span "Giao hàng" at bounding box center [881, 736] width 57 height 20
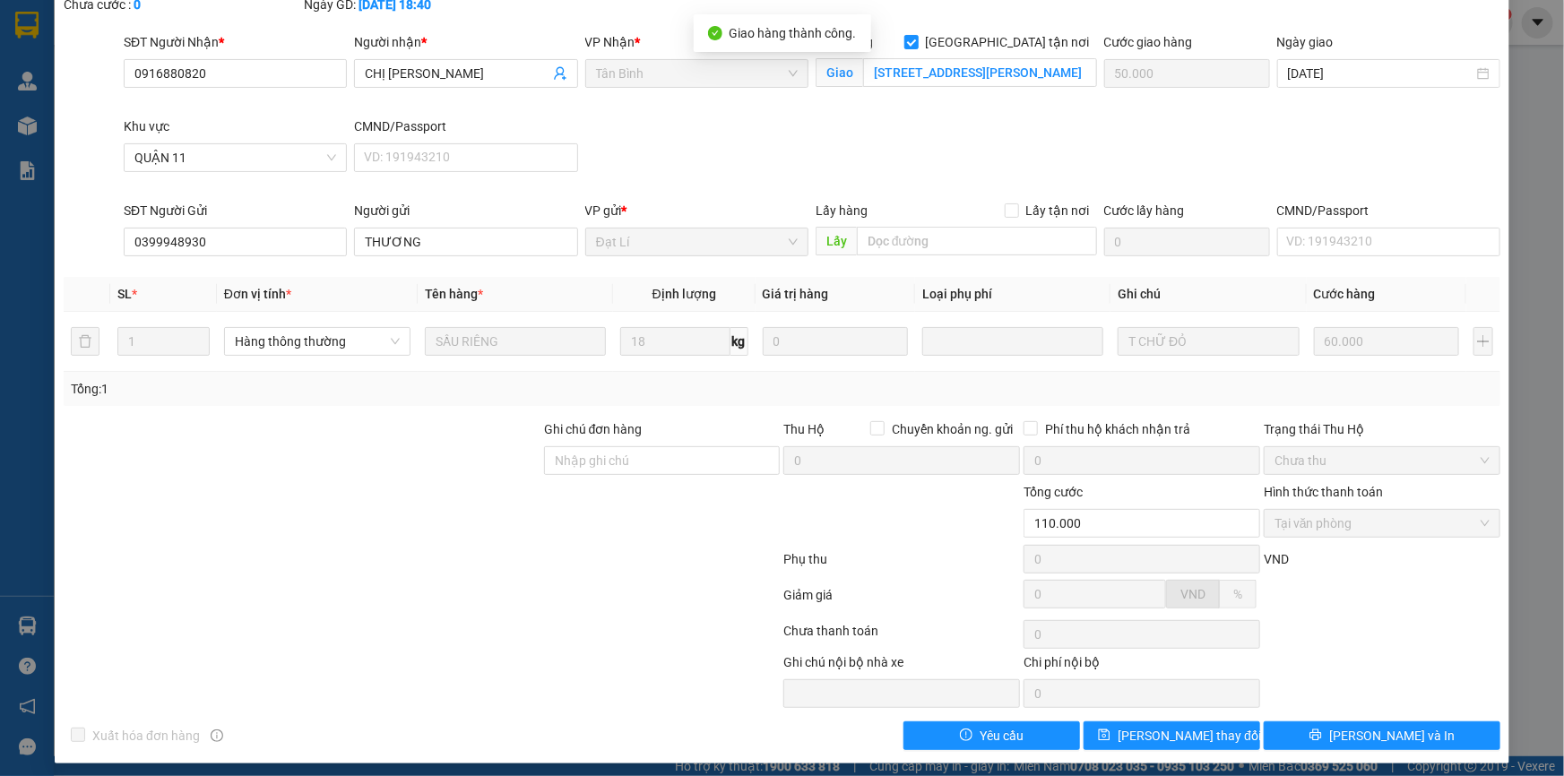
scroll to position [0, 0]
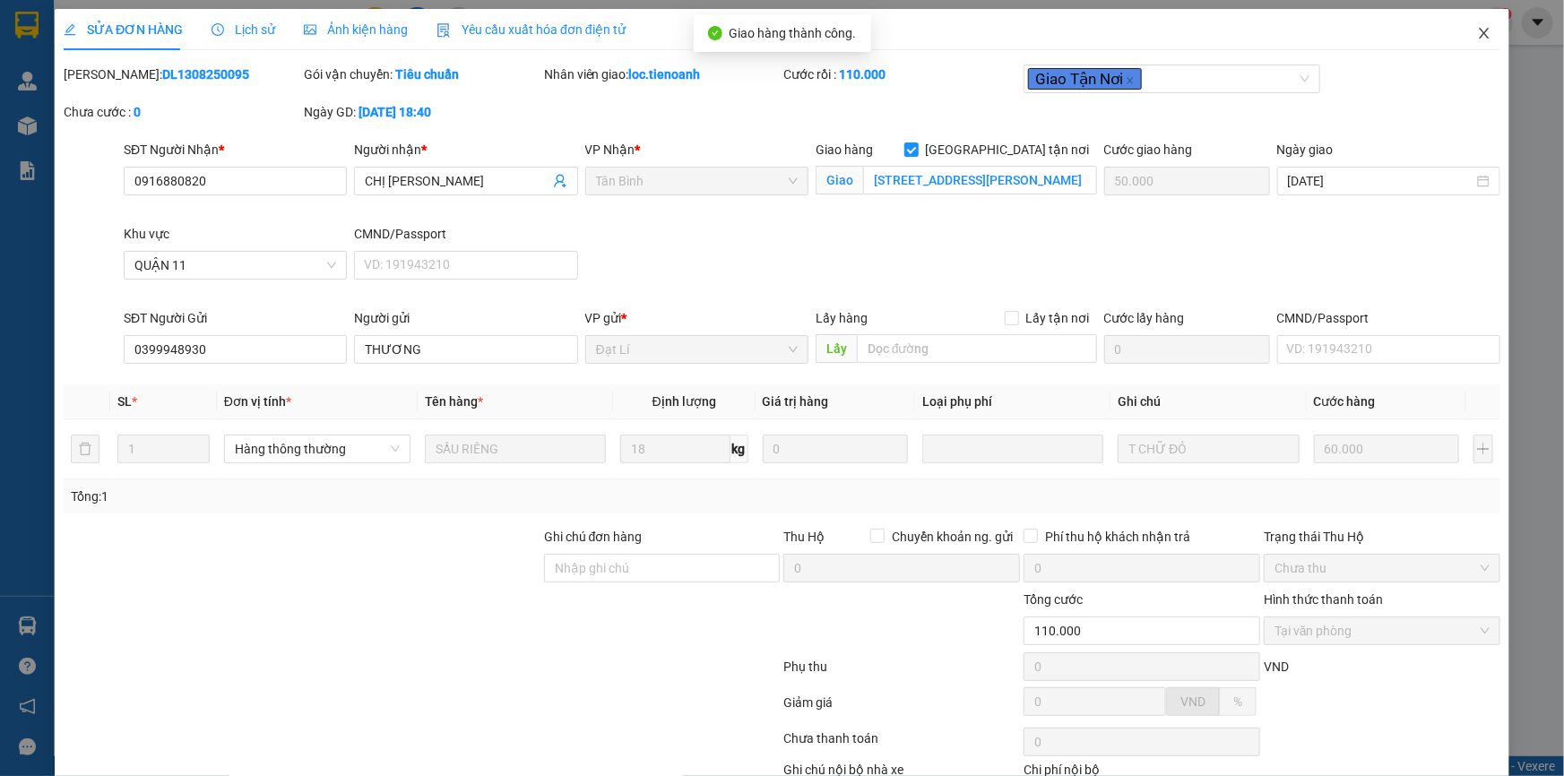
click at [1470, 25] on span "Close" at bounding box center [1484, 34] width 50 height 50
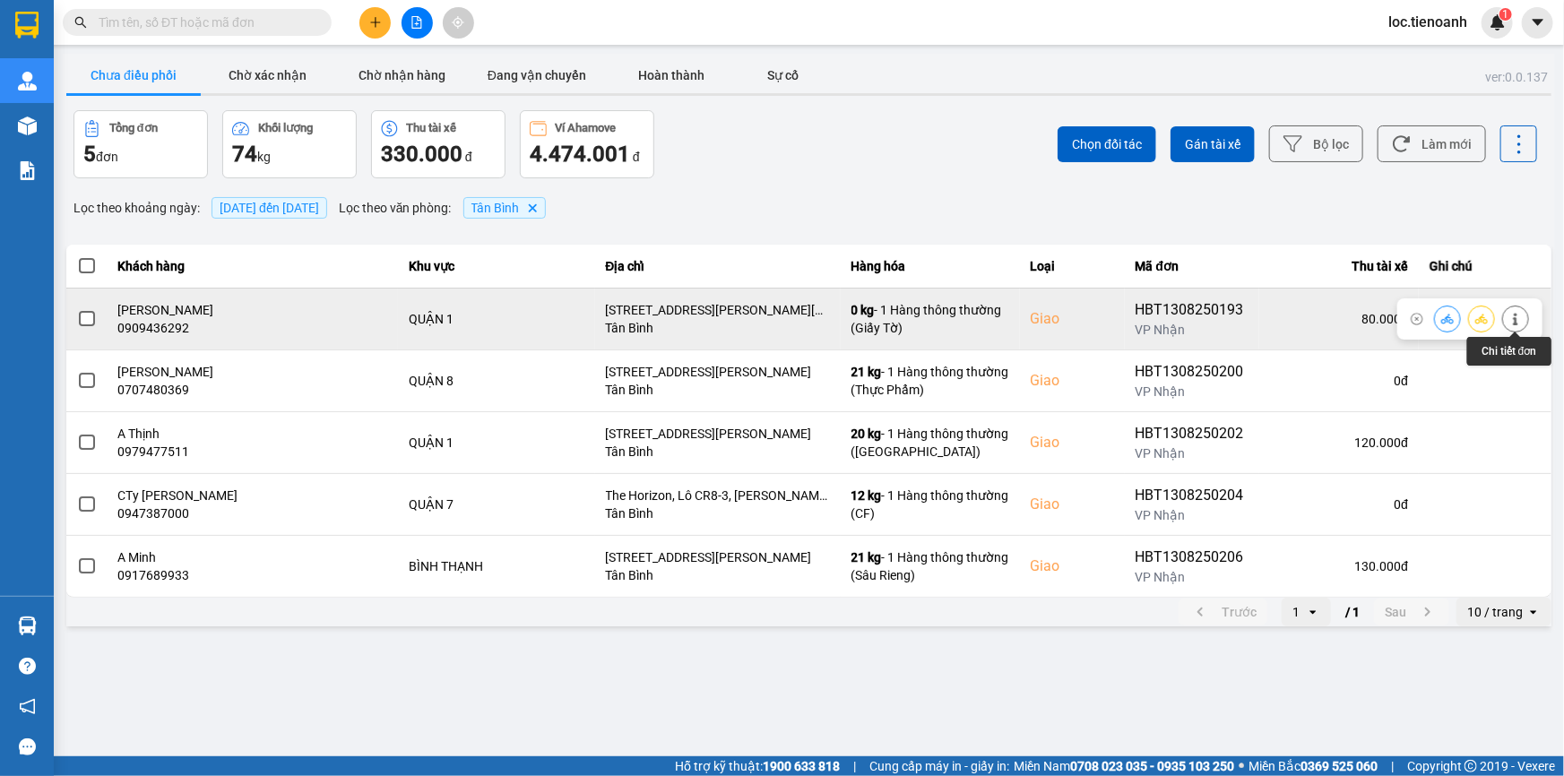
click at [1510, 323] on icon at bounding box center [1515, 319] width 13 height 13
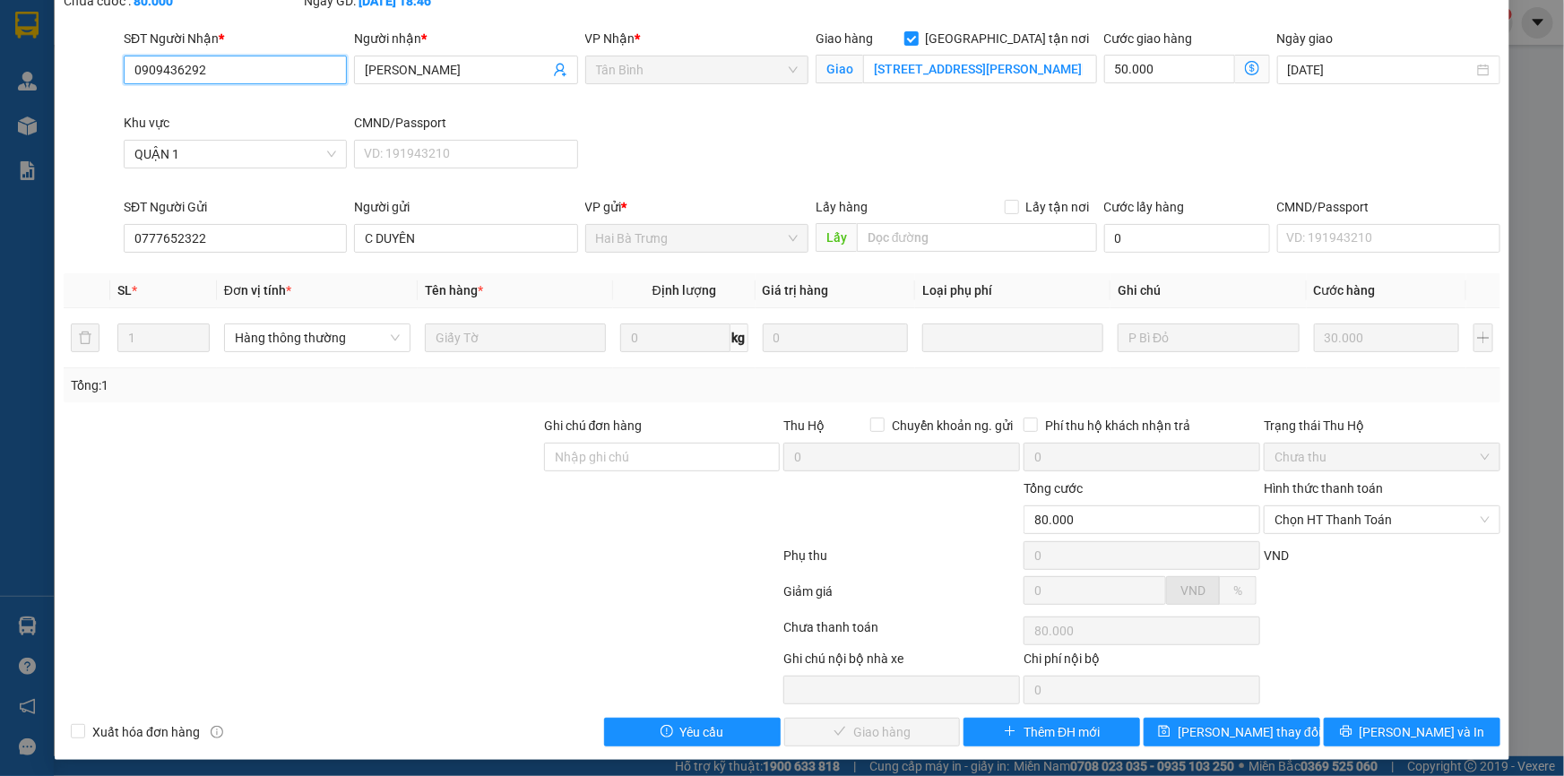
scroll to position [115, 0]
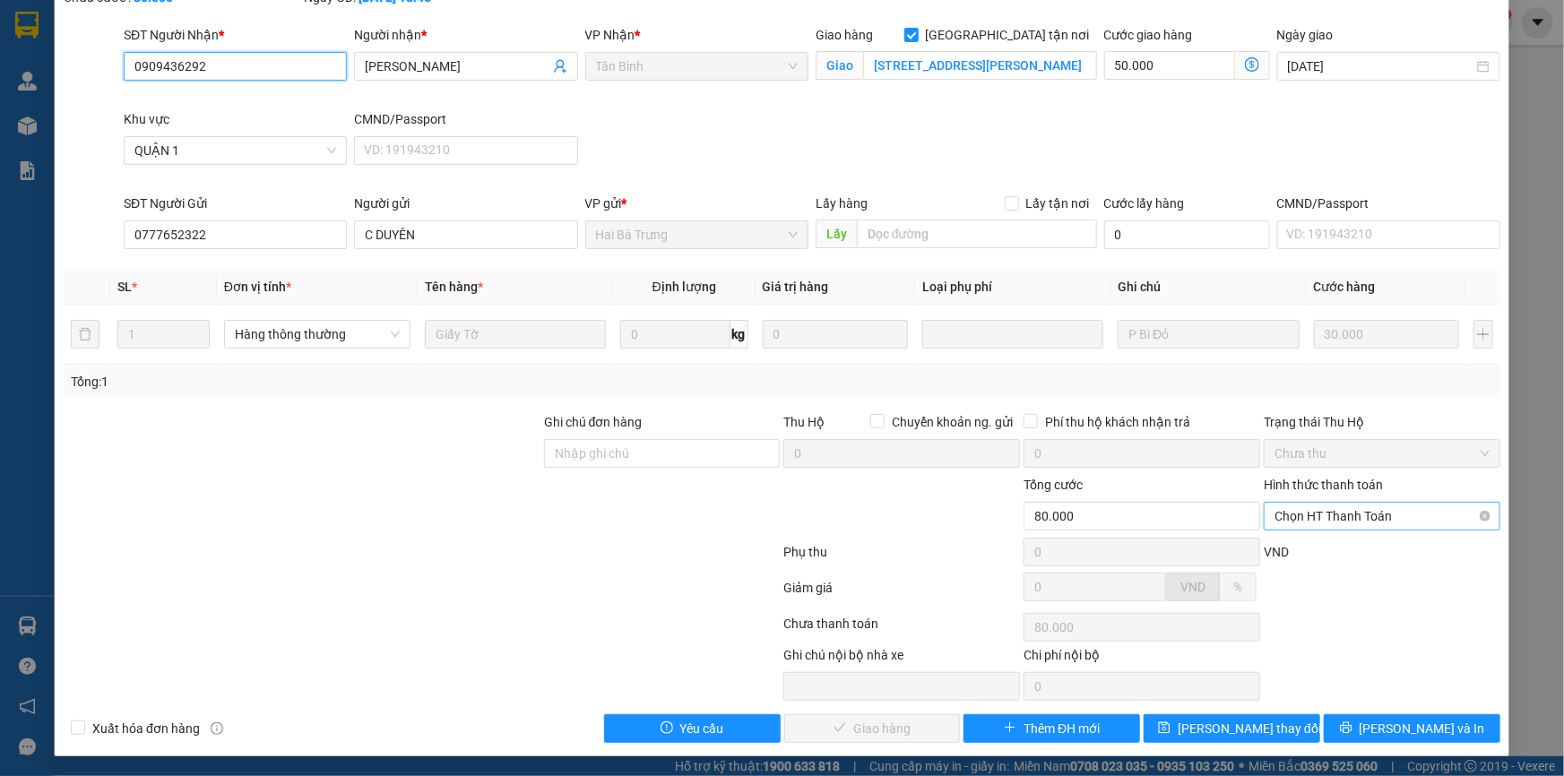
drag, startPoint x: 1324, startPoint y: 507, endPoint x: 1318, endPoint y: 526, distance: 19.8
click at [1325, 507] on span "Chọn HT Thanh Toán" at bounding box center [1381, 516] width 215 height 27
click at [1309, 554] on div "Tại văn phòng" at bounding box center [1370, 551] width 213 height 20
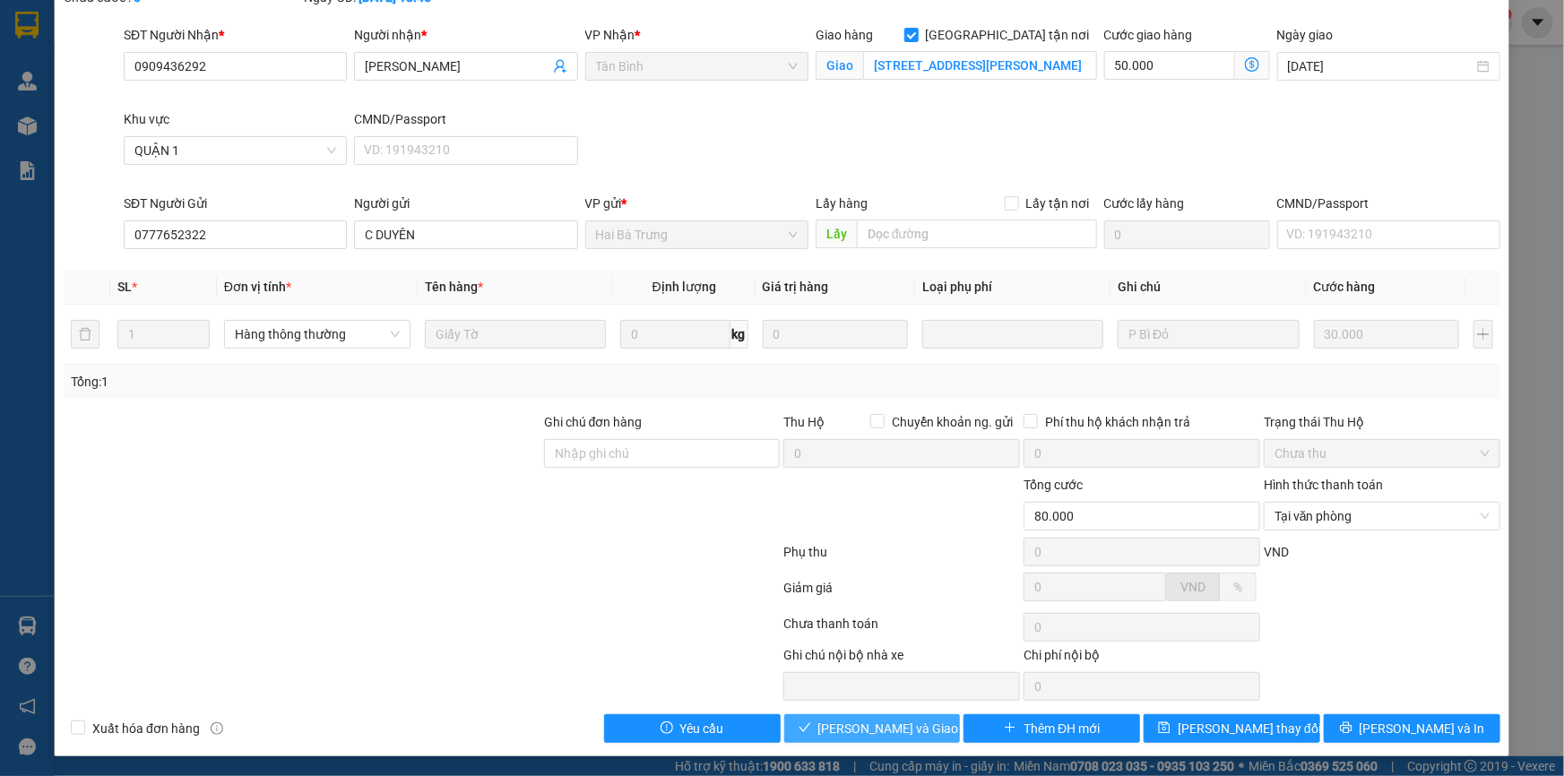
drag, startPoint x: 866, startPoint y: 722, endPoint x: 1023, endPoint y: 545, distance: 237.4
click at [869, 719] on span "Lưu và Giao hàng" at bounding box center [904, 729] width 172 height 20
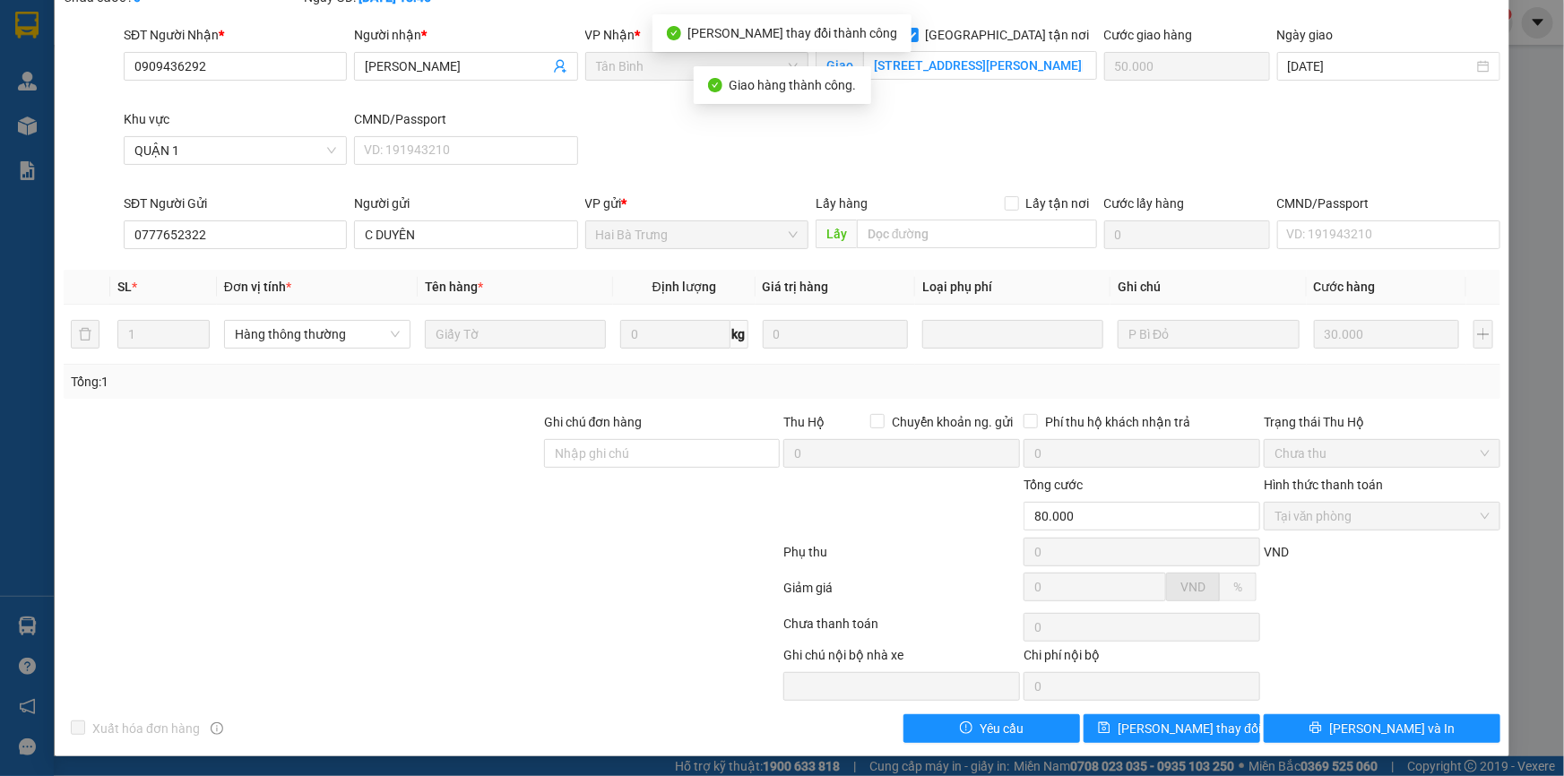
scroll to position [0, 0]
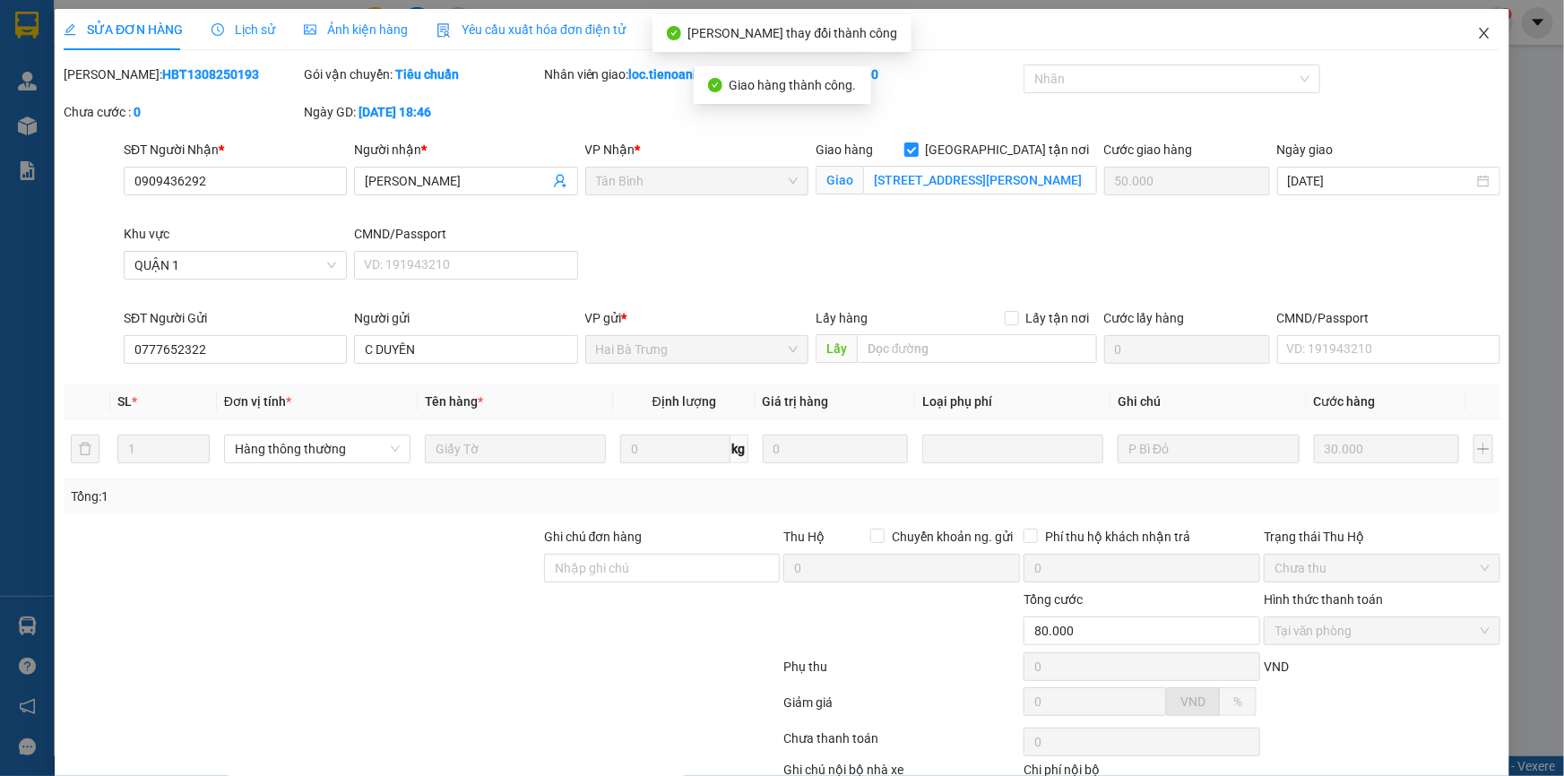
click at [1478, 37] on icon "close" at bounding box center [1483, 33] width 10 height 11
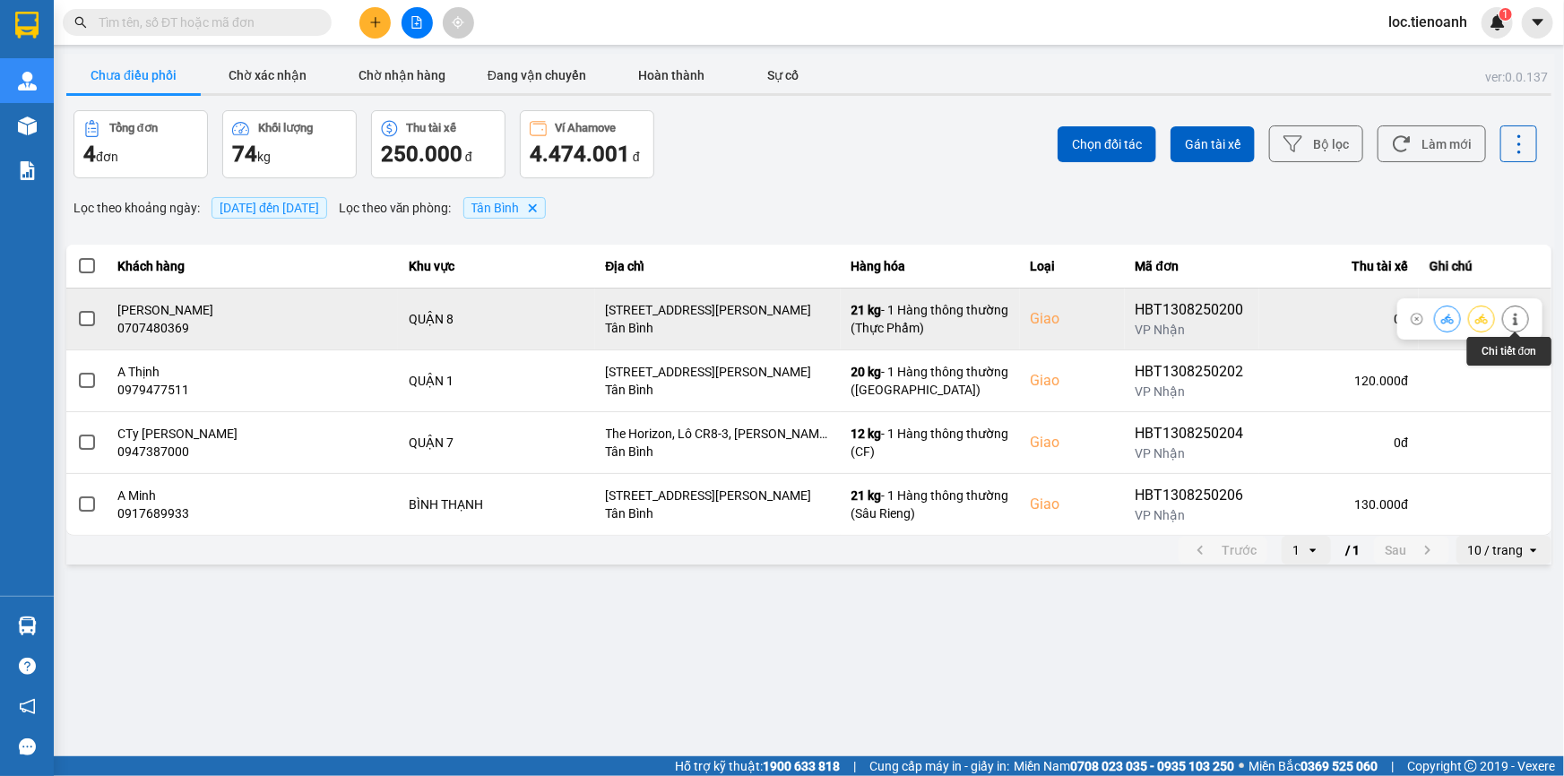
click at [1521, 315] on icon at bounding box center [1515, 319] width 13 height 13
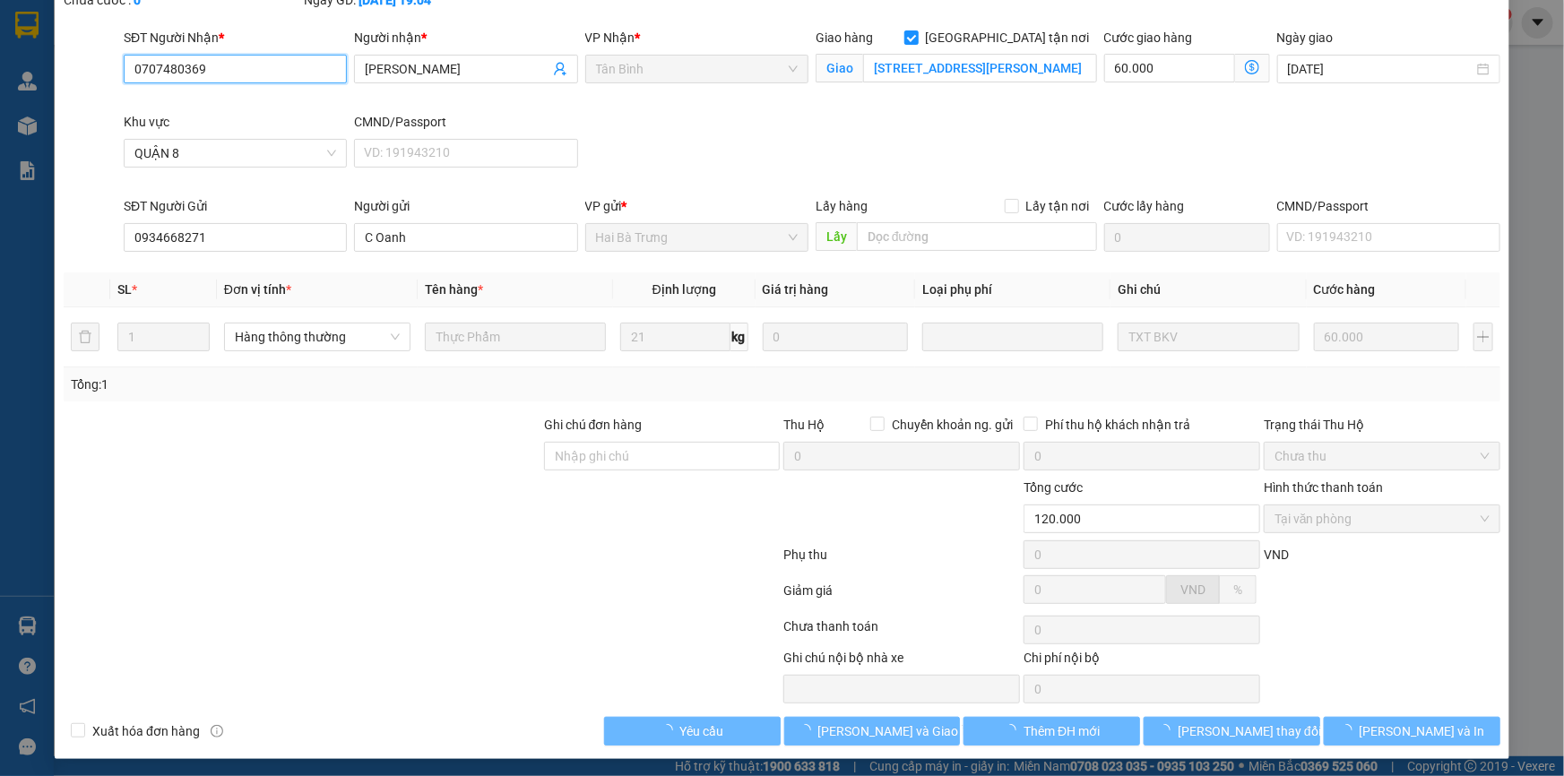
scroll to position [115, 0]
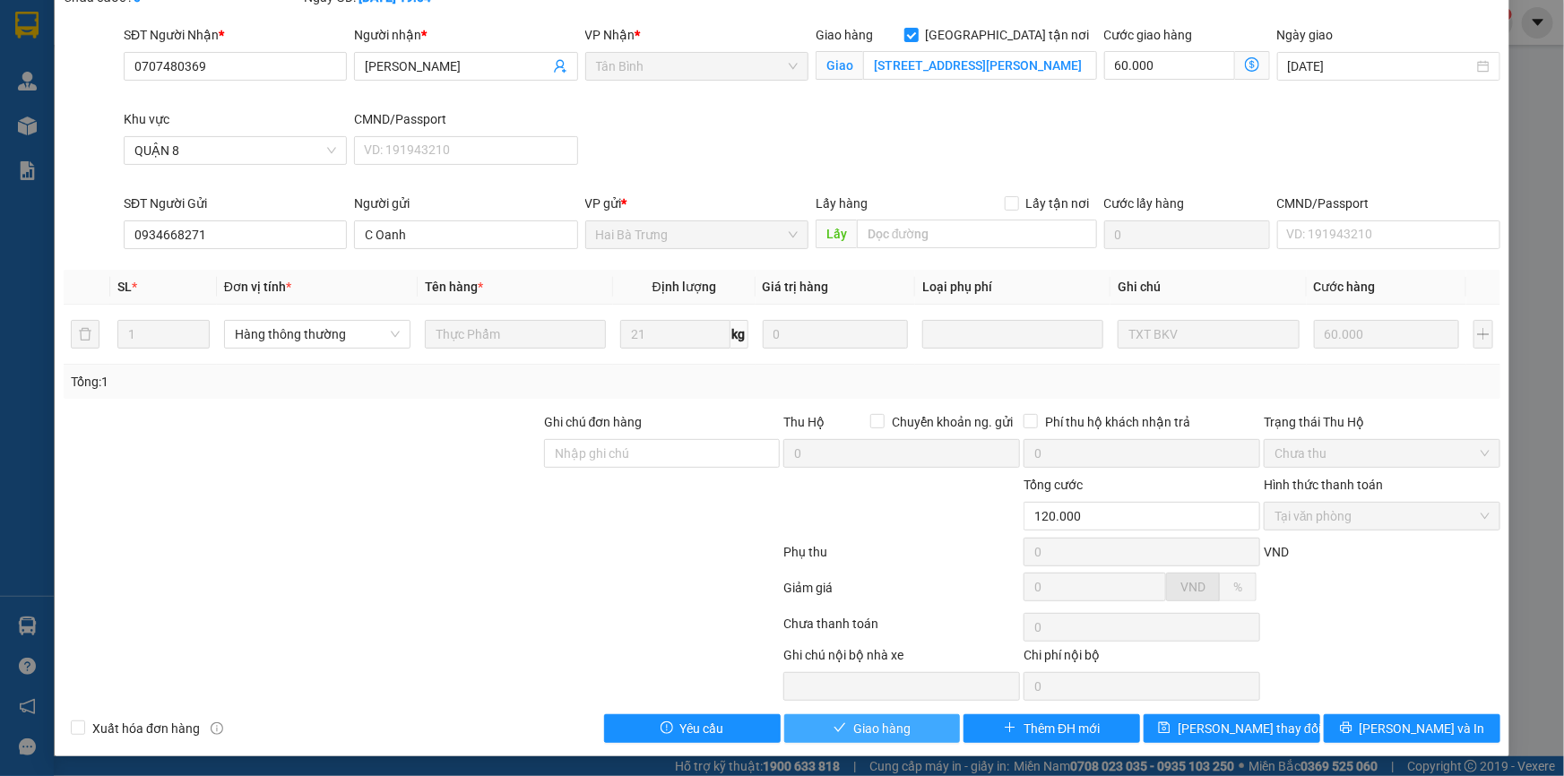
click at [886, 714] on button "Giao hàng" at bounding box center [872, 728] width 177 height 29
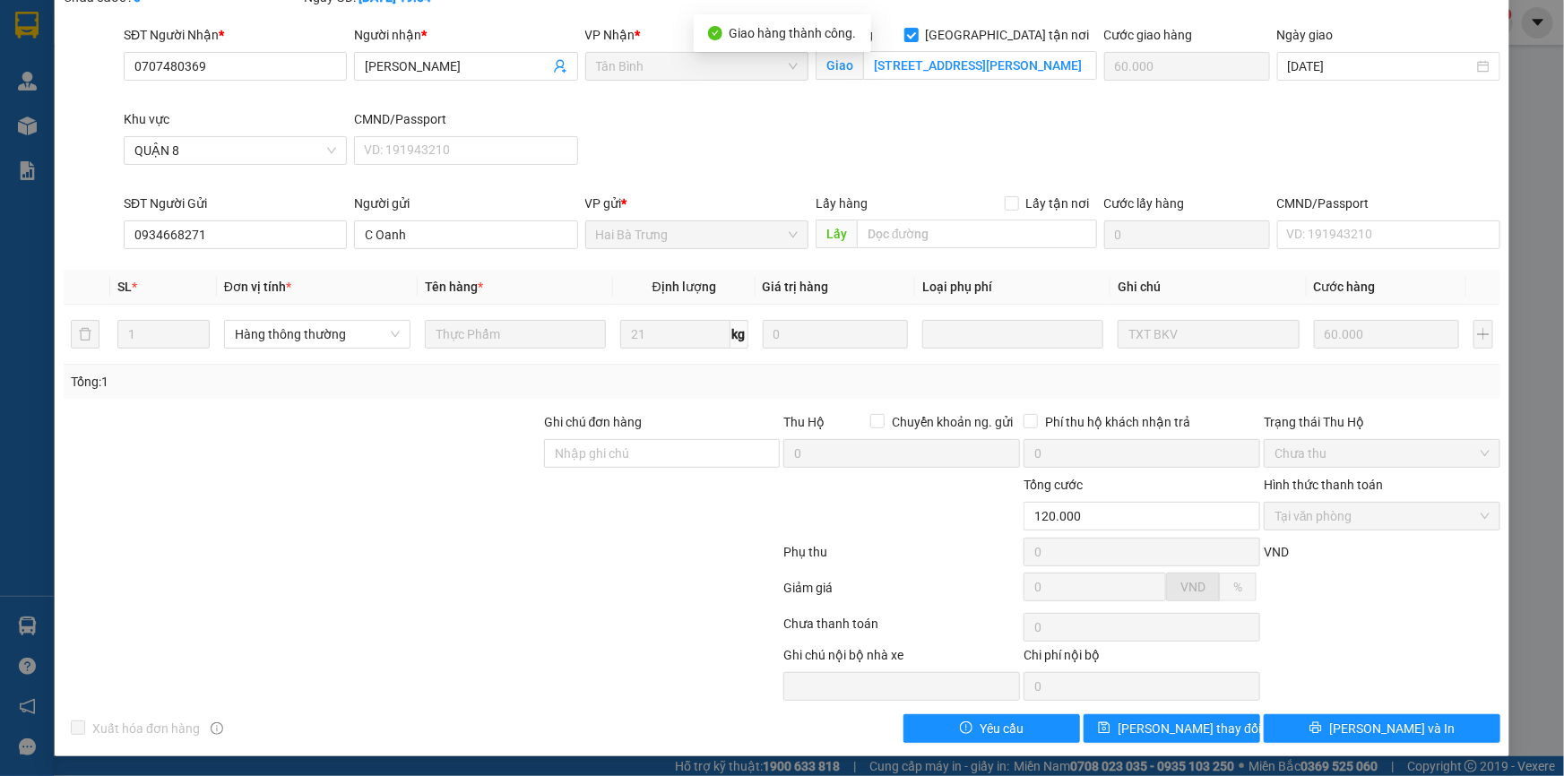
scroll to position [0, 0]
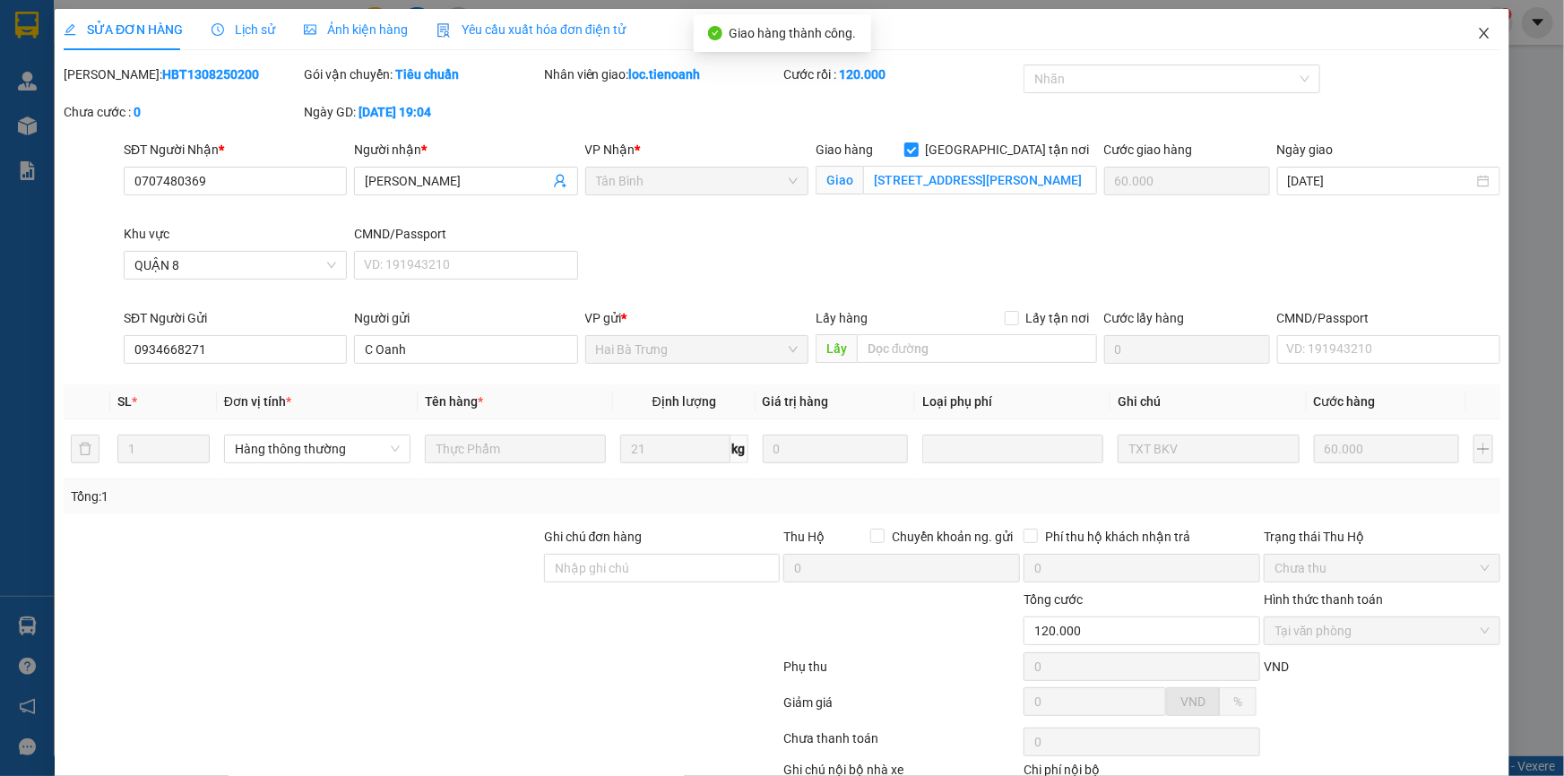
click at [1477, 35] on icon "close" at bounding box center [1484, 33] width 14 height 14
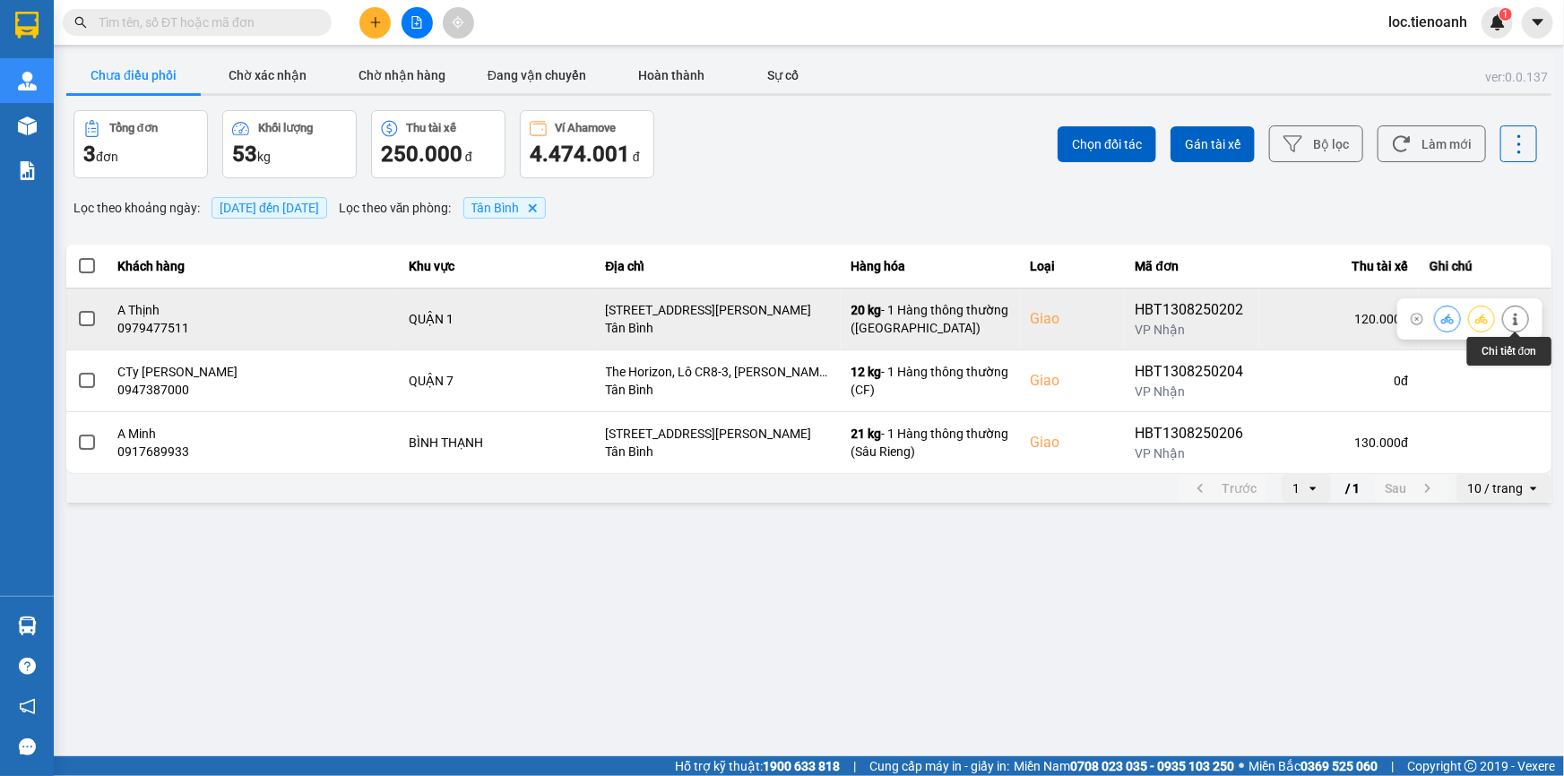
click at [1521, 323] on icon at bounding box center [1515, 319] width 13 height 13
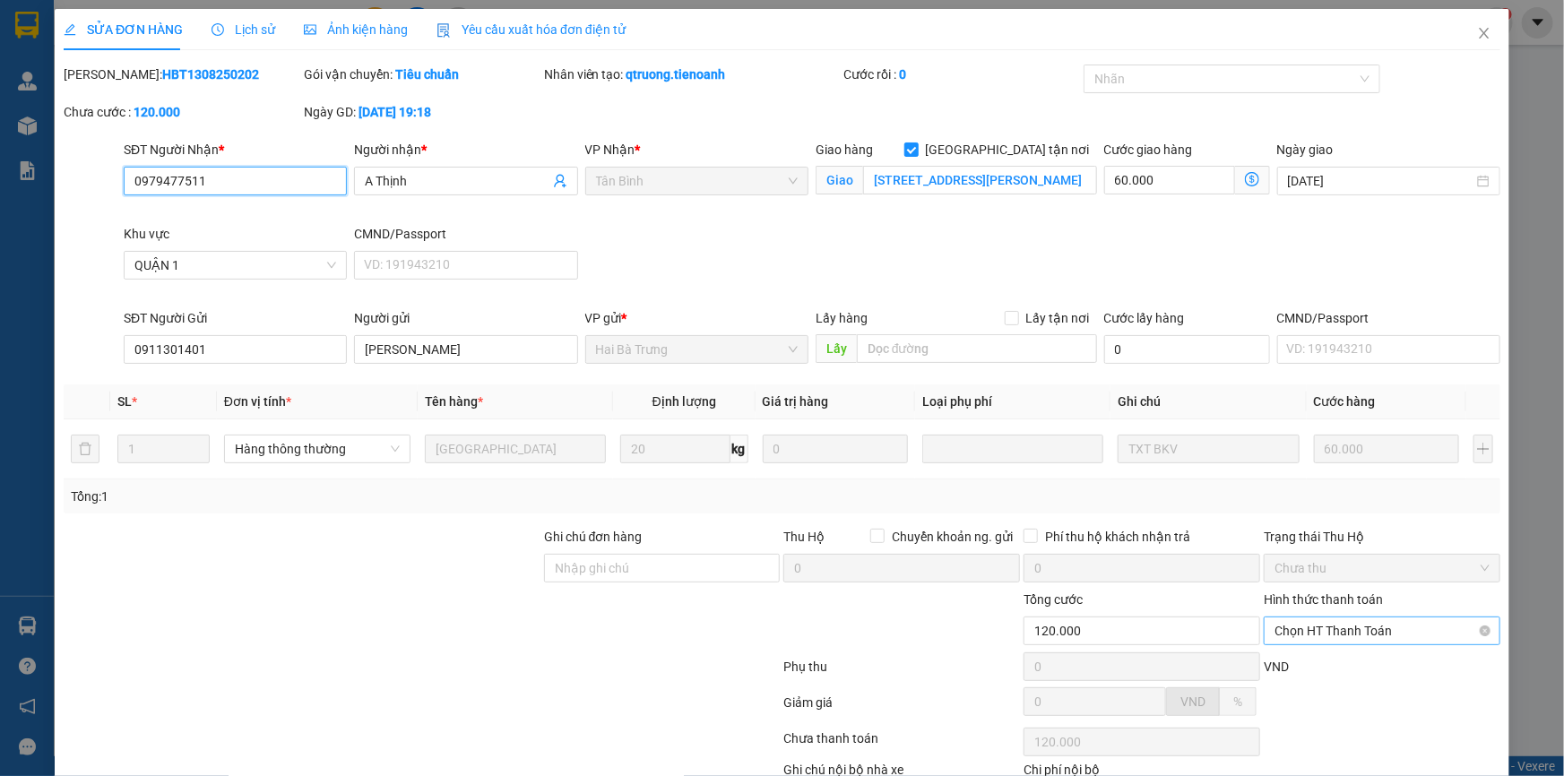
click at [1330, 630] on span "Chọn HT Thanh Toán" at bounding box center [1381, 630] width 215 height 27
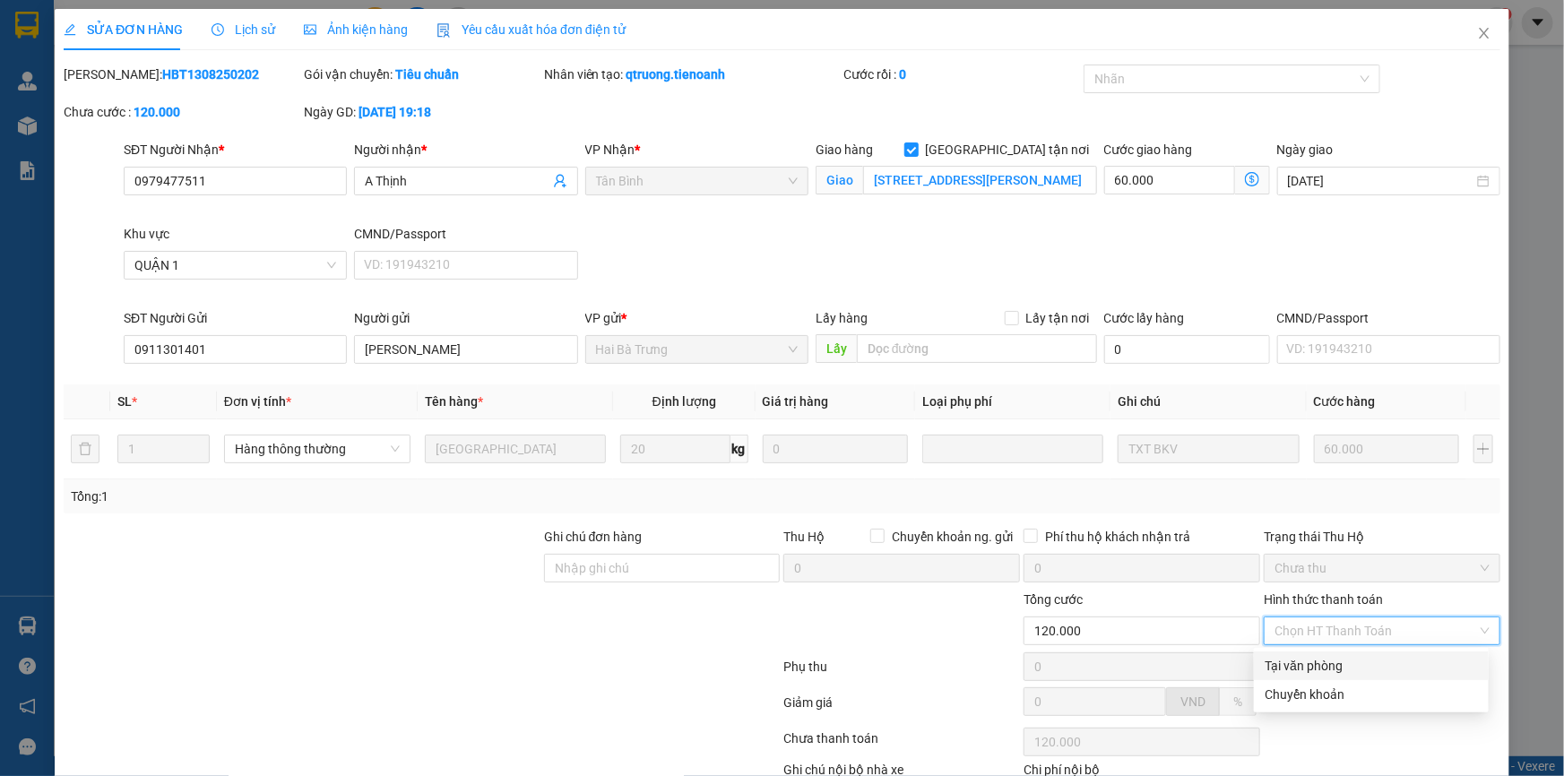
click at [1324, 673] on div "Tại văn phòng" at bounding box center [1370, 666] width 213 height 20
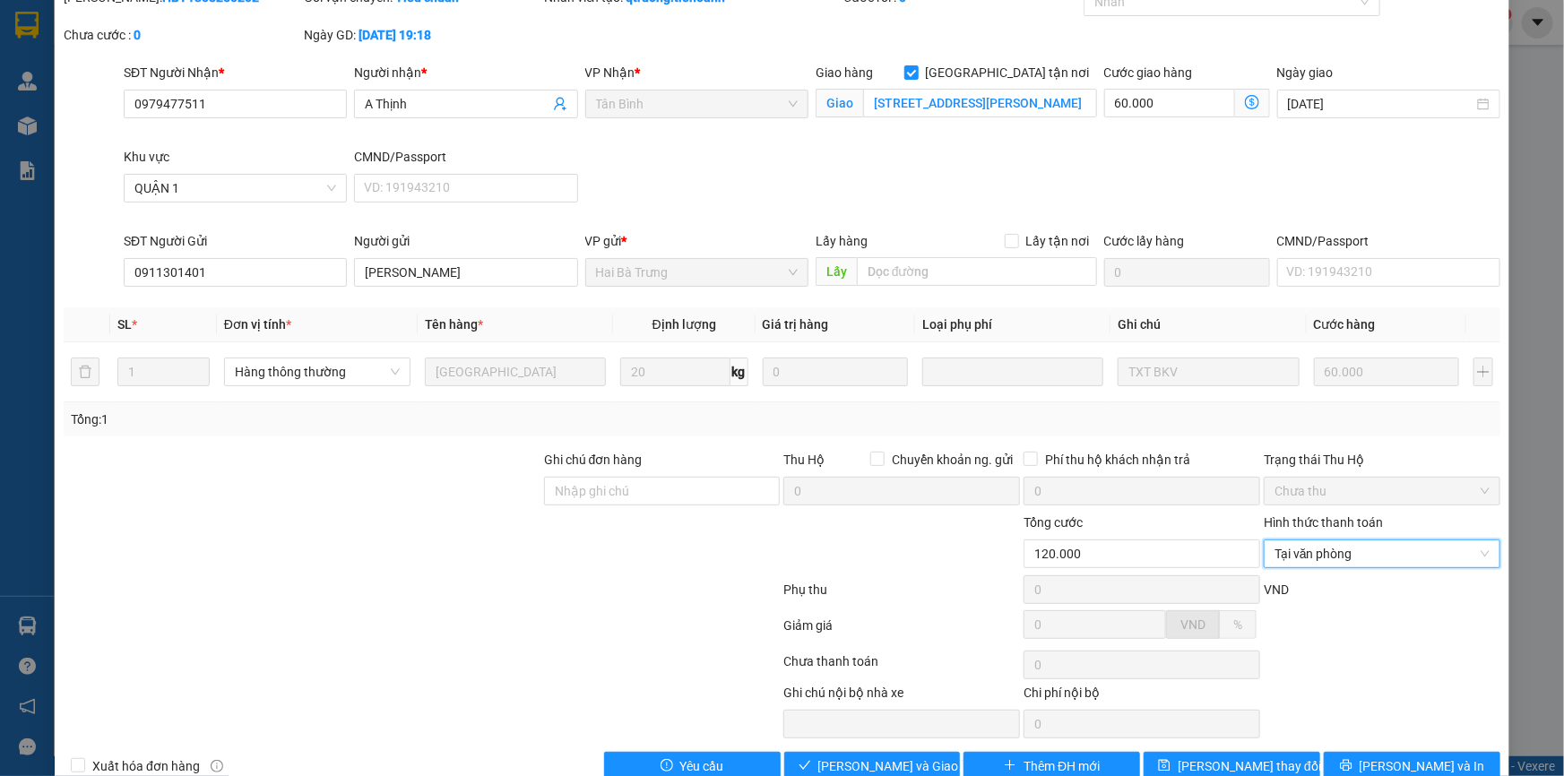
scroll to position [115, 0]
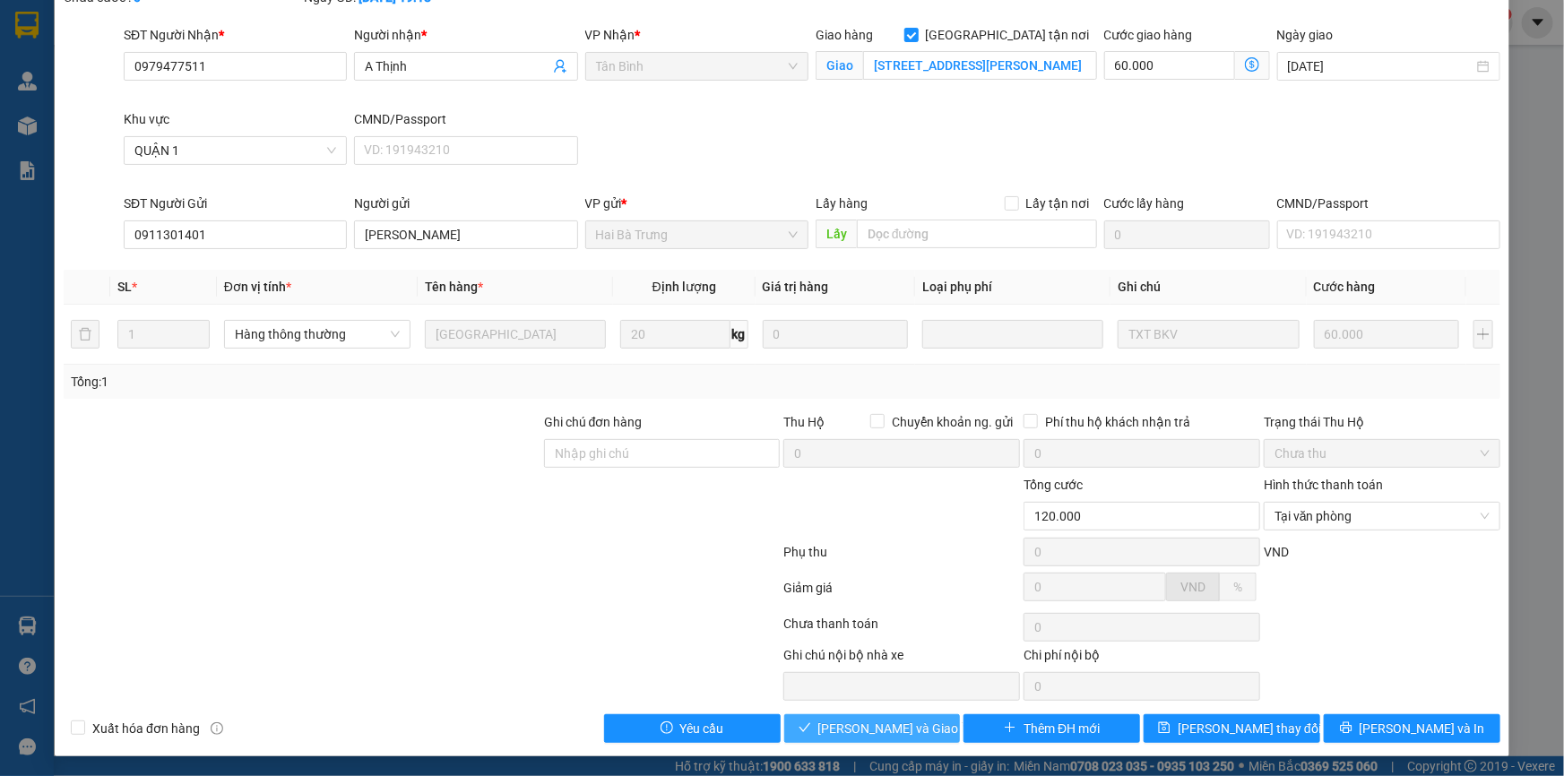
click at [868, 734] on span "Lưu và Giao hàng" at bounding box center [904, 729] width 172 height 20
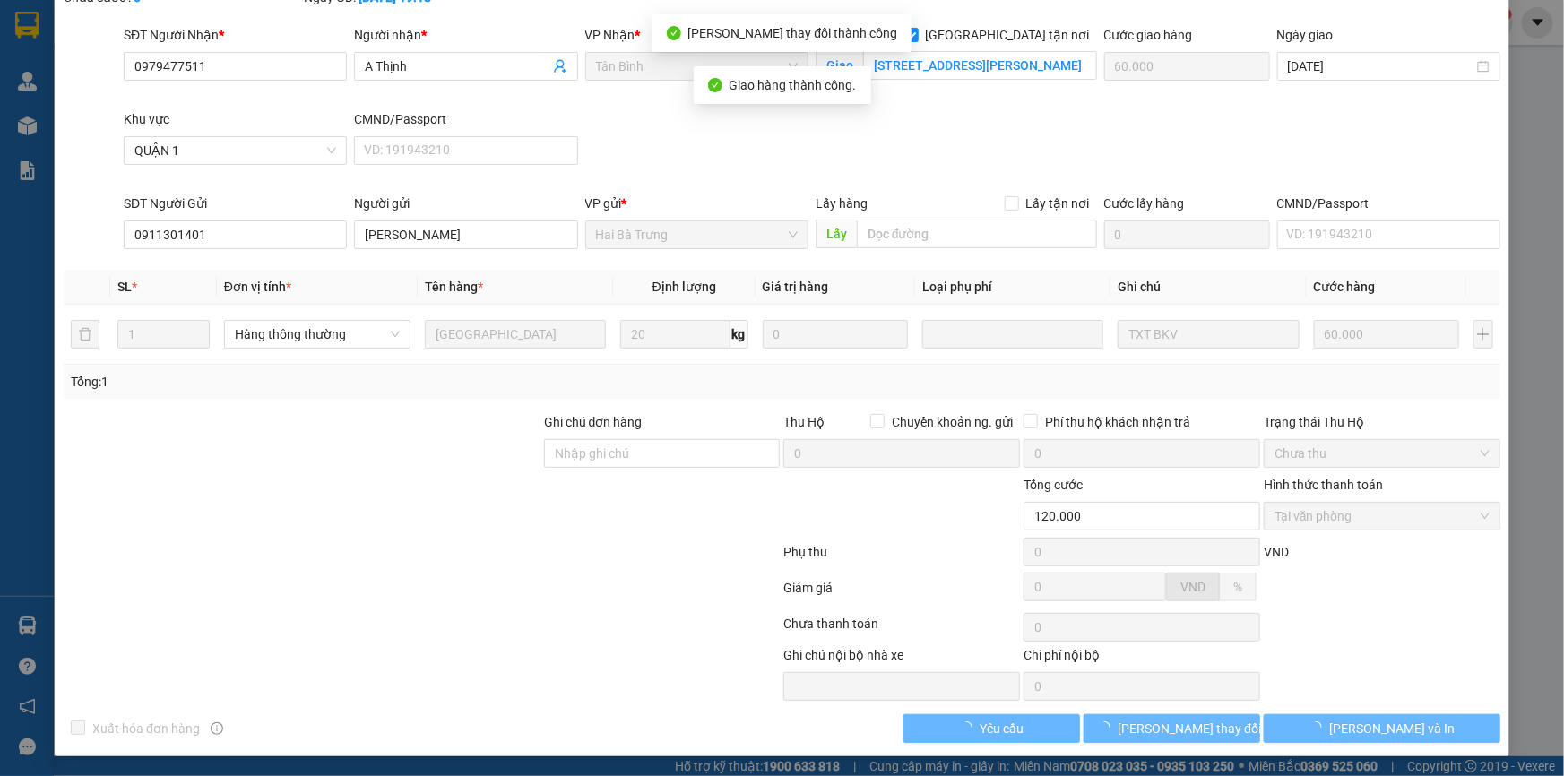
scroll to position [0, 0]
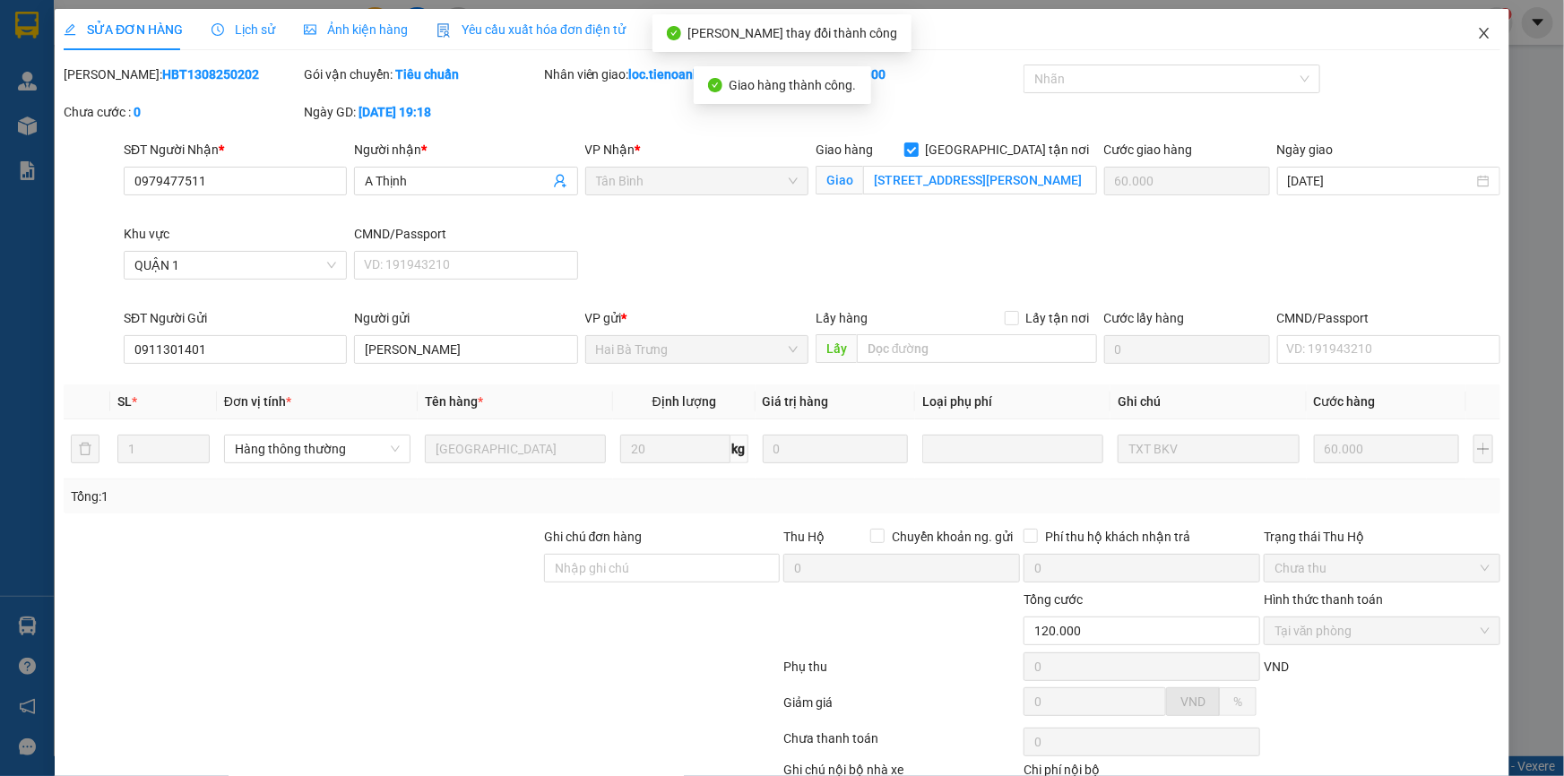
click at [1477, 30] on icon "close" at bounding box center [1484, 33] width 14 height 14
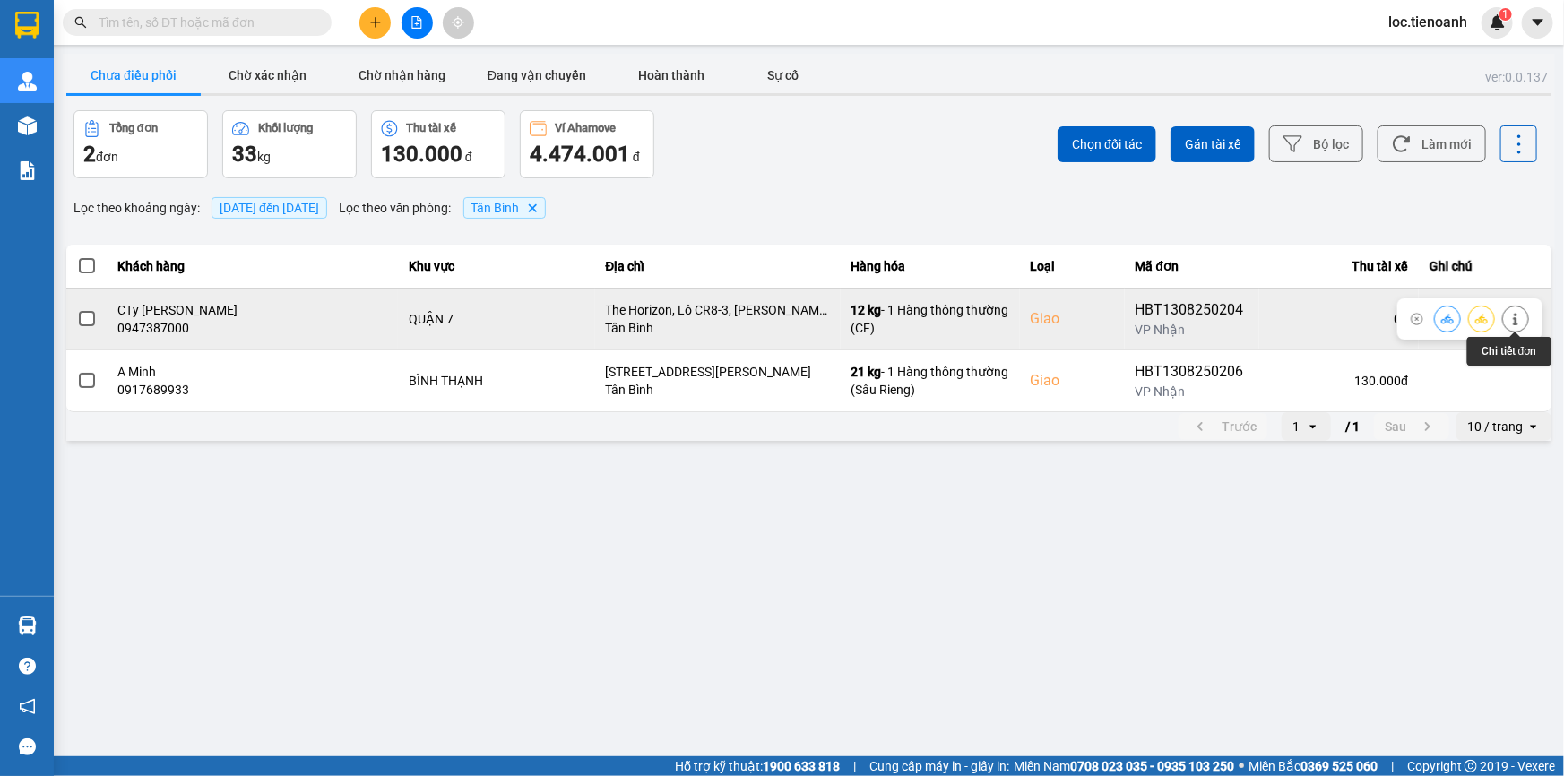
click at [1514, 317] on icon at bounding box center [1515, 319] width 4 height 13
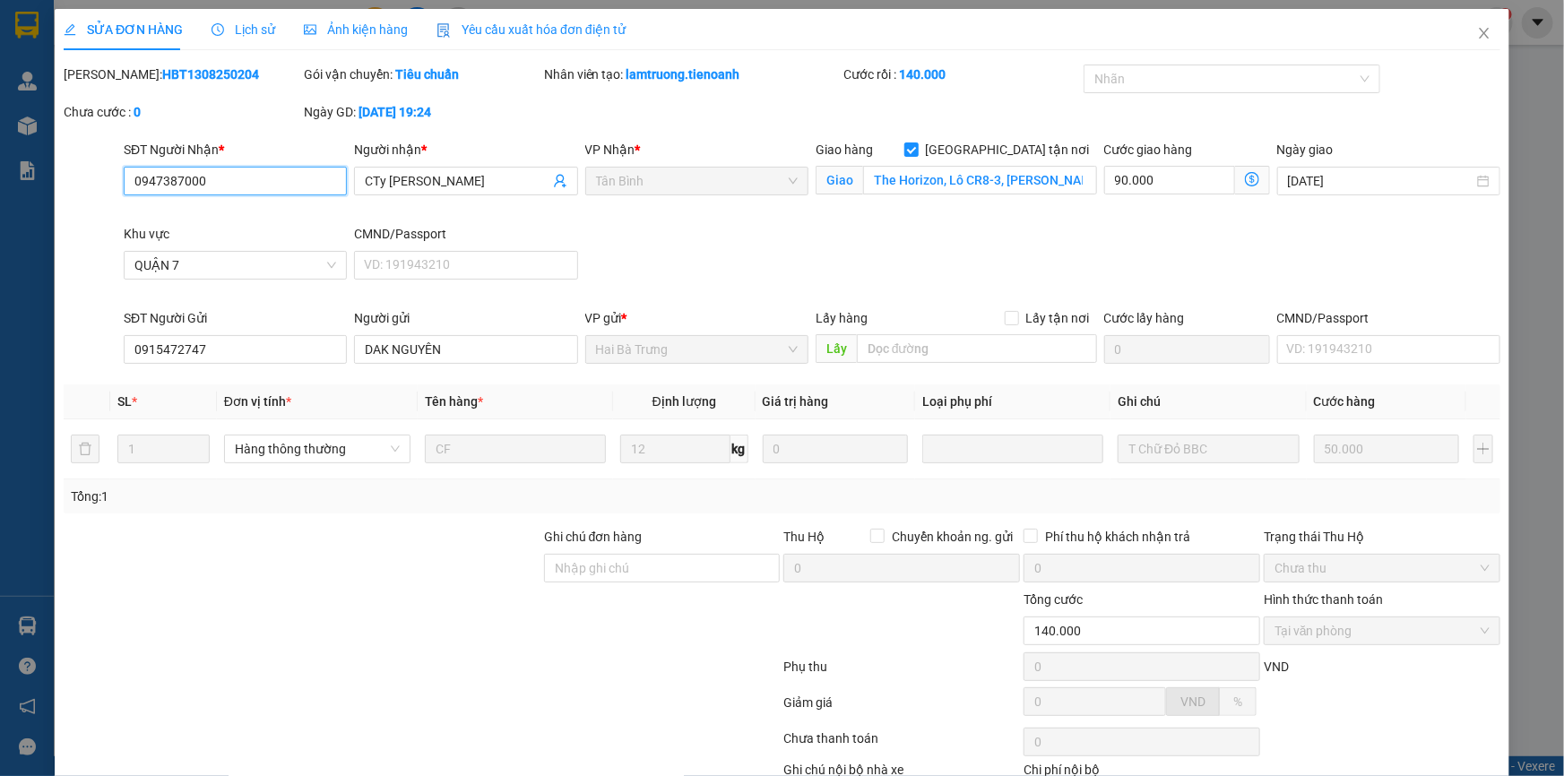
scroll to position [115, 0]
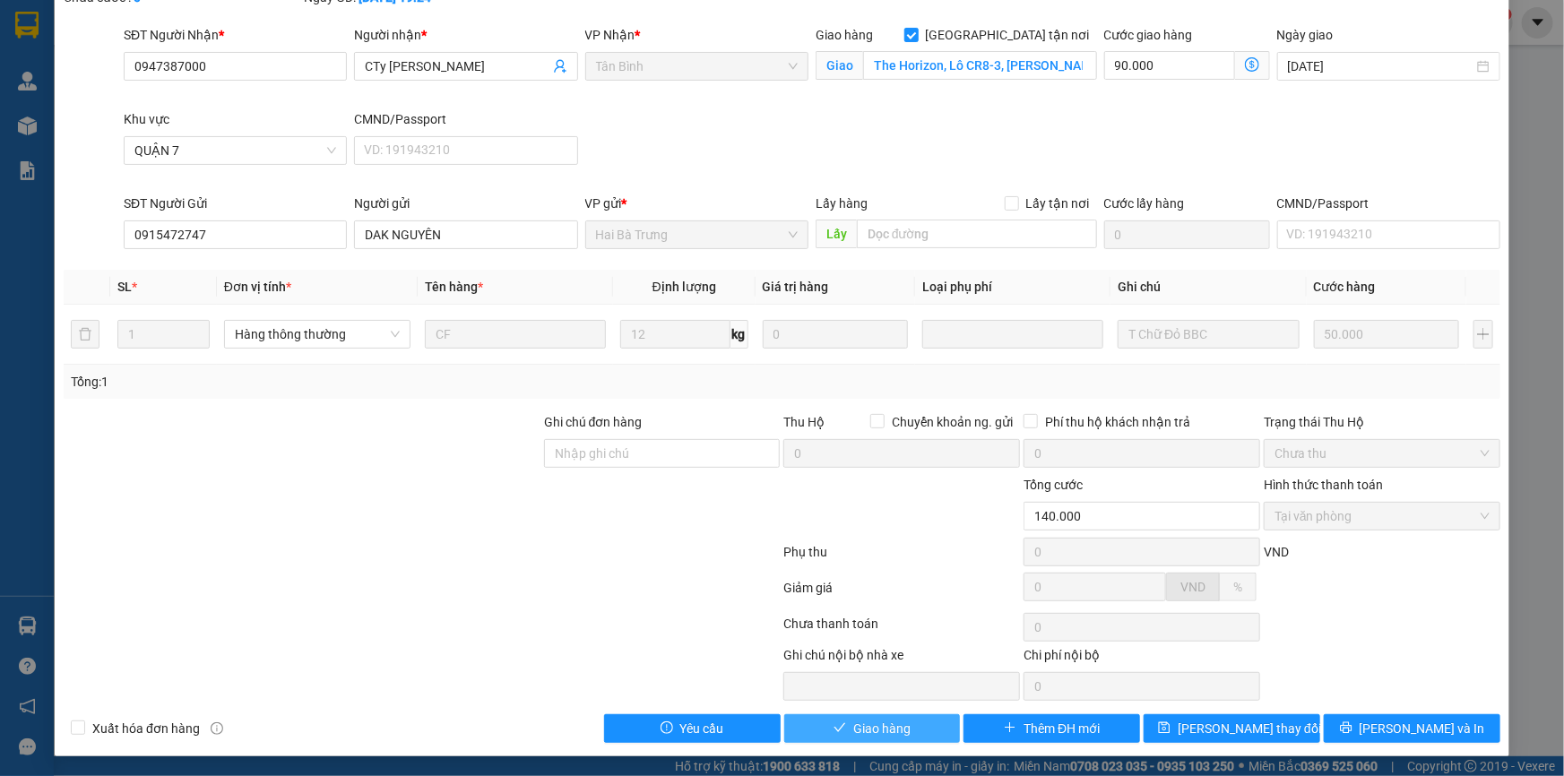
drag, startPoint x: 884, startPoint y: 736, endPoint x: 961, endPoint y: 670, distance: 101.1
click at [884, 735] on span "Giao hàng" at bounding box center [881, 729] width 57 height 20
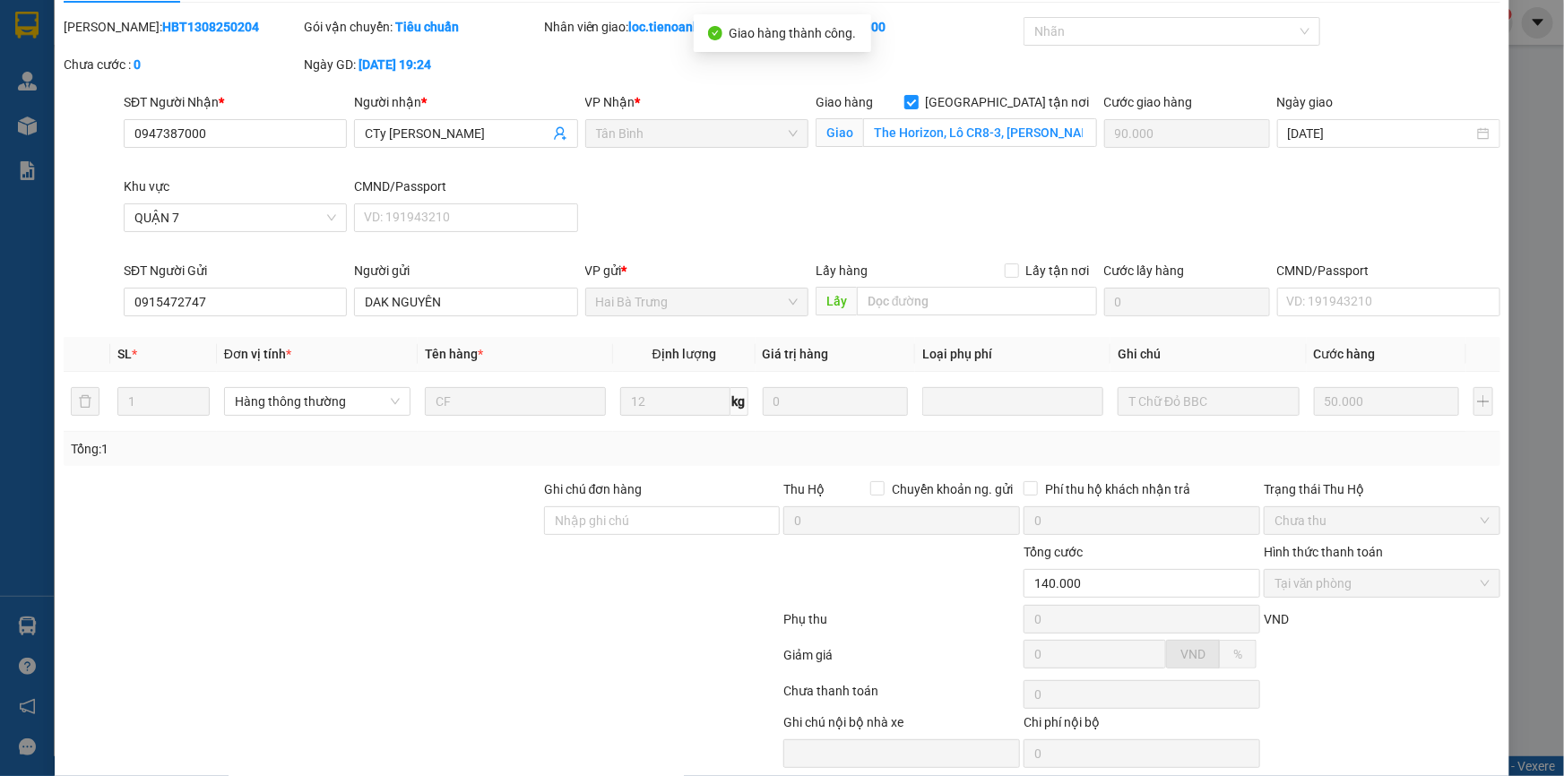
scroll to position [0, 0]
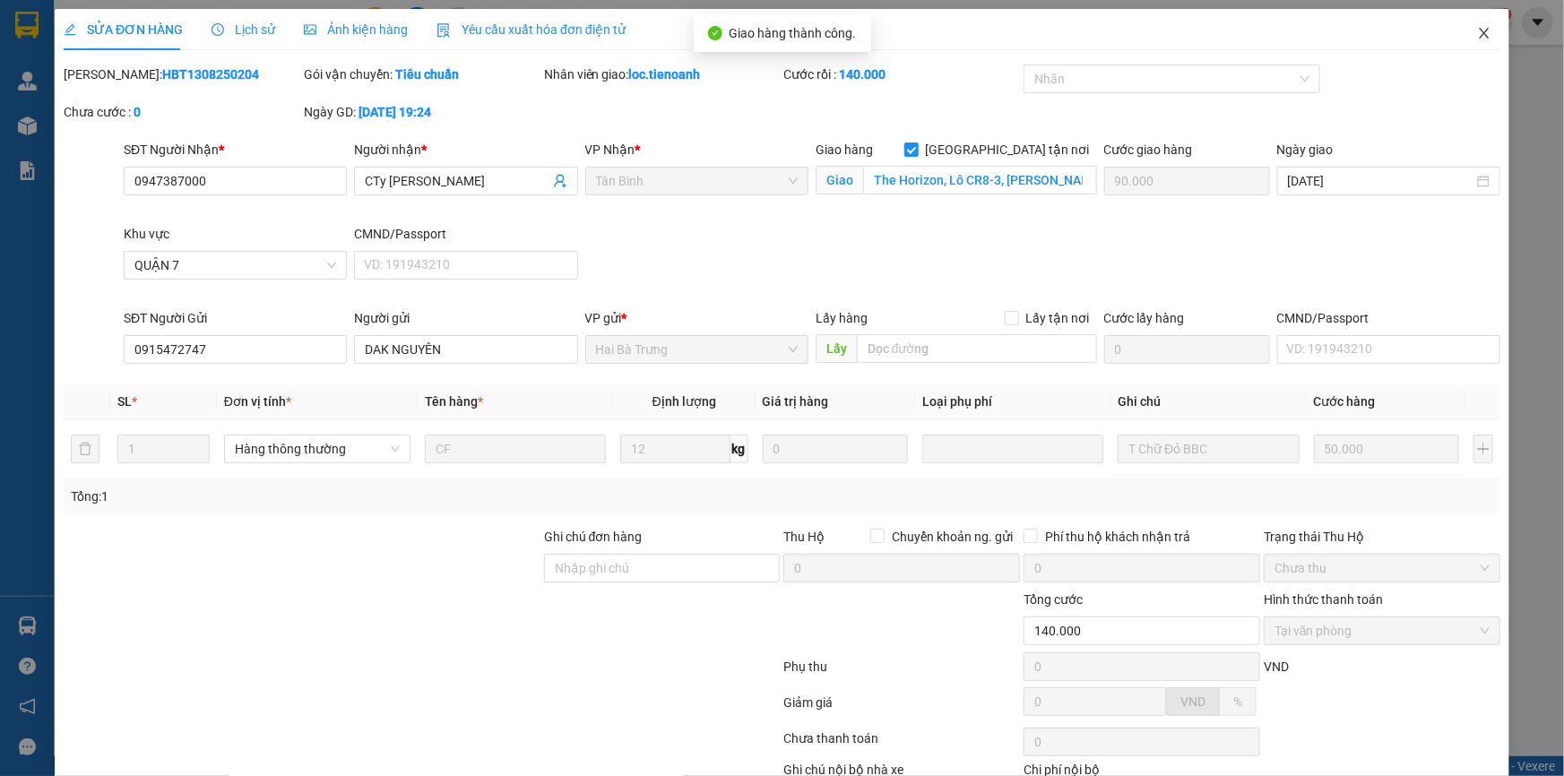
click at [1477, 29] on icon "close" at bounding box center [1484, 33] width 14 height 14
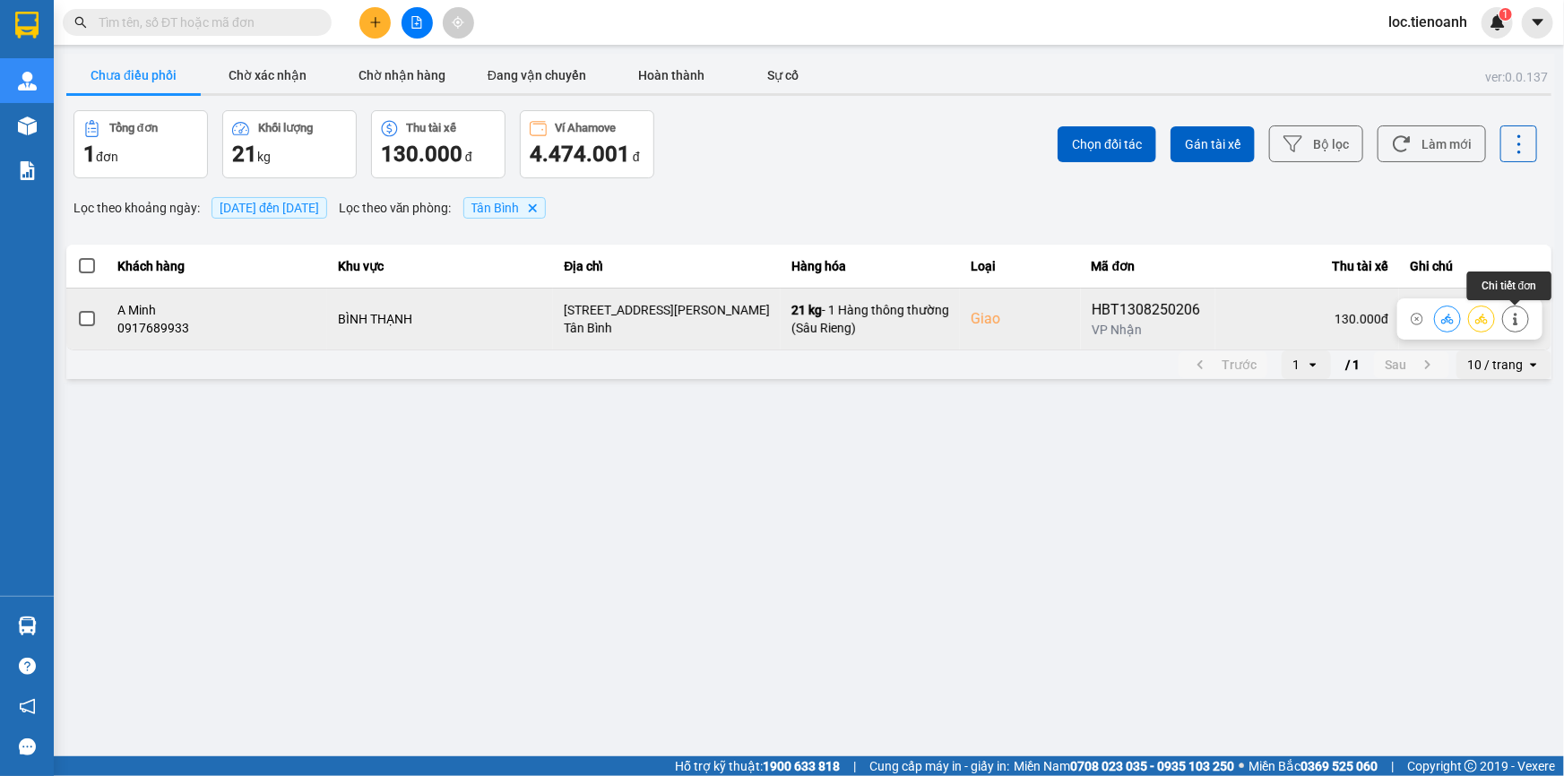
click at [1526, 318] on button at bounding box center [1515, 318] width 25 height 31
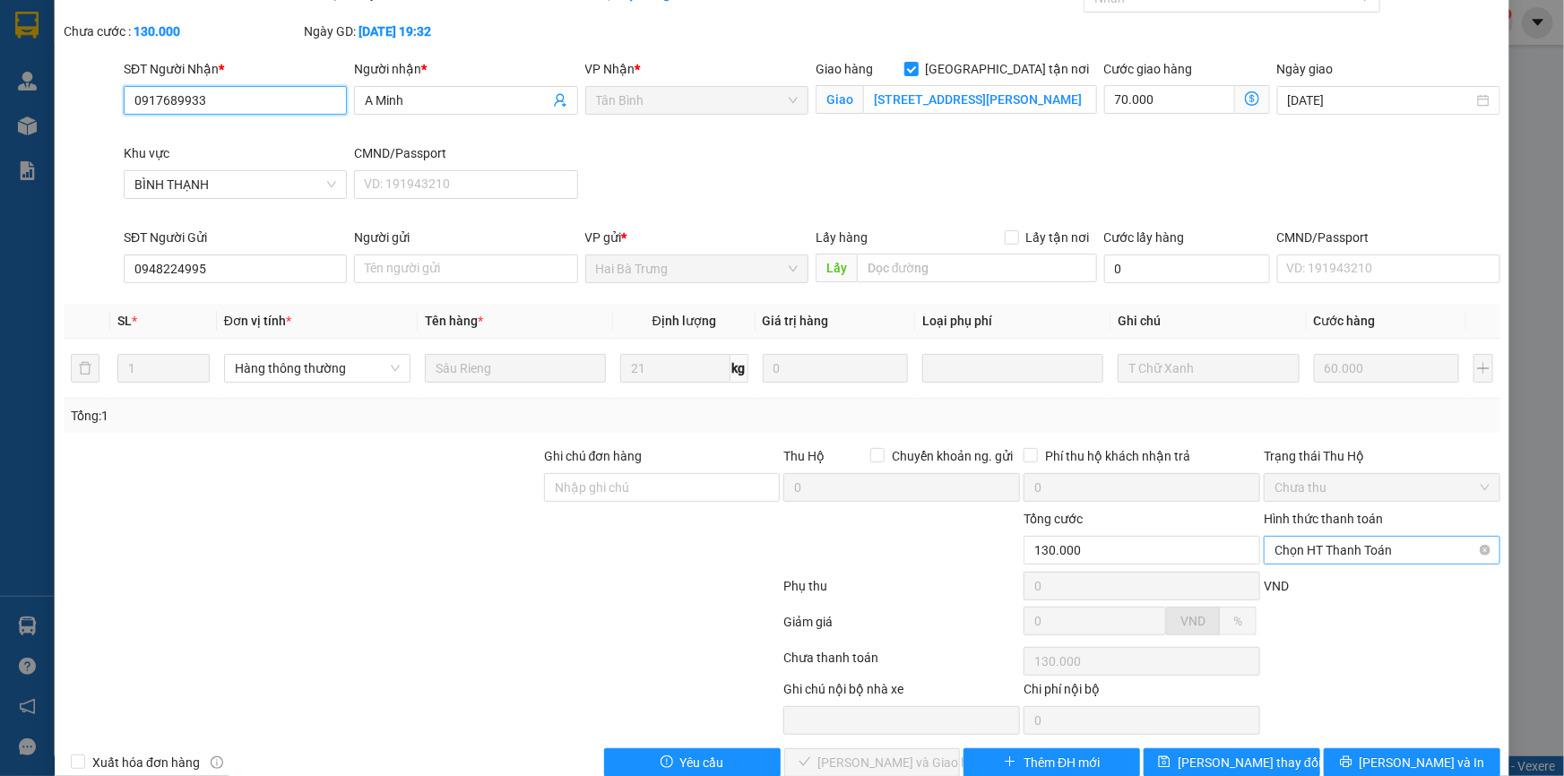
scroll to position [115, 0]
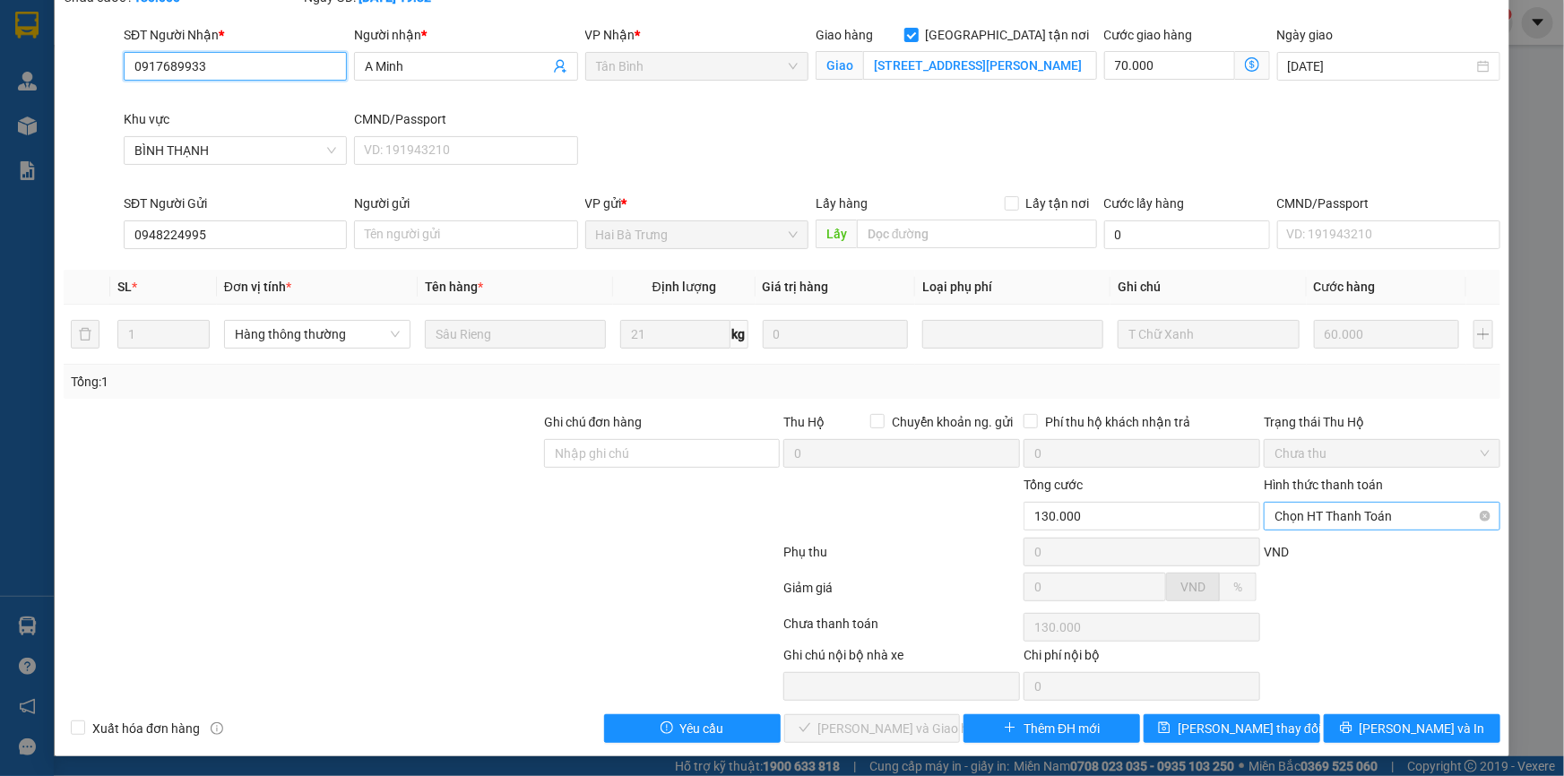
click at [1337, 524] on span "Chọn HT Thanh Toán" at bounding box center [1381, 516] width 215 height 27
click at [1335, 551] on div "Tại văn phòng" at bounding box center [1370, 551] width 213 height 20
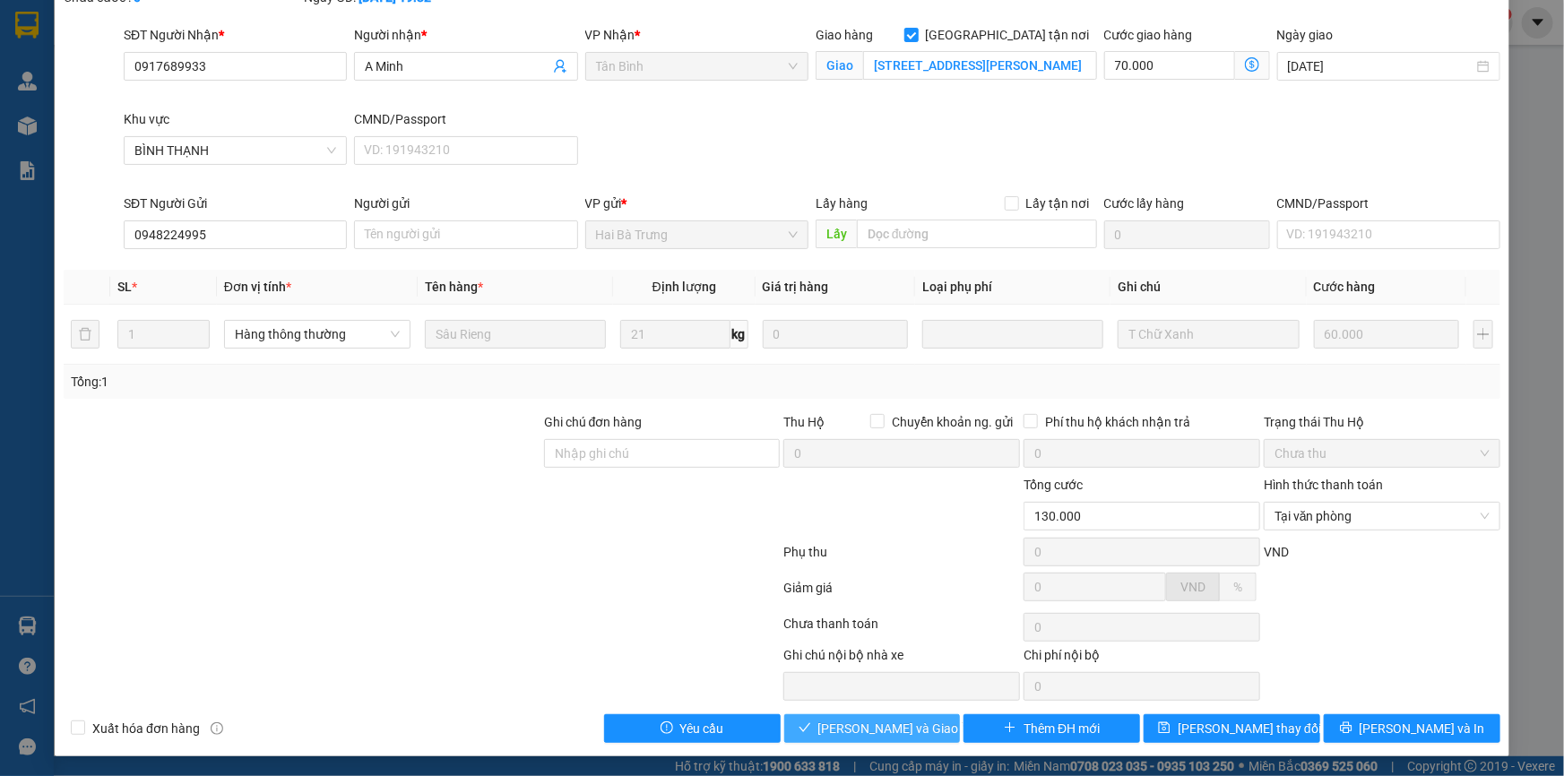
click at [925, 730] on button "Lưu và Giao hàng" at bounding box center [872, 728] width 177 height 29
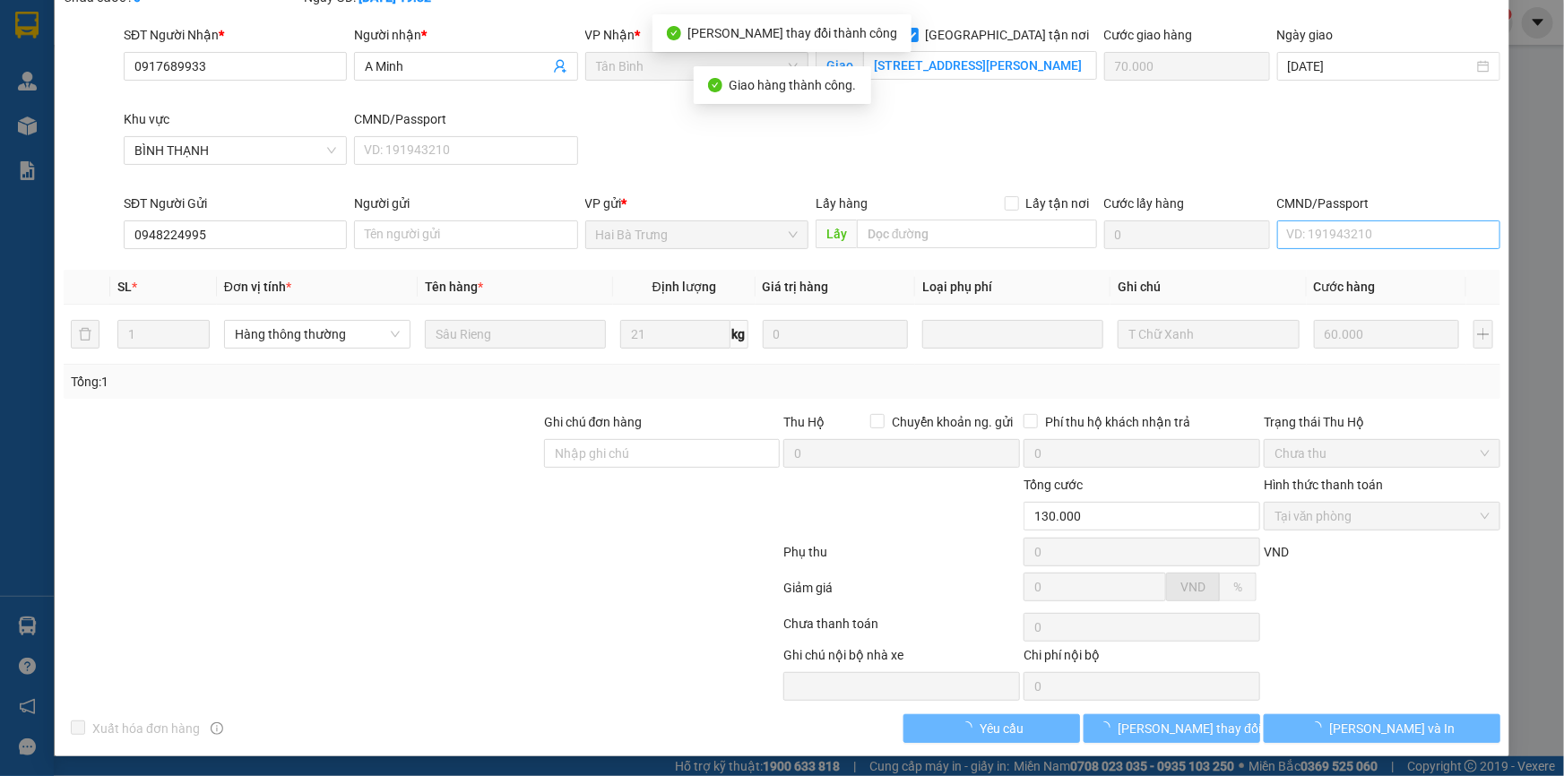
scroll to position [0, 0]
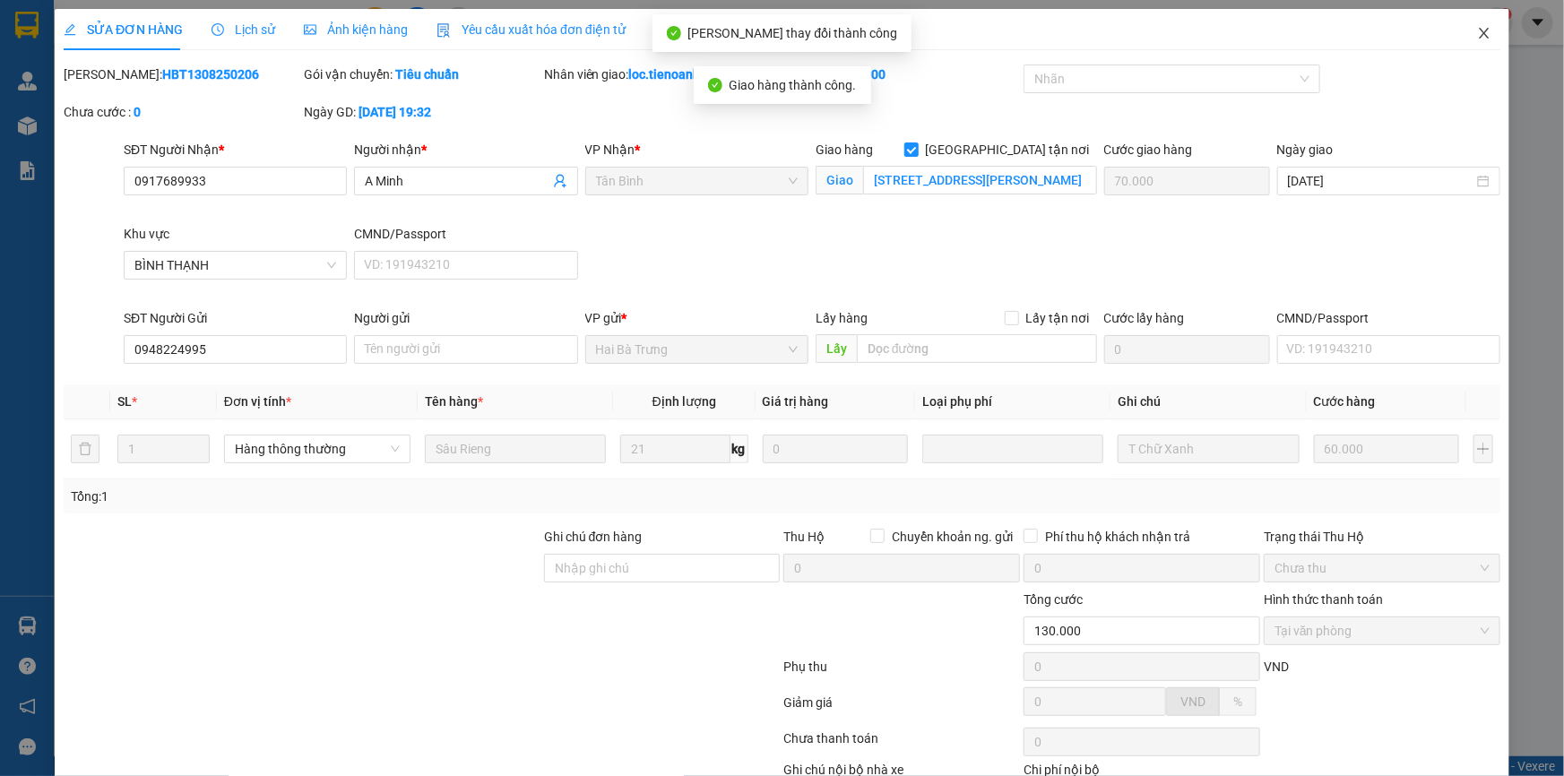
click at [1477, 37] on icon "close" at bounding box center [1484, 33] width 14 height 14
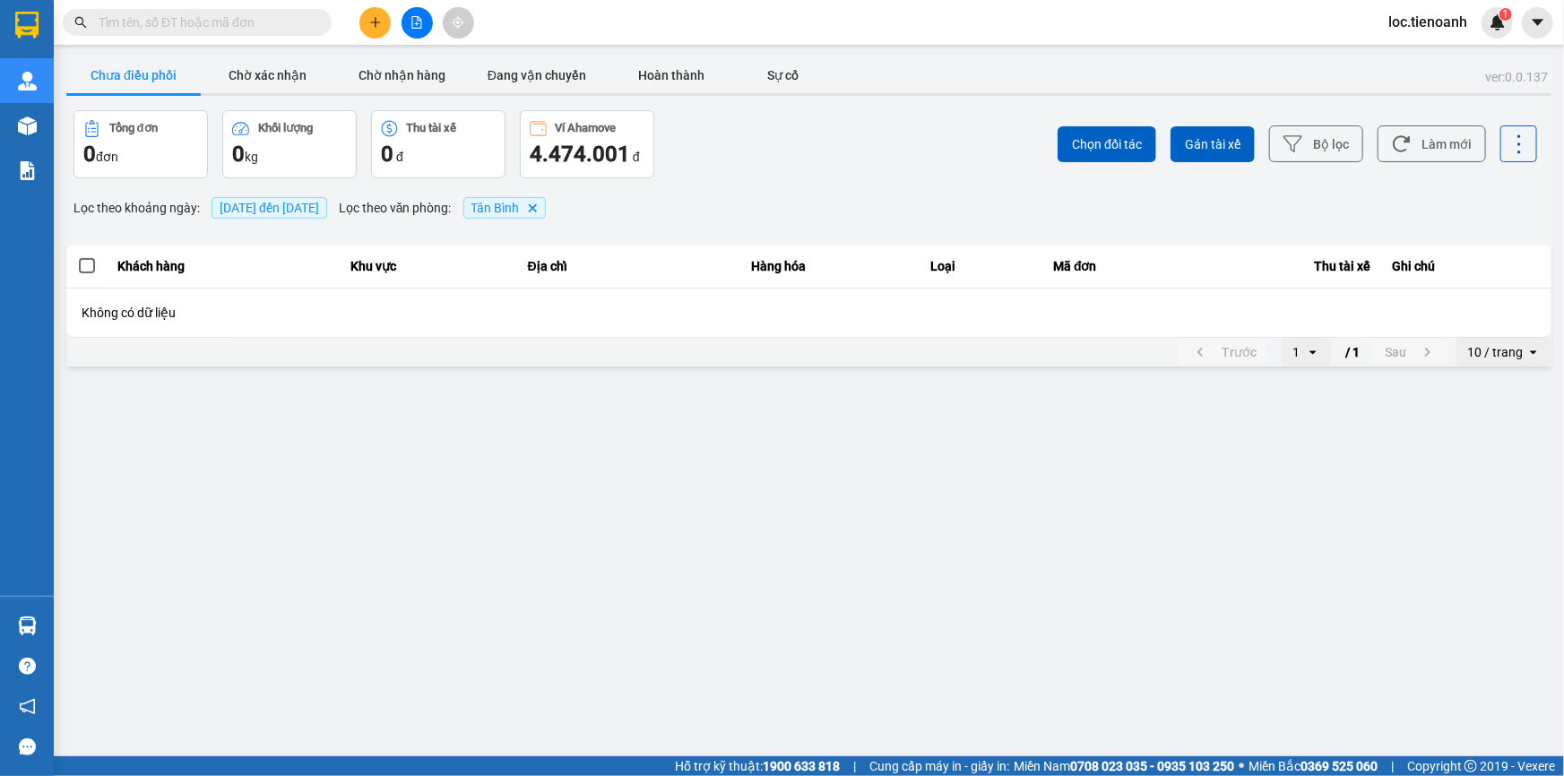
click at [1434, 21] on span "loc.tienoanh" at bounding box center [1428, 22] width 108 height 22
click at [1441, 53] on span "Đăng xuất" at bounding box center [1438, 56] width 75 height 20
